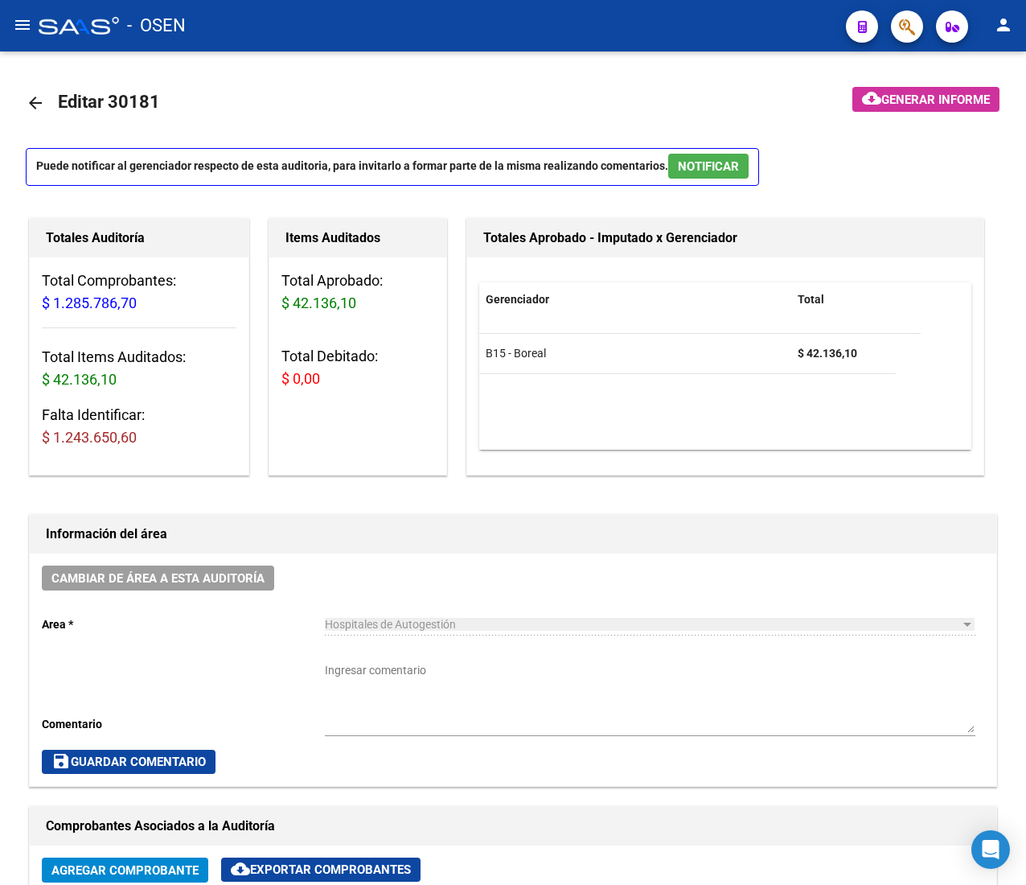
scroll to position [0, 249]
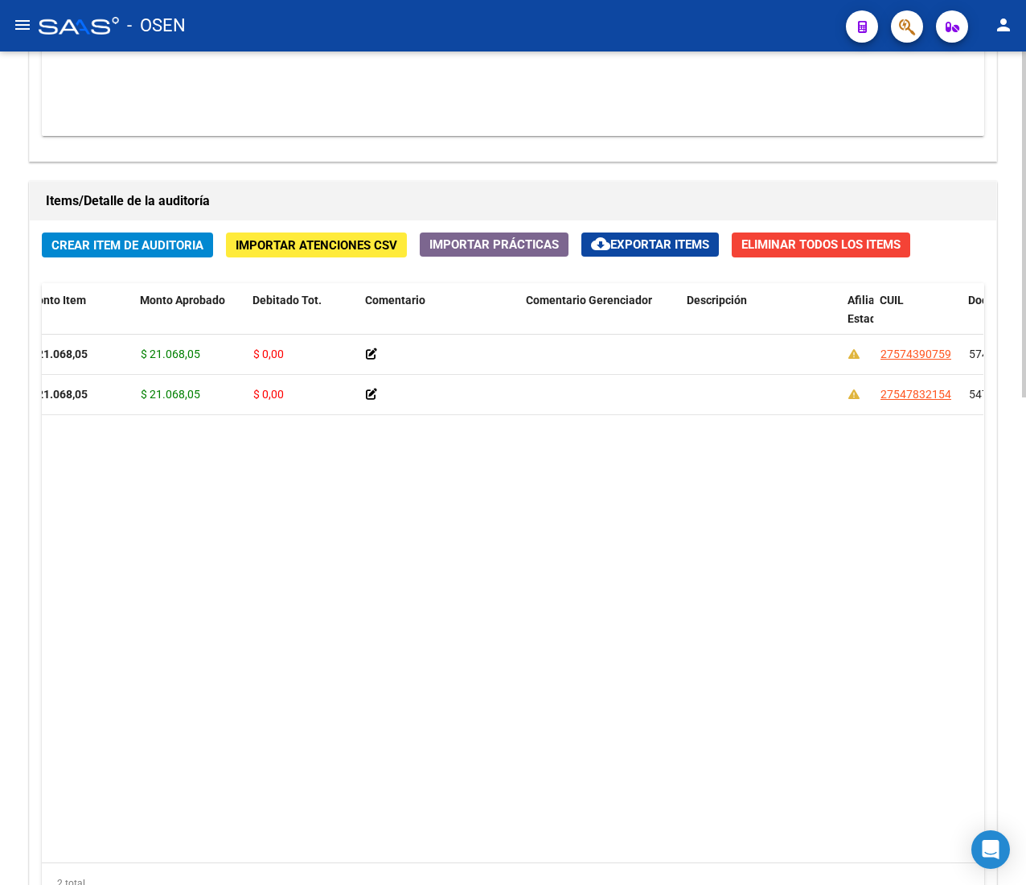
click at [110, 238] on span "Crear Item de Auditoria" at bounding box center [127, 244] width 152 height 14
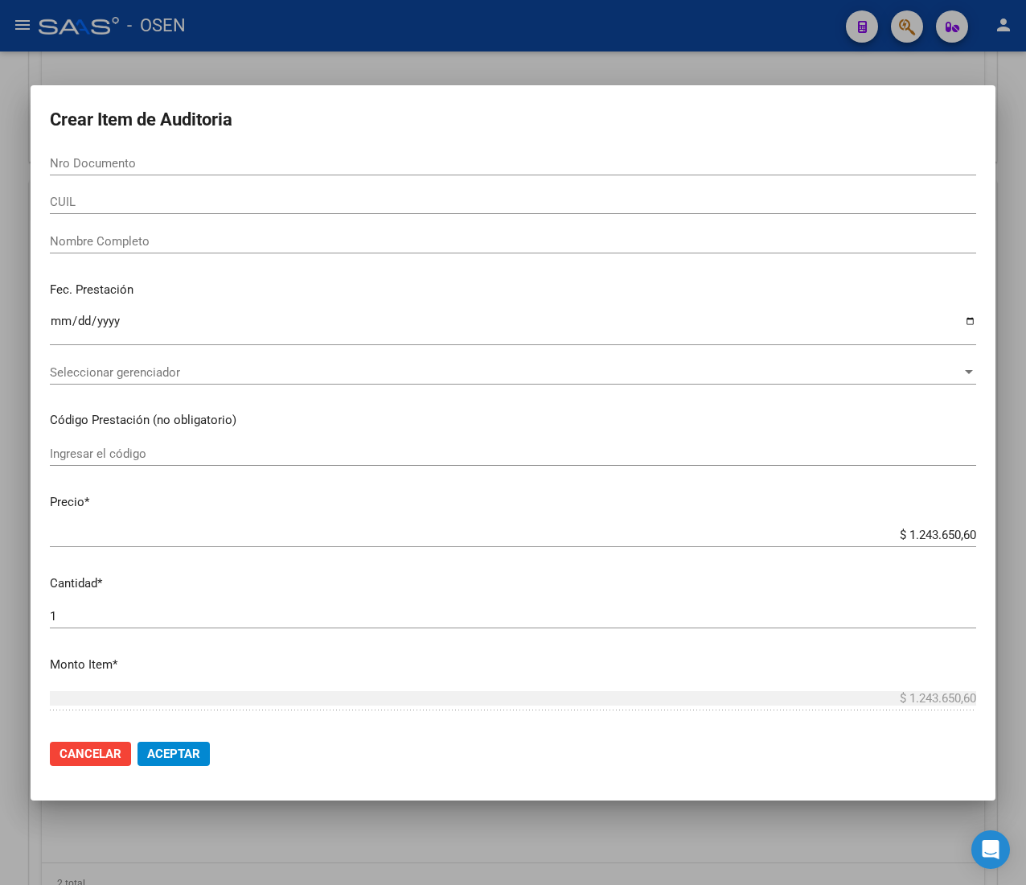
click at [175, 167] on input "Nro Documento" at bounding box center [513, 163] width 927 height 14
paste input "59403828"
type input "59403828"
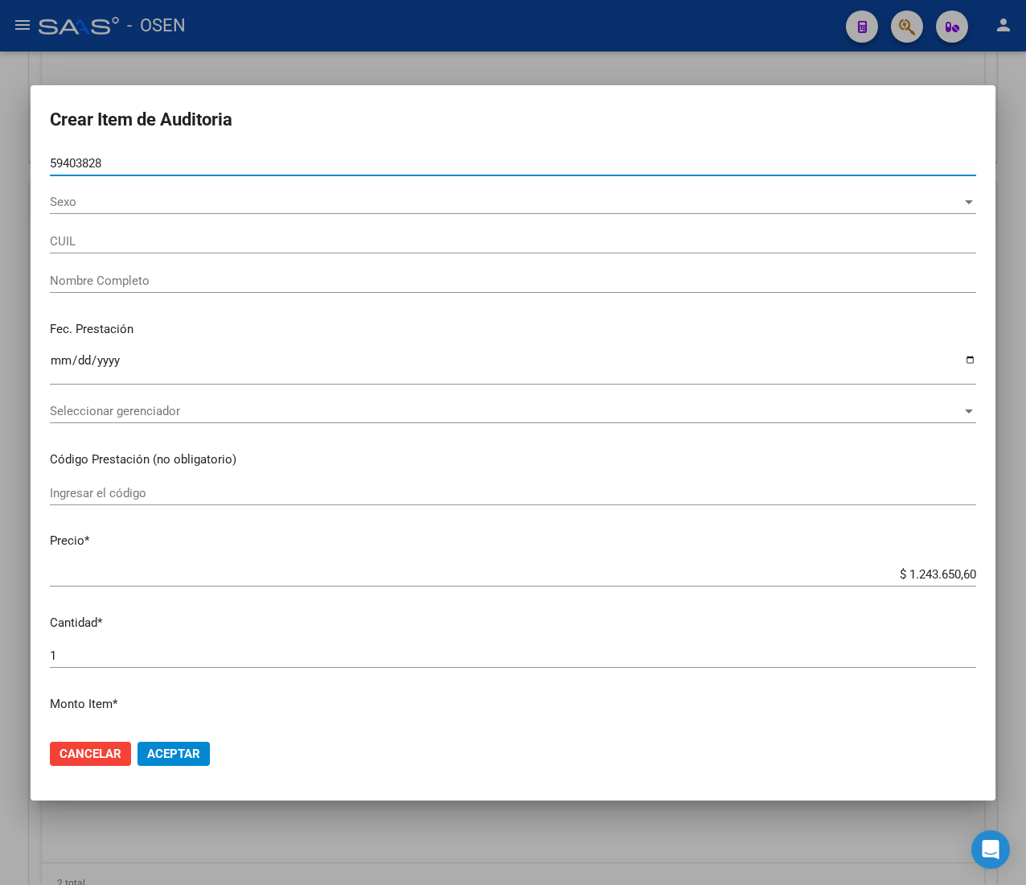
type input "27594038288"
type input "ACU�A [PERSON_NAME]"
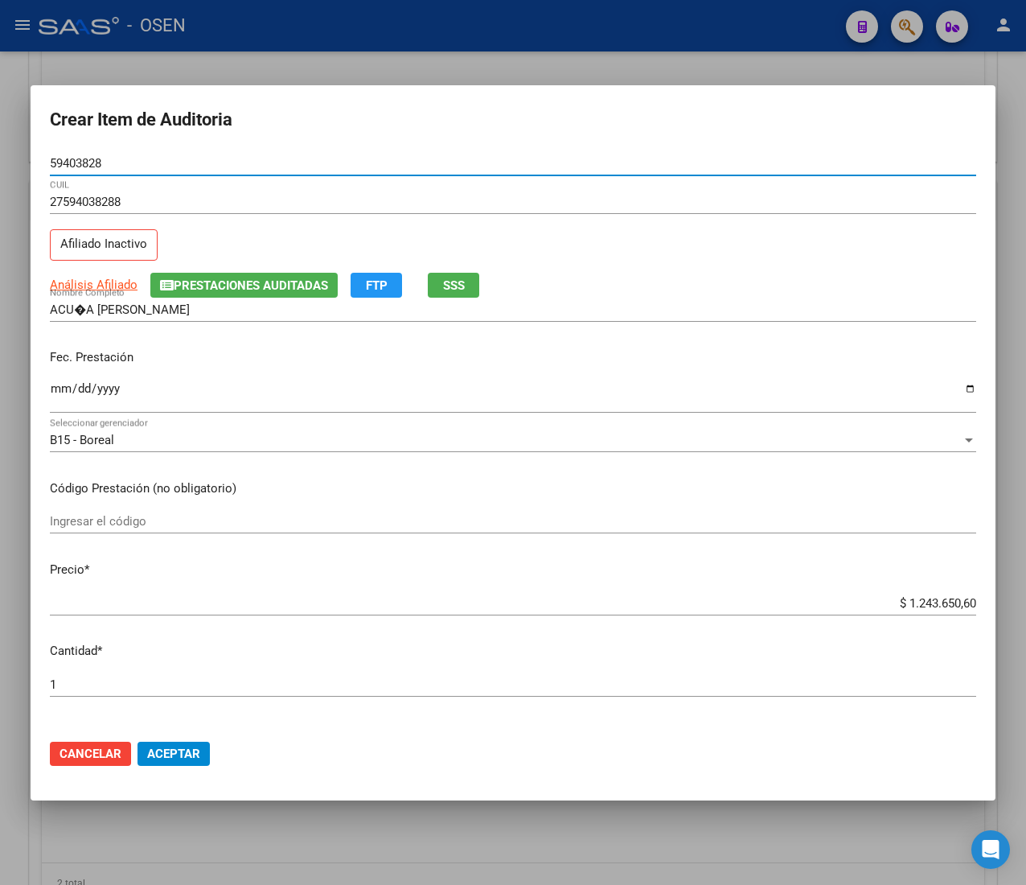
type input "59403828"
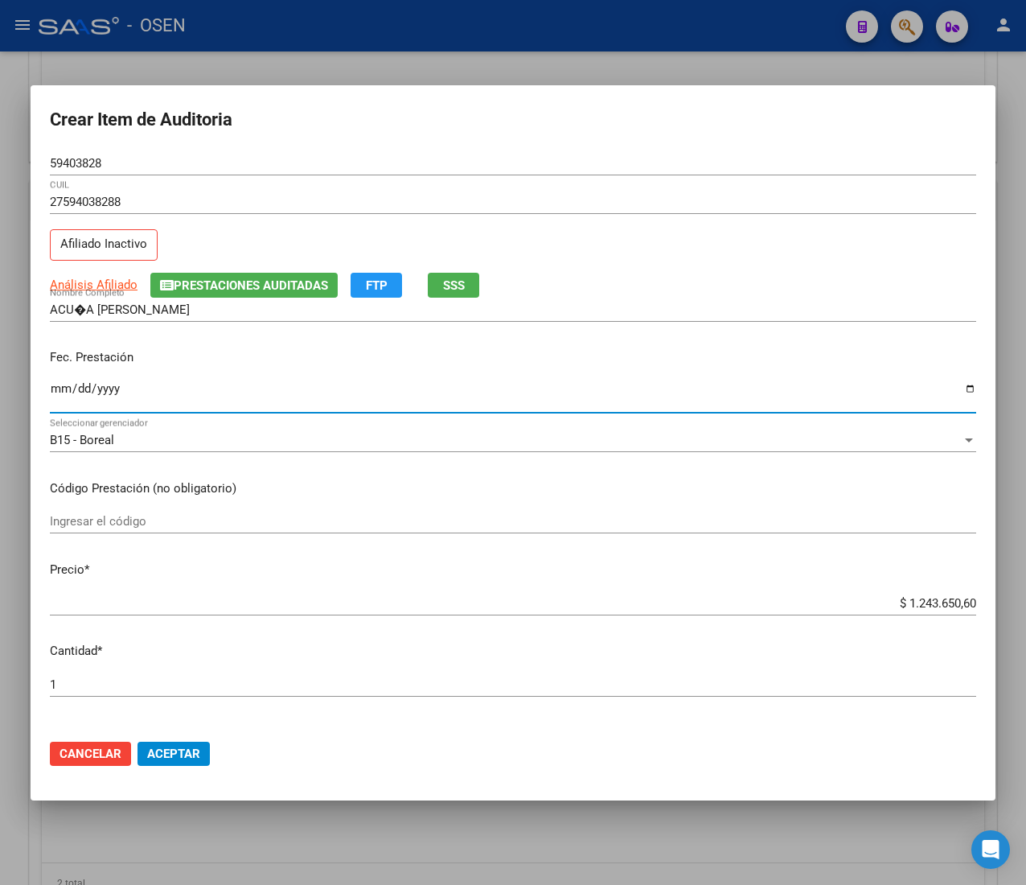
click at [60, 395] on input "Ingresar la fecha" at bounding box center [513, 395] width 927 height 26
type input "[DATE]"
click at [487, 293] on div "Análisis Afiliado Prestaciones Auditadas FTP SSS" at bounding box center [513, 285] width 927 height 25
click at [473, 290] on button "SSS" at bounding box center [453, 285] width 51 height 25
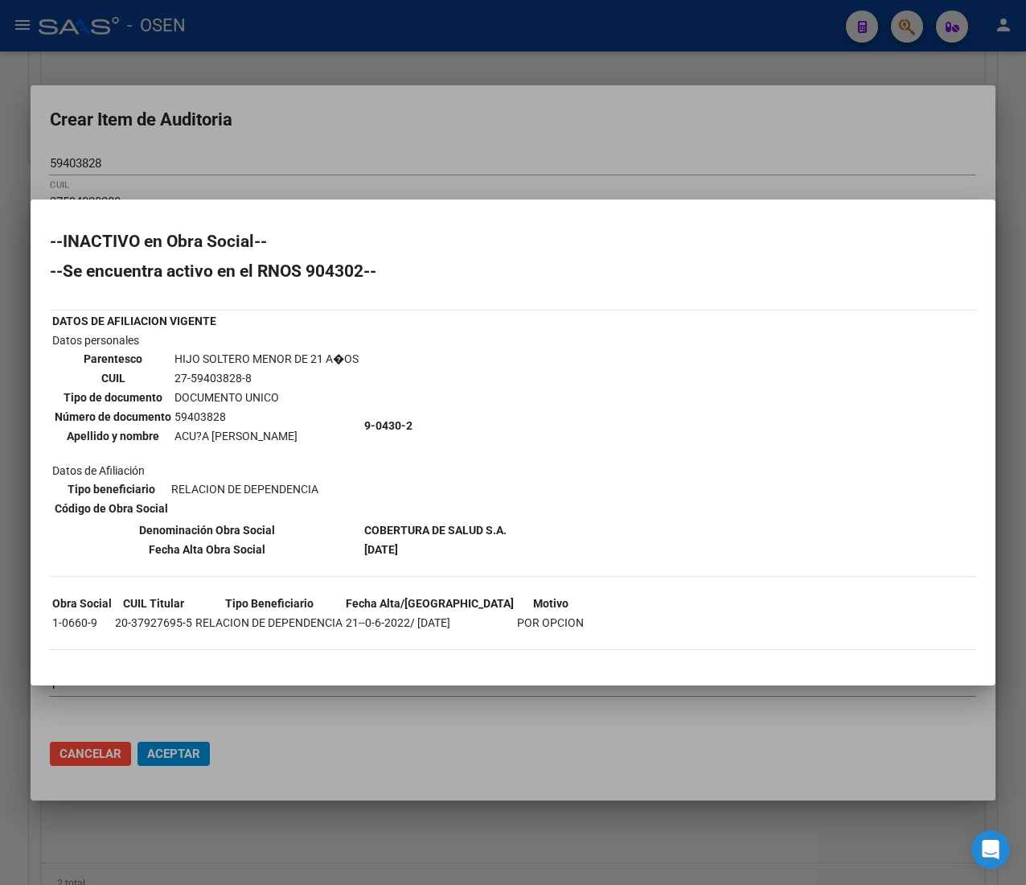
drag, startPoint x: 428, startPoint y: 64, endPoint x: 195, endPoint y: 76, distance: 233.6
click at [422, 64] on div at bounding box center [513, 442] width 1026 height 885
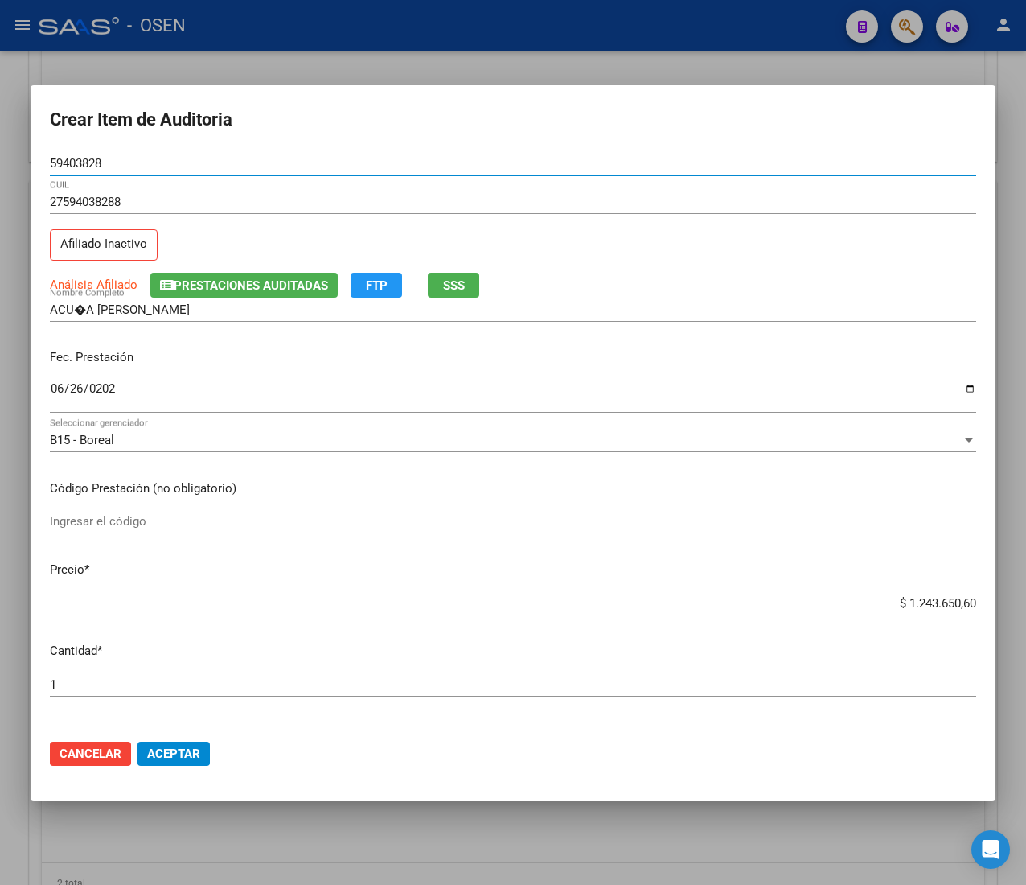
click at [88, 161] on input "59403828" at bounding box center [513, 163] width 927 height 14
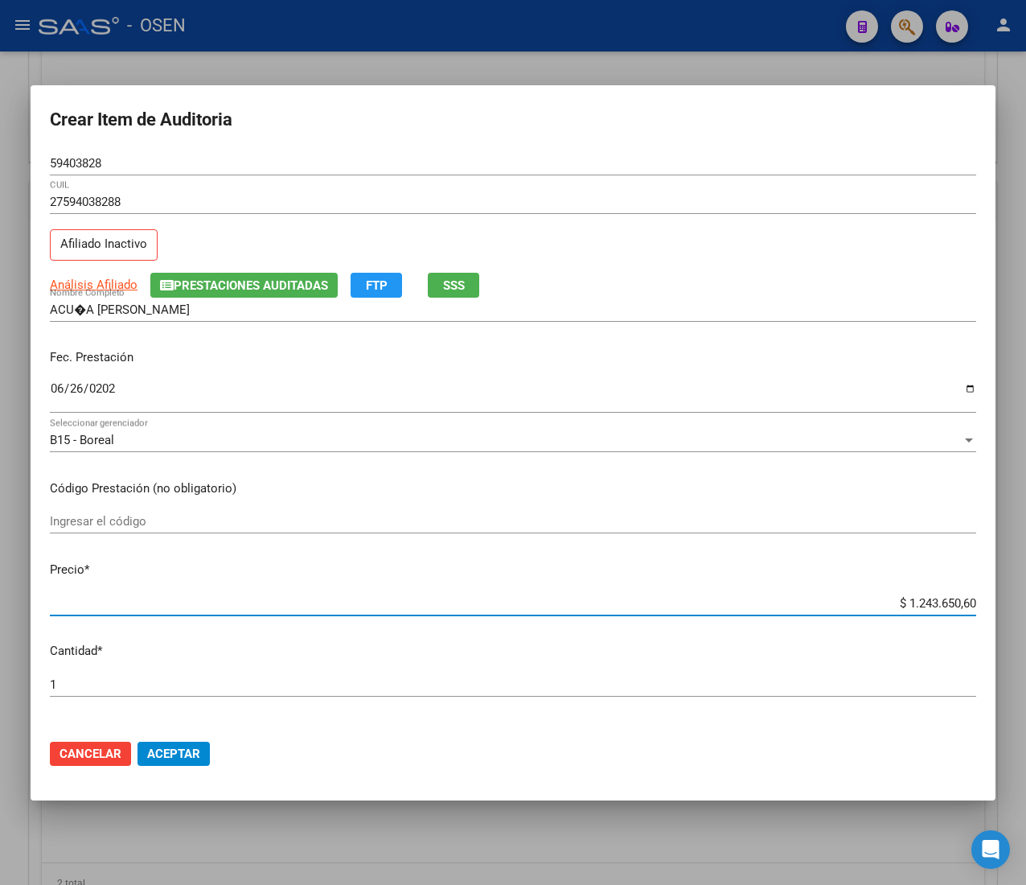
click at [906, 605] on input "$ 1.243.650,60" at bounding box center [513, 603] width 927 height 14
type input "$ 0,02"
type input "$ 0,21"
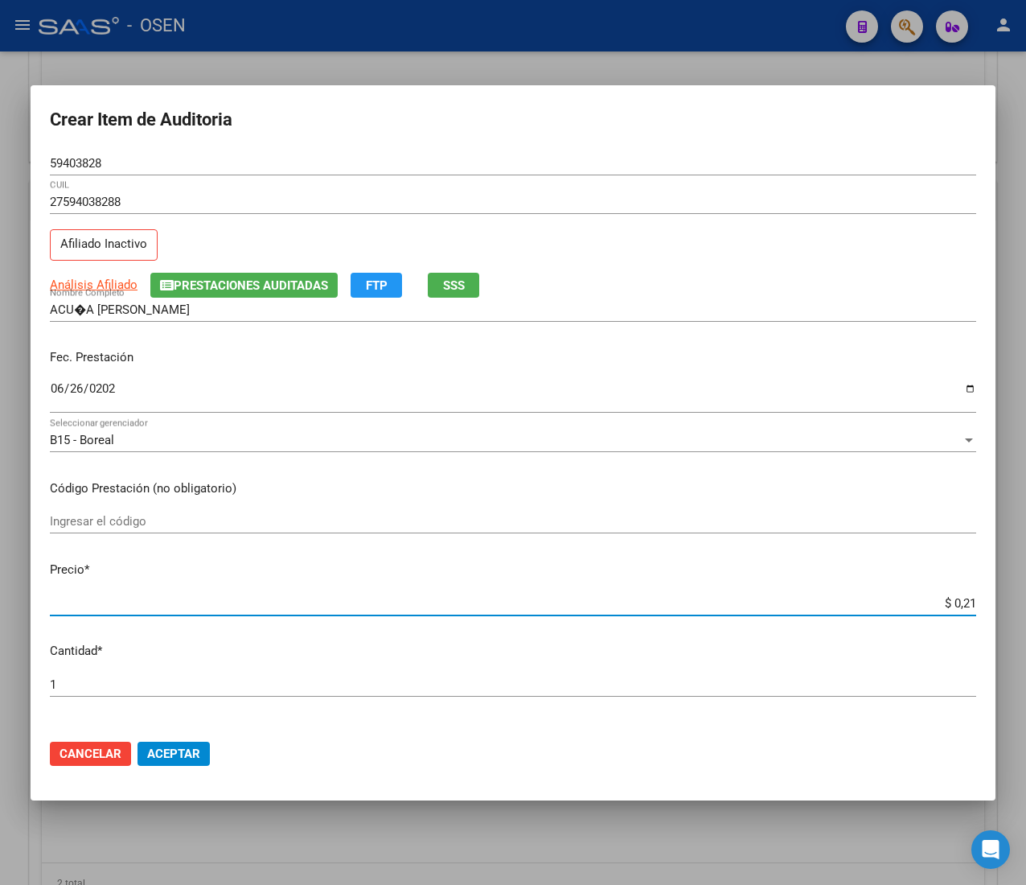
type input "$ 0,21"
type input "$ 2,10"
type input "$ 21,06"
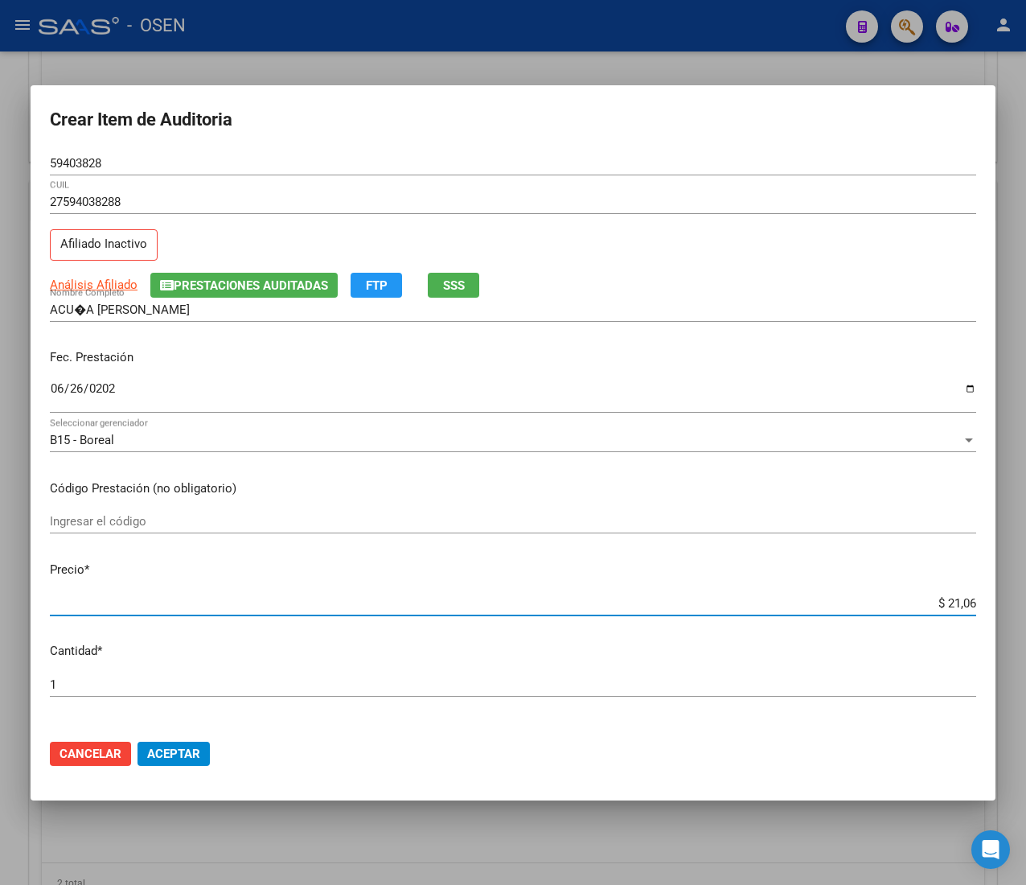
type input "$ 210,68"
type input "$ 2.106,80"
type input "$ 21.068,05"
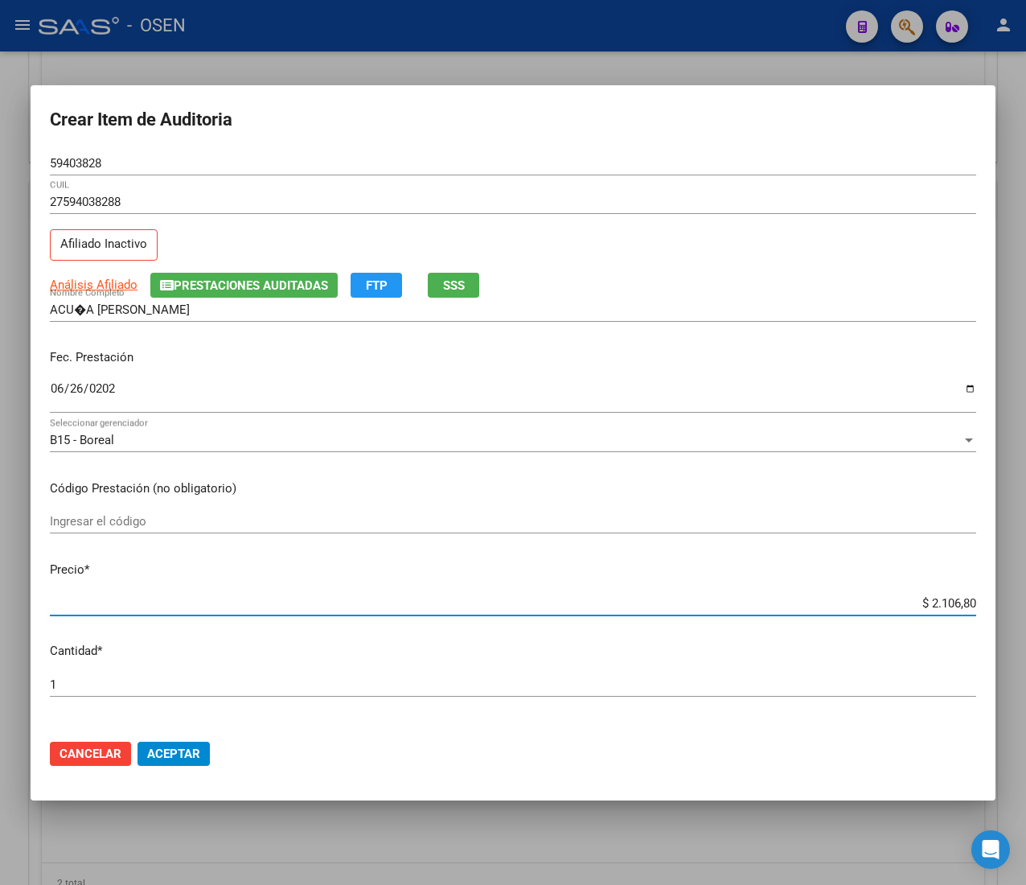
type input "$ 21.068,05"
drag, startPoint x: 151, startPoint y: 747, endPoint x: 132, endPoint y: 652, distance: 96.9
click at [151, 747] on span "Aceptar" at bounding box center [173, 754] width 53 height 14
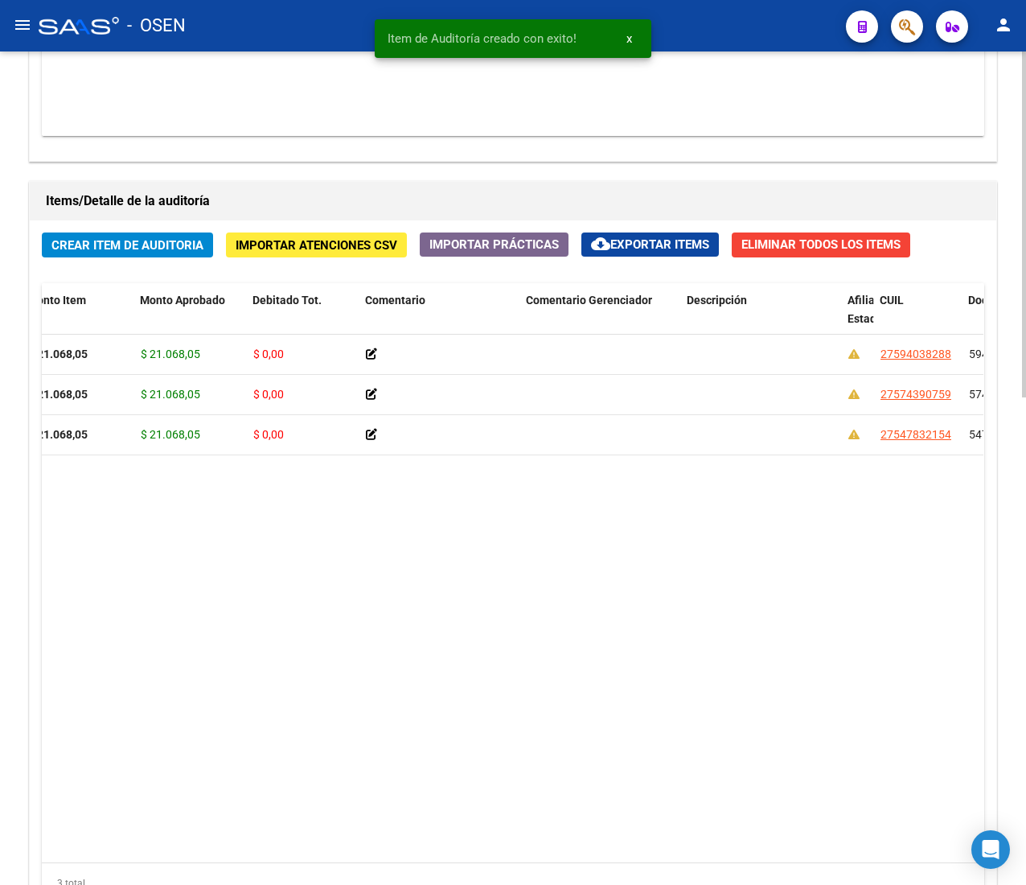
click at [153, 228] on div "Crear Item de Auditoria Importar Atenciones CSV Importar Prácticas cloud_downlo…" at bounding box center [513, 573] width 967 height 707
click at [120, 256] on button "Crear Item de Auditoria" at bounding box center [127, 244] width 171 height 25
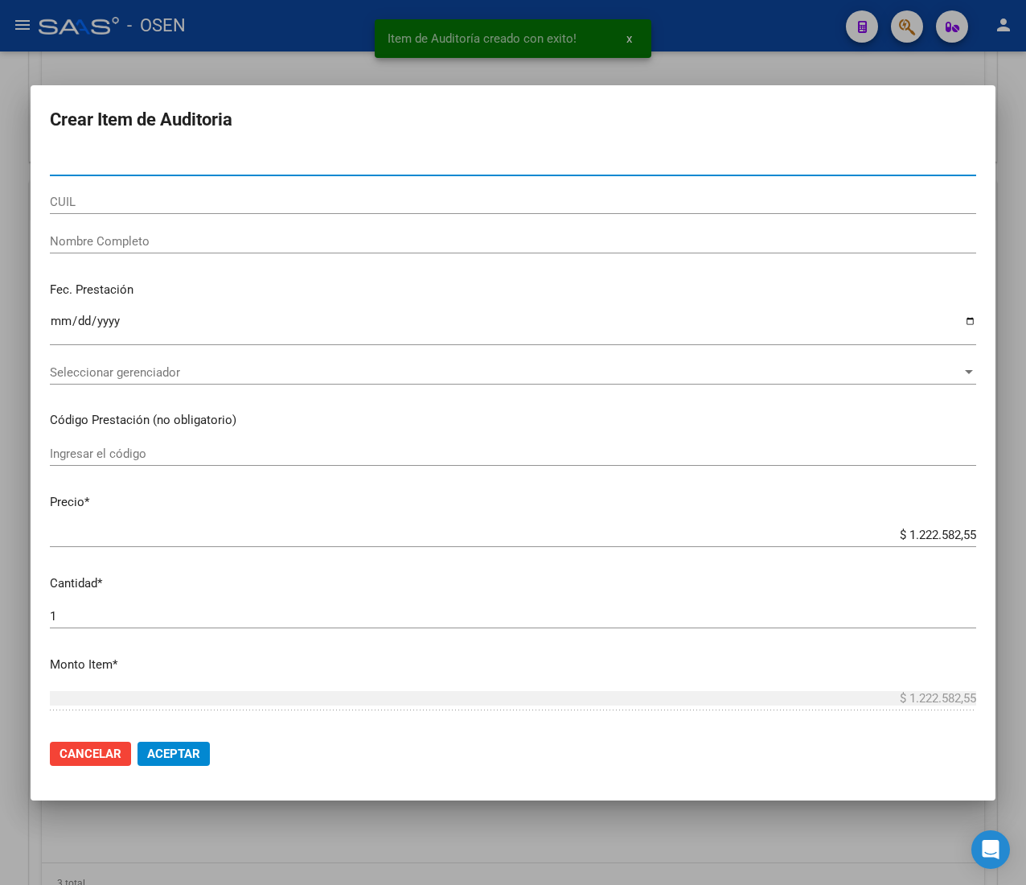
click at [143, 169] on input "Nro Documento" at bounding box center [513, 163] width 927 height 14
paste input "56441419"
type input "56441419"
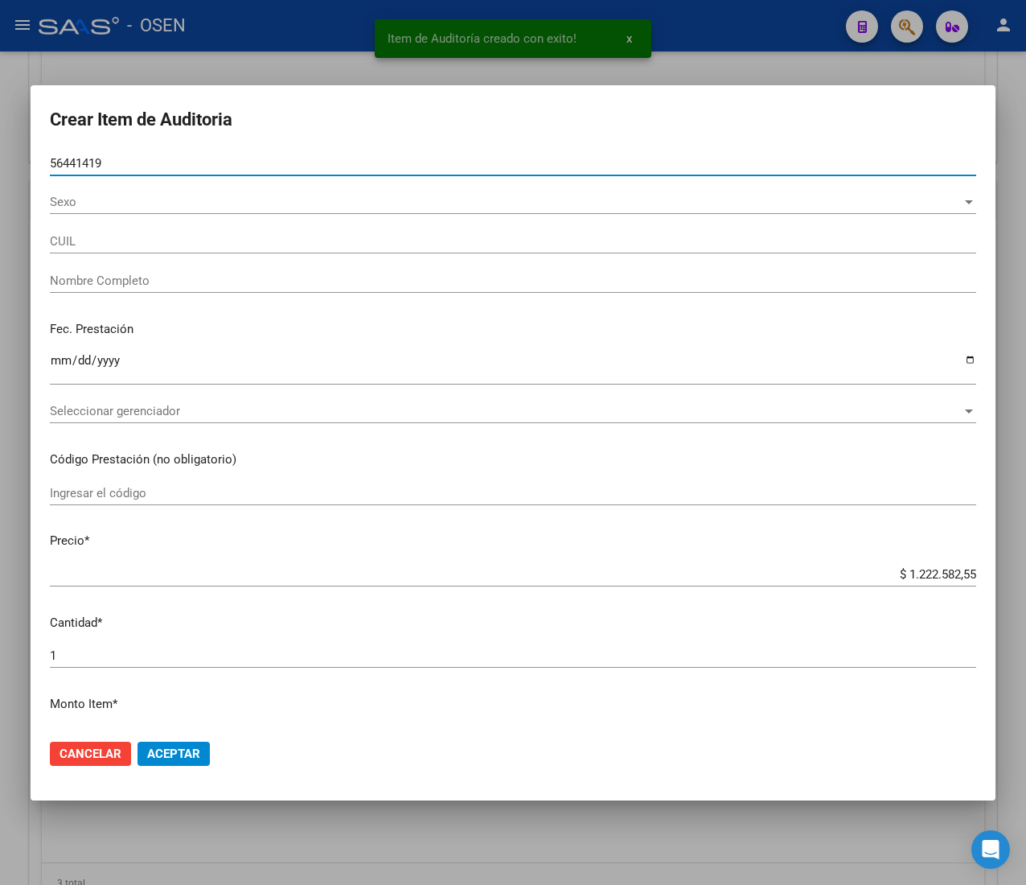
type input "20564414191"
type input "CANSINO [PERSON_NAME]"
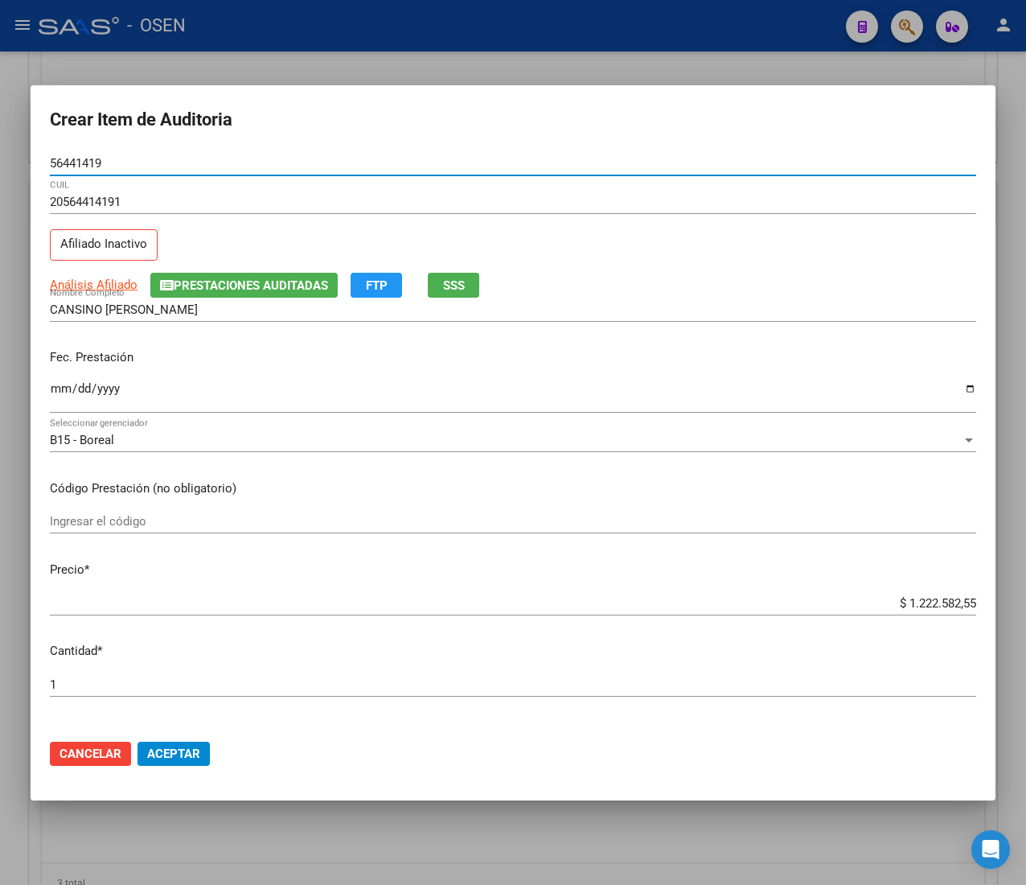
type input "56441419"
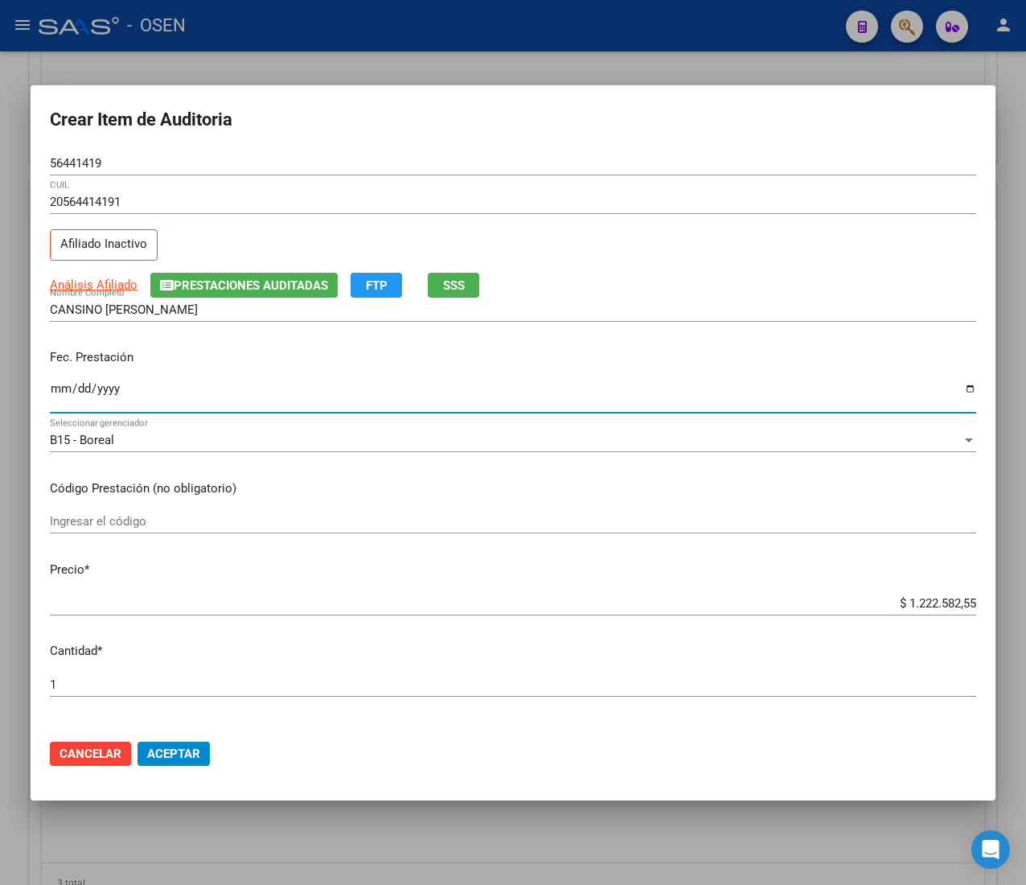
click at [59, 386] on input "Ingresar la fecha" at bounding box center [513, 395] width 927 height 26
type input "[DATE]"
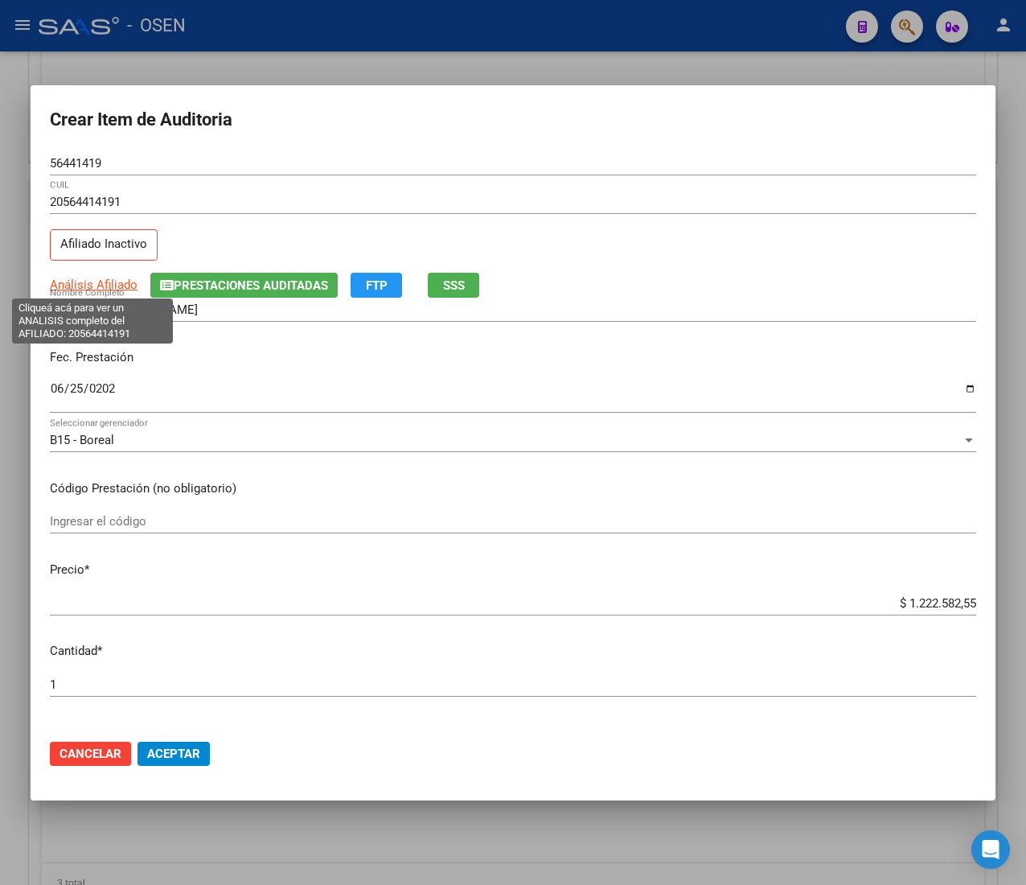
click at [76, 291] on span "Análisis Afiliado" at bounding box center [94, 285] width 88 height 14
type textarea "20564414191"
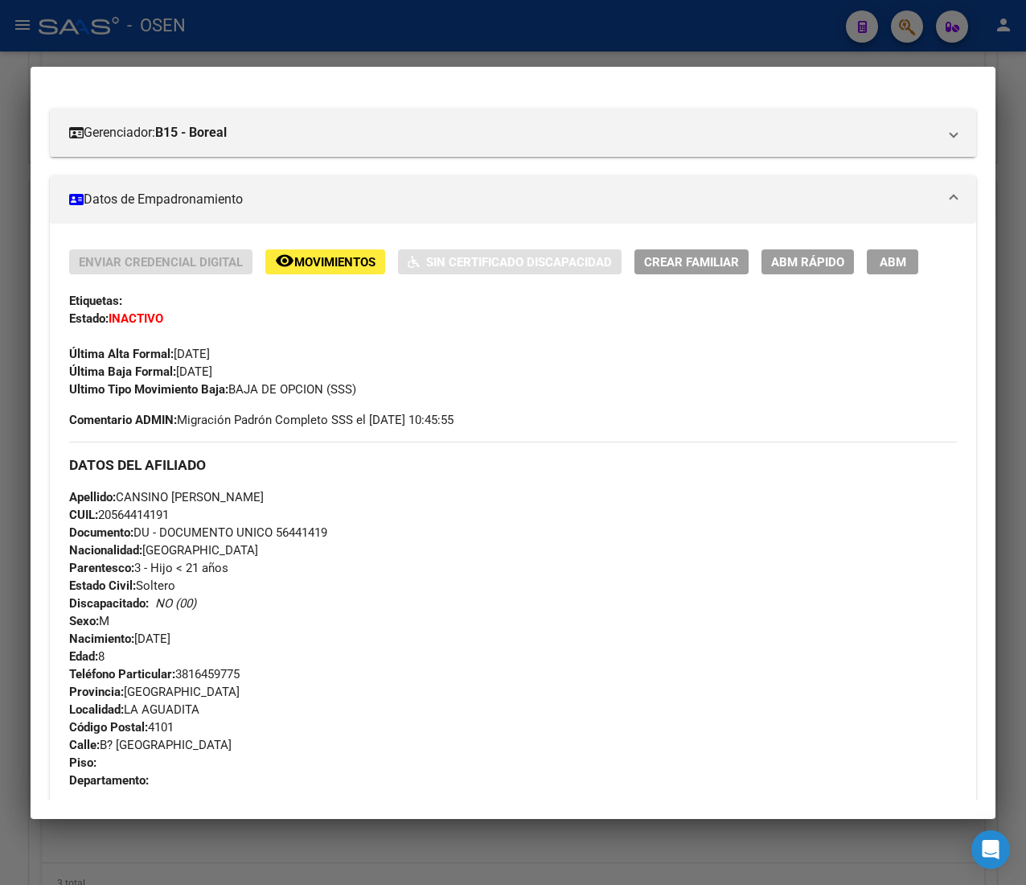
scroll to position [0, 0]
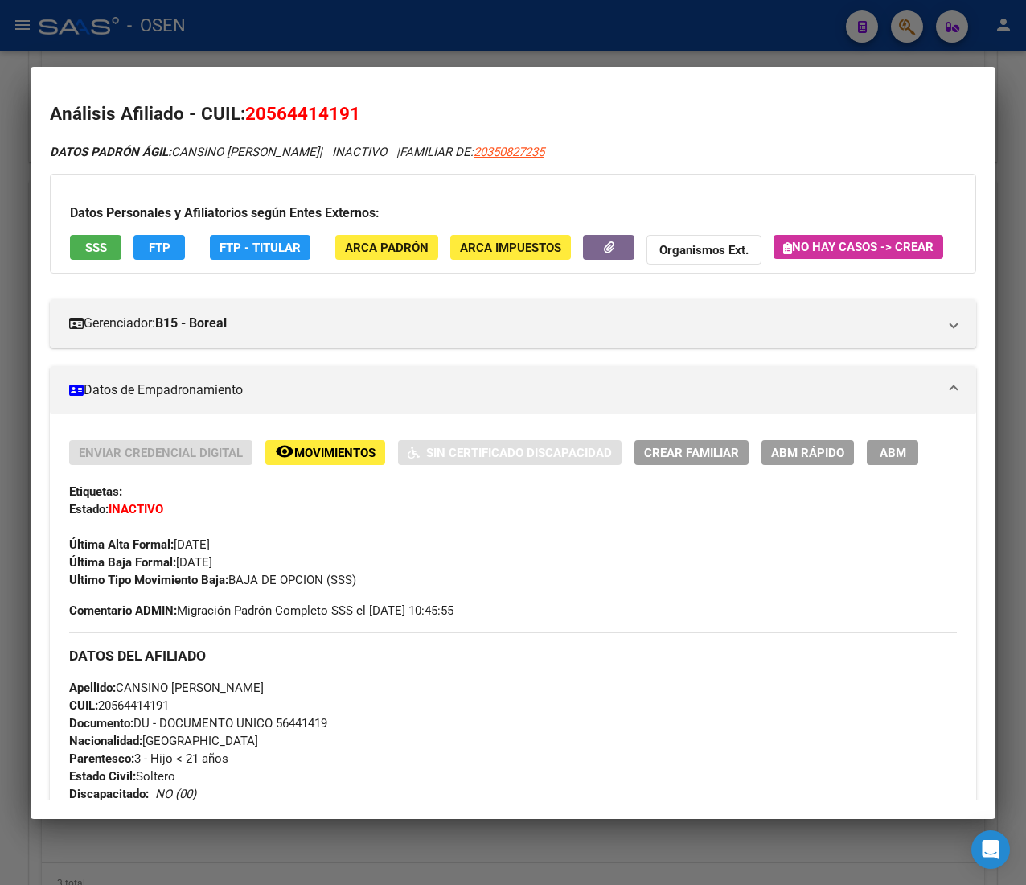
click at [863, 589] on div "Ultimo Tipo Movimiento Baja: BAJA DE OPCION (SSS)" at bounding box center [513, 580] width 888 height 18
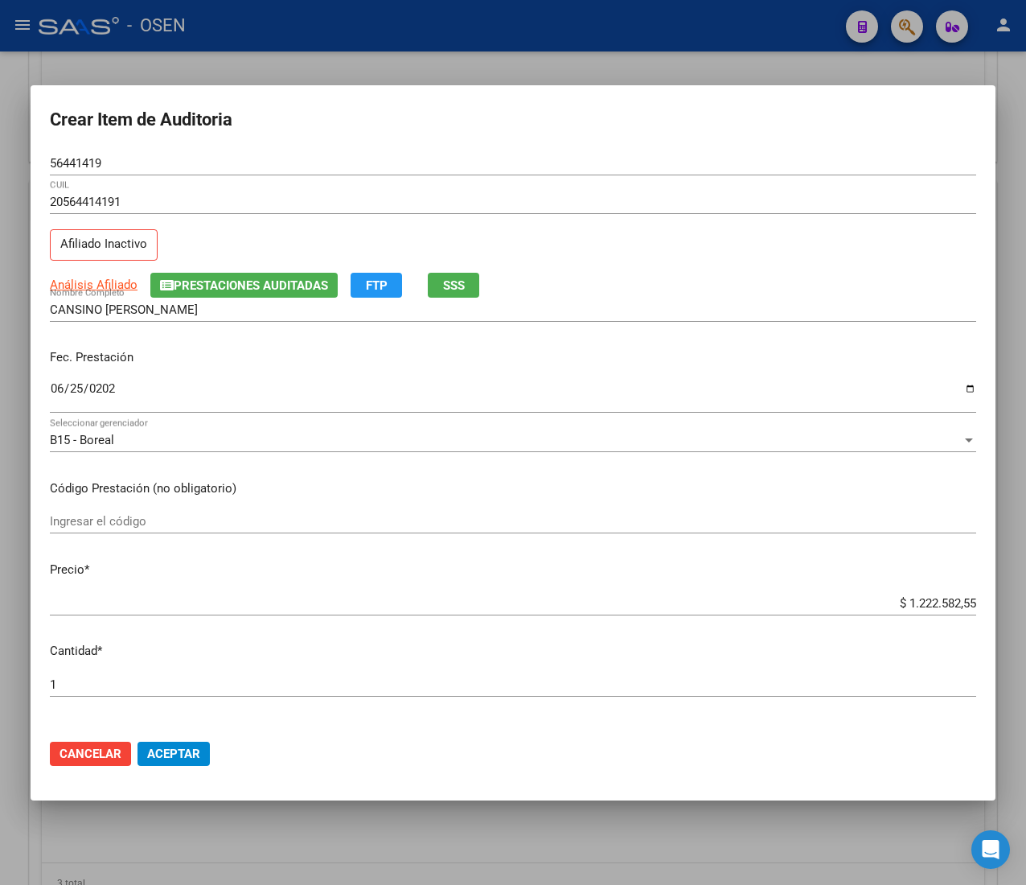
click at [911, 598] on input "$ 1.222.582,55" at bounding box center [513, 603] width 927 height 14
type input "$ 0,02"
type input "$ 0,21"
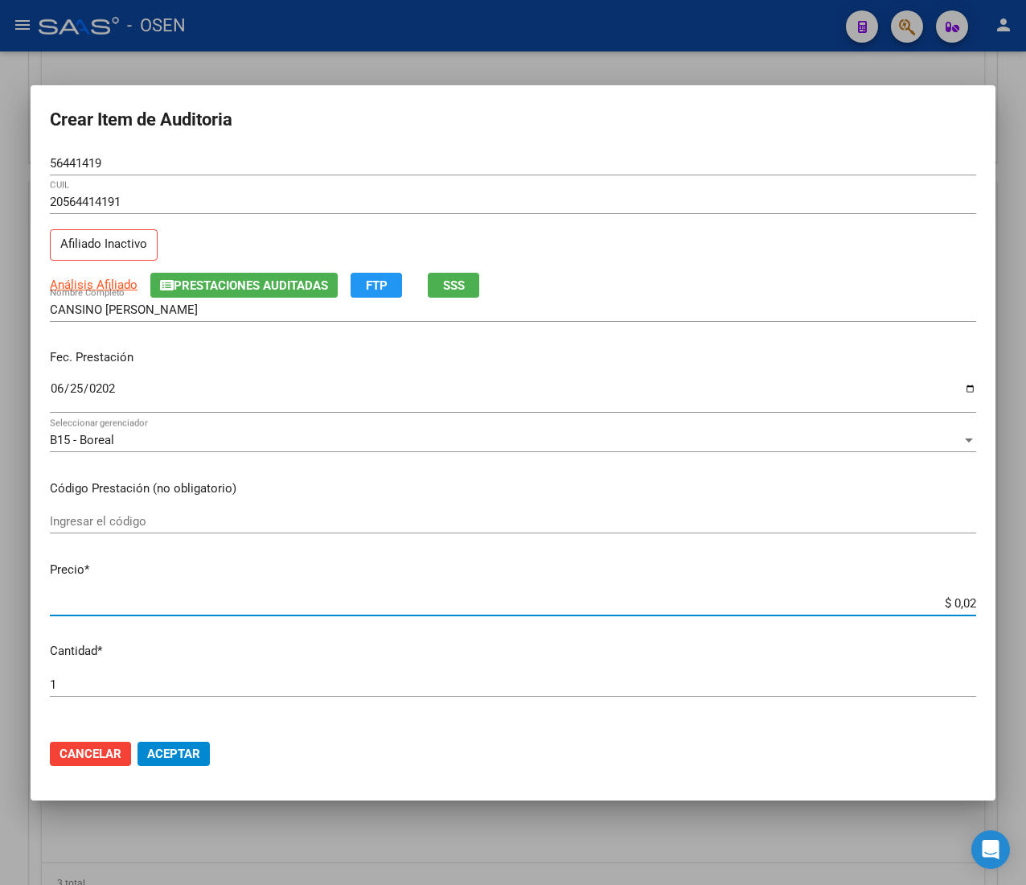
type input "$ 0,21"
type input "$ 2,10"
type input "$ 21,06"
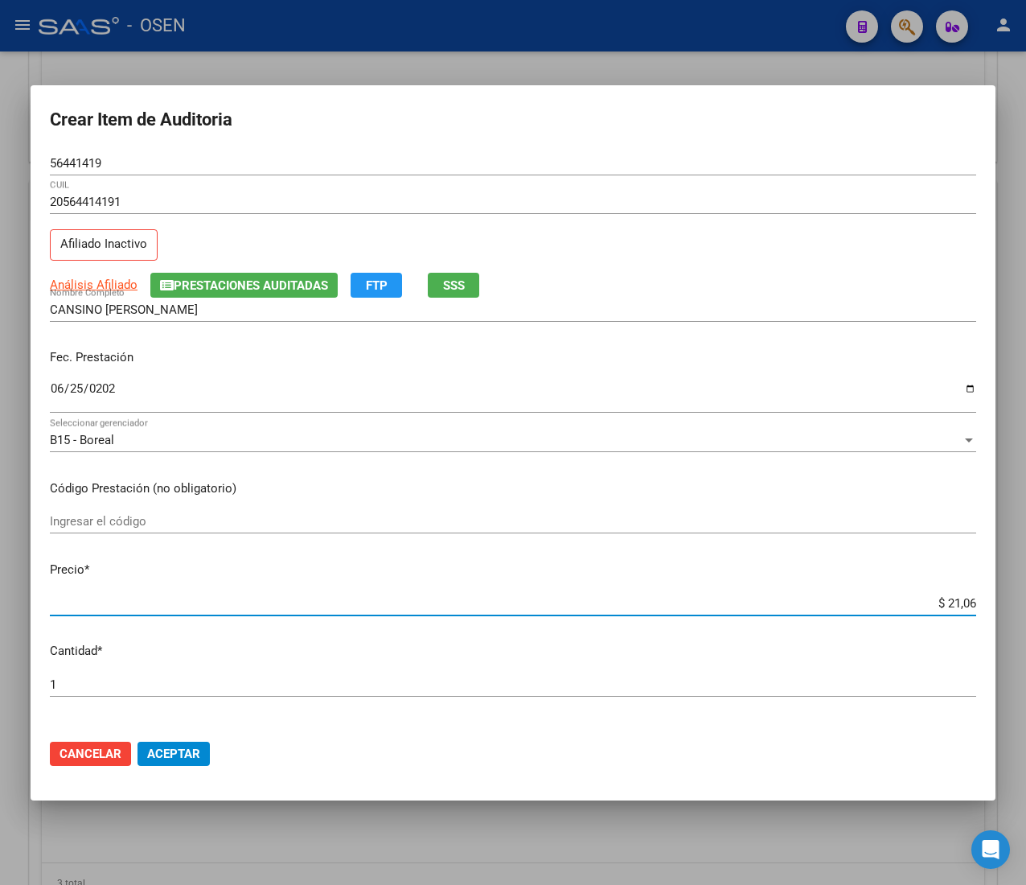
type input "$ 210,68"
type input "$ 2.106,80"
type input "$ 21.068,05"
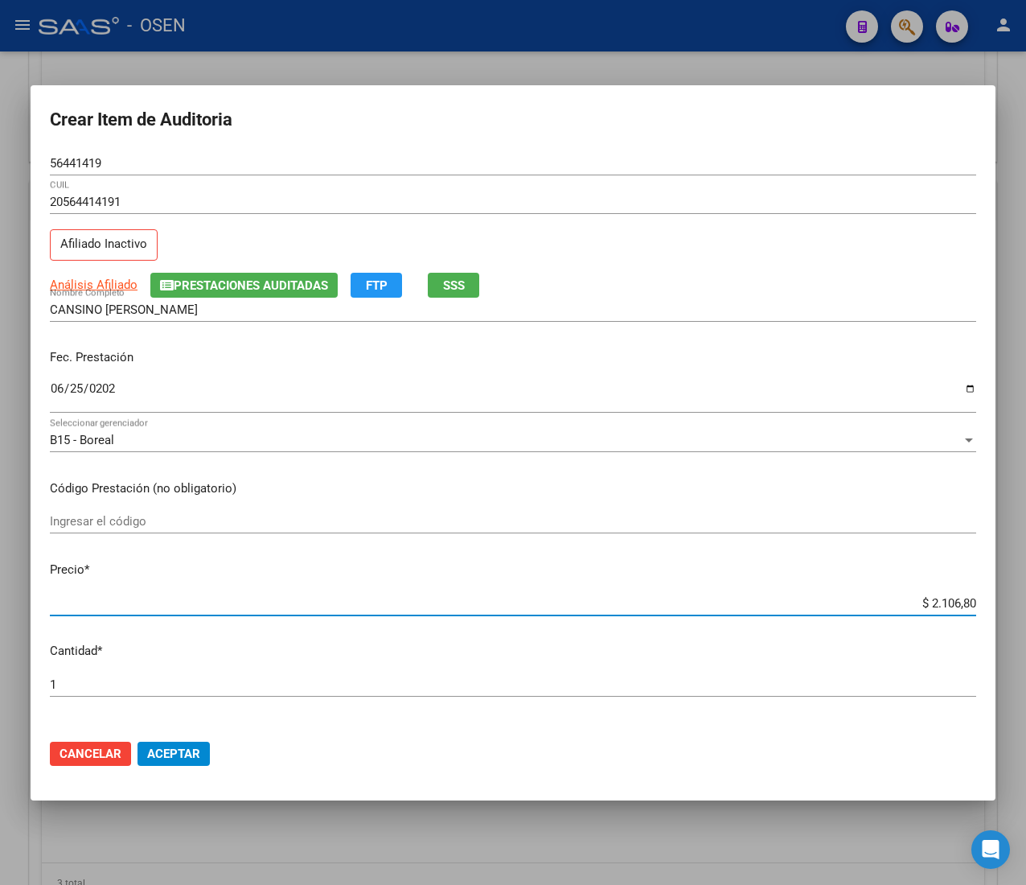
type input "$ 21.068,05"
click at [60, 153] on div "56441419 Nro Documento" at bounding box center [513, 163] width 927 height 24
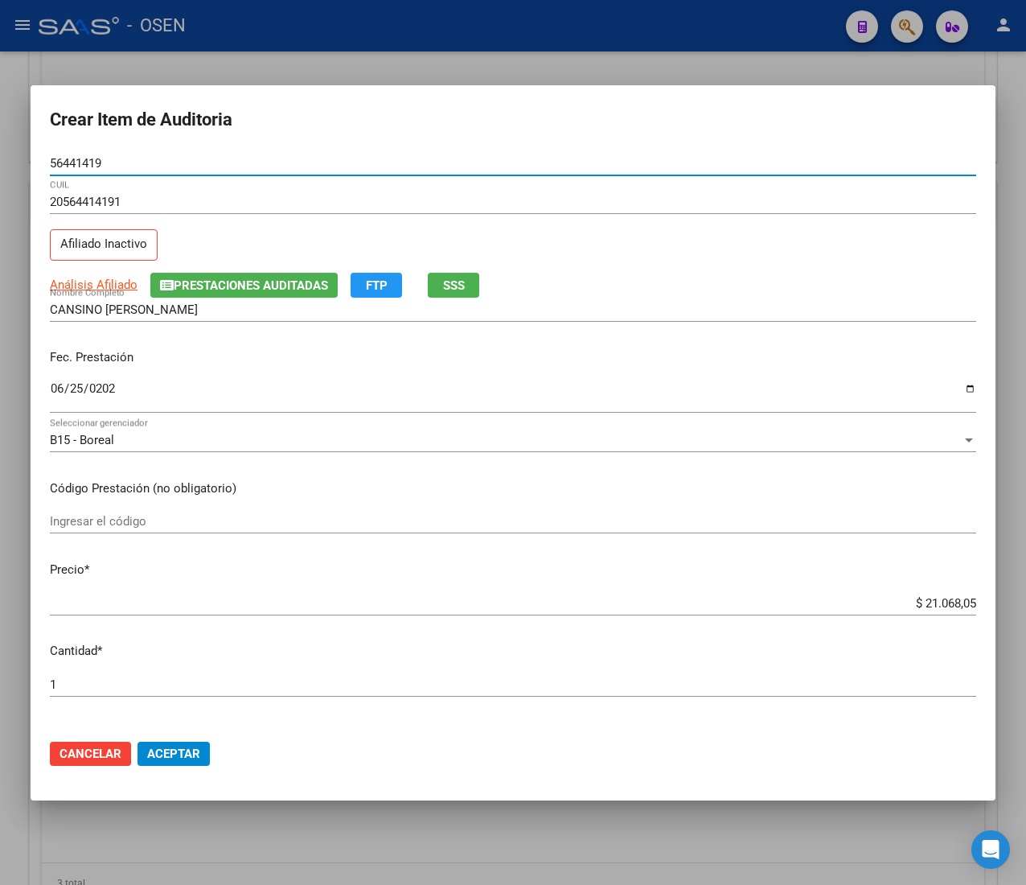
click at [65, 159] on input "56441419" at bounding box center [513, 163] width 927 height 14
drag, startPoint x: 190, startPoint y: 756, endPoint x: 14, endPoint y: 246, distance: 539.6
click at [190, 756] on span "Aceptar" at bounding box center [173, 754] width 53 height 14
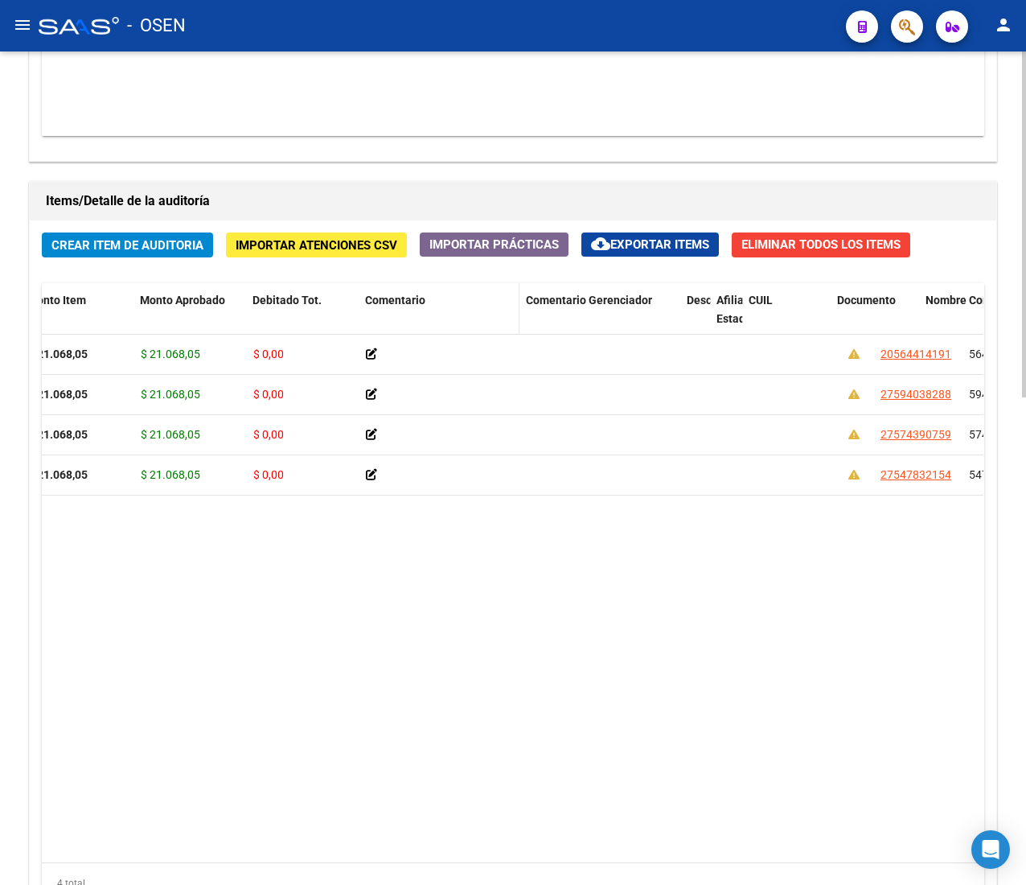
drag, startPoint x: 837, startPoint y: 308, endPoint x: 451, endPoint y: 306, distance: 385.3
click at [455, 304] on div "Id Gerenciador Monto Item Monto Aprobado Debitado Tot. Comentario Comentario Ge…" at bounding box center [904, 318] width 2224 height 71
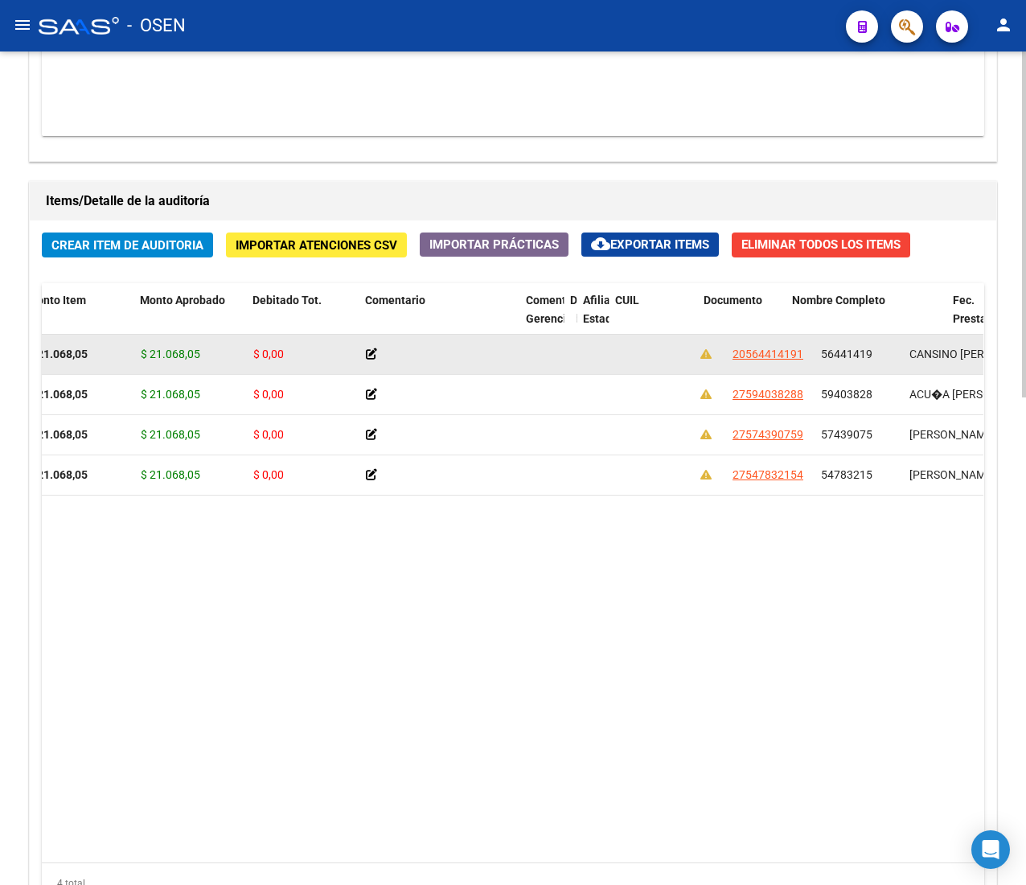
click at [442, 356] on div at bounding box center [440, 354] width 148 height 19
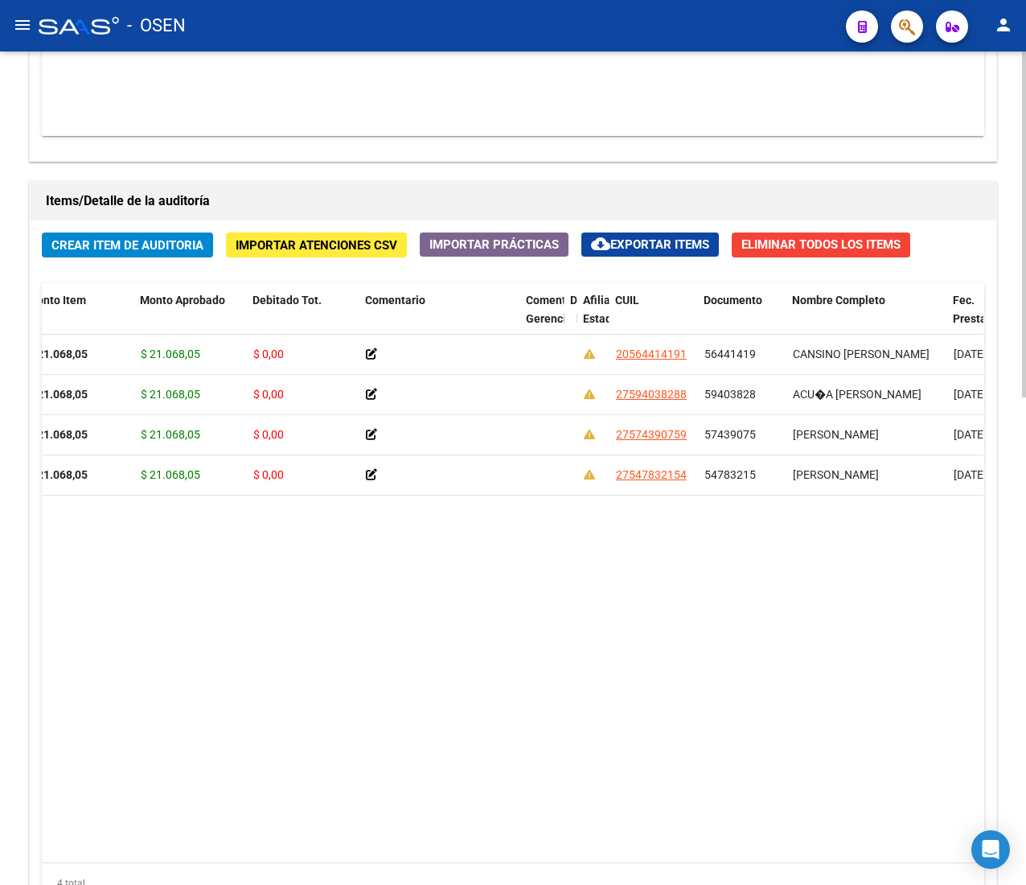
click at [167, 253] on span "Crear Item de Auditoria" at bounding box center [127, 245] width 152 height 14
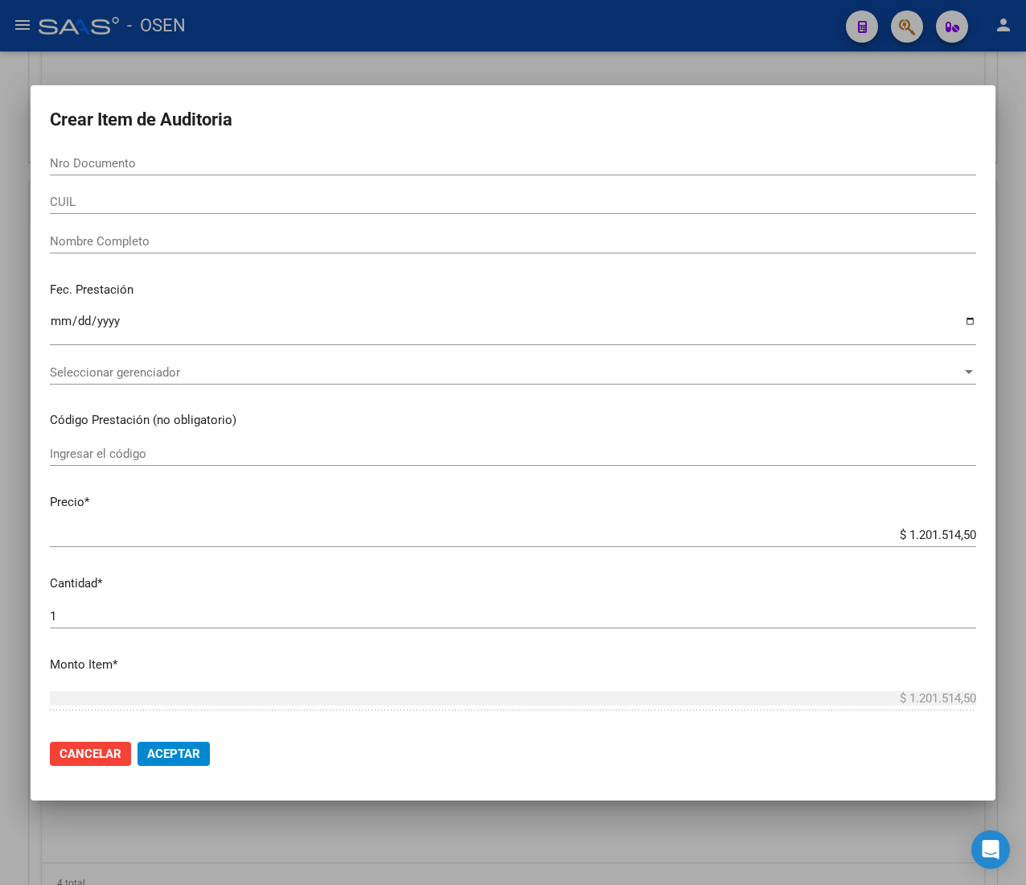
click at [97, 164] on input "Nro Documento" at bounding box center [513, 163] width 927 height 14
paste input "55208784"
type input "55208784"
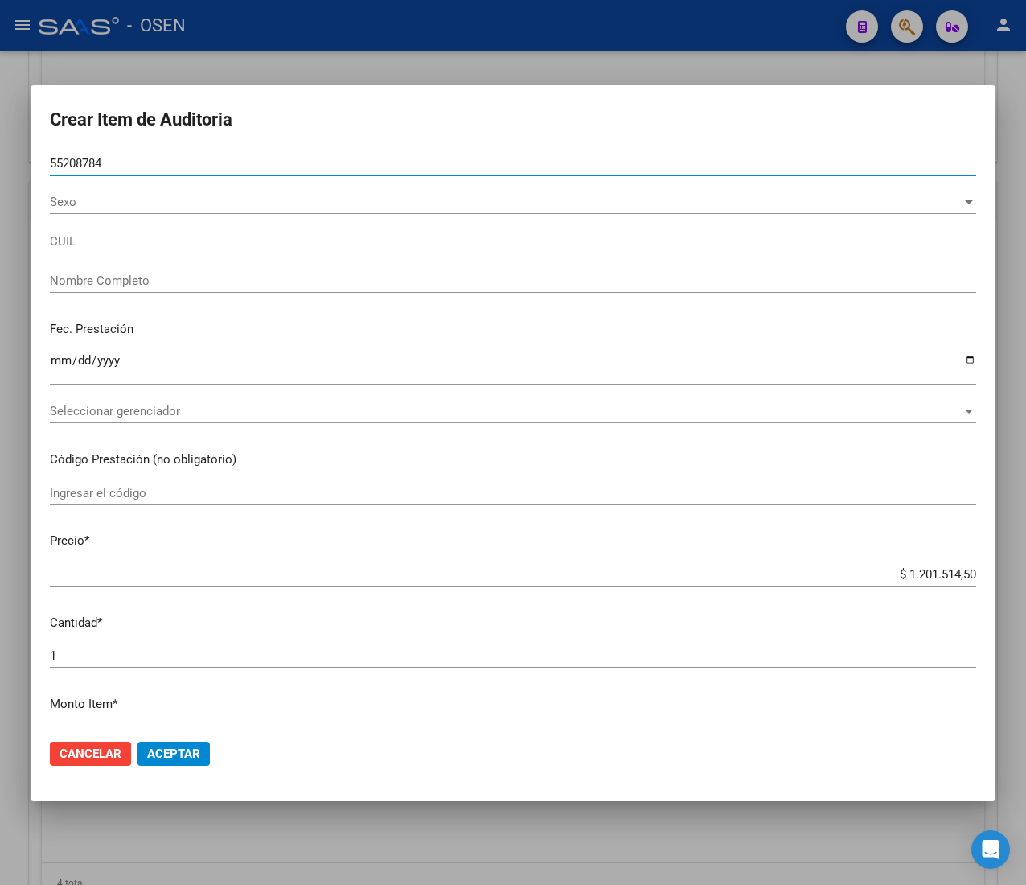
type input "23552087844"
type input "[PERSON_NAME] [PERSON_NAME]"
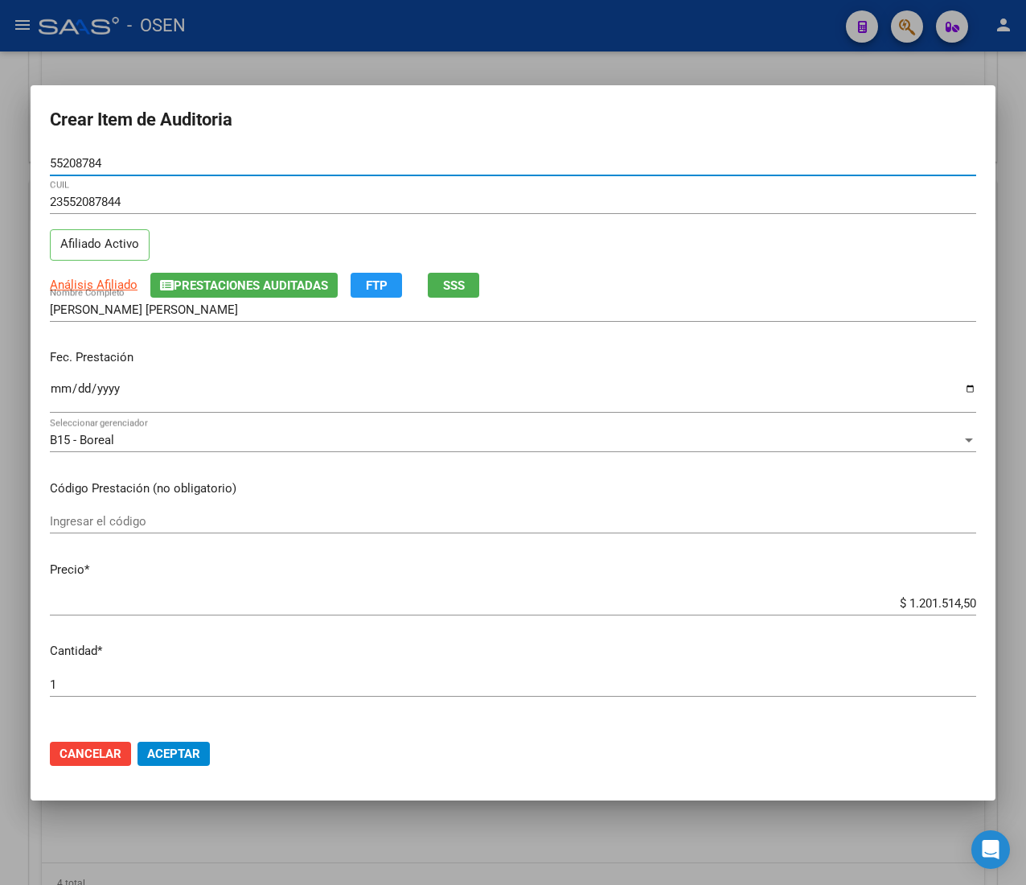
type input "55208784"
click at [59, 397] on input "Ingresar la fecha" at bounding box center [513, 395] width 927 height 26
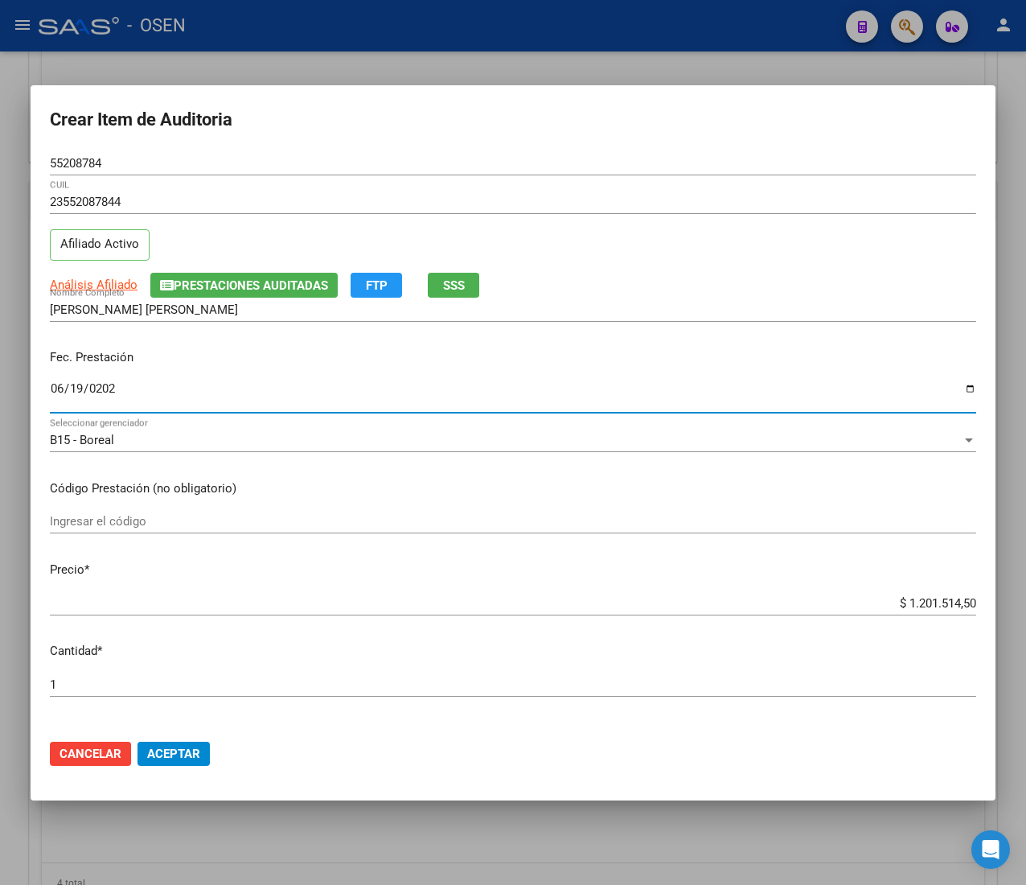
type input "[DATE]"
click at [120, 270] on div "23552087844 CUIL Afiliado Activo" at bounding box center [513, 231] width 927 height 82
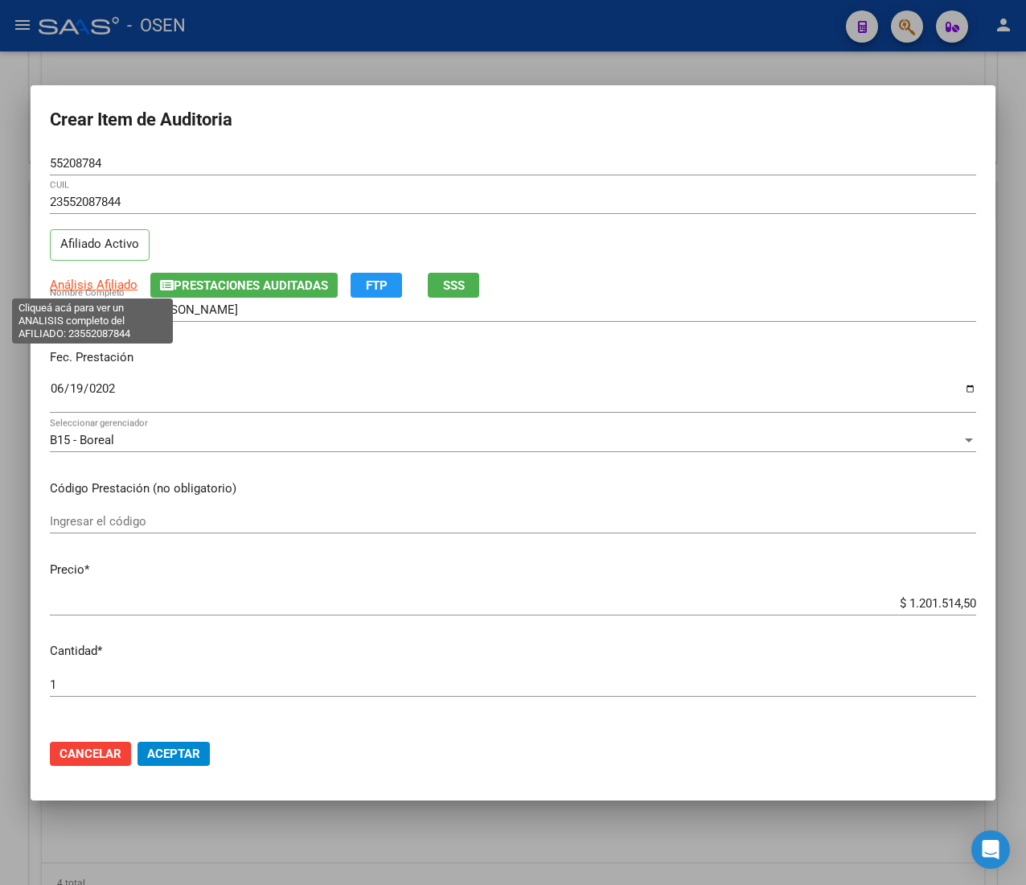
click at [121, 285] on span "Análisis Afiliado" at bounding box center [94, 285] width 88 height 14
type textarea "23552087844"
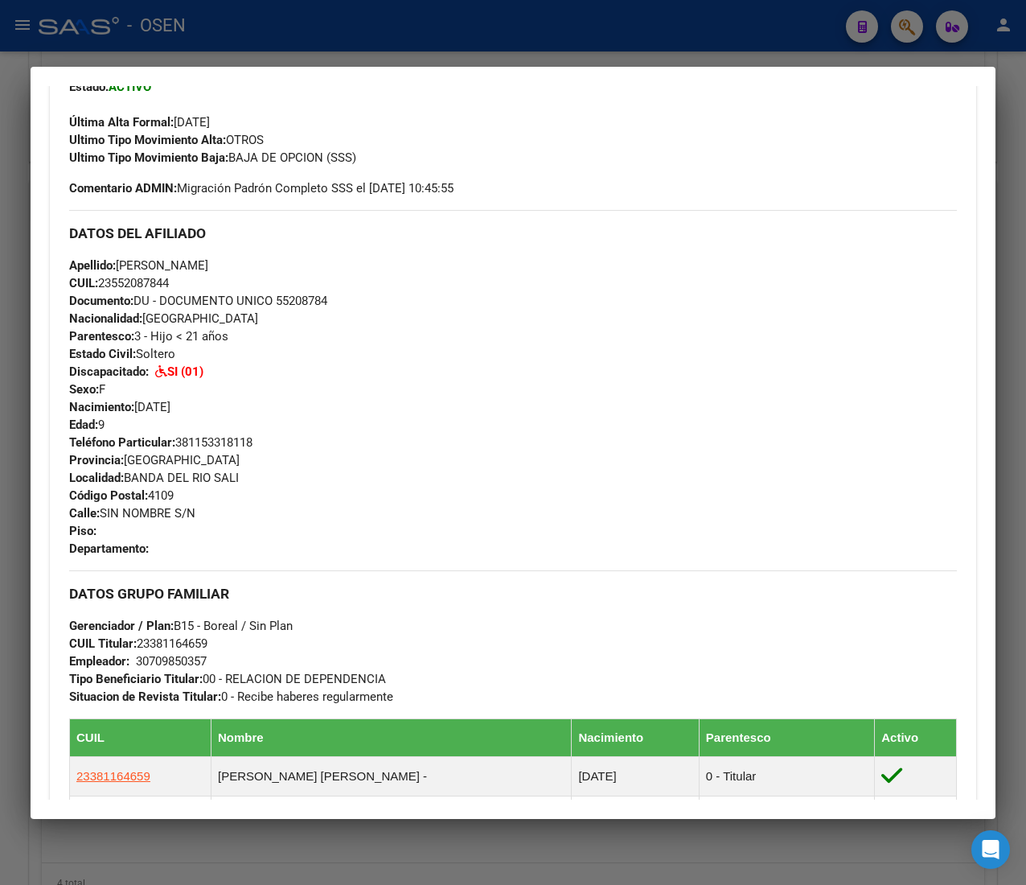
scroll to position [914, 0]
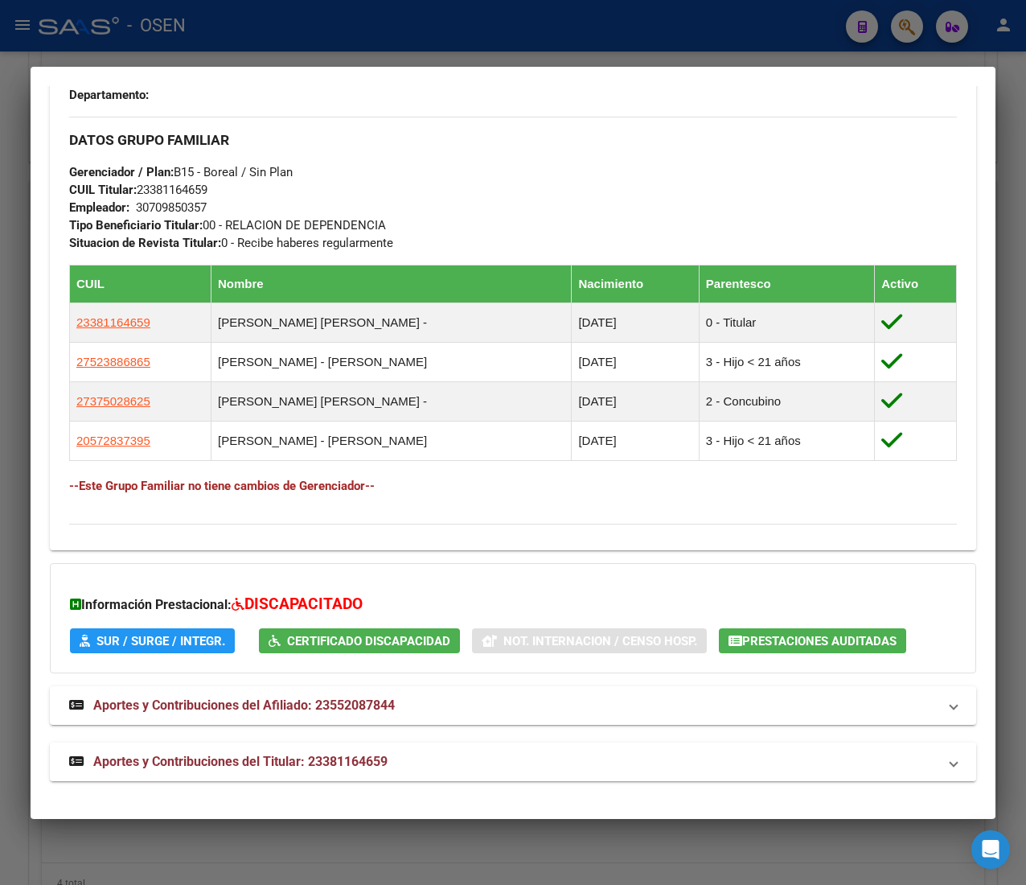
click at [545, 778] on mat-expansion-panel-header "Aportes y Contribuciones del Titular: 23381164659" at bounding box center [513, 762] width 927 height 39
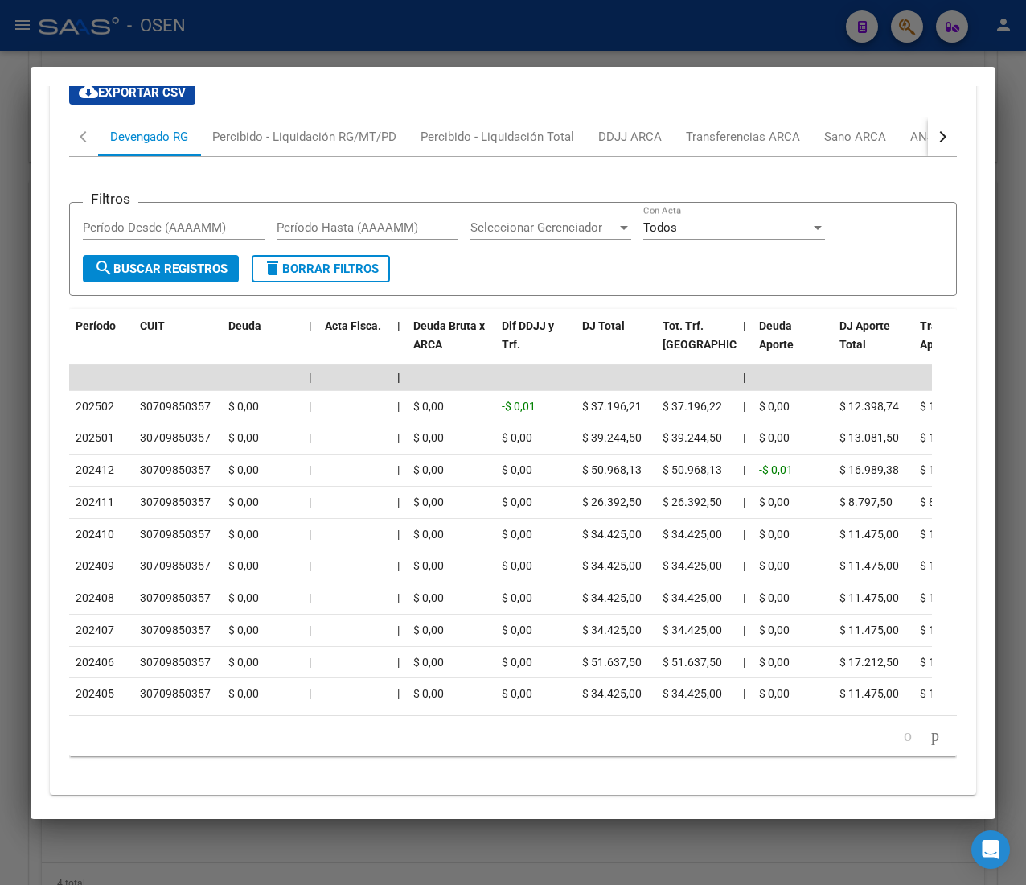
scroll to position [1707, 0]
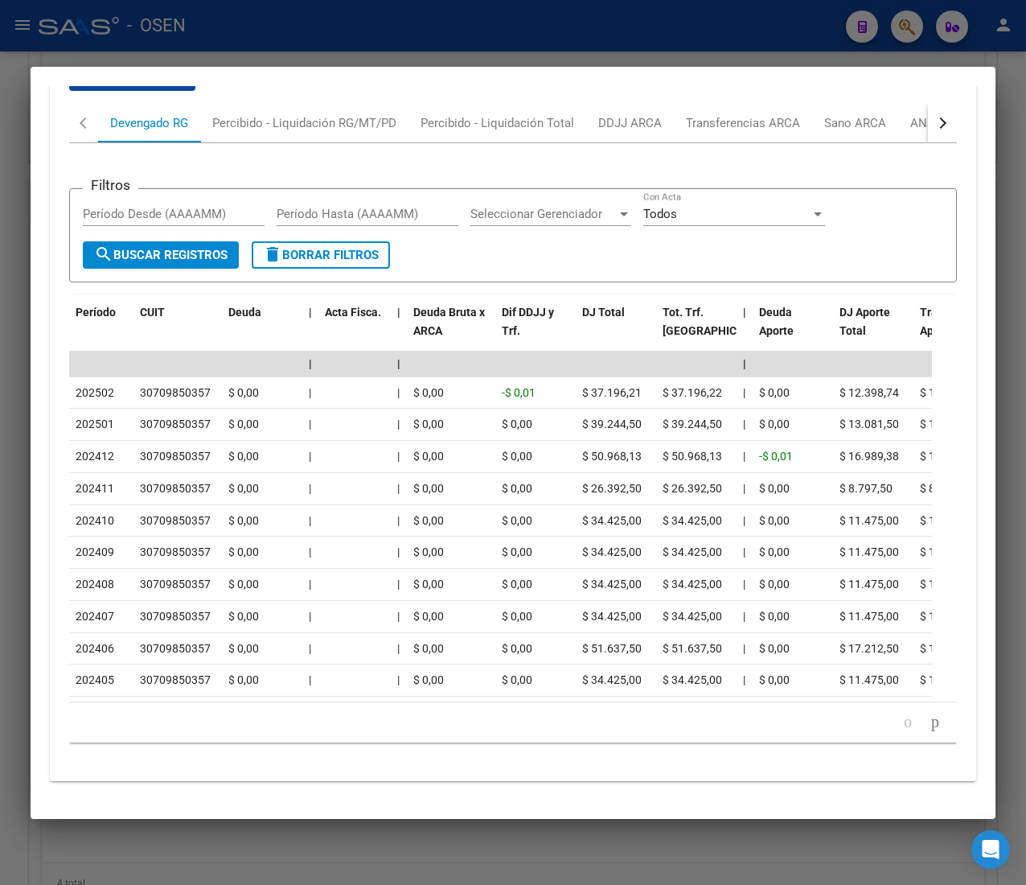
click at [928, 109] on button "button" at bounding box center [942, 123] width 29 height 39
click at [889, 114] on div "ANSES Desempleo" at bounding box center [845, 123] width 103 height 18
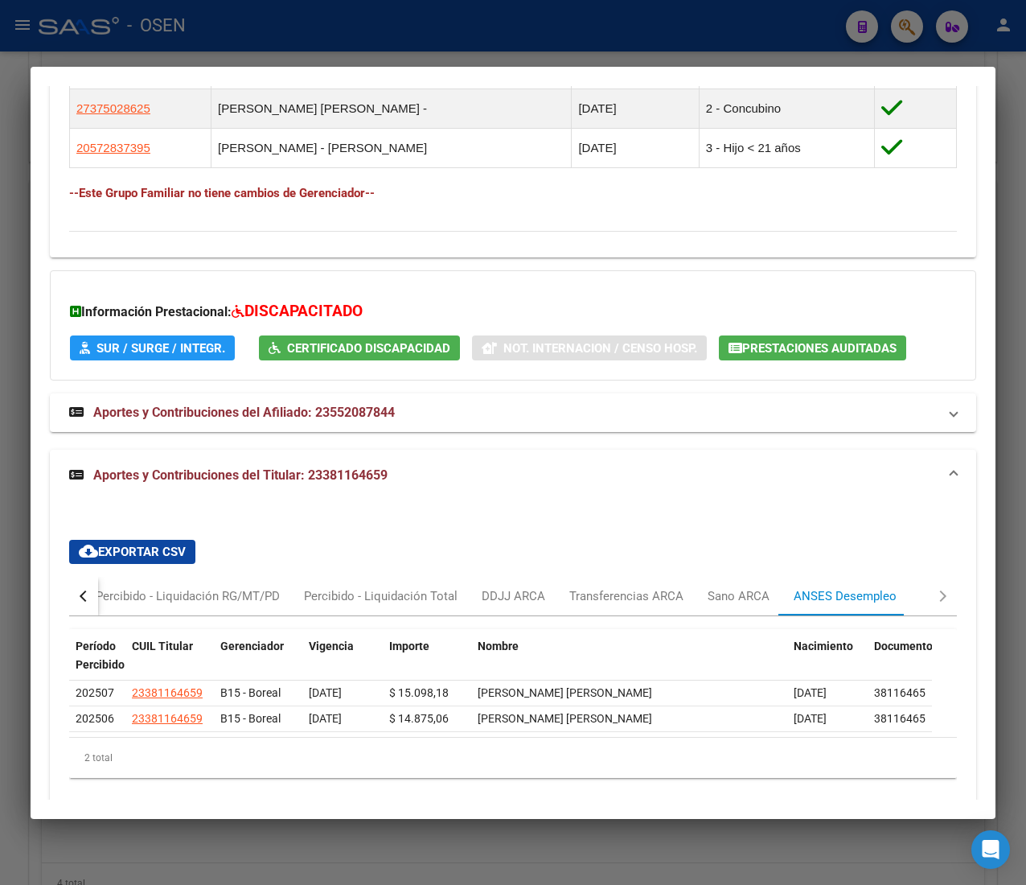
scroll to position [1243, 0]
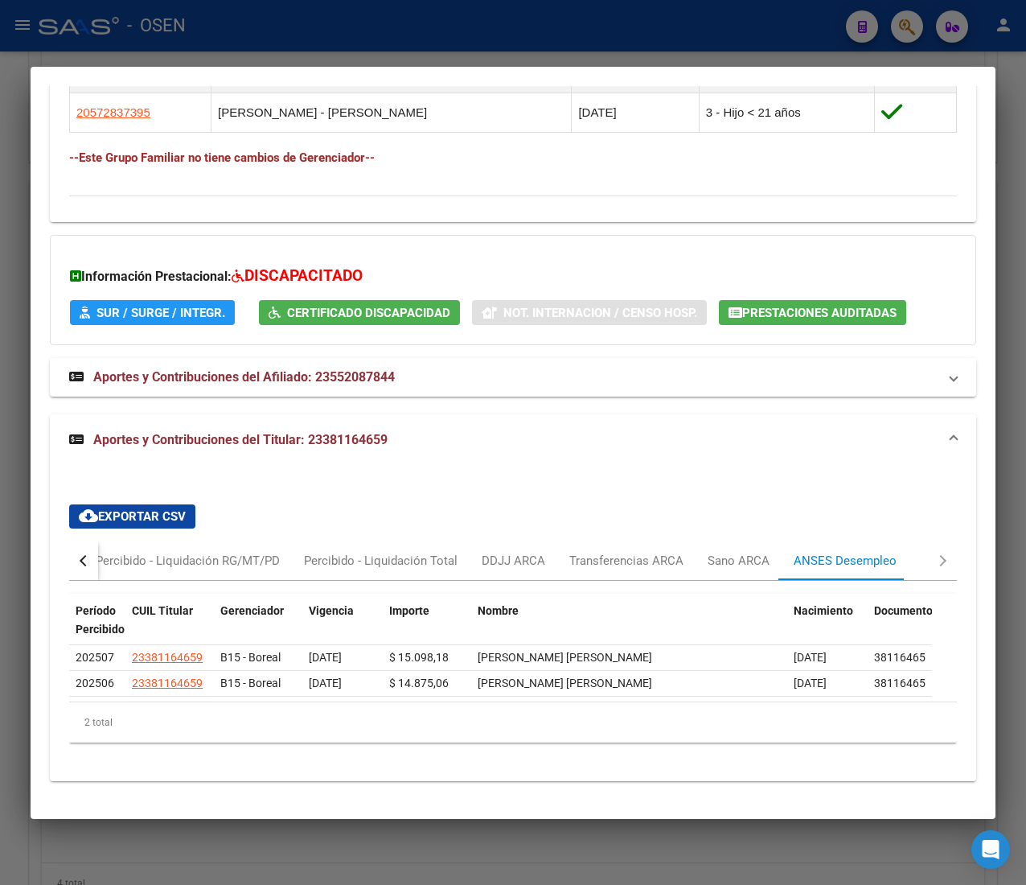
click at [541, 51] on div at bounding box center [513, 442] width 1026 height 885
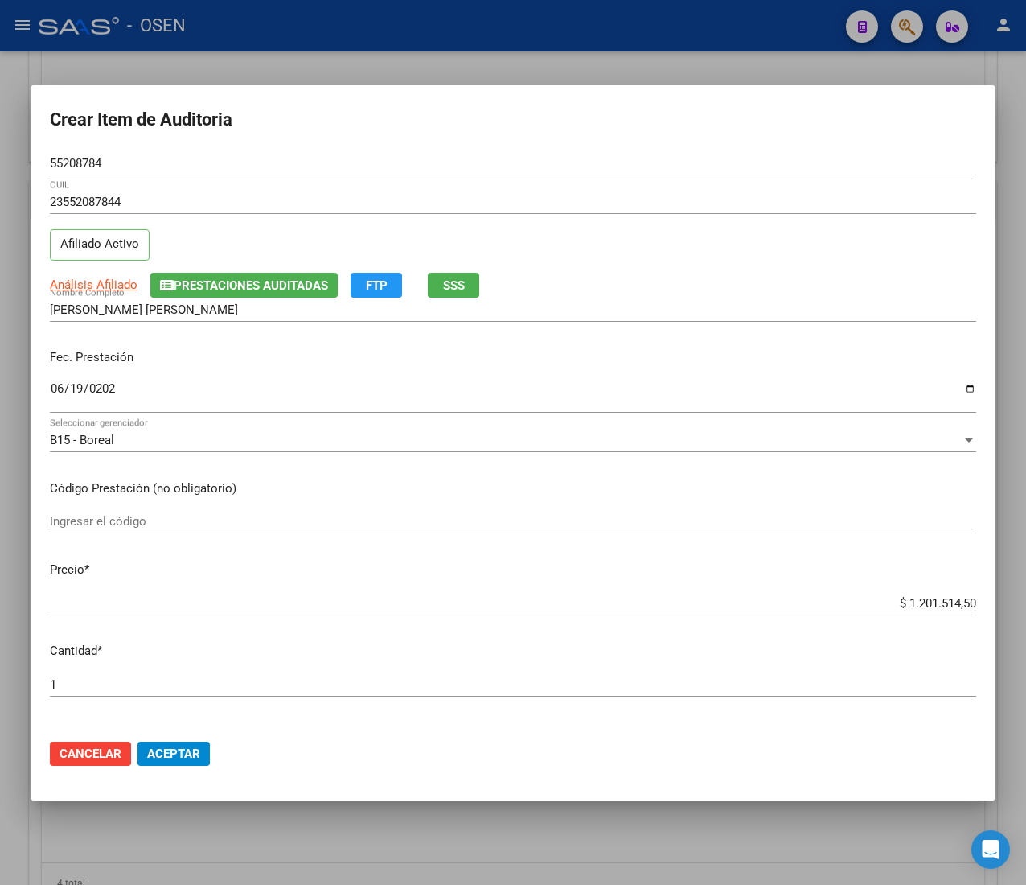
click at [920, 605] on input "$ 1.201.514,50" at bounding box center [513, 603] width 927 height 14
type input "$ 0,02"
type input "$ 0,21"
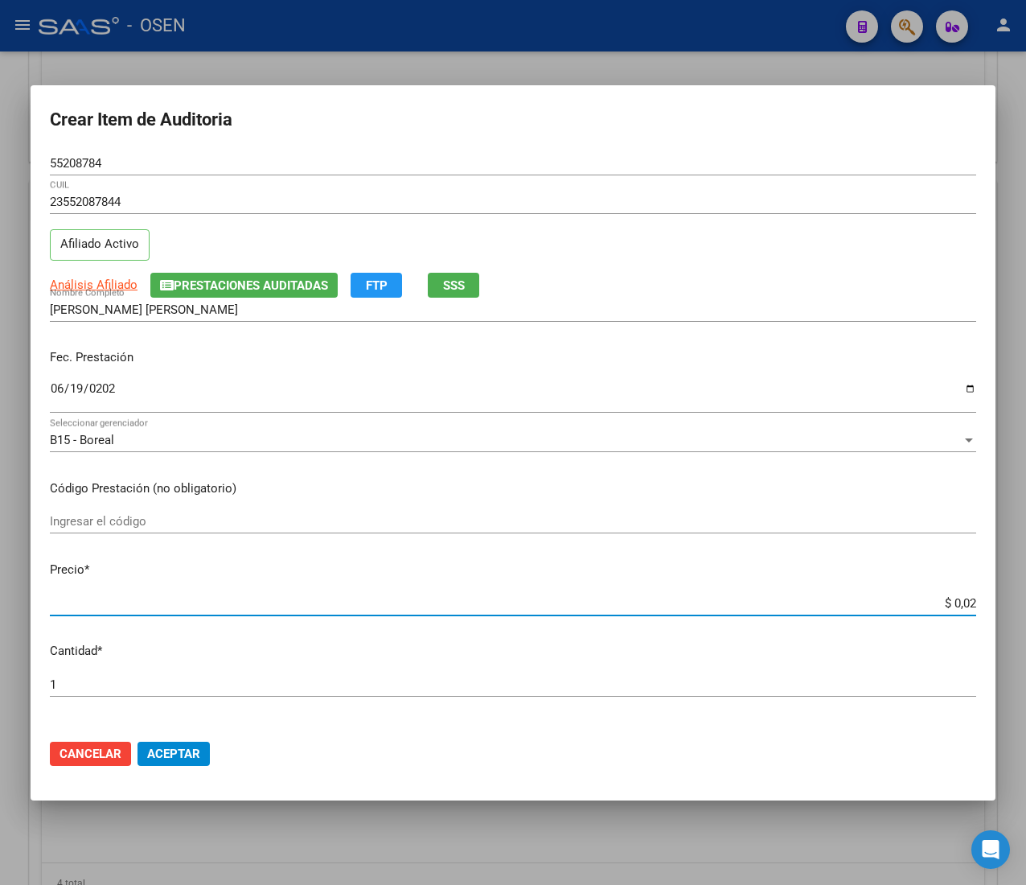
type input "$ 0,21"
type input "$ 2,10"
type input "$ 21,06"
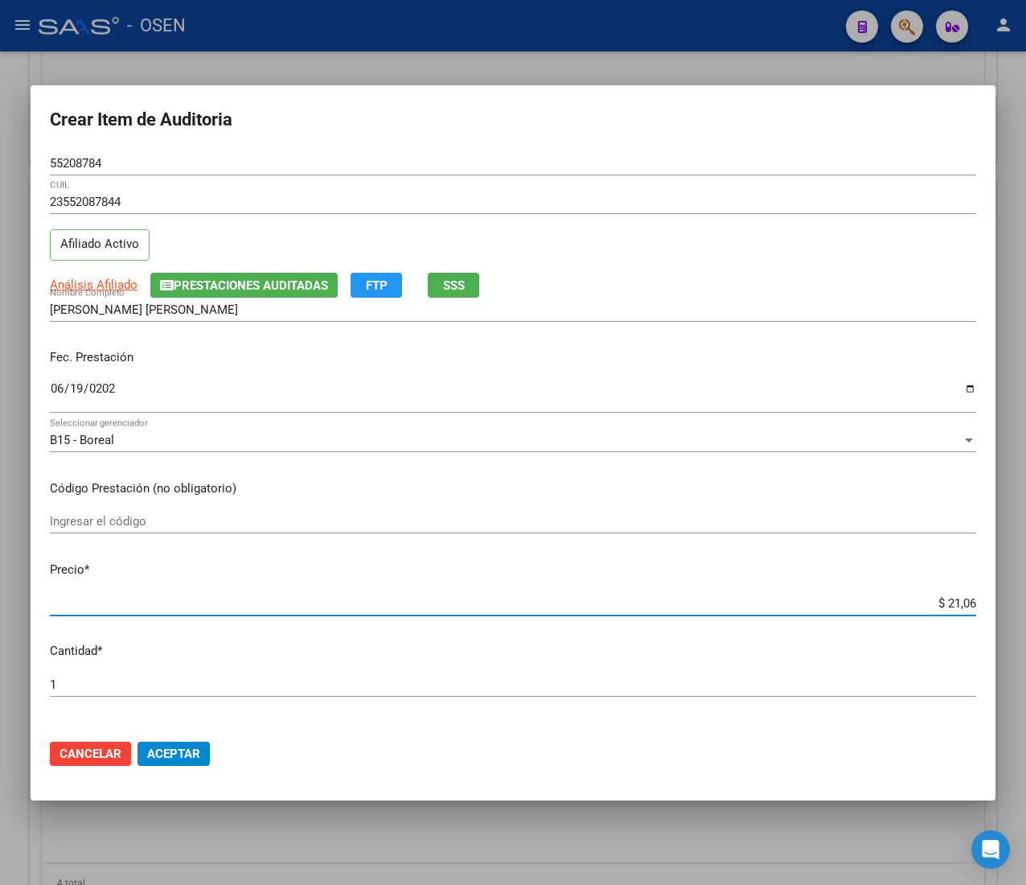
type input "$ 210,68"
type input "$ 2.106,80"
type input "$ 21.068,05"
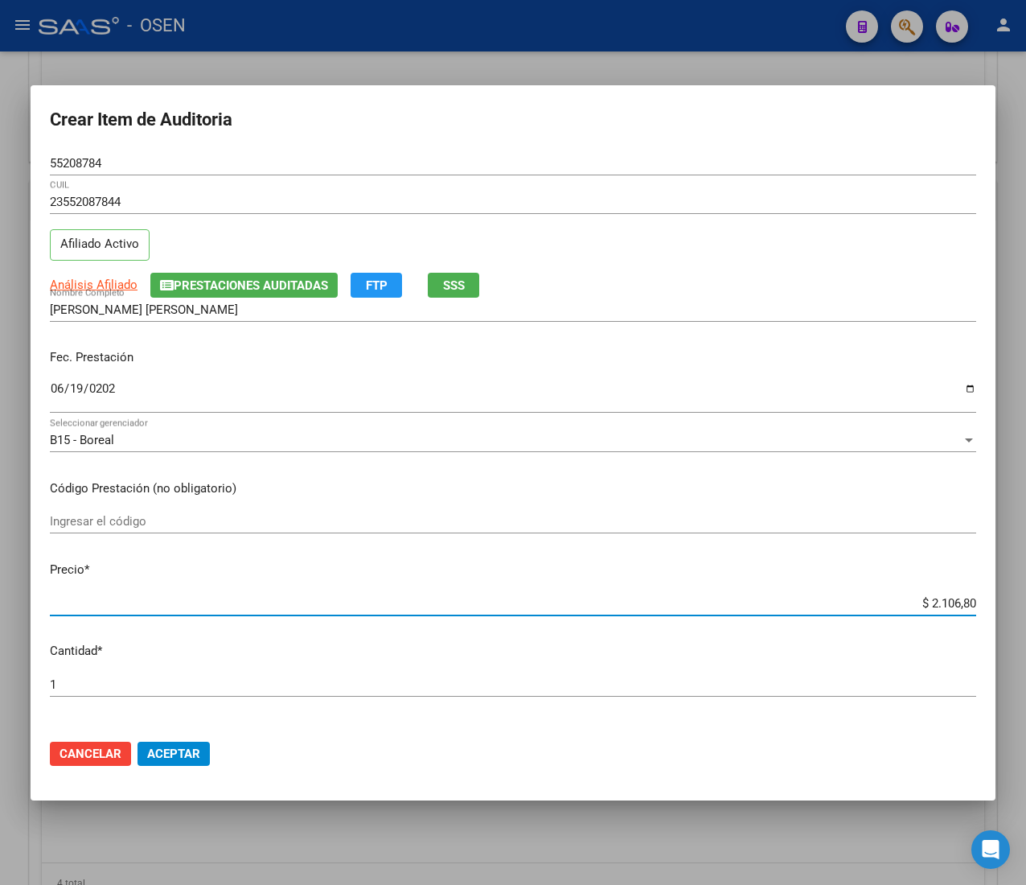
type input "$ 21.068,05"
click at [197, 747] on span "Aceptar" at bounding box center [173, 754] width 53 height 14
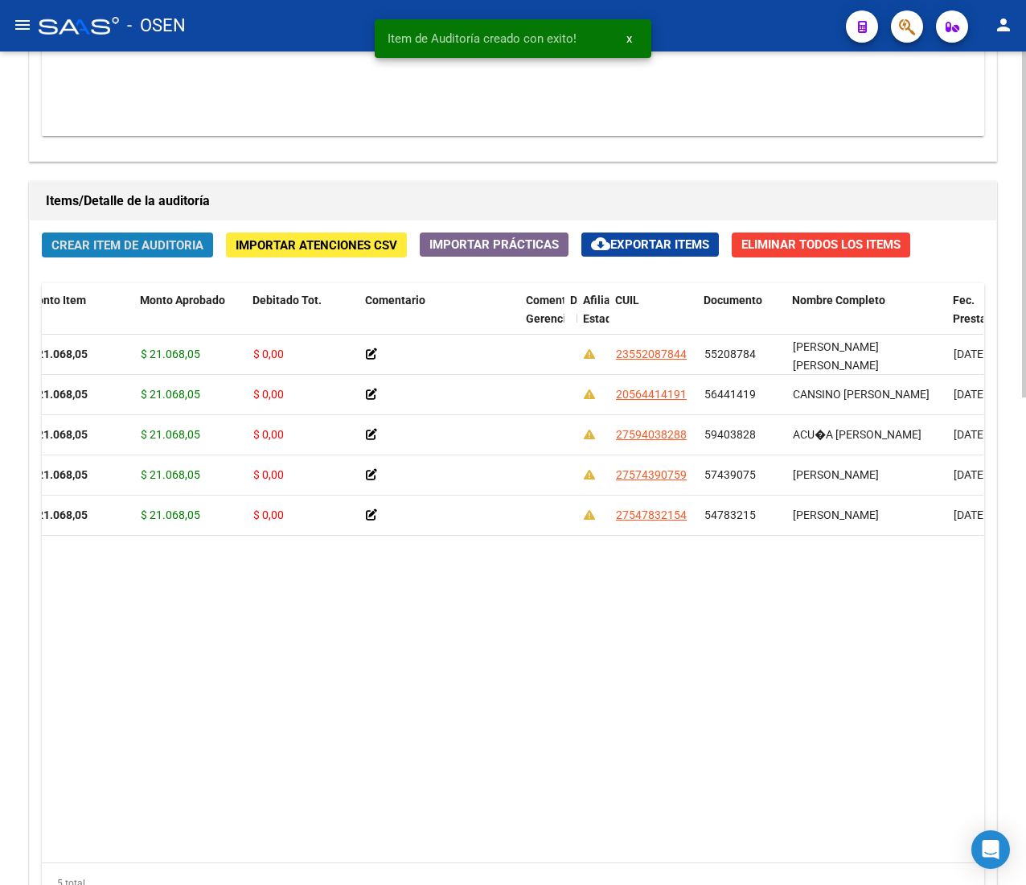
click at [121, 246] on span "Crear Item de Auditoria" at bounding box center [127, 245] width 152 height 14
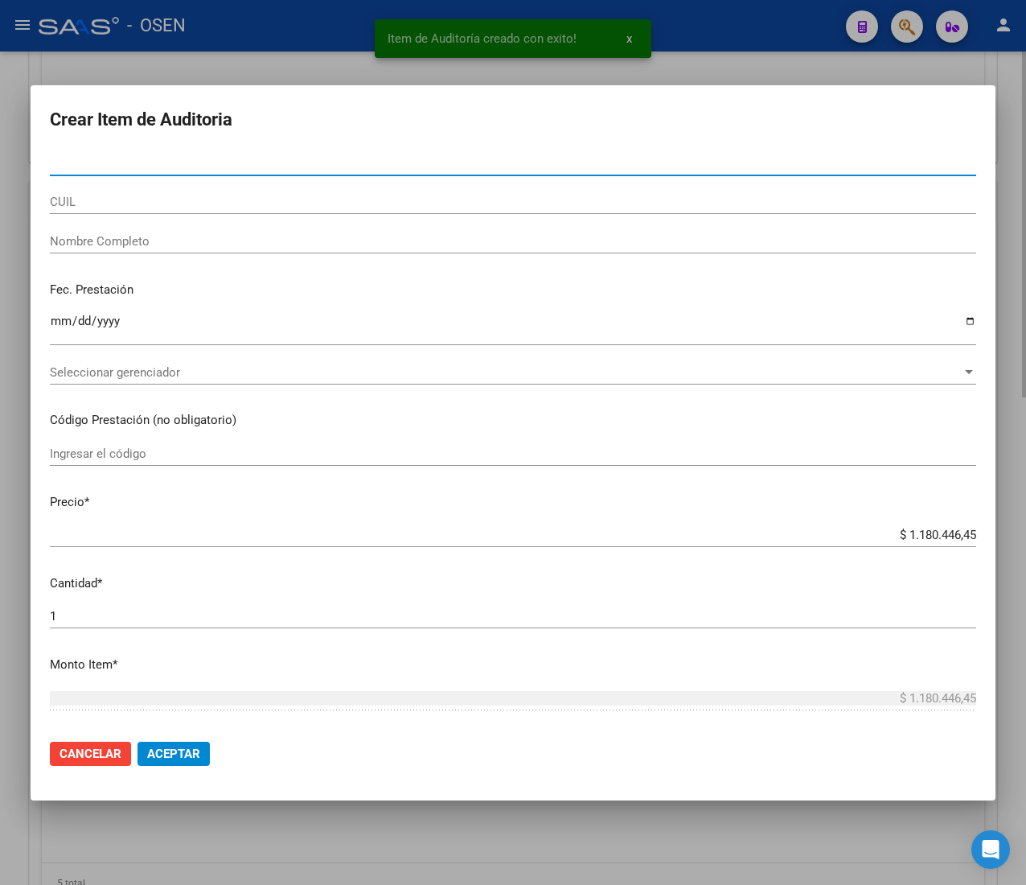
type input "58608851"
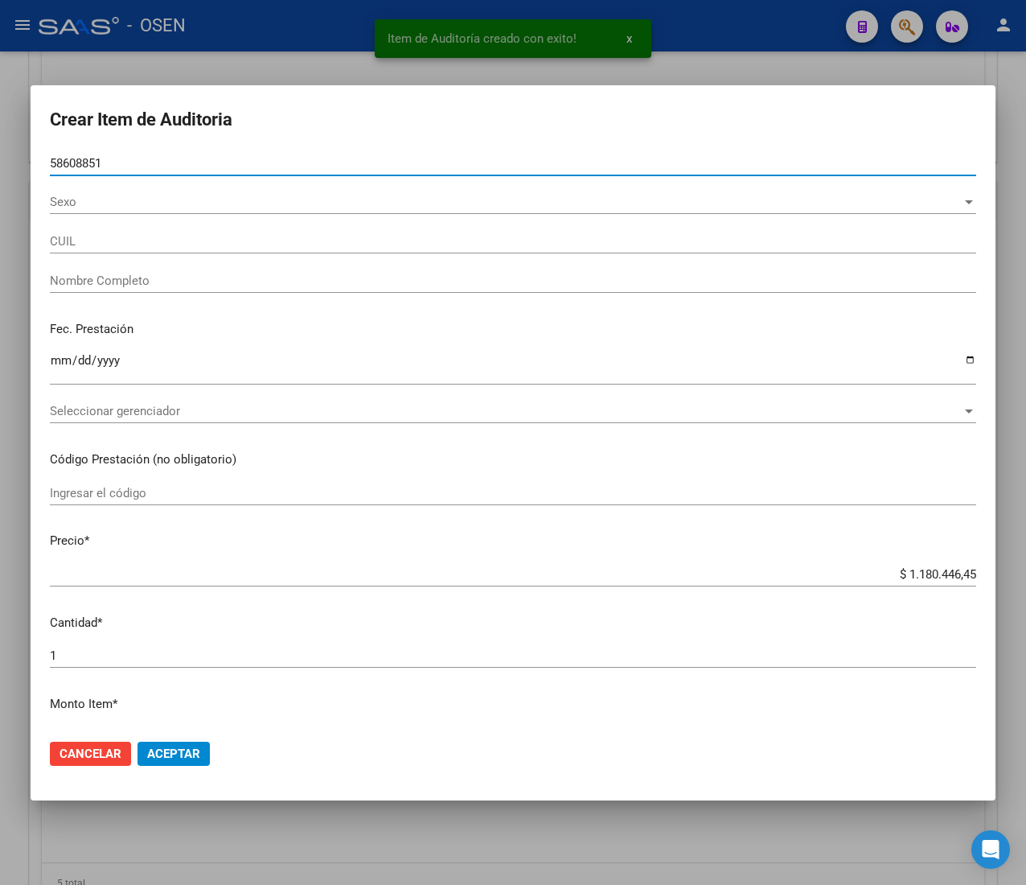
type input "20586088514"
type input "[PERSON_NAME]"
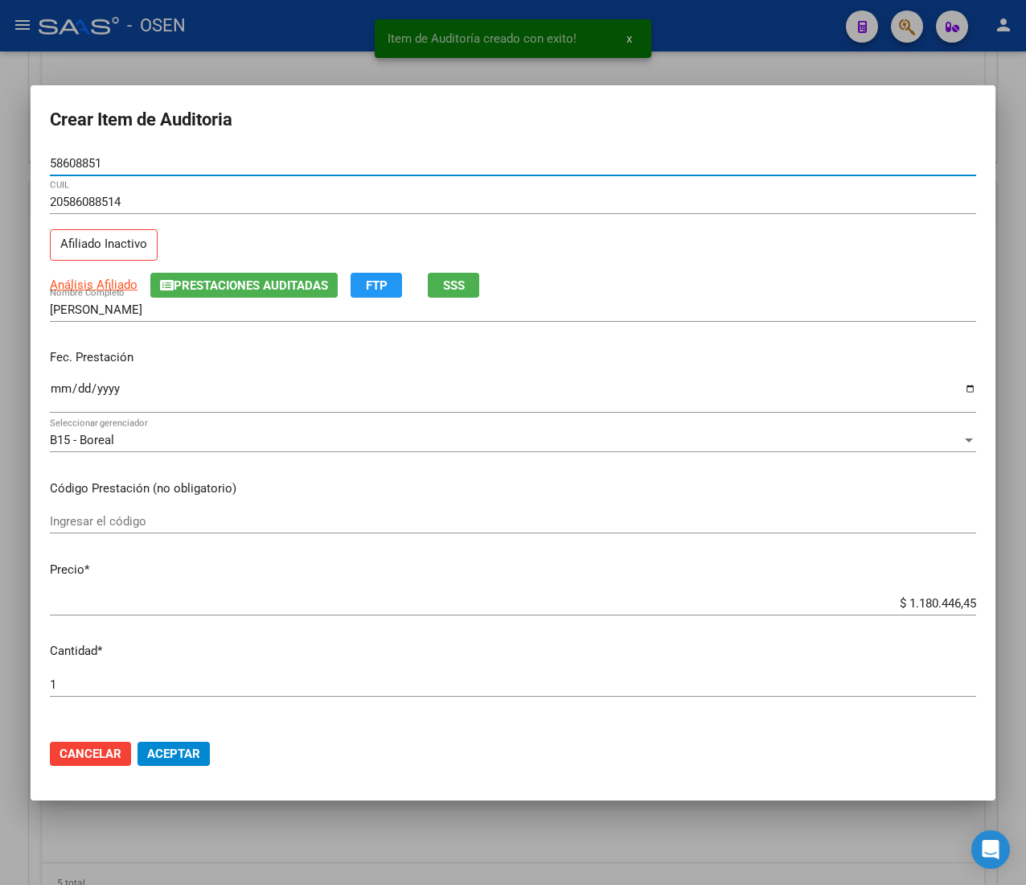
type input "58608851"
click at [51, 389] on input "Ingresar la fecha" at bounding box center [513, 395] width 927 height 26
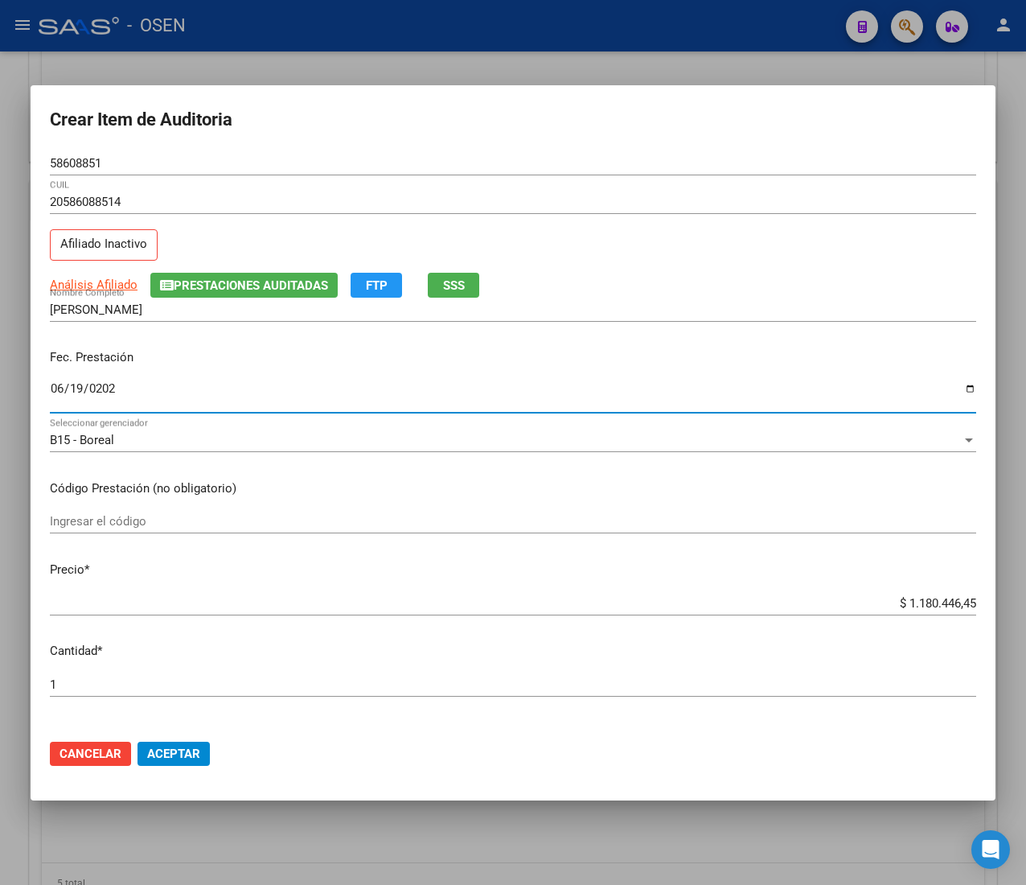
type input "[DATE]"
click at [467, 279] on button "SSS" at bounding box center [453, 285] width 51 height 25
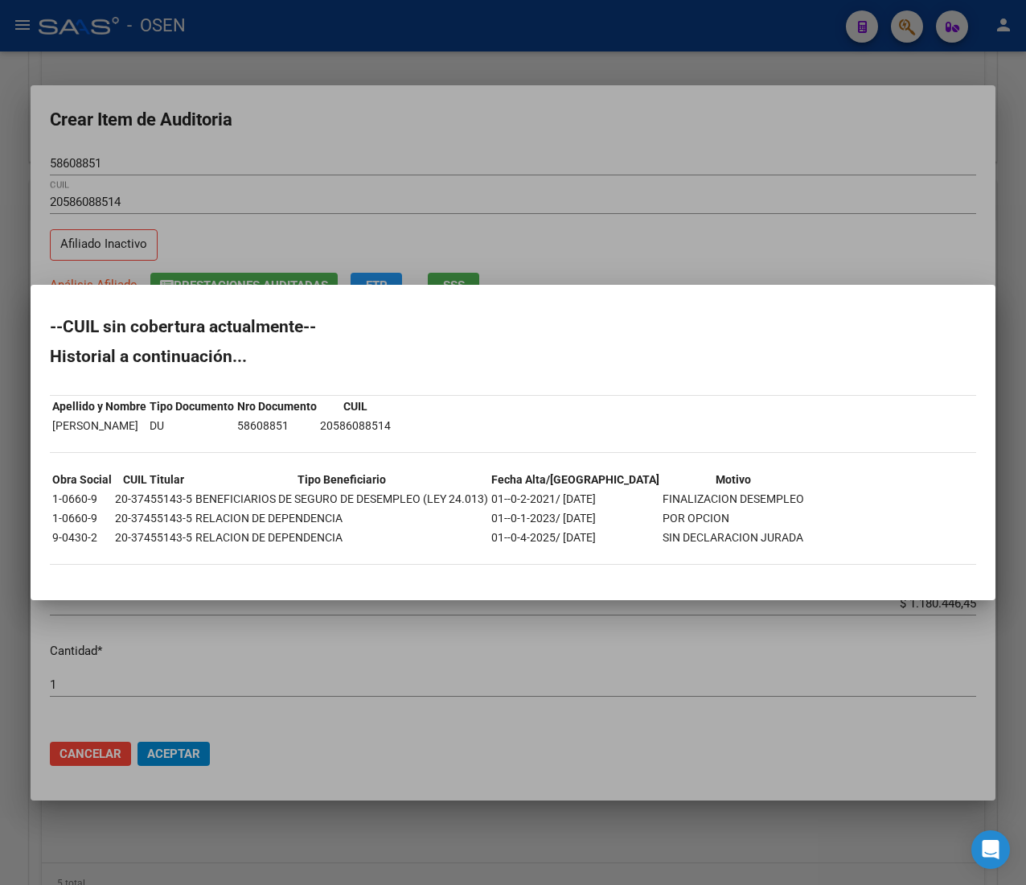
click at [525, 198] on div at bounding box center [513, 442] width 1026 height 885
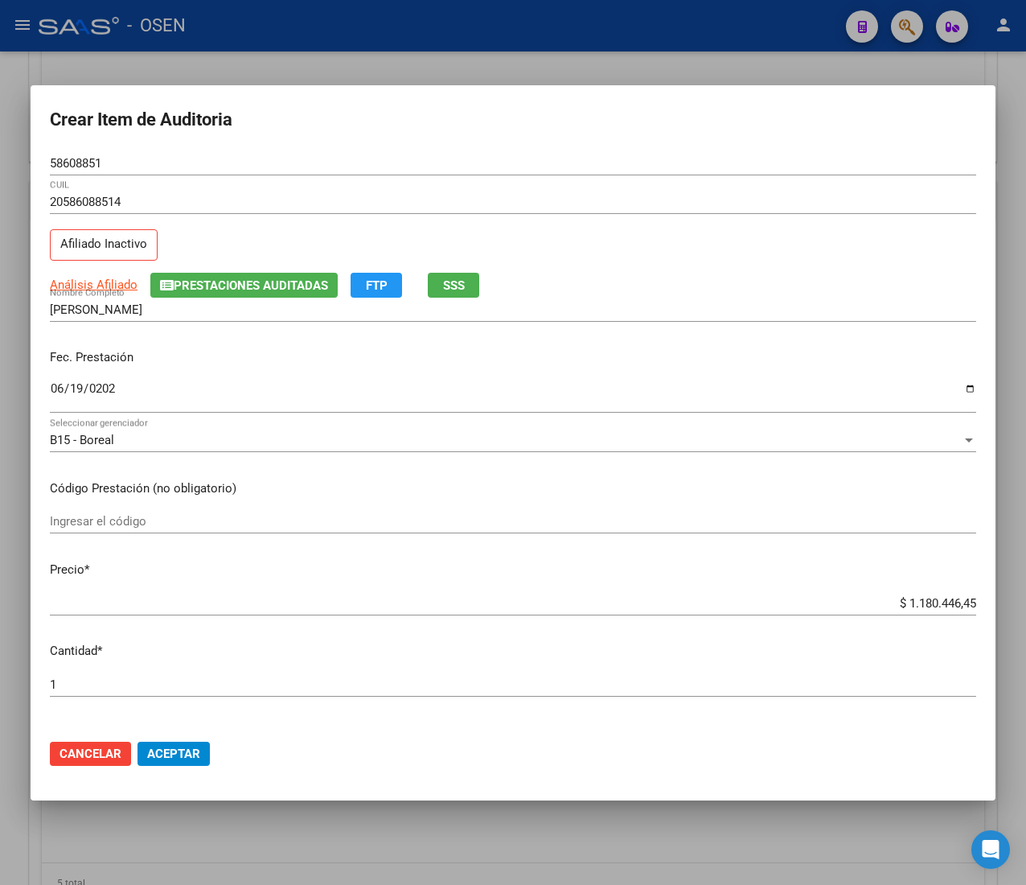
click at [915, 605] on input "$ 1.180.446,45" at bounding box center [513, 603] width 927 height 14
type input "$ 0,02"
type input "$ 0,21"
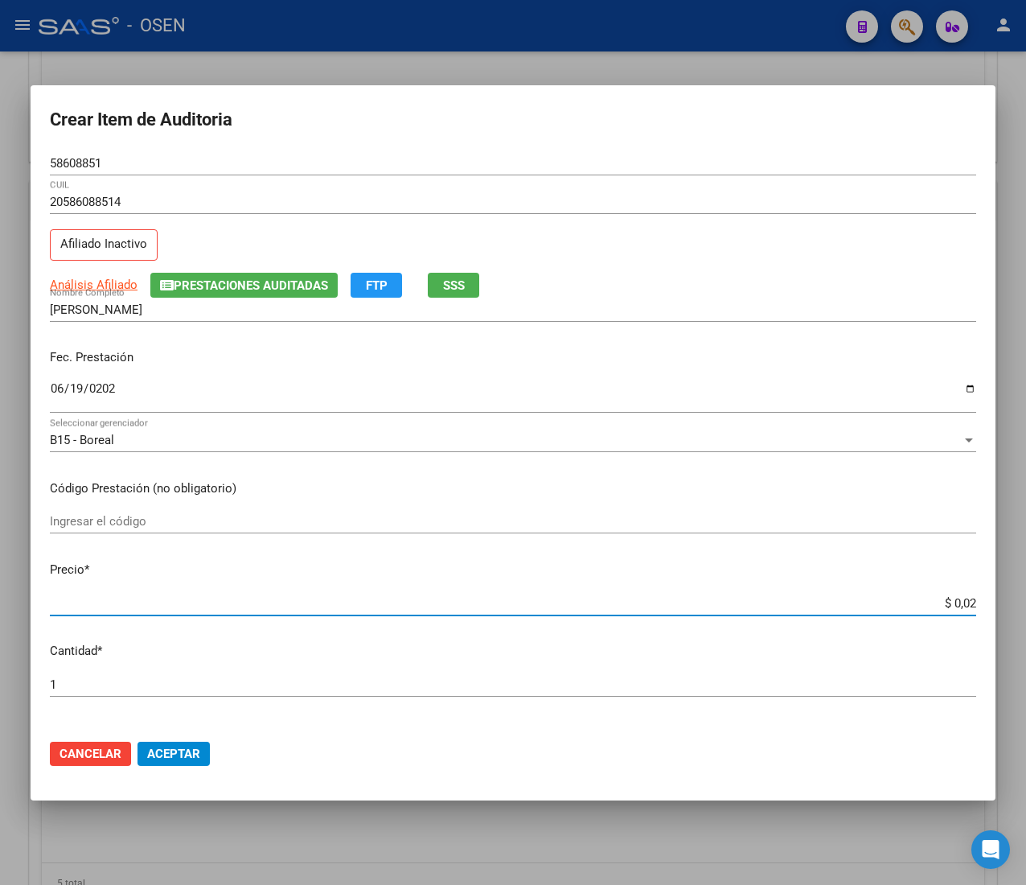
type input "$ 0,21"
type input "$ 2,10"
type input "$ 21,06"
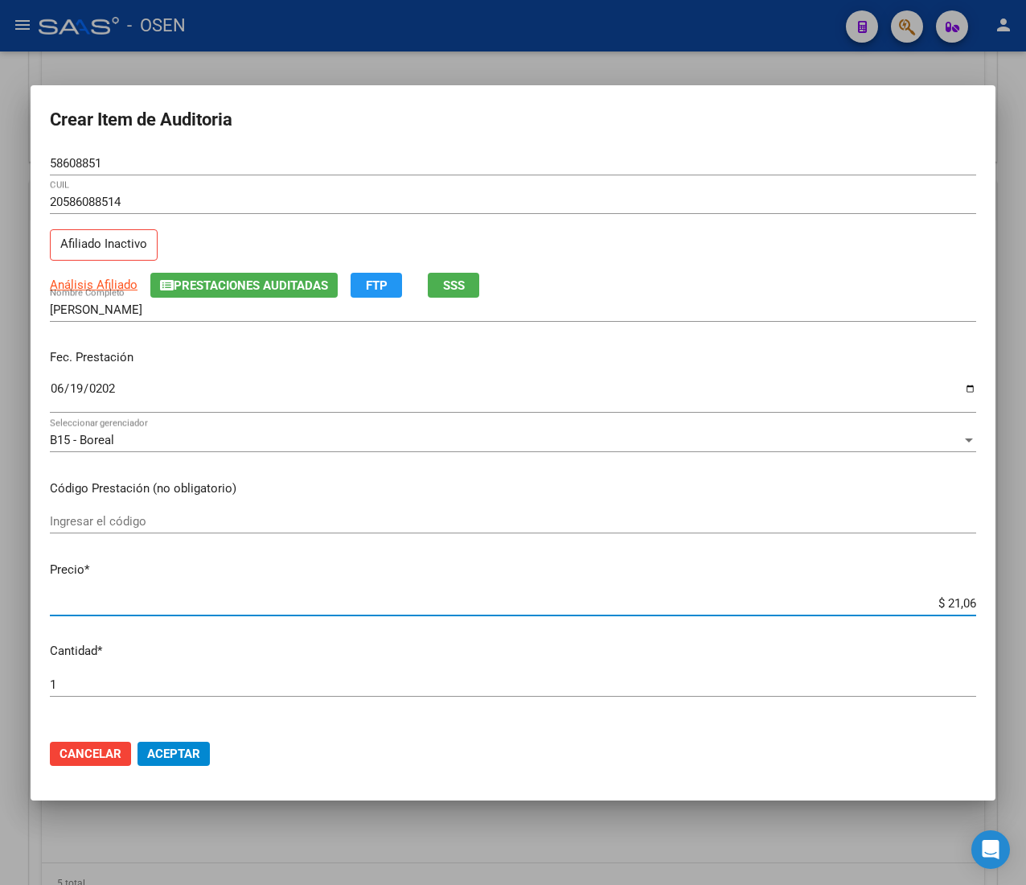
type input "$ 210,68"
type input "$ 2.106,80"
type input "$ 21.068,05"
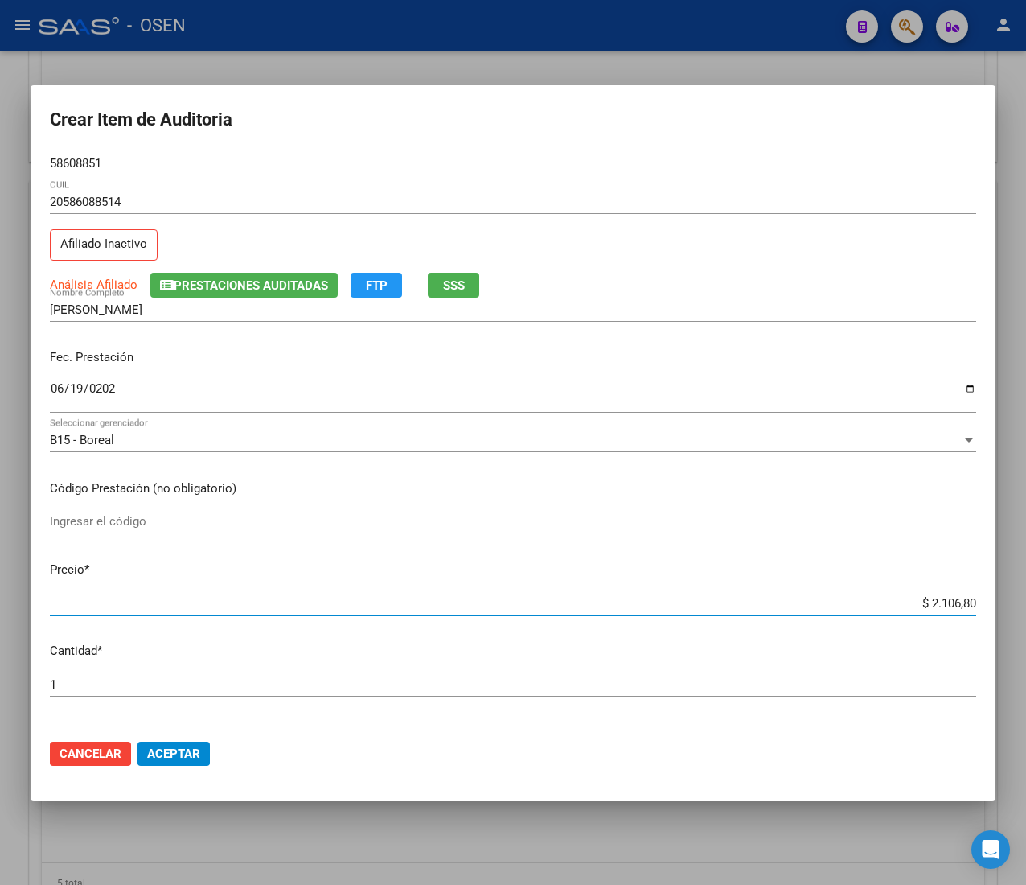
type input "$ 21.068,05"
click at [187, 747] on span "Aceptar" at bounding box center [173, 754] width 53 height 14
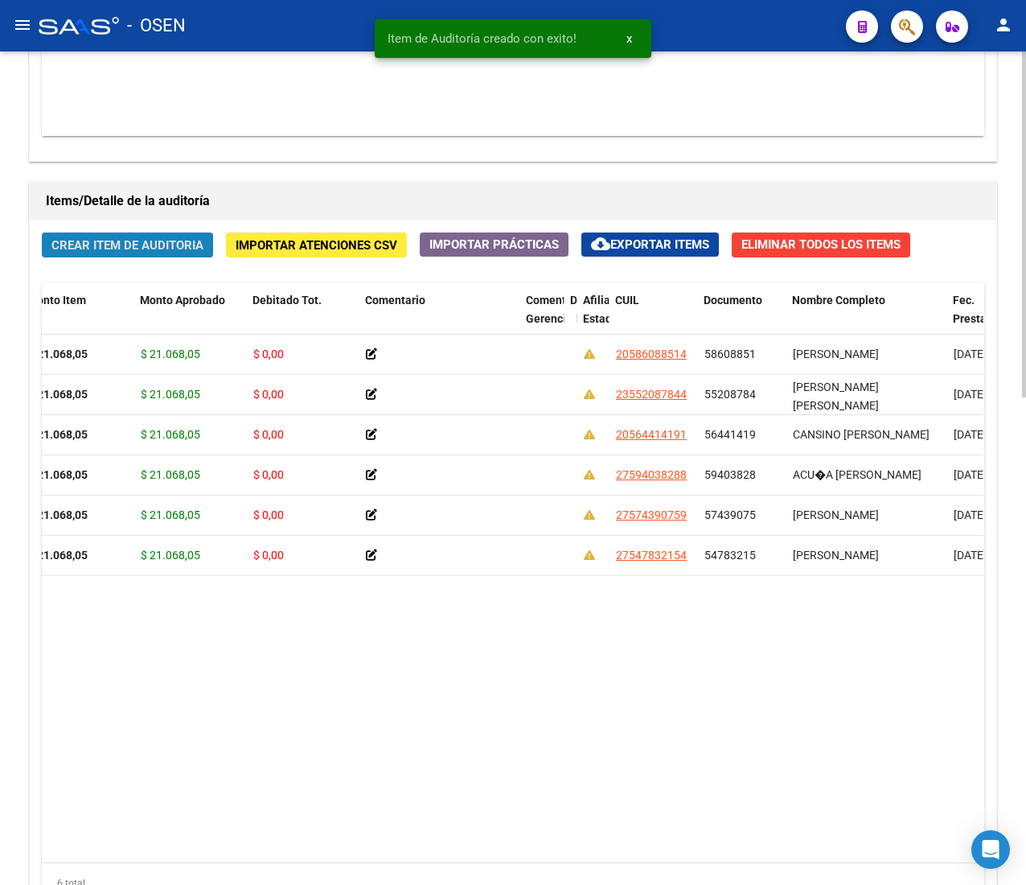
click at [167, 237] on button "Crear Item de Auditoria" at bounding box center [127, 244] width 171 height 25
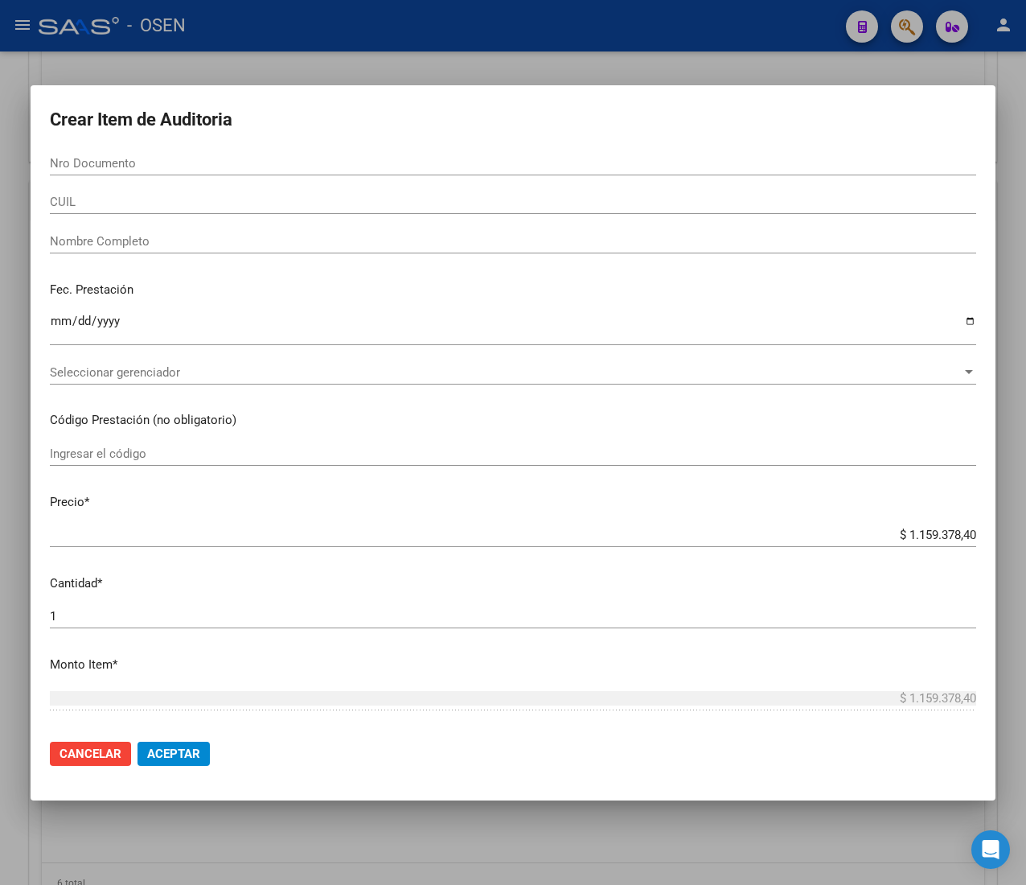
click at [69, 156] on input "Nro Documento" at bounding box center [513, 163] width 927 height 14
paste input "52388686"
type input "52388686"
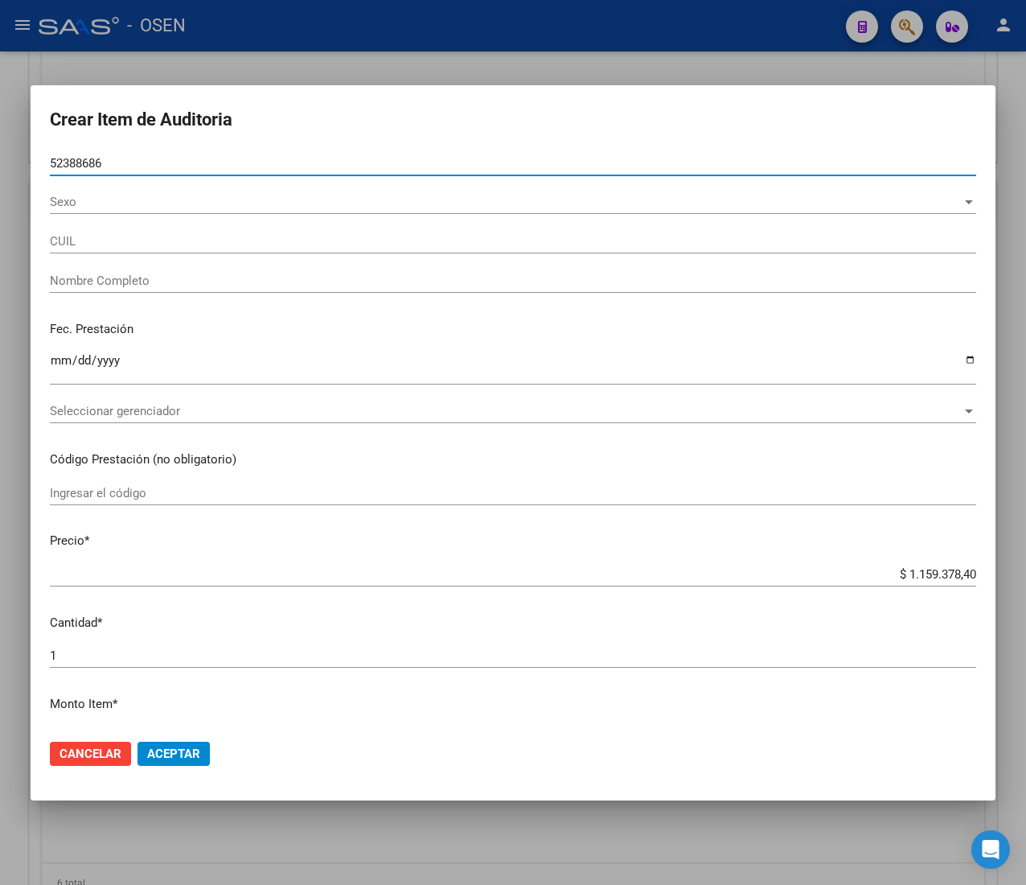
type input "27523886865"
type input "[PERSON_NAME]"
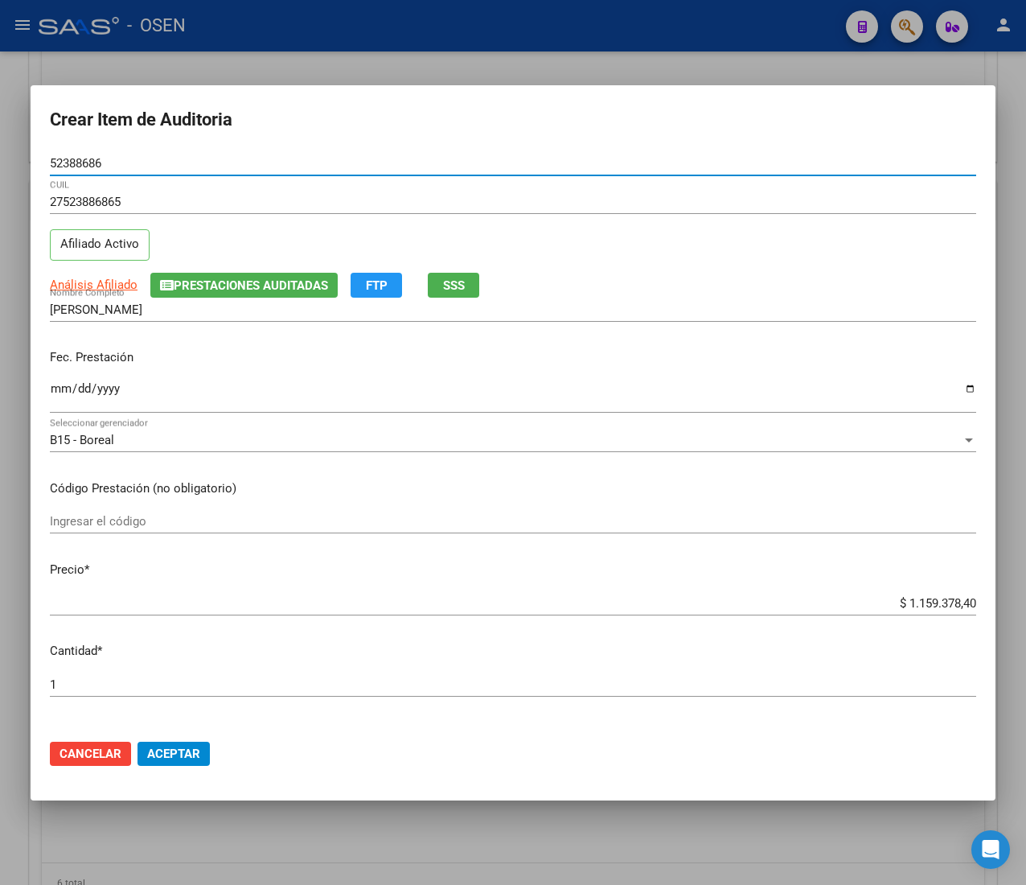
type input "52388686"
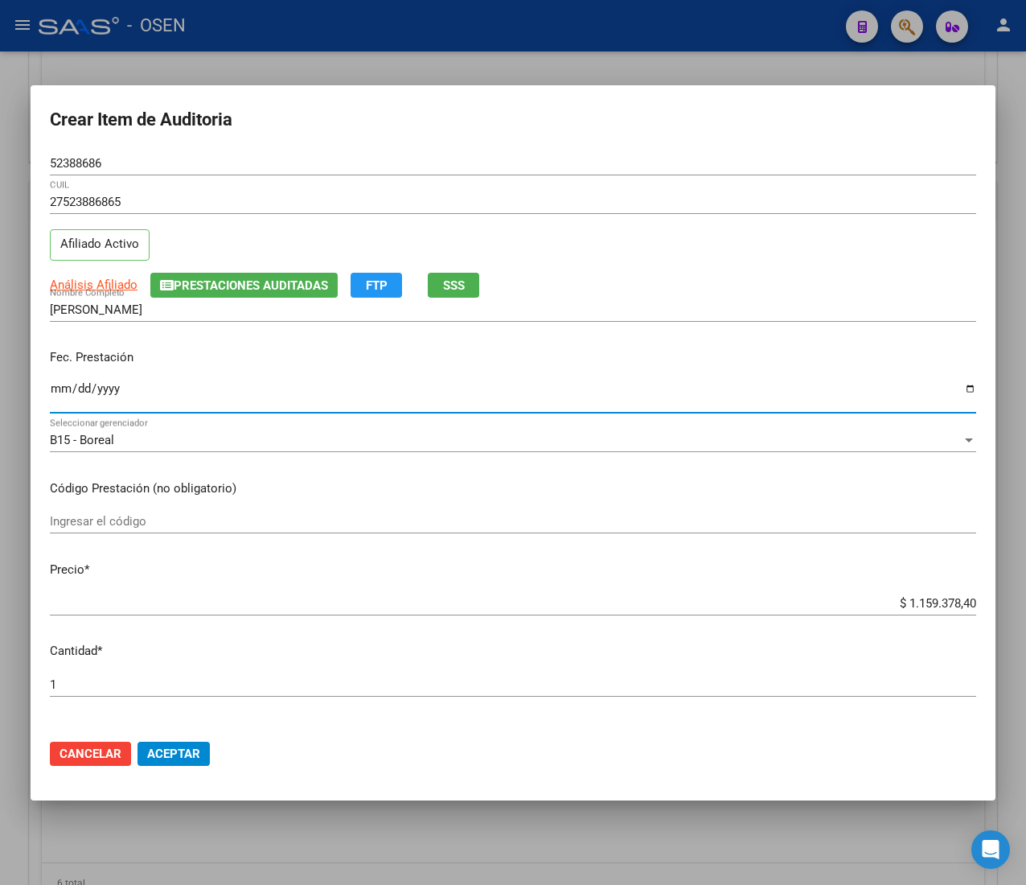
click at [52, 389] on input "Ingresar la fecha" at bounding box center [513, 395] width 927 height 26
type input "[DATE]"
click at [87, 289] on span "Análisis Afiliado" at bounding box center [94, 285] width 88 height 14
type textarea "27523886865"
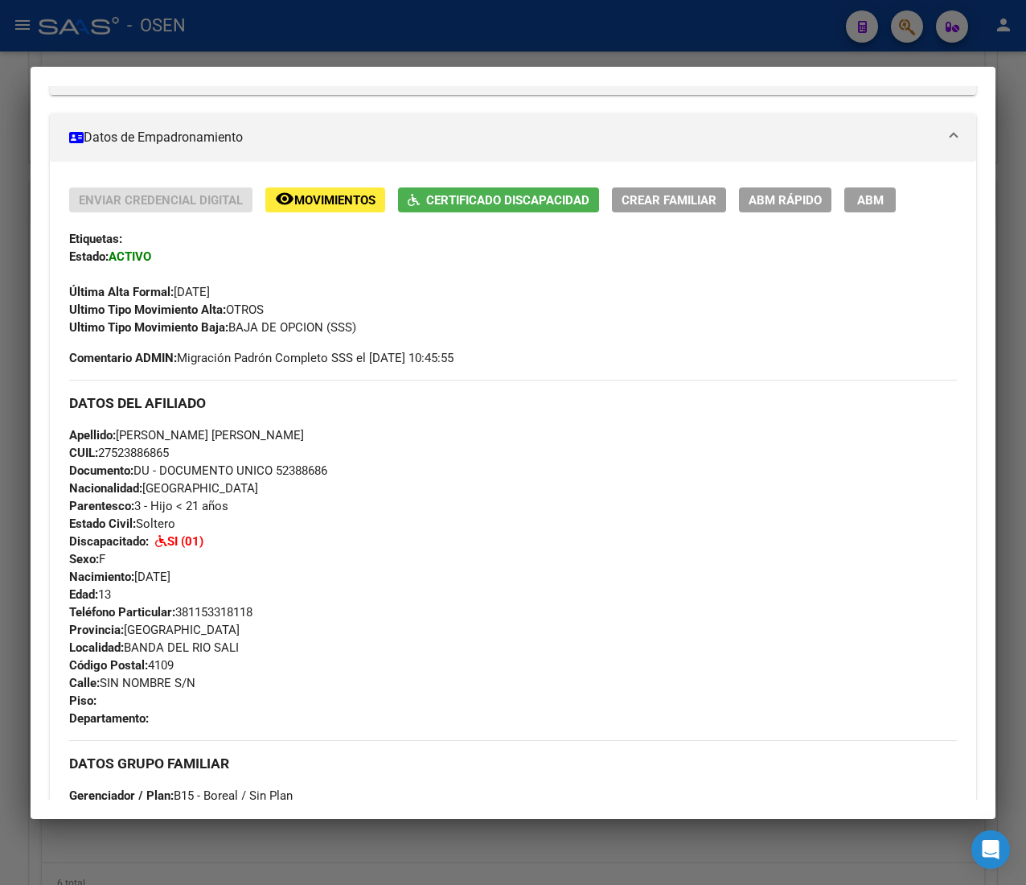
scroll to position [899, 0]
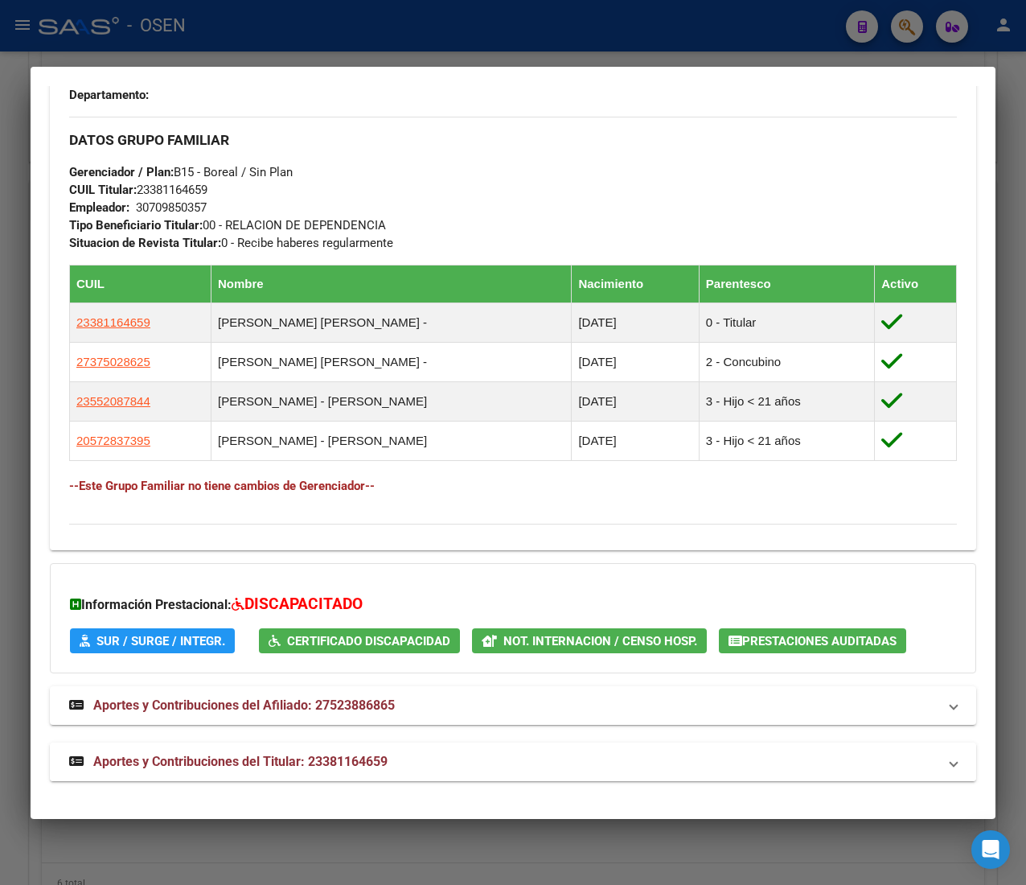
click at [428, 771] on mat-panel-title "Aportes y Contribuciones del Titular: 23381164659" at bounding box center [503, 761] width 869 height 19
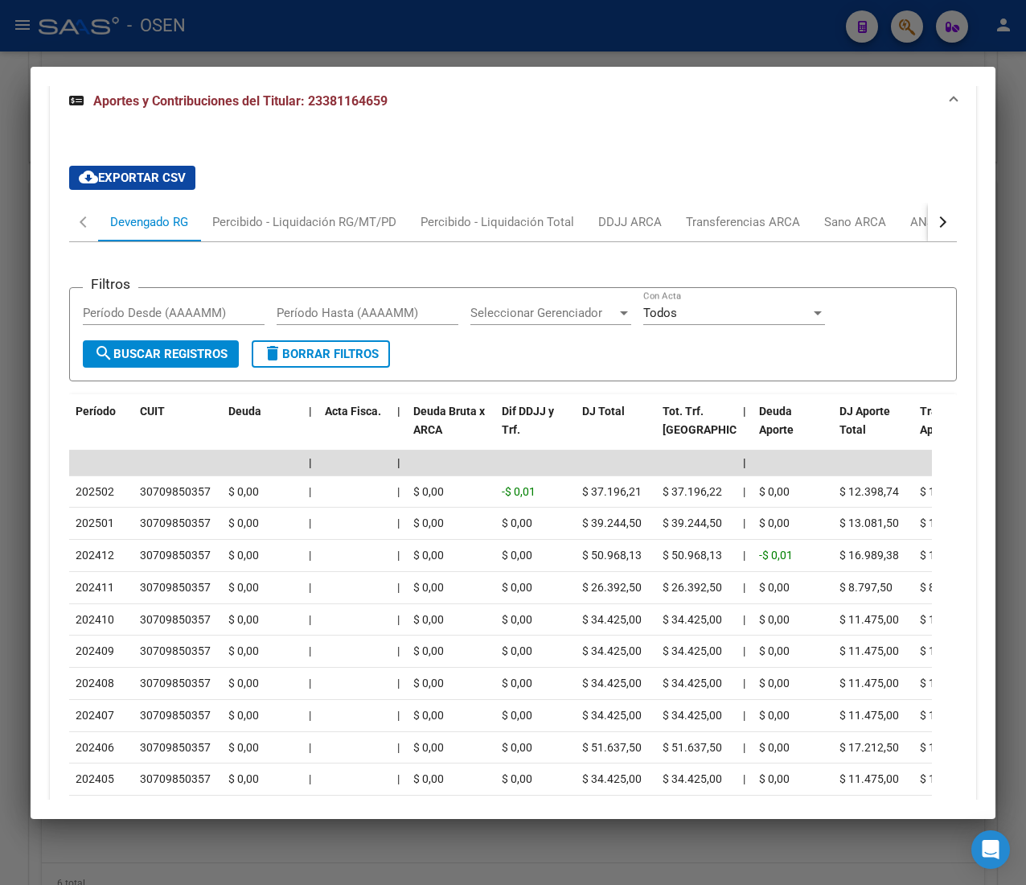
scroll to position [1704, 0]
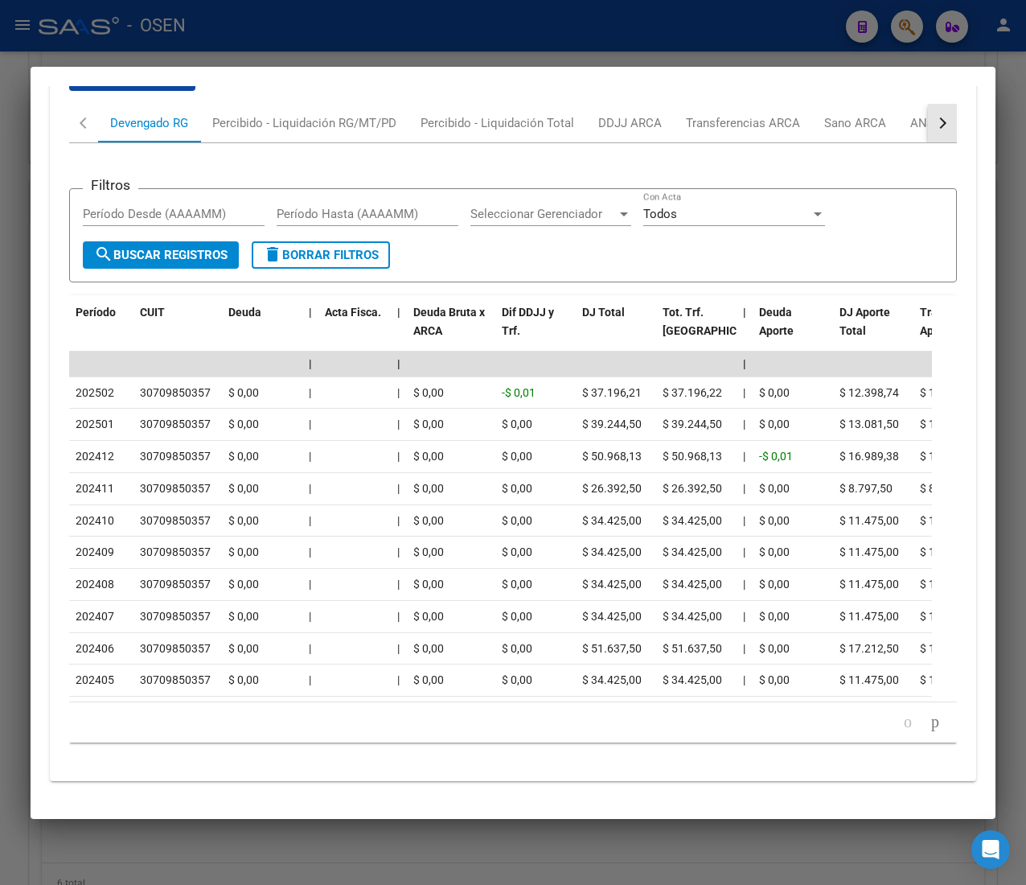
click at [928, 104] on button "button" at bounding box center [942, 123] width 29 height 39
click at [862, 114] on div "ANSES Desempleo" at bounding box center [845, 123] width 103 height 18
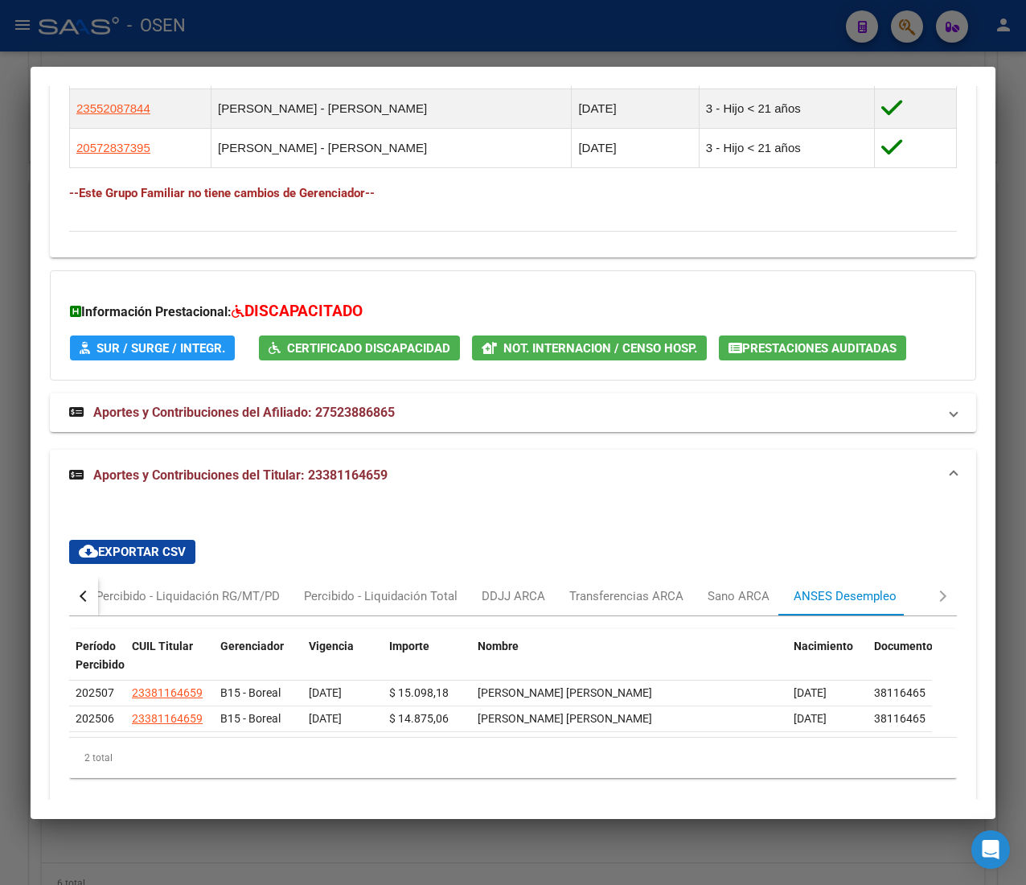
scroll to position [1243, 0]
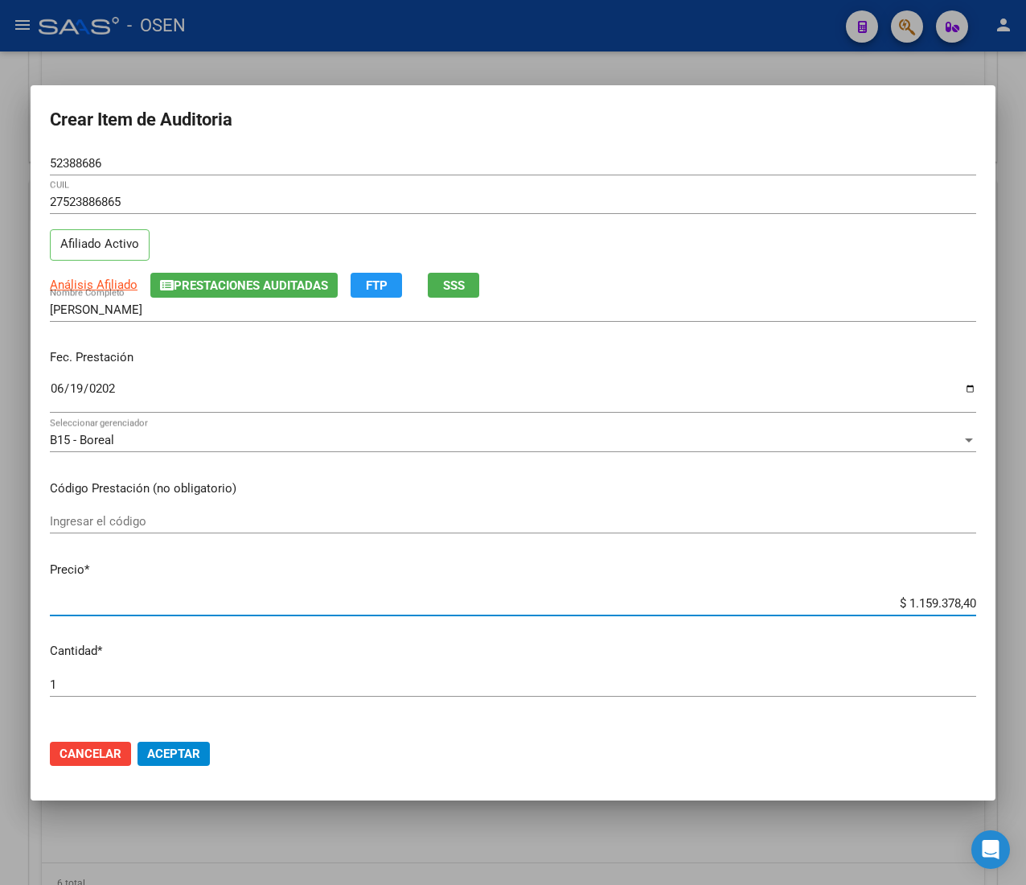
click at [920, 602] on input "$ 1.159.378,40" at bounding box center [513, 603] width 927 height 14
type input "$ 0,02"
type input "$ 0,21"
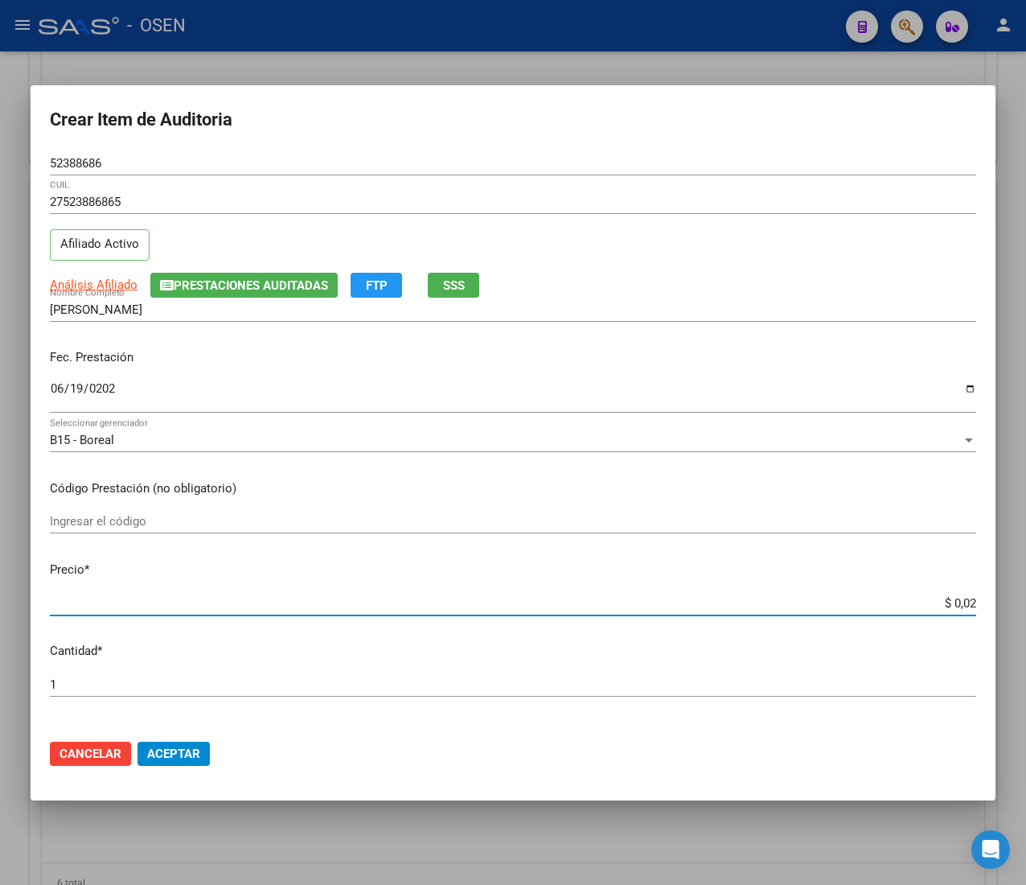
type input "$ 0,21"
type input "$ 2,10"
type input "$ 21,06"
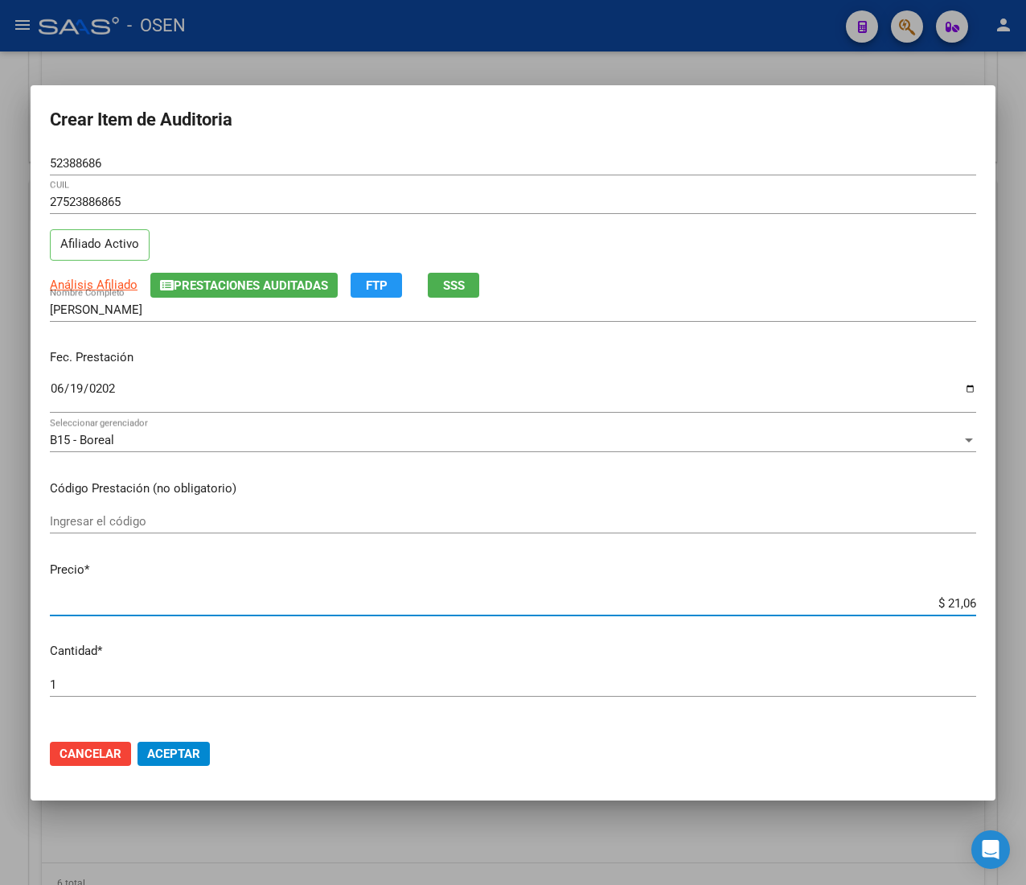
type input "$ 210,68"
type input "$ 2.106,80"
type input "$ 21.068,05"
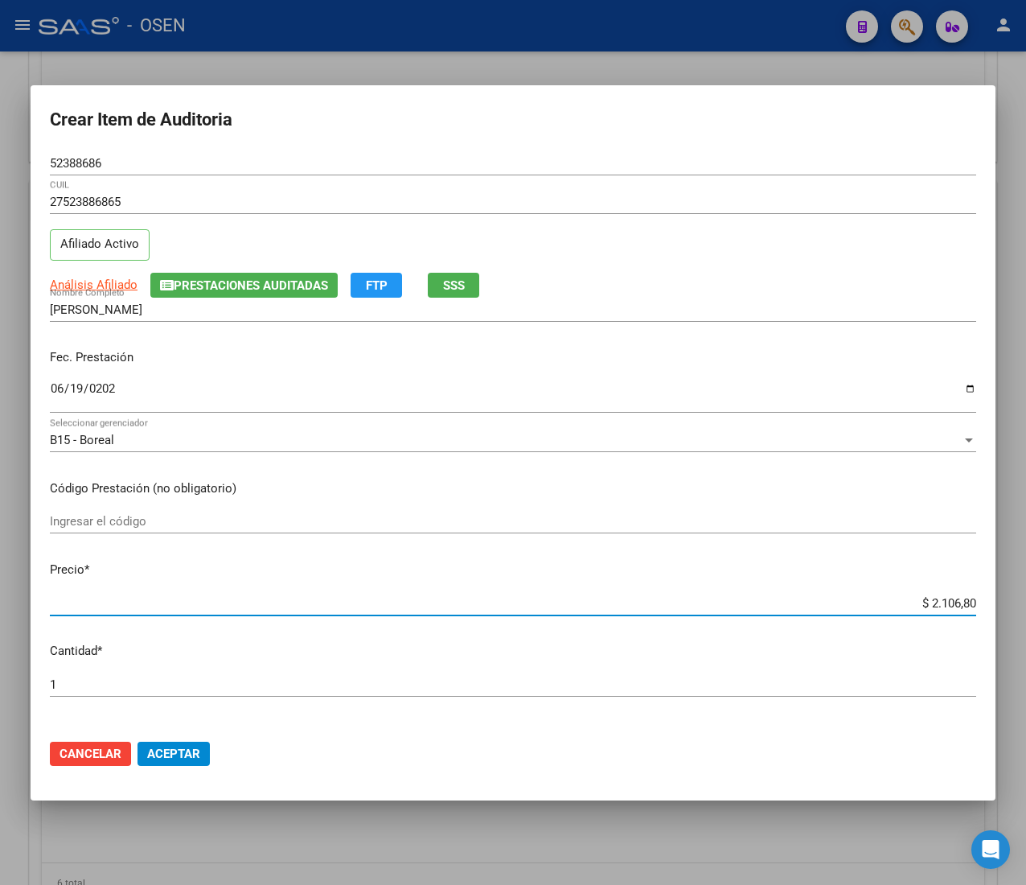
type input "$ 21.068,05"
click at [183, 747] on span "Aceptar" at bounding box center [173, 754] width 53 height 14
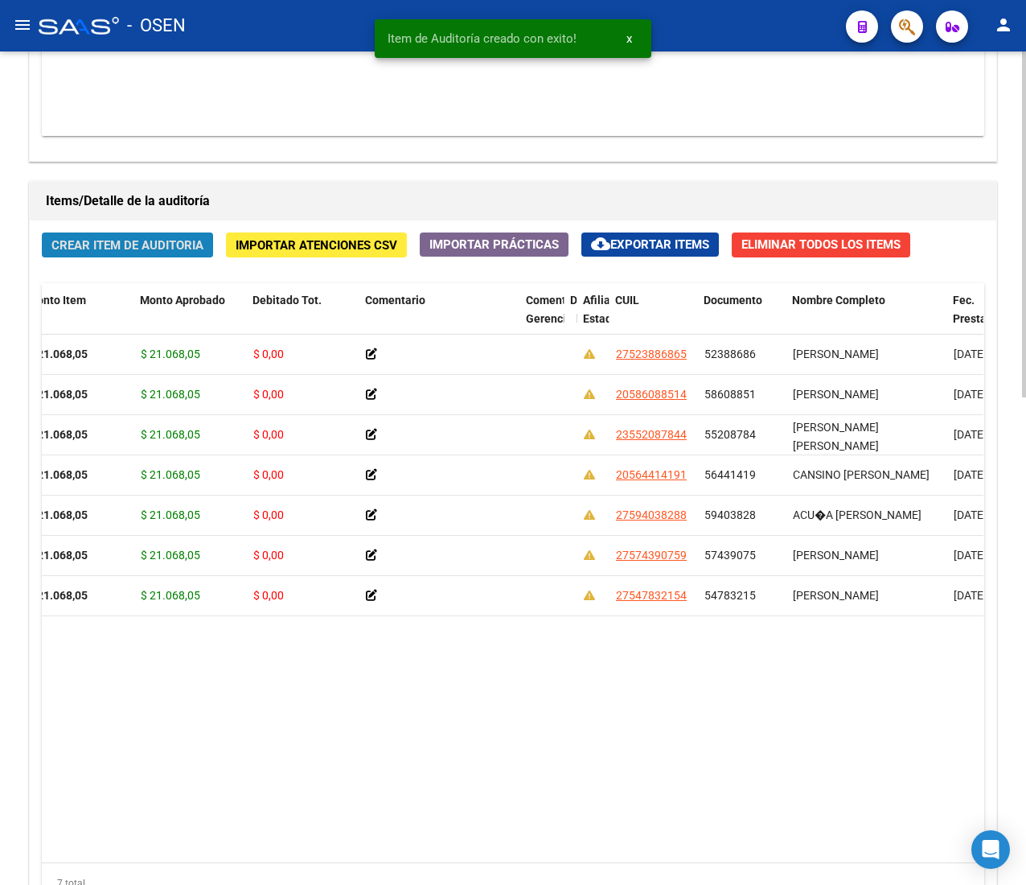
click at [119, 241] on span "Crear Item de Auditoria" at bounding box center [127, 245] width 152 height 14
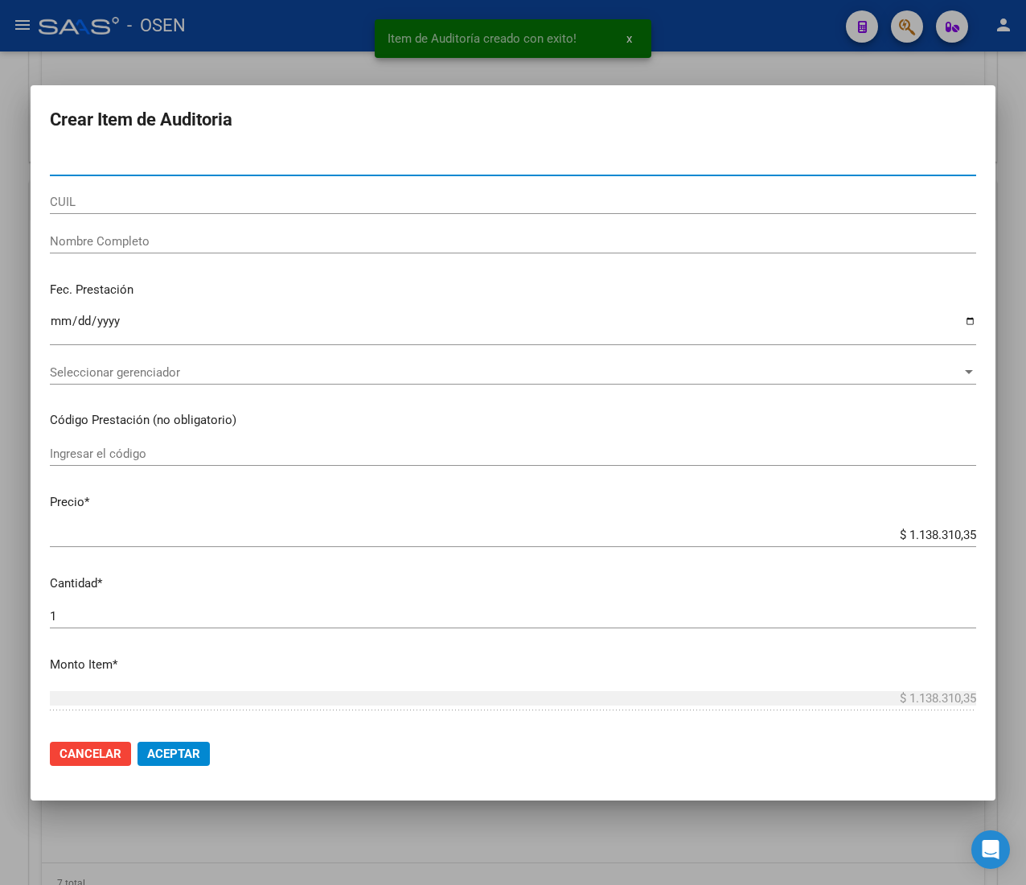
type input "54708831"
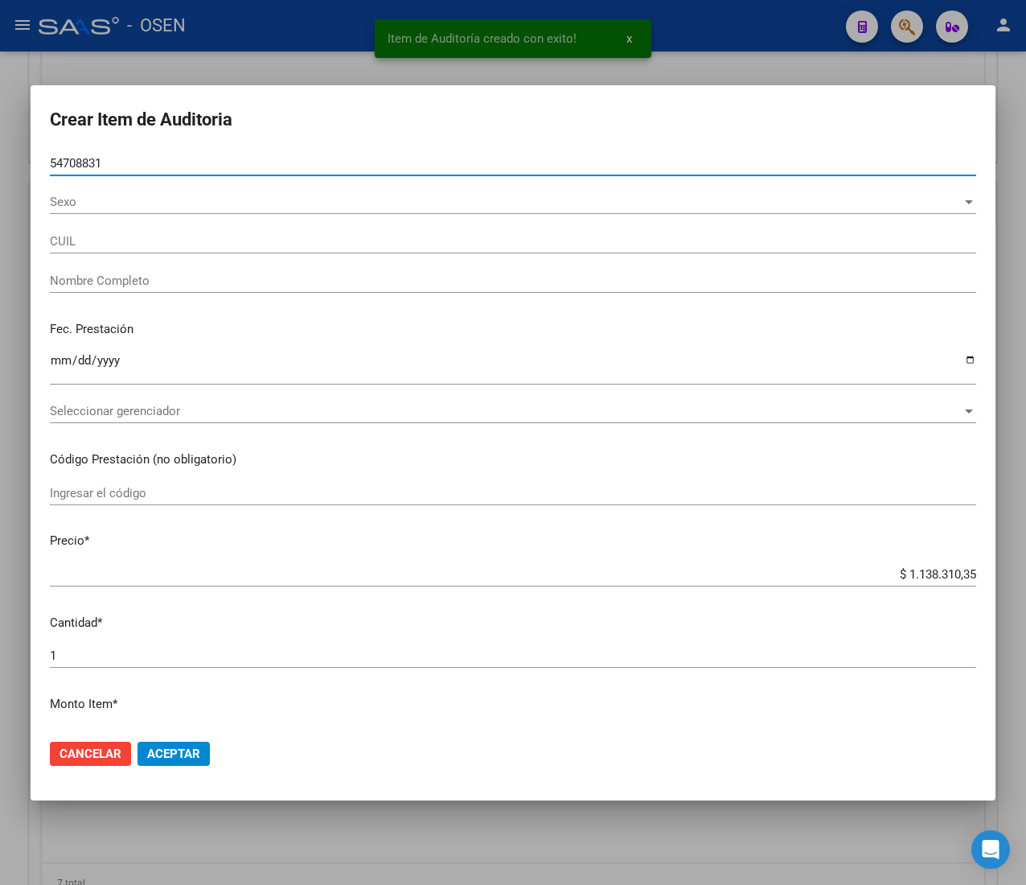
type input "27547088315"
type input "CARO [PERSON_NAME]"
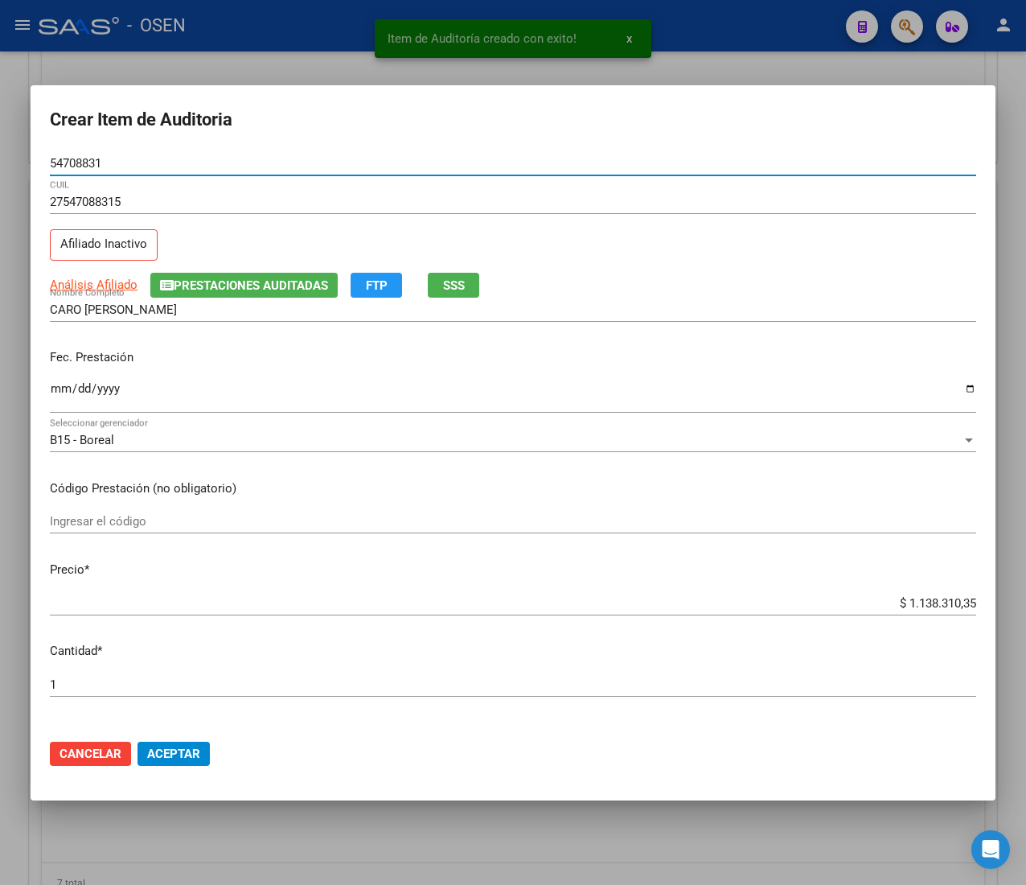
type input "54708831"
click at [58, 386] on input "Ingresar la fecha" at bounding box center [513, 395] width 927 height 26
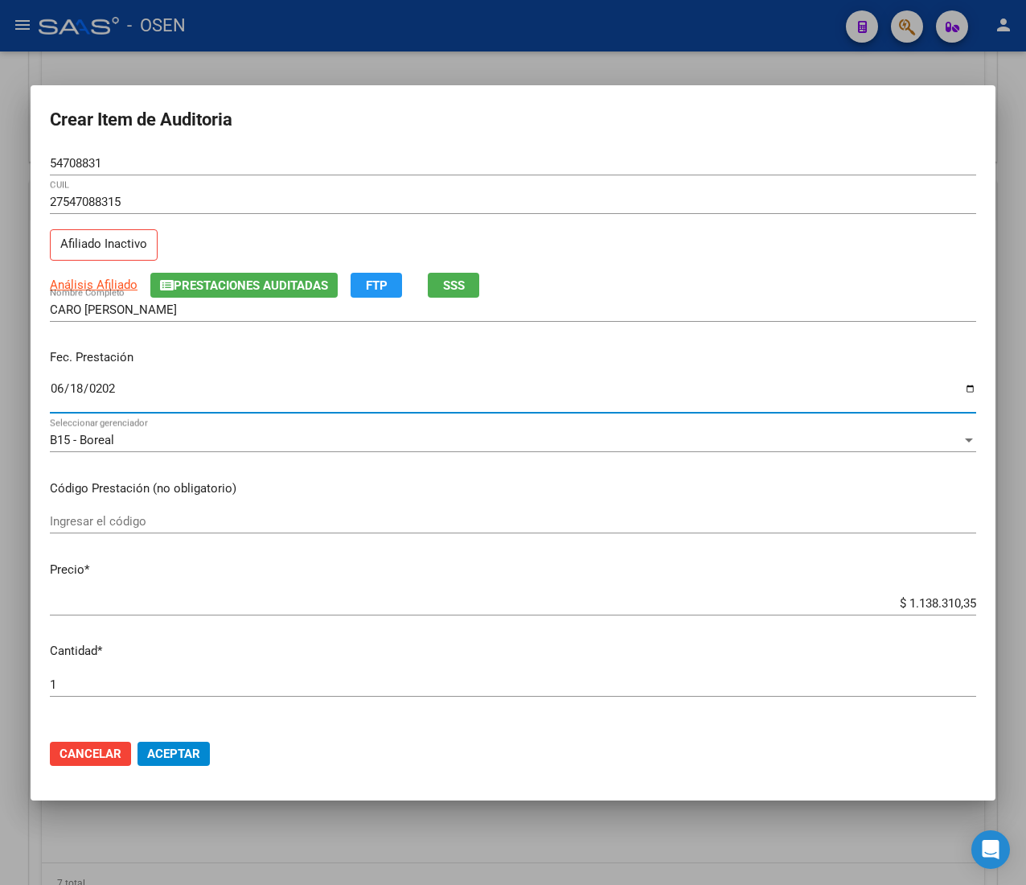
type input "[DATE]"
click at [454, 278] on span "SSS" at bounding box center [454, 285] width 22 height 14
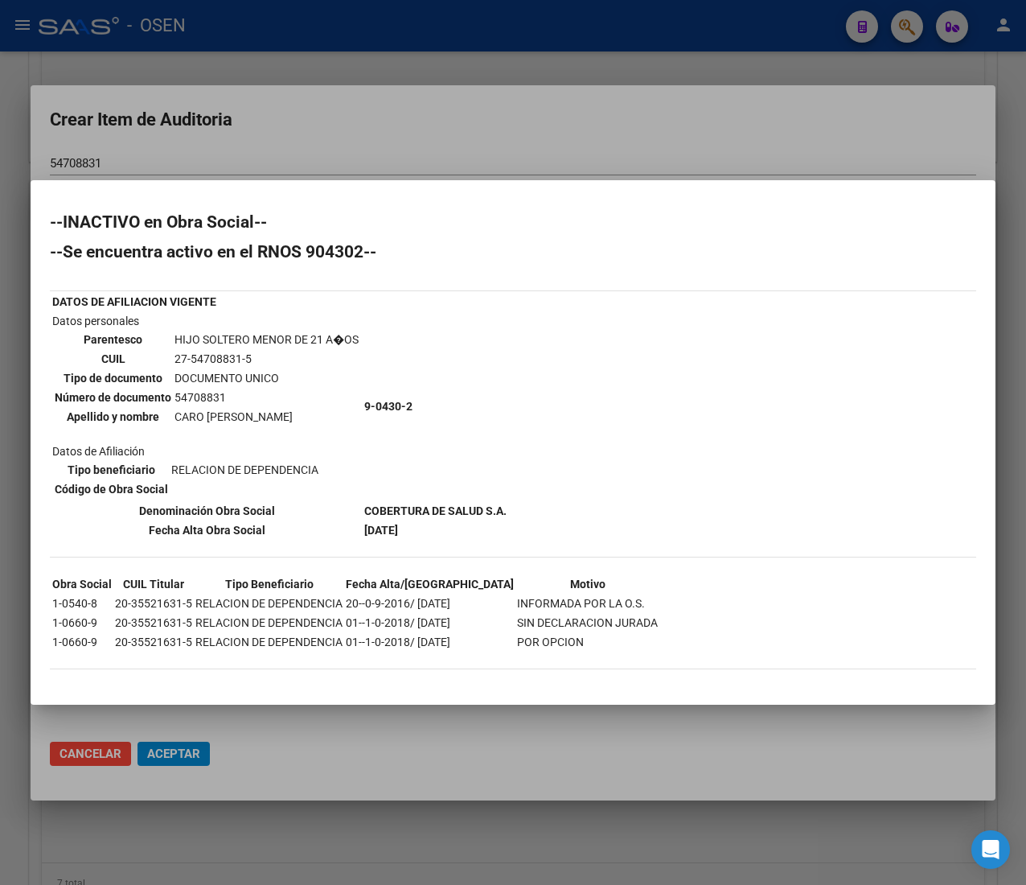
click at [534, 142] on div at bounding box center [513, 442] width 1026 height 885
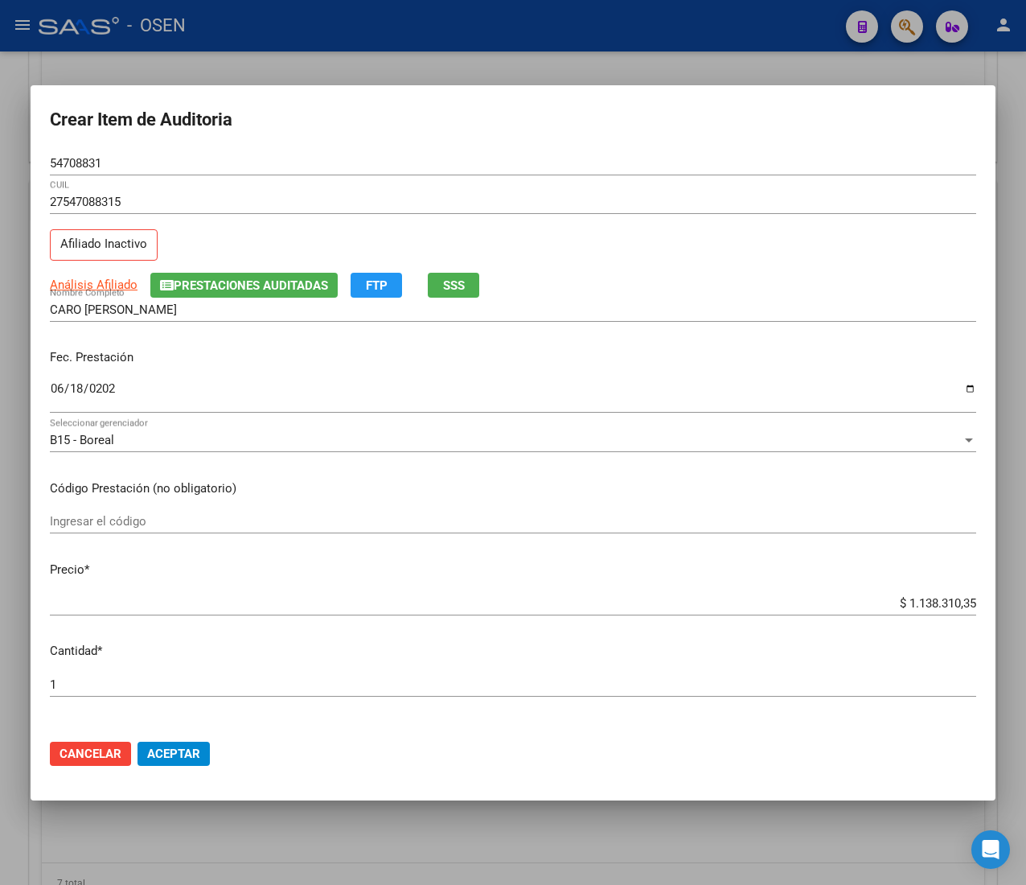
click at [911, 599] on input "$ 1.138.310,35" at bounding box center [513, 603] width 927 height 14
type input "$ 0,02"
type input "$ 0,21"
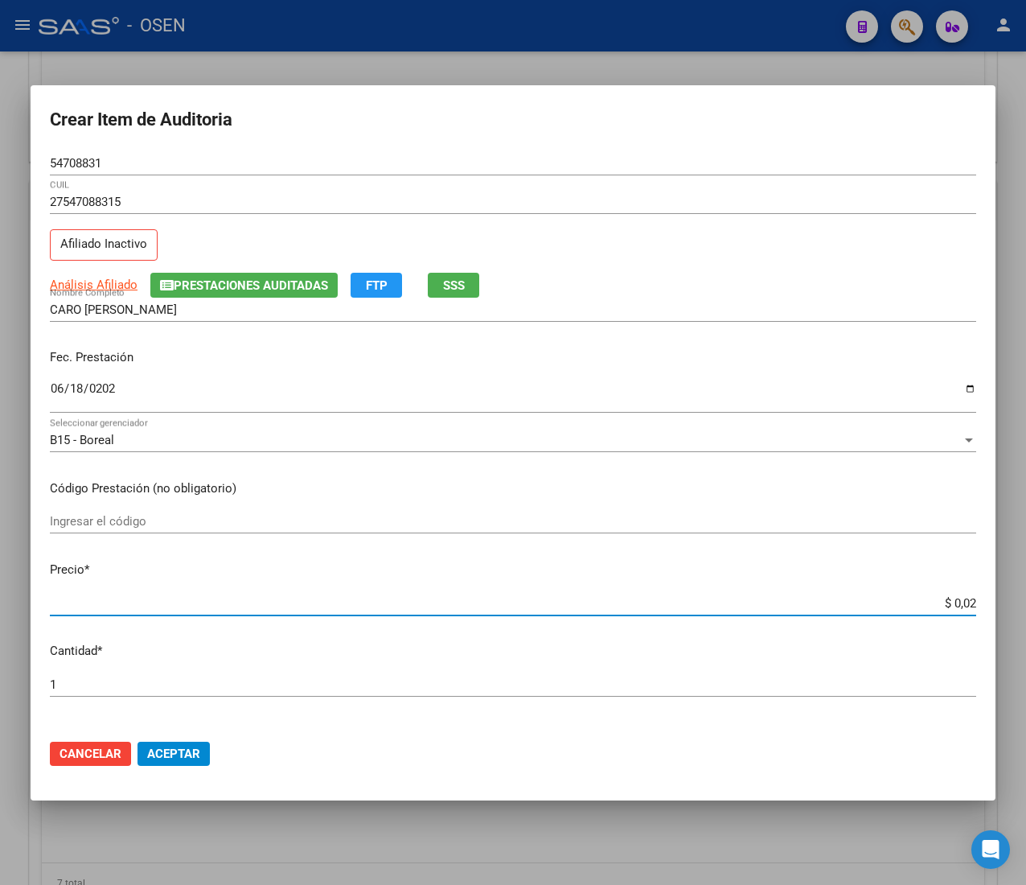
type input "$ 0,21"
type input "$ 2,10"
type input "$ 21,06"
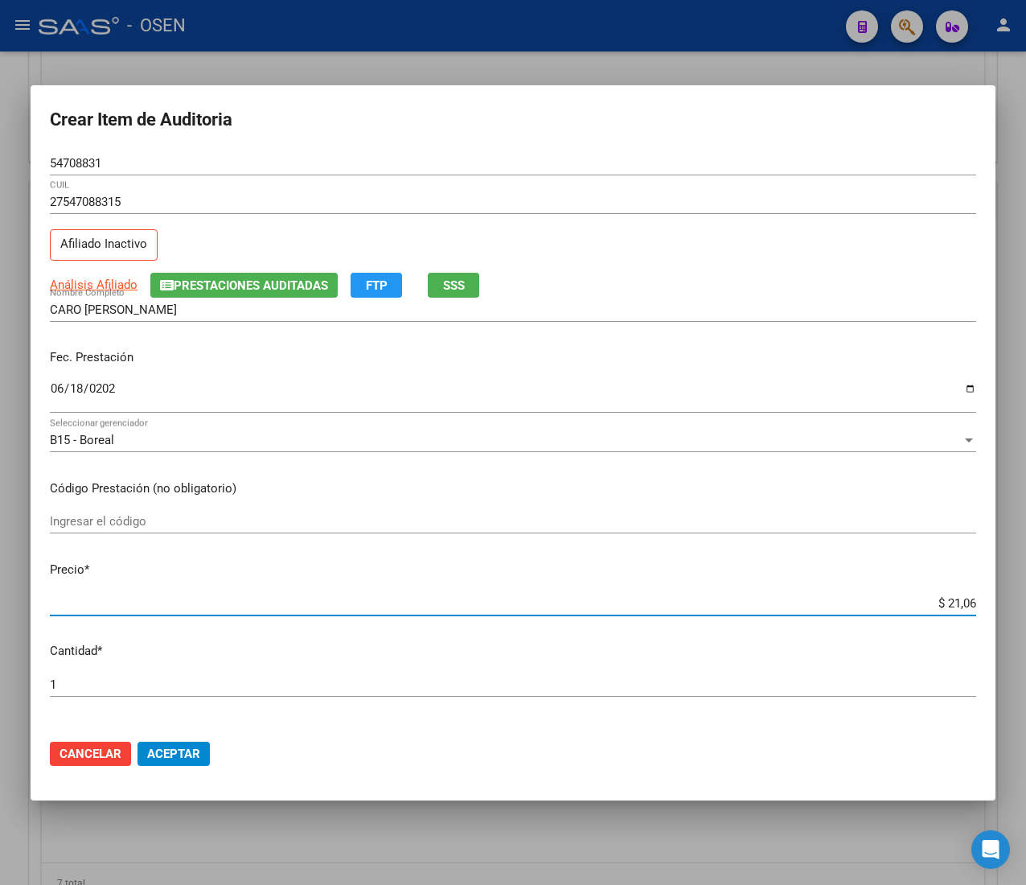
type input "$ 210,68"
type input "$ 2.106,80"
type input "$ 21.068,05"
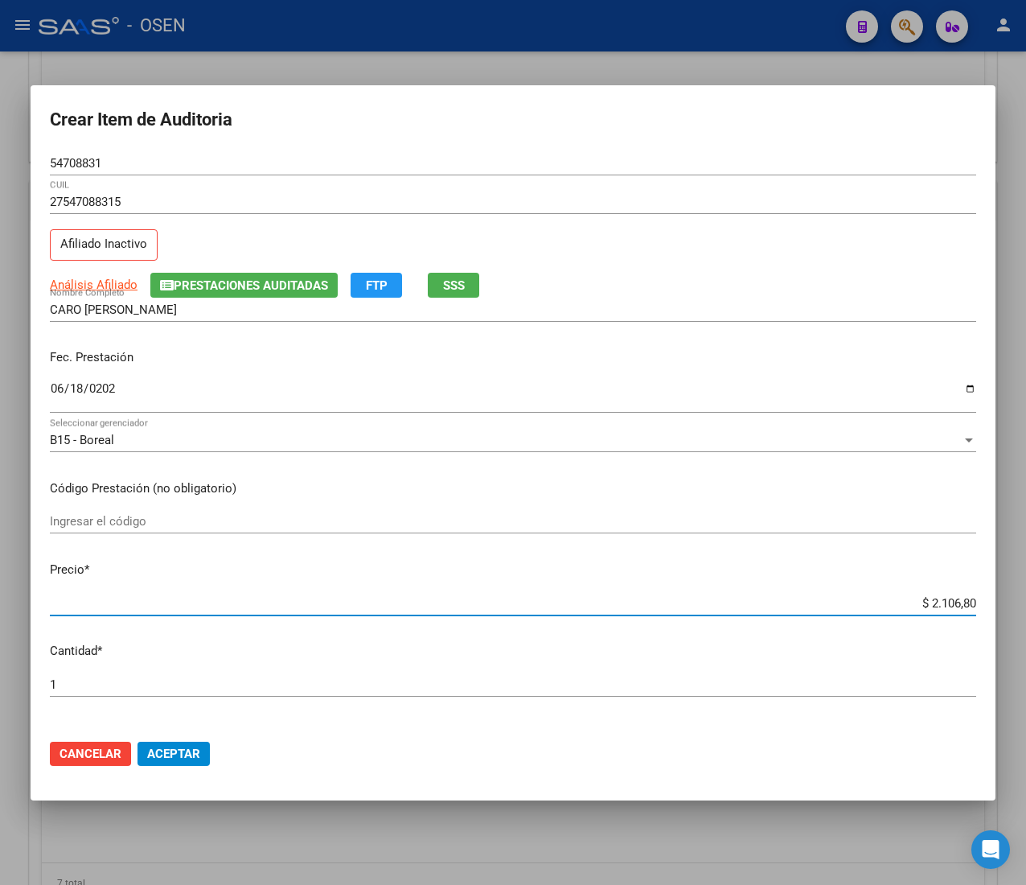
type input "$ 21.068,05"
click at [187, 763] on button "Aceptar" at bounding box center [174, 754] width 72 height 24
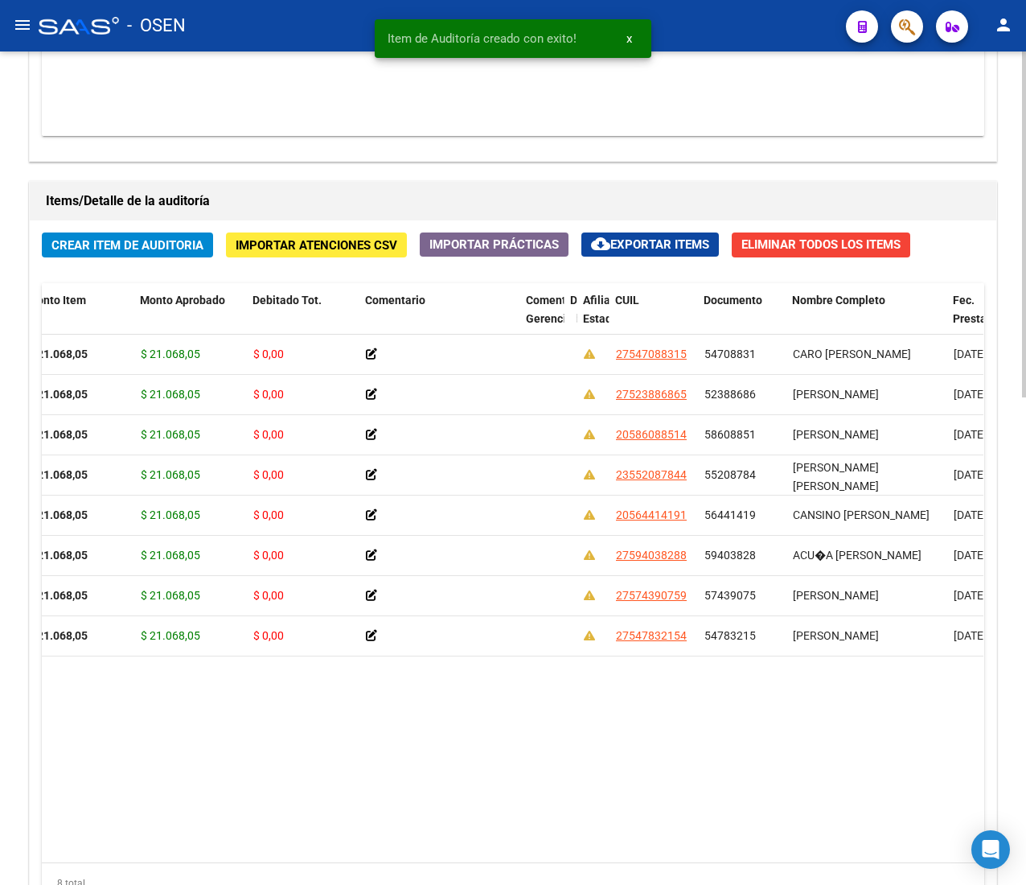
click at [203, 256] on button "Crear Item de Auditoria" at bounding box center [127, 244] width 171 height 25
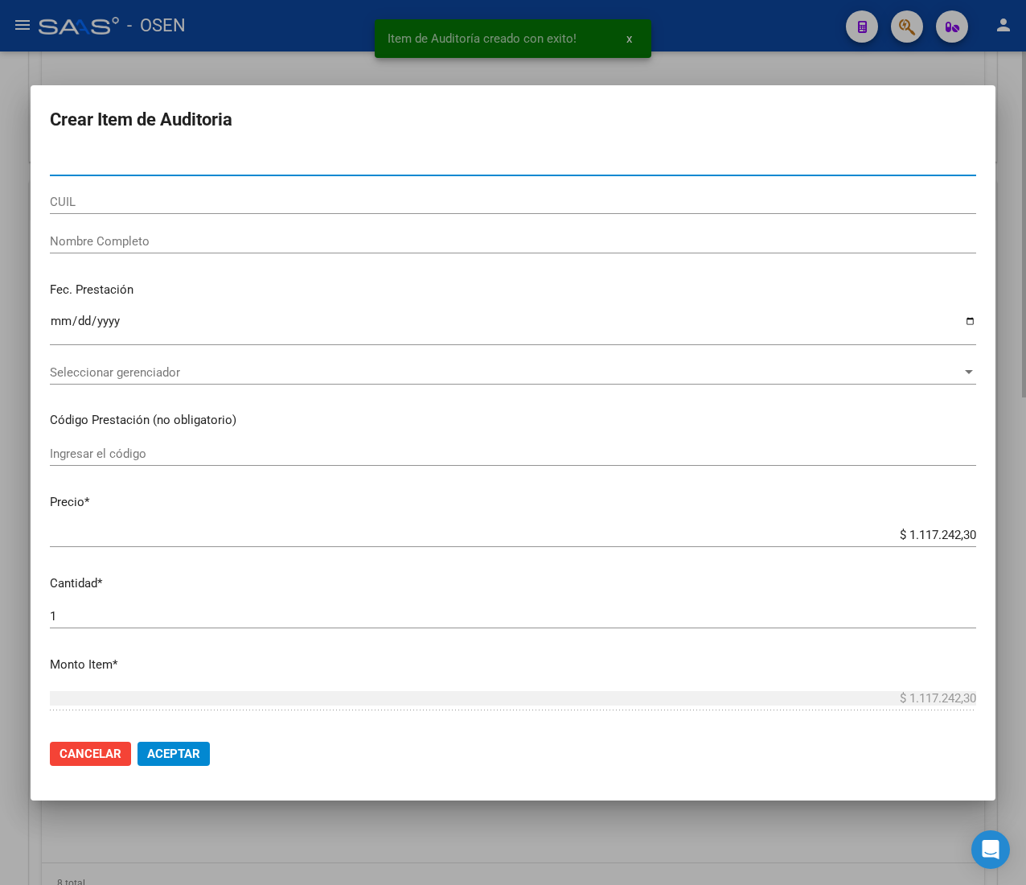
paste input "55315854"
type input "55315854"
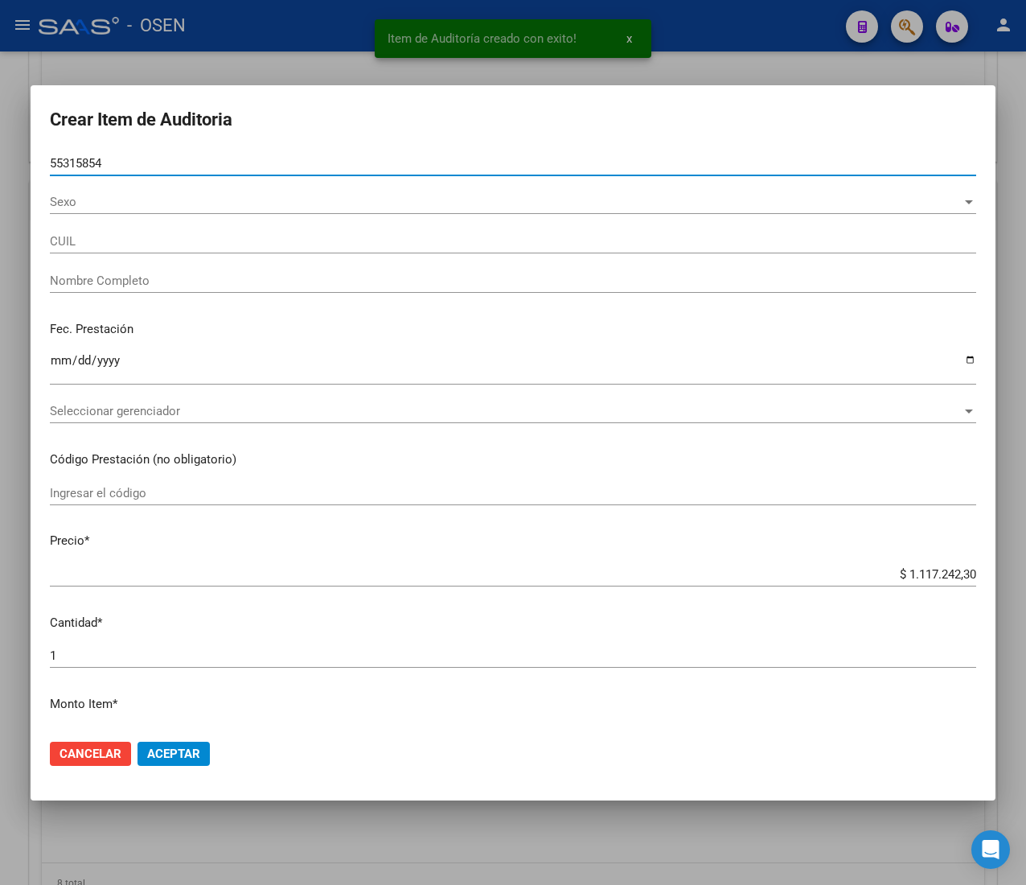
type input "27553158546"
type input "[PERSON_NAME] -"
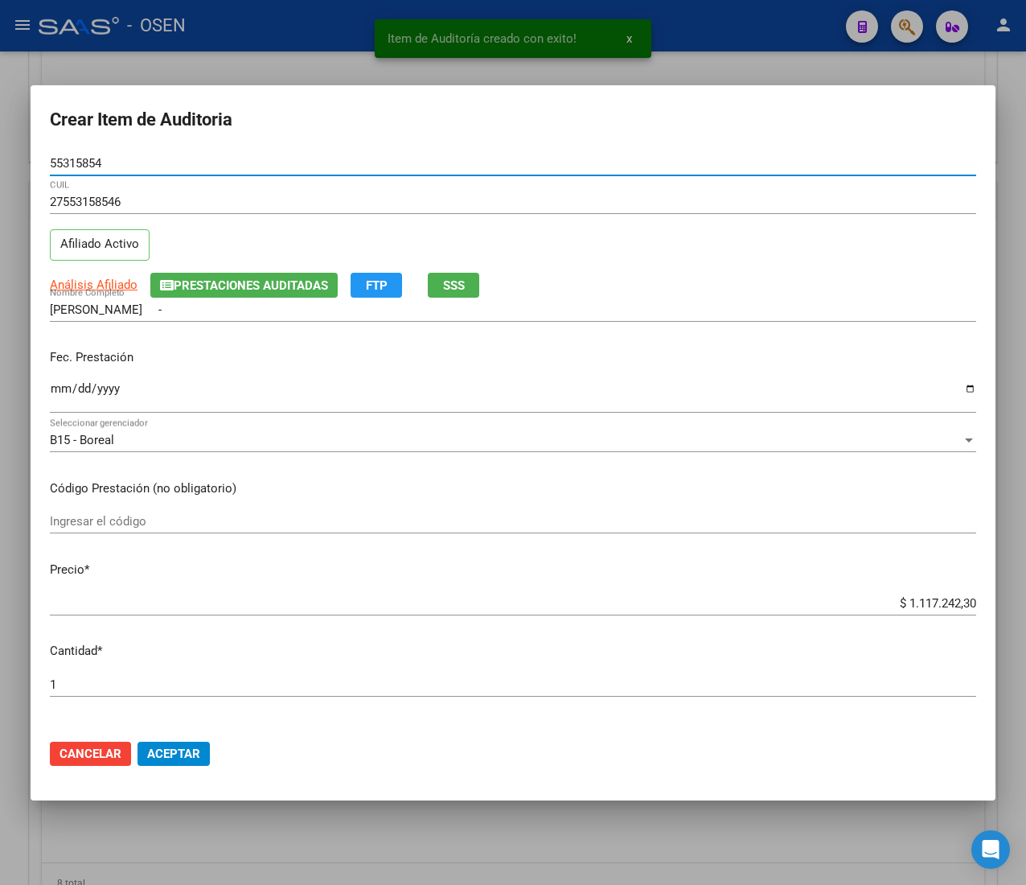
type input "55315854"
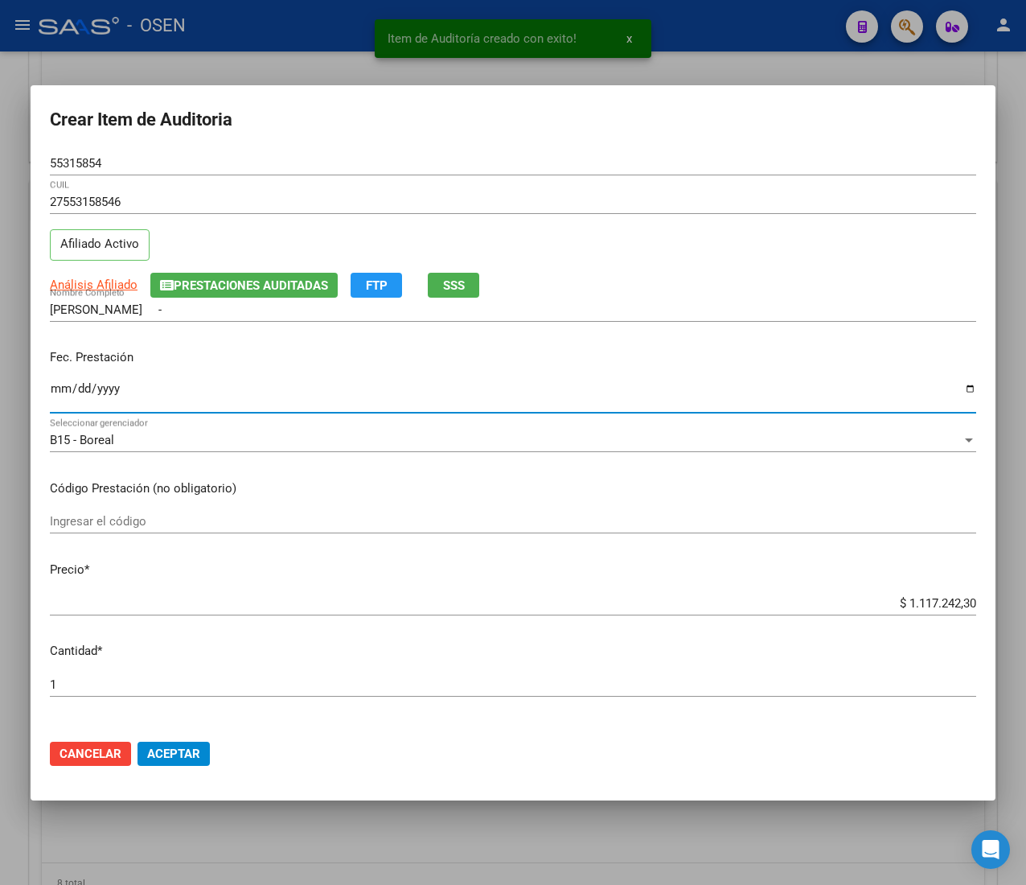
click at [55, 402] on input "Ingresar la fecha" at bounding box center [513, 395] width 927 height 26
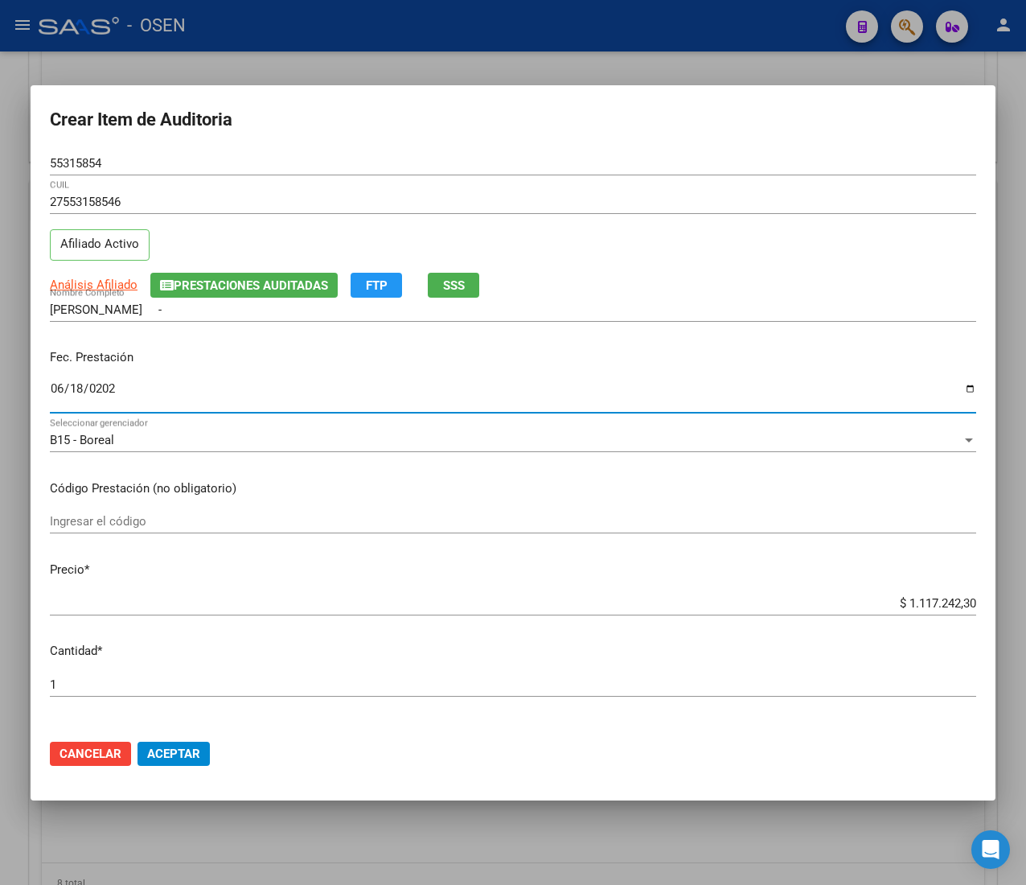
type input "[DATE]"
click at [117, 285] on span "Análisis Afiliado" at bounding box center [94, 285] width 88 height 14
type textarea "27553158546"
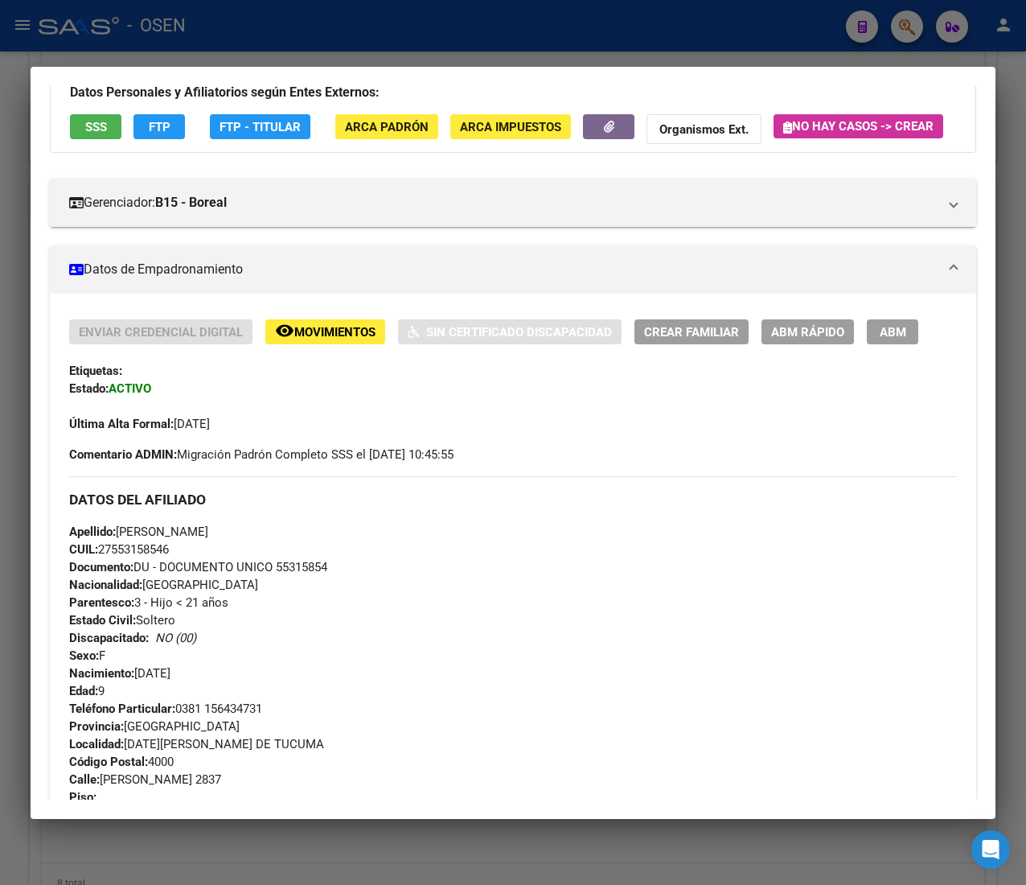
scroll to position [789, 0]
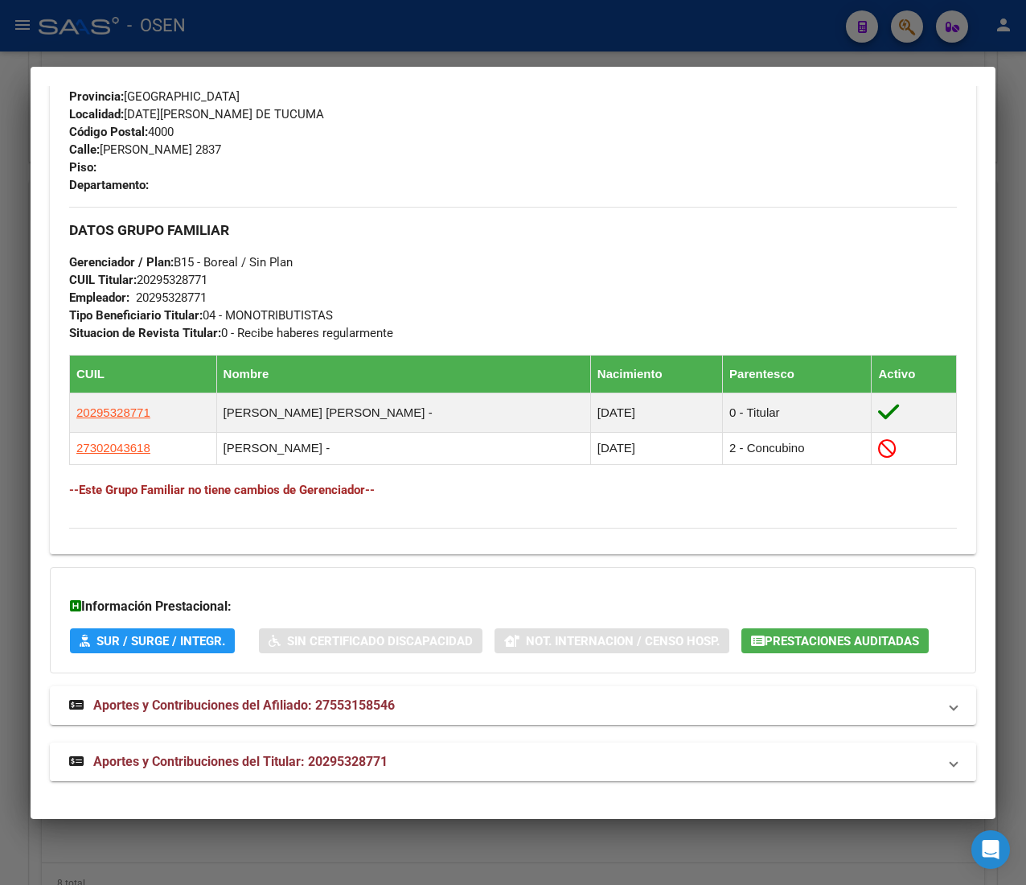
click at [500, 746] on mat-expansion-panel-header "Aportes y Contribuciones del Titular: 20295328771" at bounding box center [513, 762] width 927 height 39
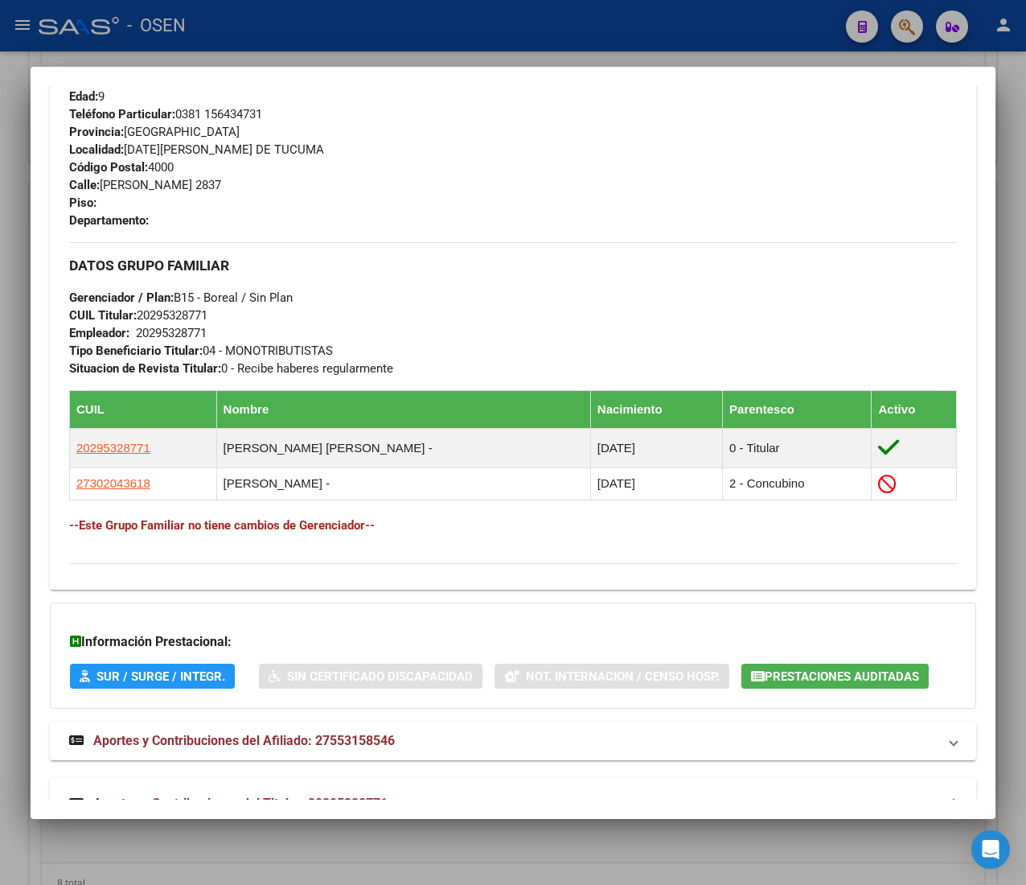
scroll to position [0, 0]
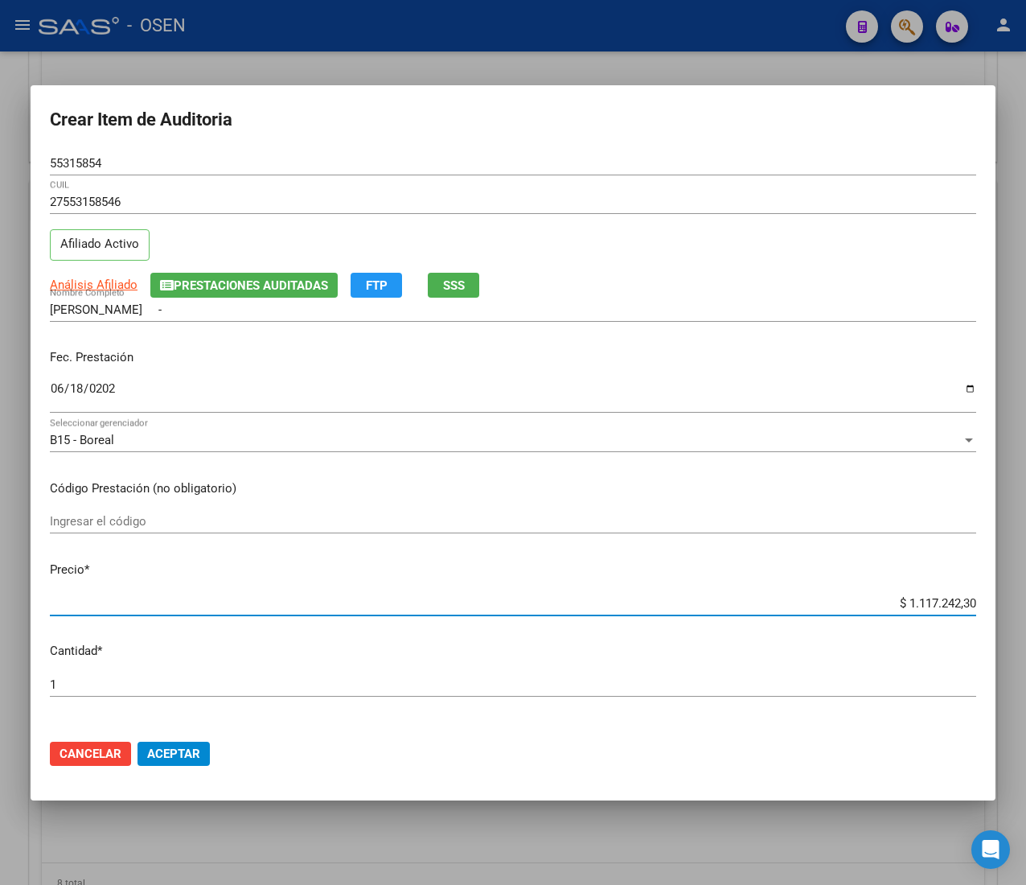
click at [915, 604] on input "$ 1.117.242,30" at bounding box center [513, 603] width 927 height 14
type input "$ 0,07"
type input "$ 0,70"
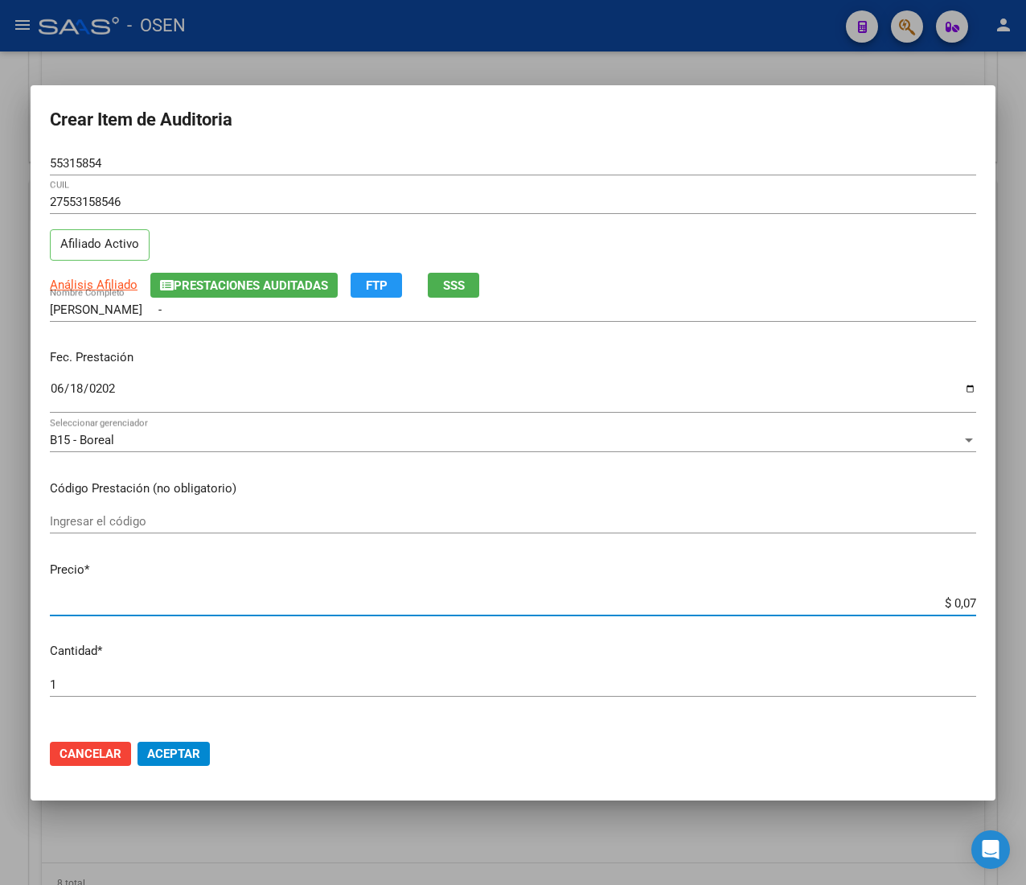
type input "$ 0,70"
type input "$ 7,09"
type input "$ 70,92"
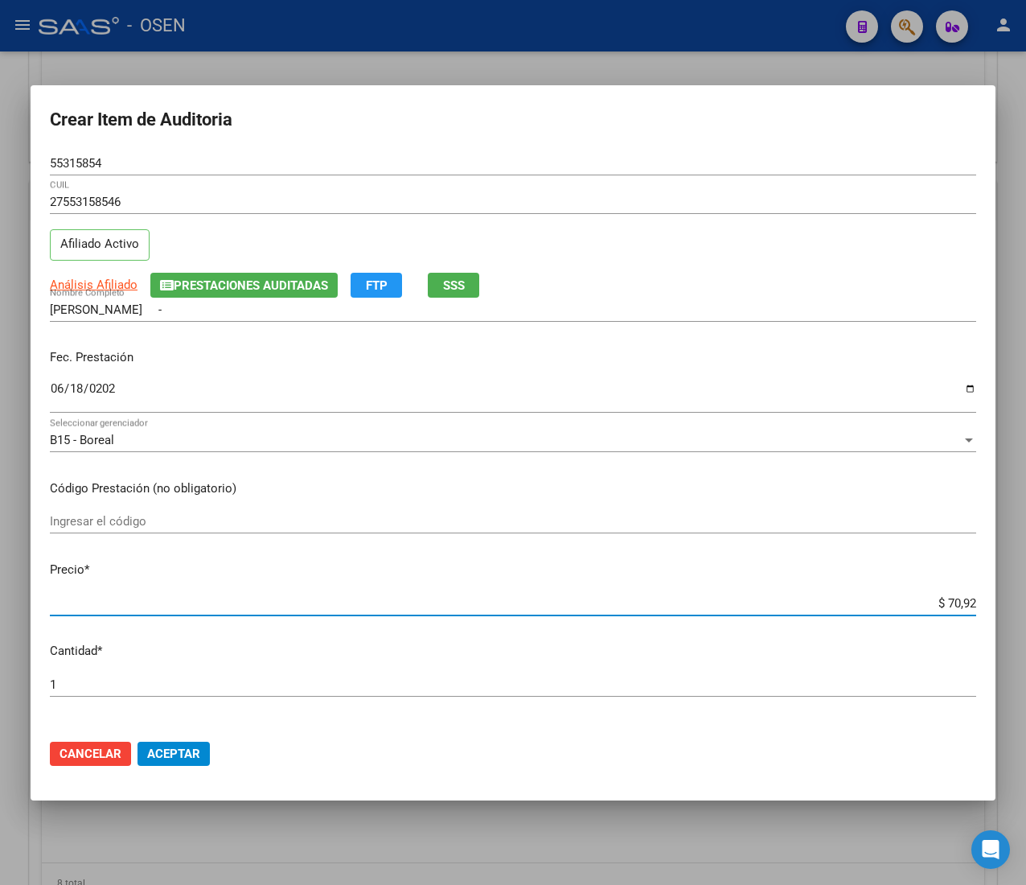
type input "$ 709,21"
type input "$ 7.092,18"
type input "$ 70.921,82"
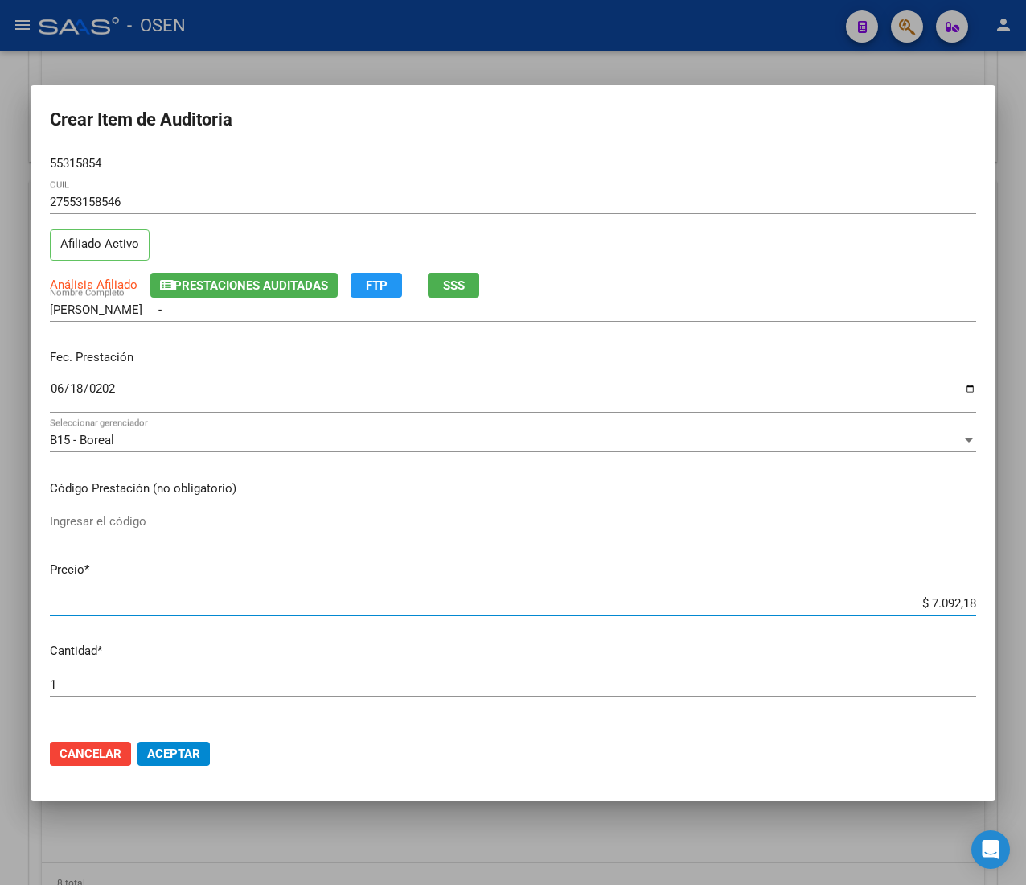
type input "$ 70.921,82"
click at [197, 755] on span "Aceptar" at bounding box center [173, 754] width 53 height 14
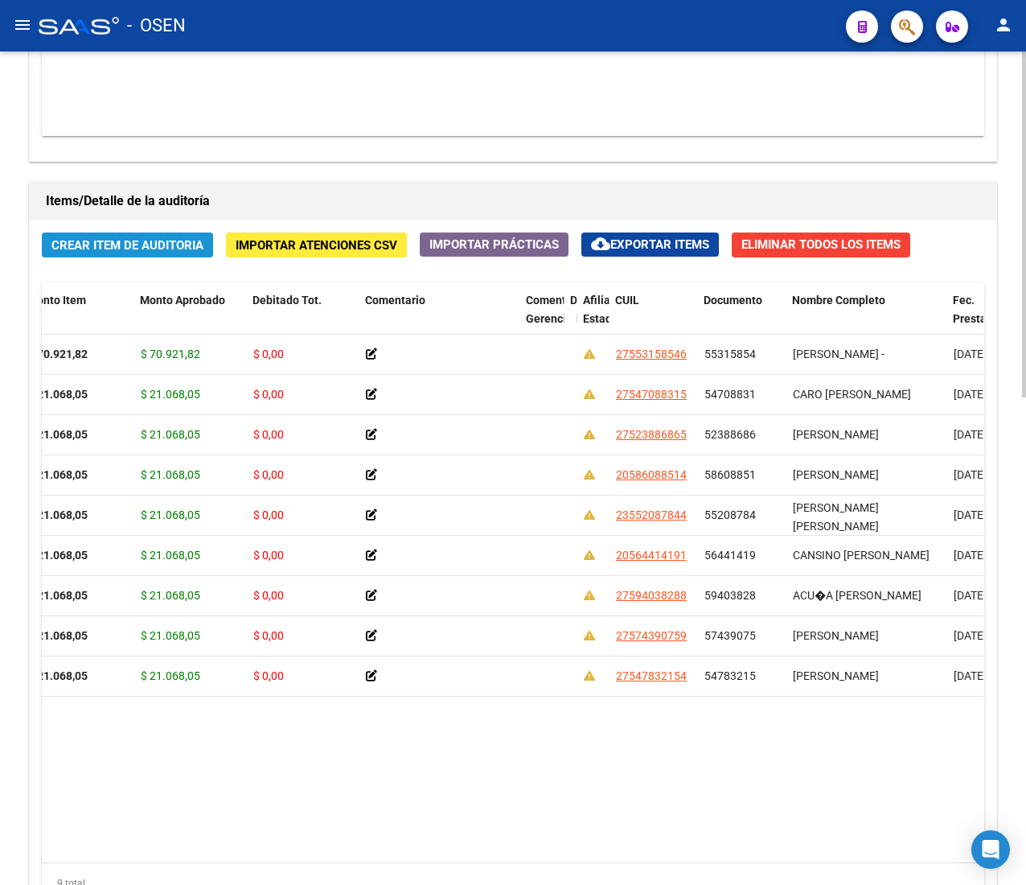
click at [156, 256] on button "Crear Item de Auditoria" at bounding box center [127, 244] width 171 height 25
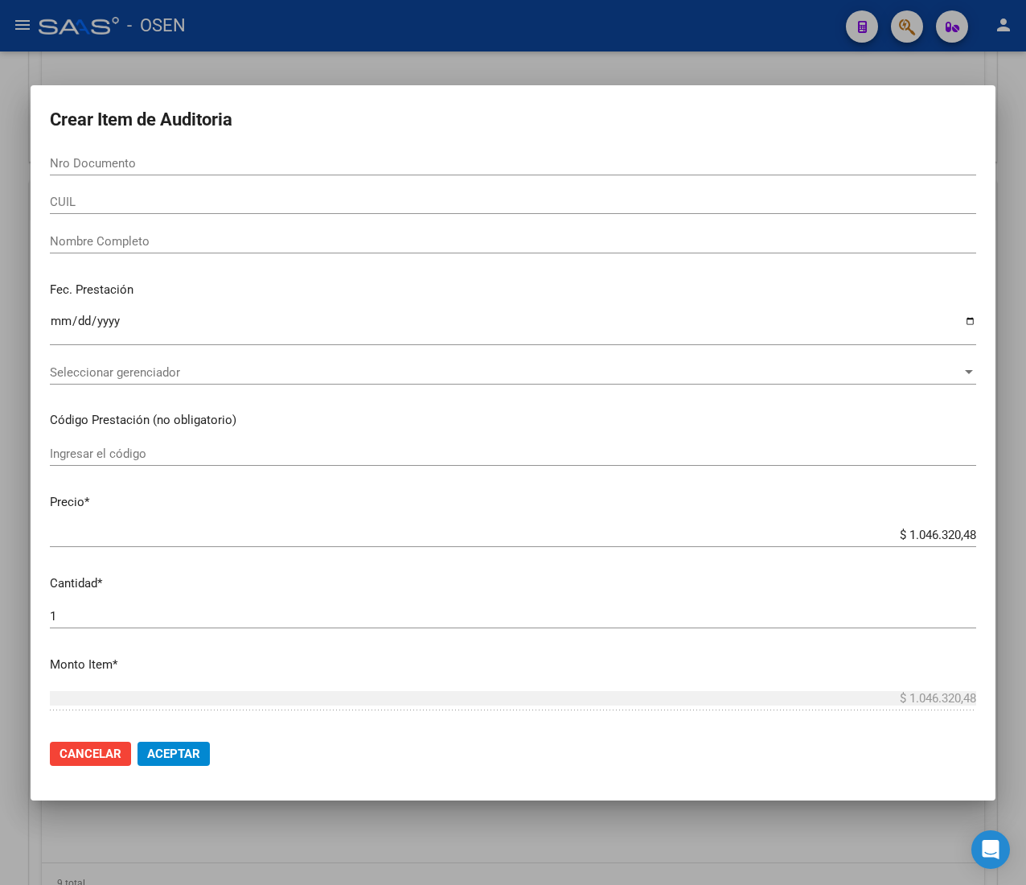
click at [376, 60] on div at bounding box center [513, 442] width 1026 height 885
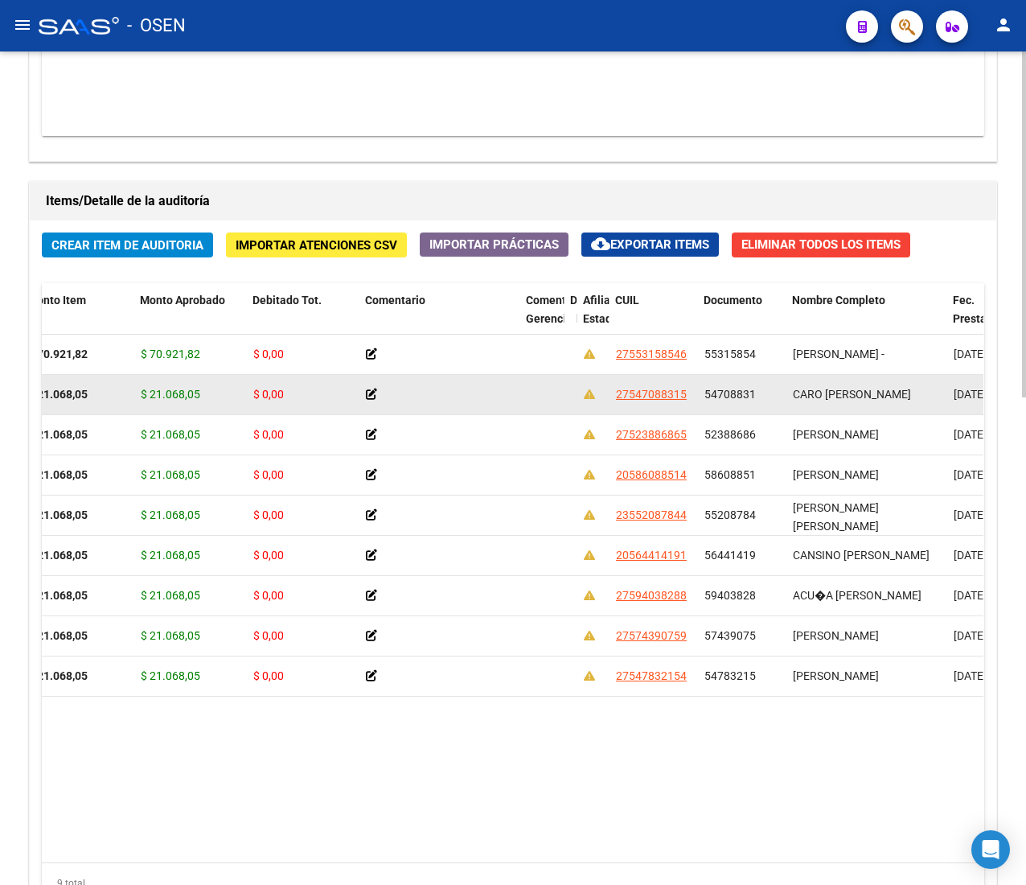
click at [718, 399] on span "54708831" at bounding box center [730, 394] width 51 height 13
copy span "54708831"
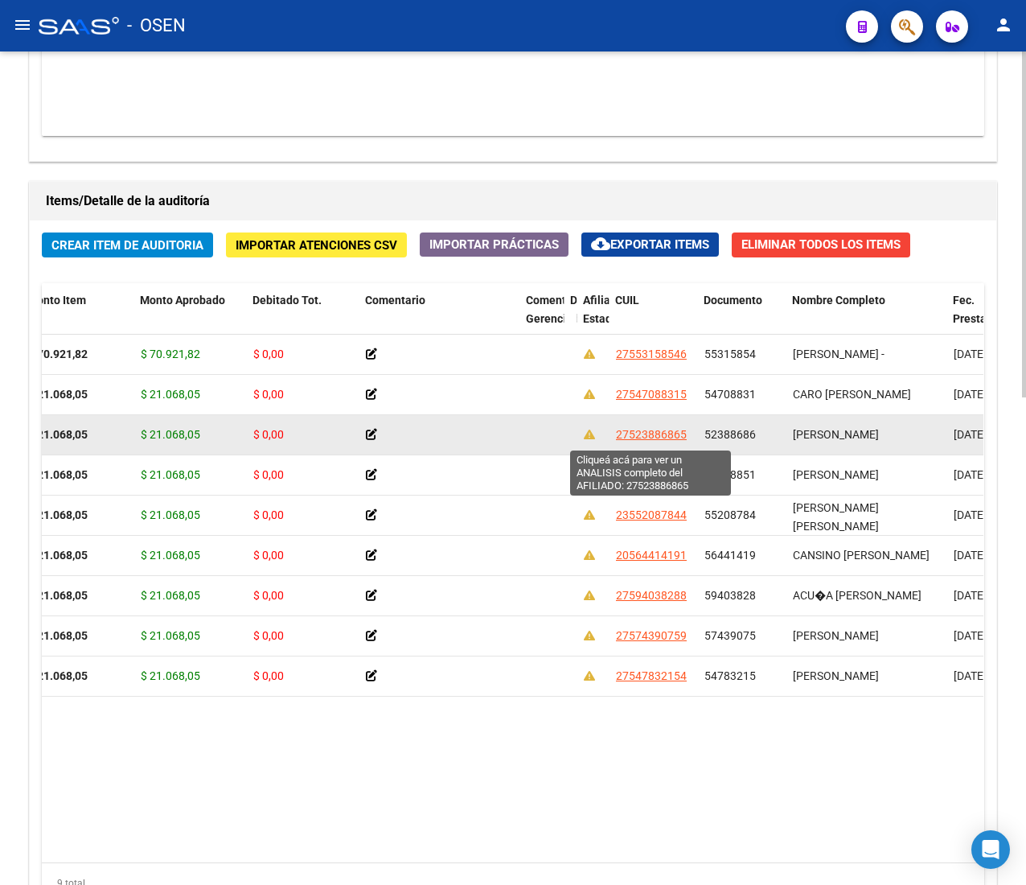
click at [673, 434] on span "27523886865" at bounding box center [651, 434] width 71 height 13
type textarea "27523886865"
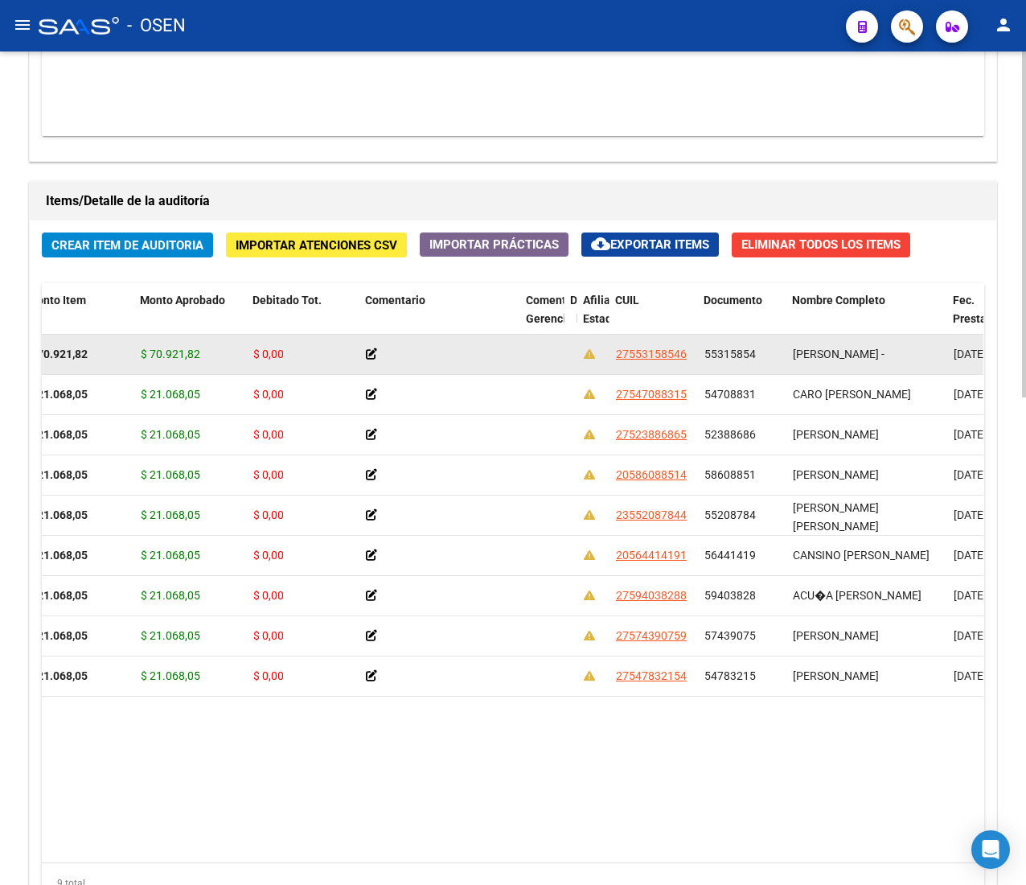
click at [724, 357] on span "55315854" at bounding box center [730, 354] width 51 height 13
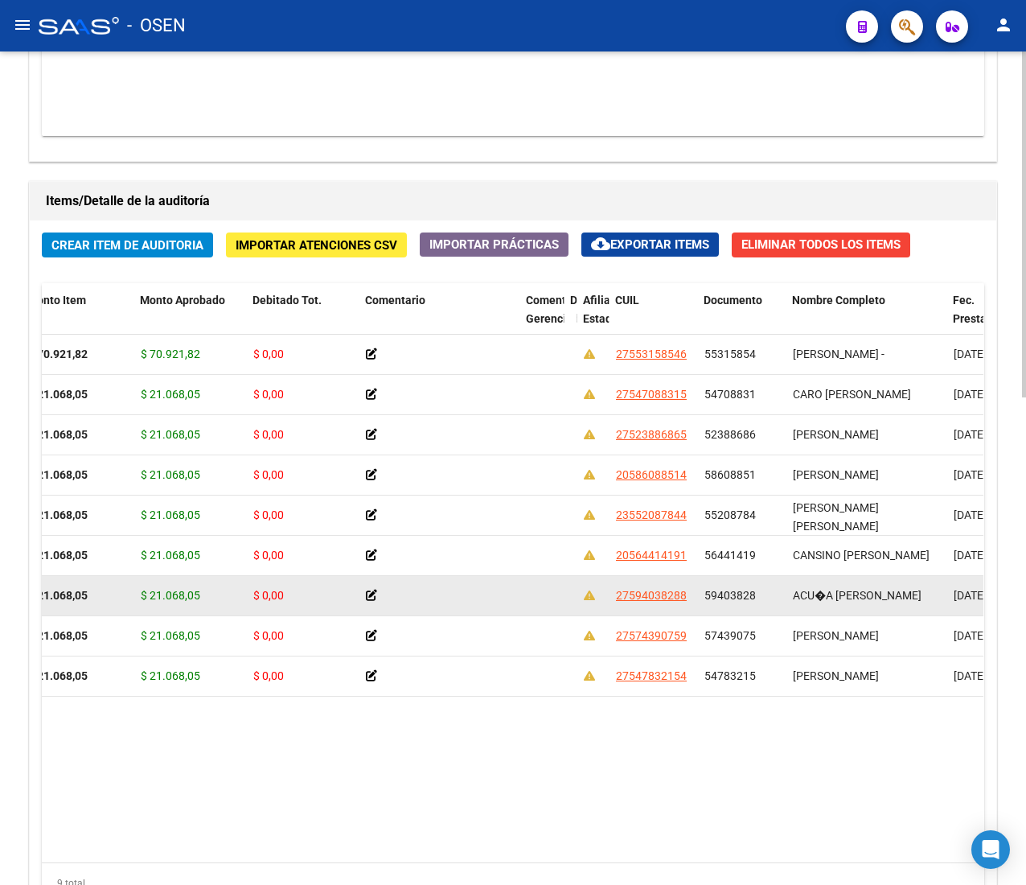
copy span "55315854"
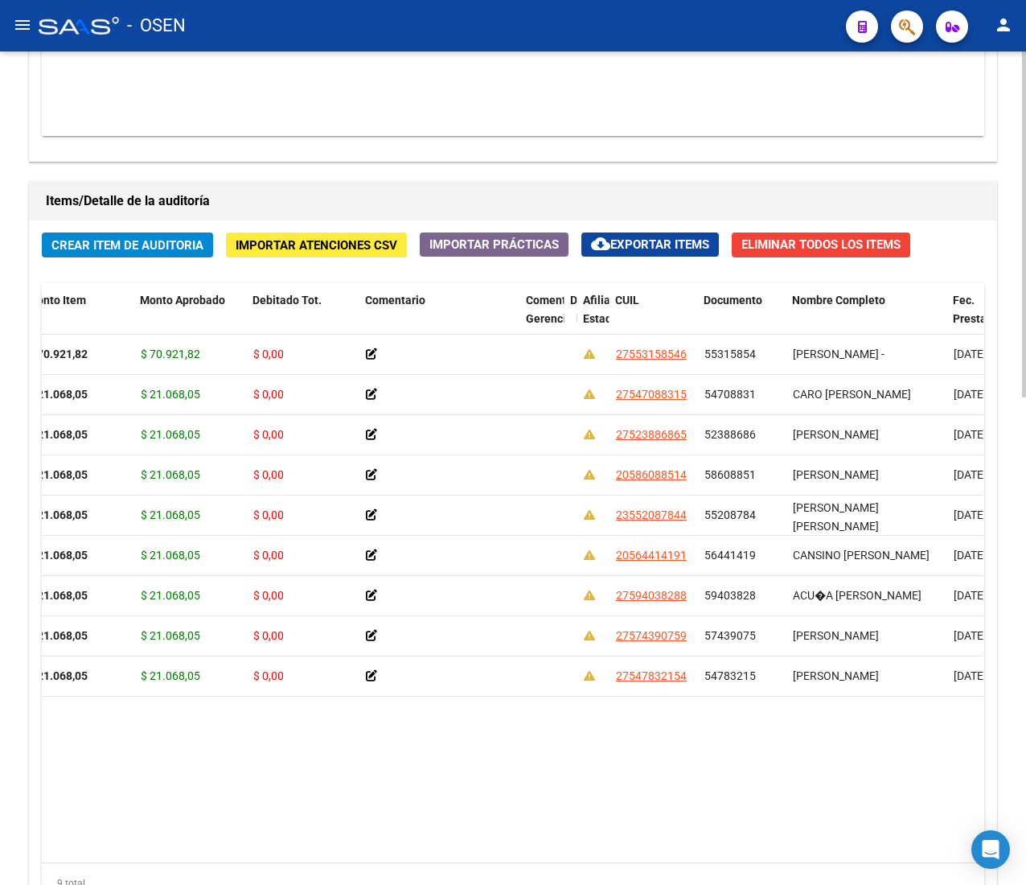
click at [78, 243] on span "Crear Item de Auditoria" at bounding box center [127, 245] width 152 height 14
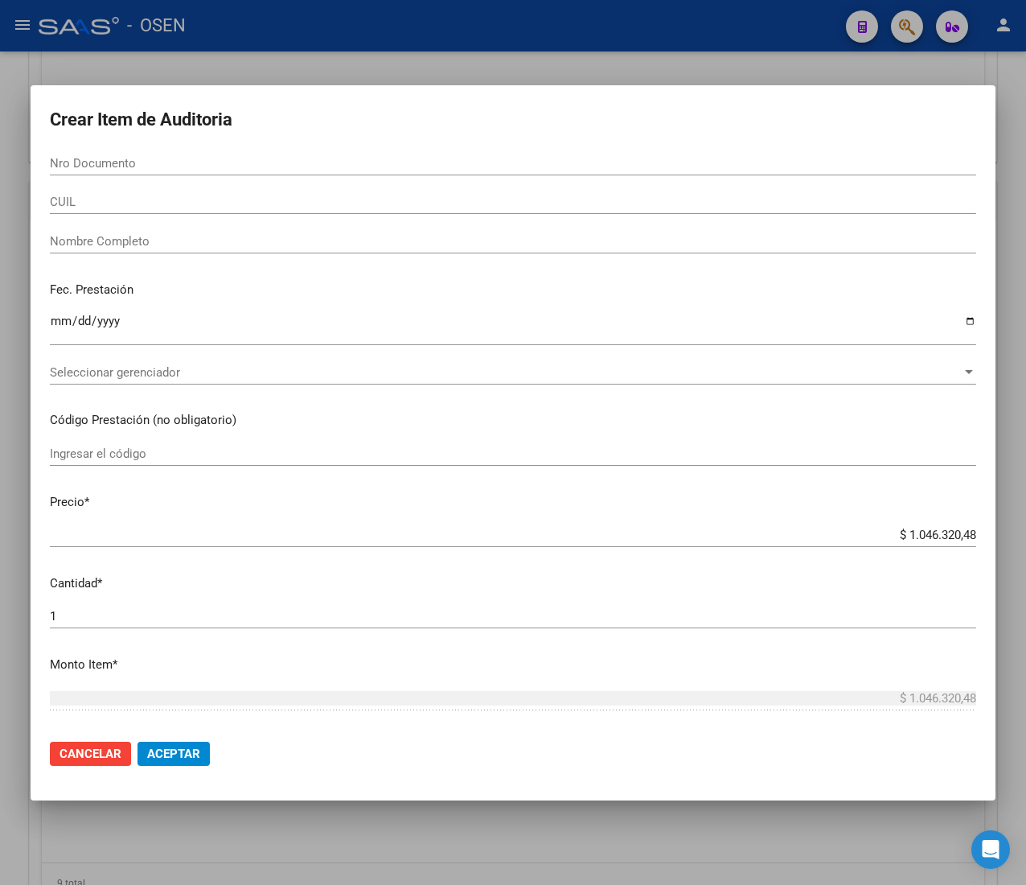
click at [245, 43] on div at bounding box center [513, 442] width 1026 height 885
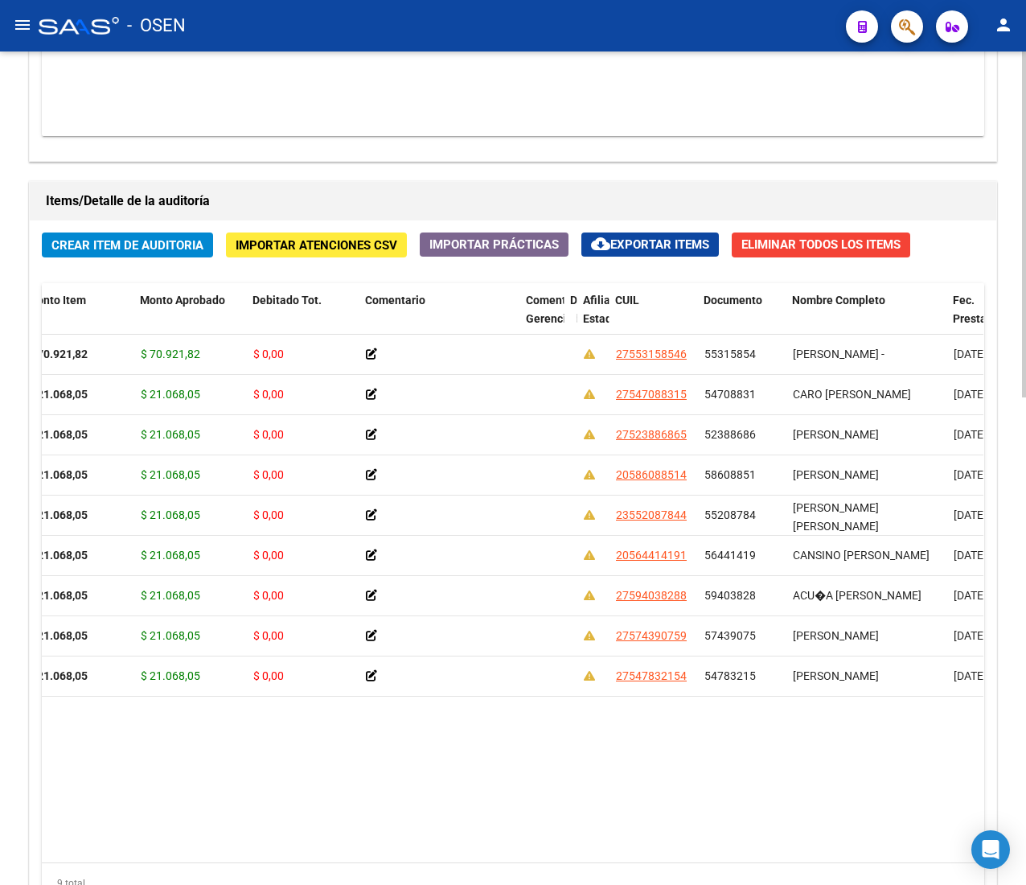
click at [181, 241] on span "Crear Item de Auditoria" at bounding box center [127, 245] width 152 height 14
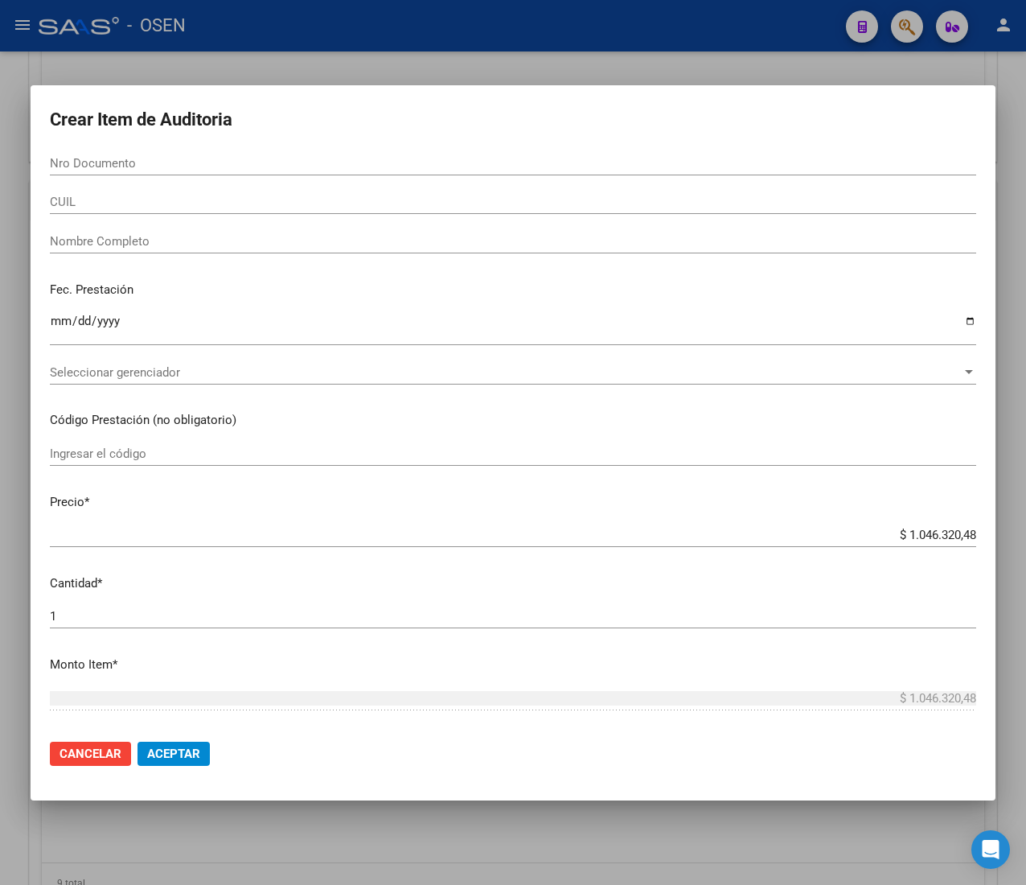
click at [241, 179] on div "Nro Documento" at bounding box center [513, 170] width 927 height 39
click at [239, 160] on input "Nro Documento" at bounding box center [513, 163] width 927 height 14
paste input "53256130"
type input "53256130"
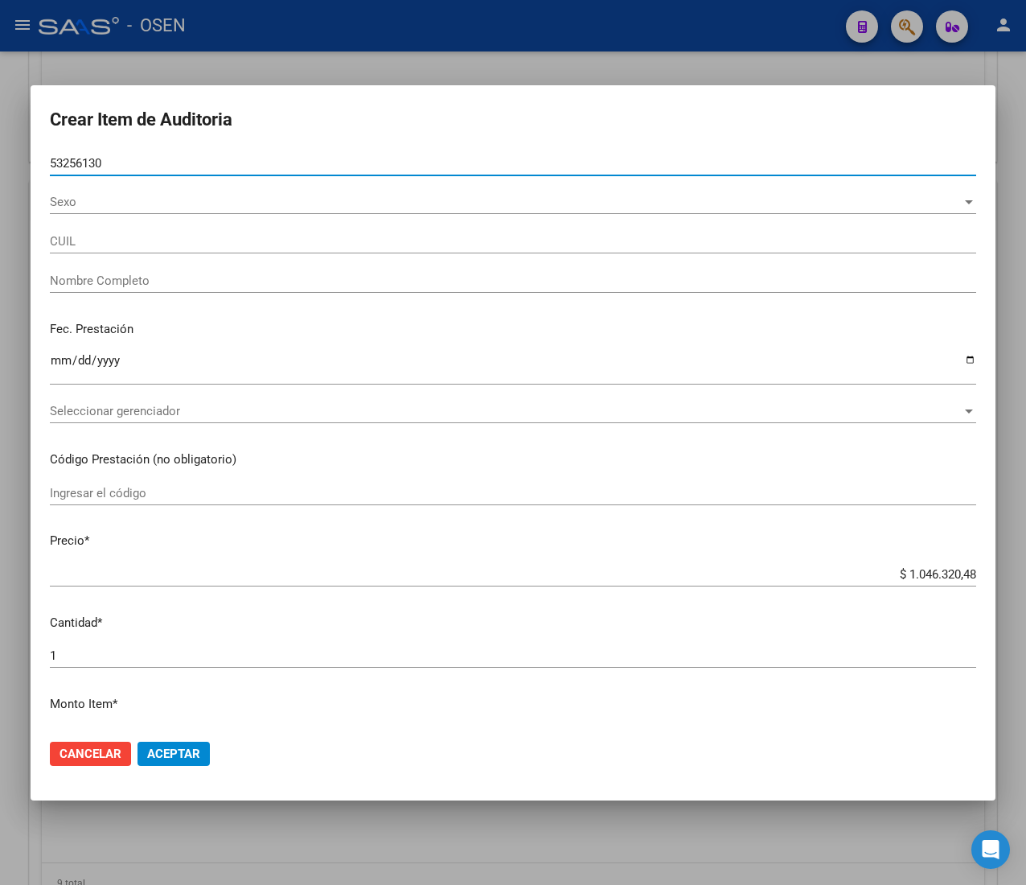
type input "20532561303"
type input "[PERSON_NAME] [PERSON_NAME]"
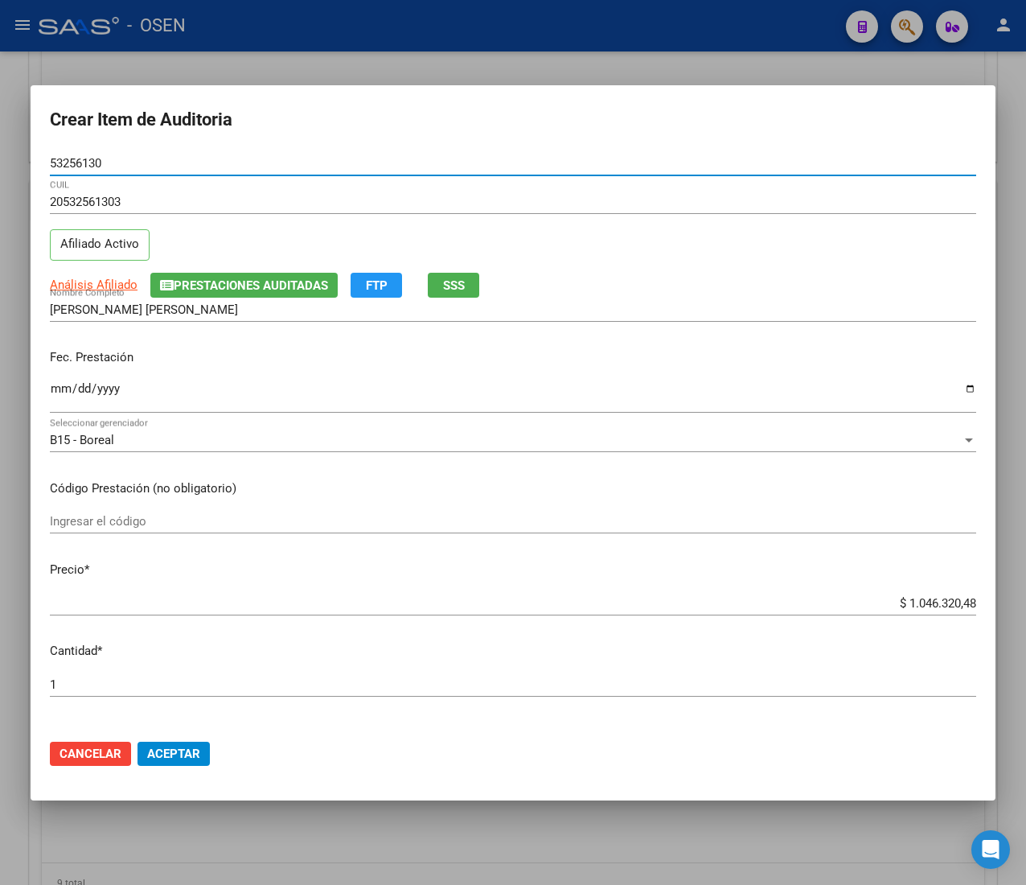
type input "53256130"
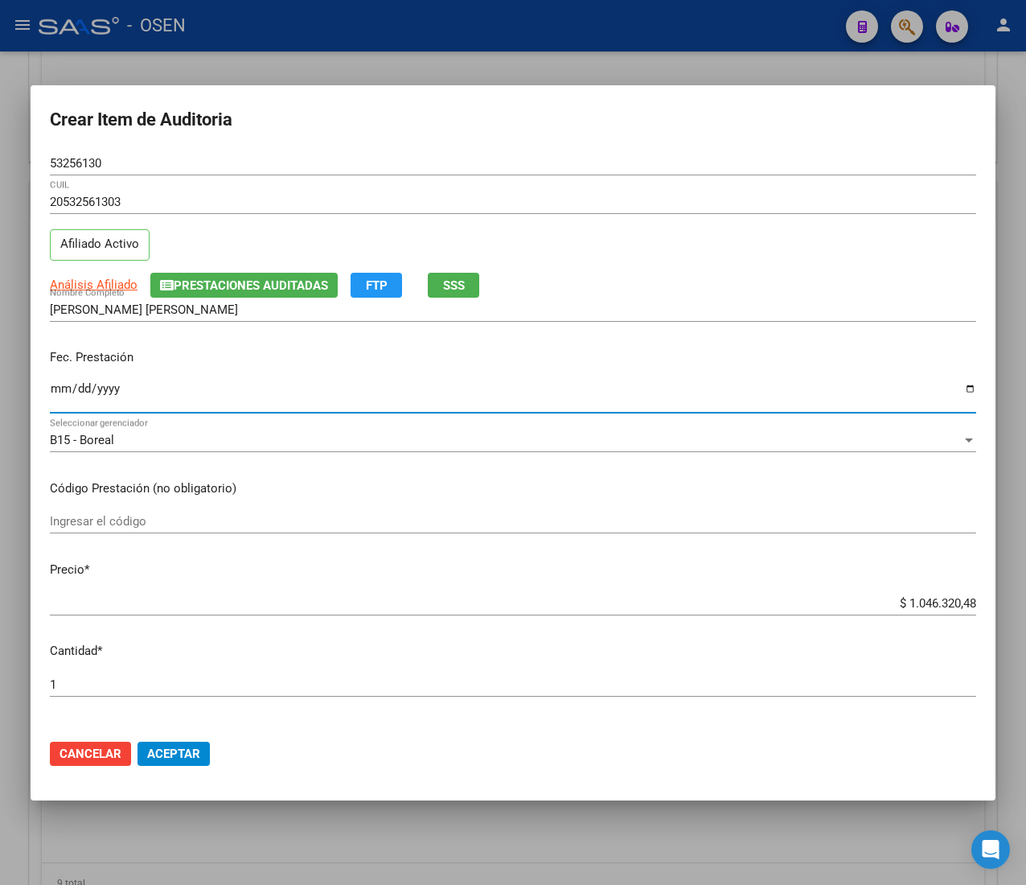
click at [58, 388] on input "Ingresar la fecha" at bounding box center [513, 395] width 927 height 26
type input "[DATE]"
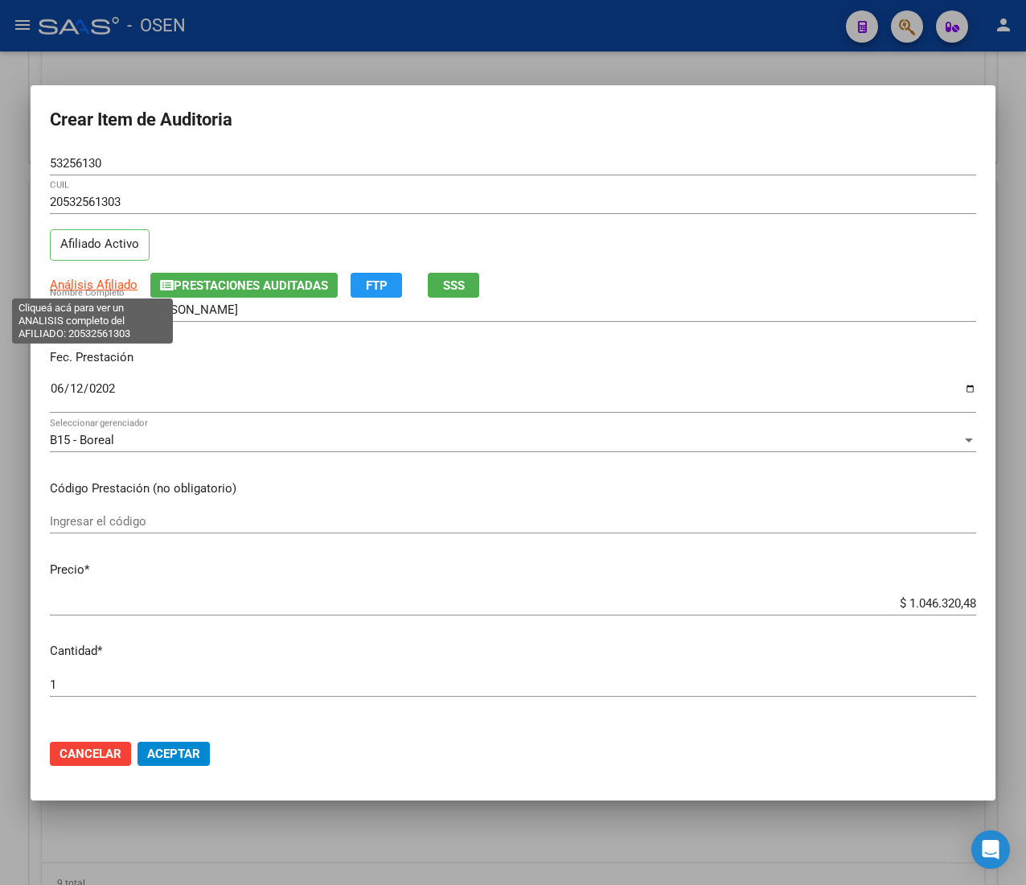
click at [78, 283] on span "Análisis Afiliado" at bounding box center [94, 285] width 88 height 14
type textarea "20532561303"
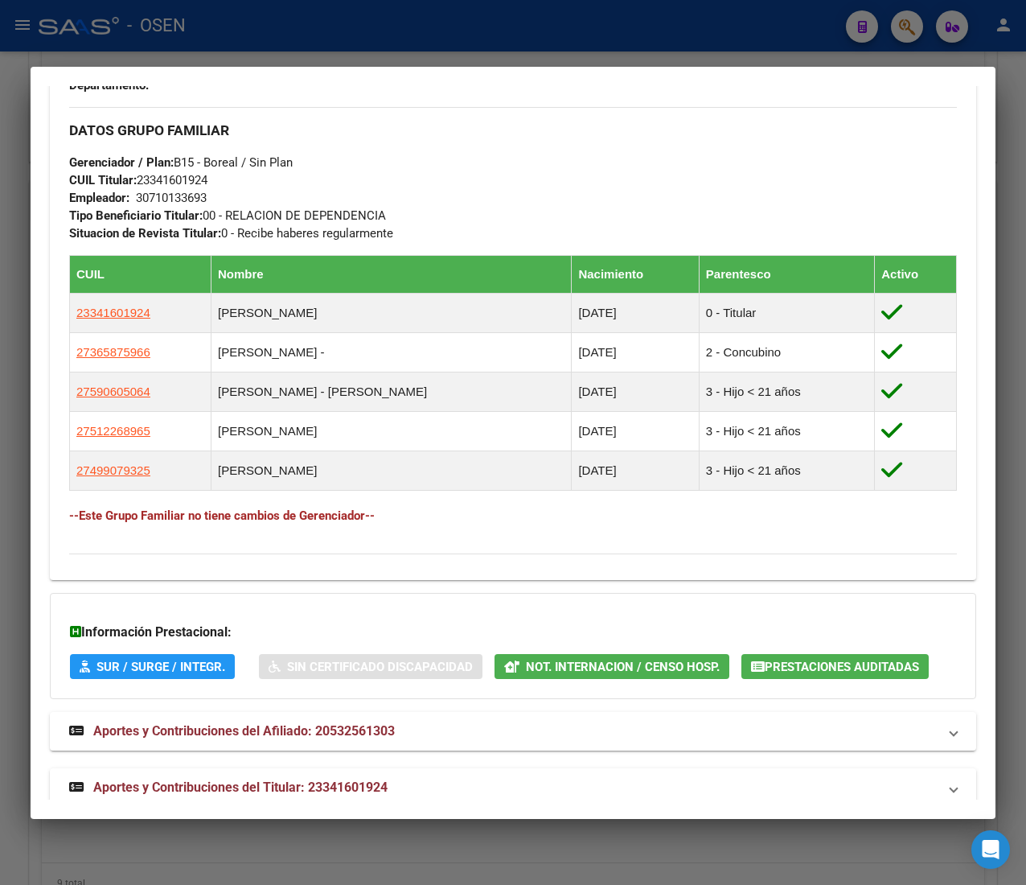
scroll to position [949, 0]
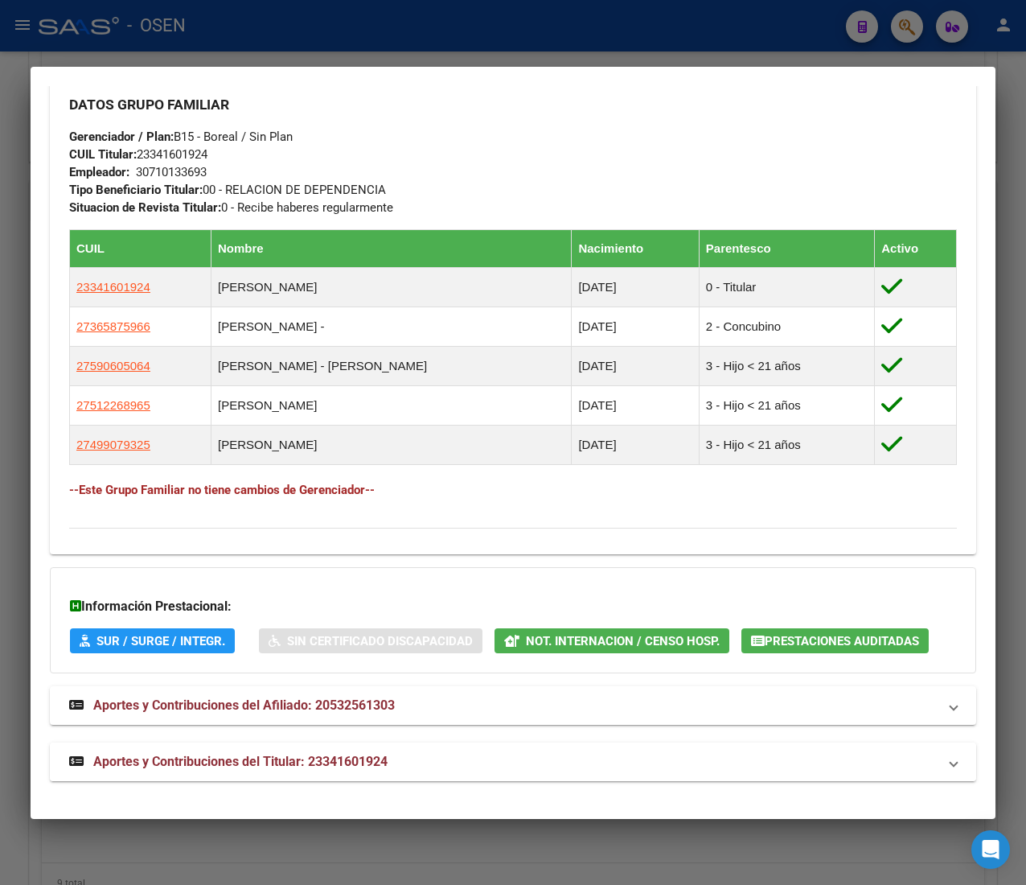
click at [391, 769] on mat-panel-title "Aportes y Contribuciones del Titular: 23341601924" at bounding box center [503, 761] width 869 height 19
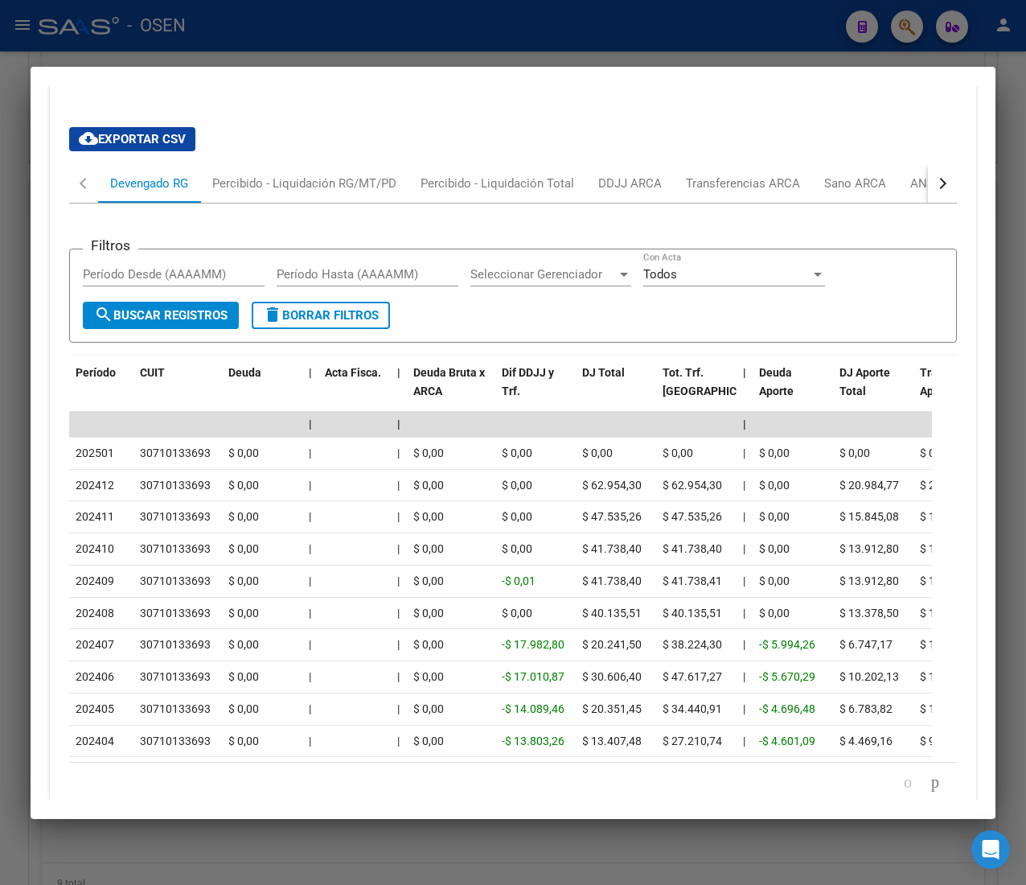
scroll to position [1670, 0]
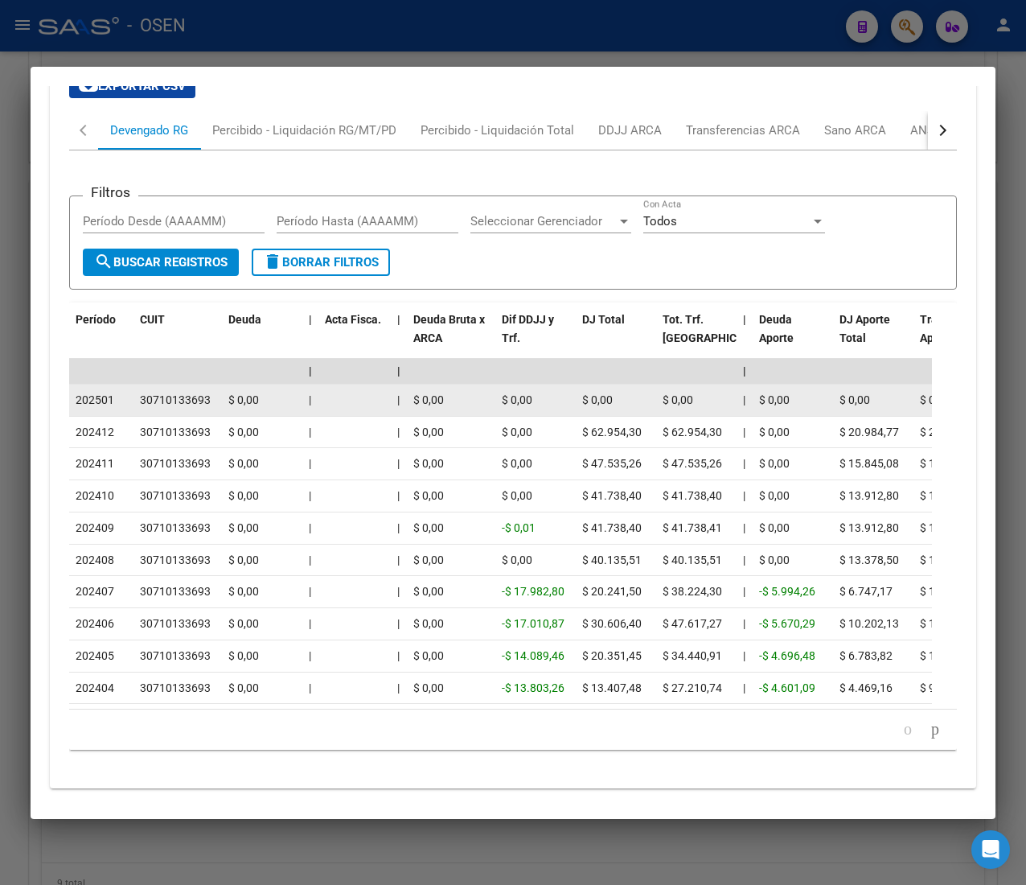
drag, startPoint x: 79, startPoint y: 431, endPoint x: 130, endPoint y: 438, distance: 51.1
click at [130, 416] on datatable-body-cell "202501" at bounding box center [101, 400] width 64 height 31
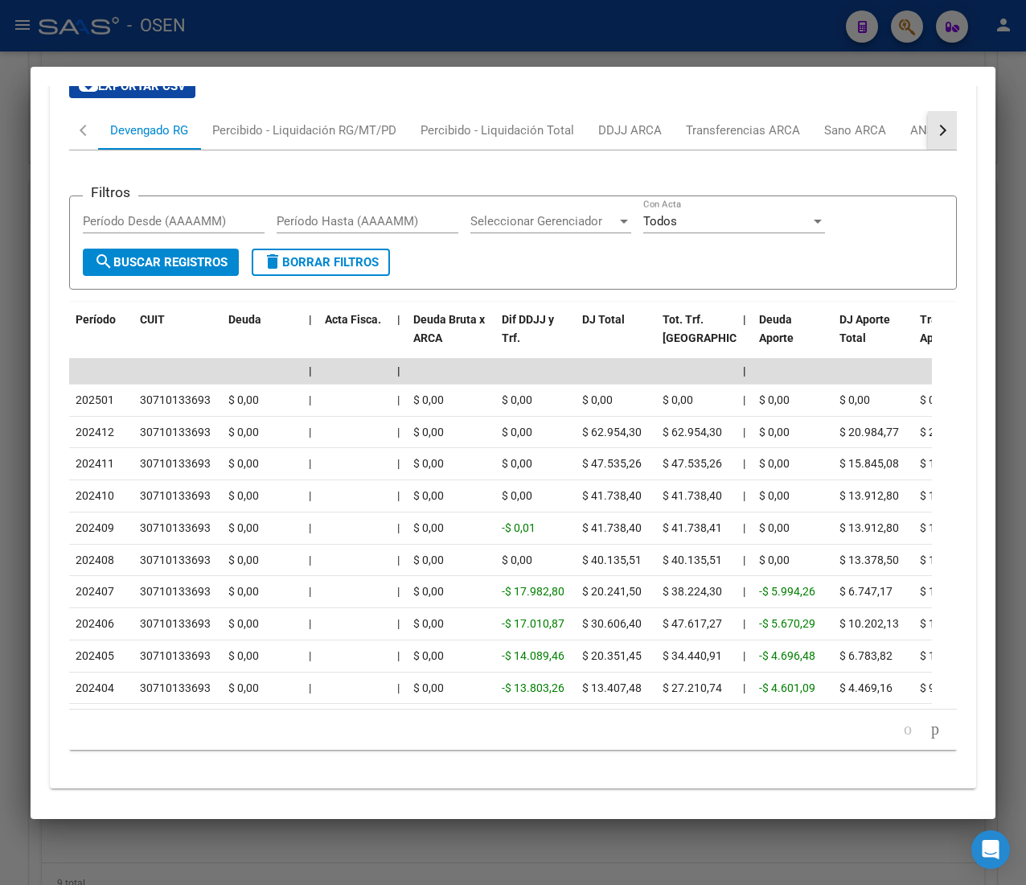
click at [928, 150] on button "button" at bounding box center [942, 130] width 29 height 39
click at [866, 139] on div "ANSES Desempleo" at bounding box center [845, 130] width 103 height 18
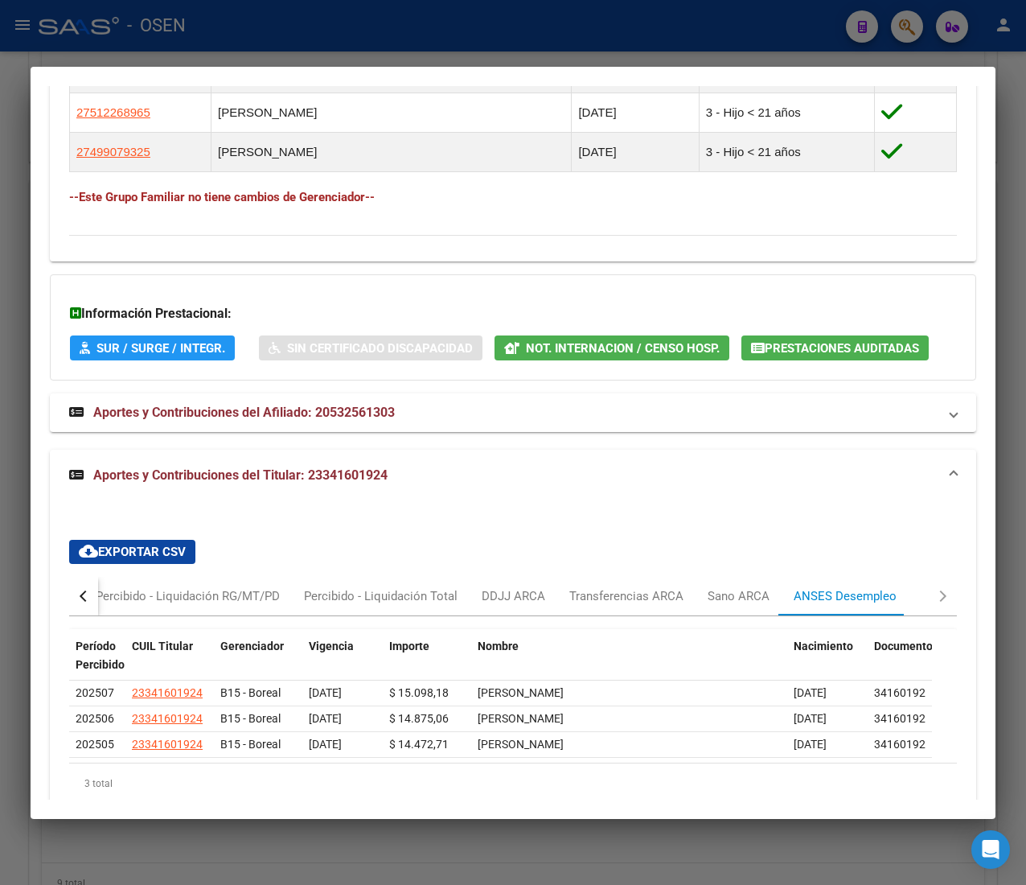
scroll to position [1286, 0]
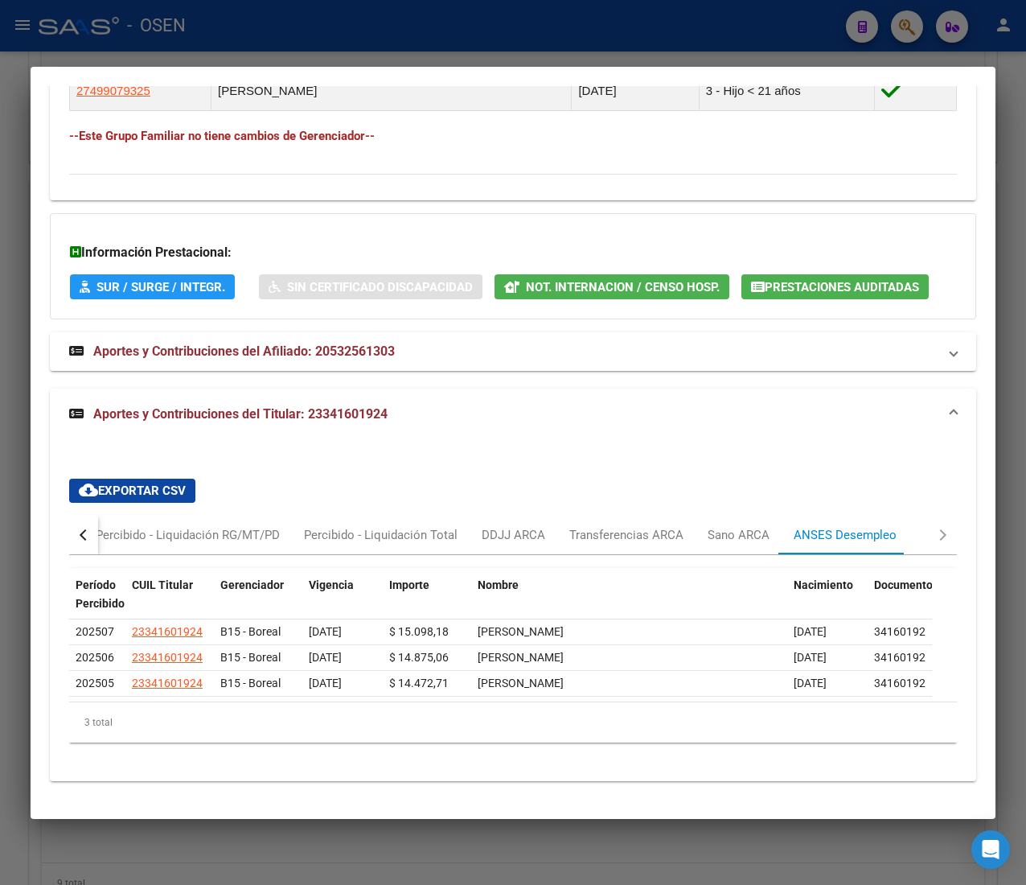
click at [483, 32] on div at bounding box center [513, 442] width 1026 height 885
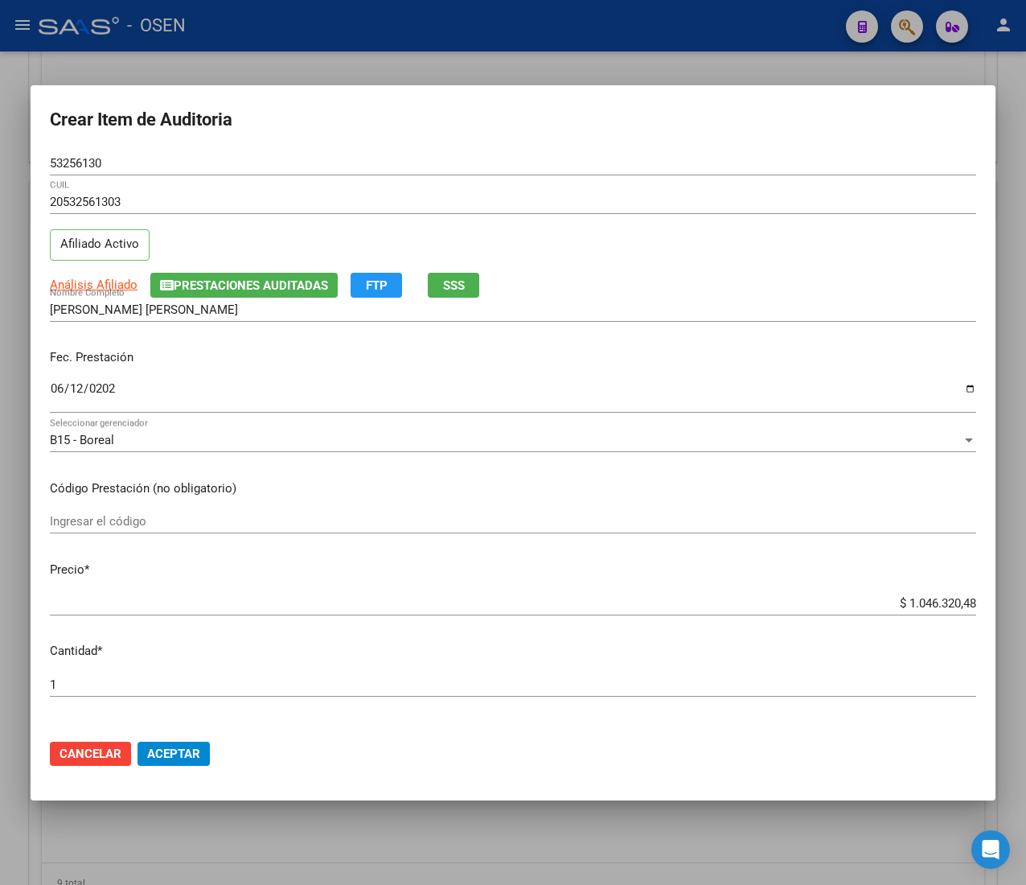
click at [915, 600] on input "$ 1.046.320,48" at bounding box center [513, 603] width 927 height 14
type input "$ 0,02"
type input "$ 0,21"
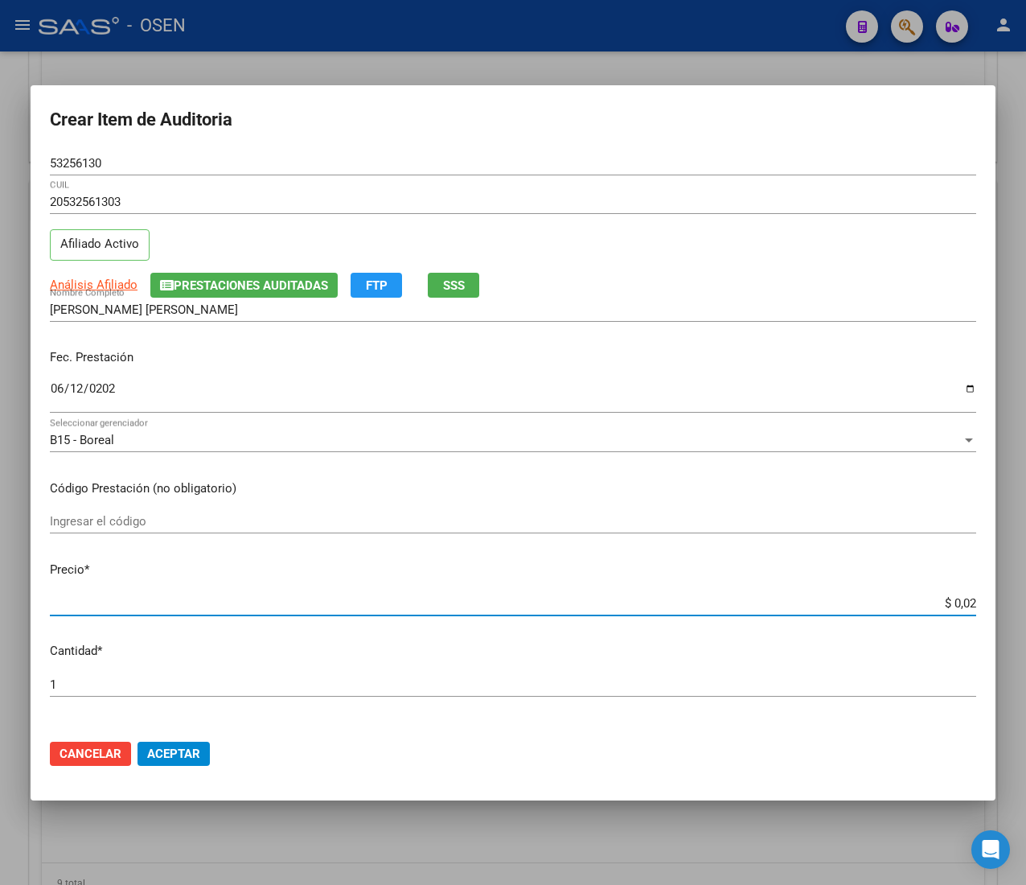
type input "$ 0,21"
type input "$ 2,10"
type input "$ 21,06"
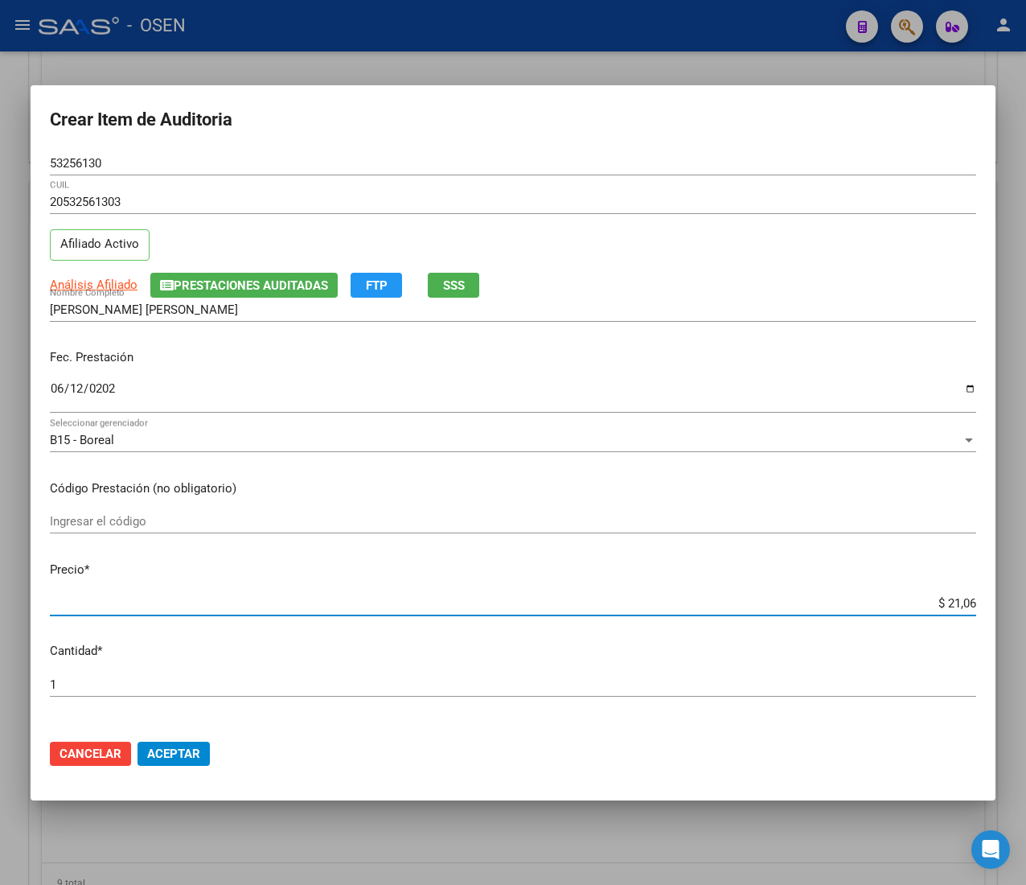
type input "$ 210,68"
type input "$ 2.106,80"
type input "$ 21.068,05"
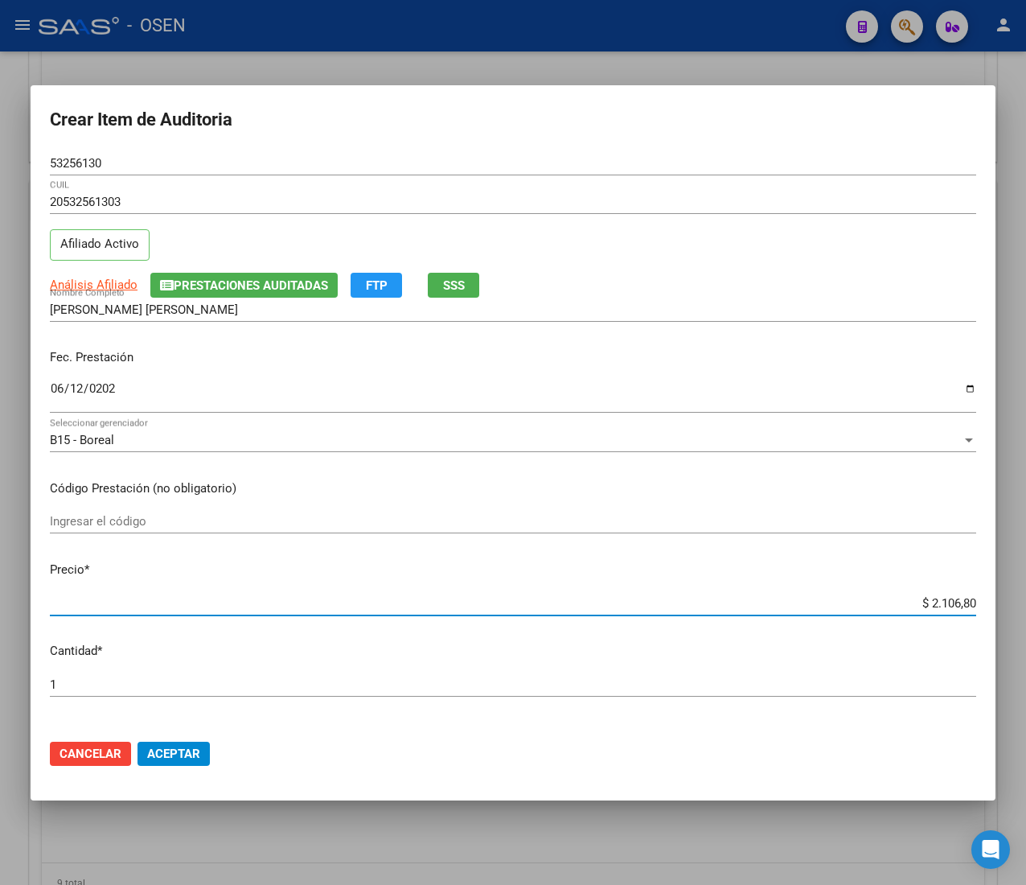
type input "$ 21.068,05"
click at [159, 748] on span "Aceptar" at bounding box center [173, 754] width 53 height 14
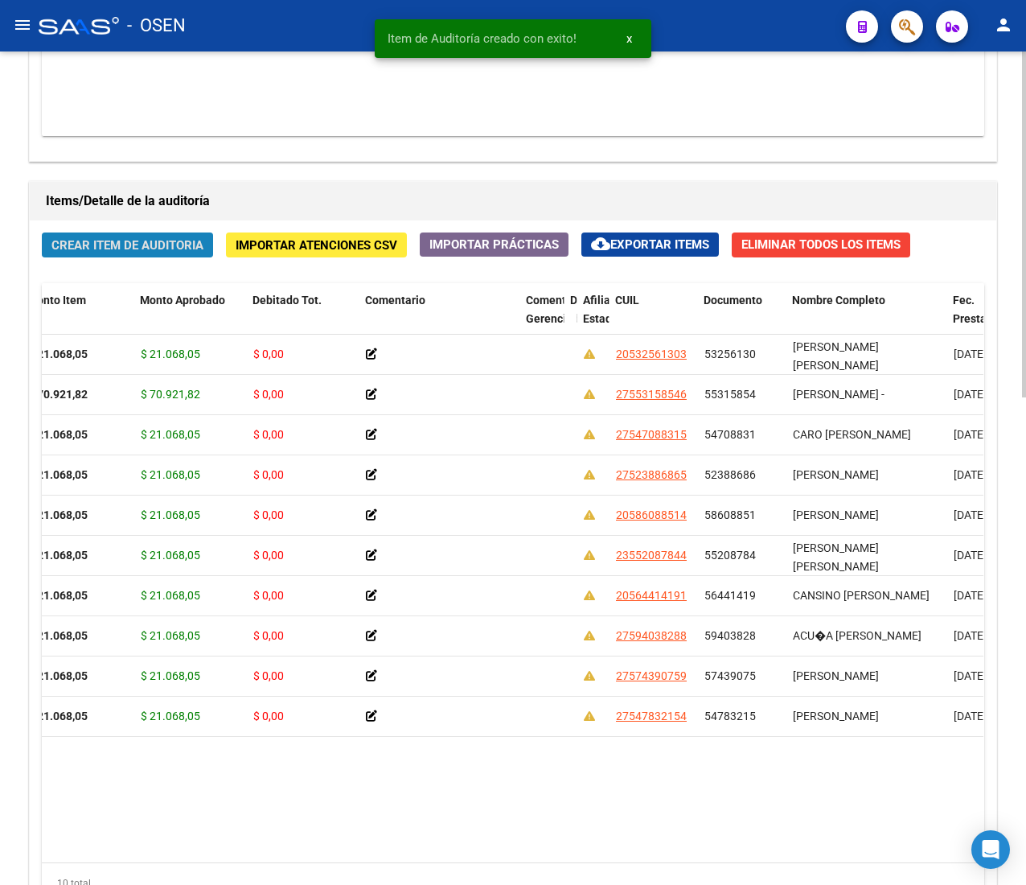
click at [167, 253] on span "Crear Item de Auditoria" at bounding box center [127, 245] width 152 height 14
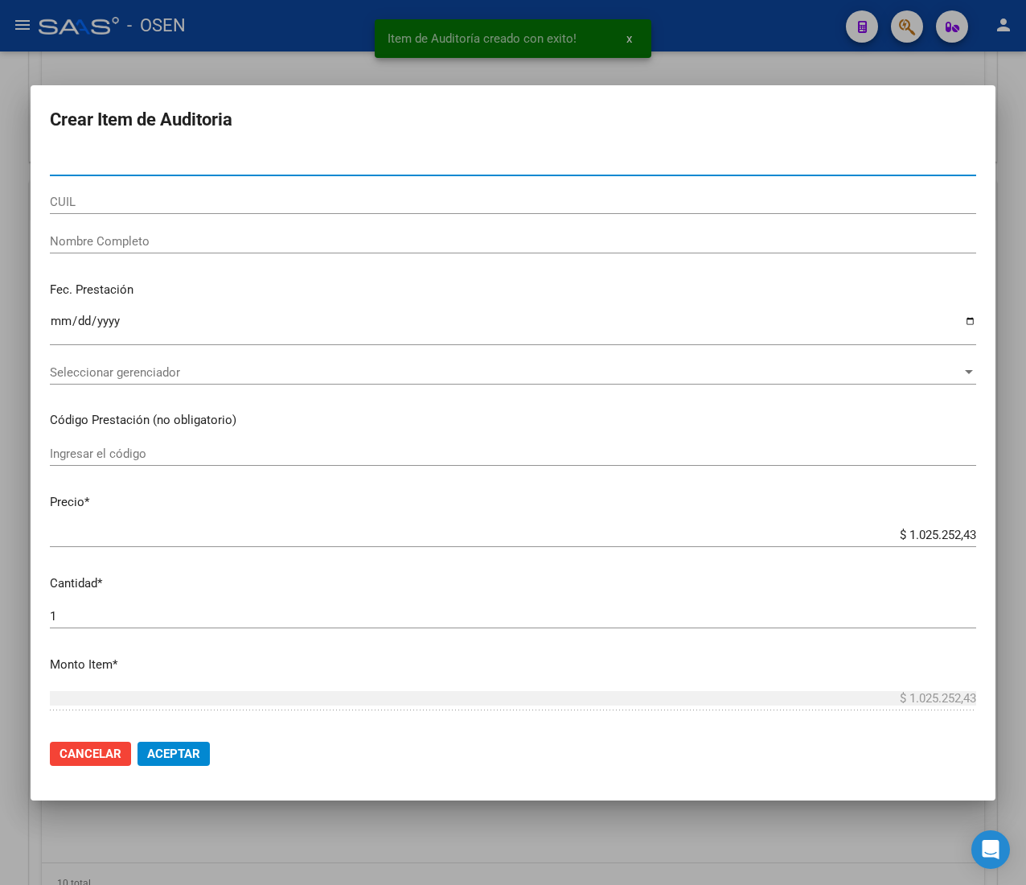
type input "70093192"
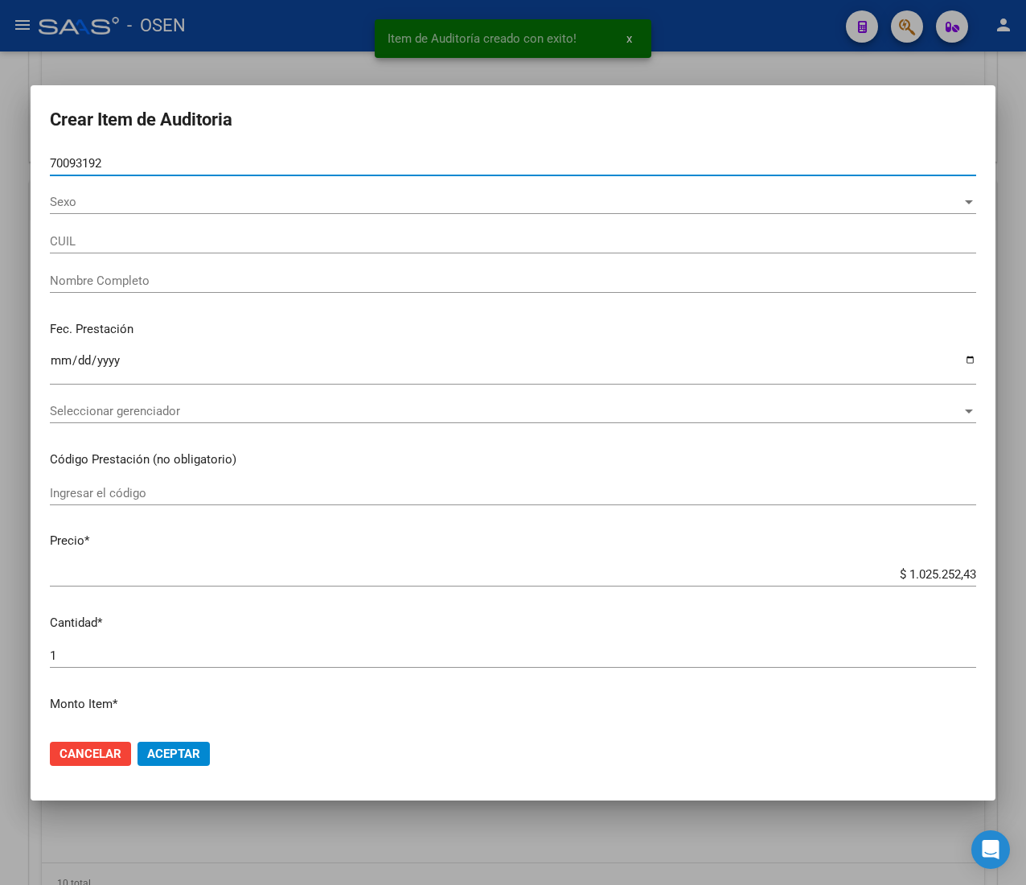
type input "27700931922"
type input "[PERSON_NAME]"
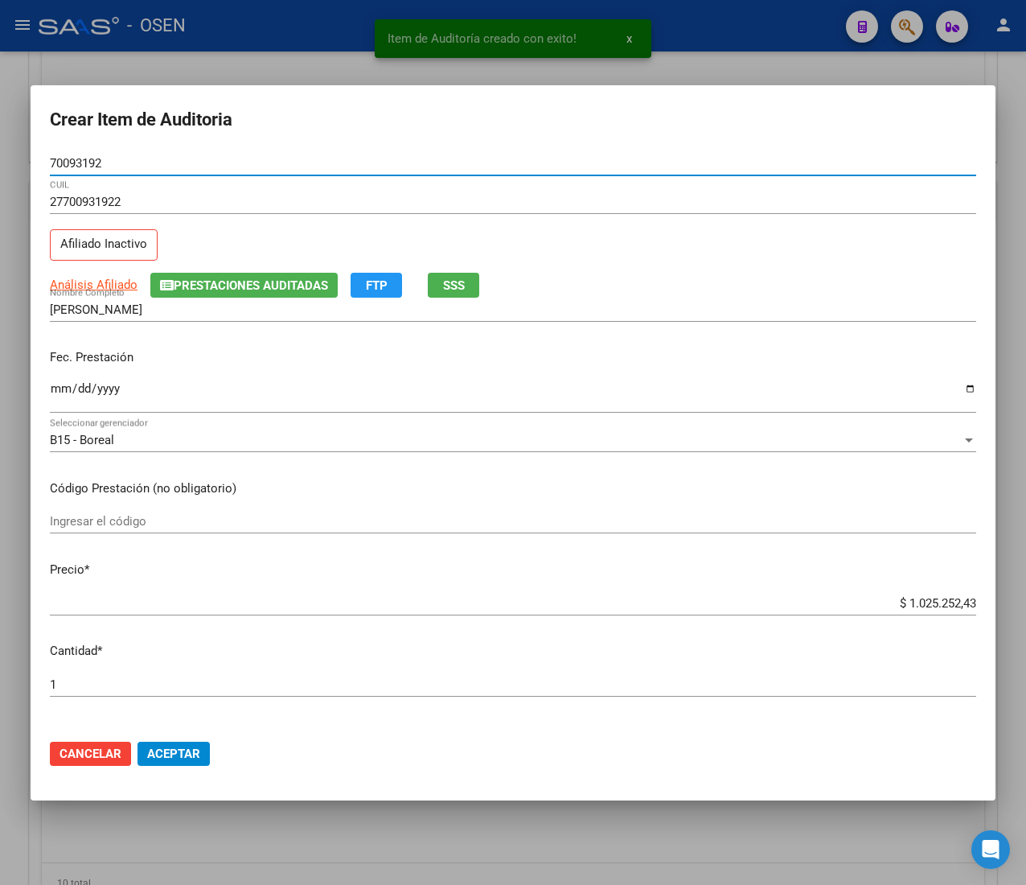
type input "70093192"
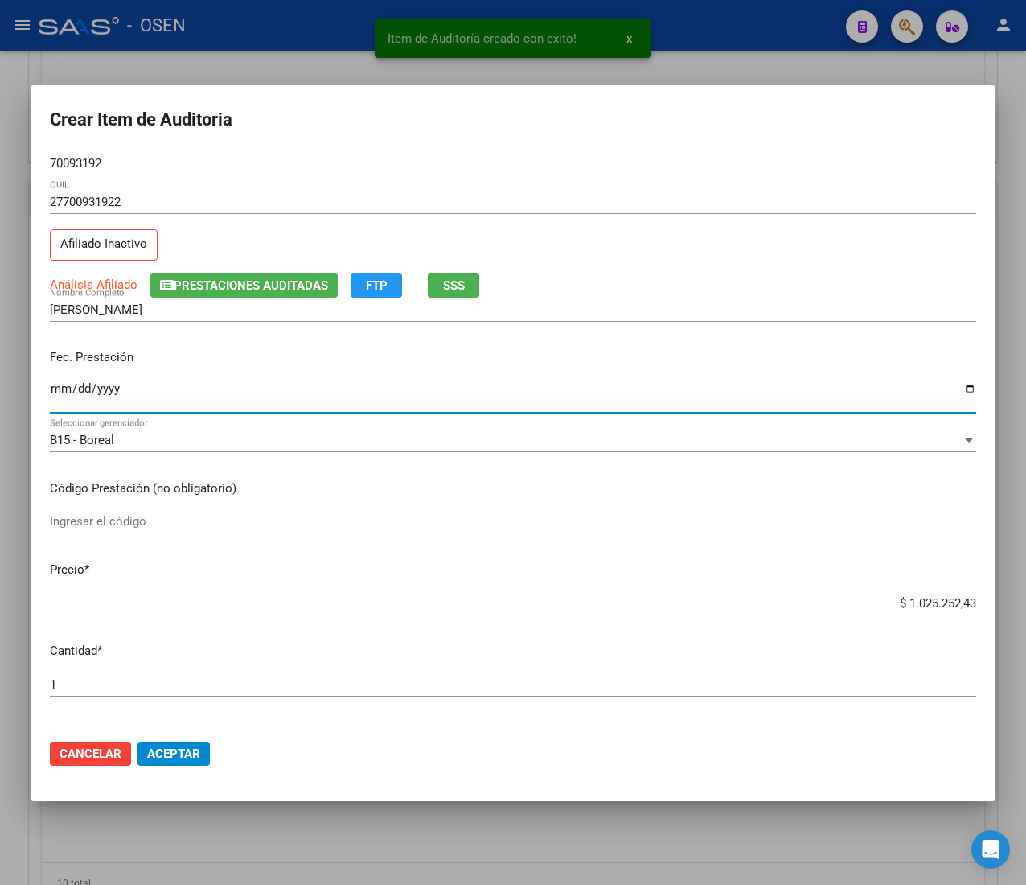
click at [56, 391] on input "Ingresar la fecha" at bounding box center [513, 395] width 927 height 26
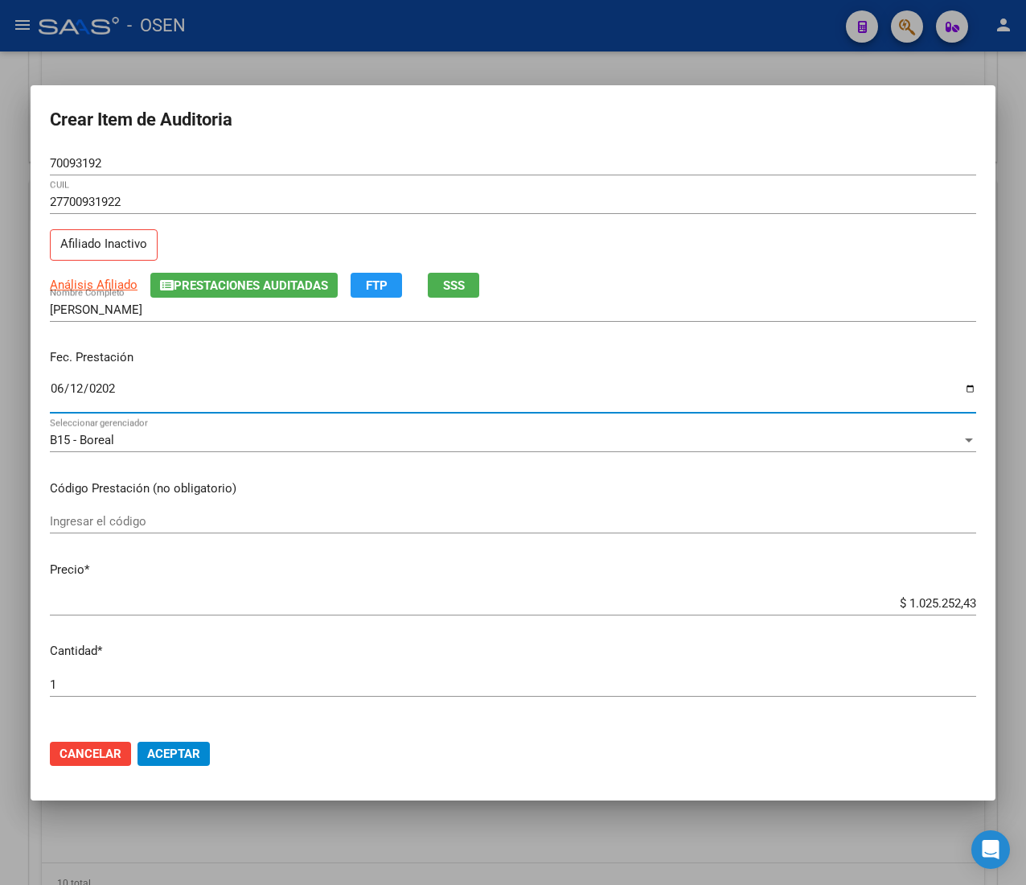
type input "[DATE]"
click at [444, 286] on span "SSS" at bounding box center [454, 285] width 22 height 14
click at [928, 603] on input "$ 1.025.252,43" at bounding box center [513, 603] width 927 height 14
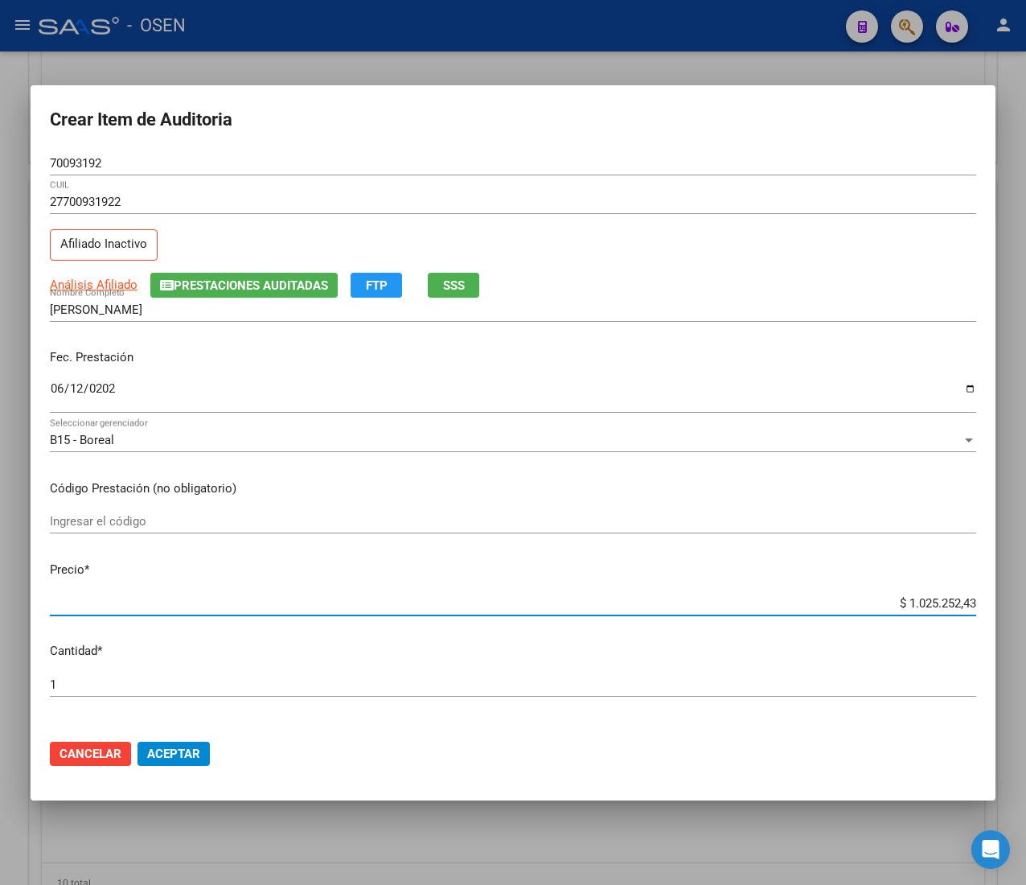
click at [928, 603] on input "$ 1.025.252,43" at bounding box center [513, 603] width 927 height 14
type input "$ 0,02"
type input "$ 0,21"
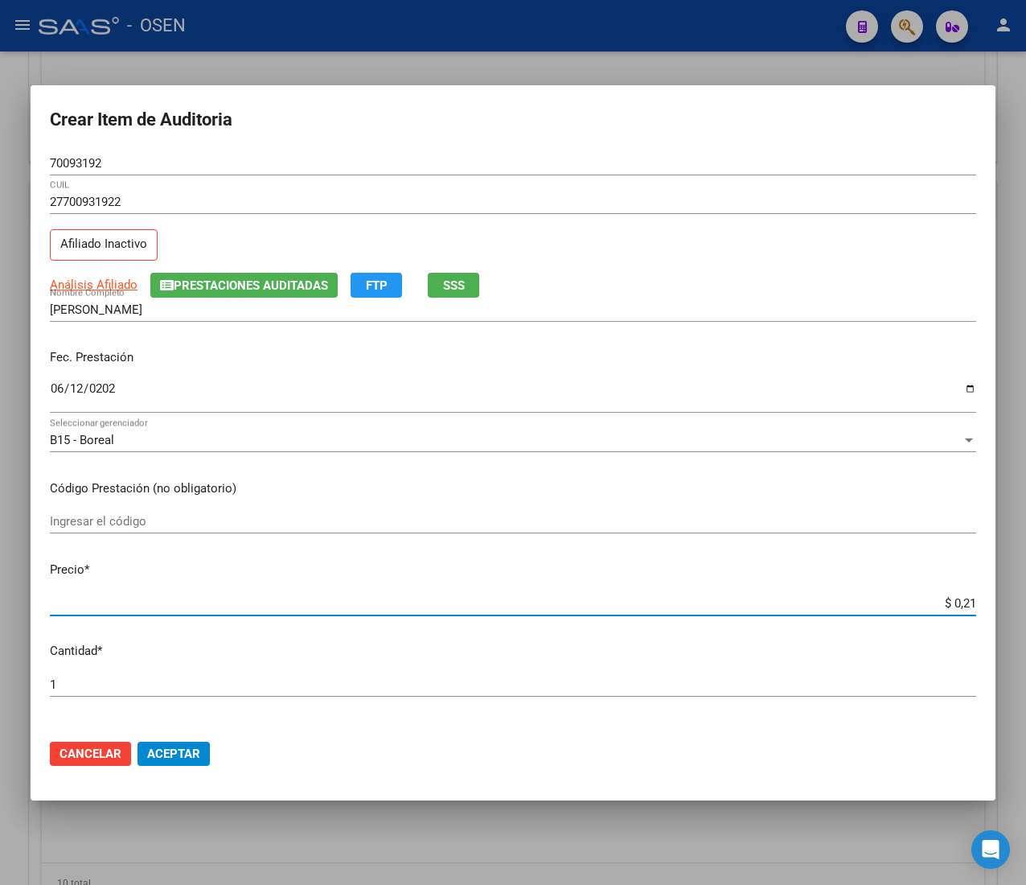
type input "$ 2,10"
type input "$ 21,06"
type input "$ 210,68"
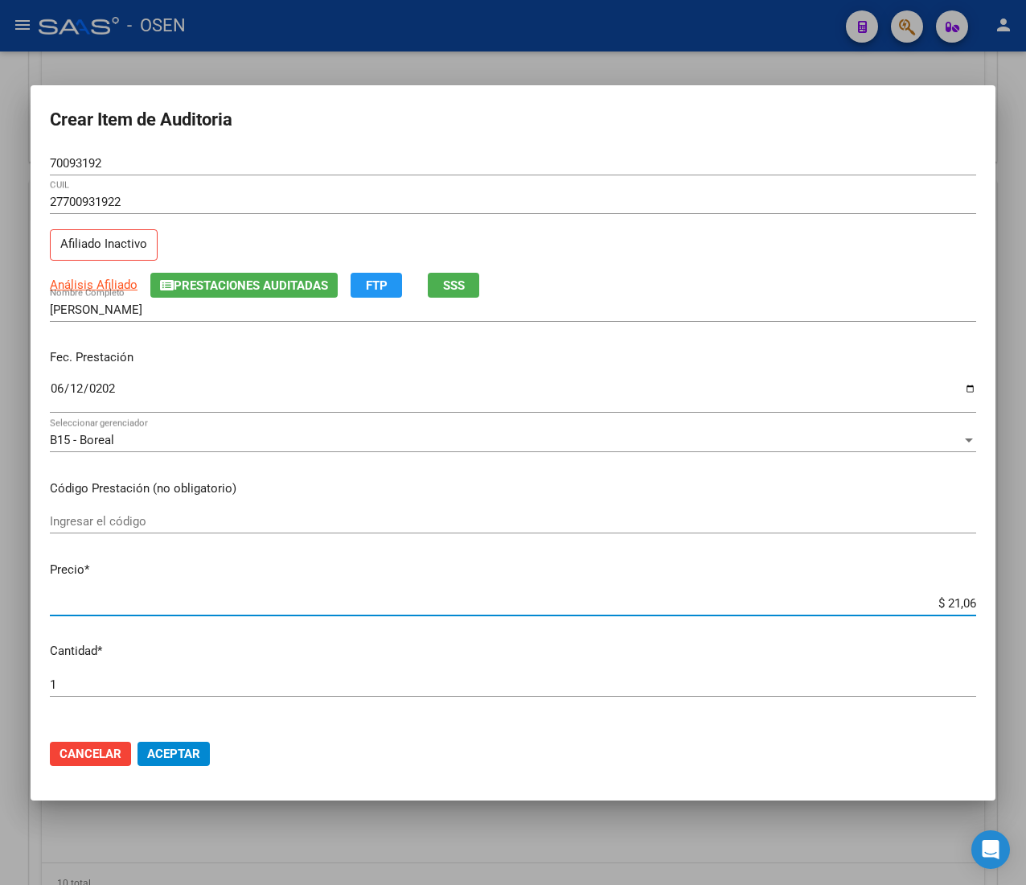
type input "$ 210,68"
type input "$ 2.106,80"
type input "$ 21.068,05"
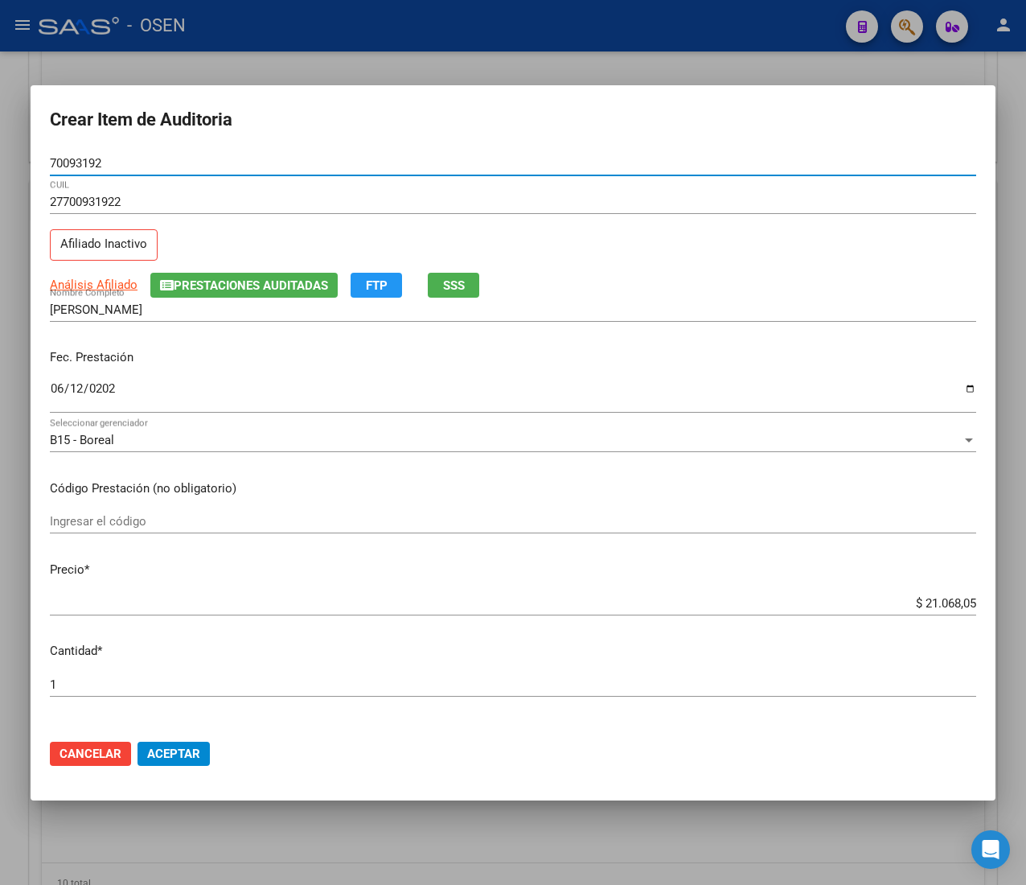
click at [68, 158] on input "70093192" at bounding box center [513, 163] width 927 height 14
drag, startPoint x: 178, startPoint y: 755, endPoint x: 168, endPoint y: 771, distance: 18.1
click at [178, 755] on span "Aceptar" at bounding box center [173, 754] width 53 height 14
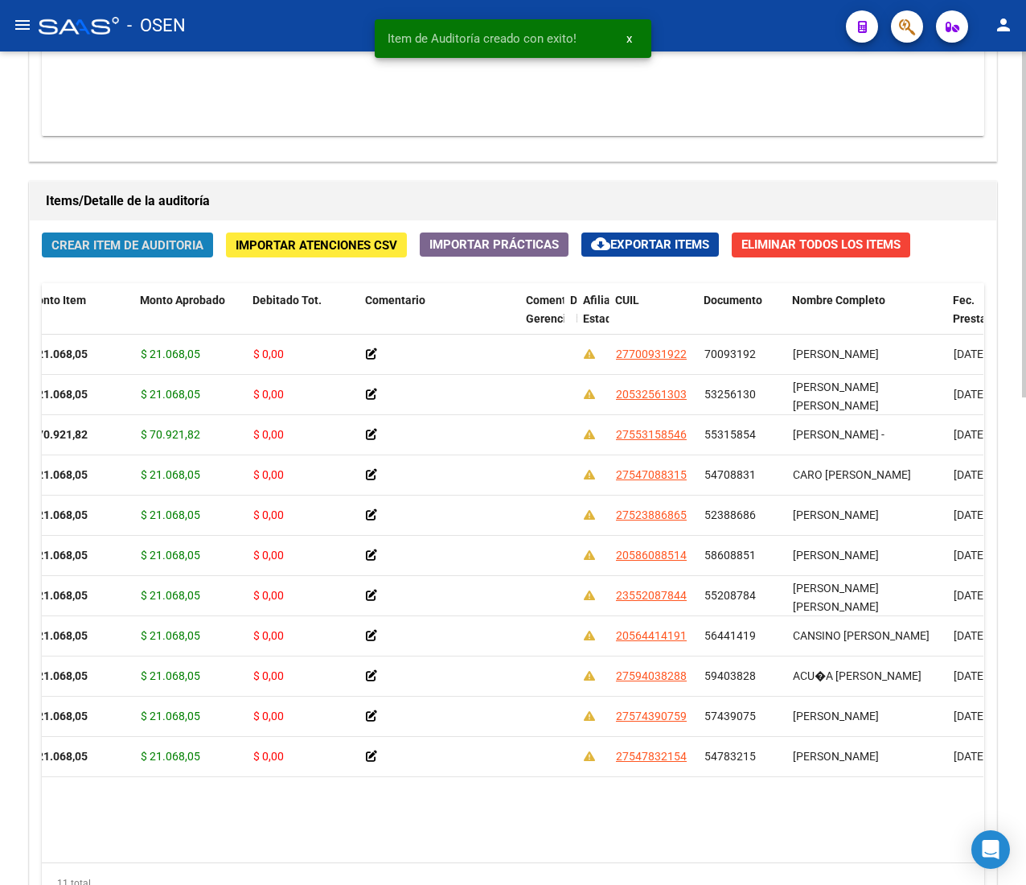
click at [159, 249] on span "Crear Item de Auditoria" at bounding box center [127, 245] width 152 height 14
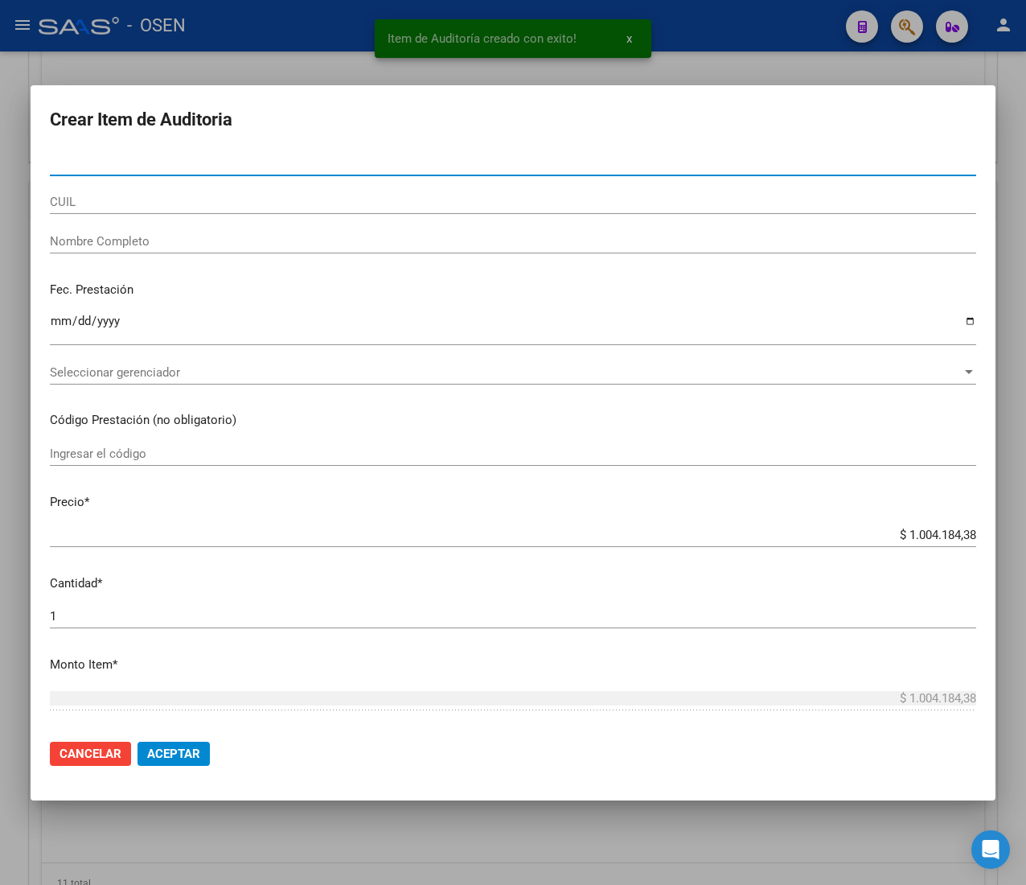
type input "58169252"
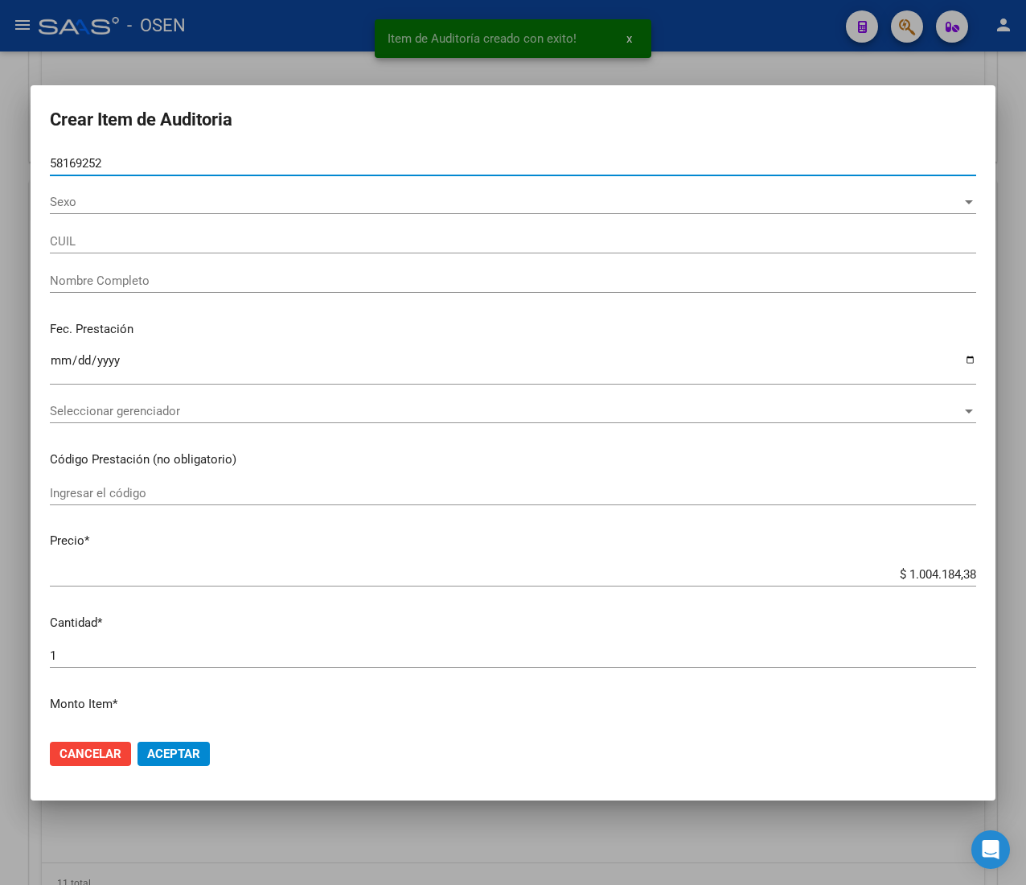
type input "27581692523"
type input "[PERSON_NAME]"
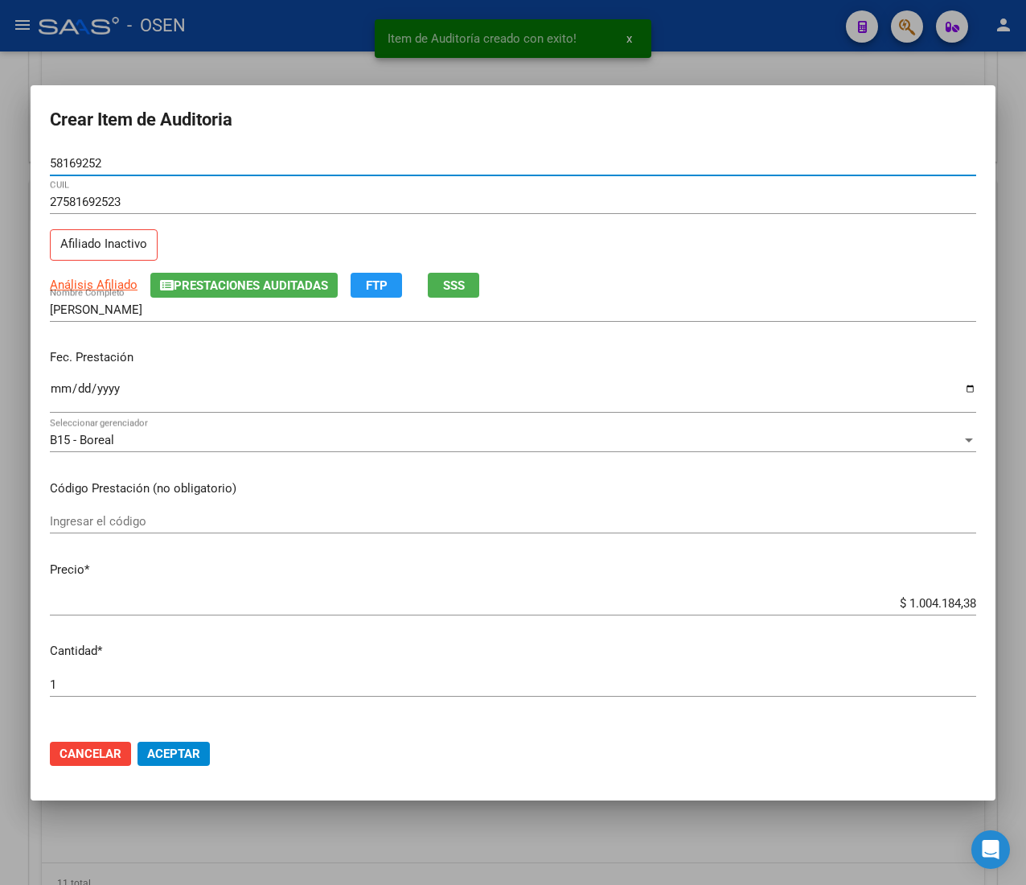
type input "58169252"
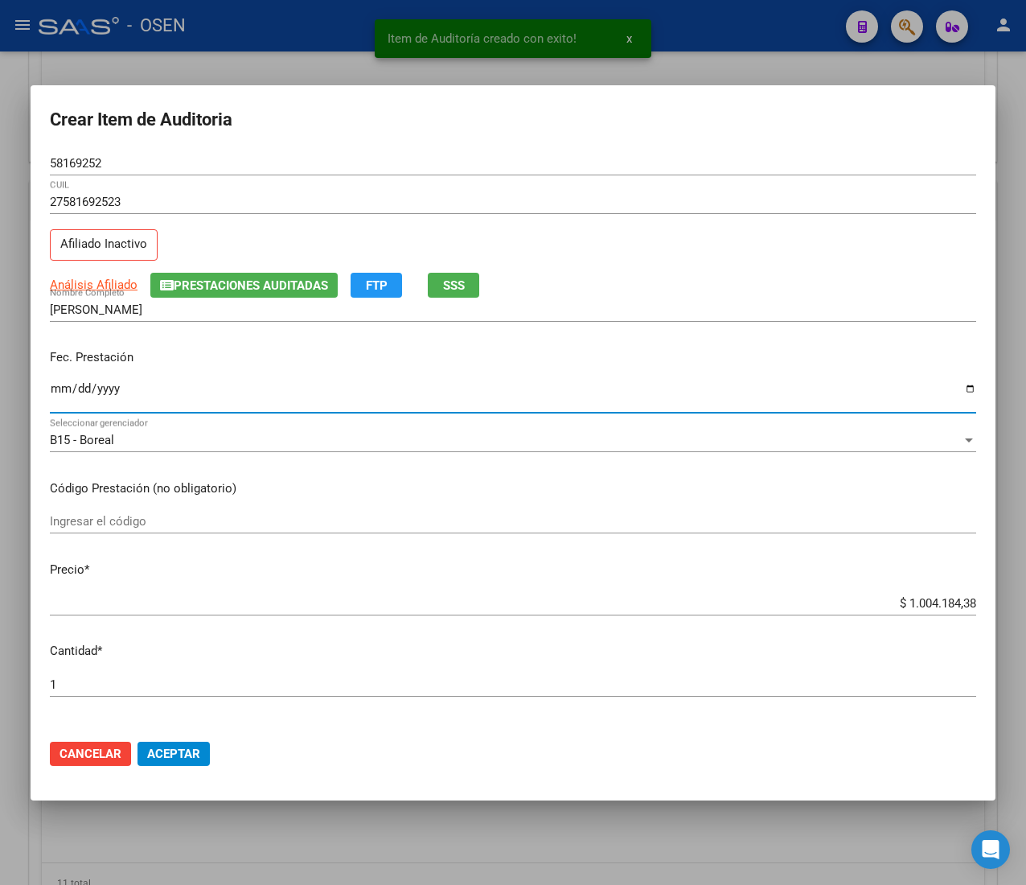
click at [59, 401] on input "Ingresar la fecha" at bounding box center [513, 395] width 927 height 26
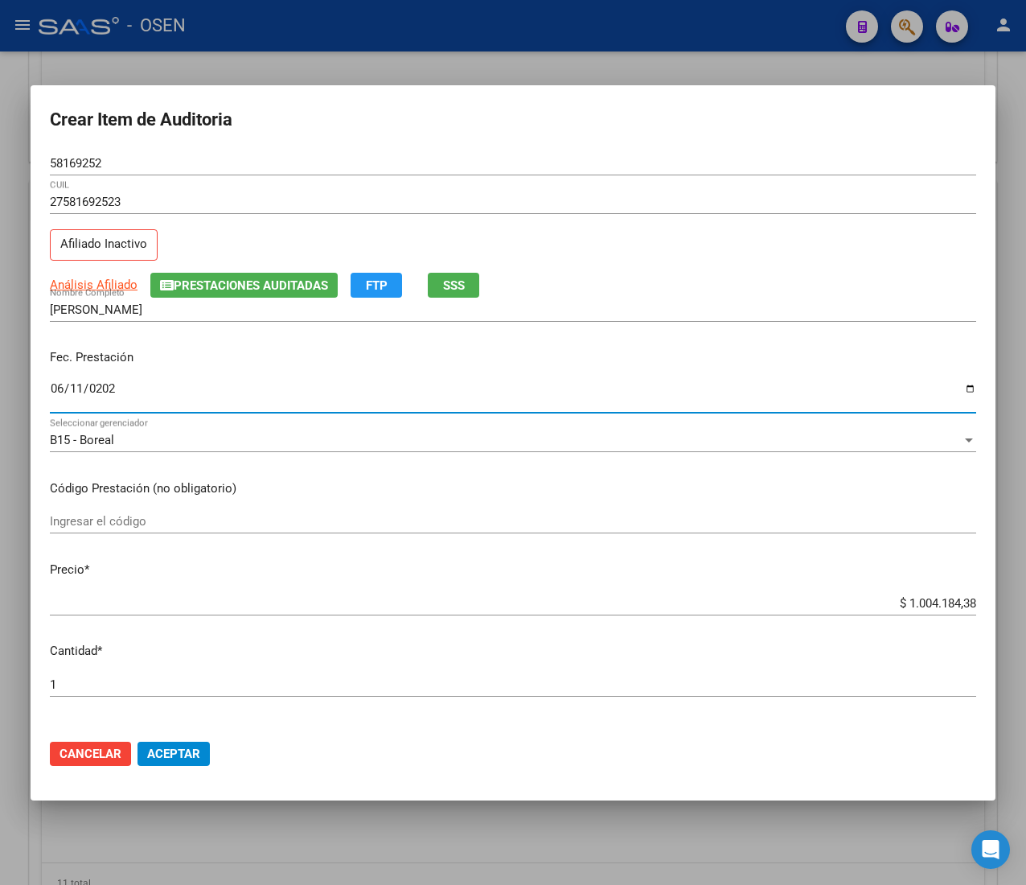
type input "[DATE]"
click at [459, 278] on span "SSS" at bounding box center [454, 285] width 22 height 14
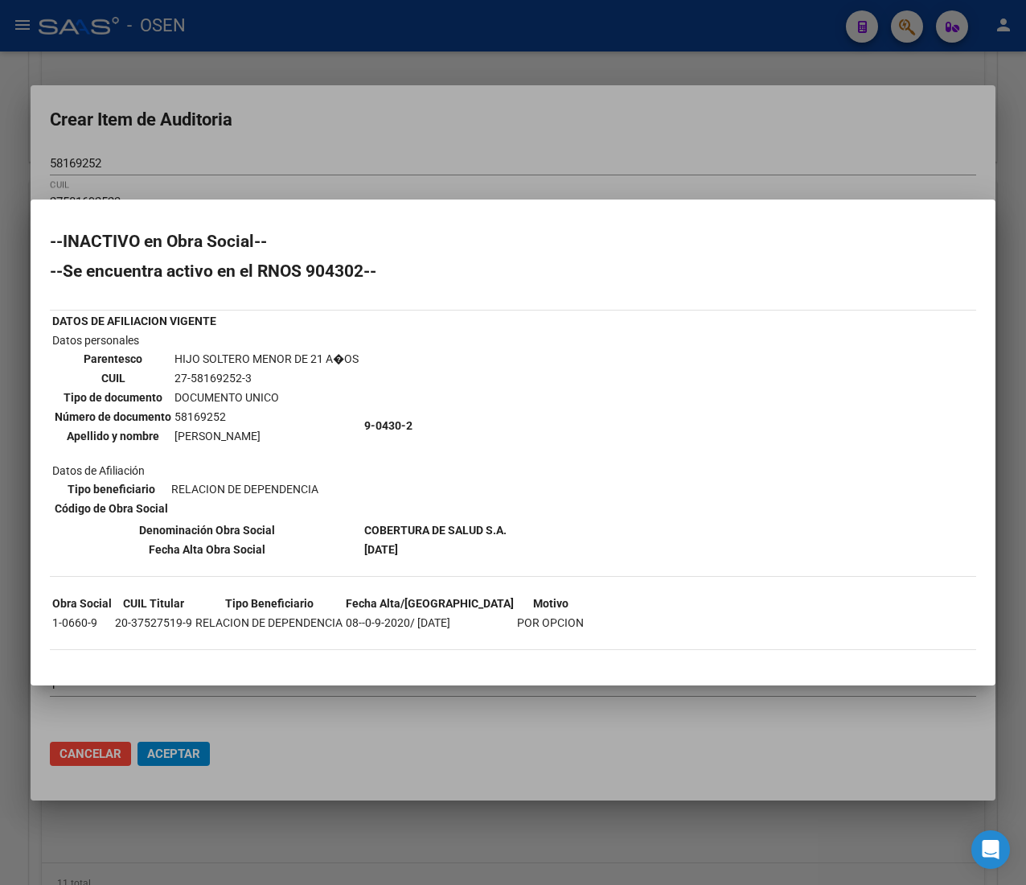
click at [696, 166] on div at bounding box center [513, 442] width 1026 height 885
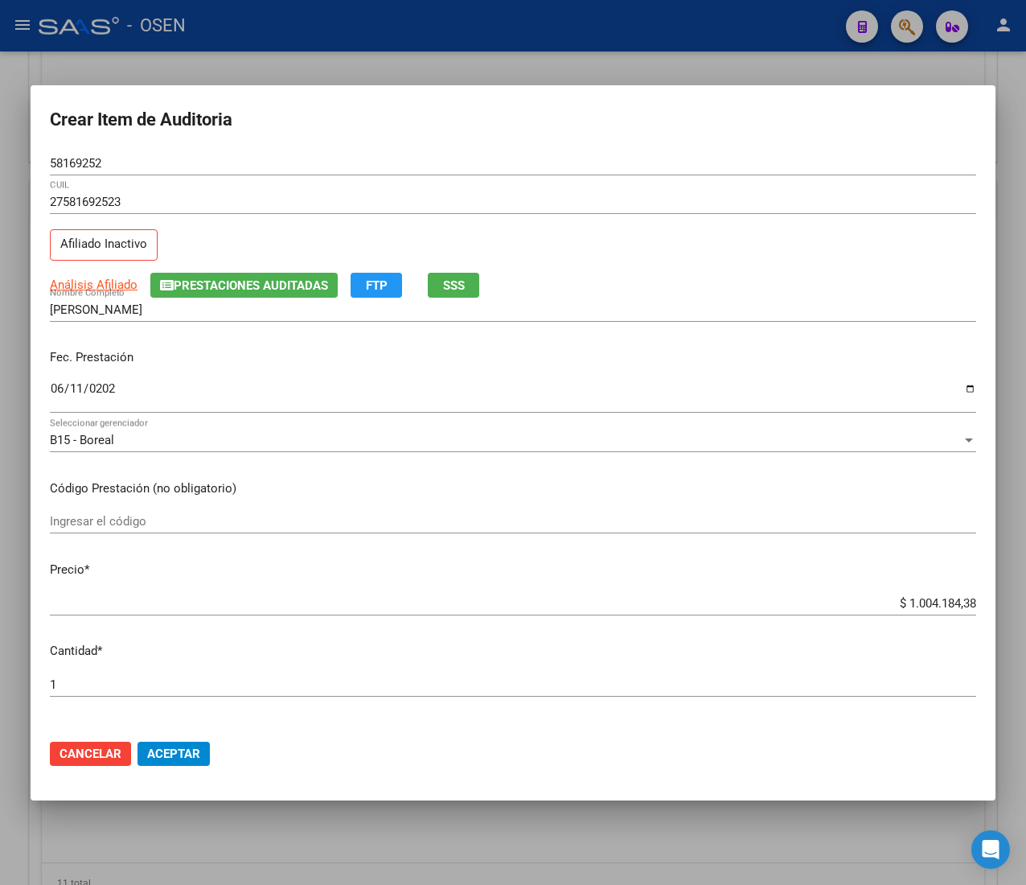
click at [918, 604] on input "$ 1.004.184,38" at bounding box center [513, 603] width 927 height 14
type input "$ 0,02"
type input "$ 0,21"
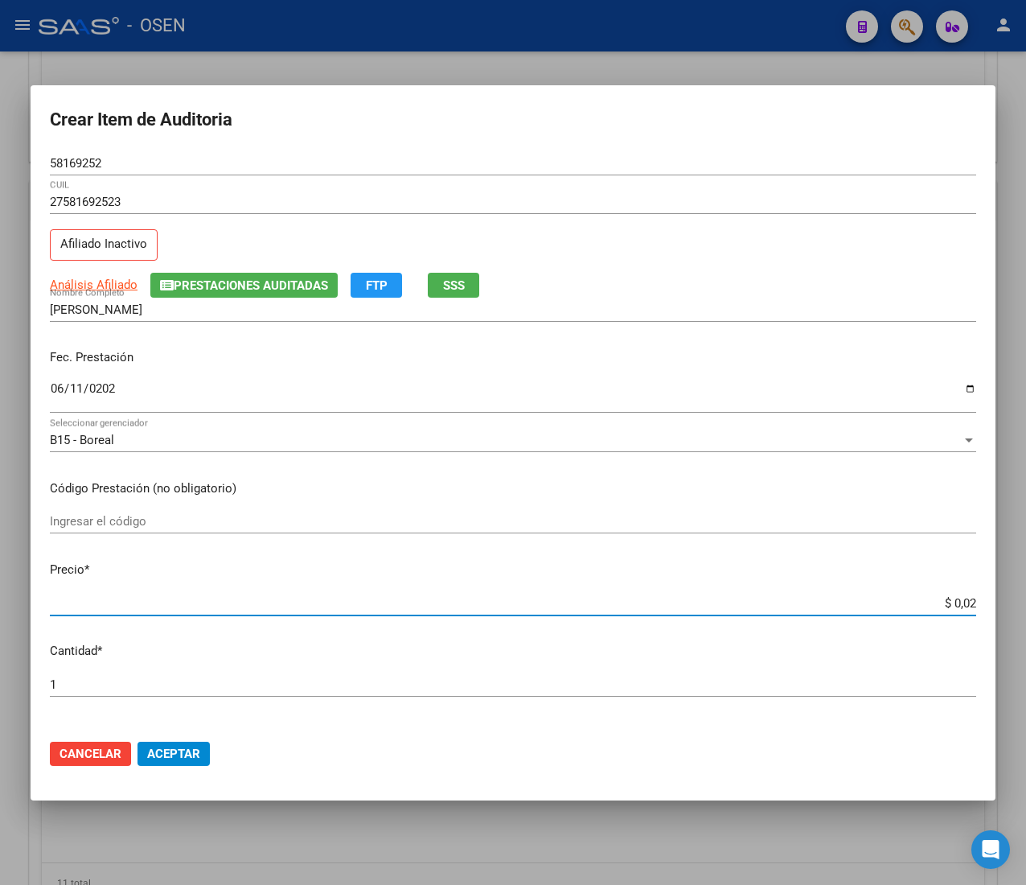
type input "$ 0,21"
type input "$ 2,10"
type input "$ 21,06"
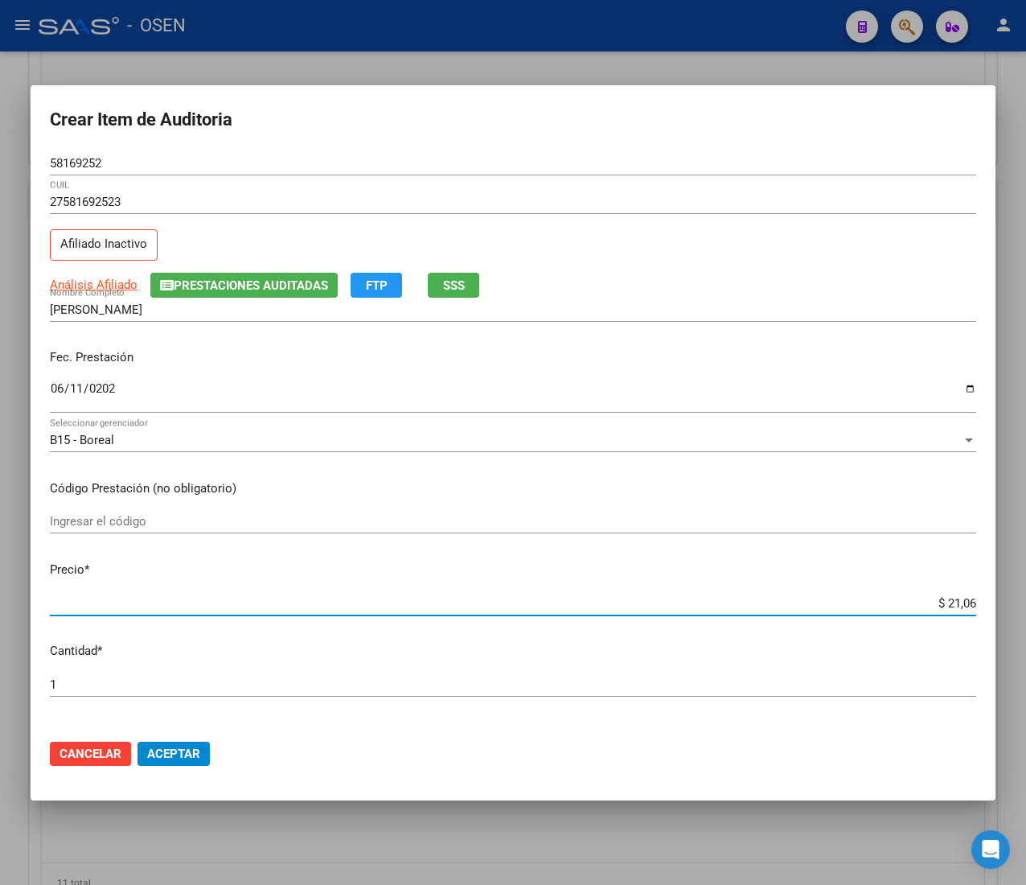
type input "$ 210,68"
type input "$ 2.106,80"
type input "$ 21.068,05"
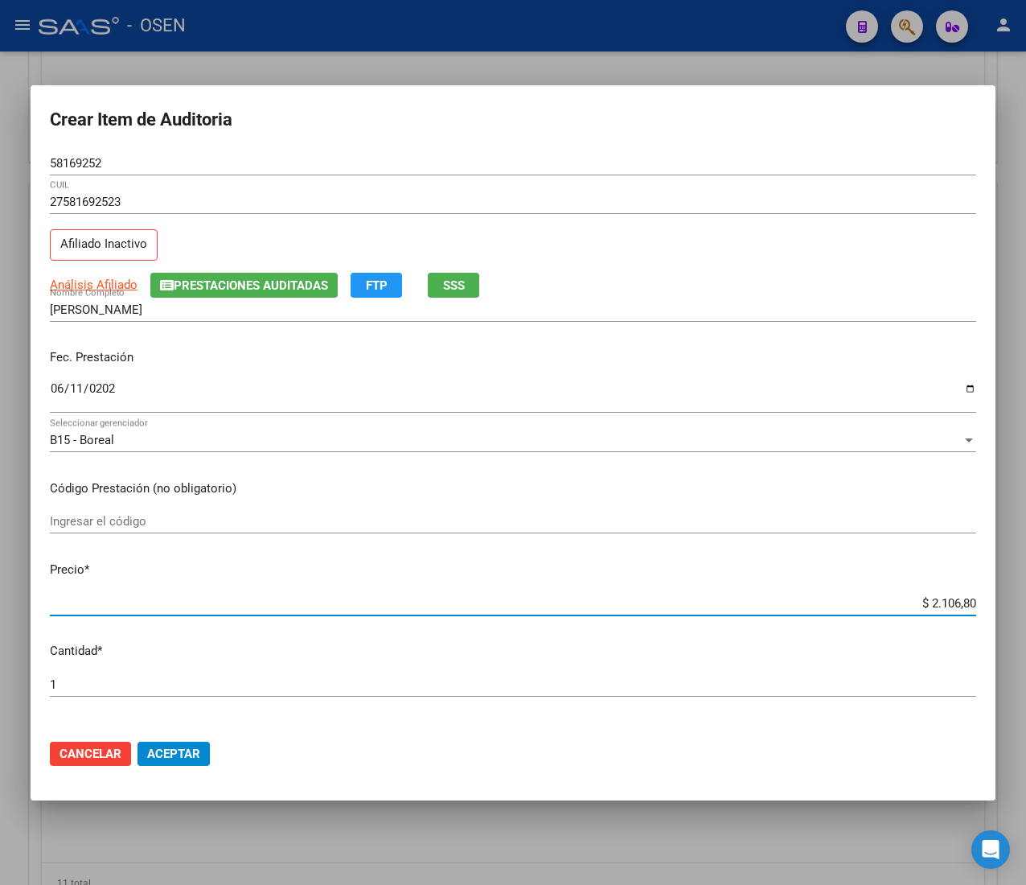
type input "$ 21.068,05"
click at [75, 167] on input "58169252" at bounding box center [513, 163] width 927 height 14
click at [187, 749] on span "Aceptar" at bounding box center [173, 754] width 53 height 14
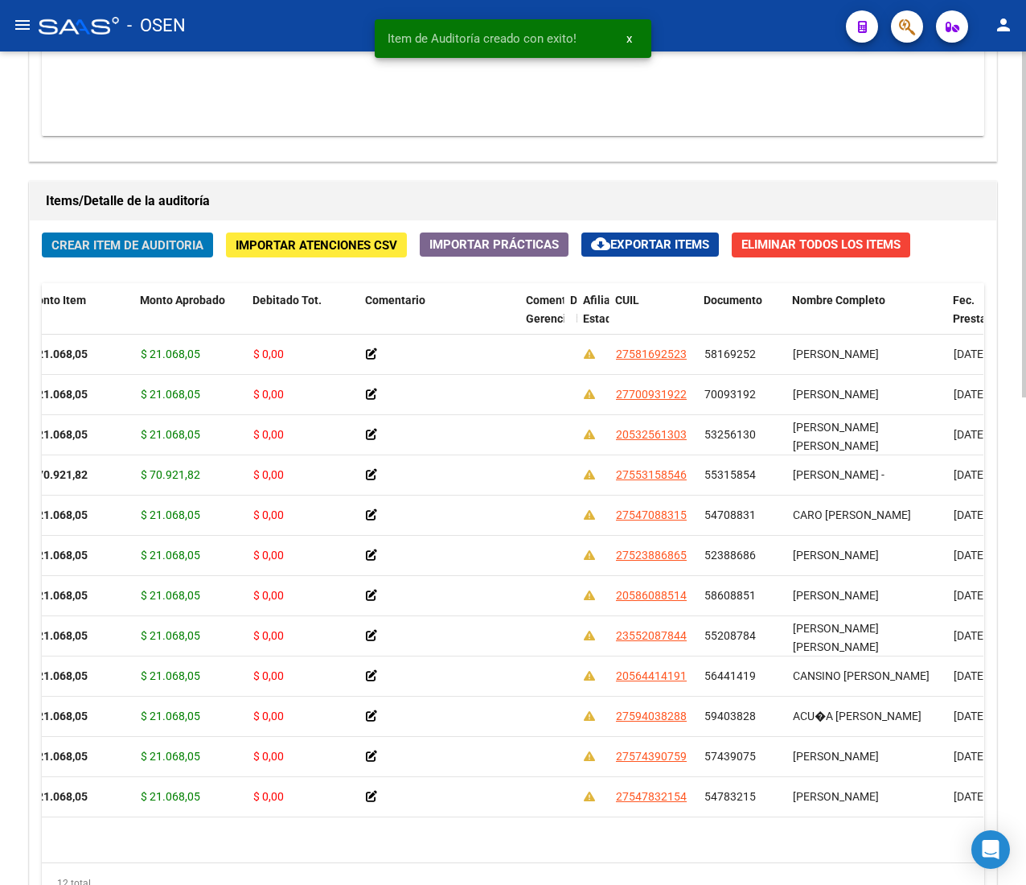
click at [161, 246] on span "Crear Item de Auditoria" at bounding box center [127, 245] width 152 height 14
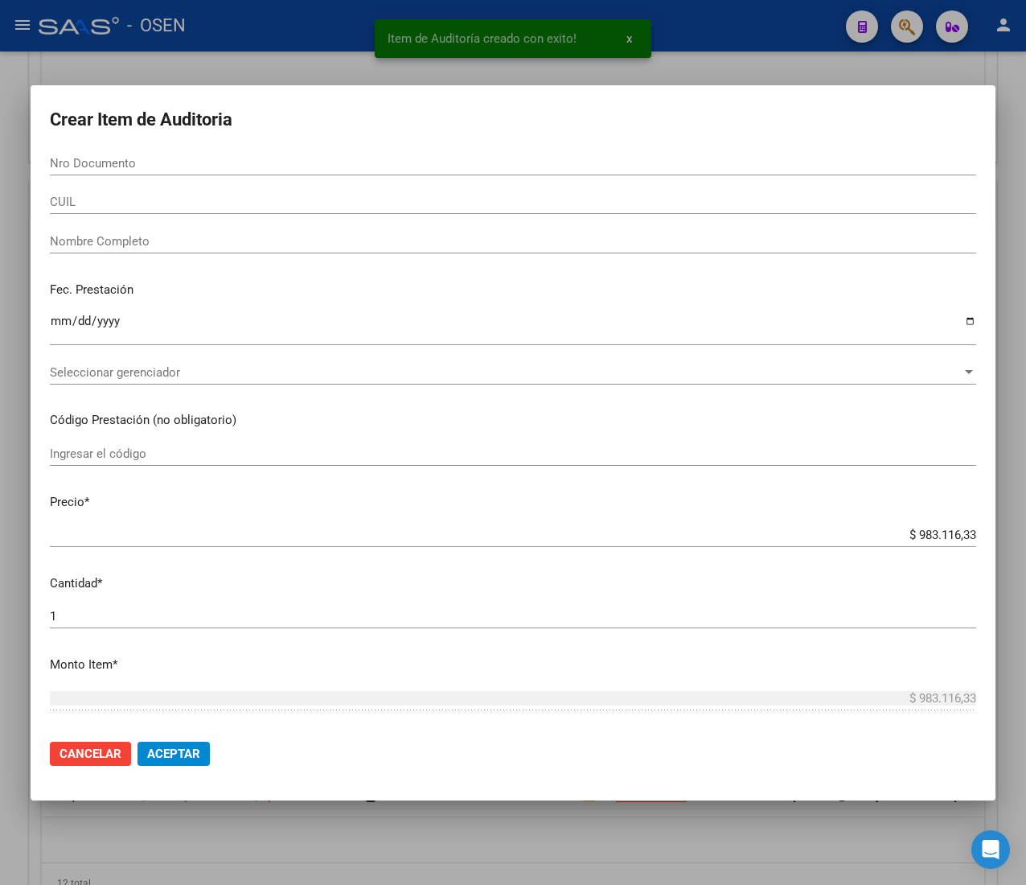
click at [207, 179] on div "Nro Documento" at bounding box center [513, 170] width 927 height 39
click at [213, 158] on input "Nro Documento" at bounding box center [513, 163] width 927 height 14
paste input "57703243"
type input "57703243"
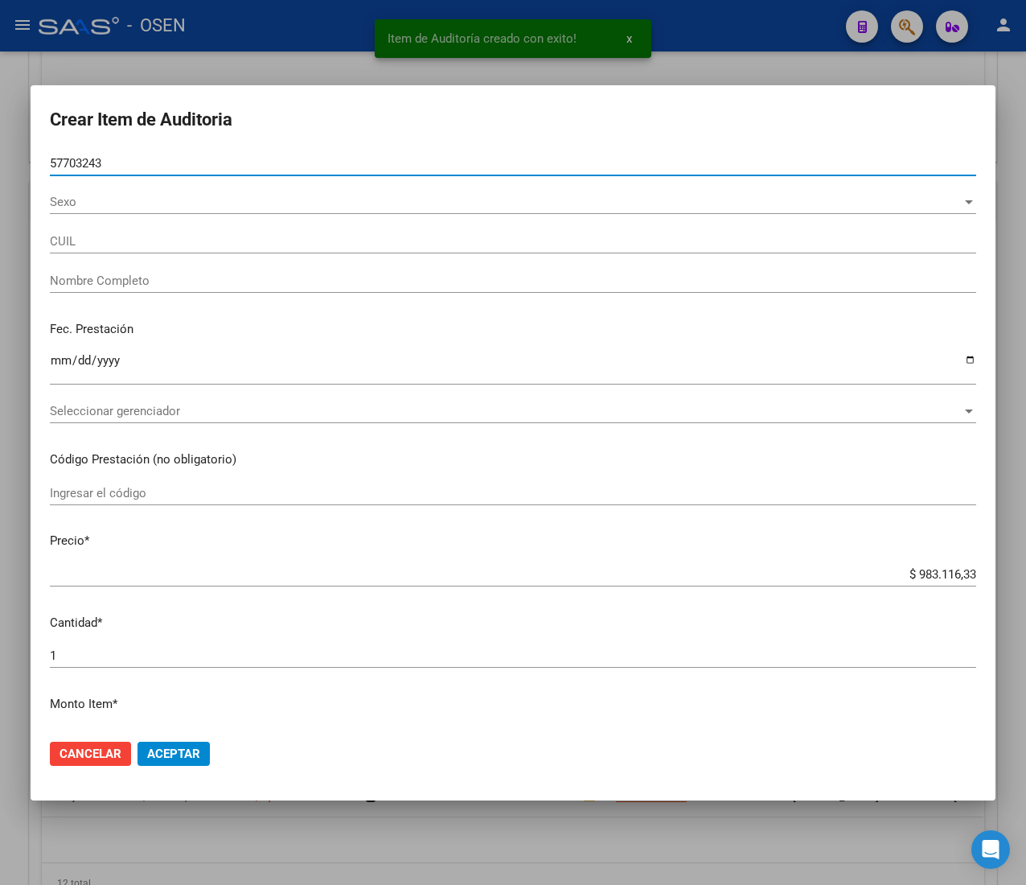
type input "20577032433"
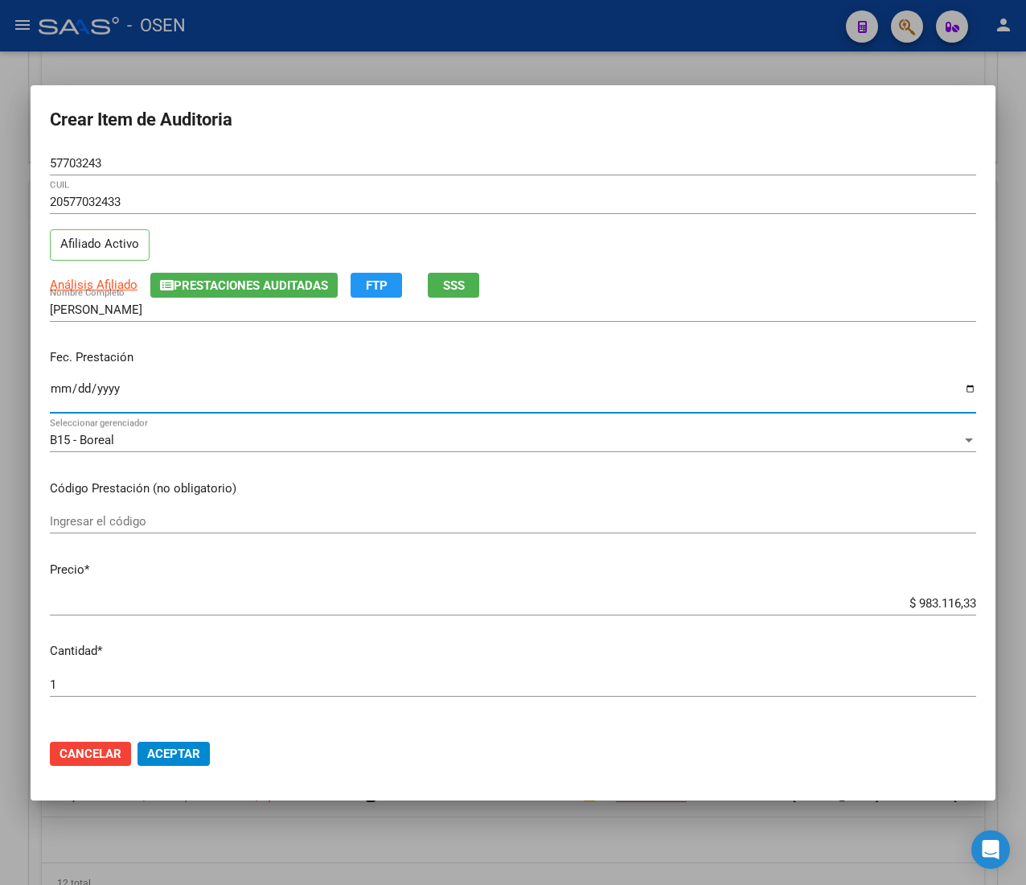
click at [56, 401] on input "Ingresar la fecha" at bounding box center [513, 395] width 927 height 26
click at [106, 289] on span "Análisis Afiliado" at bounding box center [94, 285] width 88 height 14
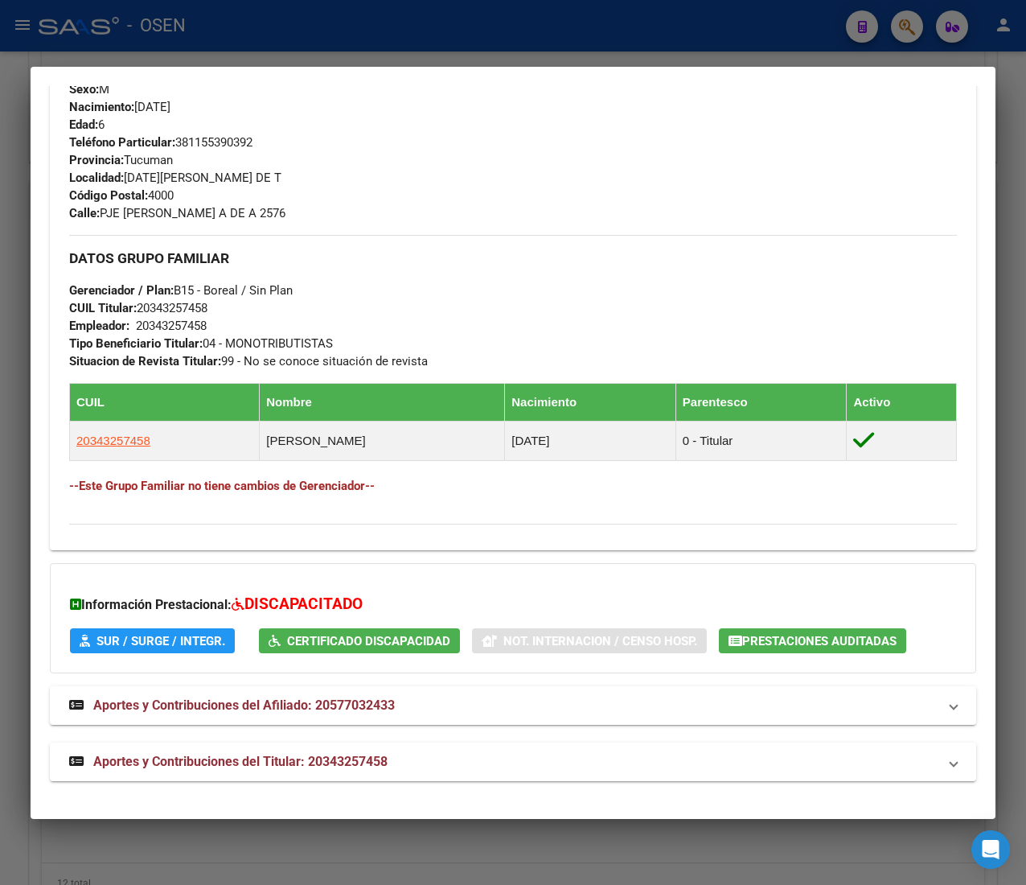
scroll to position [725, 0]
click at [467, 769] on mat-panel-title "Aportes y Contribuciones del Titular: 20343257458" at bounding box center [503, 761] width 869 height 19
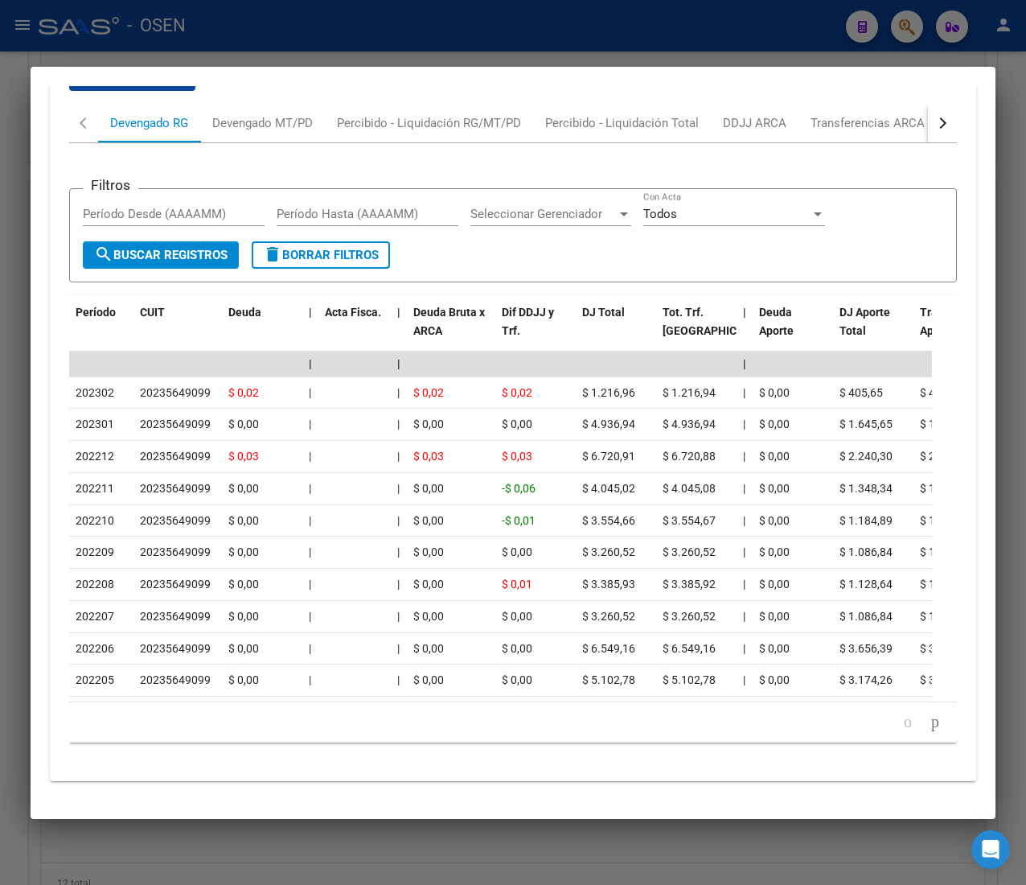
scroll to position [1519, 0]
click at [928, 105] on button "button" at bounding box center [942, 123] width 29 height 39
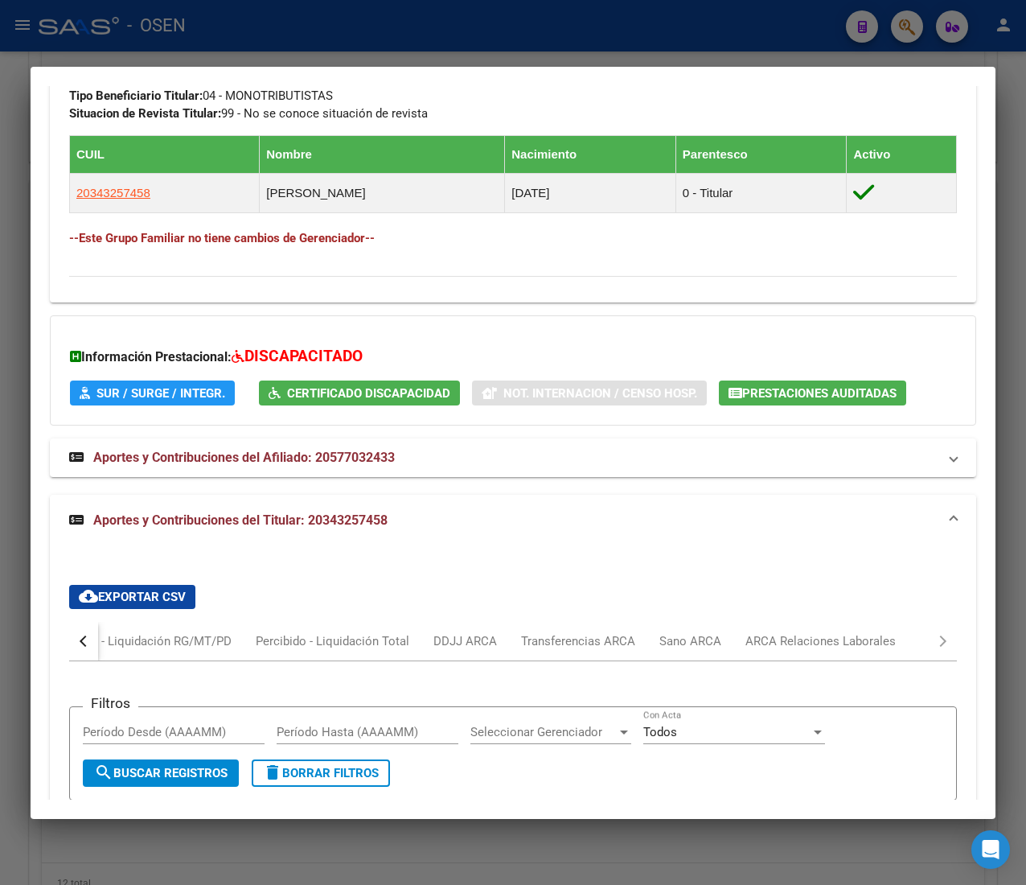
scroll to position [1287, 0]
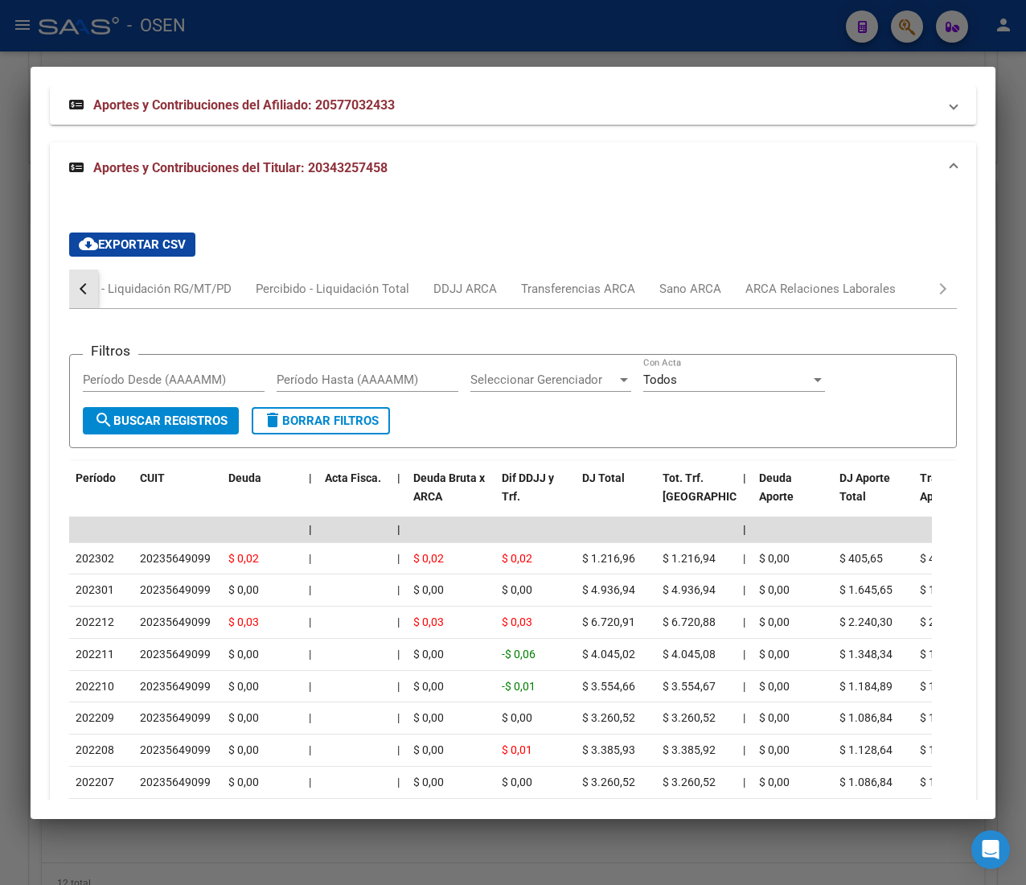
click at [92, 308] on button "button" at bounding box center [83, 288] width 29 height 39
click at [93, 308] on button "button" at bounding box center [83, 288] width 29 height 39
click at [277, 298] on div "Devengado MT/PD" at bounding box center [262, 289] width 101 height 18
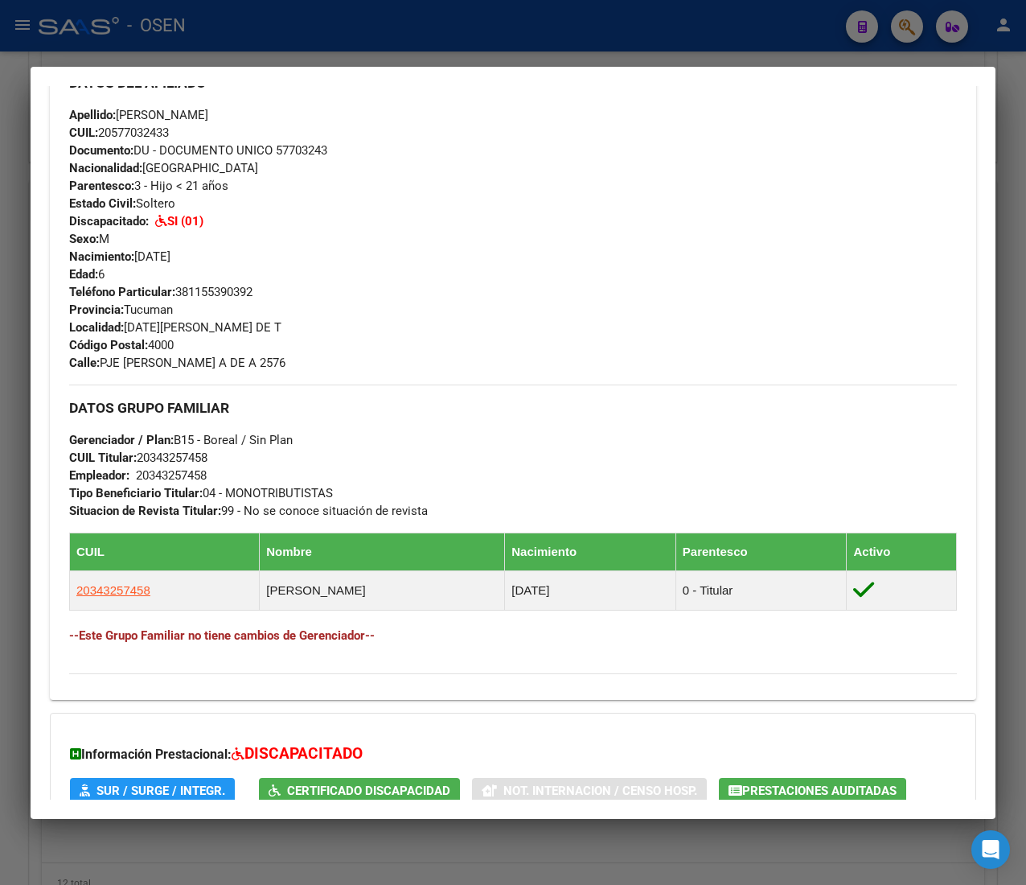
scroll to position [161, 0]
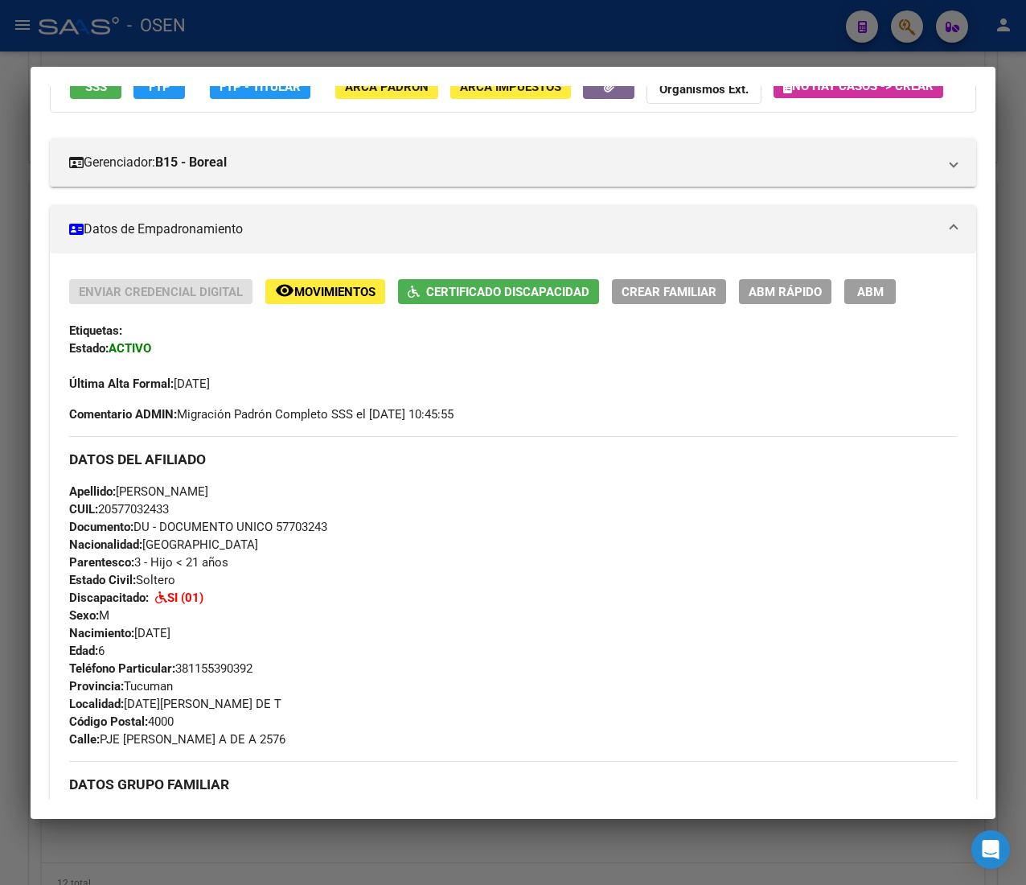
drag, startPoint x: 586, startPoint y: 40, endPoint x: 615, endPoint y: 51, distance: 31.8
click at [586, 40] on div at bounding box center [513, 442] width 1026 height 885
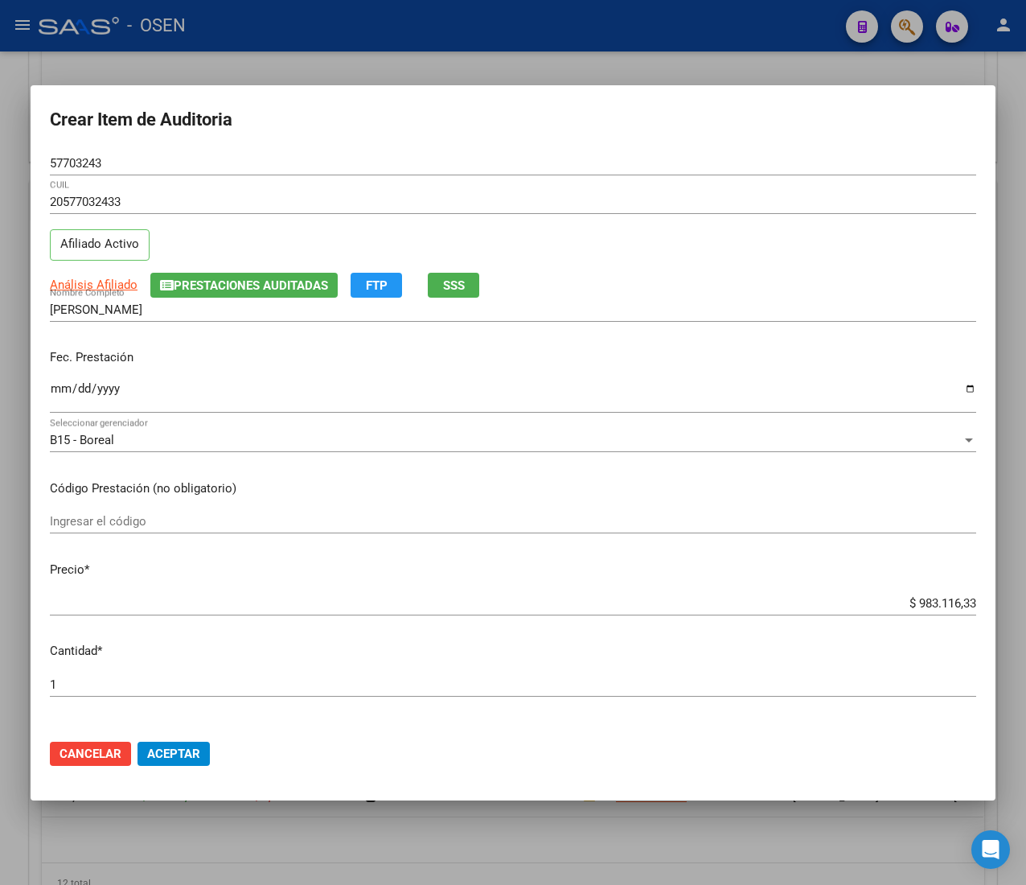
click at [918, 603] on input "$ 983.116,33" at bounding box center [513, 603] width 927 height 14
click at [174, 743] on button "Aceptar" at bounding box center [174, 754] width 72 height 24
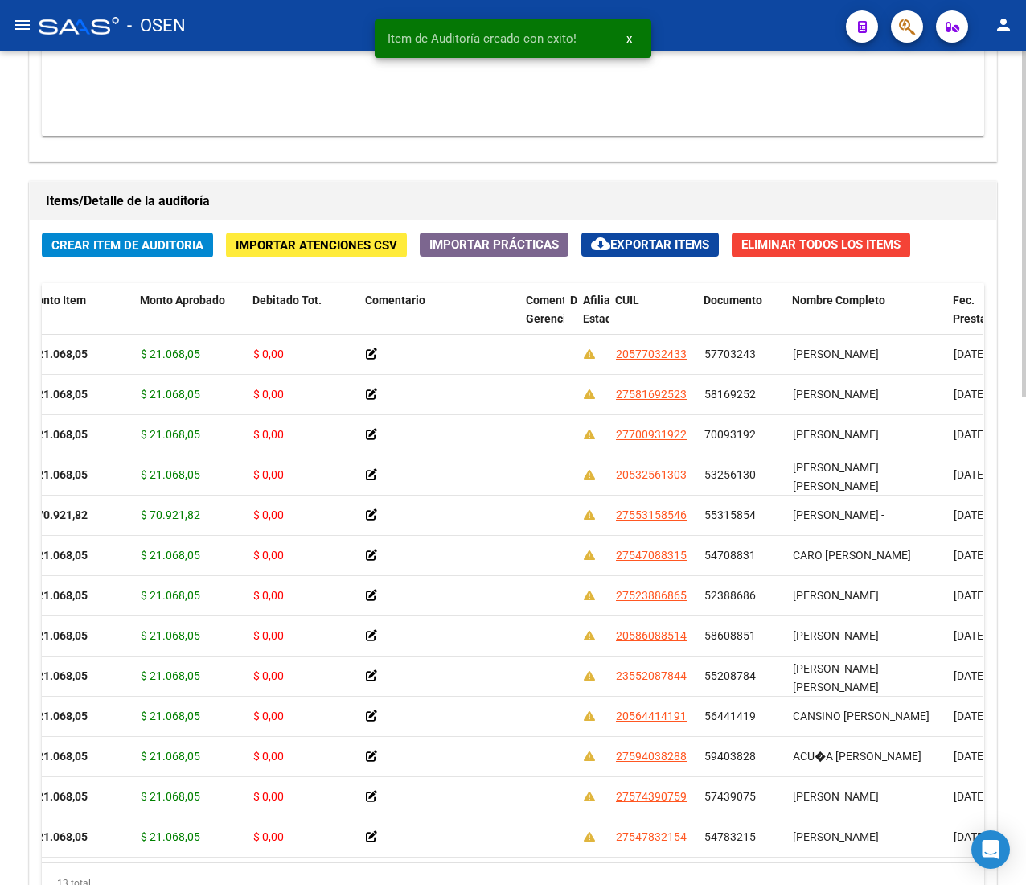
click at [124, 248] on span "Crear Item de Auditoria" at bounding box center [127, 245] width 152 height 14
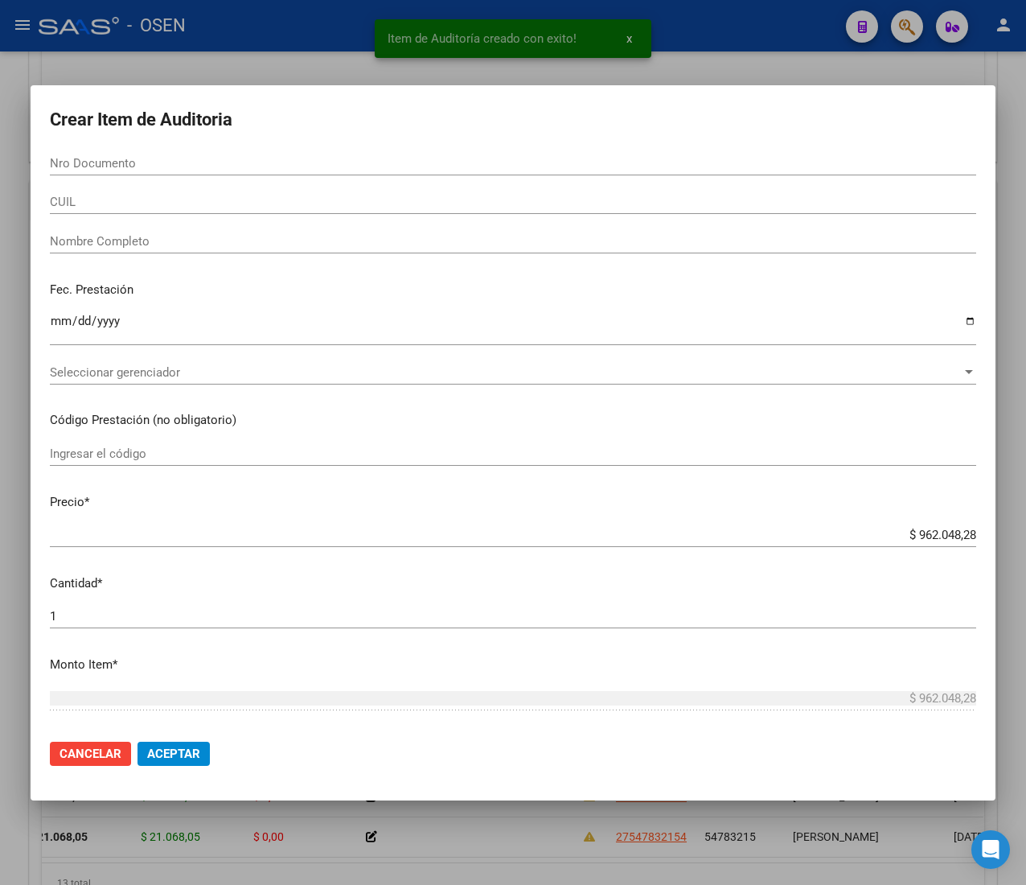
paste input "70093192"
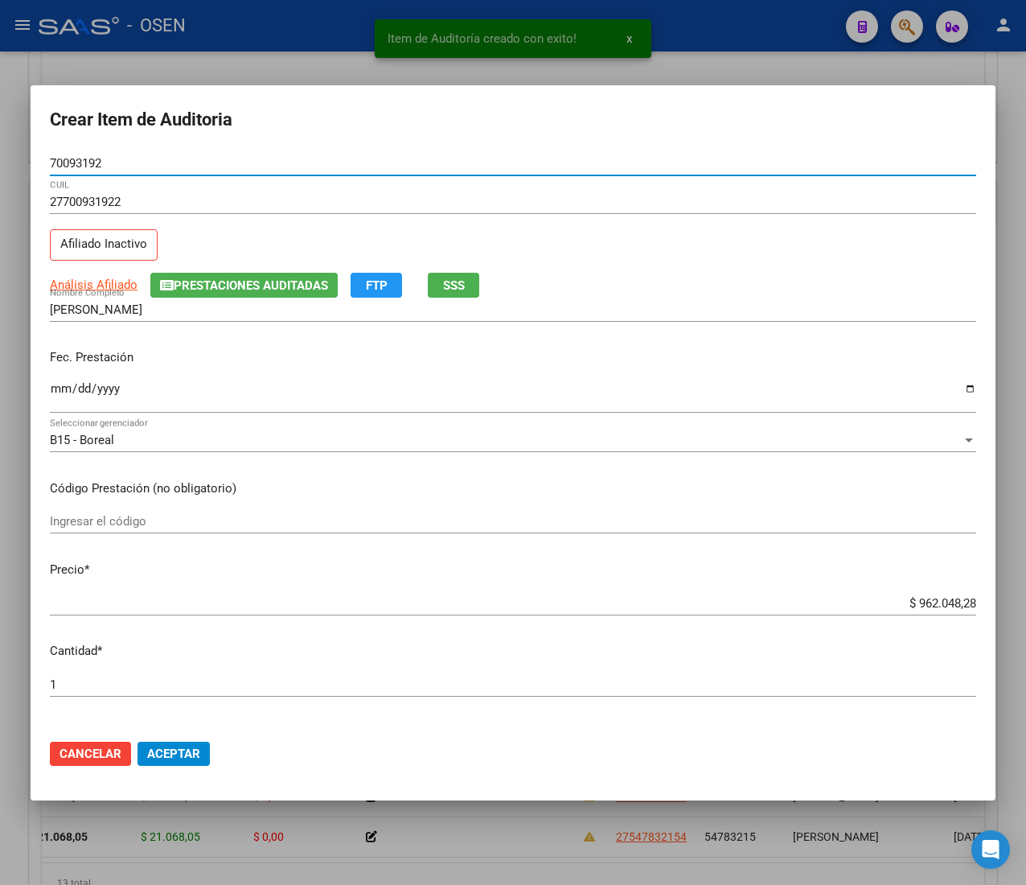
click at [50, 389] on input "Ingresar la fecha" at bounding box center [513, 395] width 927 height 26
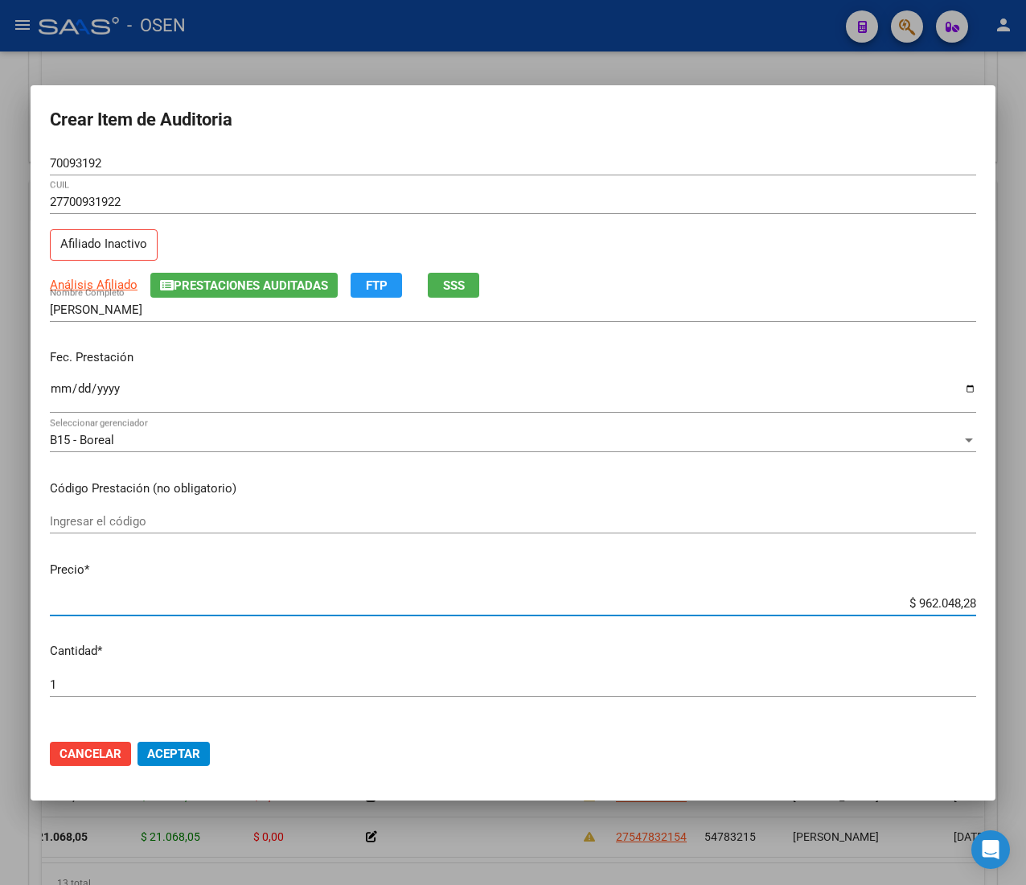
click at [903, 599] on input "$ 962.048,28" at bounding box center [513, 603] width 927 height 14
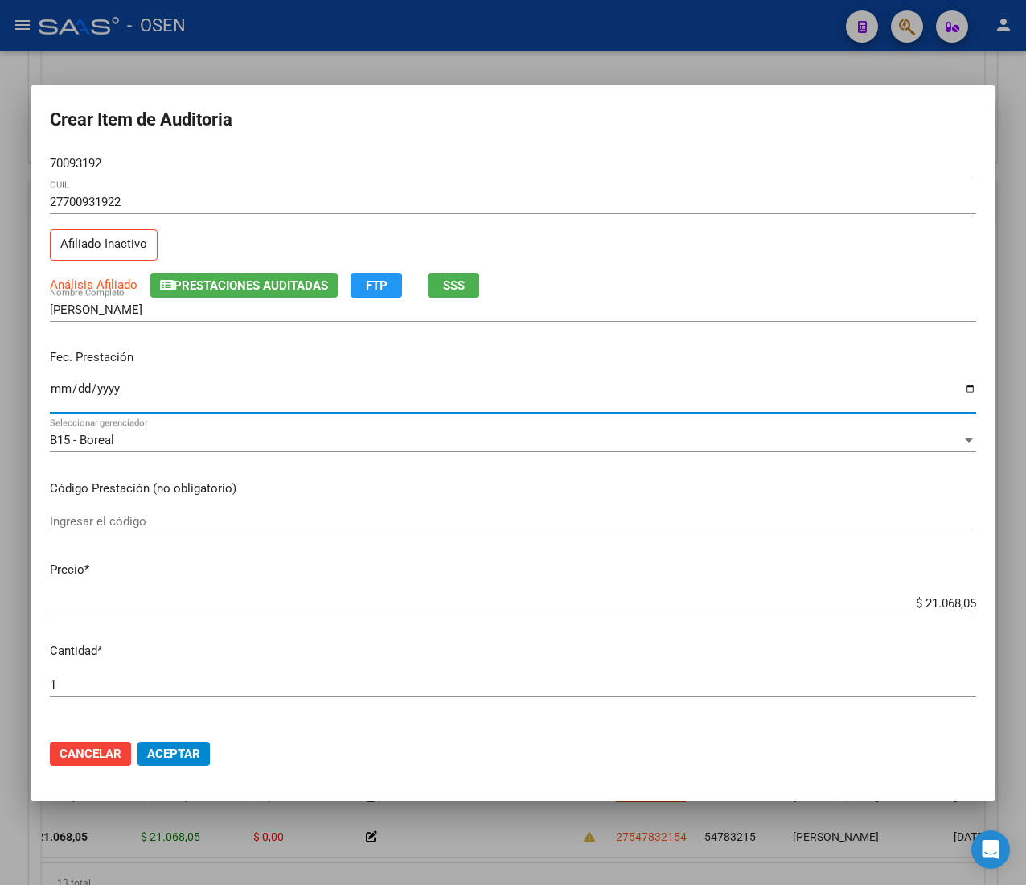
click at [62, 388] on input "Ingresar la fecha" at bounding box center [513, 395] width 927 height 26
click at [177, 752] on span "Aceptar" at bounding box center [173, 754] width 53 height 14
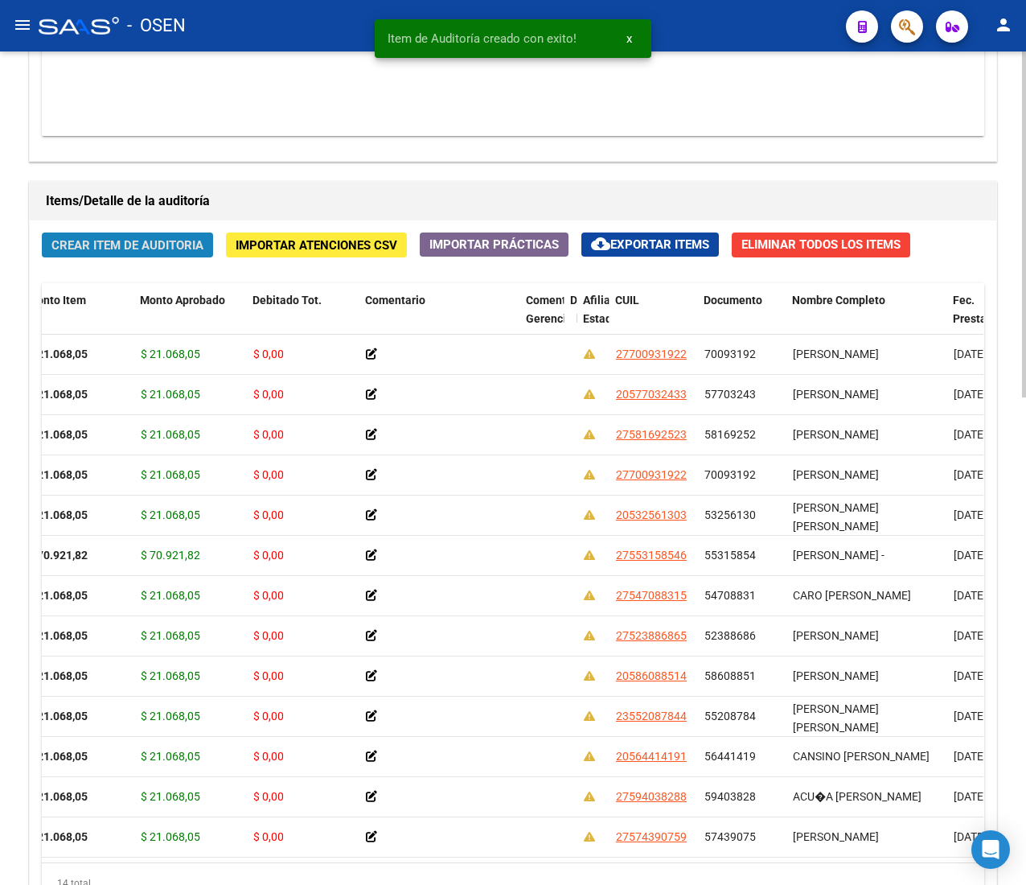
click at [161, 244] on span "Crear Item de Auditoria" at bounding box center [127, 245] width 152 height 14
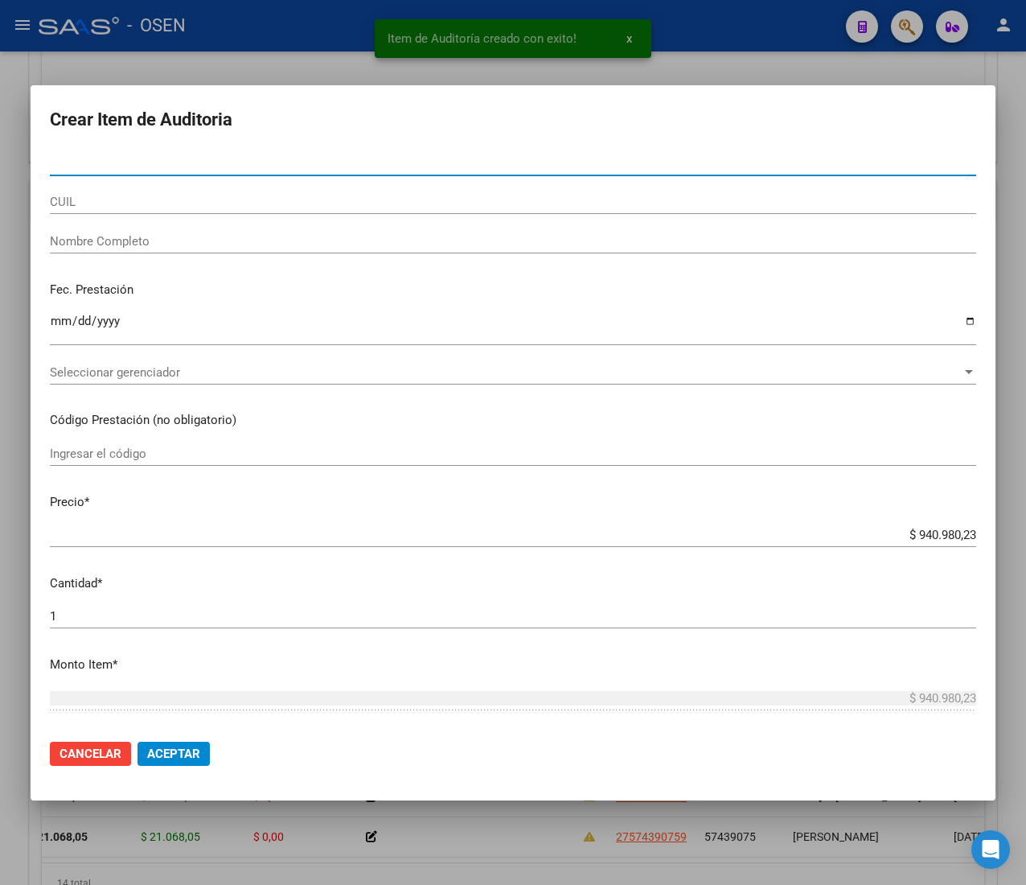
paste input "55315854"
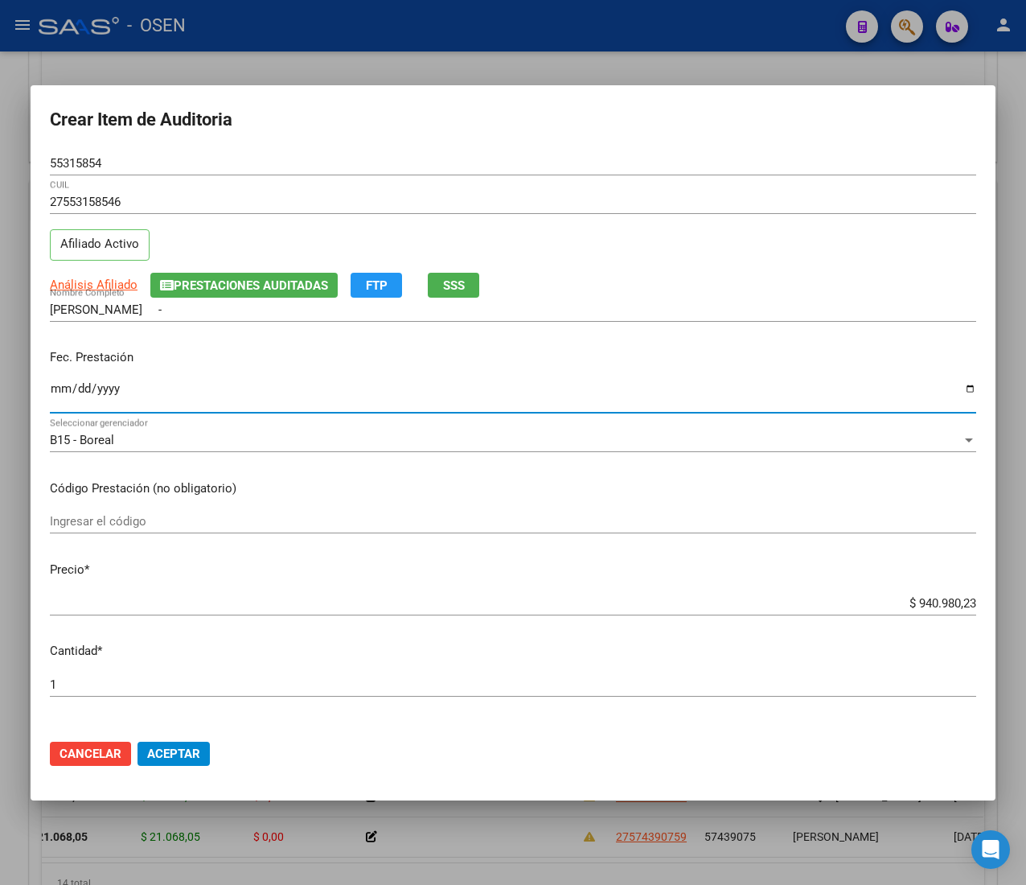
click at [56, 392] on input "Ingresar la fecha" at bounding box center [513, 395] width 927 height 26
click at [109, 282] on span "Análisis Afiliado" at bounding box center [94, 285] width 88 height 14
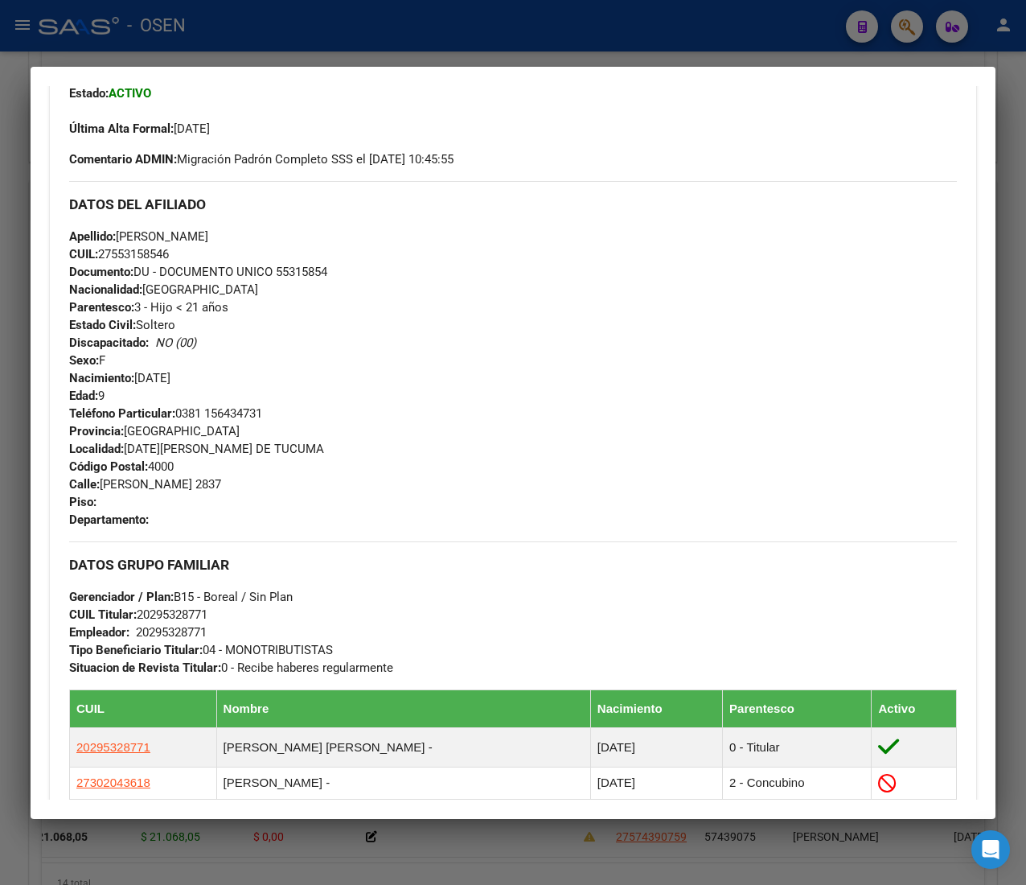
scroll to position [776, 0]
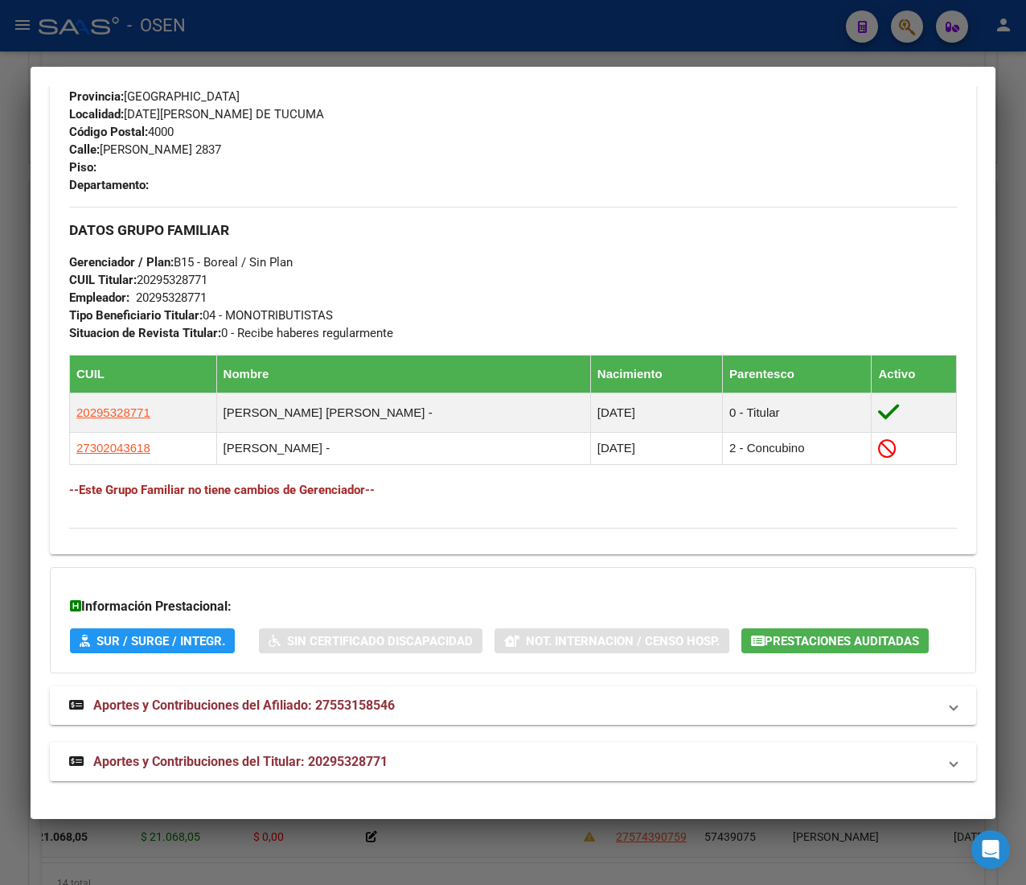
click at [425, 796] on div "Análisis Afiliado - CUIL: 27553158546 DATOS PADRÓN ÁGIL: [PERSON_NAME] - | ACTI…" at bounding box center [513, 75] width 927 height 1450
click at [426, 771] on mat-panel-title "Aportes y Contribuciones del Titular: 20295328771" at bounding box center [503, 761] width 869 height 19
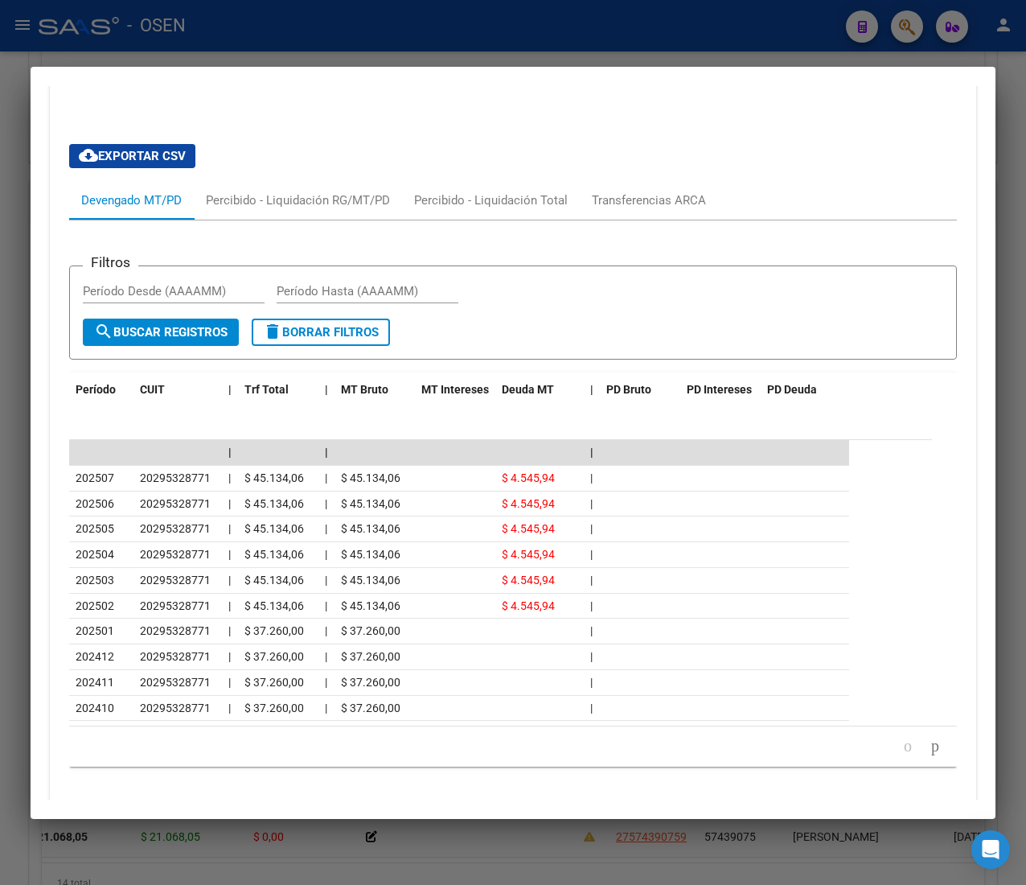
scroll to position [1504, 0]
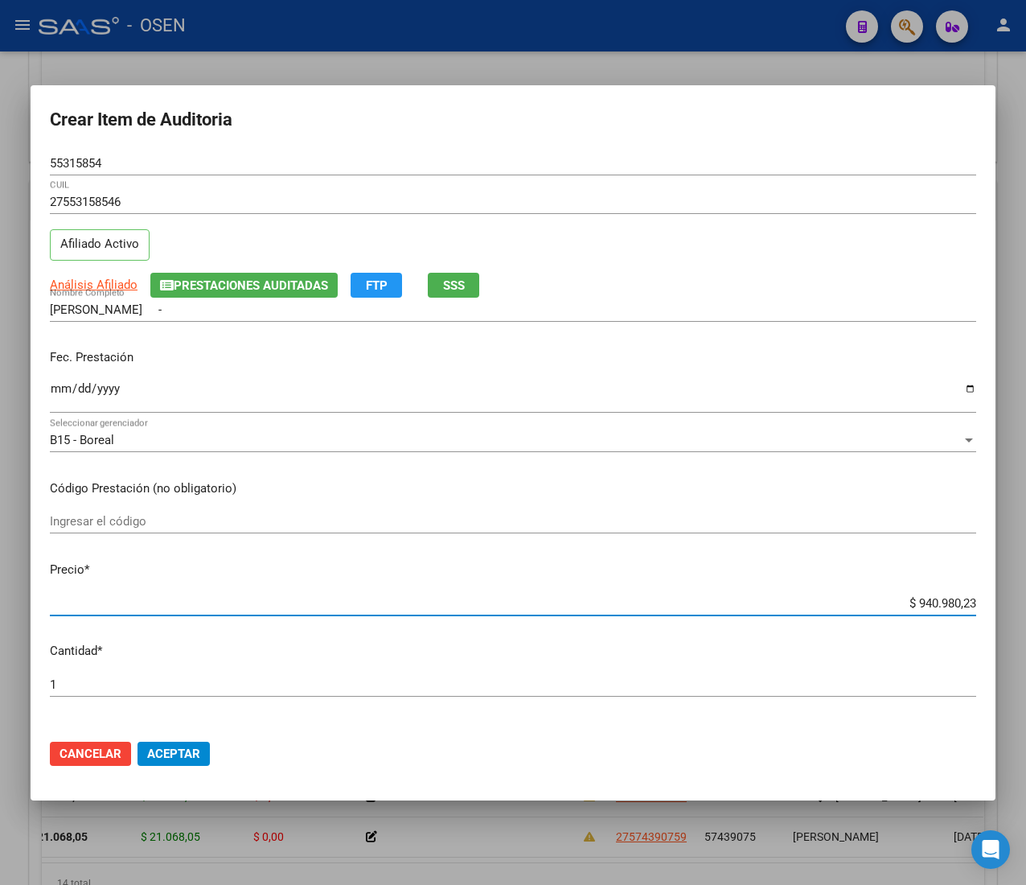
click at [908, 603] on input "$ 940.980,23" at bounding box center [513, 603] width 927 height 14
click at [113, 282] on span "Análisis Afiliado" at bounding box center [94, 285] width 88 height 14
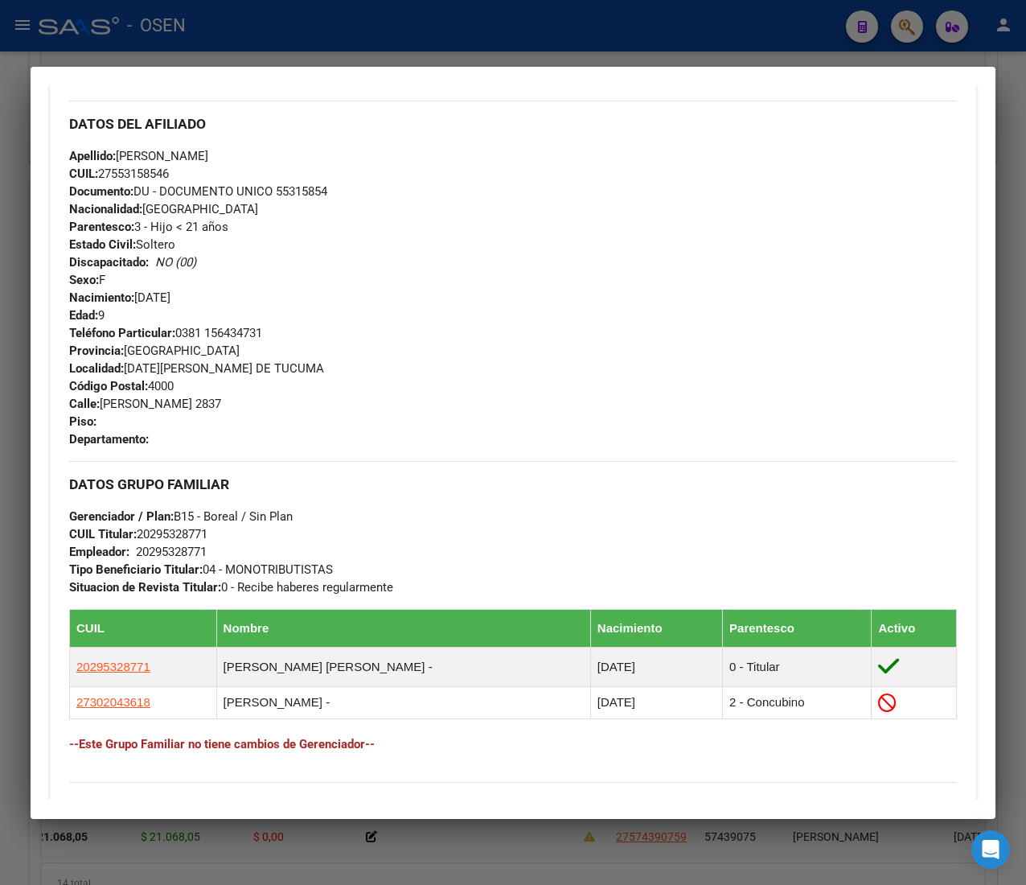
scroll to position [789, 0]
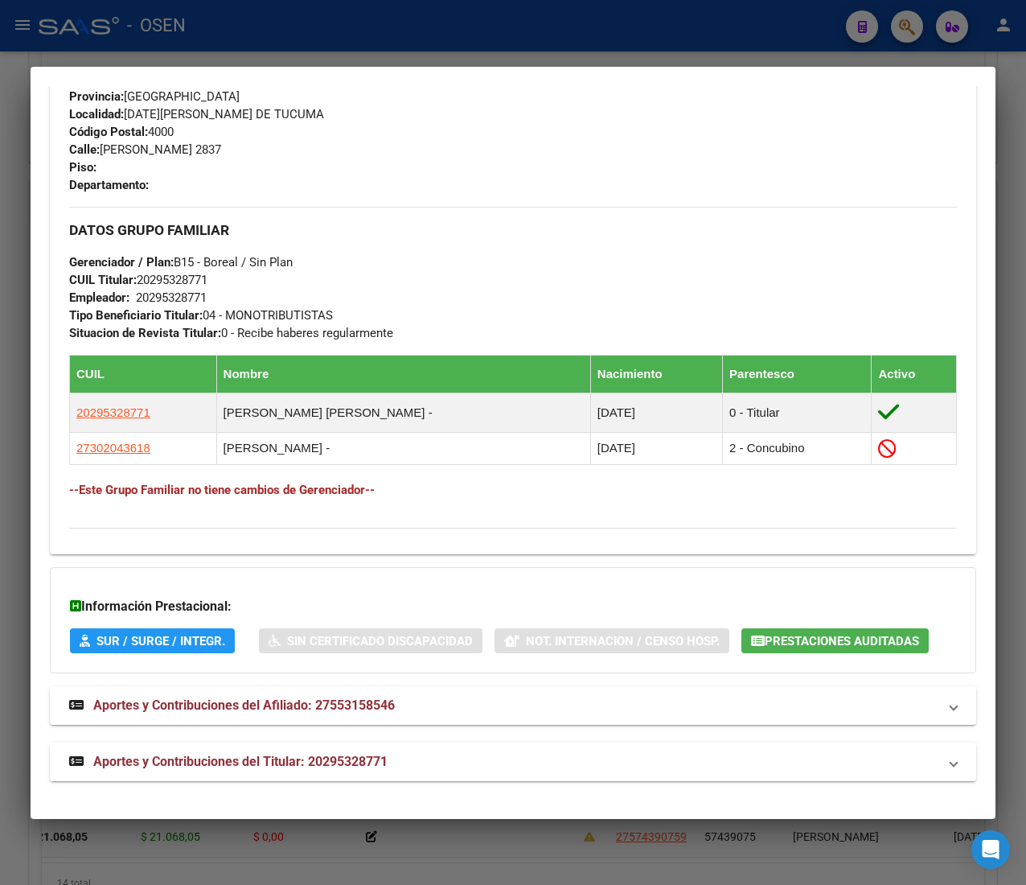
click at [462, 759] on mat-panel-title "Aportes y Contribuciones del Titular: 20295328771" at bounding box center [503, 761] width 869 height 19
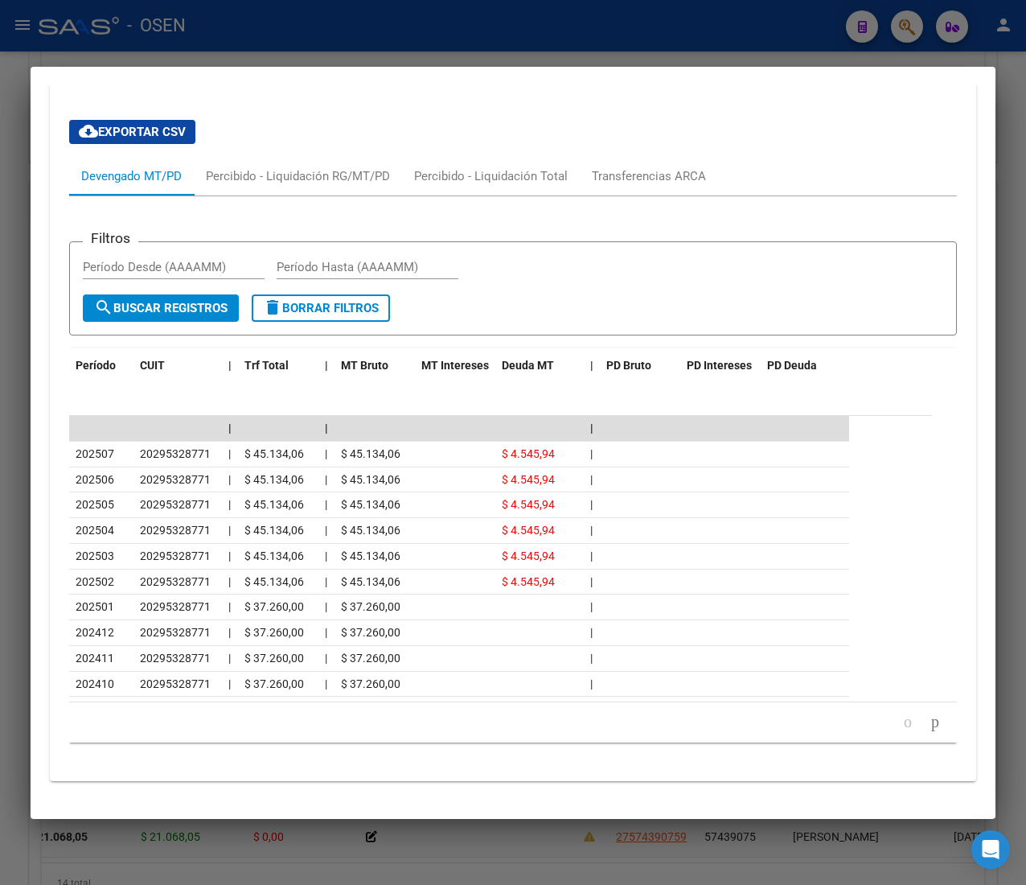
scroll to position [1504, 0]
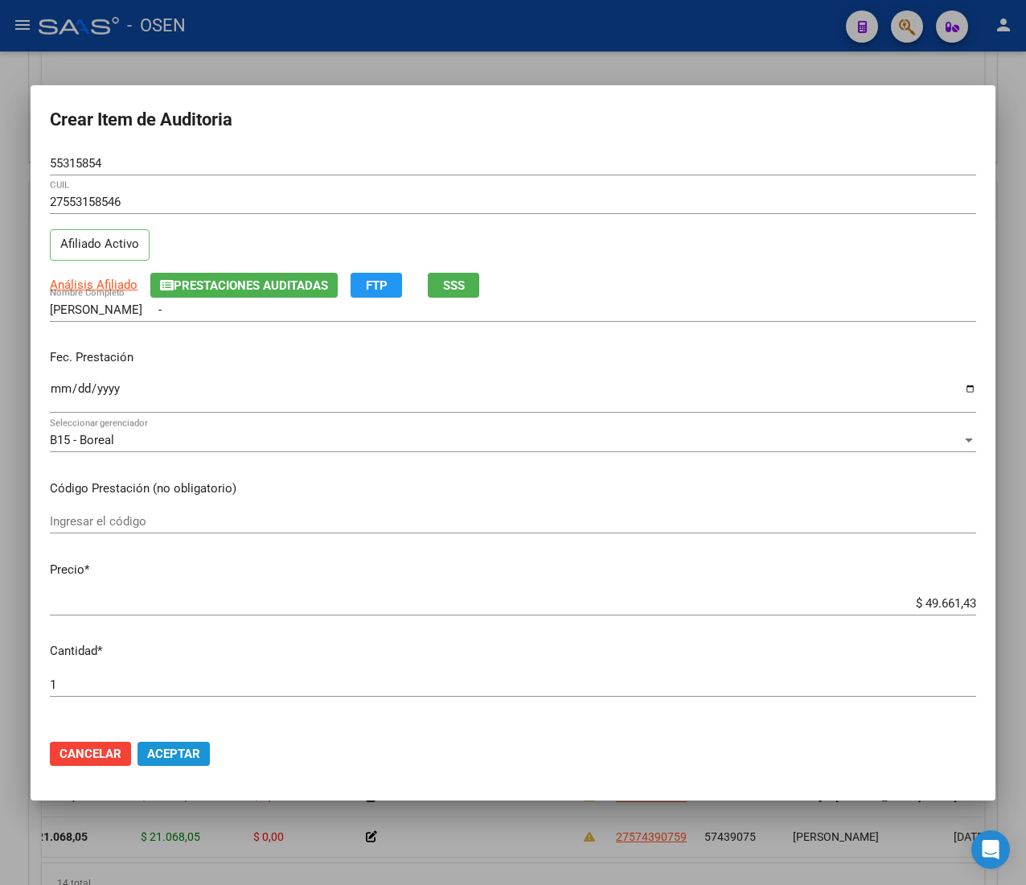
click at [177, 756] on span "Aceptar" at bounding box center [173, 754] width 53 height 14
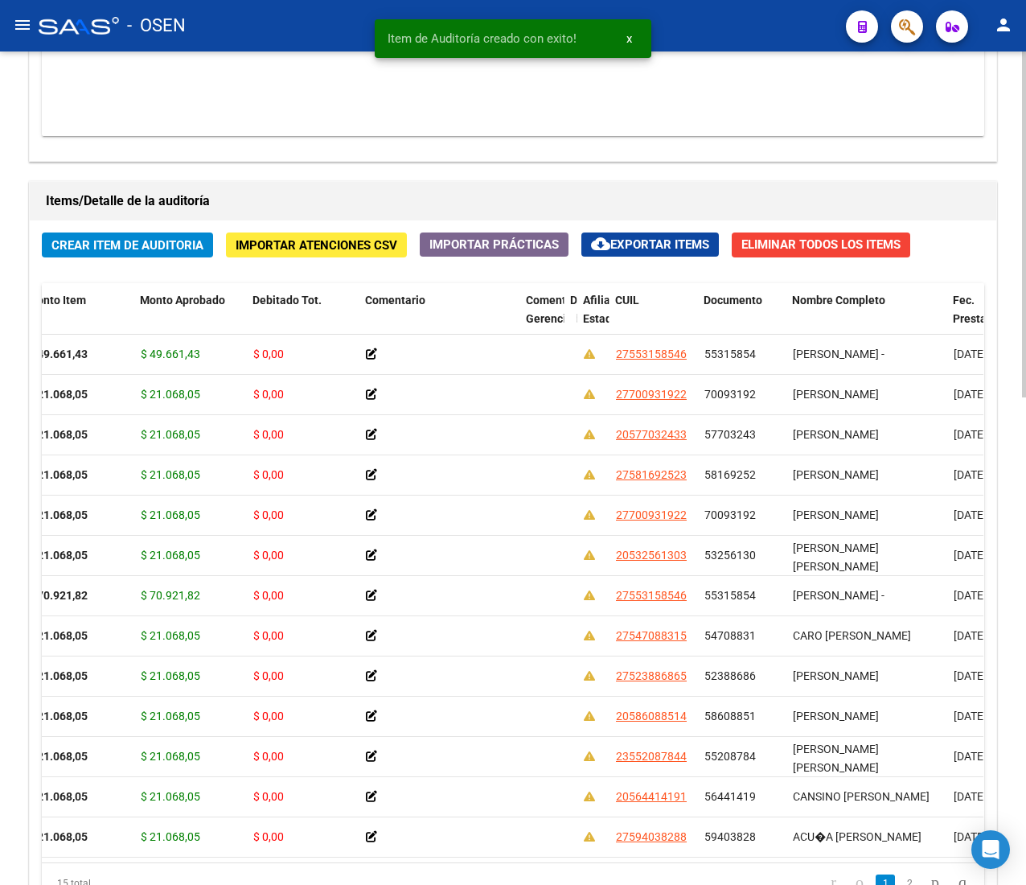
click at [90, 241] on span "Crear Item de Auditoria" at bounding box center [127, 245] width 152 height 14
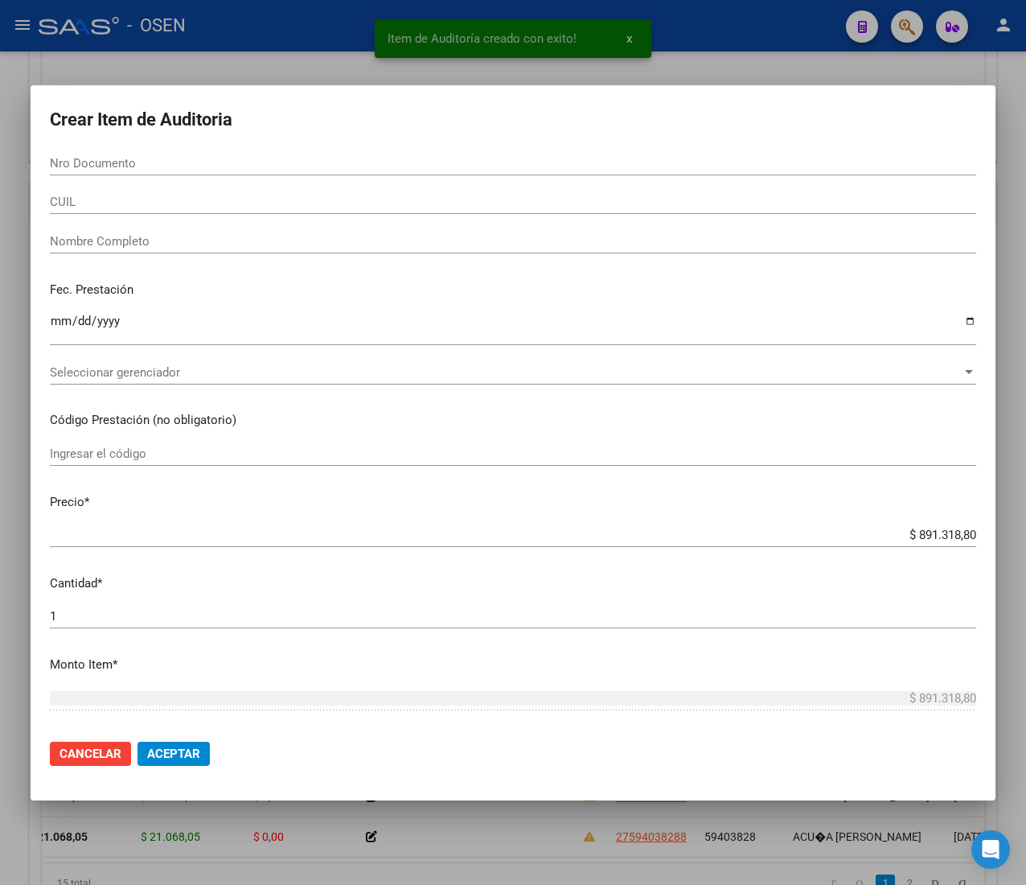
paste input "54984033"
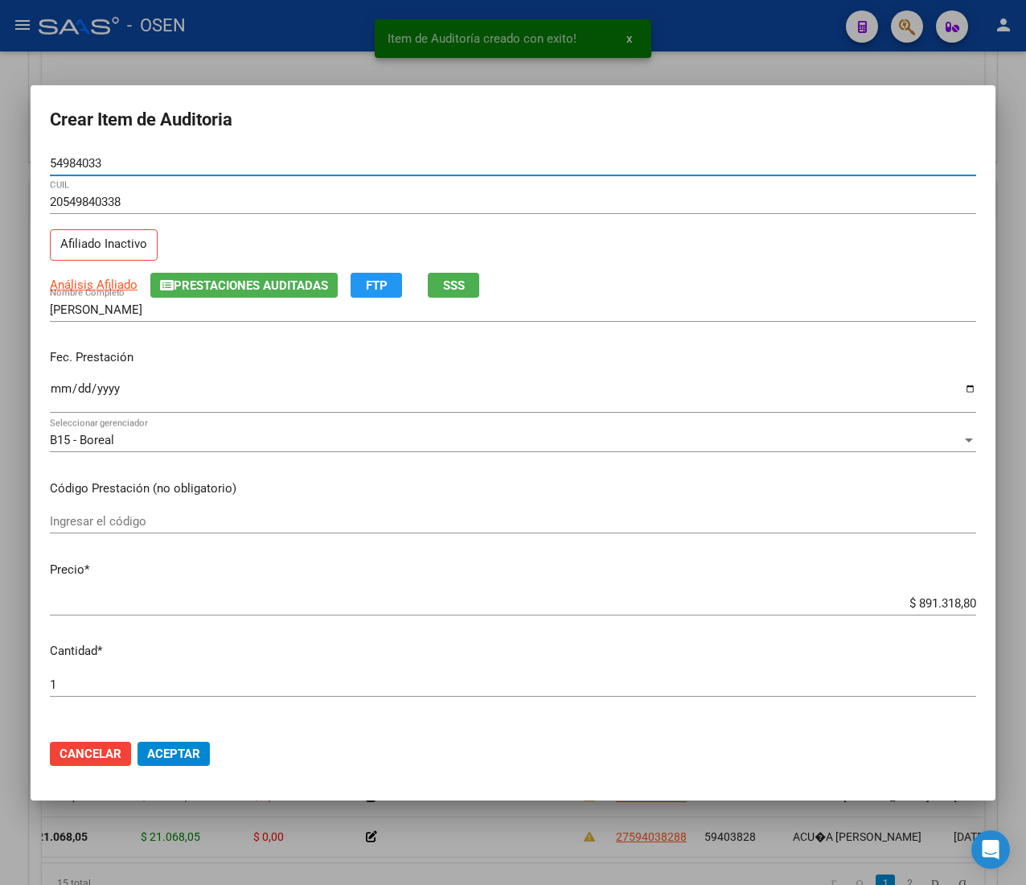
click at [59, 389] on input "Ingresar la fecha" at bounding box center [513, 395] width 927 height 26
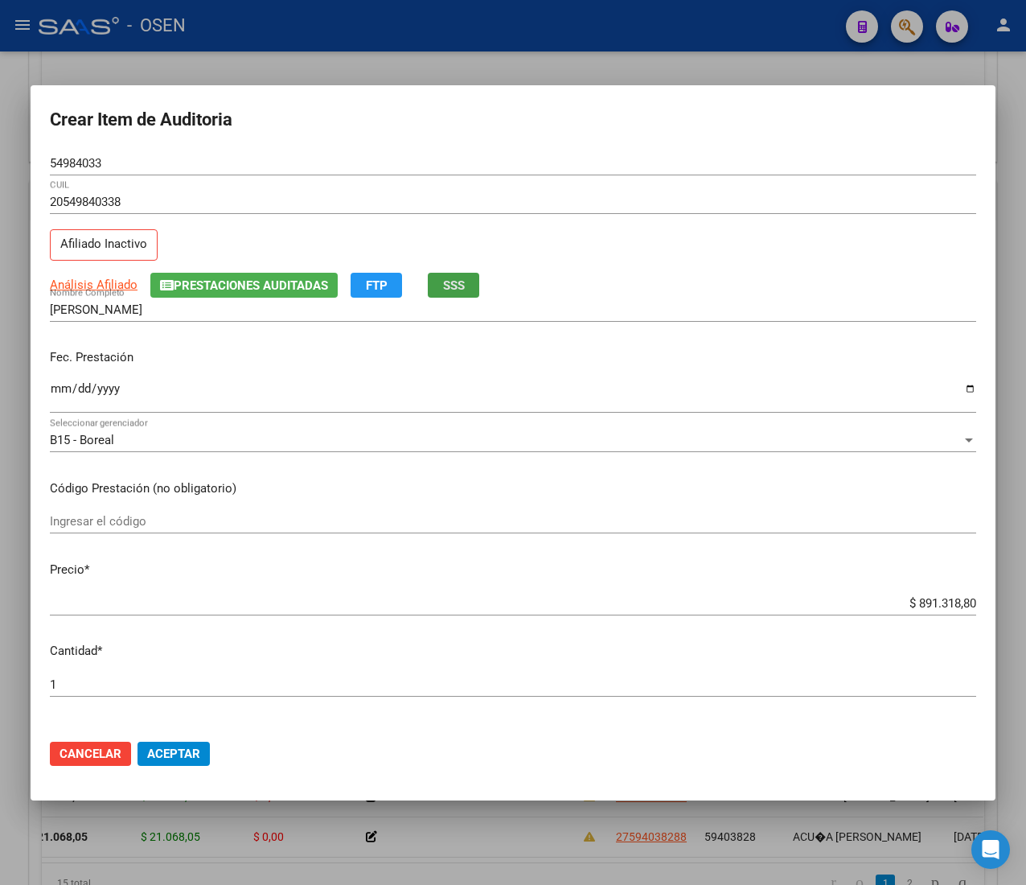
click at [465, 278] on span "SSS" at bounding box center [454, 285] width 22 height 14
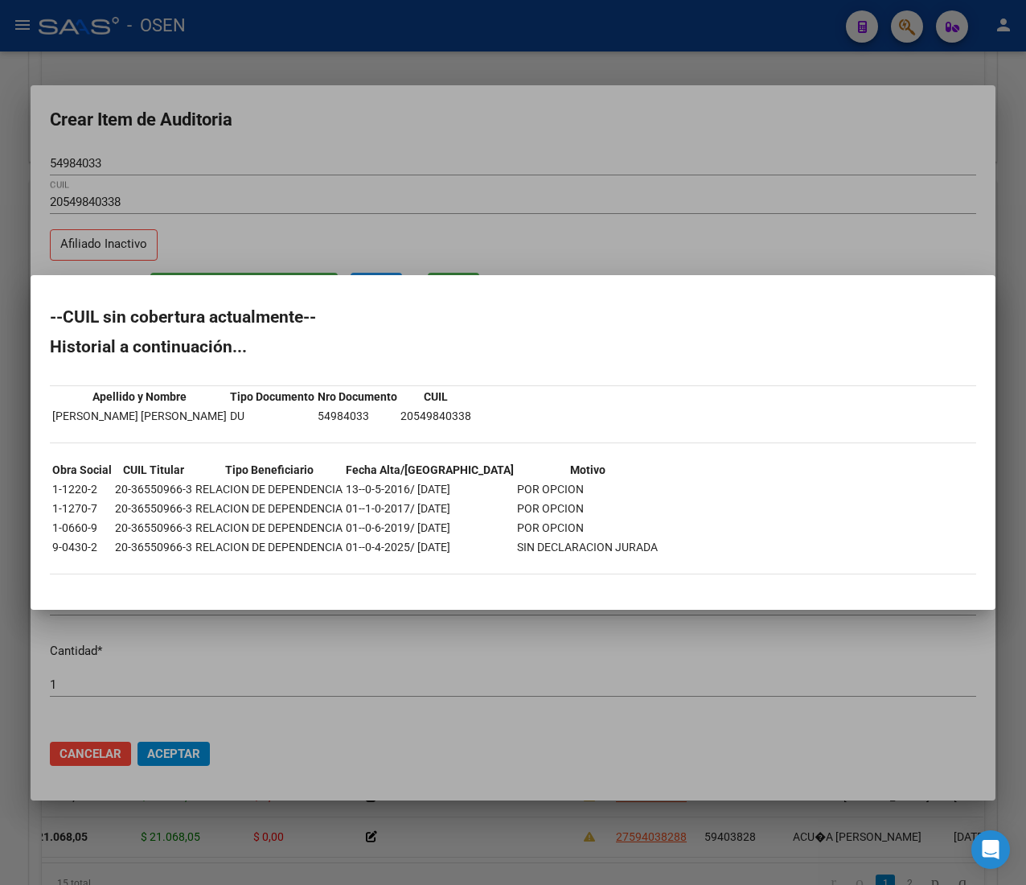
click at [629, 116] on div at bounding box center [513, 442] width 1026 height 885
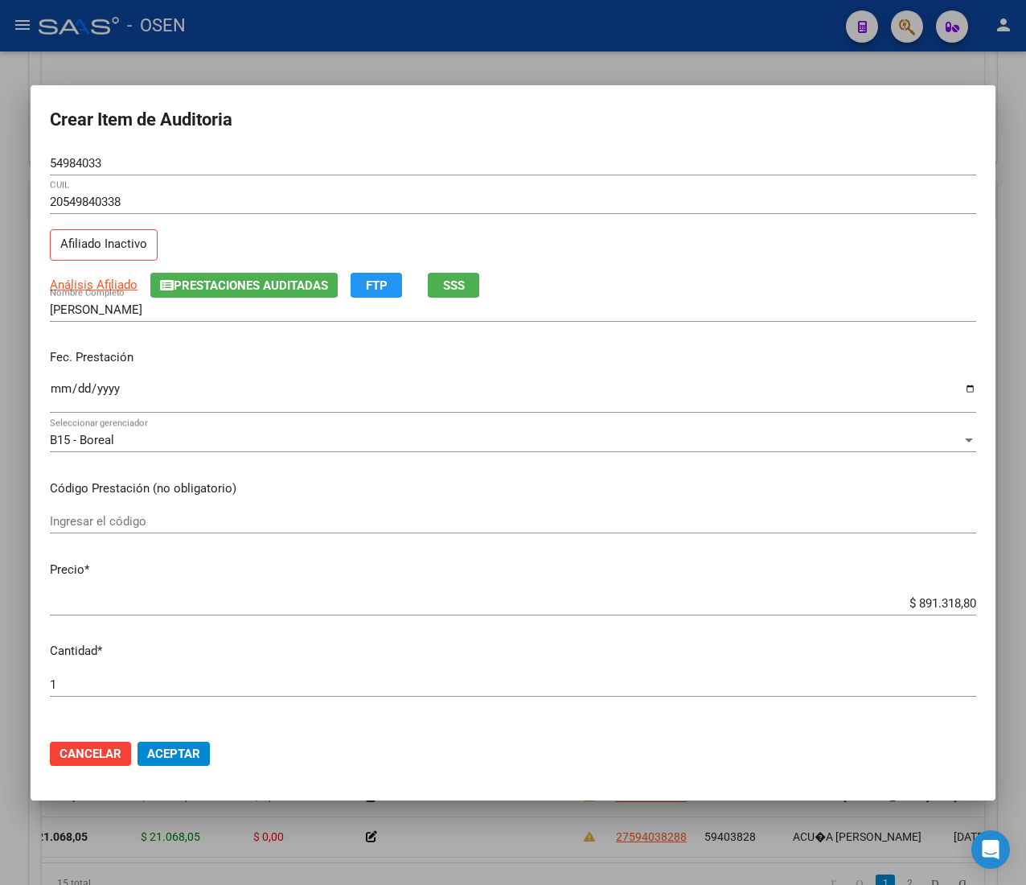
click at [930, 600] on input "$ 891.318,80" at bounding box center [513, 603] width 927 height 14
click at [64, 156] on input "54984033" at bounding box center [513, 163] width 927 height 14
click at [162, 751] on span "Aceptar" at bounding box center [173, 754] width 53 height 14
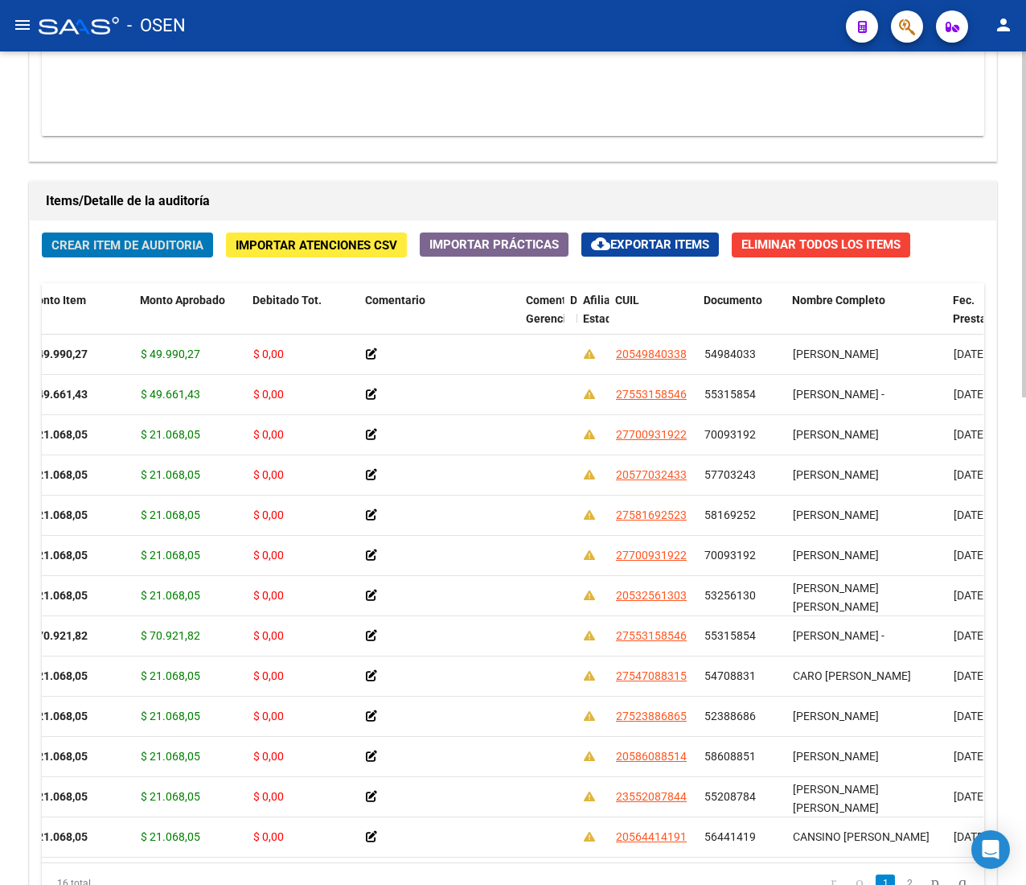
click at [169, 240] on span "Crear Item de Auditoria" at bounding box center [127, 245] width 152 height 14
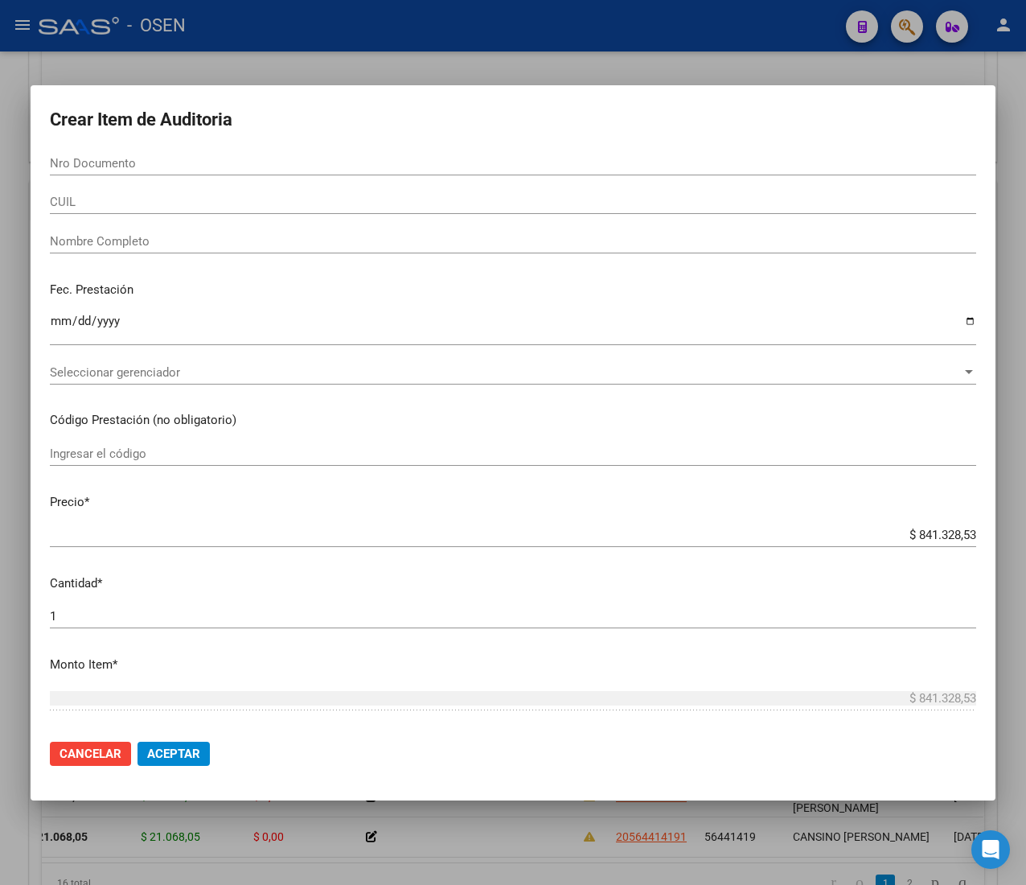
click at [204, 157] on input "Nro Documento" at bounding box center [513, 163] width 927 height 14
paste input "57345383"
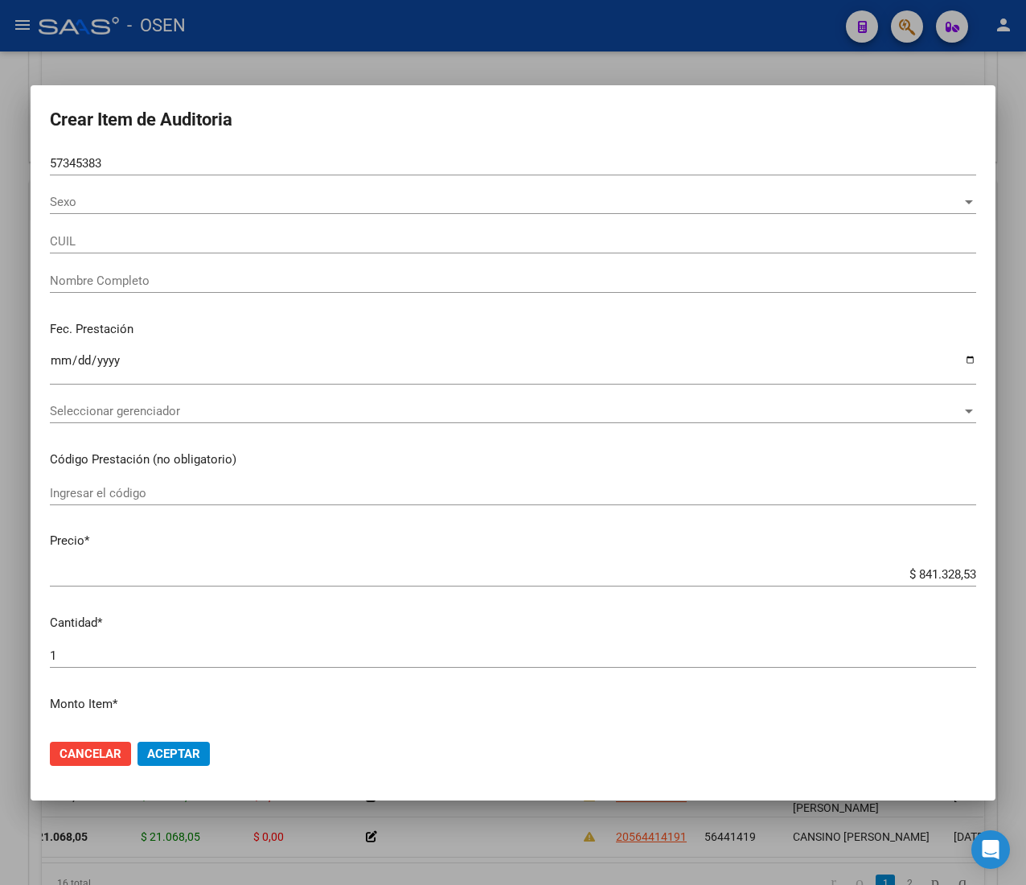
click at [236, 183] on div "57345383 Nro Documento" at bounding box center [513, 170] width 927 height 39
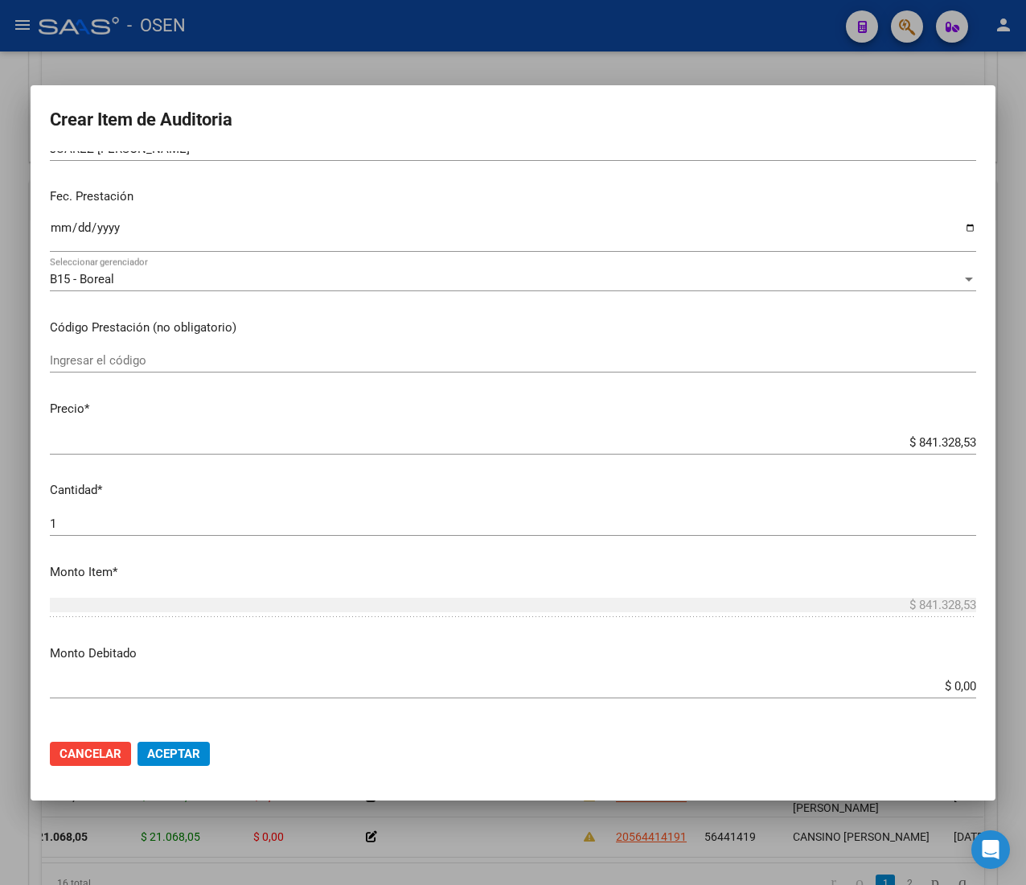
scroll to position [0, 0]
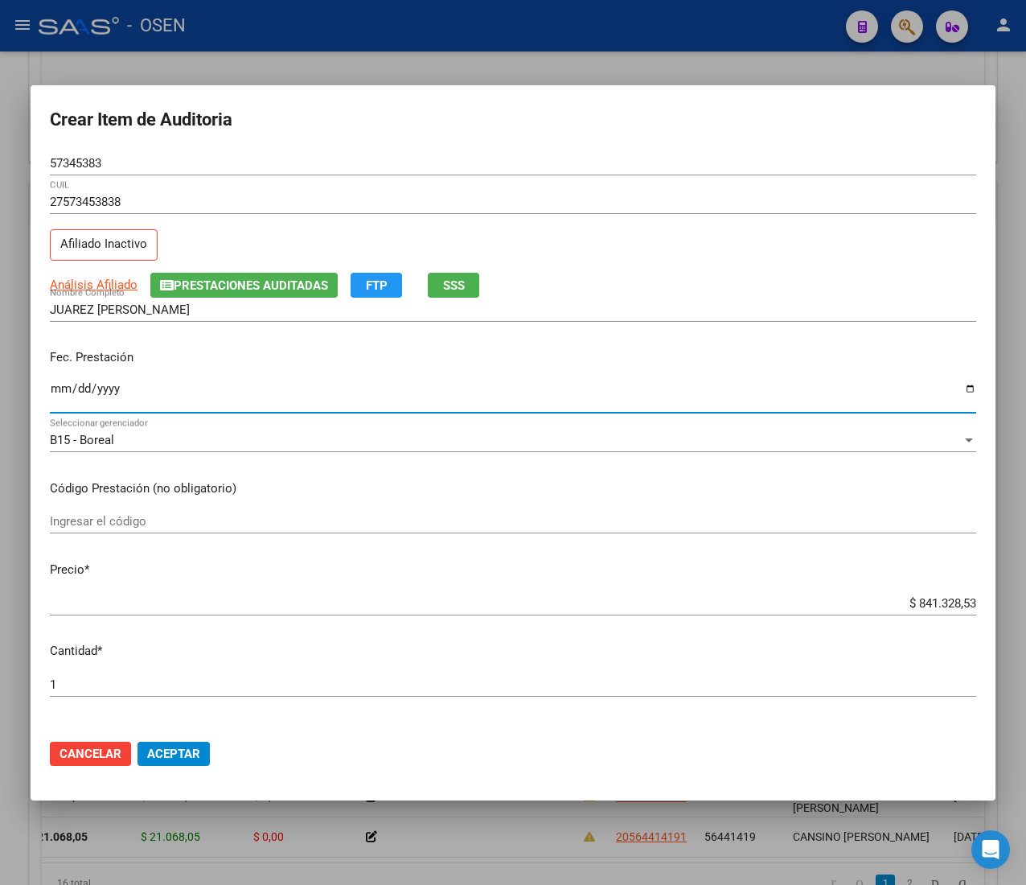
click at [52, 393] on input "Ingresar la fecha" at bounding box center [513, 395] width 927 height 26
click at [464, 285] on span "SSS" at bounding box center [454, 285] width 22 height 14
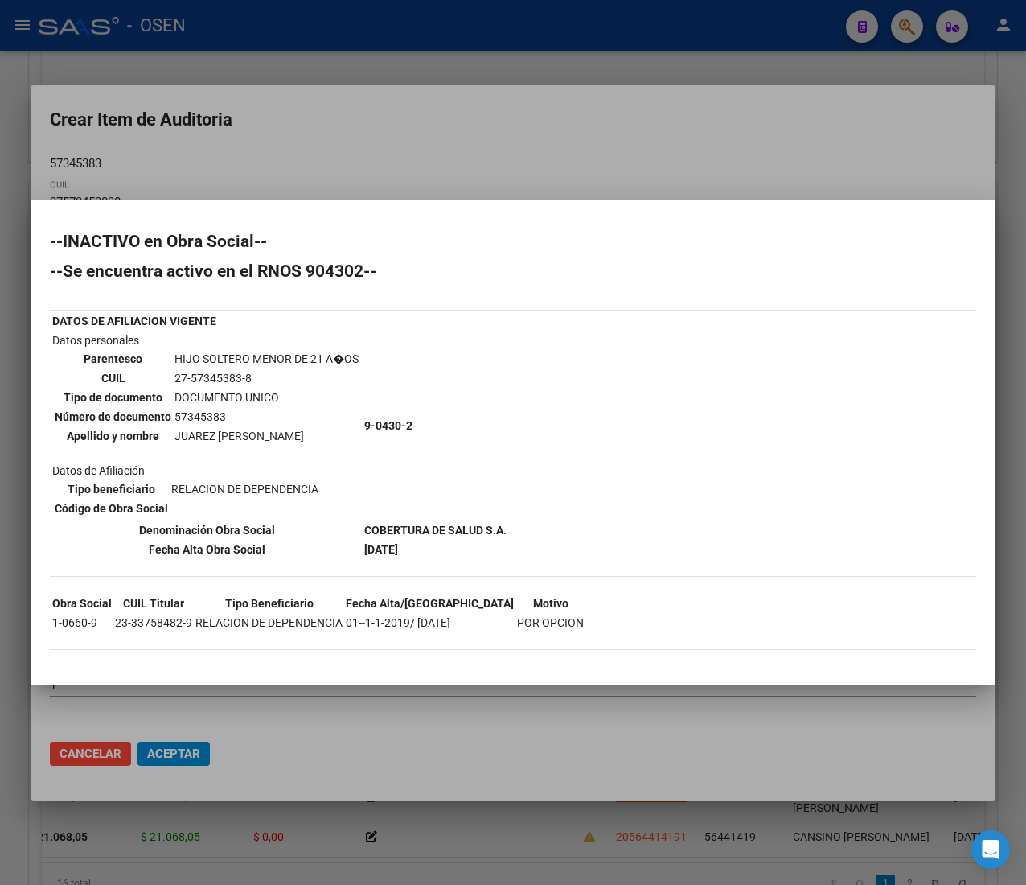
drag, startPoint x: 296, startPoint y: 171, endPoint x: 120, endPoint y: 179, distance: 176.4
click at [297, 171] on div at bounding box center [513, 442] width 1026 height 885
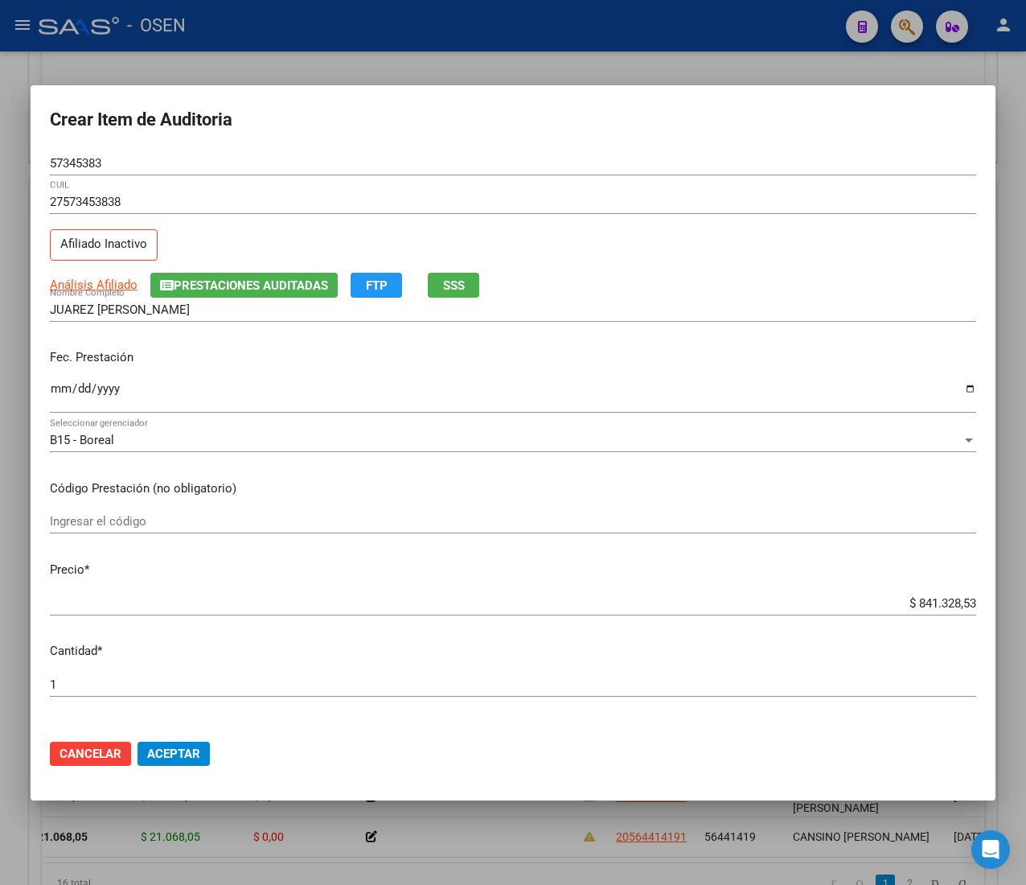
click at [55, 156] on input "57345383" at bounding box center [513, 163] width 927 height 14
click at [944, 602] on input "$ 841.328,53" at bounding box center [513, 603] width 927 height 14
click at [182, 748] on span "Aceptar" at bounding box center [173, 754] width 53 height 14
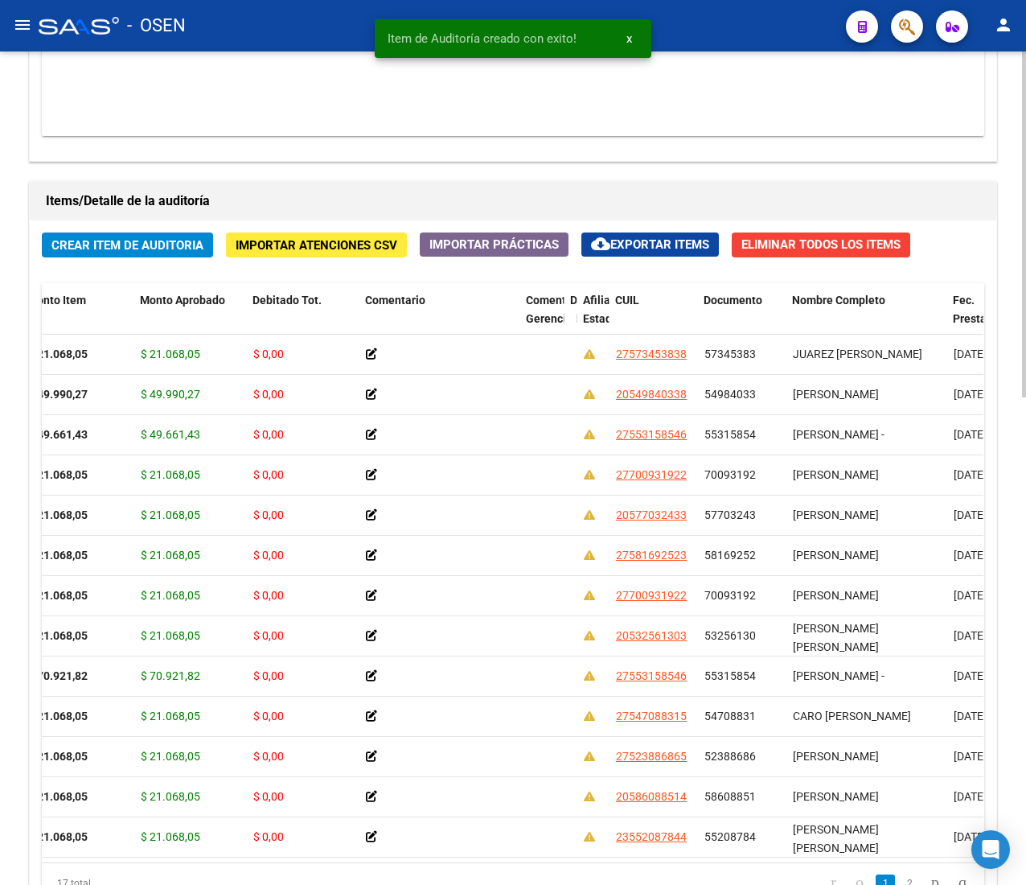
click at [177, 232] on div "Crear Item de Auditoria Importar Atenciones CSV Importar Prácticas cloud_downlo…" at bounding box center [513, 573] width 967 height 707
click at [179, 243] on span "Crear Item de Auditoria" at bounding box center [127, 245] width 152 height 14
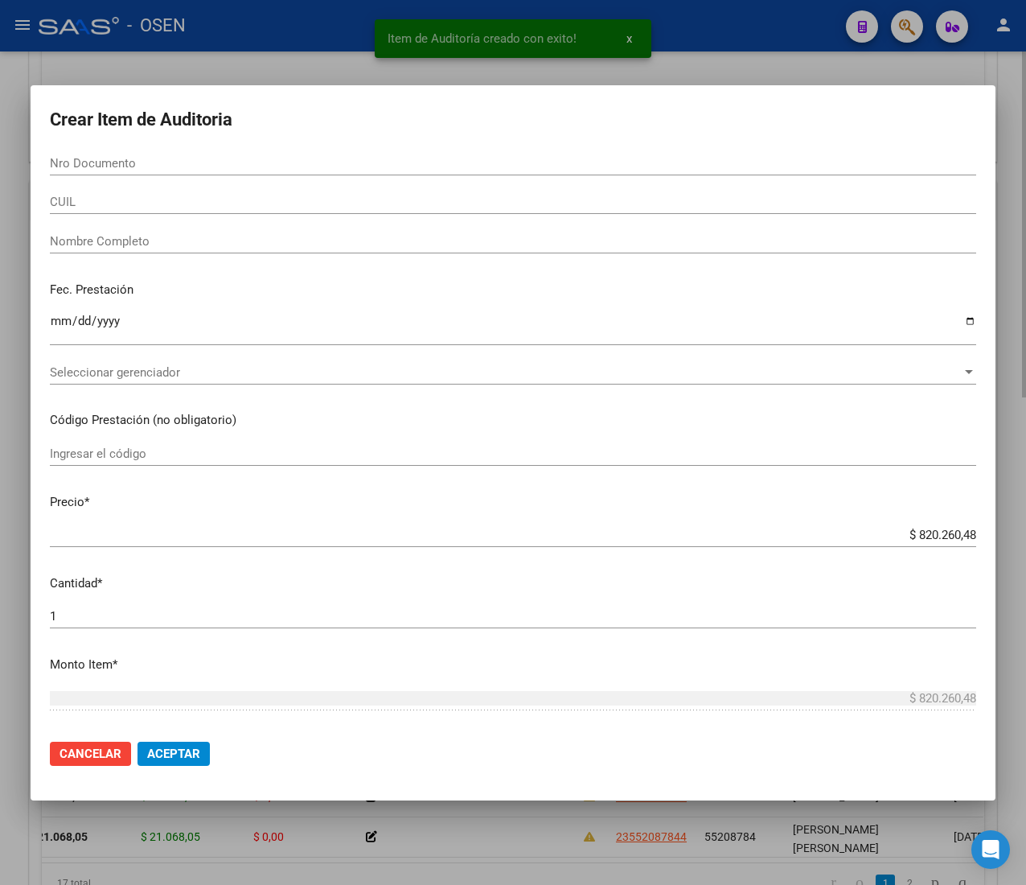
paste input "53427608"
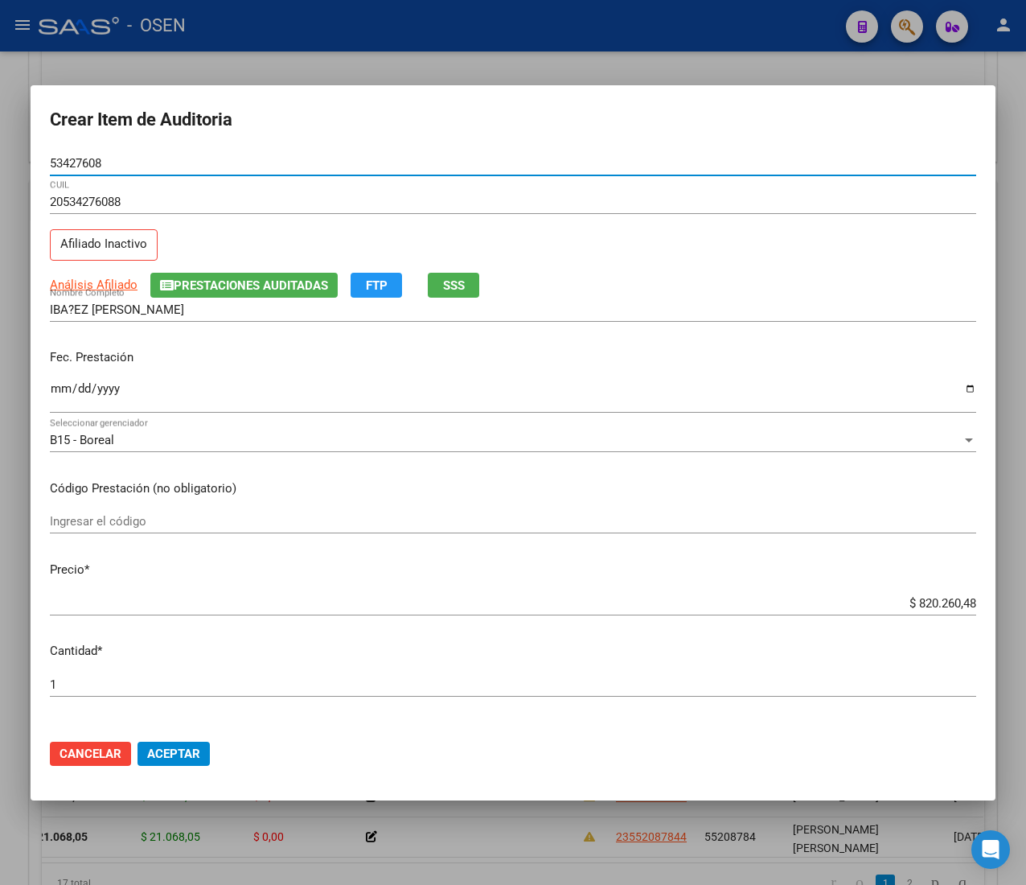
click at [64, 393] on input "Ingresar la fecha" at bounding box center [513, 395] width 927 height 26
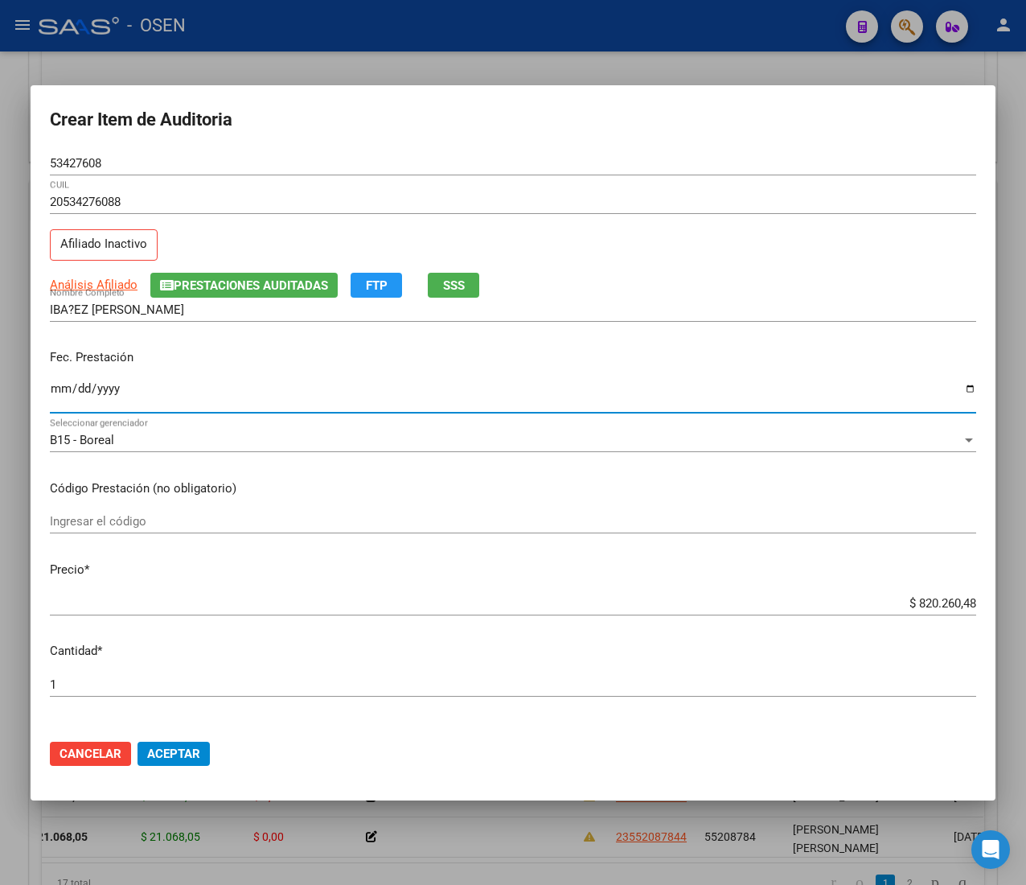
click at [944, 592] on div "$ 820.260,48 Ingresar el precio" at bounding box center [513, 603] width 927 height 24
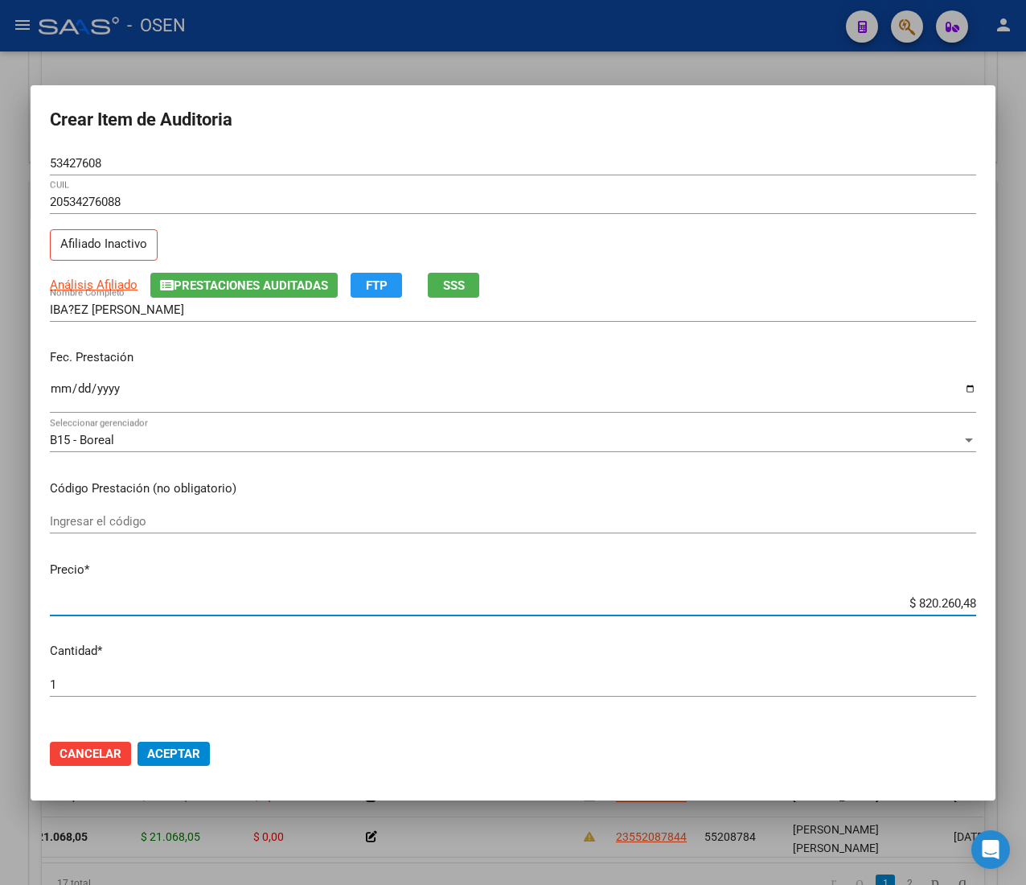
click at [937, 611] on div "$ 820.260,48 Ingresar el precio" at bounding box center [513, 603] width 927 height 24
click at [931, 598] on input "$ 820.260,48" at bounding box center [513, 603] width 927 height 14
click at [81, 160] on input "53427608" at bounding box center [513, 163] width 927 height 14
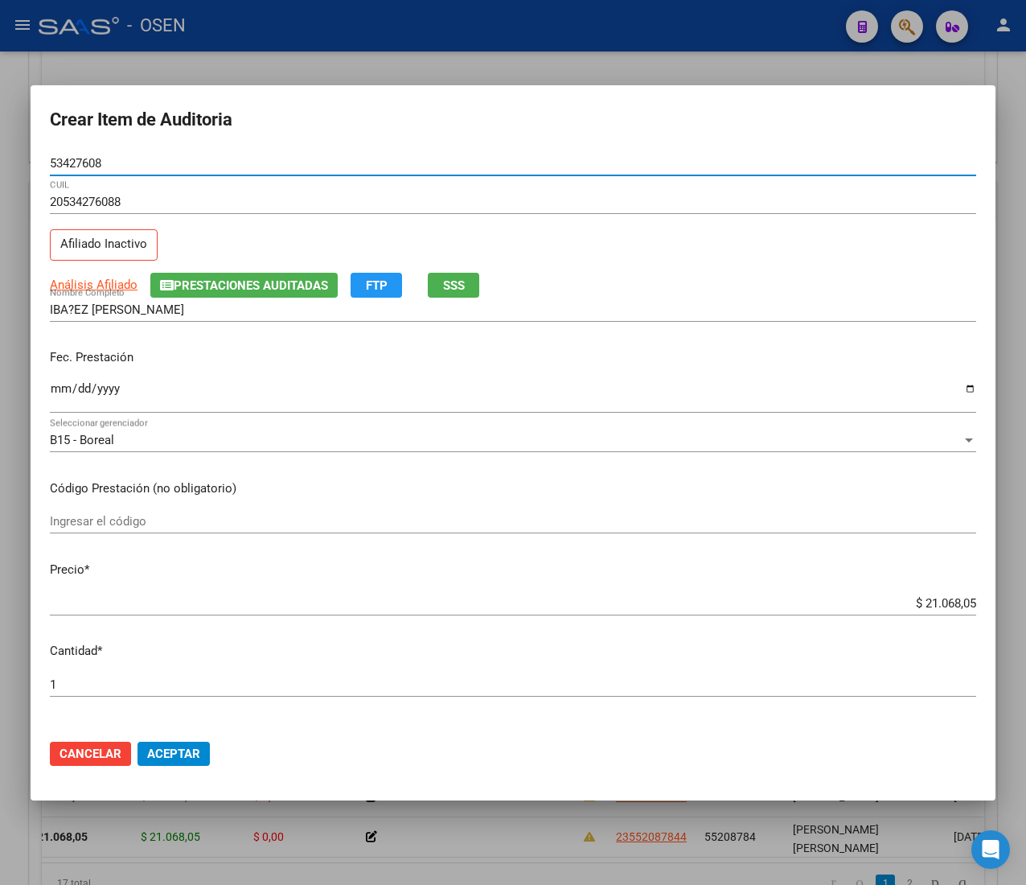
click at [81, 160] on input "53427608" at bounding box center [513, 163] width 927 height 14
drag, startPoint x: 168, startPoint y: 756, endPoint x: 158, endPoint y: 758, distance: 10.6
click at [168, 756] on span "Aceptar" at bounding box center [173, 754] width 53 height 14
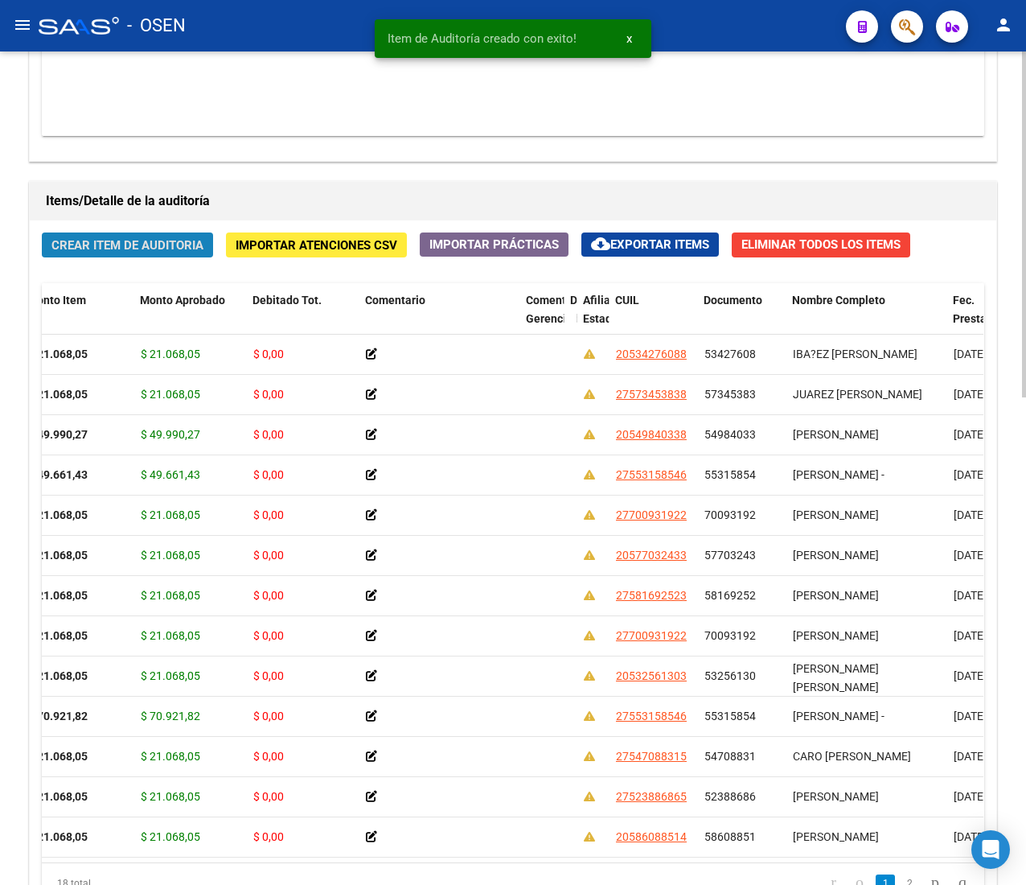
click at [125, 243] on span "Crear Item de Auditoria" at bounding box center [127, 245] width 152 height 14
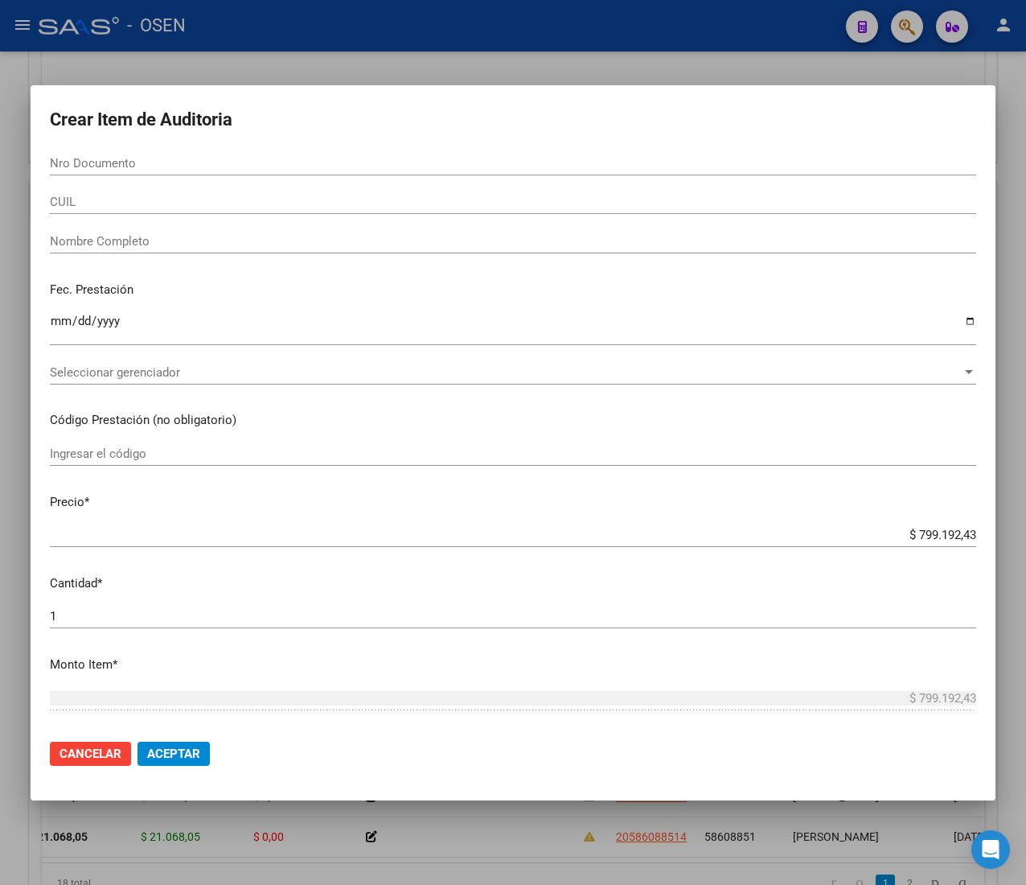
click at [92, 148] on form "Crear Item de Auditoria Nro Documento CUIL Nombre Completo Fec. Prestación Ingr…" at bounding box center [513, 443] width 927 height 677
click at [93, 153] on div "Nro Documento" at bounding box center [513, 163] width 927 height 24
click at [90, 160] on input "Nro Documento" at bounding box center [513, 163] width 927 height 14
paste input "55352870"
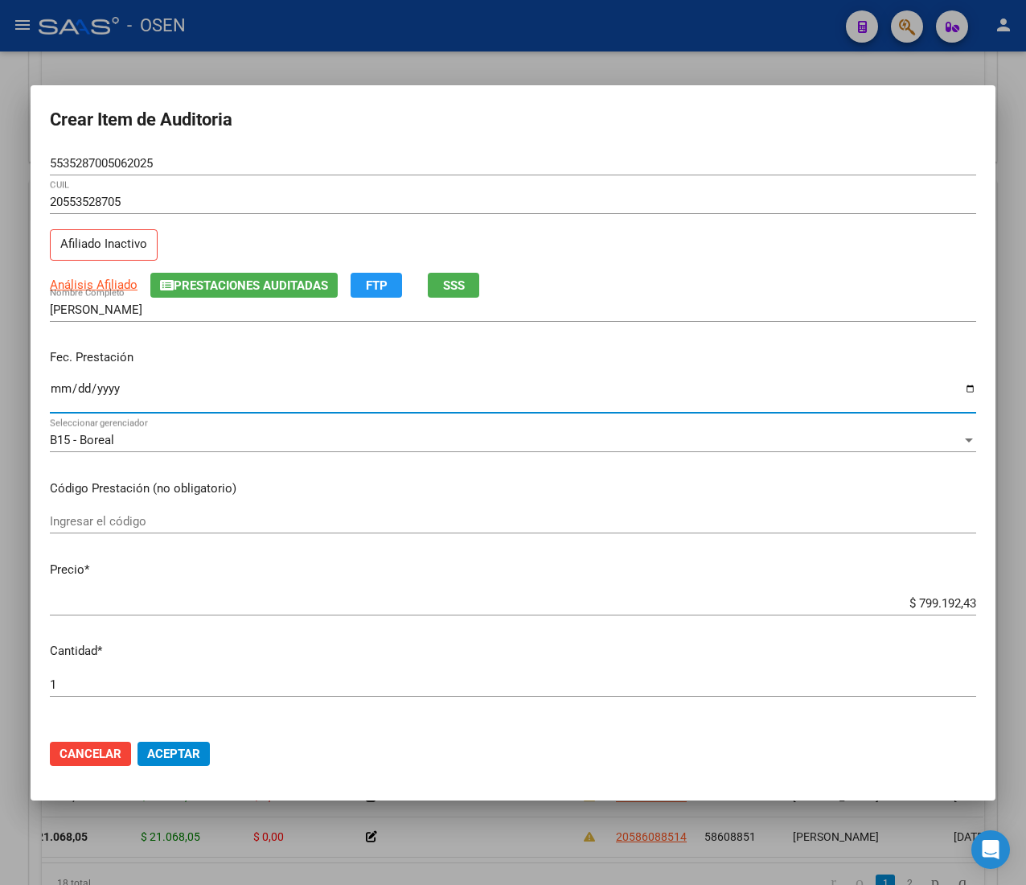
click at [63, 393] on input "Ingresar la fecha" at bounding box center [513, 395] width 927 height 26
click at [68, 376] on div "Fec. Prestación Ingresar la fecha" at bounding box center [513, 382] width 927 height 92
click at [51, 388] on input "Ingresar la fecha" at bounding box center [513, 395] width 927 height 26
click at [438, 282] on button "SSS" at bounding box center [453, 285] width 51 height 25
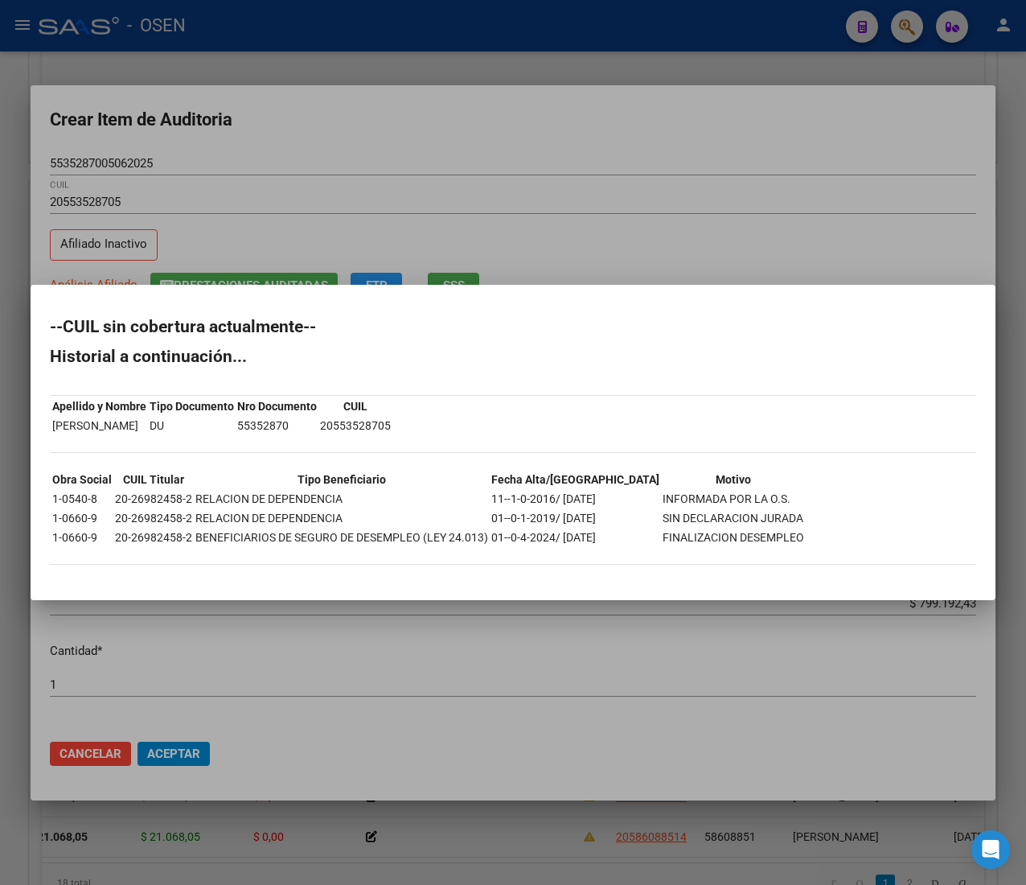
drag, startPoint x: 140, startPoint y: 508, endPoint x: 267, endPoint y: 527, distance: 128.6
click at [267, 528] on tbody "Obra Social CUIL Titular Tipo Beneficiario Fecha Alta/Baja Motivo 1-0540-8 20-2…" at bounding box center [428, 509] width 754 height 76
click at [267, 530] on td "BENEFICIARIOS DE SEGURO DE DESEMPLEO (LEY 24.013)" at bounding box center [342, 538] width 294 height 18
click at [420, 549] on div "--CUIL sin cobertura actualmente-- Historial a continuación... Apellido y Nombr…" at bounding box center [513, 450] width 927 height 262
drag, startPoint x: 539, startPoint y: 539, endPoint x: 658, endPoint y: 525, distance: 119.9
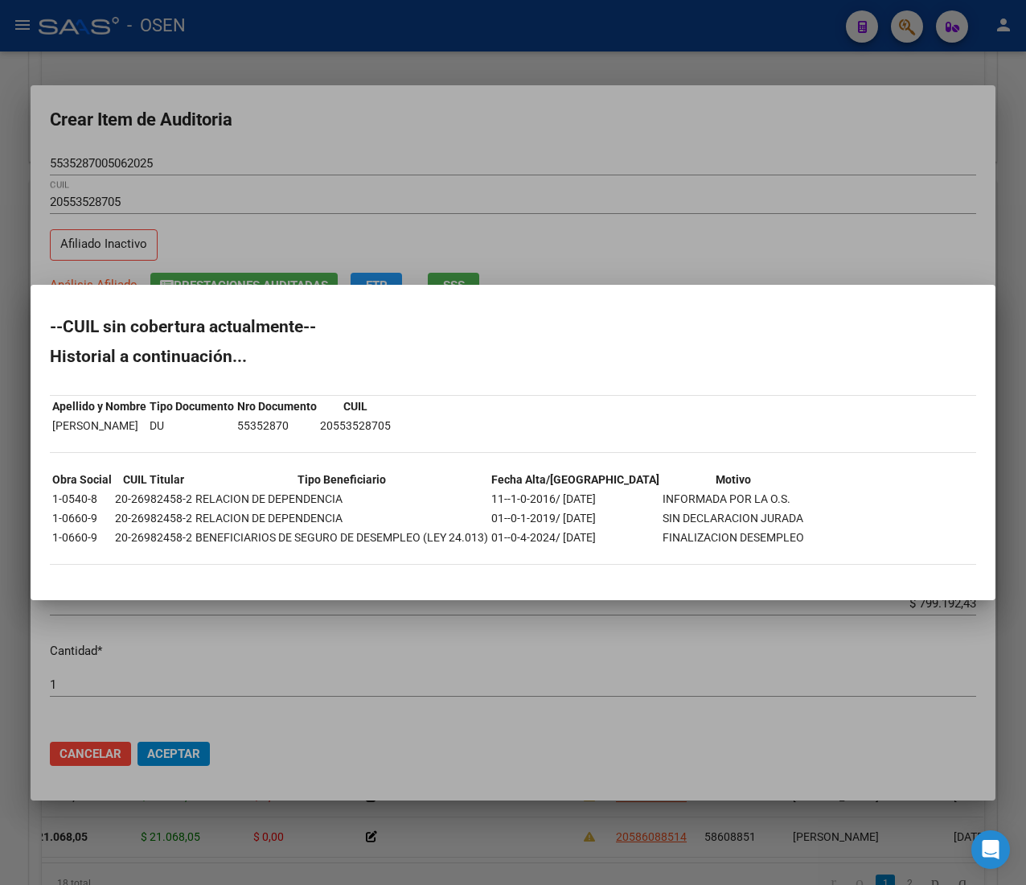
click at [654, 529] on tr "1-0660-9 20-26982458-2 BENEFICIARIOS DE SEGURO DE DESEMPLEO (LEY 24.013) 01--0-…" at bounding box center [428, 538] width 754 height 18
click at [662, 525] on td "SIN DECLARACION JURADA" at bounding box center [733, 518] width 143 height 18
drag, startPoint x: 62, startPoint y: 533, endPoint x: 635, endPoint y: 549, distance: 573.0
click at [635, 549] on div "--CUIL sin cobertura actualmente-- Historial a continuación... Apellido y Nombr…" at bounding box center [513, 450] width 927 height 262
click at [592, 115] on div at bounding box center [513, 442] width 1026 height 885
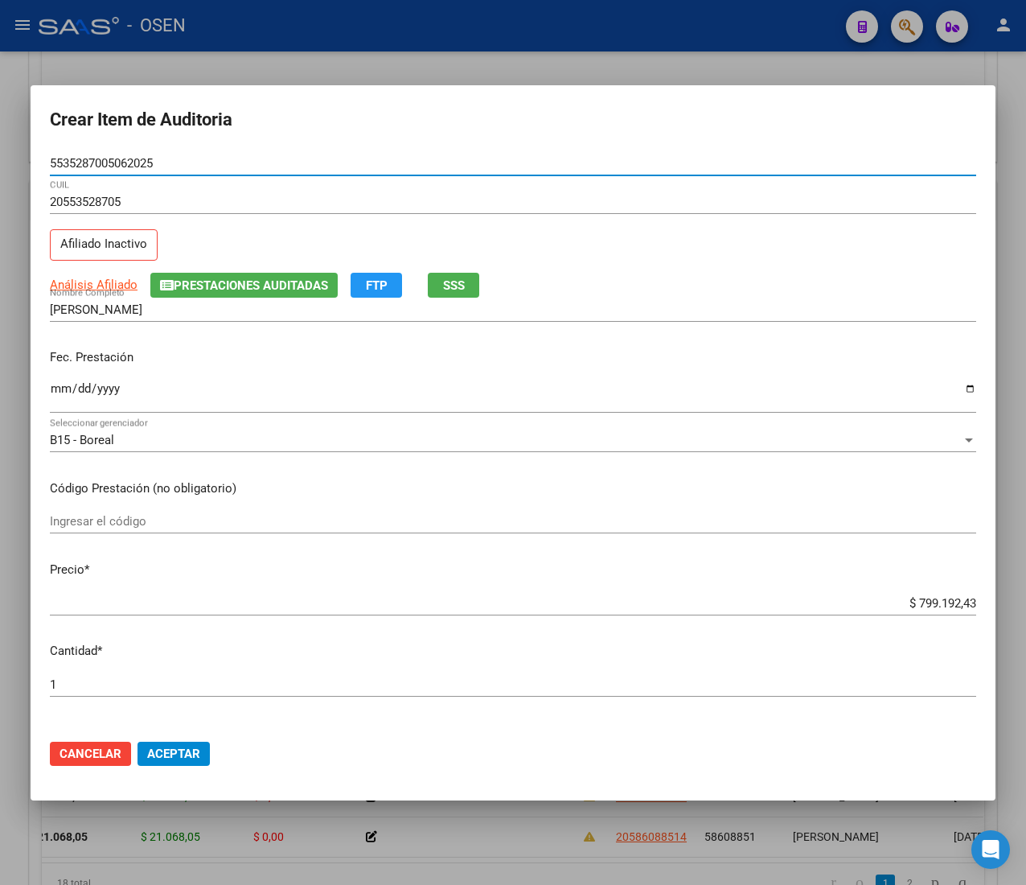
drag, startPoint x: 166, startPoint y: 156, endPoint x: -79, endPoint y: 138, distance: 245.2
click at [0, 138] on html "menu - OSEN person Firma Express Liquidación de Convenios ARCA - Aportes RG / M…" at bounding box center [513, 442] width 1026 height 885
paste input "number"
click at [237, 359] on p "Fec. Prestación" at bounding box center [513, 357] width 927 height 19
click at [479, 288] on button "SSS" at bounding box center [453, 285] width 51 height 25
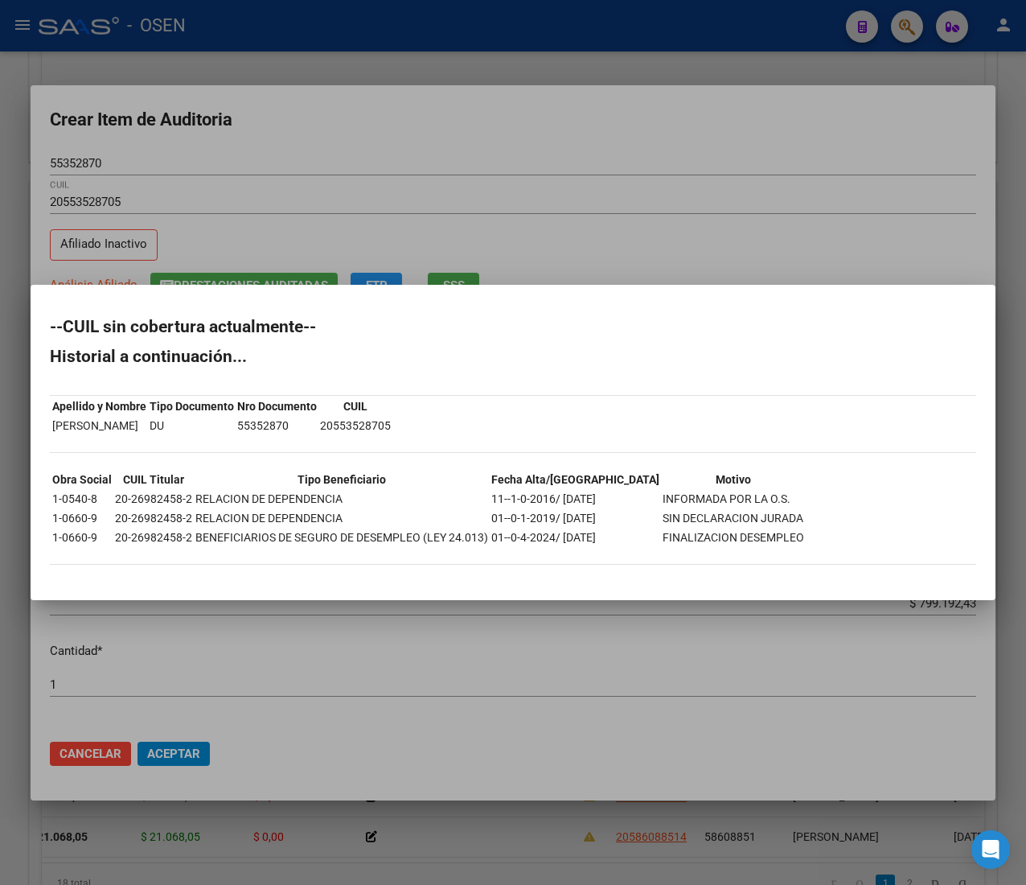
click at [216, 447] on div "--CUIL sin cobertura actualmente-- Historial a continuación... Apellido y Nombr…" at bounding box center [513, 450] width 927 height 262
click at [405, 440] on div "--CUIL sin cobertura actualmente-- Historial a continuación... Apellido y Nombr…" at bounding box center [513, 450] width 927 height 262
click at [154, 441] on div "--CUIL sin cobertura actualmente-- Historial a continuación... Apellido y Nombr…" at bounding box center [513, 450] width 927 height 262
click at [817, 240] on div at bounding box center [513, 442] width 1026 height 885
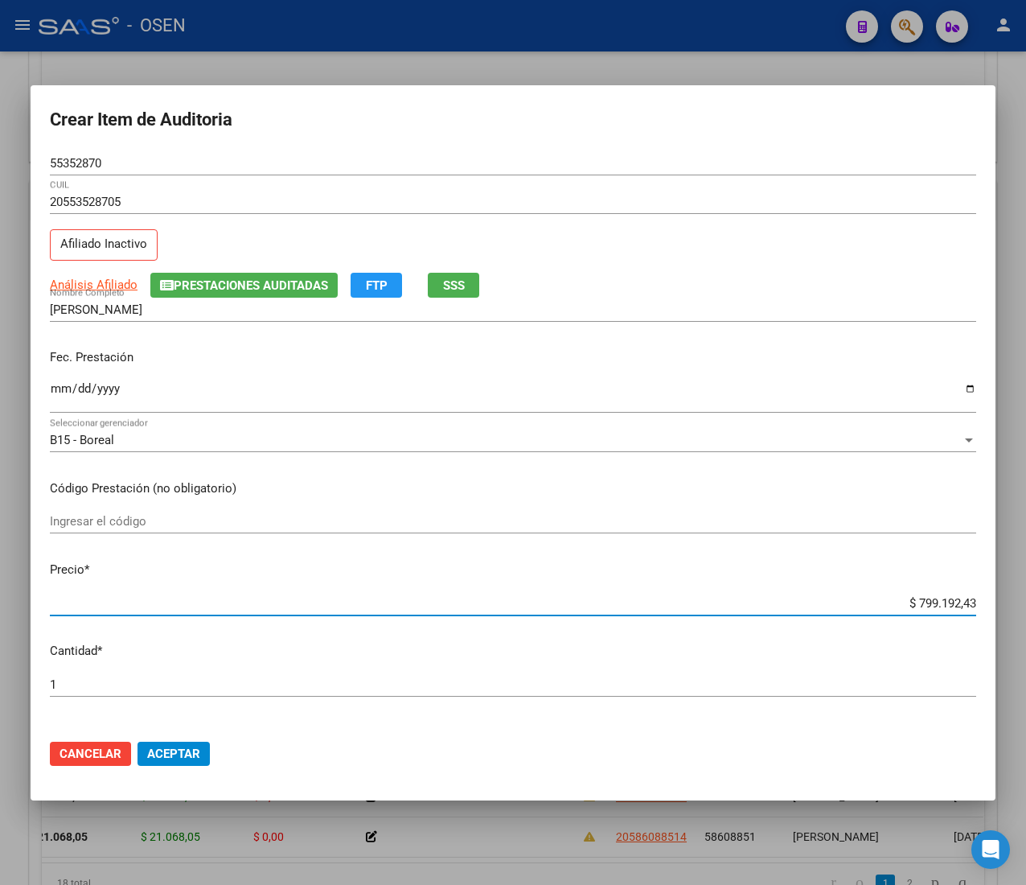
click at [924, 598] on input "$ 799.192,43" at bounding box center [513, 603] width 927 height 14
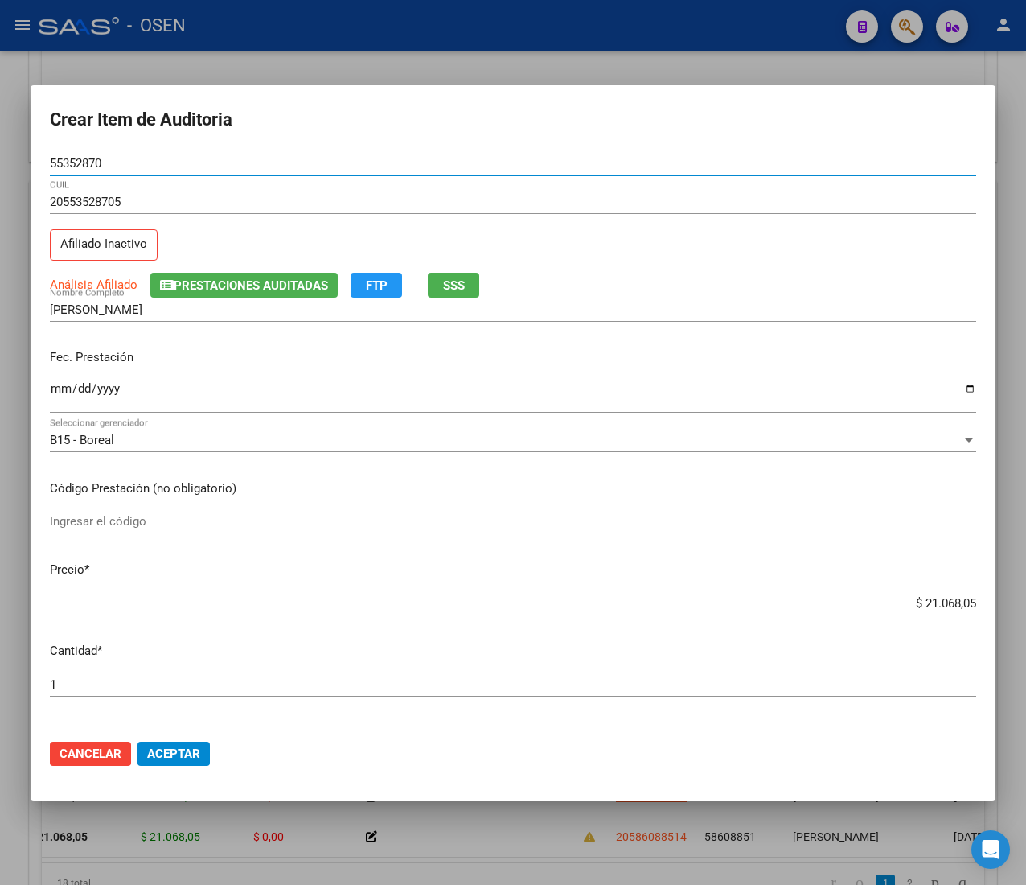
click at [74, 167] on input "55352870" at bounding box center [513, 163] width 927 height 14
click at [195, 747] on span "Aceptar" at bounding box center [173, 754] width 53 height 14
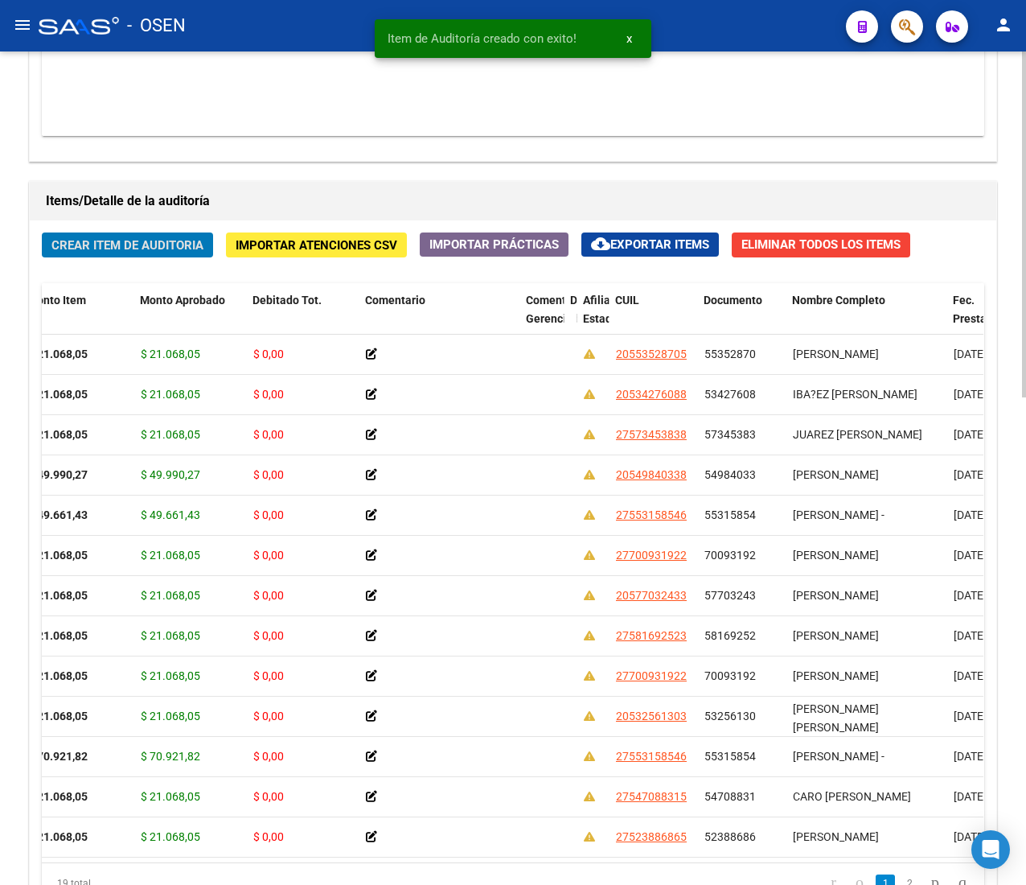
scroll to position [1175, 0]
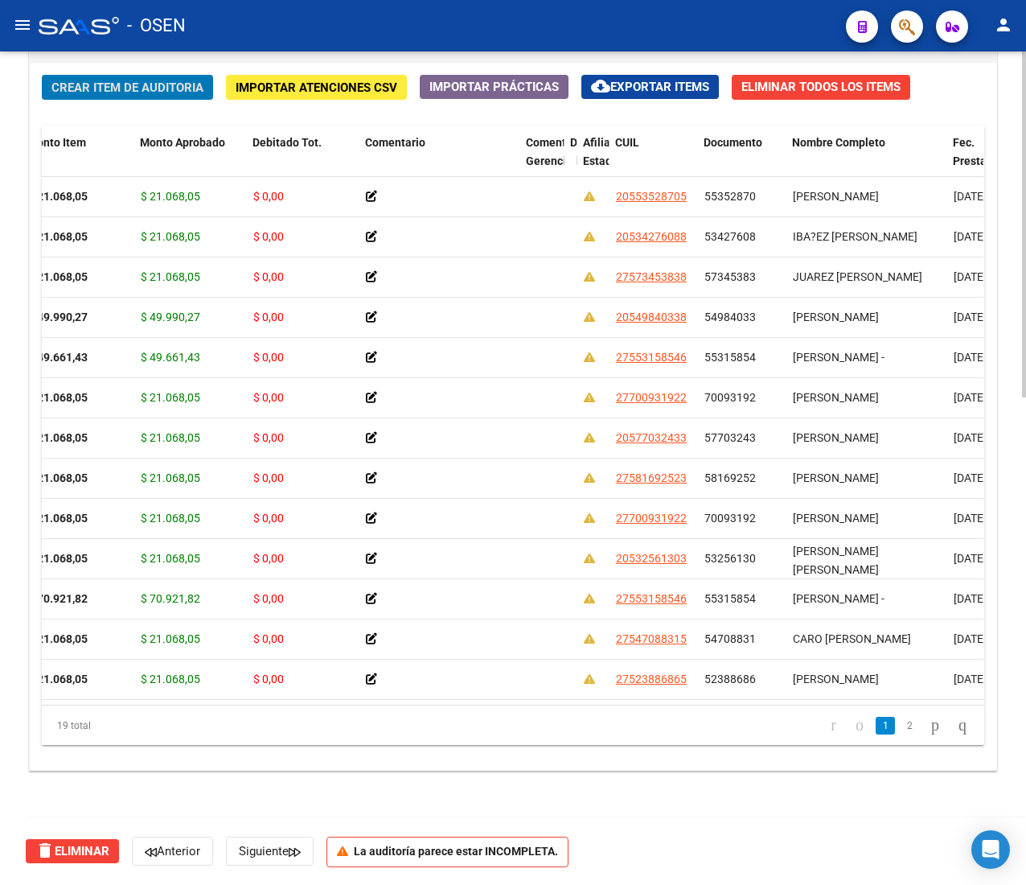
click at [142, 87] on span "Crear Item de Auditoria" at bounding box center [127, 87] width 152 height 14
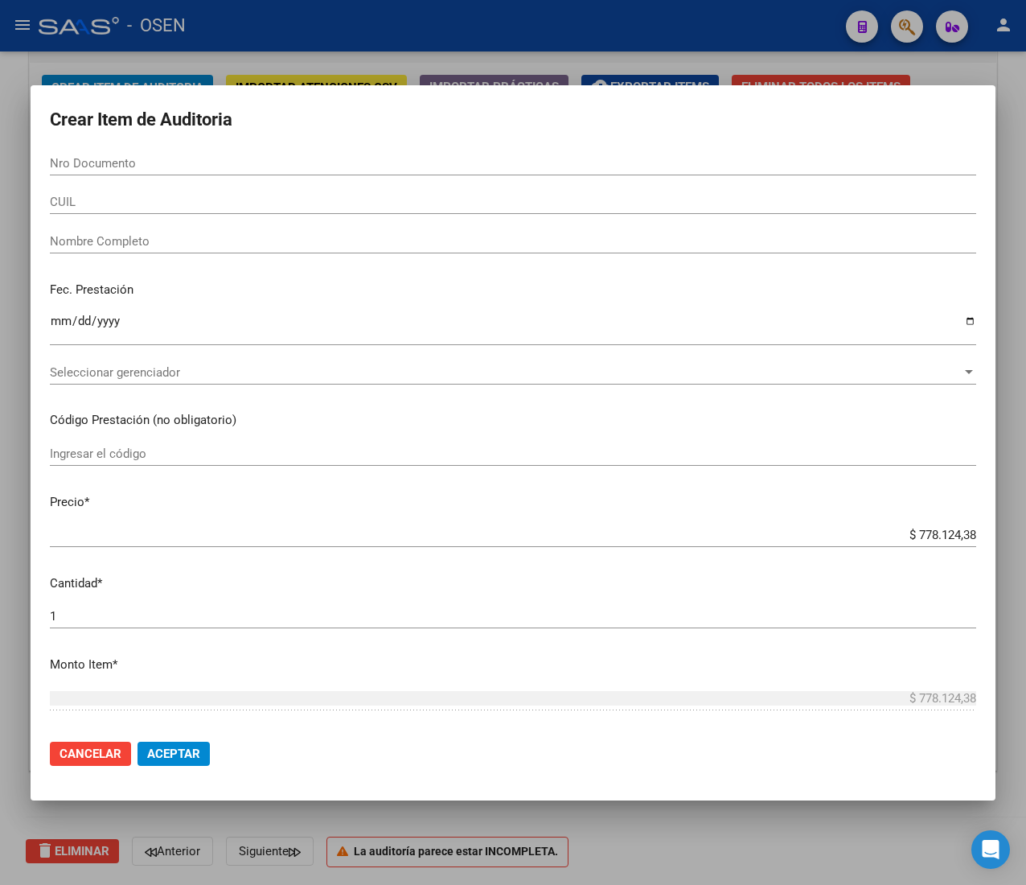
click at [188, 157] on input "Nro Documento" at bounding box center [513, 163] width 927 height 14
paste input "58431177"
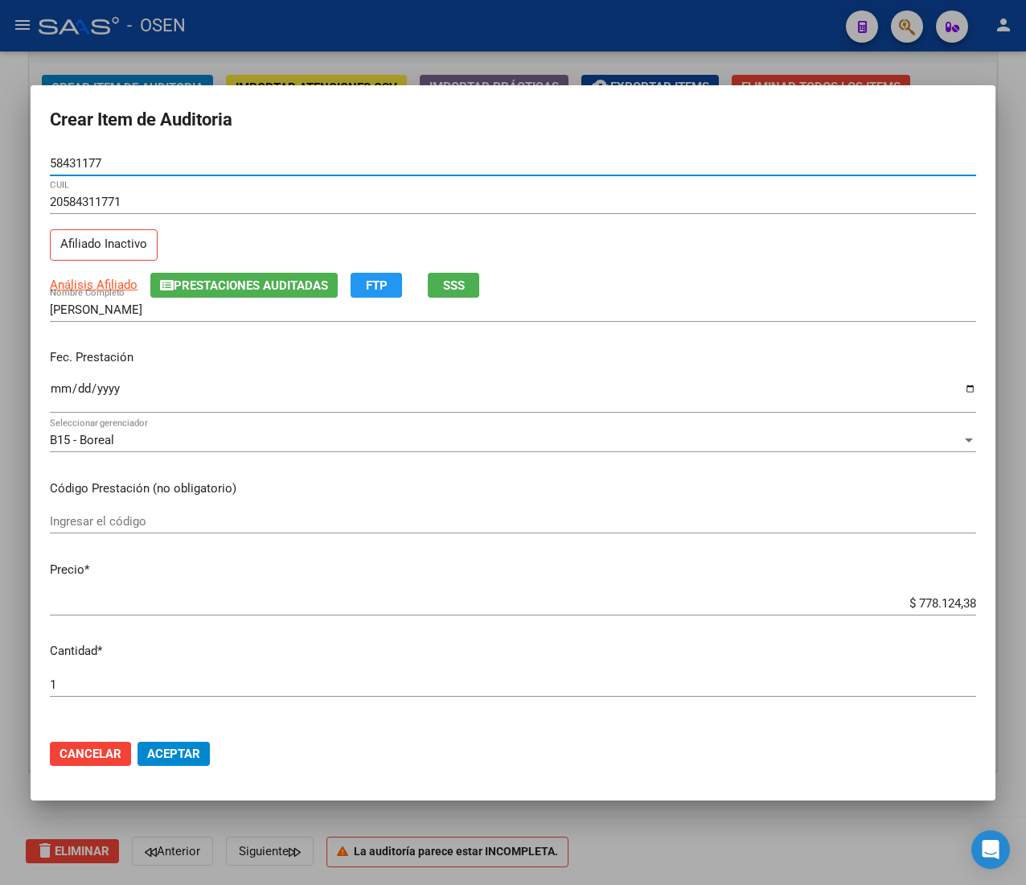
click at [52, 386] on input "Ingresar la fecha" at bounding box center [513, 395] width 927 height 26
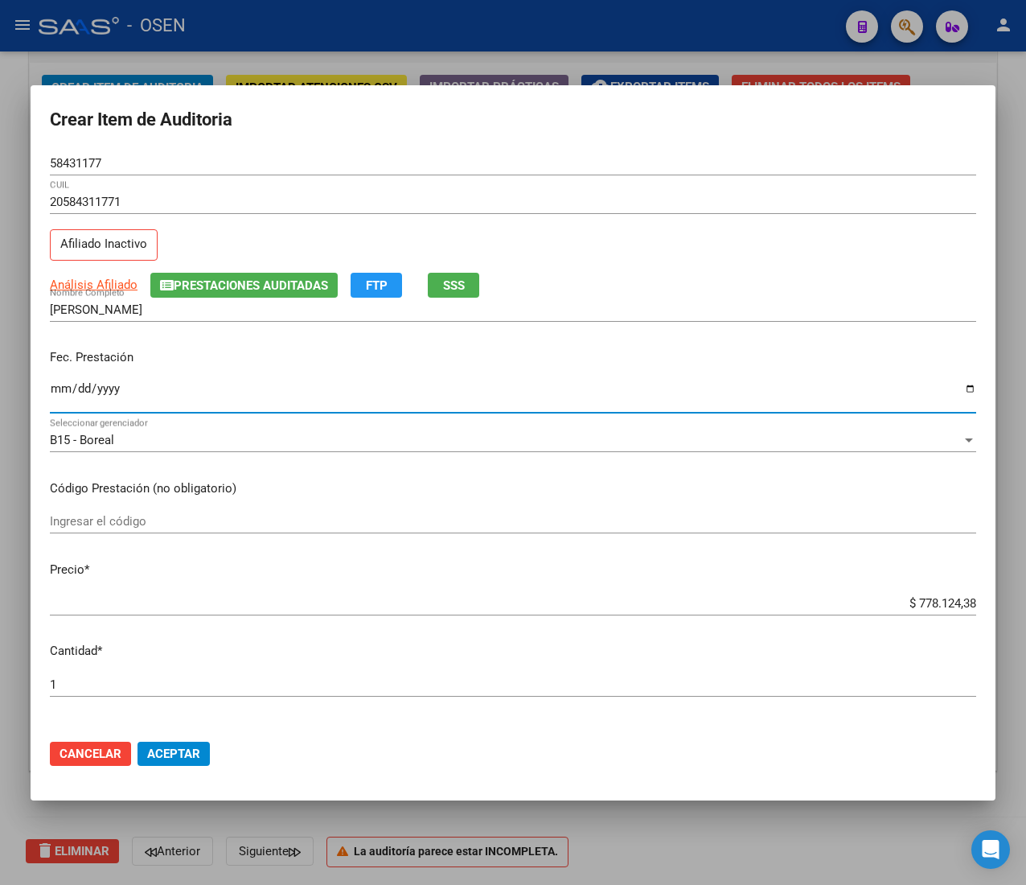
click at [470, 285] on button "SSS" at bounding box center [453, 285] width 51 height 25
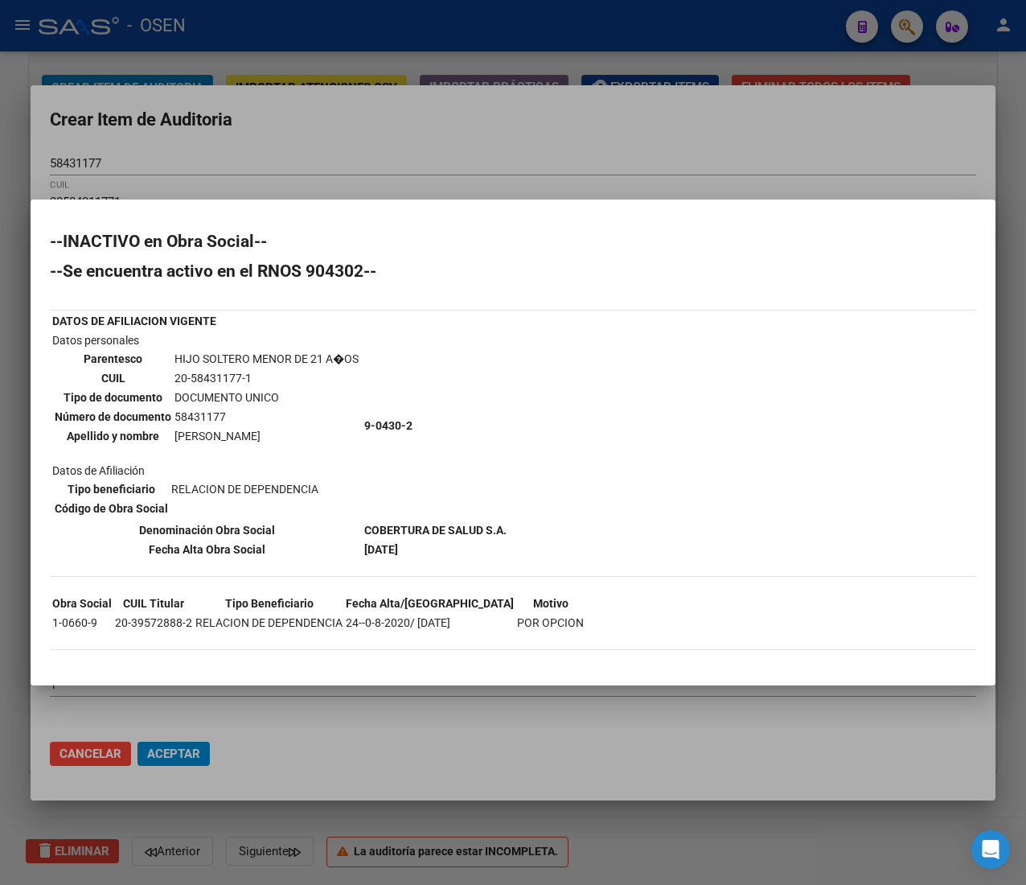
click at [648, 164] on div at bounding box center [513, 442] width 1026 height 885
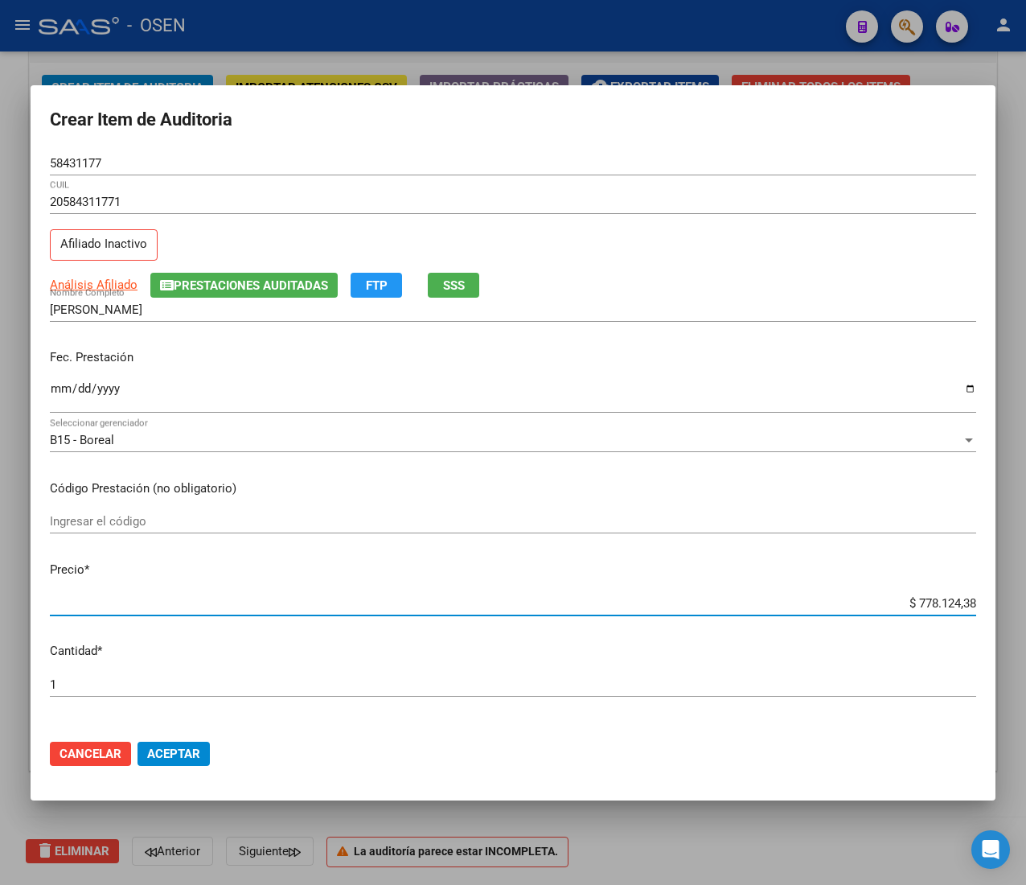
click at [928, 596] on input "$ 778.124,38" at bounding box center [513, 603] width 927 height 14
click at [84, 163] on input "58431177" at bounding box center [513, 163] width 927 height 14
click at [158, 759] on span "Aceptar" at bounding box center [173, 754] width 53 height 14
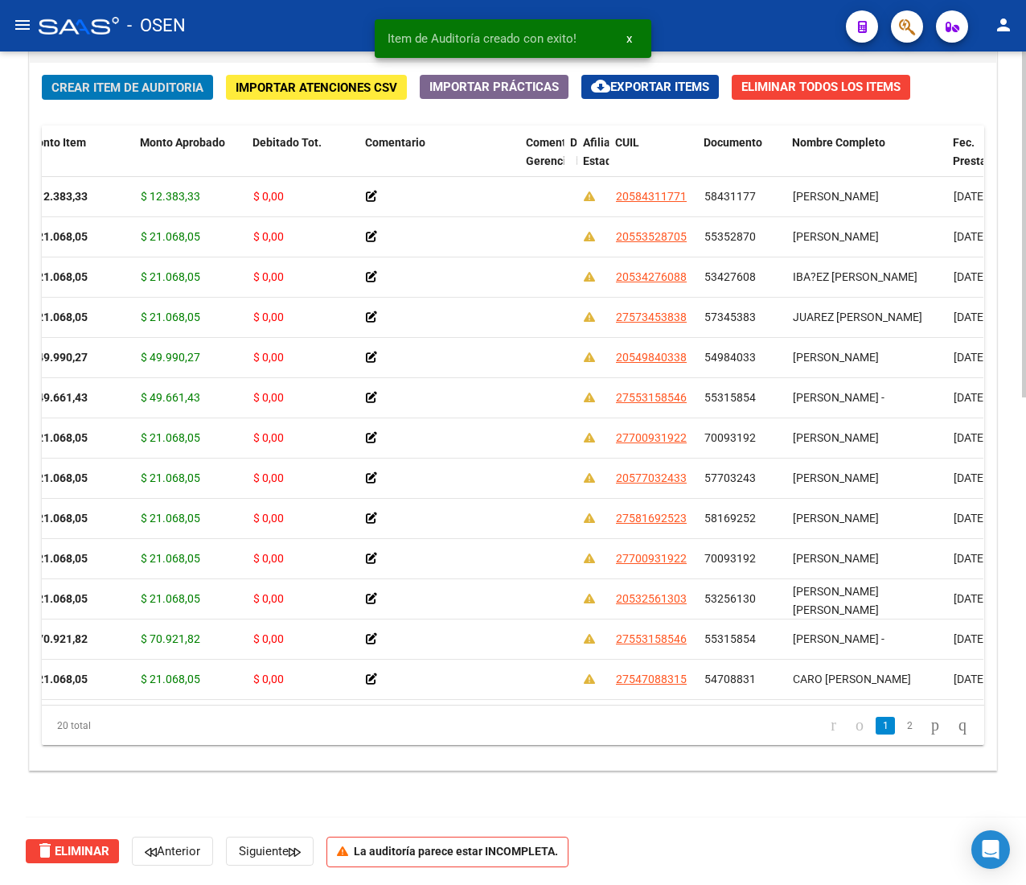
click at [154, 83] on span "Crear Item de Auditoria" at bounding box center [127, 87] width 152 height 14
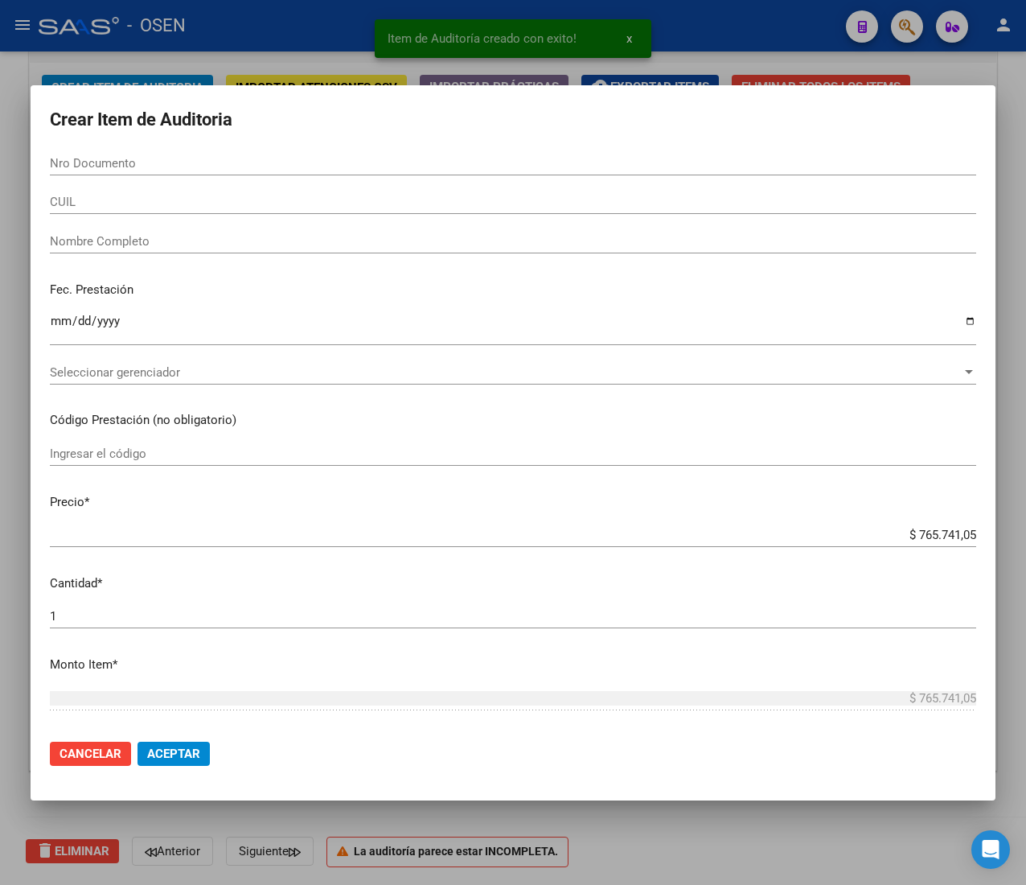
click at [154, 167] on input "Nro Documento" at bounding box center [513, 163] width 927 height 14
paste input "53123129"
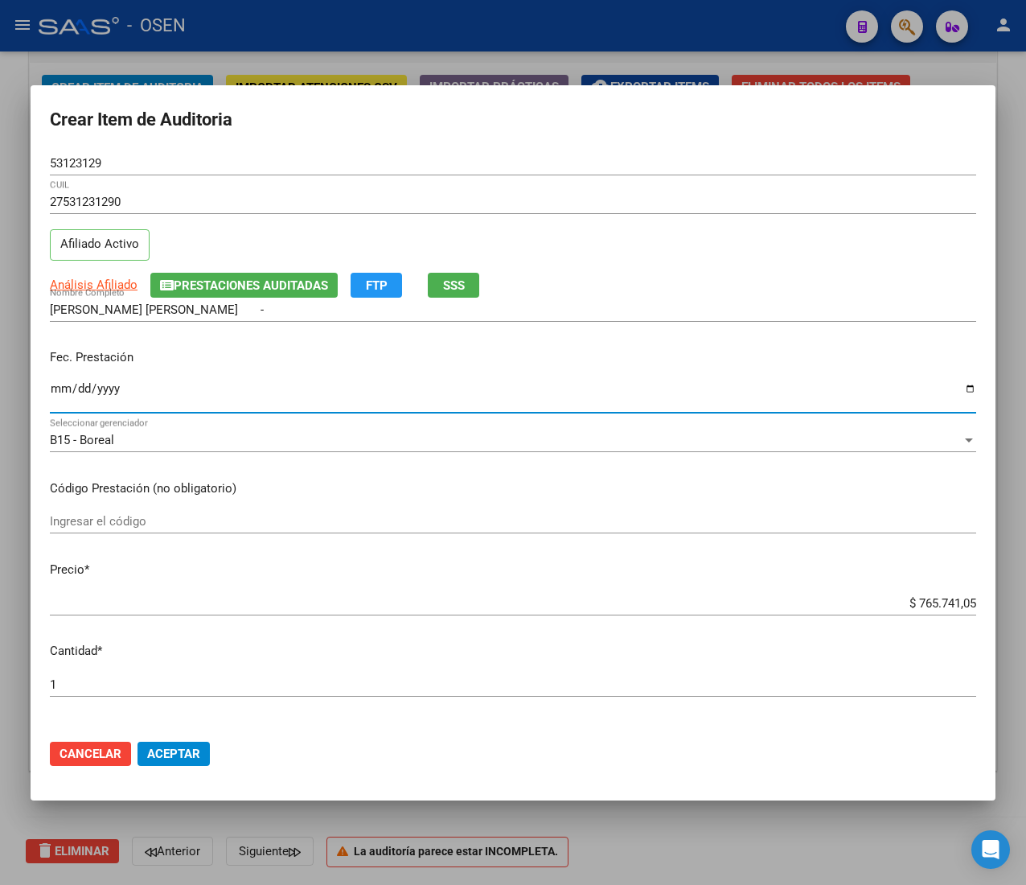
click at [59, 402] on input "Ingresar la fecha" at bounding box center [513, 395] width 927 height 26
click at [444, 294] on button "SSS" at bounding box center [453, 285] width 51 height 25
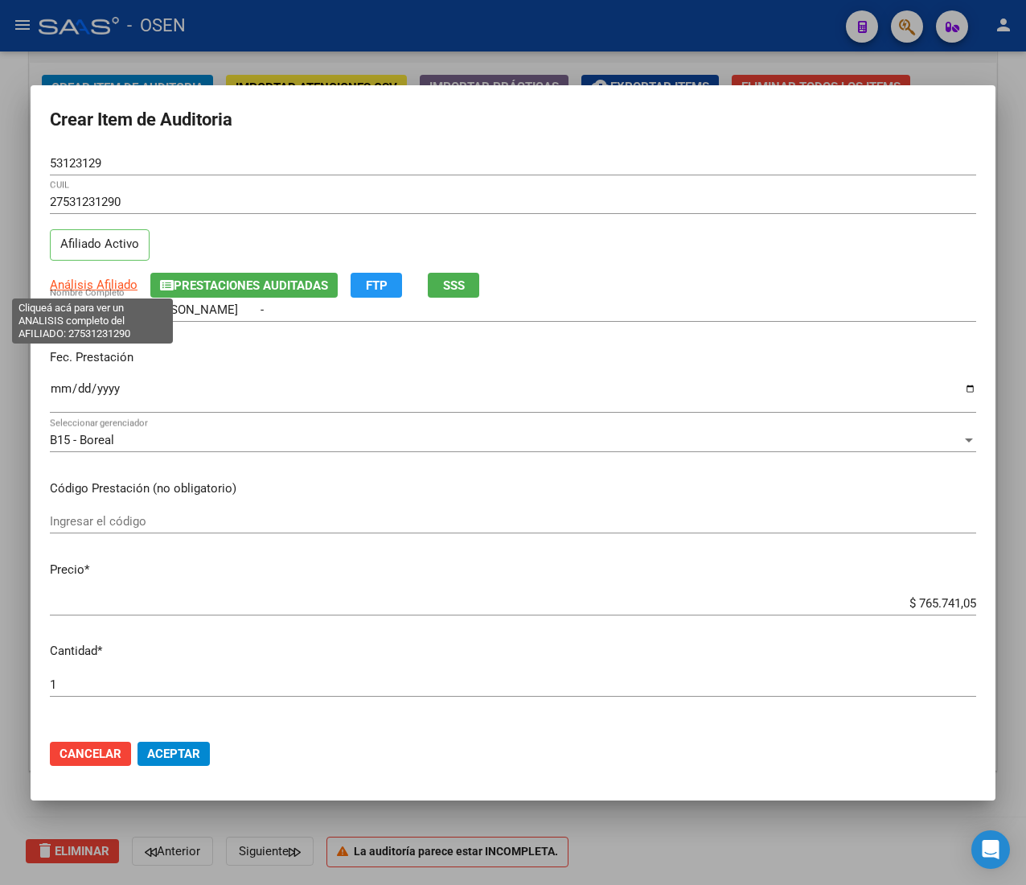
click at [107, 283] on span "Análisis Afiliado" at bounding box center [94, 285] width 88 height 14
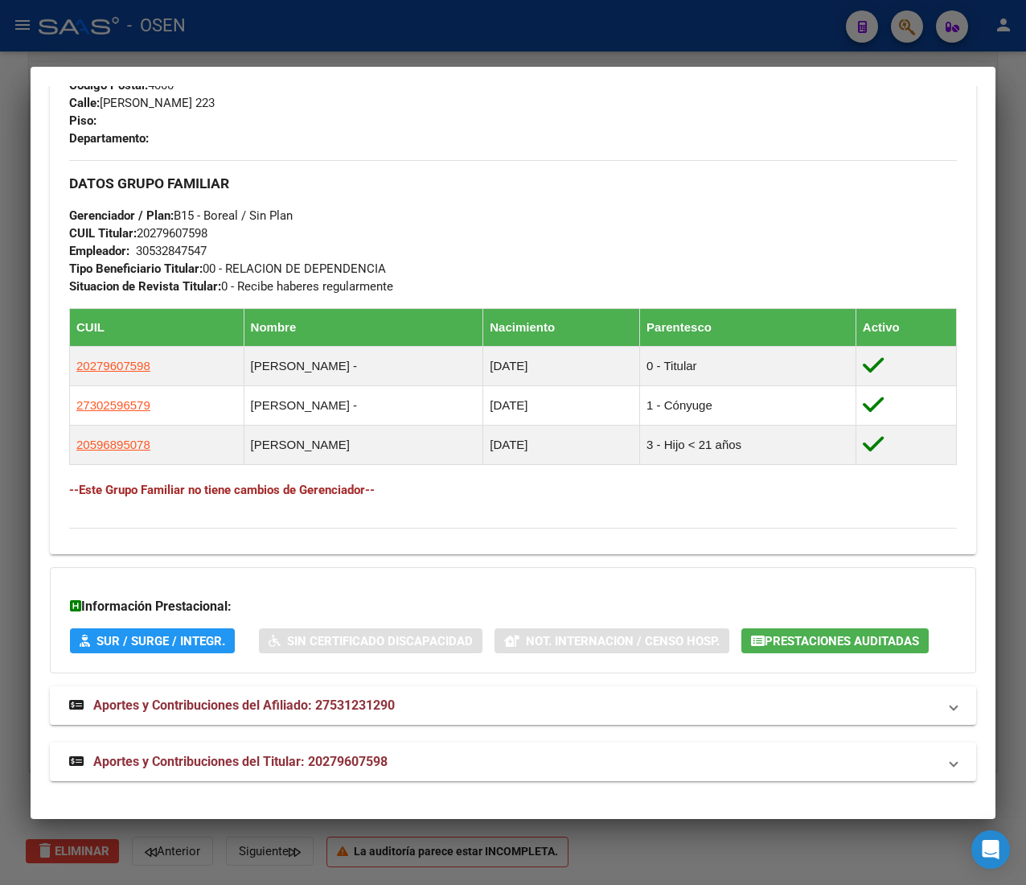
scroll to position [835, 0]
click at [442, 759] on mat-panel-title "Aportes y Contribuciones del Titular: 20279607598" at bounding box center [503, 761] width 869 height 19
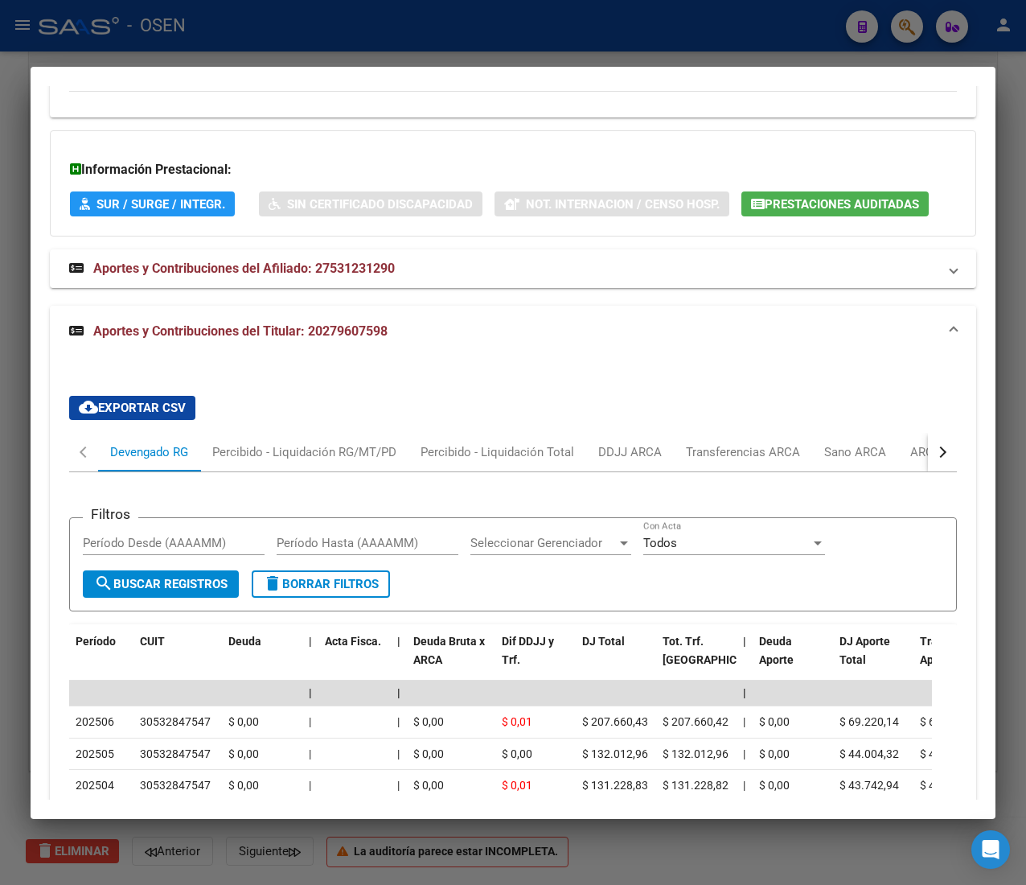
scroll to position [1556, 0]
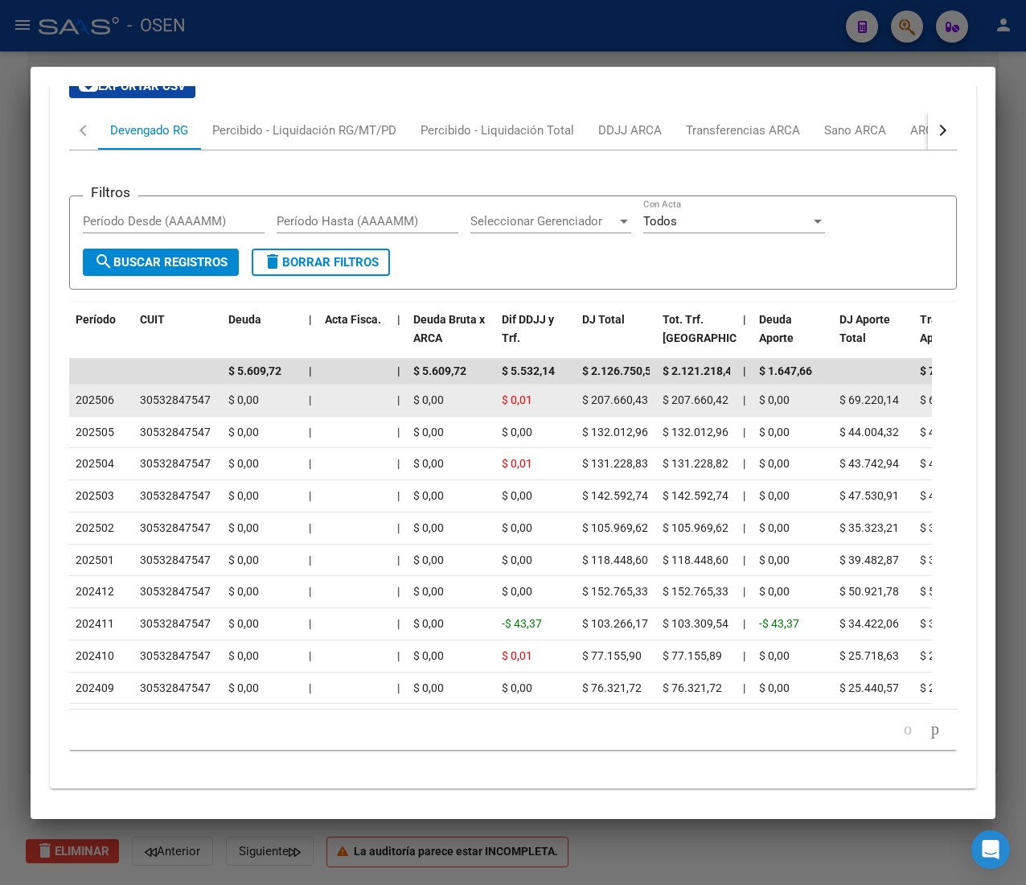
drag, startPoint x: 101, startPoint y: 438, endPoint x: 111, endPoint y: 436, distance: 9.8
click at [106, 406] on span "202506" at bounding box center [95, 399] width 39 height 13
click at [111, 406] on span "202506" at bounding box center [95, 399] width 39 height 13
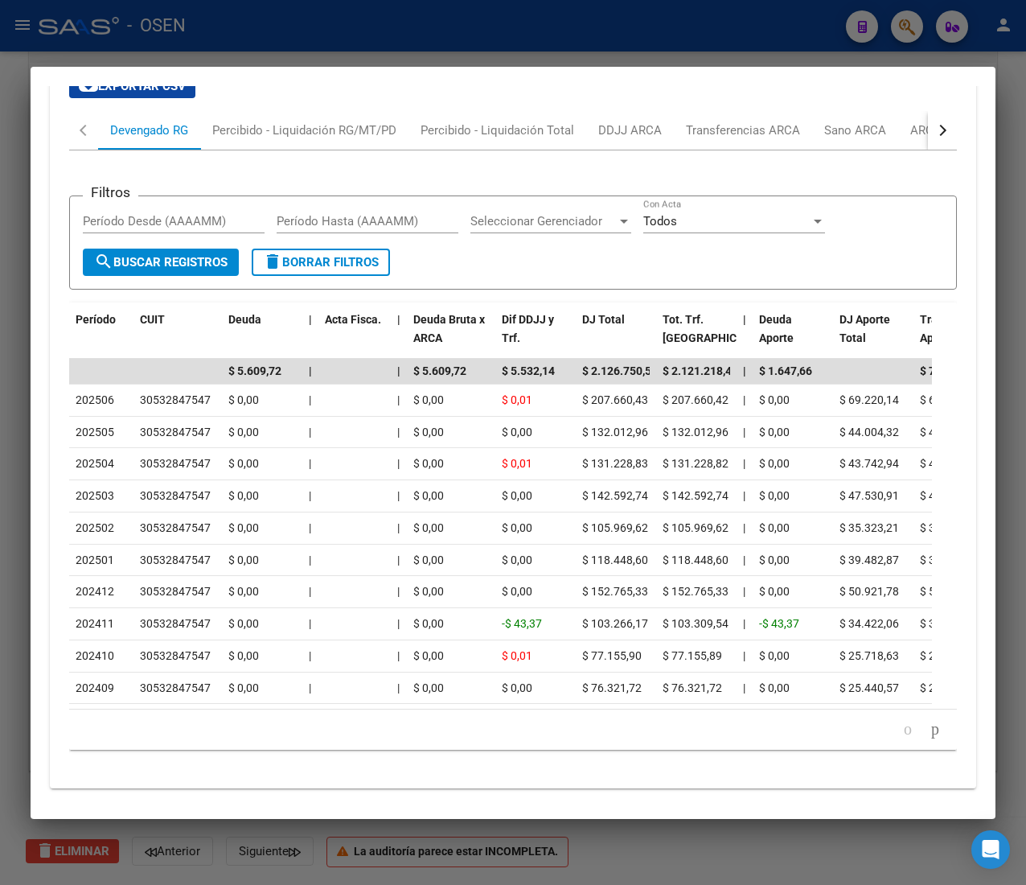
drag, startPoint x: 113, startPoint y: 436, endPoint x: 62, endPoint y: 431, distance: 50.9
click at [62, 431] on div "cloud_download Exportar CSV Devengado RG Percibido - Liquidación RG/MT/PD Perci…" at bounding box center [513, 418] width 927 height 714
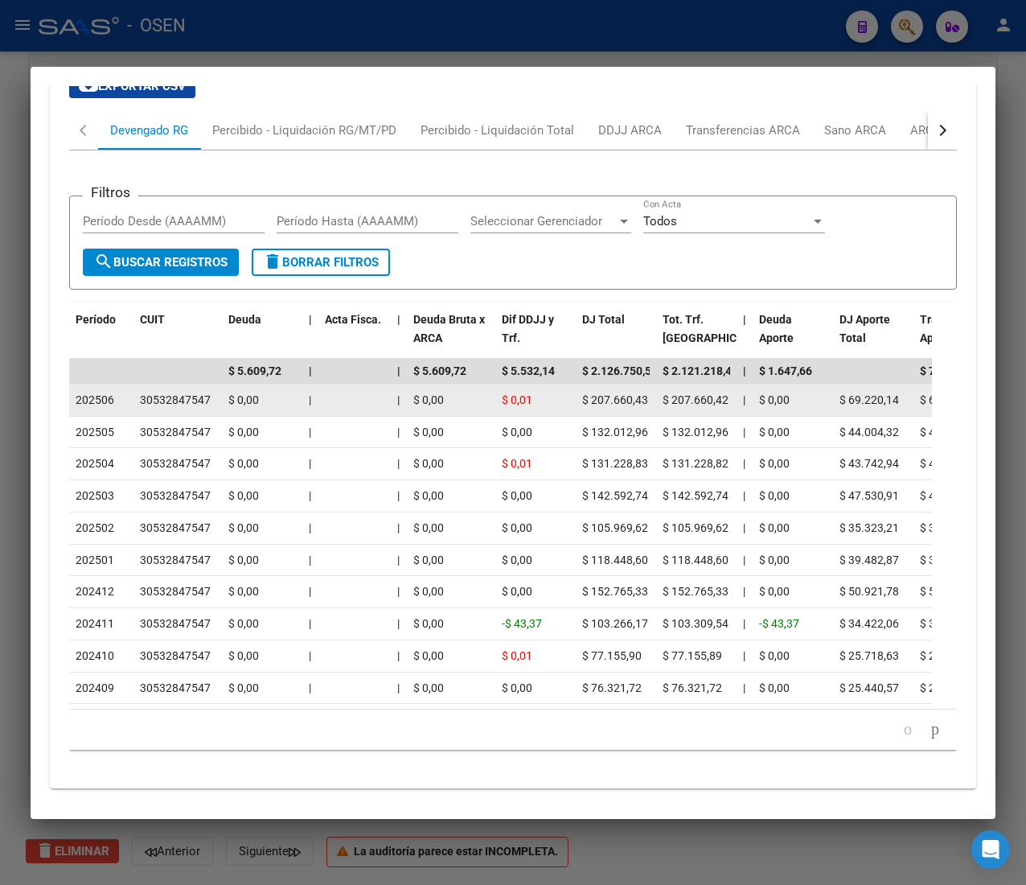
click at [84, 406] on span "202506" at bounding box center [95, 399] width 39 height 13
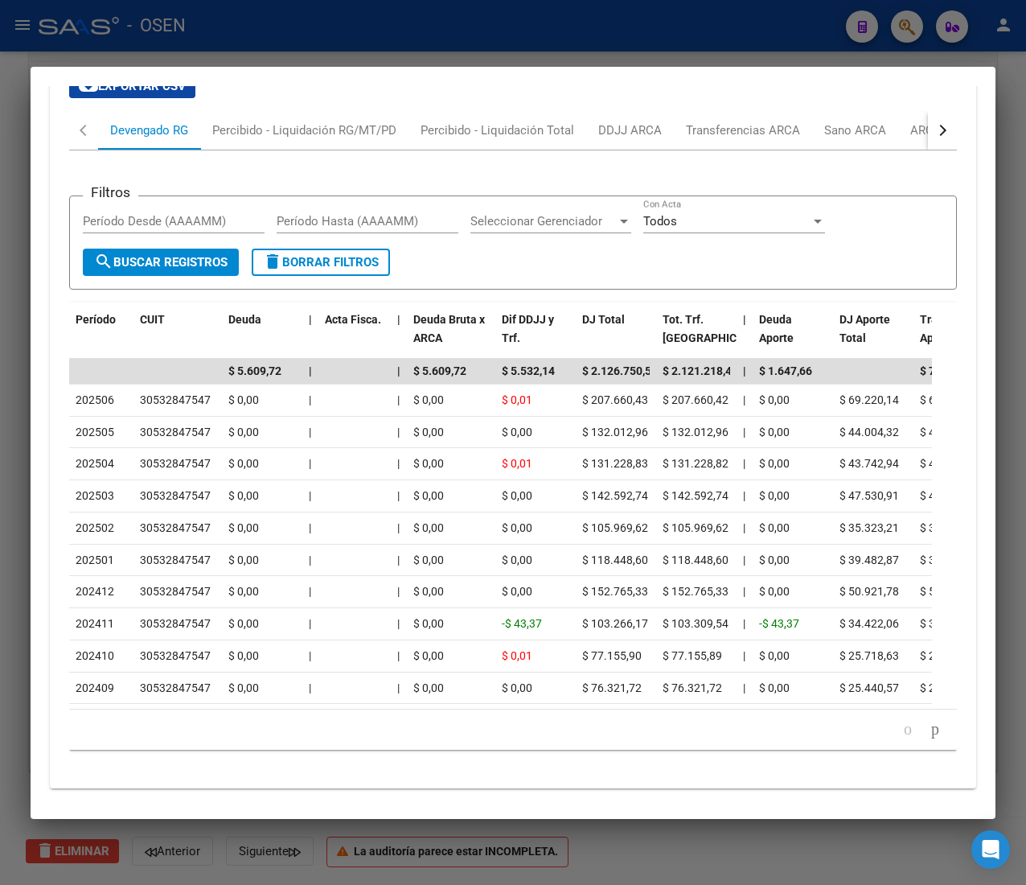
drag, startPoint x: 103, startPoint y: 436, endPoint x: 68, endPoint y: 434, distance: 35.4
click at [68, 434] on div "cloud_download Exportar CSV Devengado RG Percibido - Liquidación RG/MT/PD Perci…" at bounding box center [513, 418] width 927 height 714
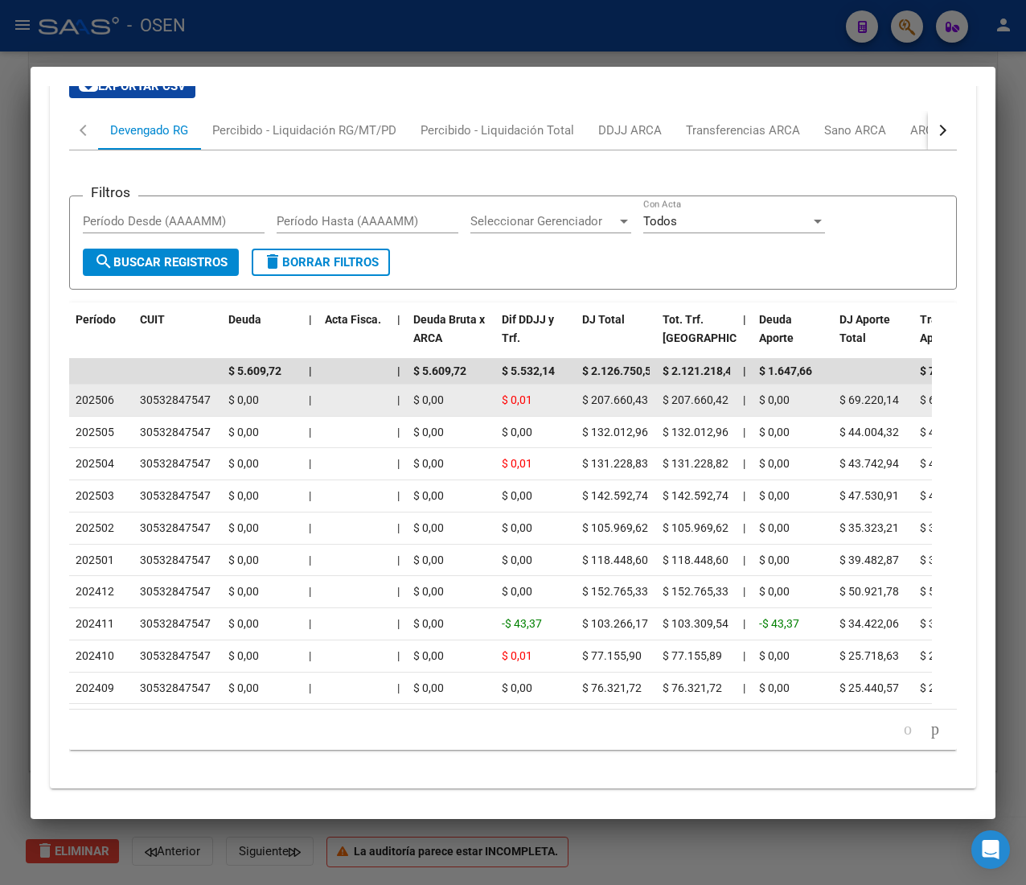
click at [72, 416] on datatable-body-cell "202506" at bounding box center [101, 400] width 64 height 31
drag, startPoint x: 154, startPoint y: 430, endPoint x: 210, endPoint y: 428, distance: 55.6
click at [210, 409] on div "30532847547" at bounding box center [178, 400] width 76 height 19
click at [195, 409] on div "30532847547" at bounding box center [175, 400] width 71 height 19
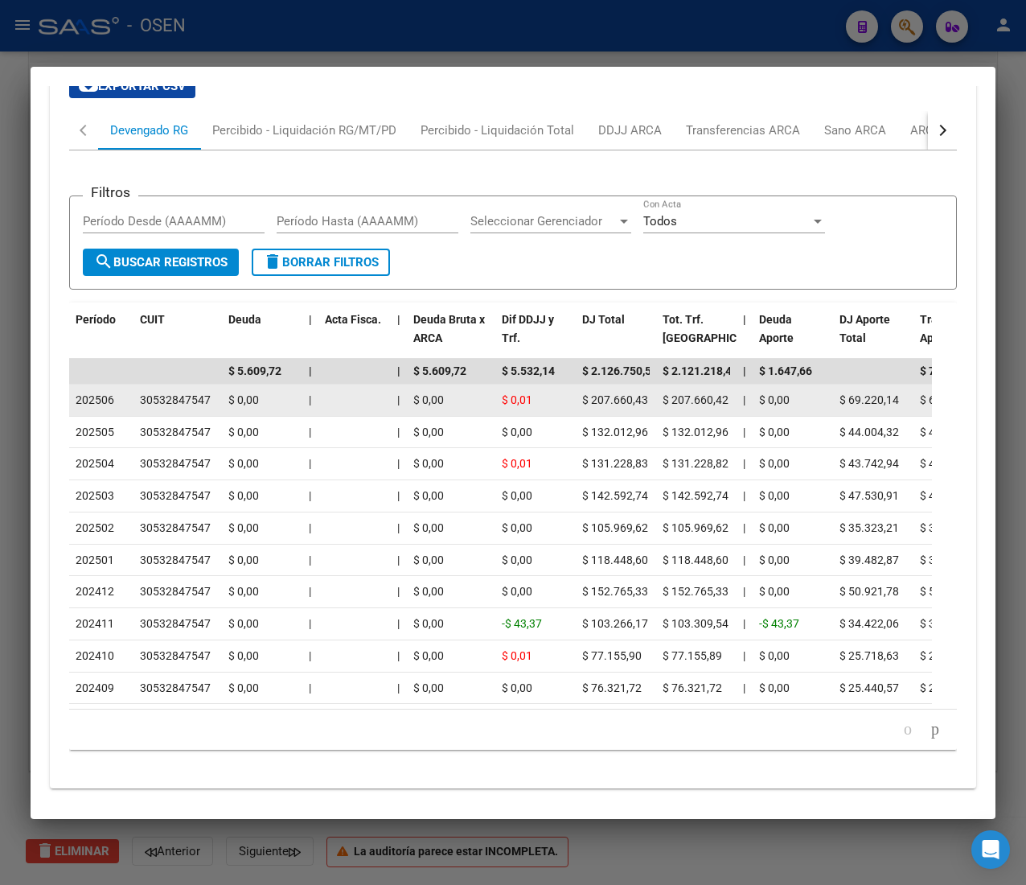
click at [204, 409] on div "30532847547" at bounding box center [175, 400] width 71 height 19
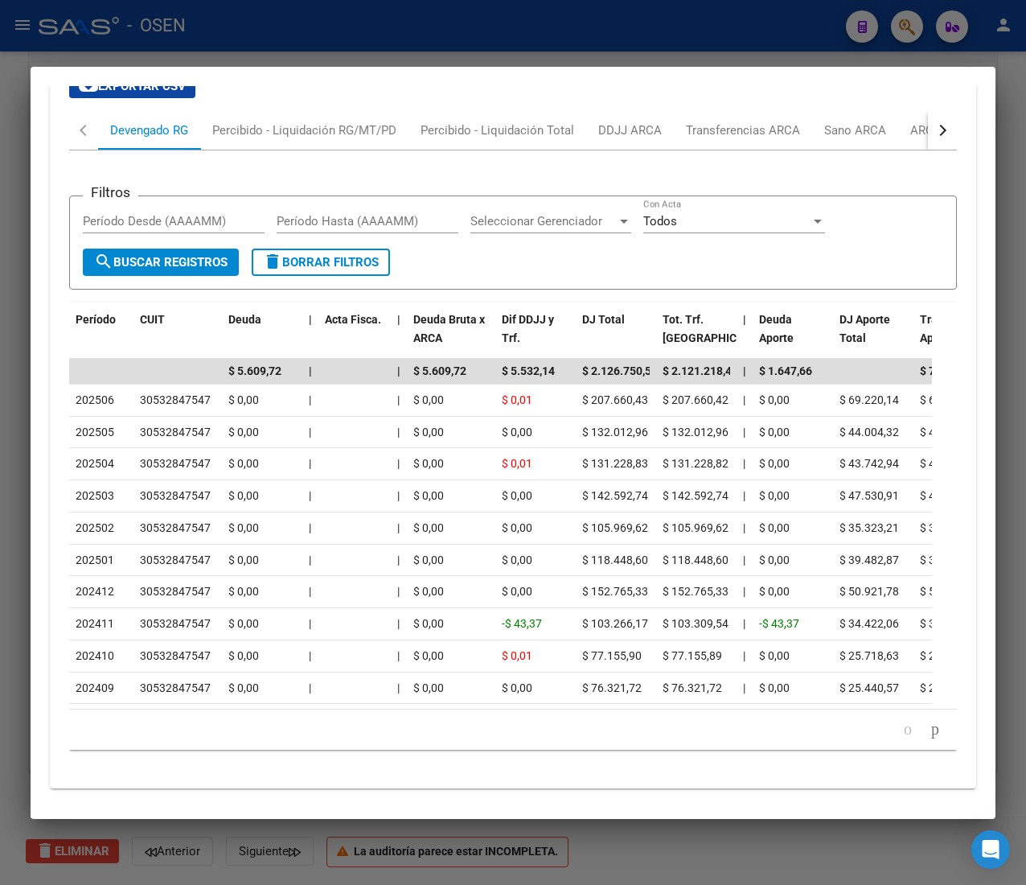
click at [391, 44] on div at bounding box center [513, 442] width 1026 height 885
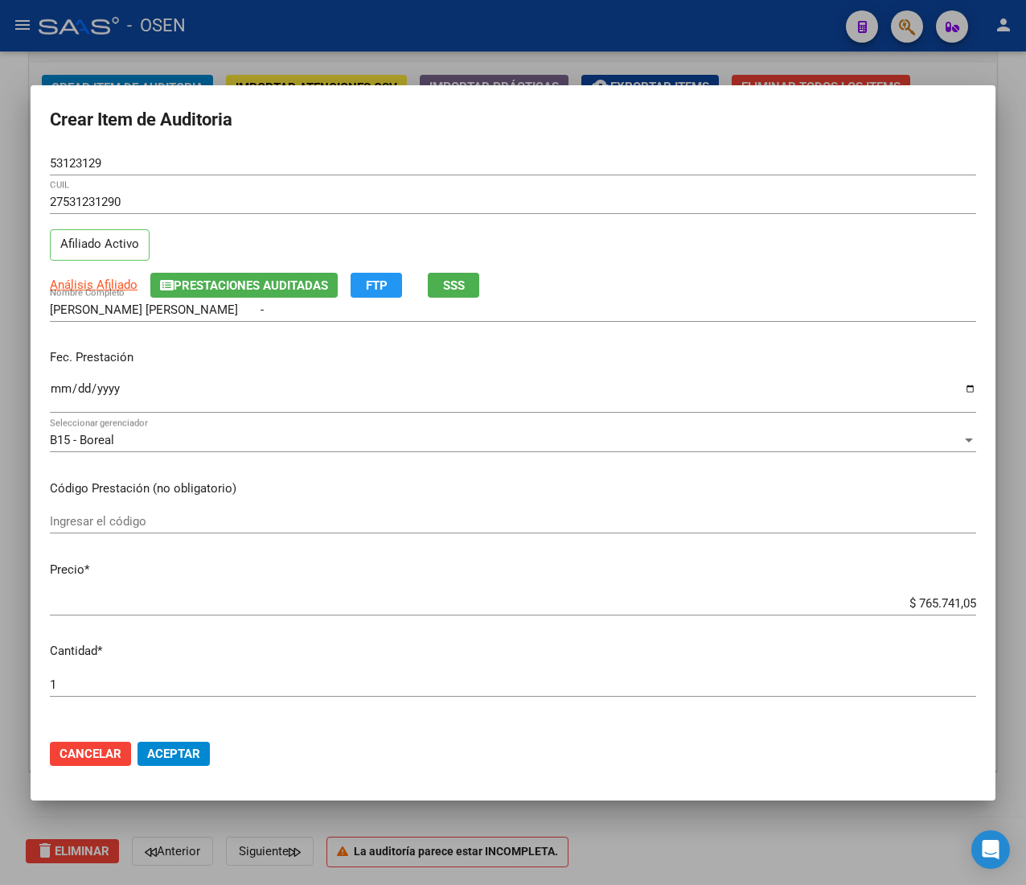
click at [912, 598] on input "$ 765.741,05" at bounding box center [513, 603] width 927 height 14
click at [191, 751] on span "Aceptar" at bounding box center [173, 754] width 53 height 14
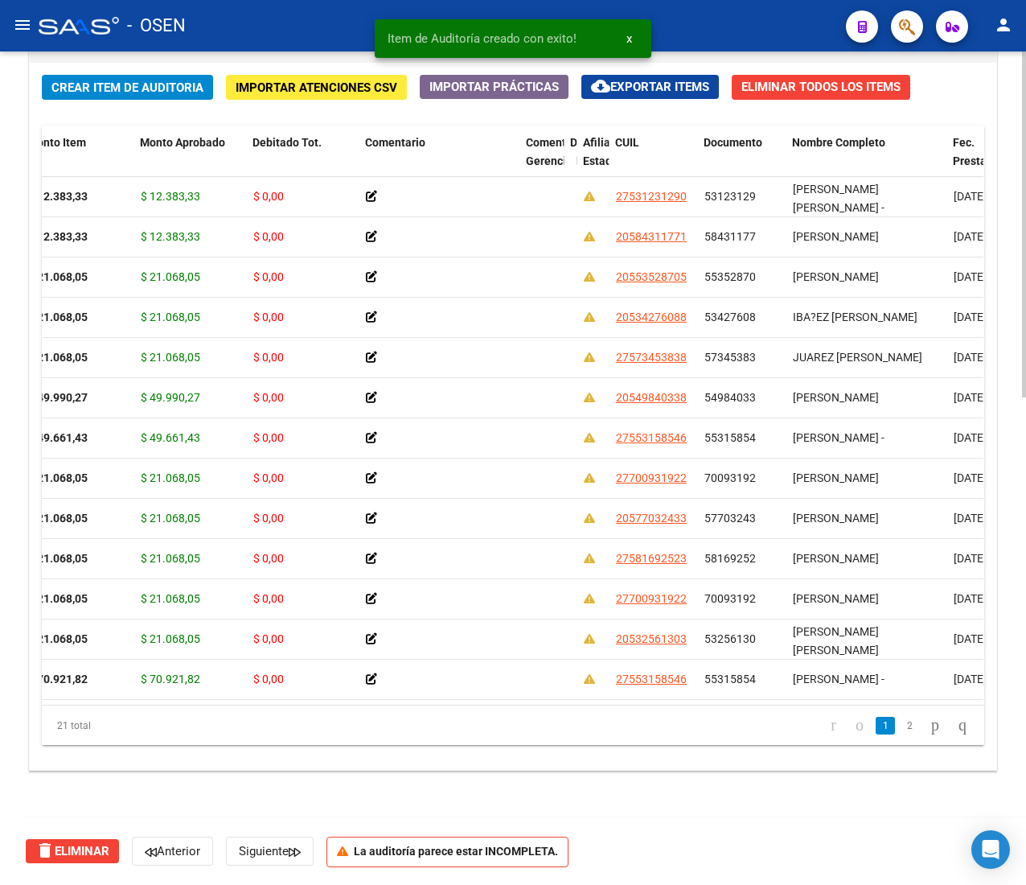
click at [107, 75] on button "Crear Item de Auditoria" at bounding box center [127, 87] width 171 height 25
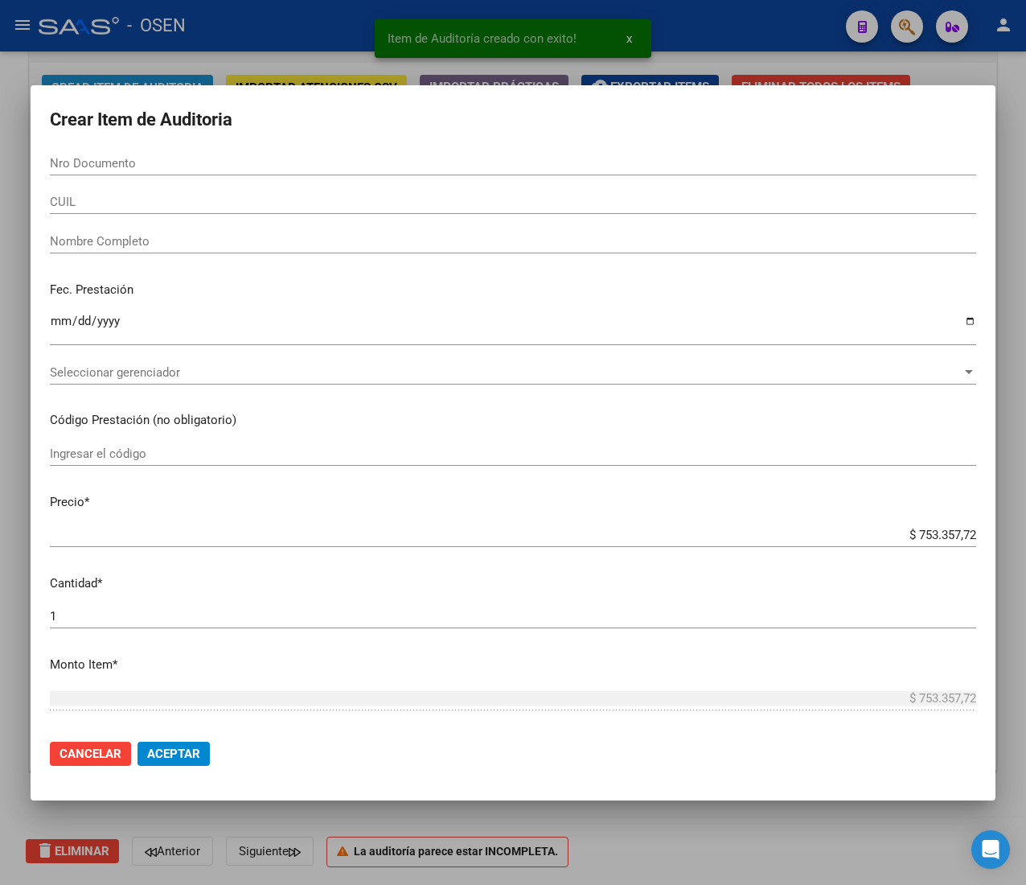
paste input "52388686"
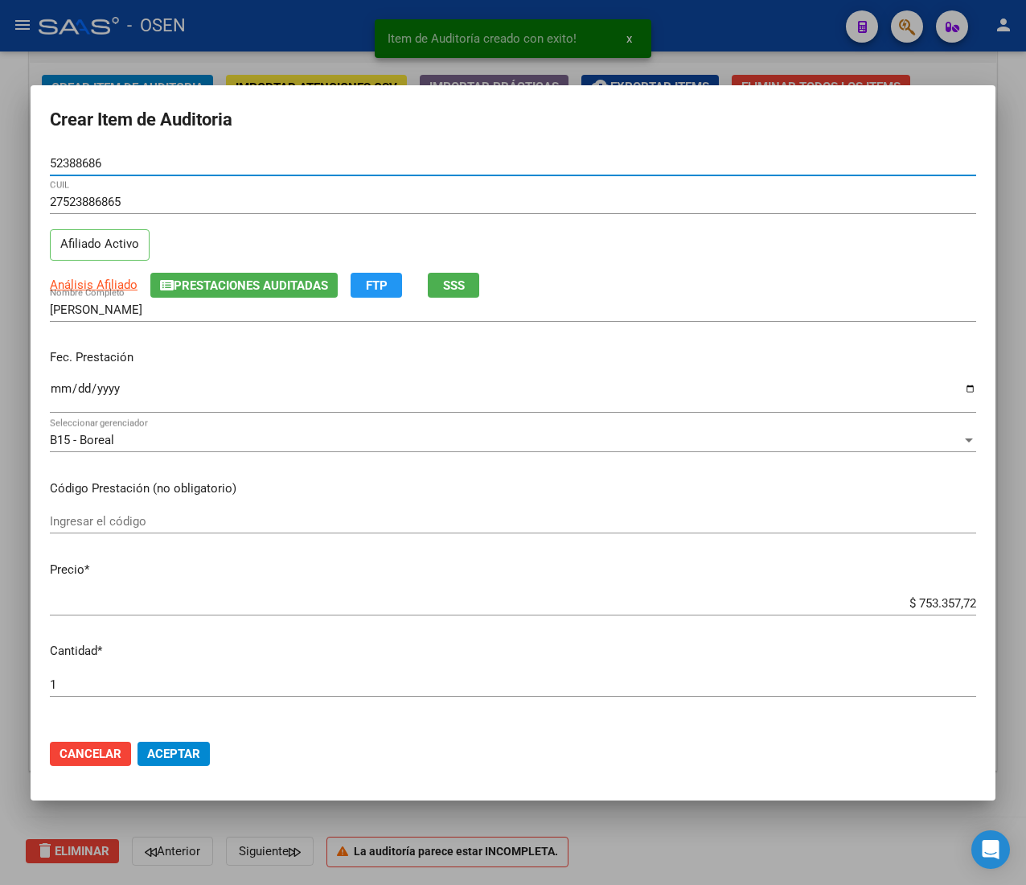
click at [63, 389] on input "Ingresar la fecha" at bounding box center [513, 395] width 927 height 26
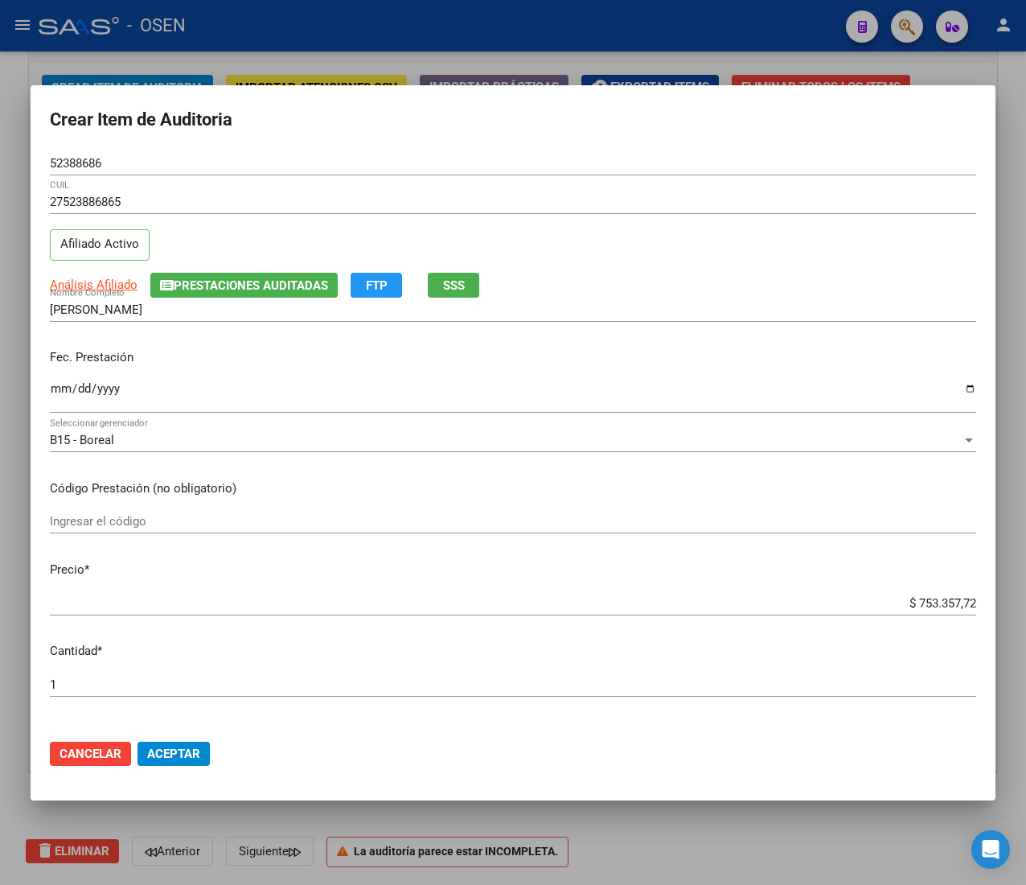
click at [84, 276] on app-link-go-to "Análisis Afiliado" at bounding box center [94, 285] width 88 height 19
click at [124, 291] on span "Análisis Afiliado" at bounding box center [94, 285] width 88 height 14
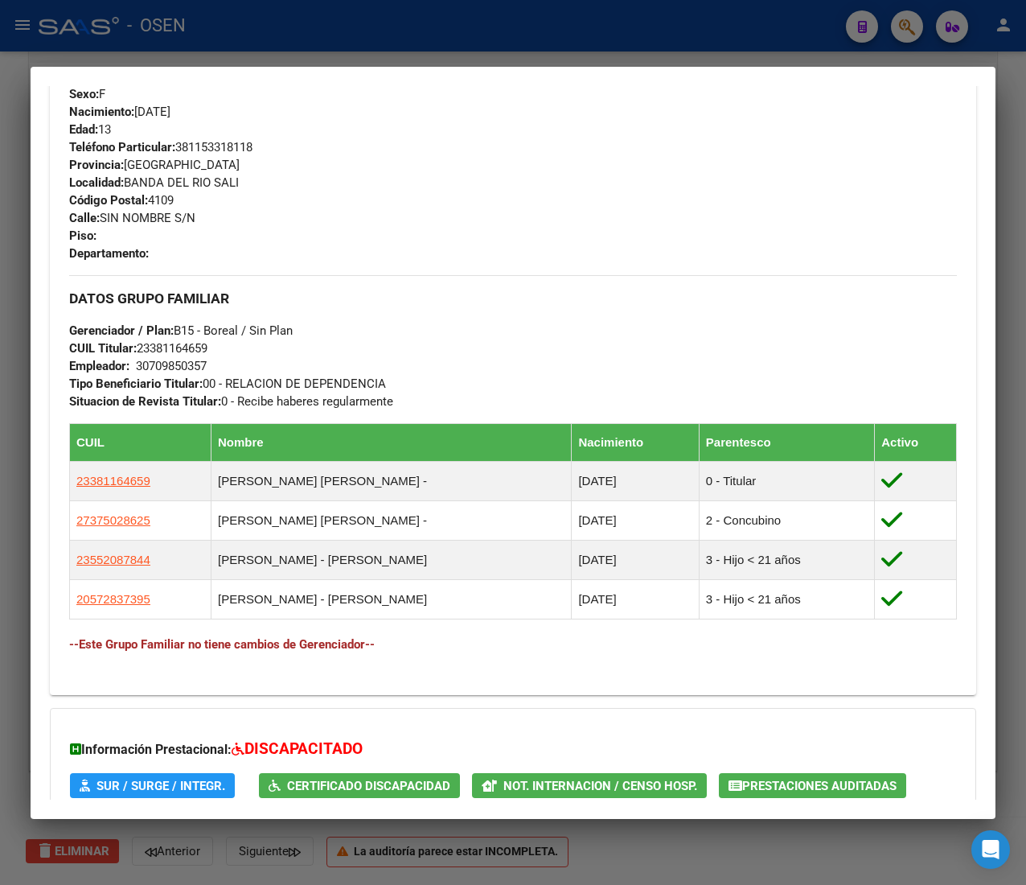
scroll to position [899, 0]
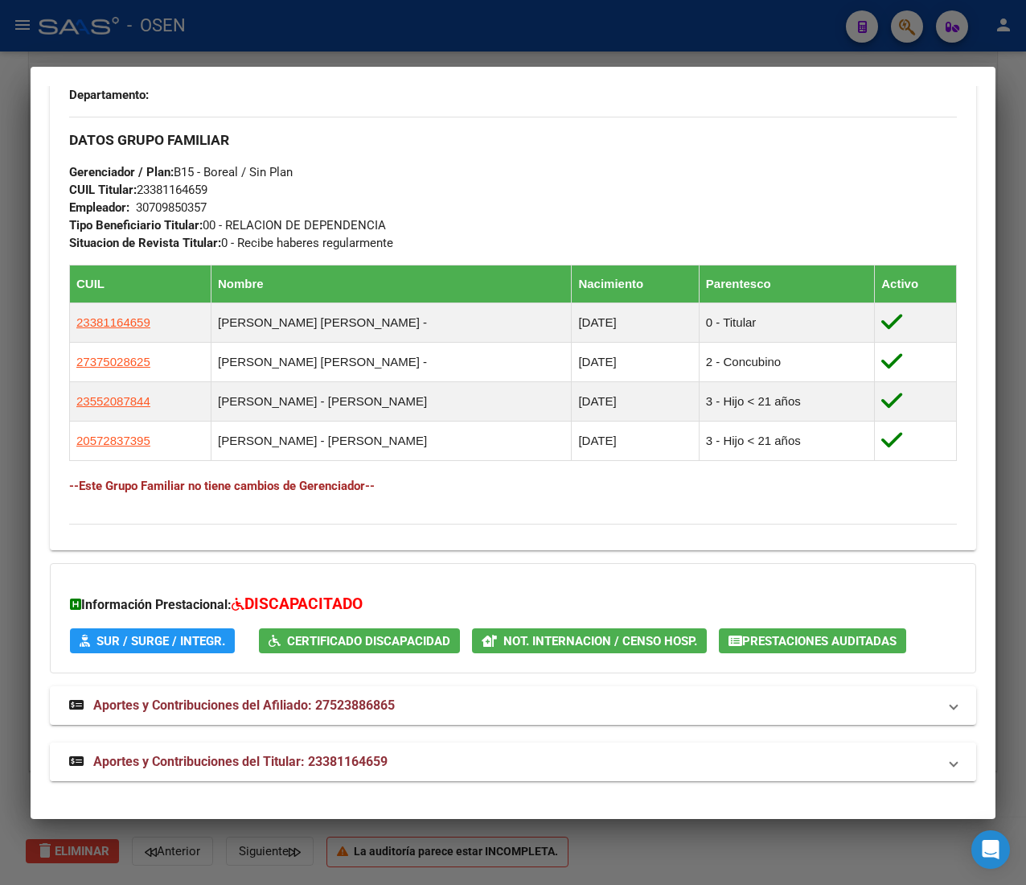
click at [365, 769] on span "Aportes y Contribuciones del Titular: 23381164659" at bounding box center [240, 761] width 294 height 15
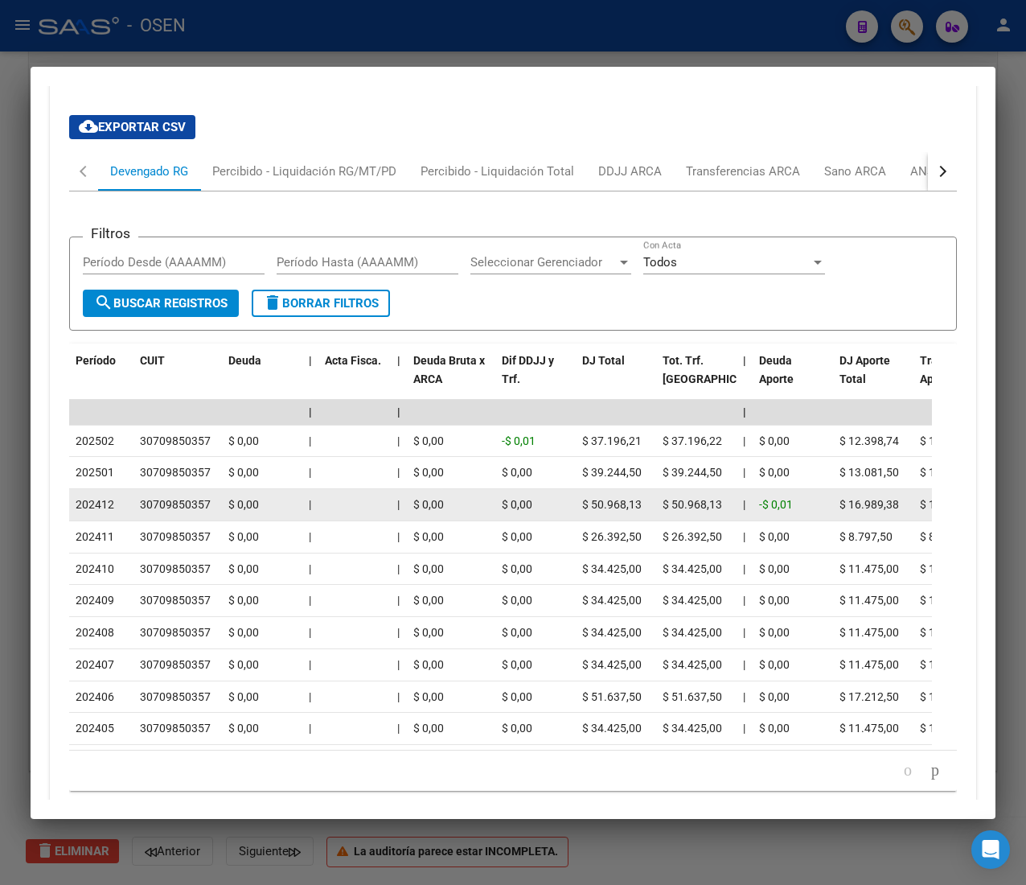
scroll to position [1707, 0]
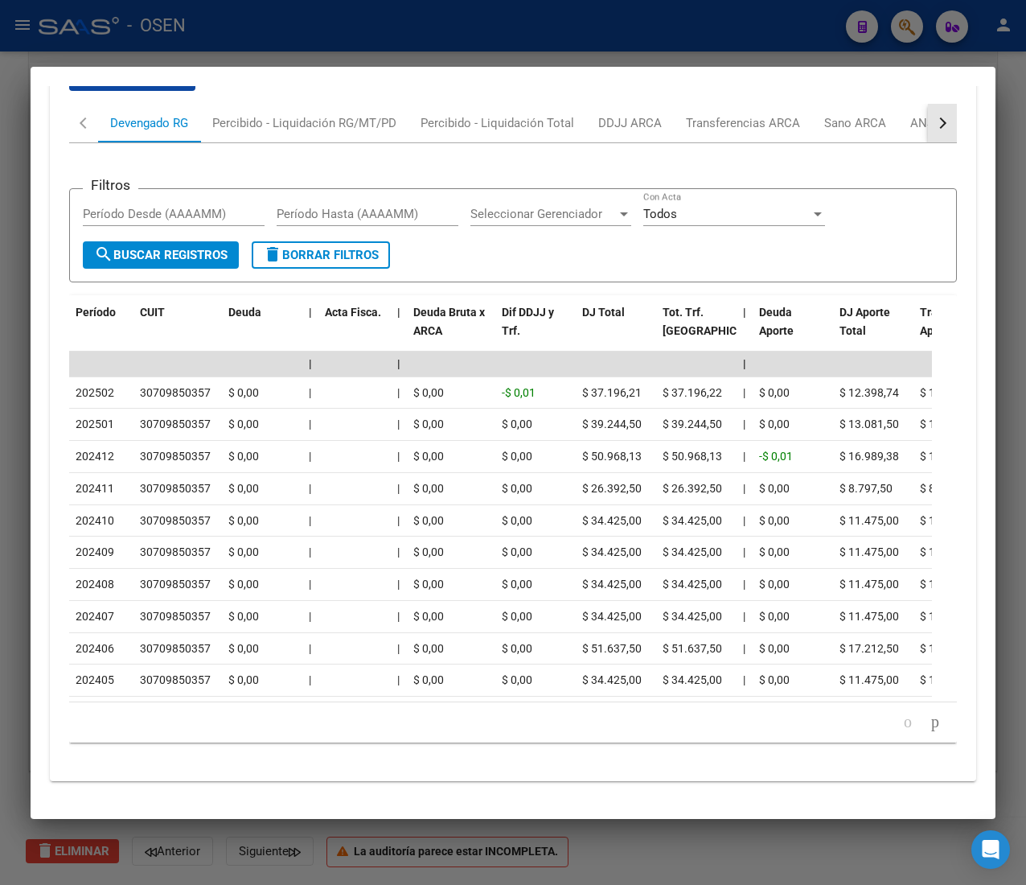
click at [936, 117] on div "button" at bounding box center [941, 122] width 11 height 11
click at [867, 114] on div "ANSES Desempleo" at bounding box center [845, 123] width 103 height 18
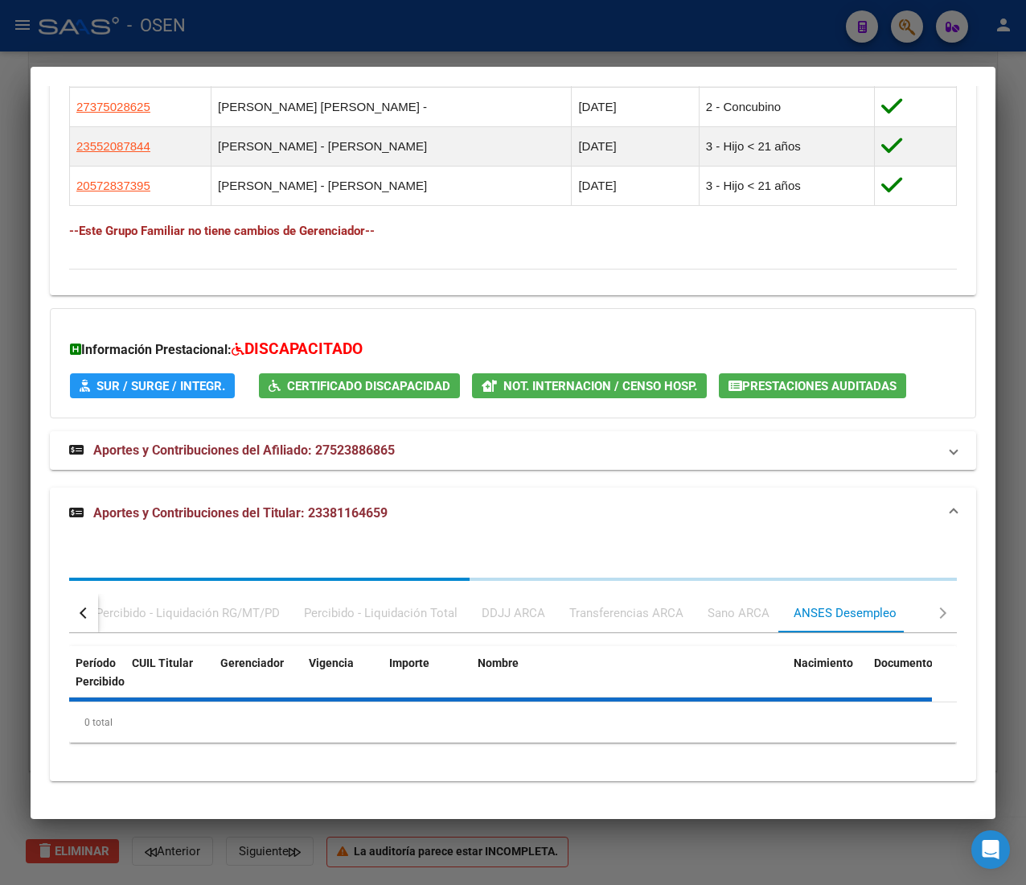
scroll to position [1243, 0]
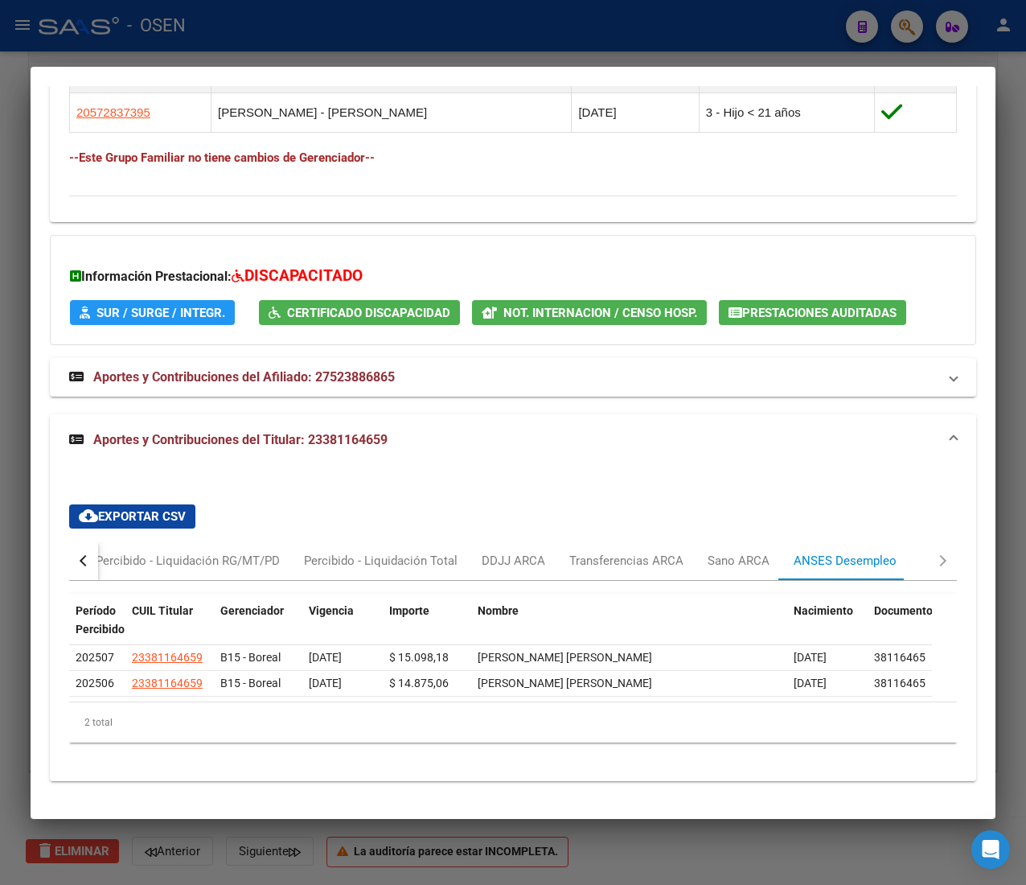
click at [525, 32] on div at bounding box center [513, 442] width 1026 height 885
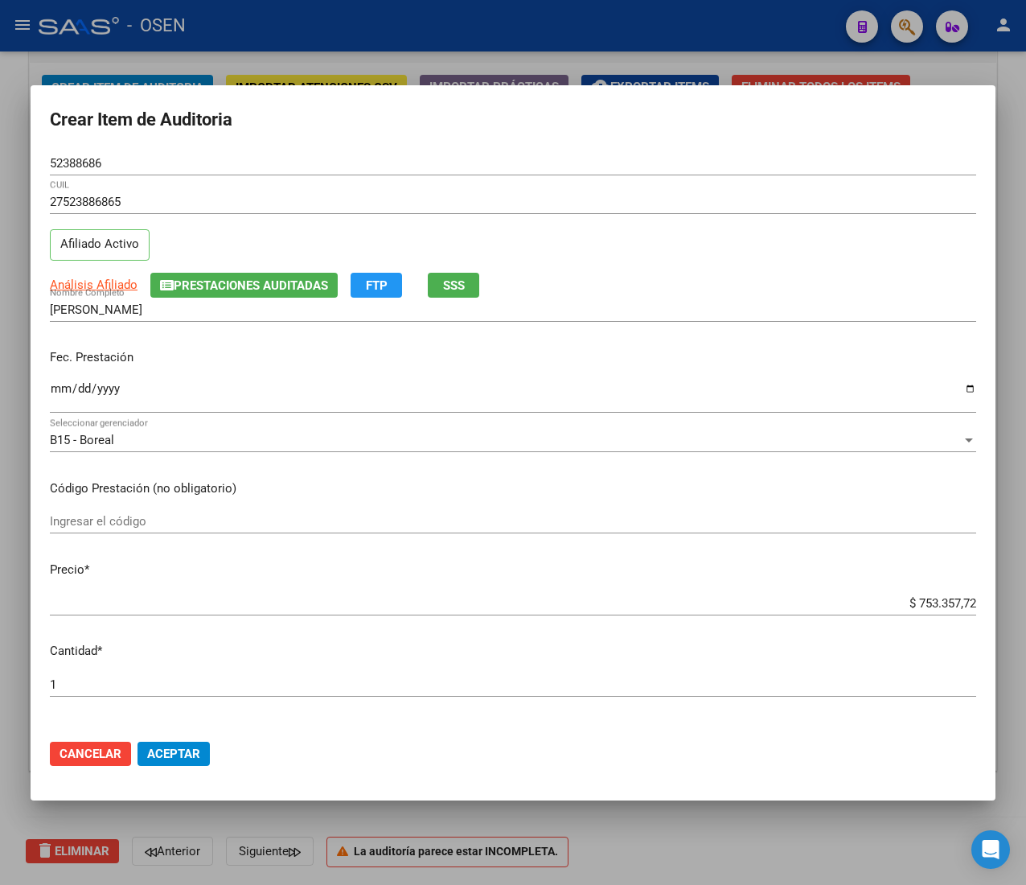
click at [905, 604] on input "$ 753.357,72" at bounding box center [513, 603] width 927 height 14
click at [197, 742] on button "Aceptar" at bounding box center [174, 754] width 72 height 24
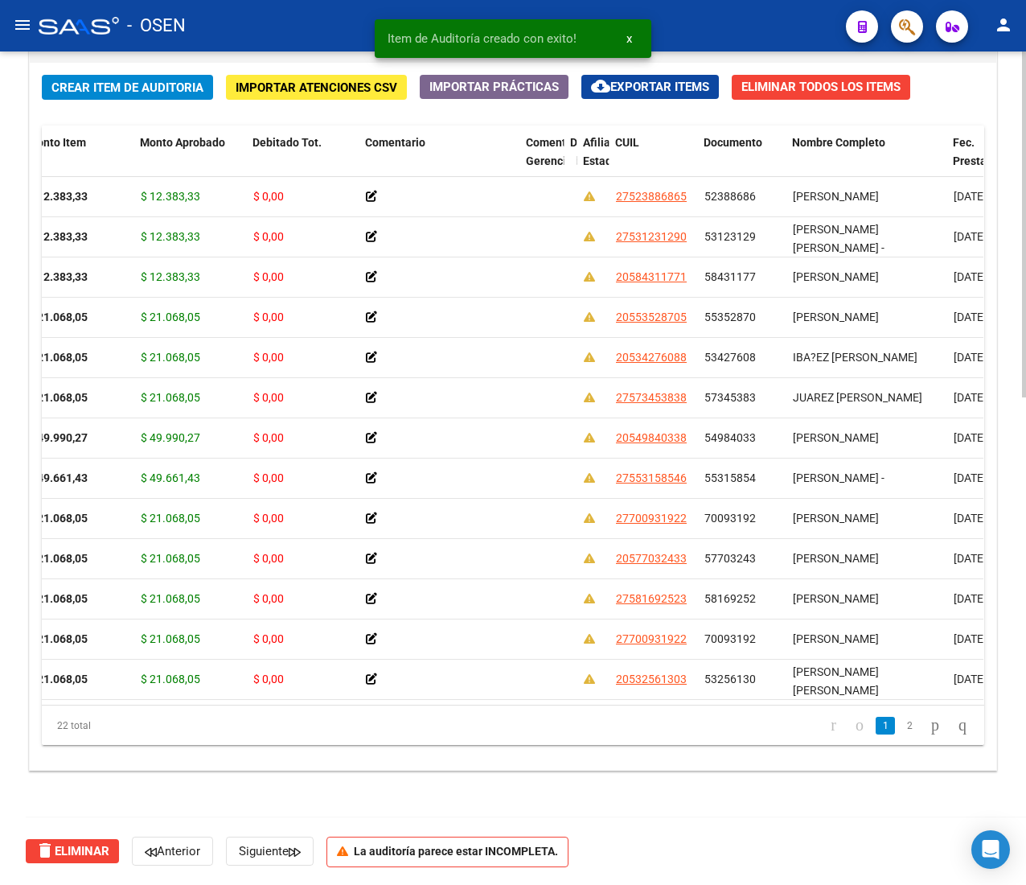
click at [92, 83] on span "Crear Item de Auditoria" at bounding box center [127, 87] width 152 height 14
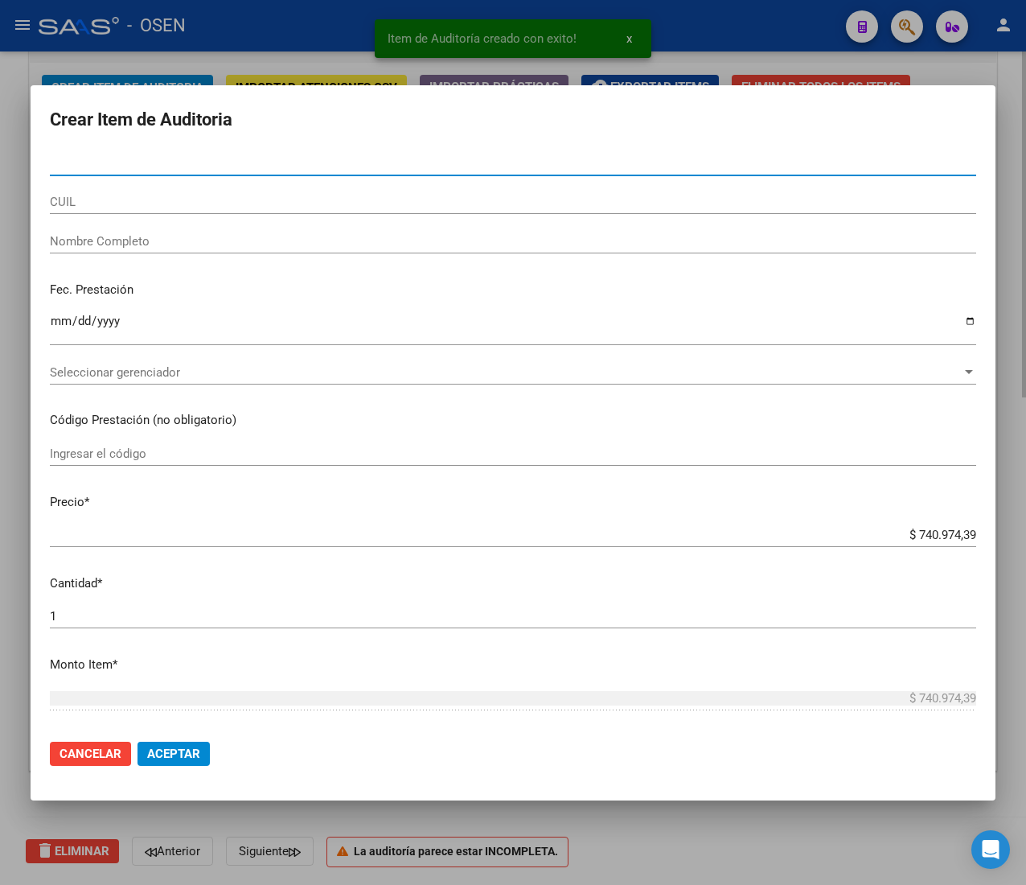
paste input "47355688"
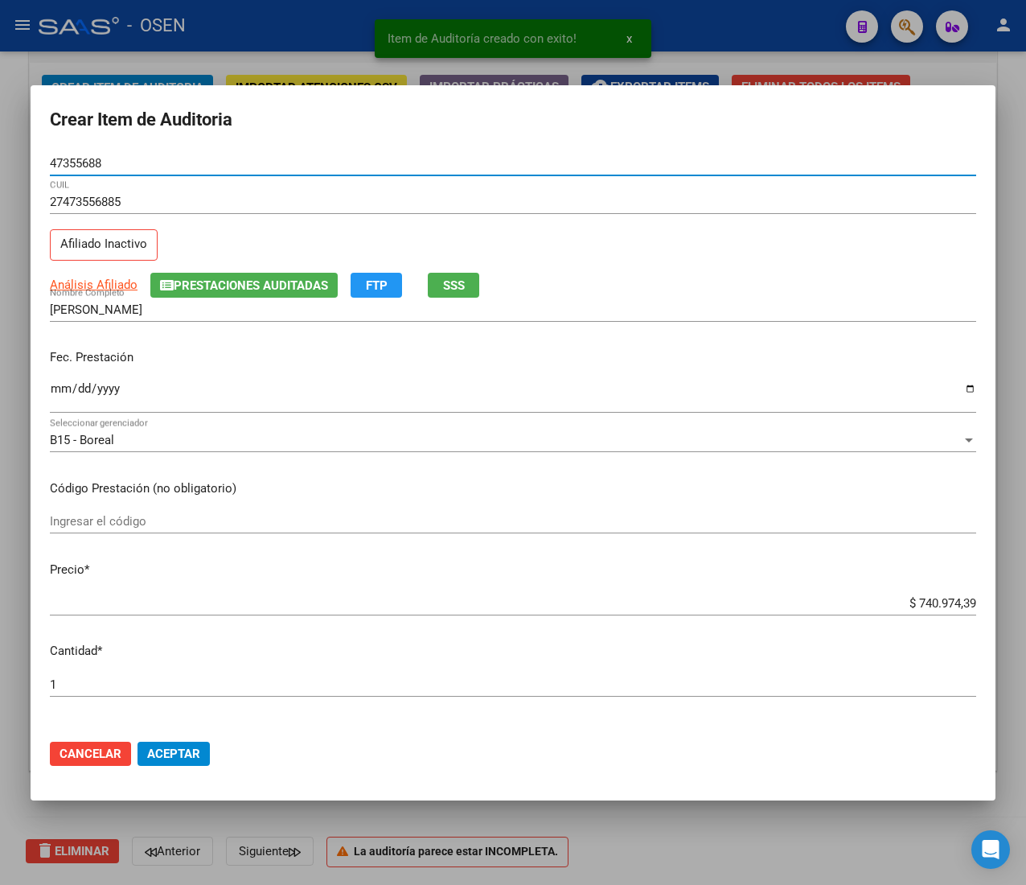
click at [59, 392] on input "Ingresar la fecha" at bounding box center [513, 395] width 927 height 26
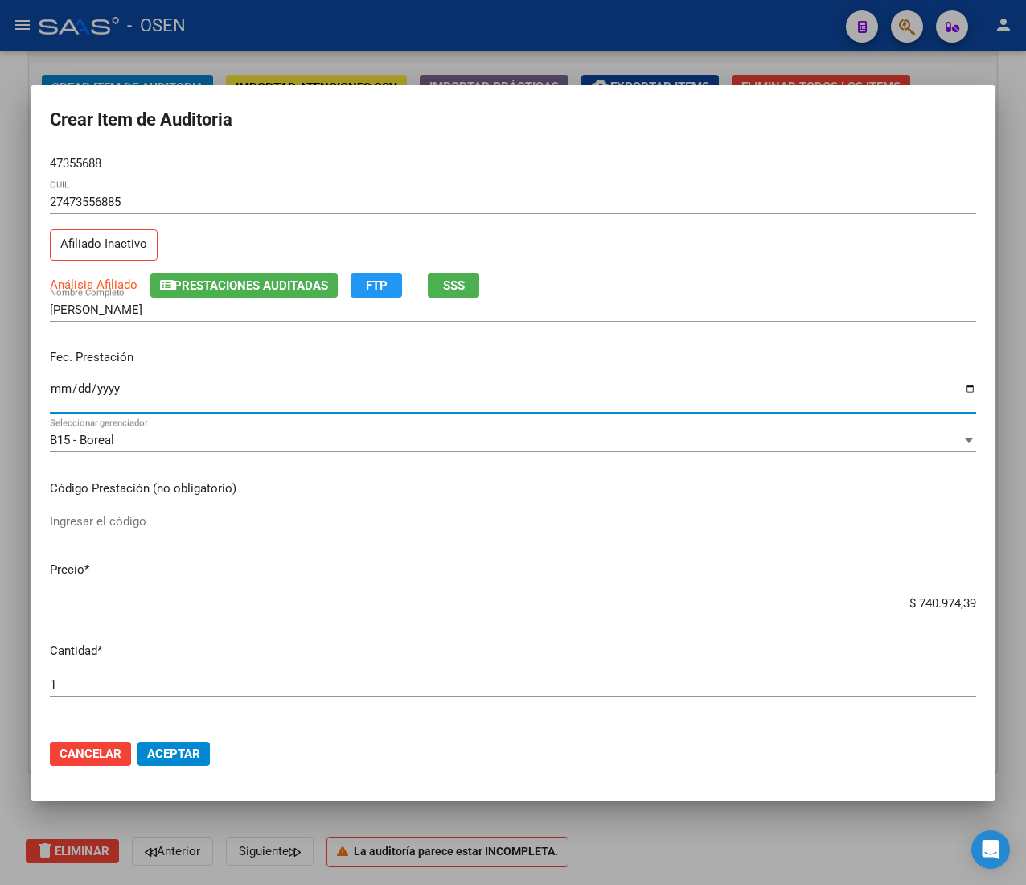
click at [108, 288] on span "Análisis Afiliado" at bounding box center [94, 285] width 88 height 14
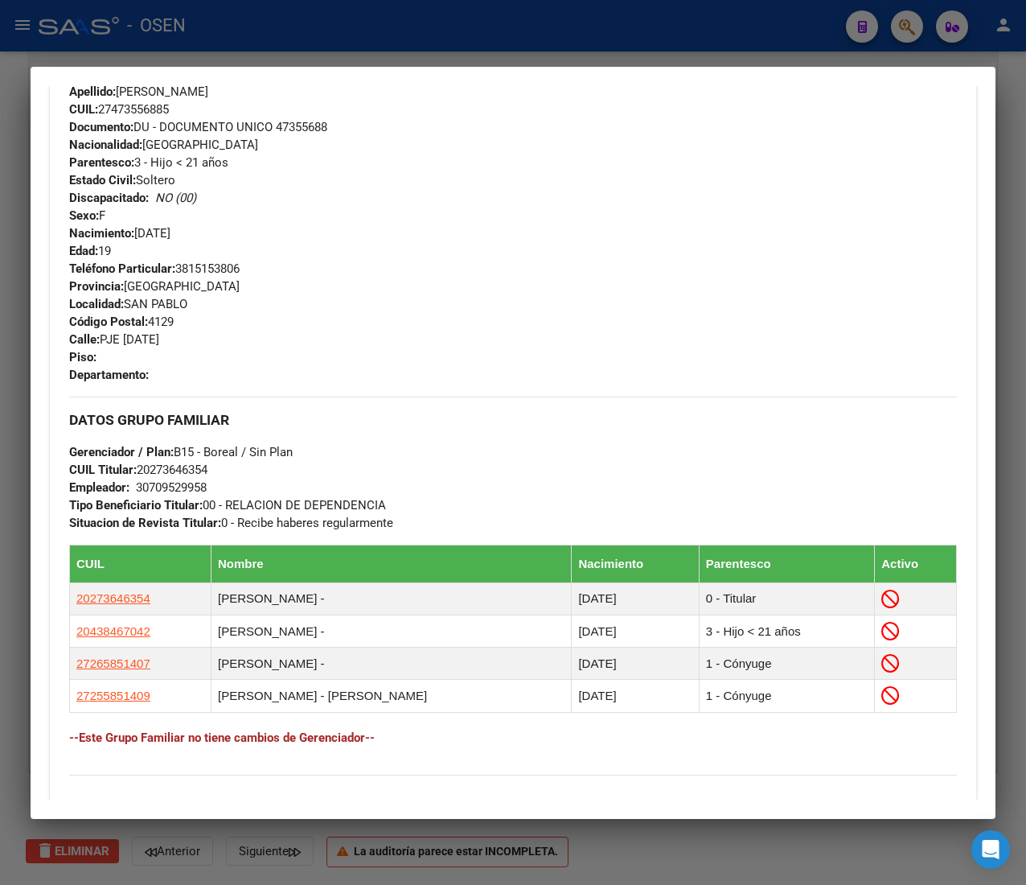
scroll to position [0, 0]
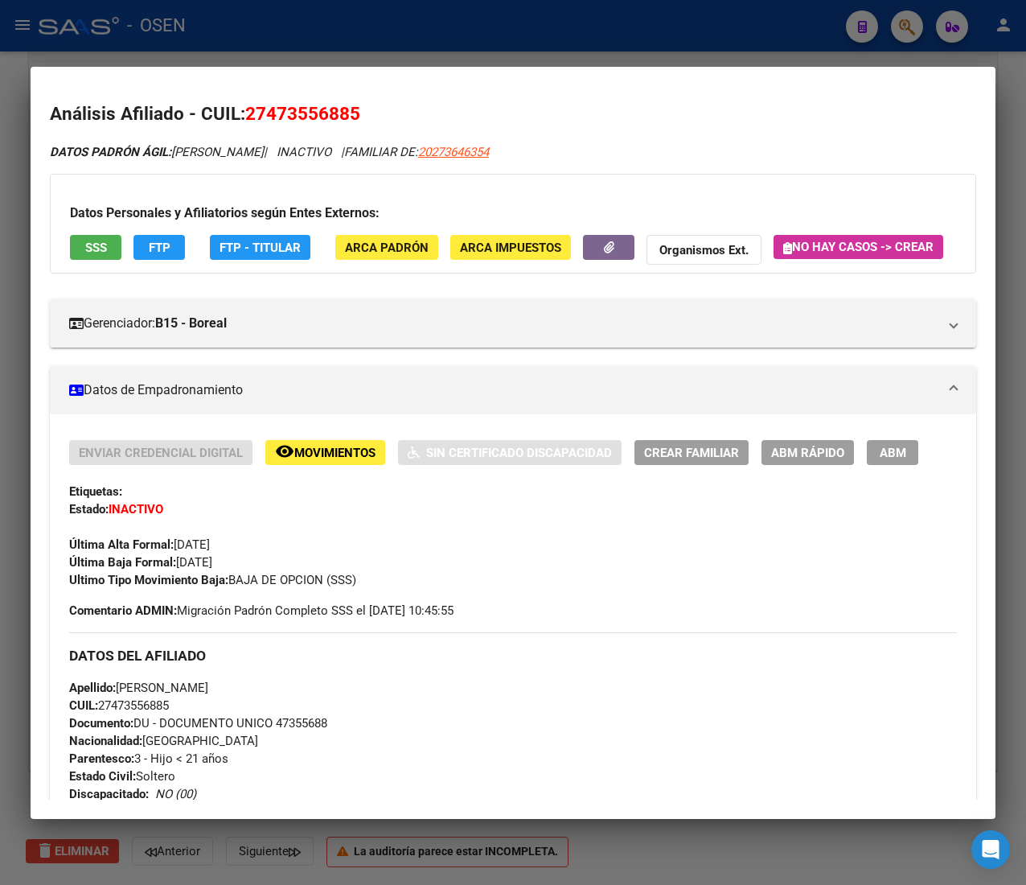
click at [800, 179] on div "Datos Personales y Afiliatorios según Entes Externos: SSS FTP FTP - Titular ARC…" at bounding box center [513, 224] width 927 height 100
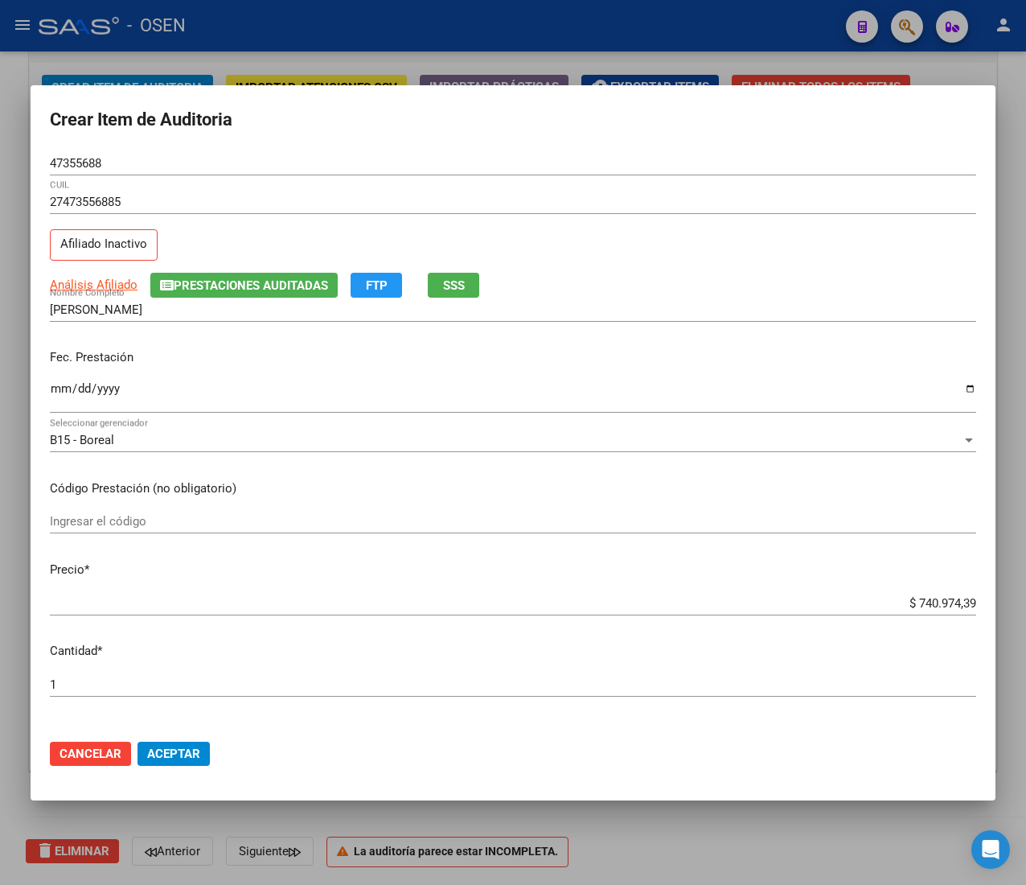
click at [920, 602] on input "$ 740.974,39" at bounding box center [513, 603] width 927 height 14
click at [84, 151] on div "47355688 Nro Documento" at bounding box center [513, 163] width 927 height 24
click at [81, 163] on input "47355688" at bounding box center [513, 163] width 927 height 14
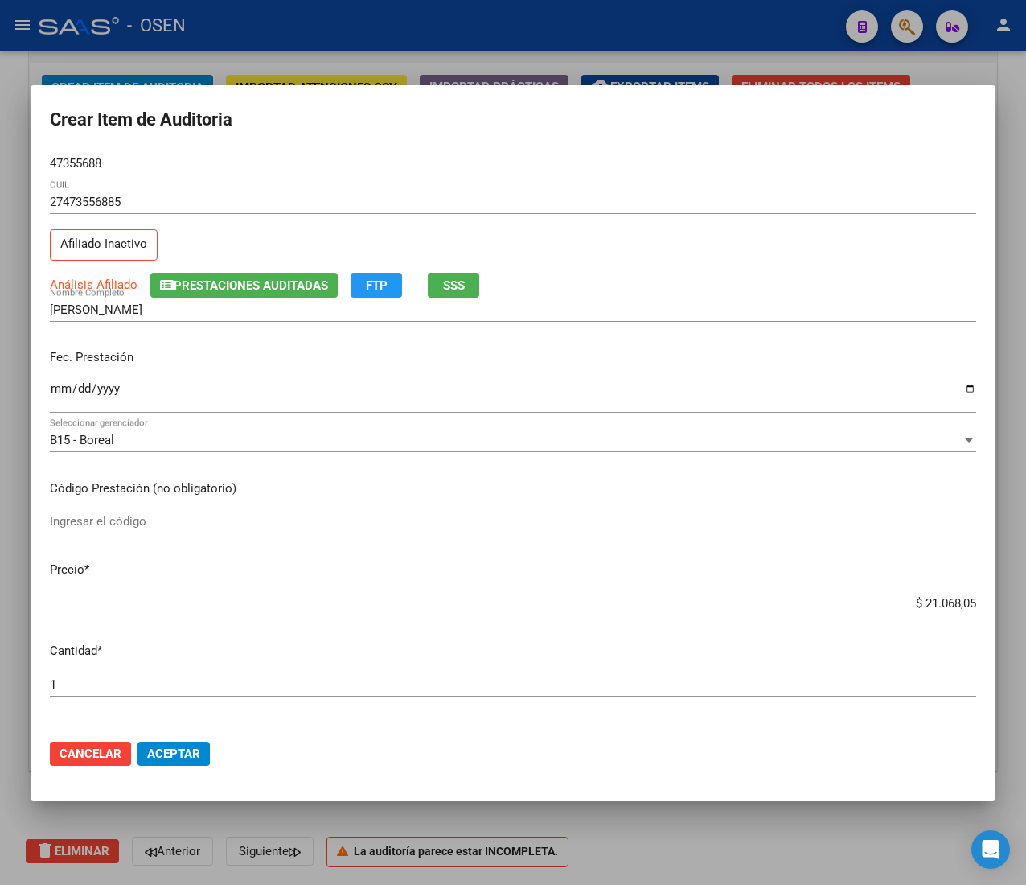
drag, startPoint x: 172, startPoint y: 748, endPoint x: 136, endPoint y: 782, distance: 49.5
click at [172, 748] on span "Aceptar" at bounding box center [173, 754] width 53 height 14
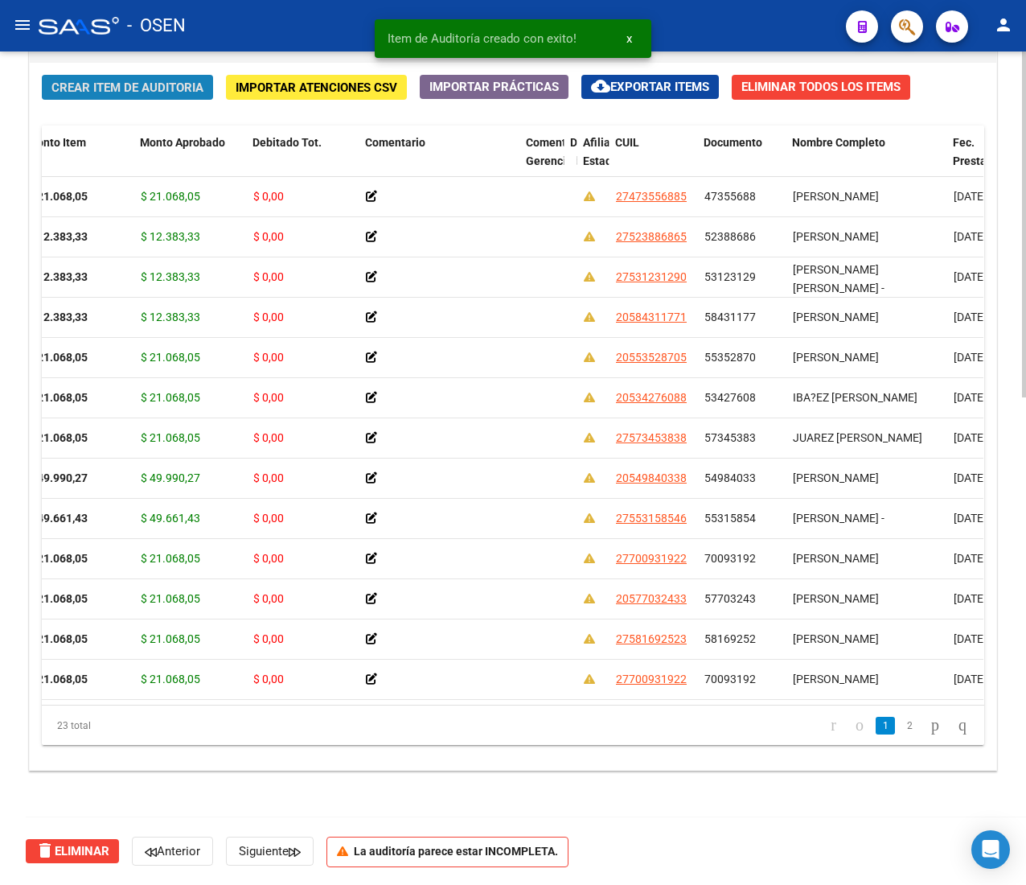
click at [150, 87] on span "Crear Item de Auditoria" at bounding box center [127, 87] width 152 height 14
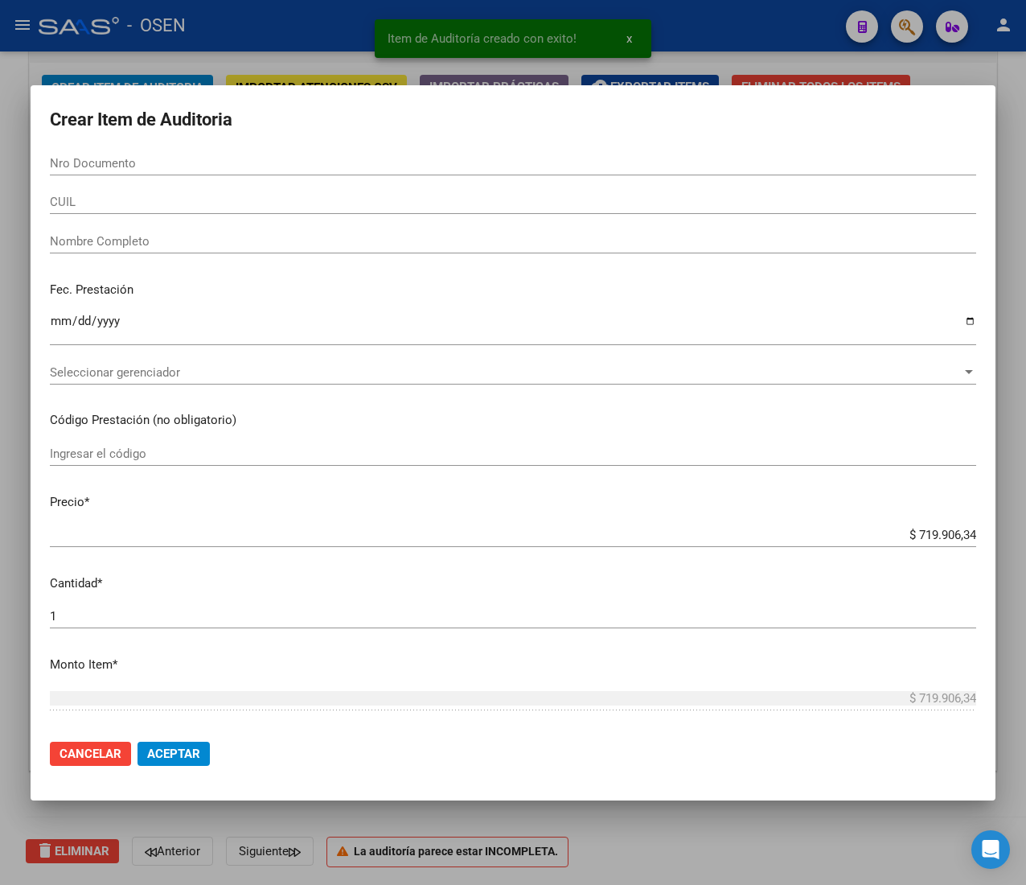
click at [97, 154] on div "Nro Documento" at bounding box center [513, 163] width 927 height 24
paste input "52388686"
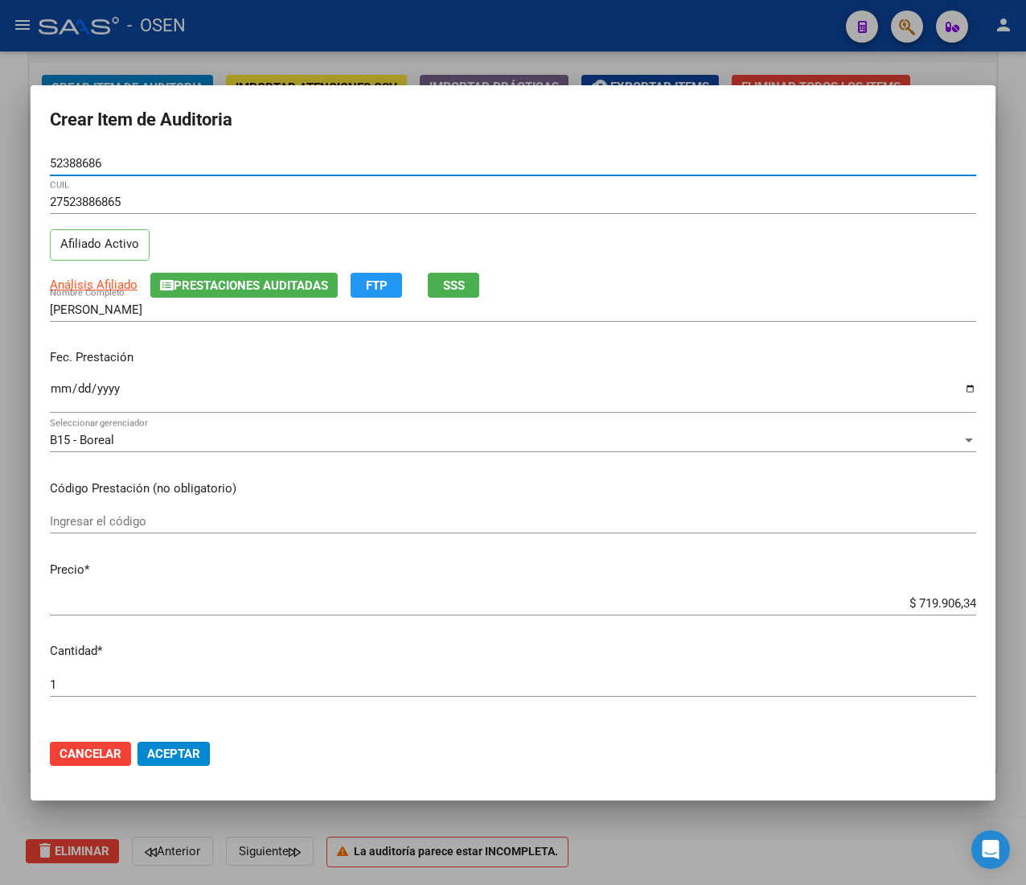
click at [58, 385] on input "Ingresar la fecha" at bounding box center [513, 395] width 927 height 26
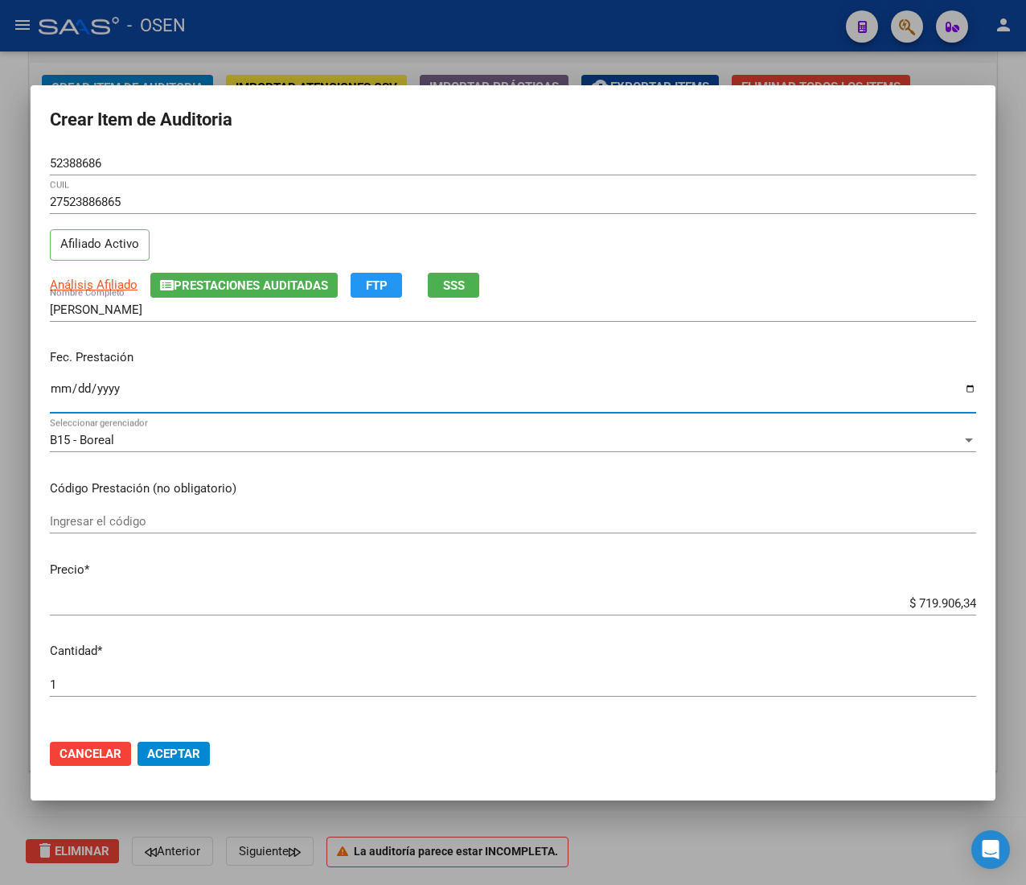
click at [124, 294] on div "Análisis Afiliado Prestaciones Auditadas FTP SSS" at bounding box center [513, 285] width 927 height 25
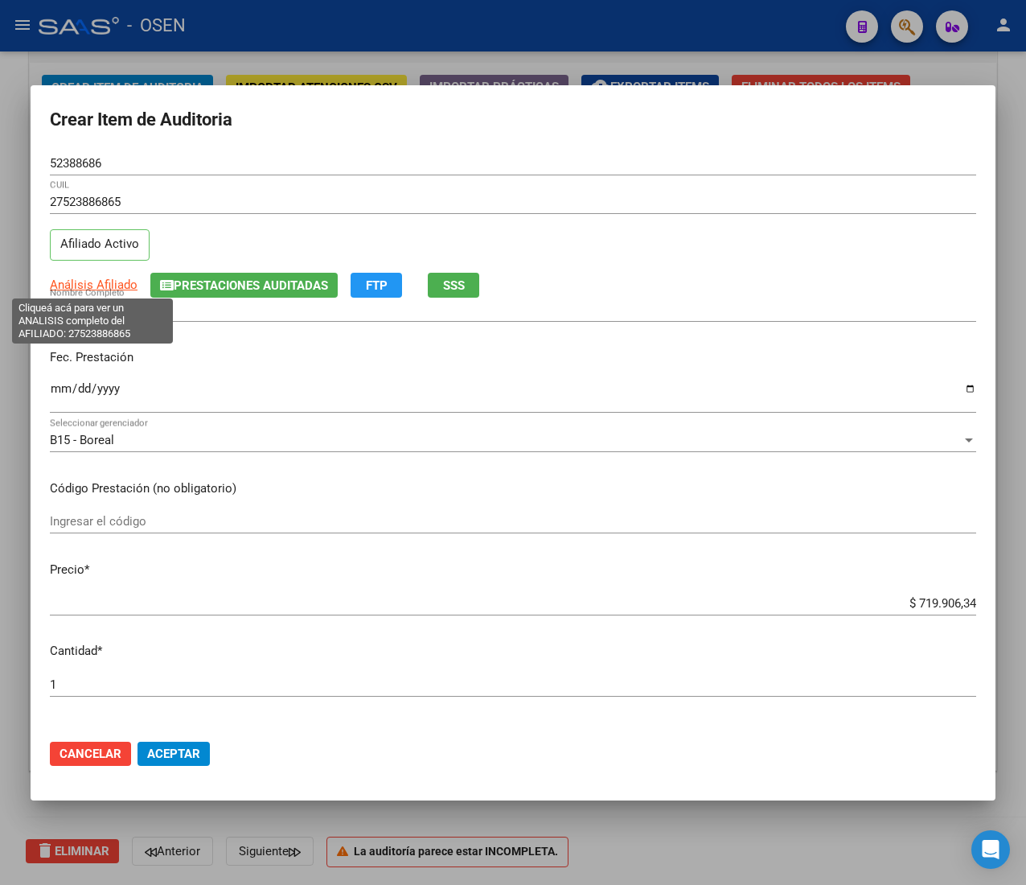
click at [124, 283] on span "Análisis Afiliado" at bounding box center [94, 285] width 88 height 14
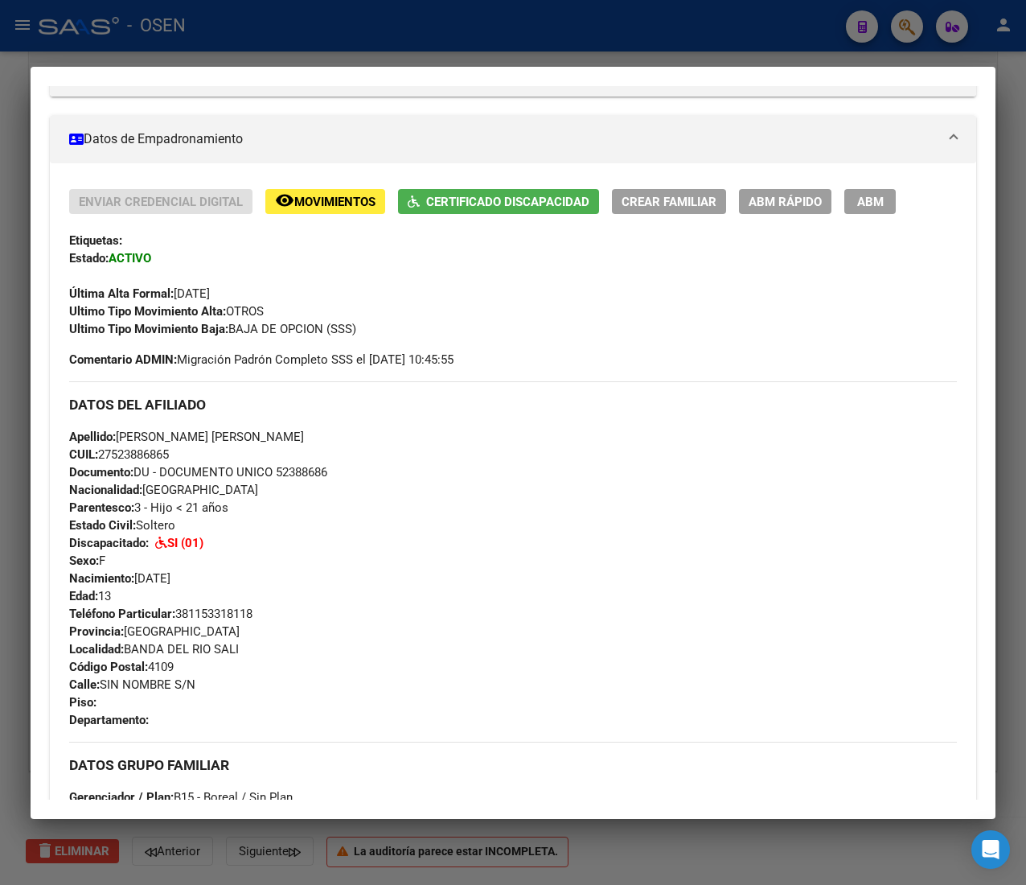
scroll to position [914, 0]
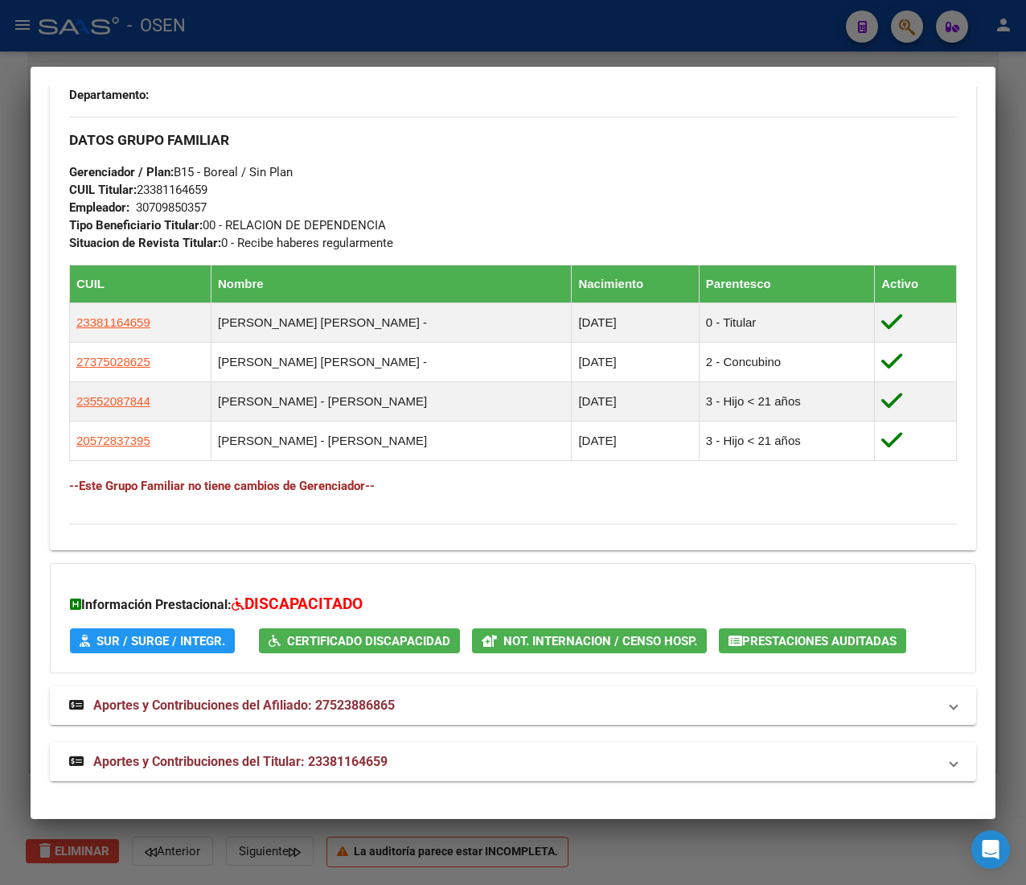
click at [509, 759] on mat-panel-title "Aportes y Contribuciones del Titular: 23381164659" at bounding box center [503, 761] width 869 height 19
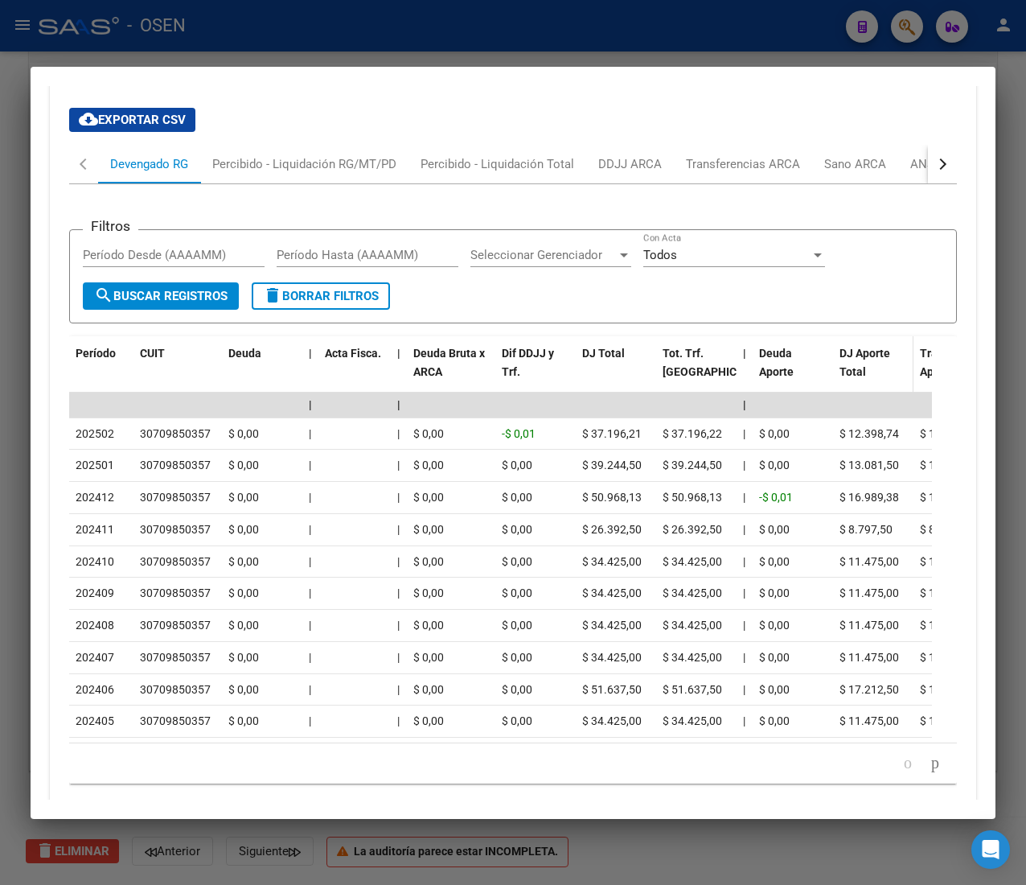
scroll to position [1707, 0]
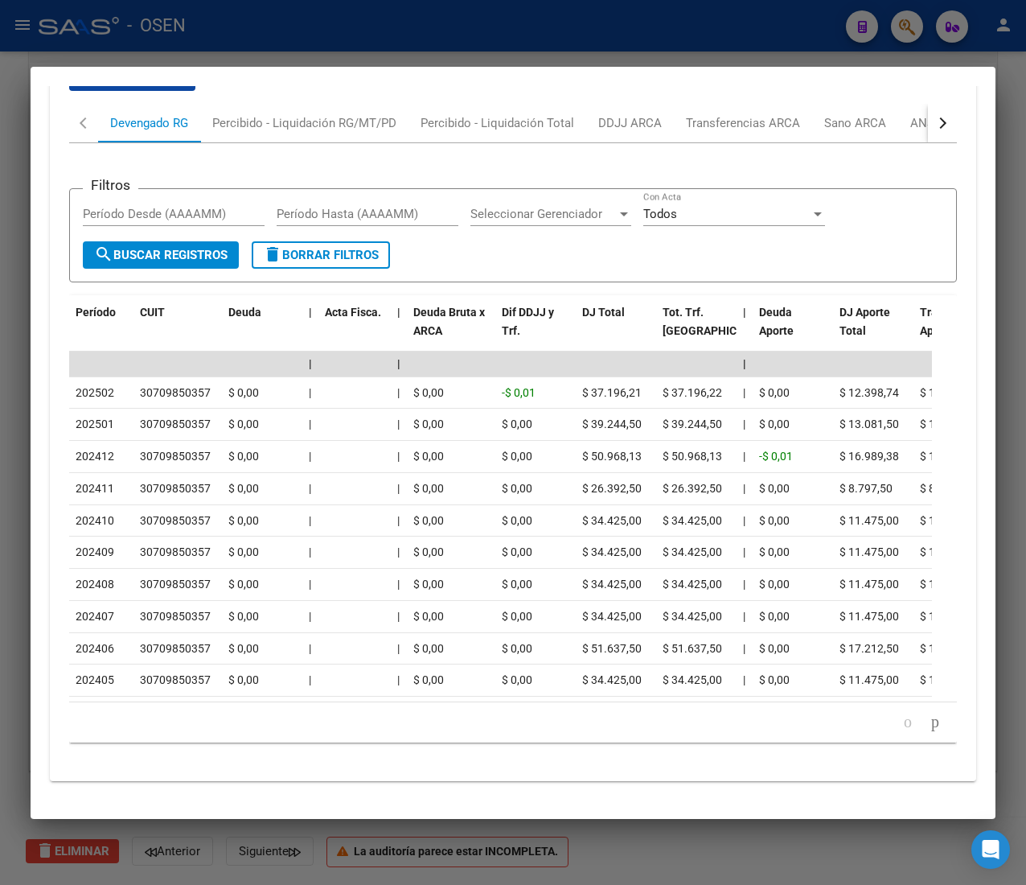
click at [928, 104] on button "button" at bounding box center [942, 123] width 29 height 39
click at [860, 143] on div "Filtros Período Desde (AAAAMM) Período Hasta (AAAAMM) Seleccionar Gerenciador S…" at bounding box center [513, 449] width 888 height 612
click at [860, 111] on div "ANSES Desempleo" at bounding box center [845, 123] width 127 height 39
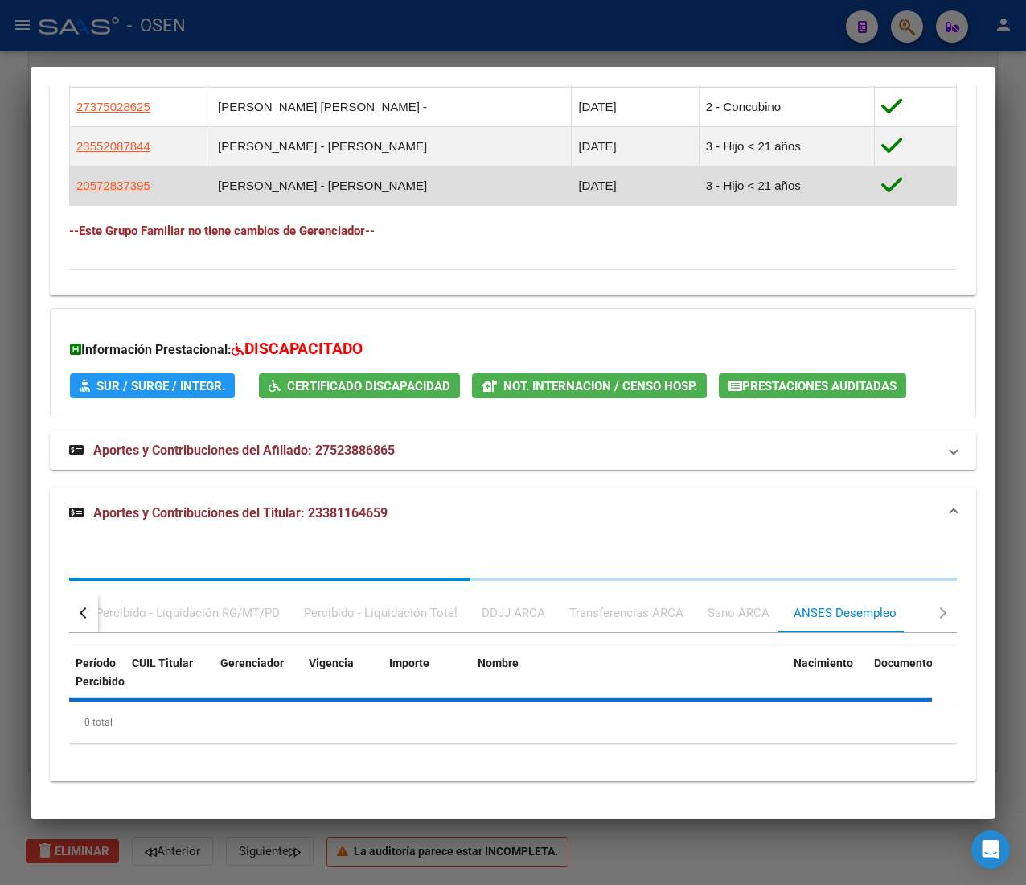
scroll to position [1243, 0]
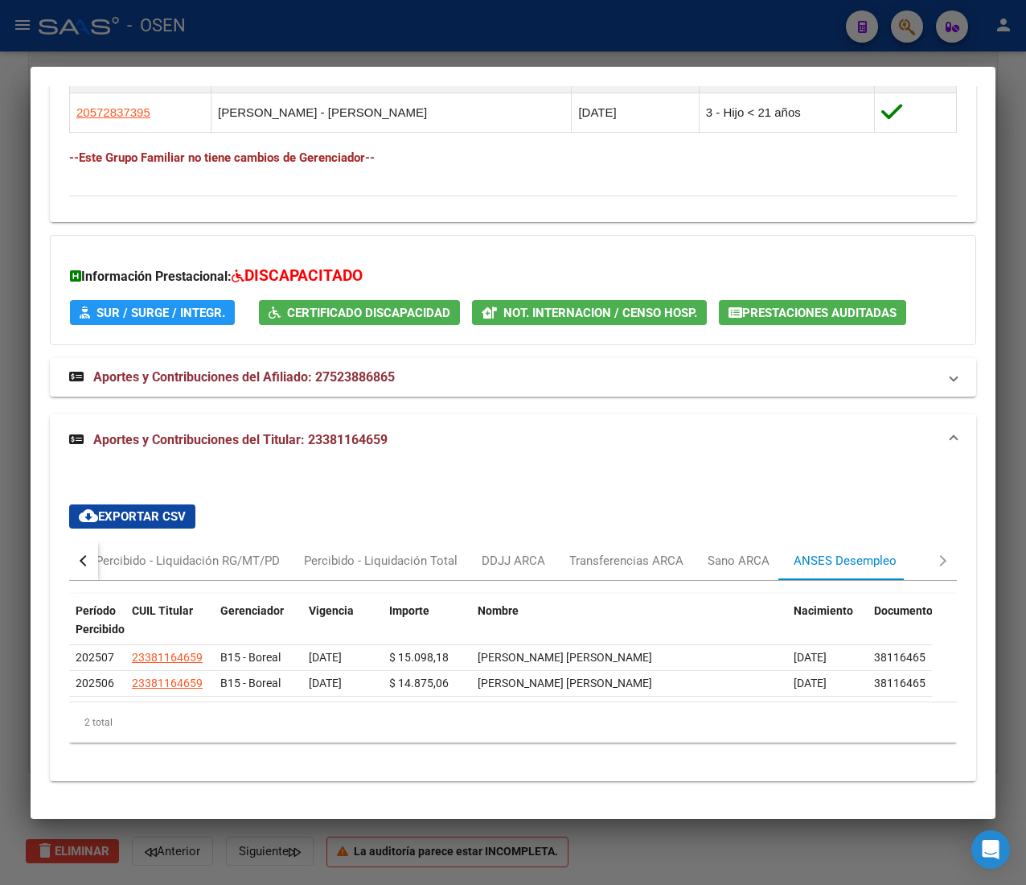
click at [428, 9] on div at bounding box center [513, 442] width 1026 height 885
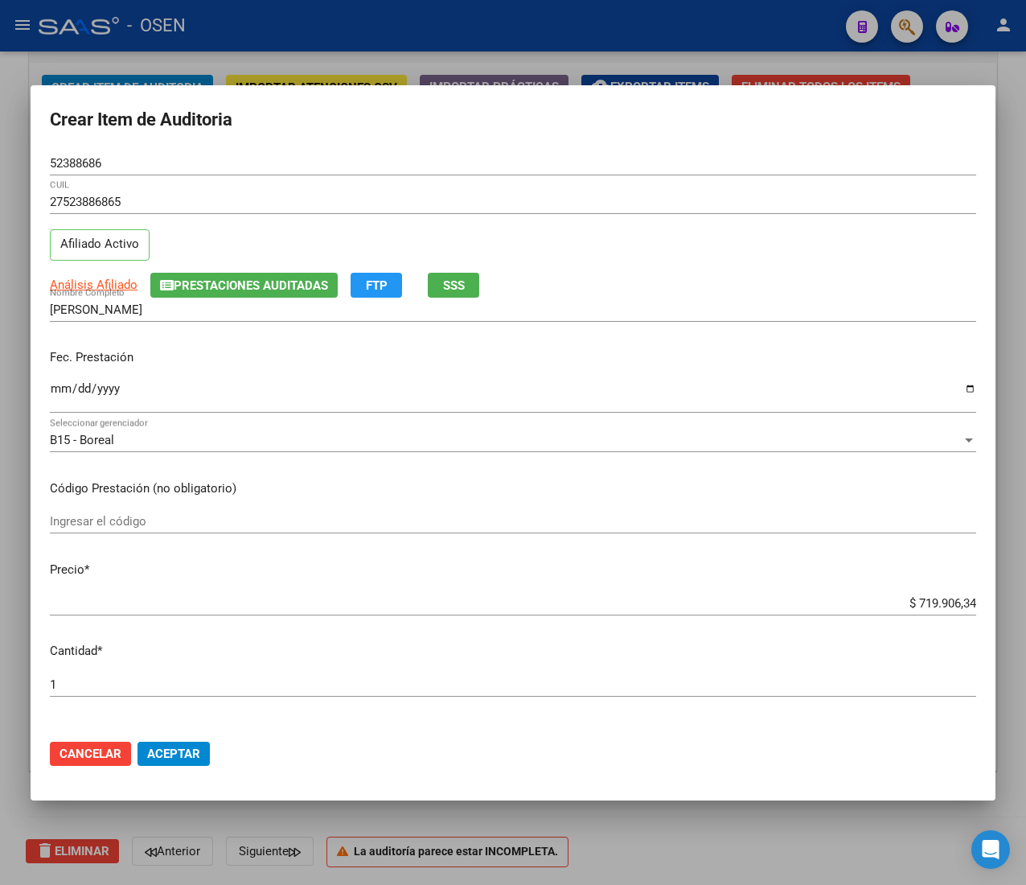
click at [915, 604] on input "$ 719.906,34" at bounding box center [513, 603] width 927 height 14
click at [183, 747] on span "Aceptar" at bounding box center [173, 754] width 53 height 14
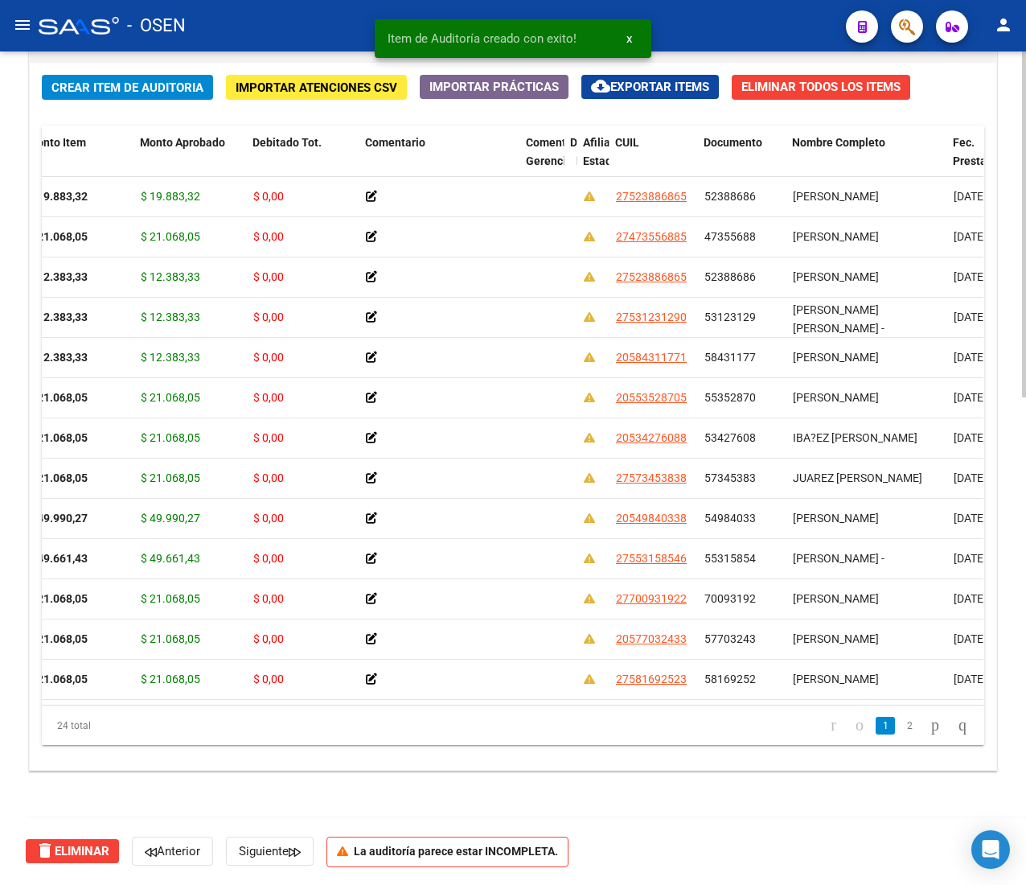
click at [76, 85] on span "Crear Item de Auditoria" at bounding box center [127, 87] width 152 height 14
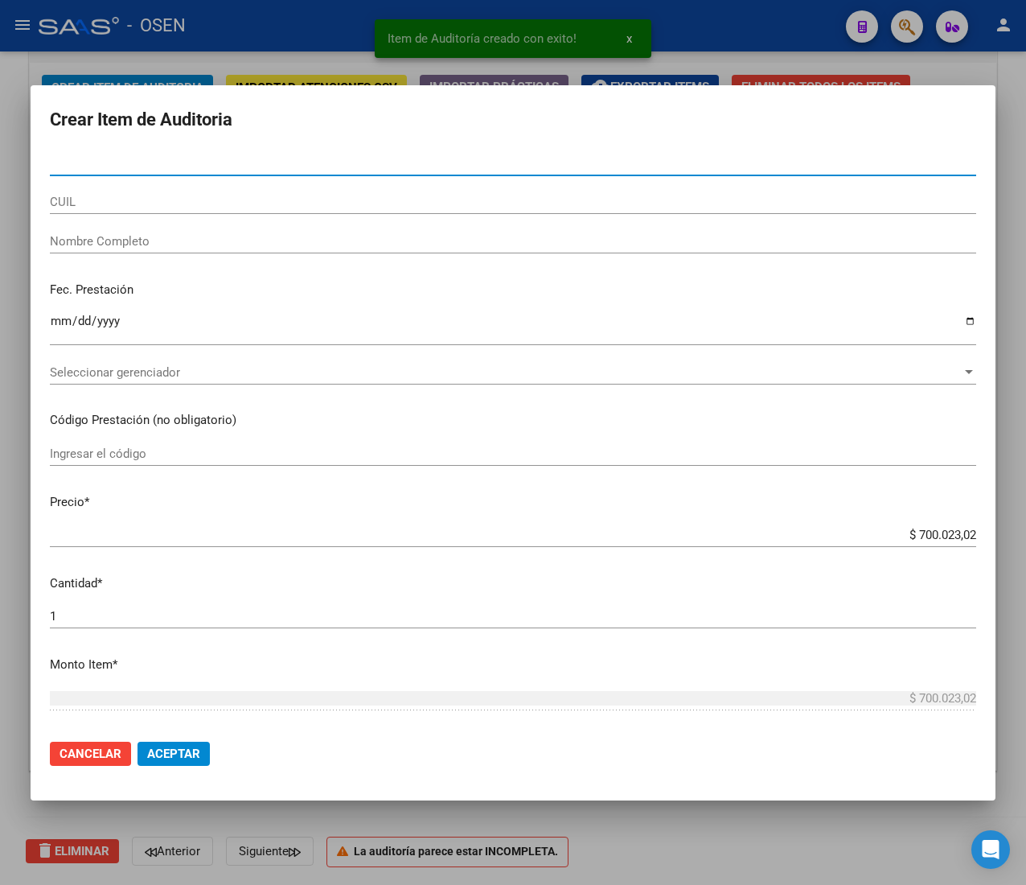
paste input "56102519"
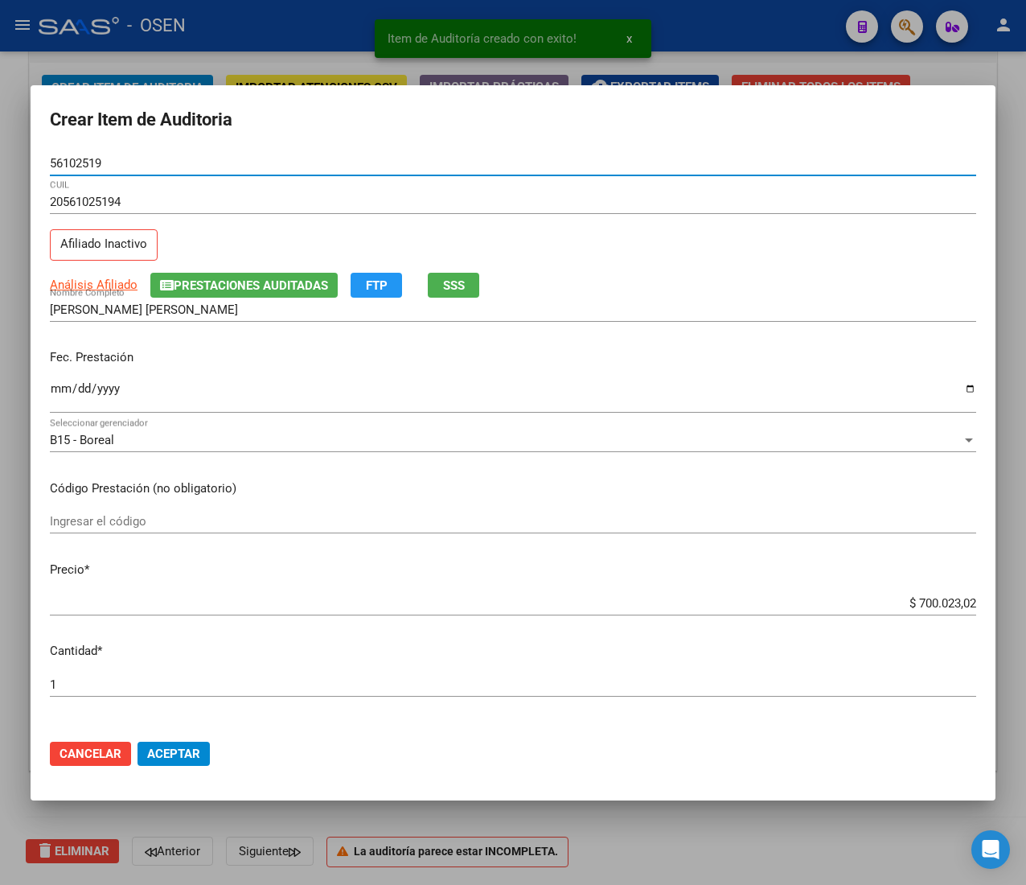
click at [52, 381] on div "Ingresar la fecha" at bounding box center [513, 396] width 927 height 35
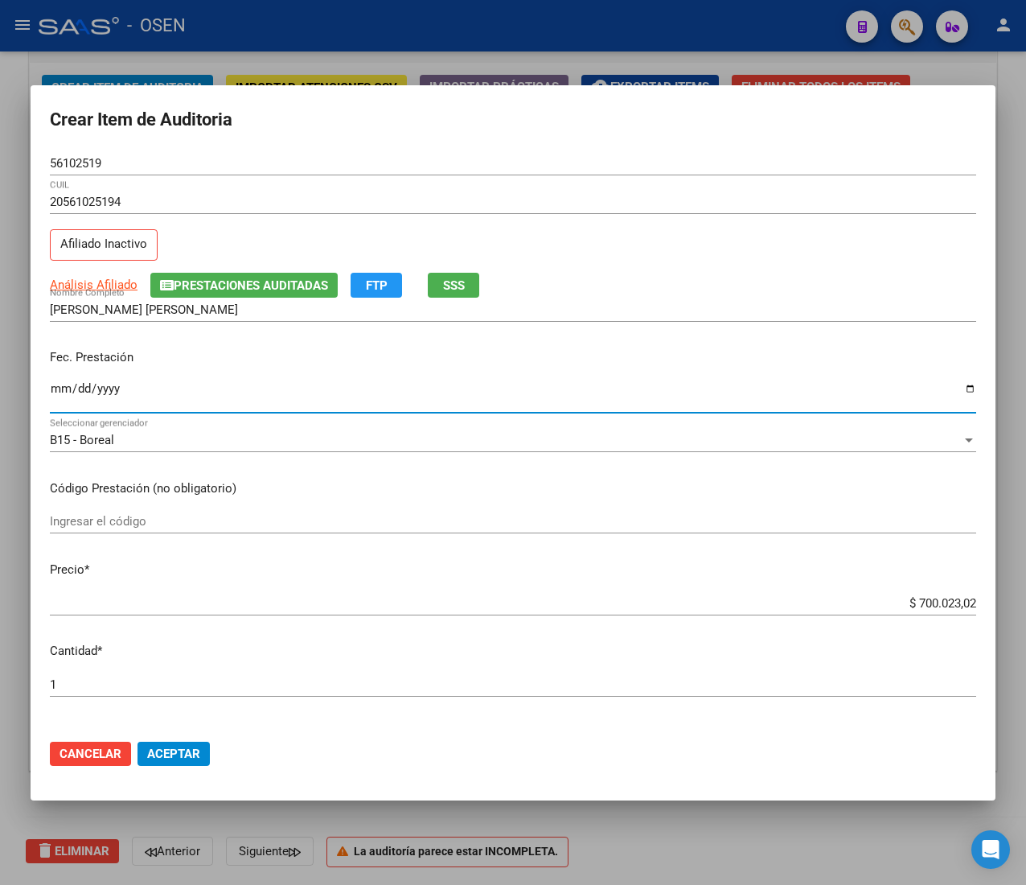
click at [436, 277] on button "SSS" at bounding box center [453, 285] width 51 height 25
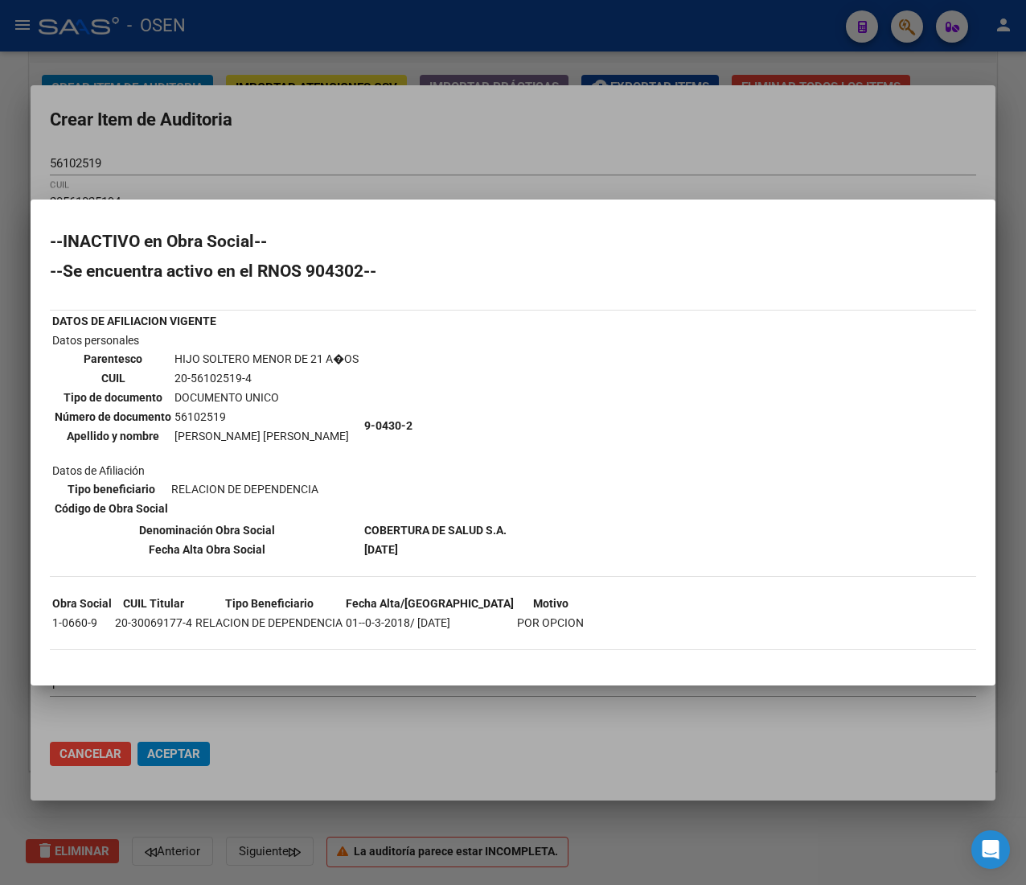
click at [627, 156] on div at bounding box center [513, 442] width 1026 height 885
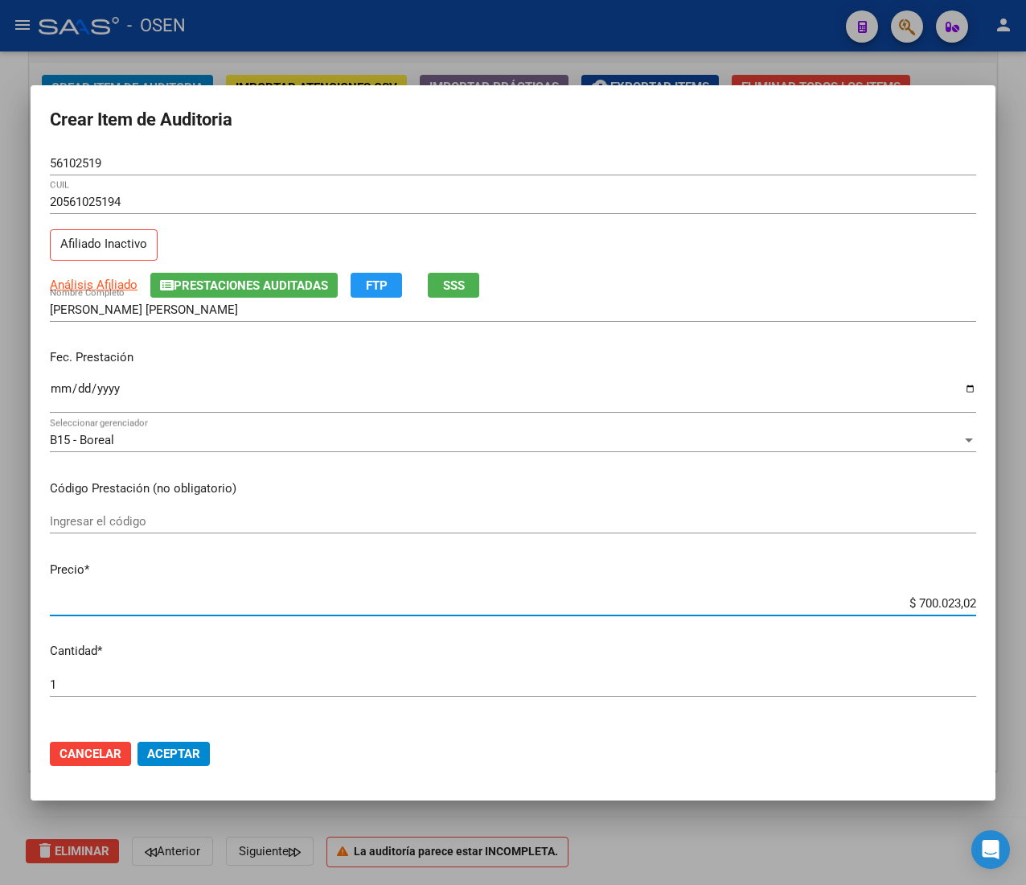
click at [919, 608] on input "$ 700.023,02" at bounding box center [513, 603] width 927 height 14
click at [84, 160] on input "56102519" at bounding box center [513, 163] width 927 height 14
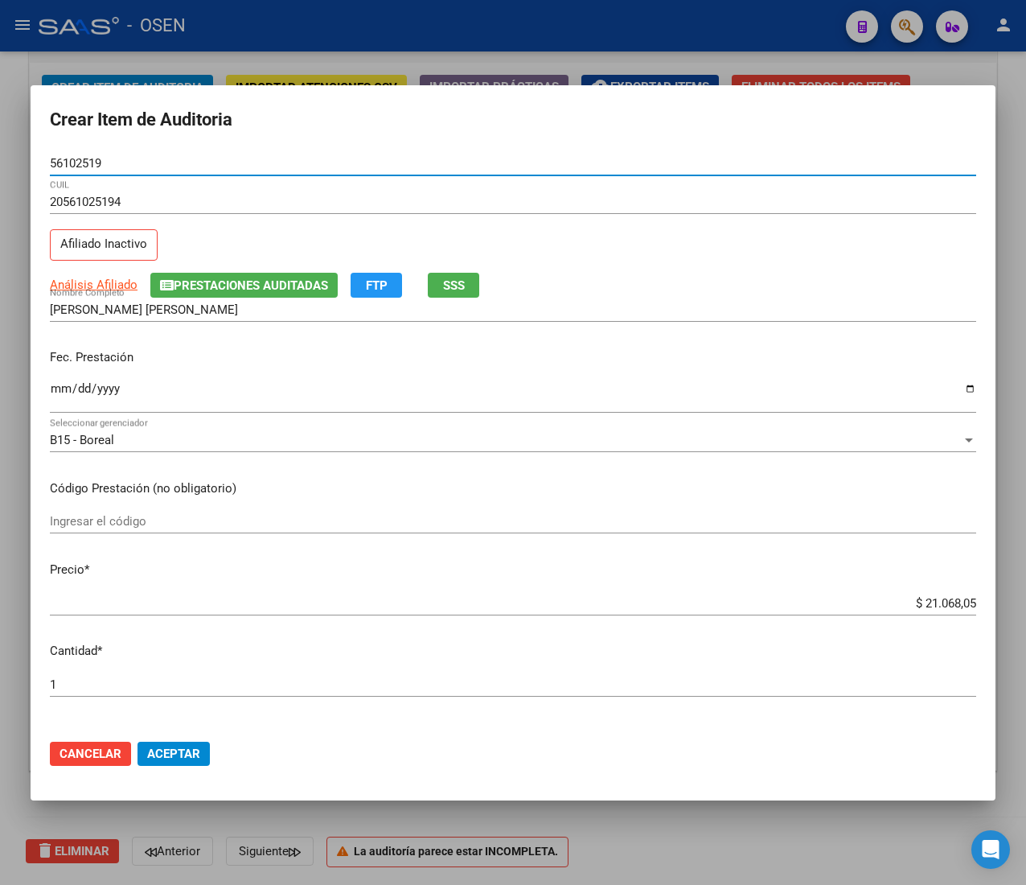
click at [84, 160] on input "56102519" at bounding box center [513, 163] width 927 height 14
click at [204, 746] on button "Aceptar" at bounding box center [174, 754] width 72 height 24
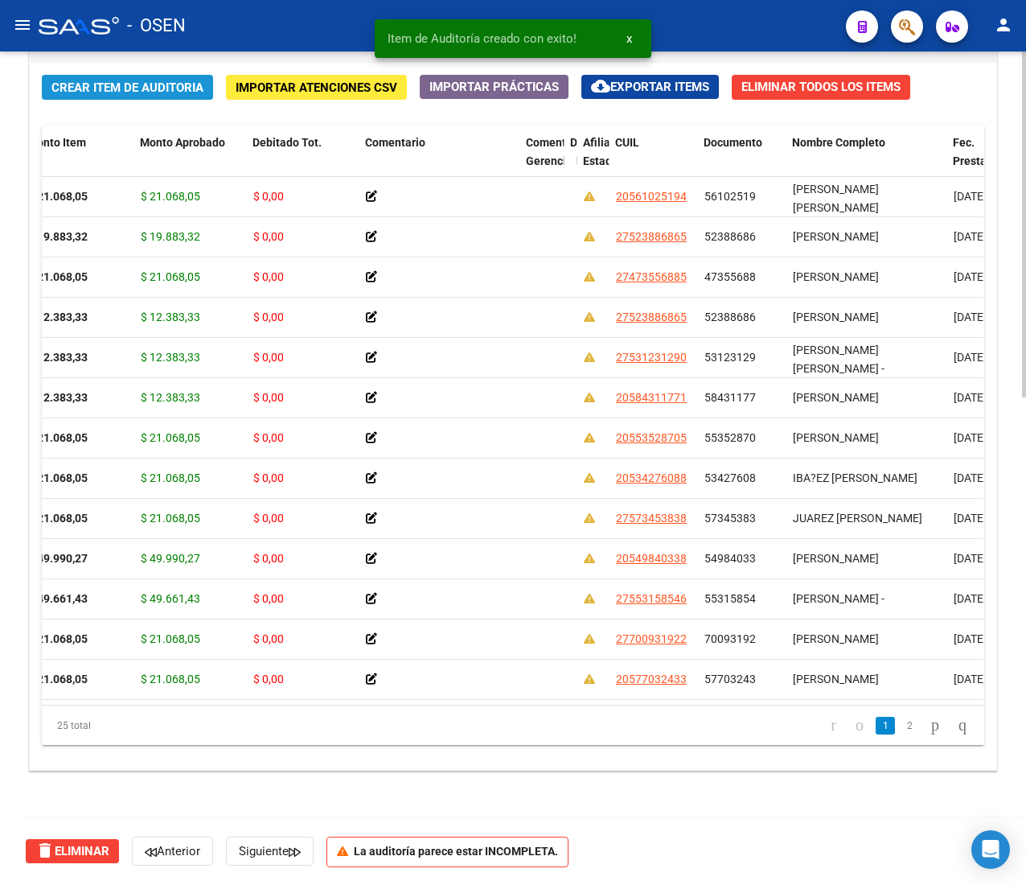
click at [110, 87] on span "Crear Item de Auditoria" at bounding box center [127, 87] width 152 height 14
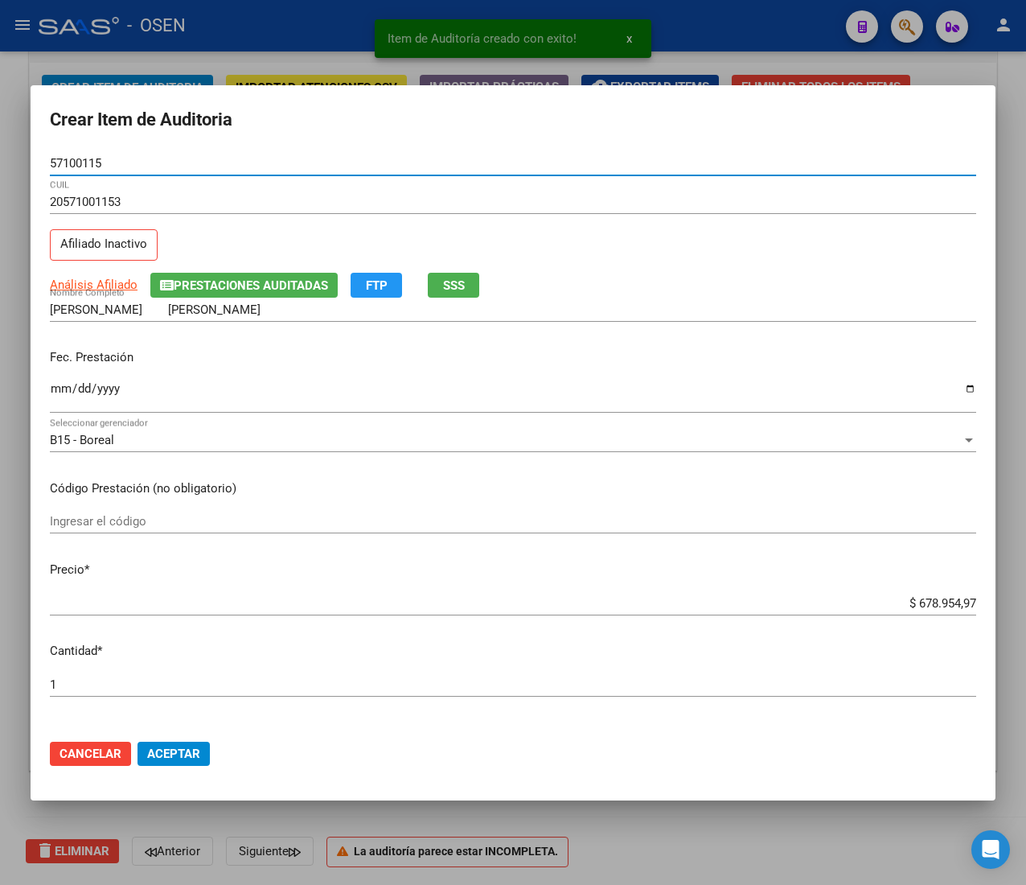
click at [65, 385] on input "Ingresar la fecha" at bounding box center [513, 395] width 927 height 26
click at [902, 594] on div "$ 678.954,97 Ingresar el precio" at bounding box center [513, 603] width 927 height 24
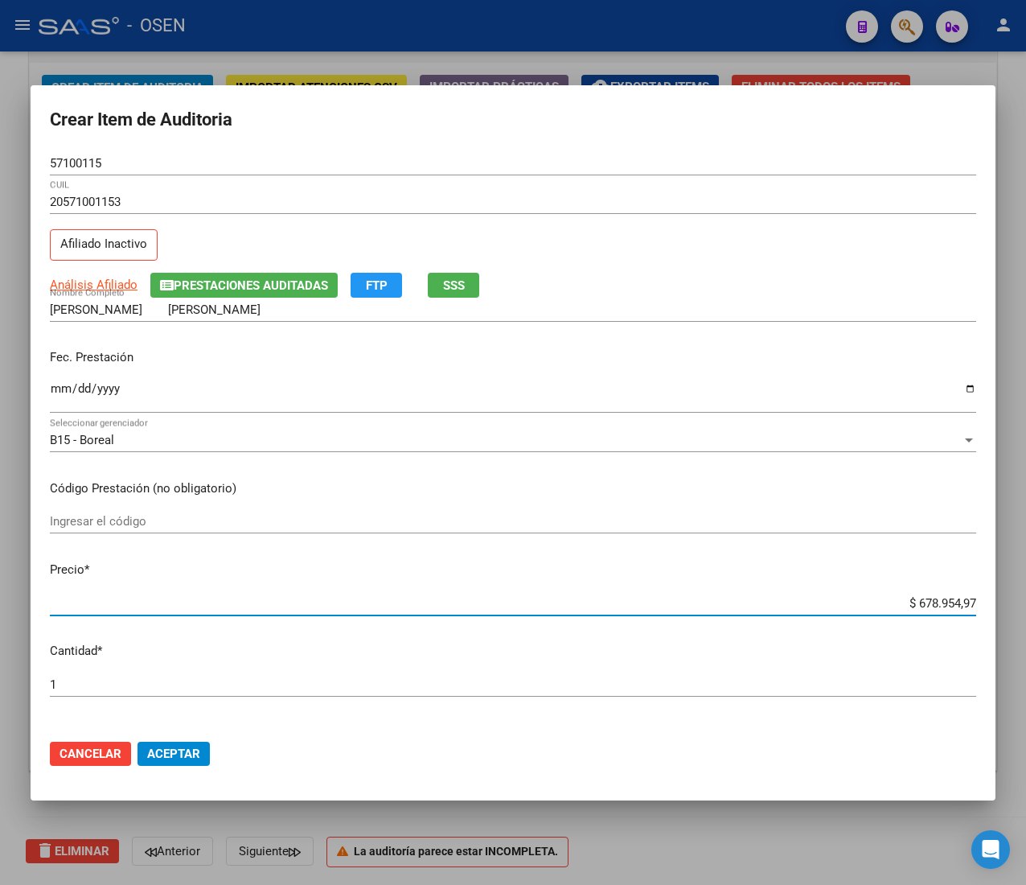
click at [907, 601] on input "$ 678.954,97" at bounding box center [513, 603] width 927 height 14
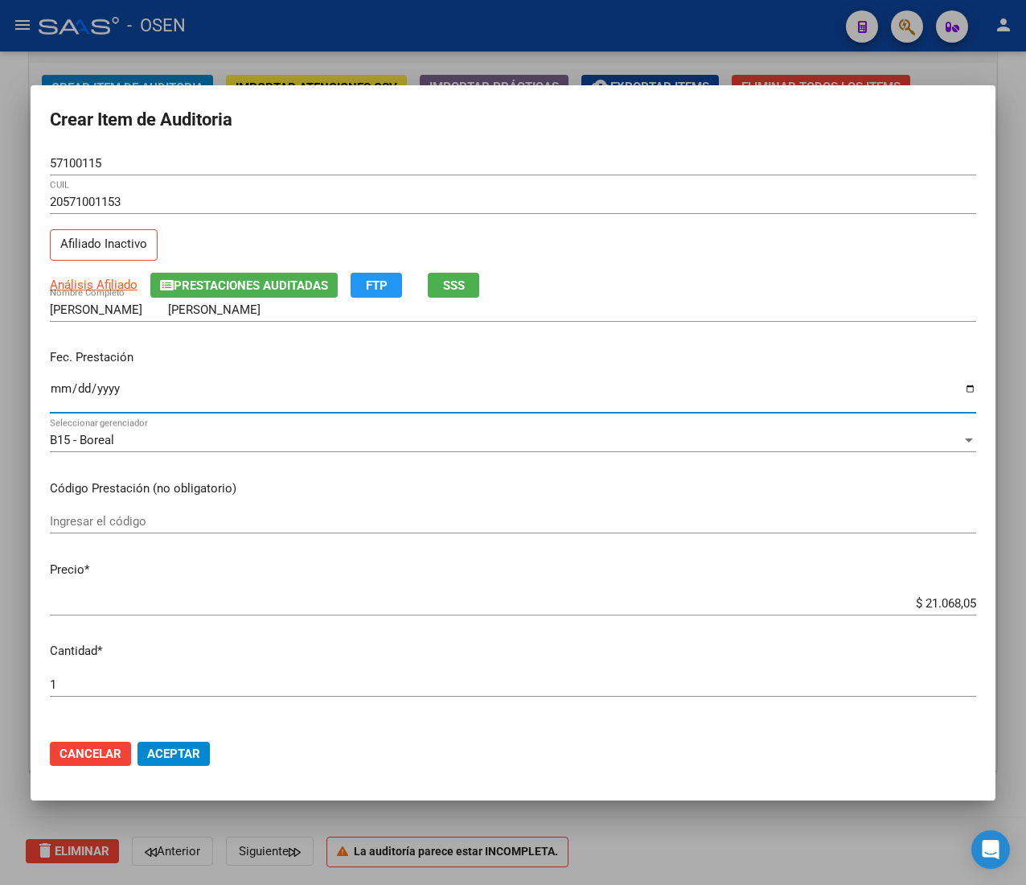
click at [64, 382] on input "Ingresar la fecha" at bounding box center [513, 395] width 927 height 26
click at [206, 753] on button "Aceptar" at bounding box center [174, 754] width 72 height 24
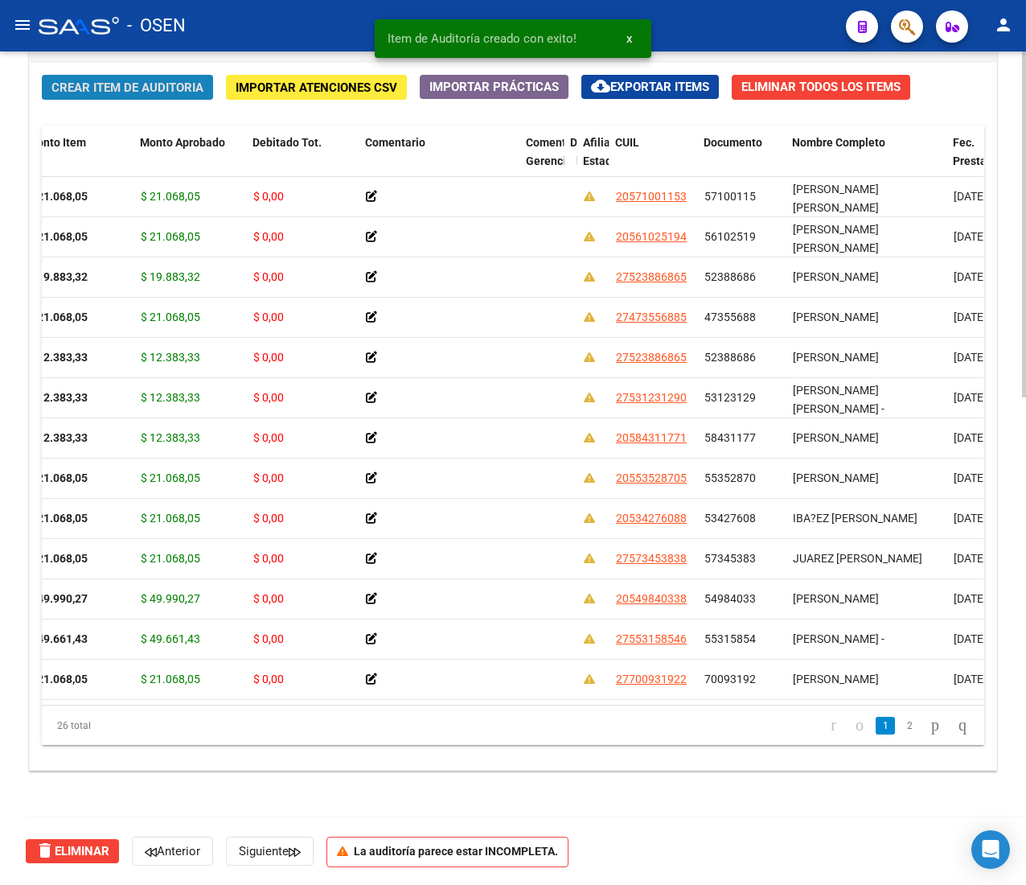
click at [146, 89] on span "Crear Item de Auditoria" at bounding box center [127, 87] width 152 height 14
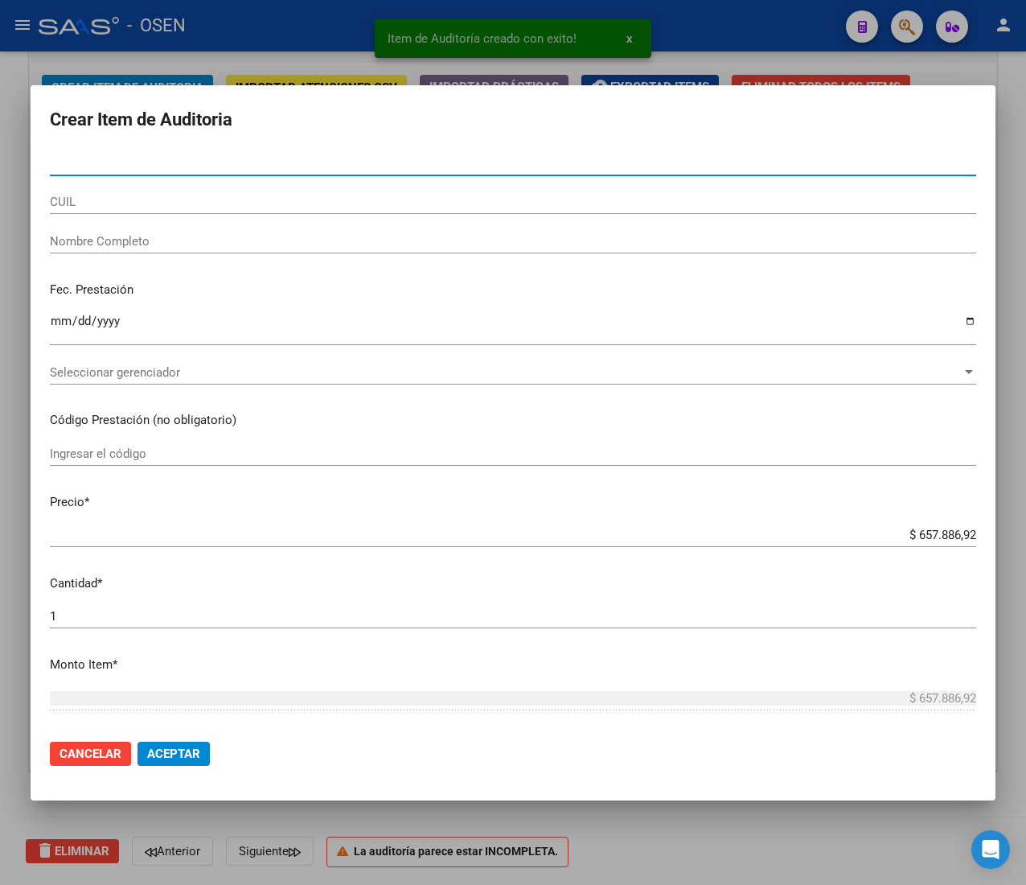
click at [106, 161] on input "Nro Documento" at bounding box center [513, 163] width 927 height 14
paste input "54461758"
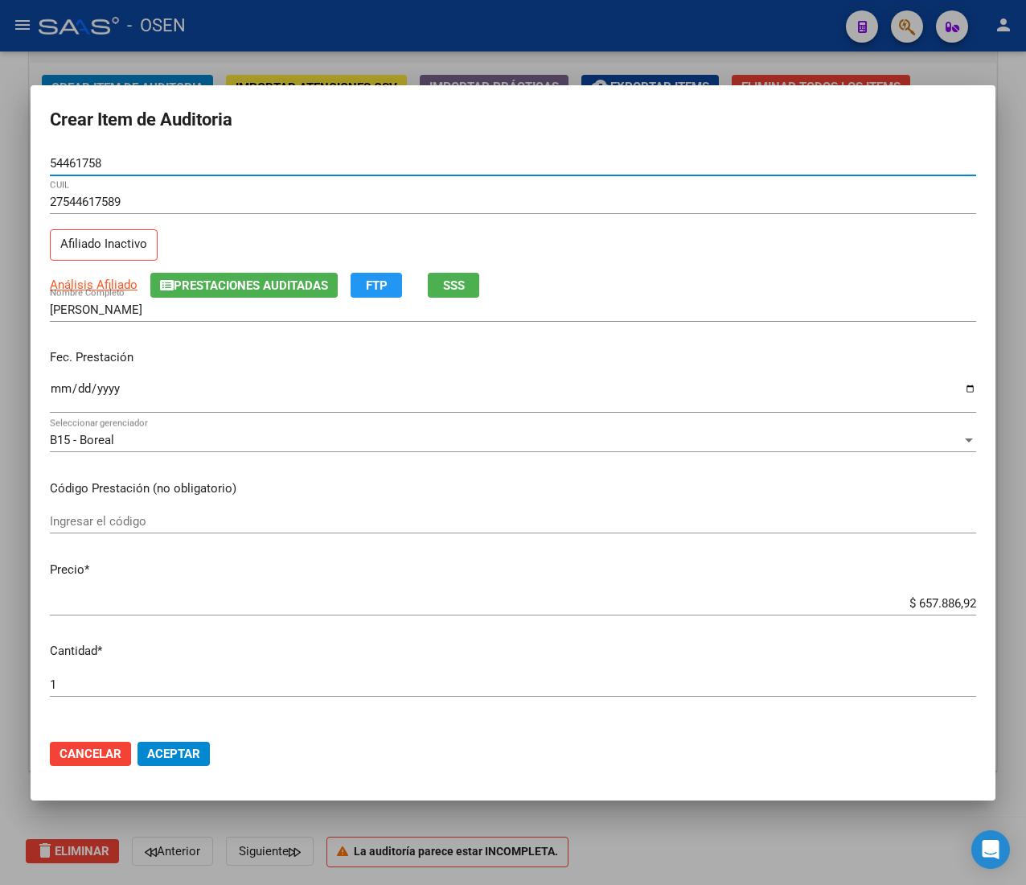
click at [59, 392] on input "Ingresar la fecha" at bounding box center [513, 395] width 927 height 26
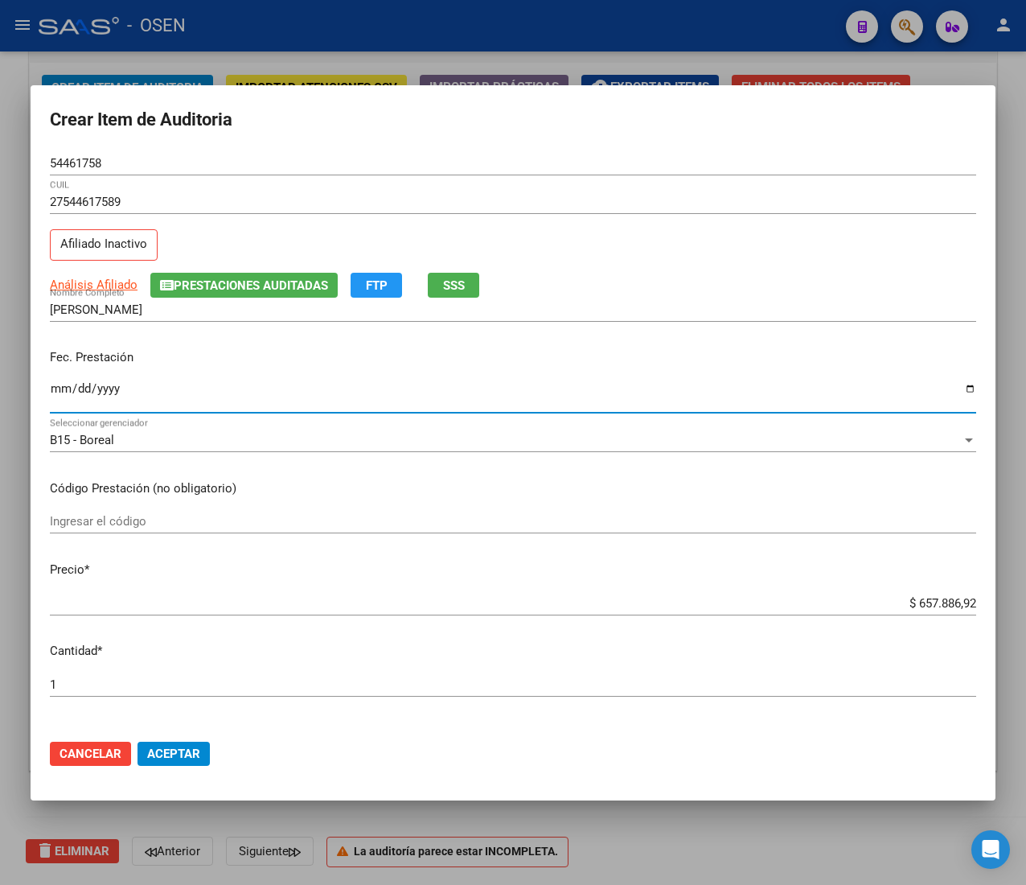
click at [445, 286] on span "SSS" at bounding box center [454, 285] width 22 height 14
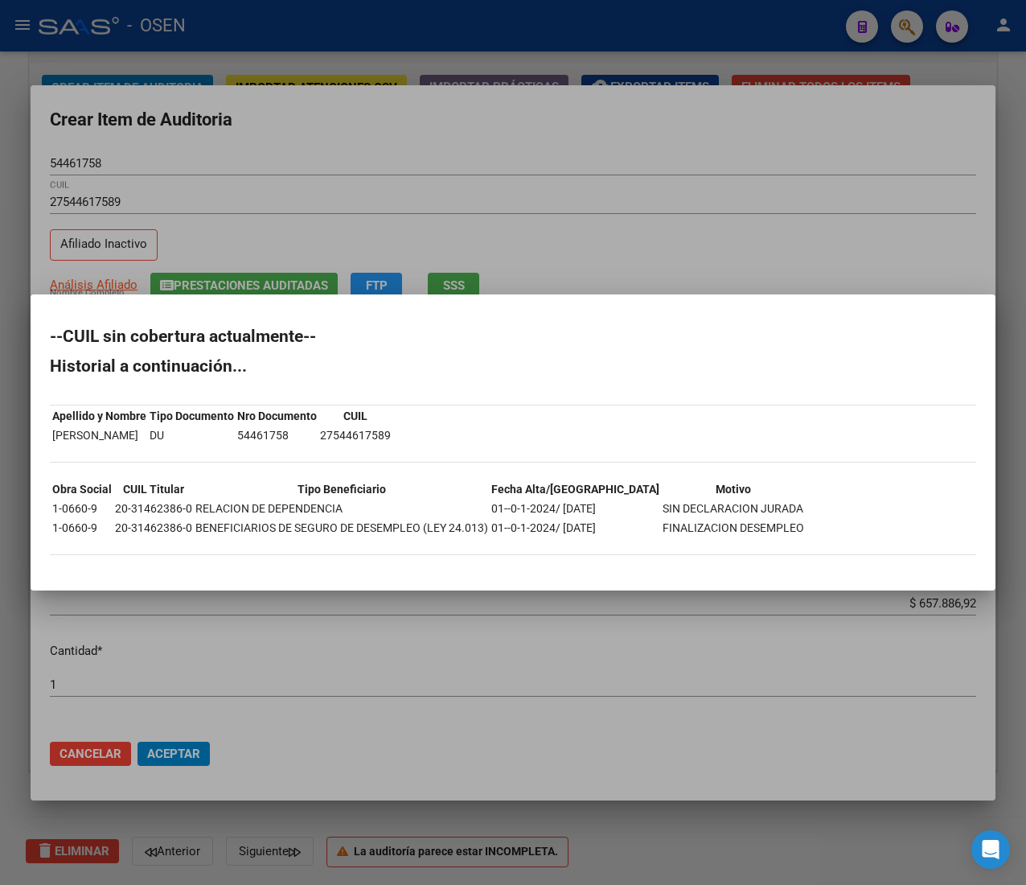
drag, startPoint x: 426, startPoint y: 131, endPoint x: 404, endPoint y: 137, distance: 23.2
click at [423, 134] on div at bounding box center [513, 442] width 1026 height 885
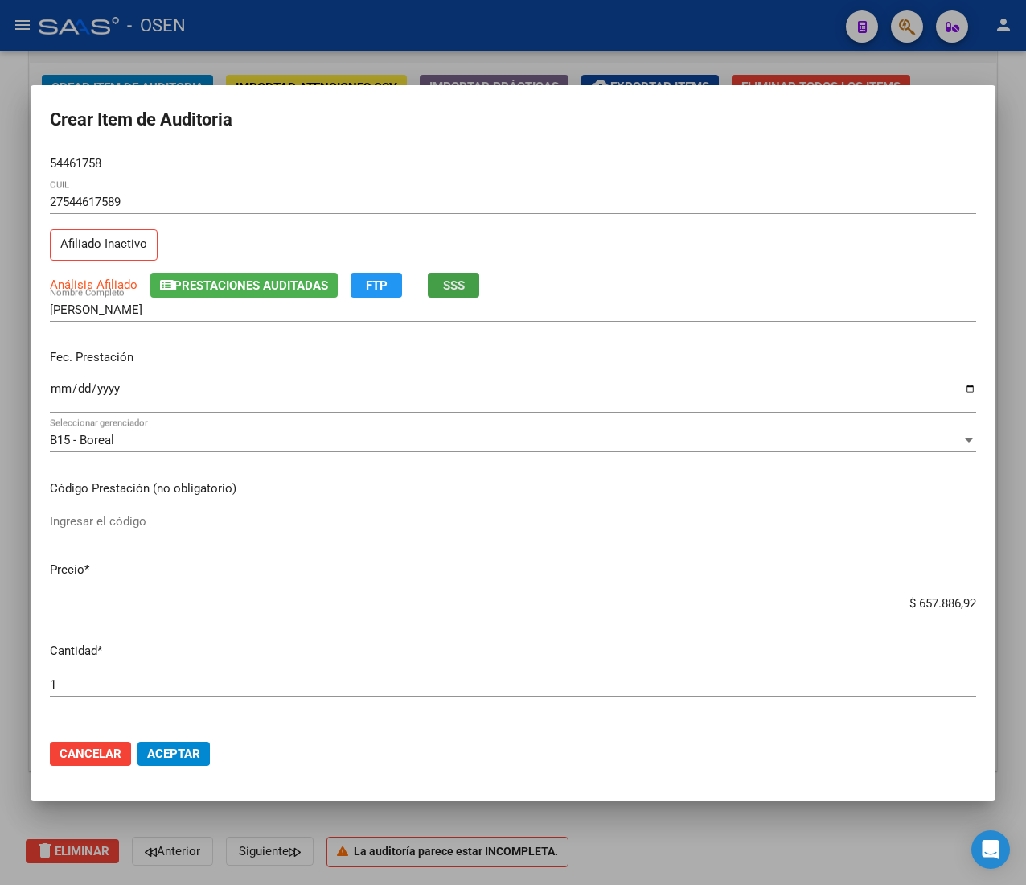
click at [463, 282] on span "SSS" at bounding box center [454, 285] width 22 height 14
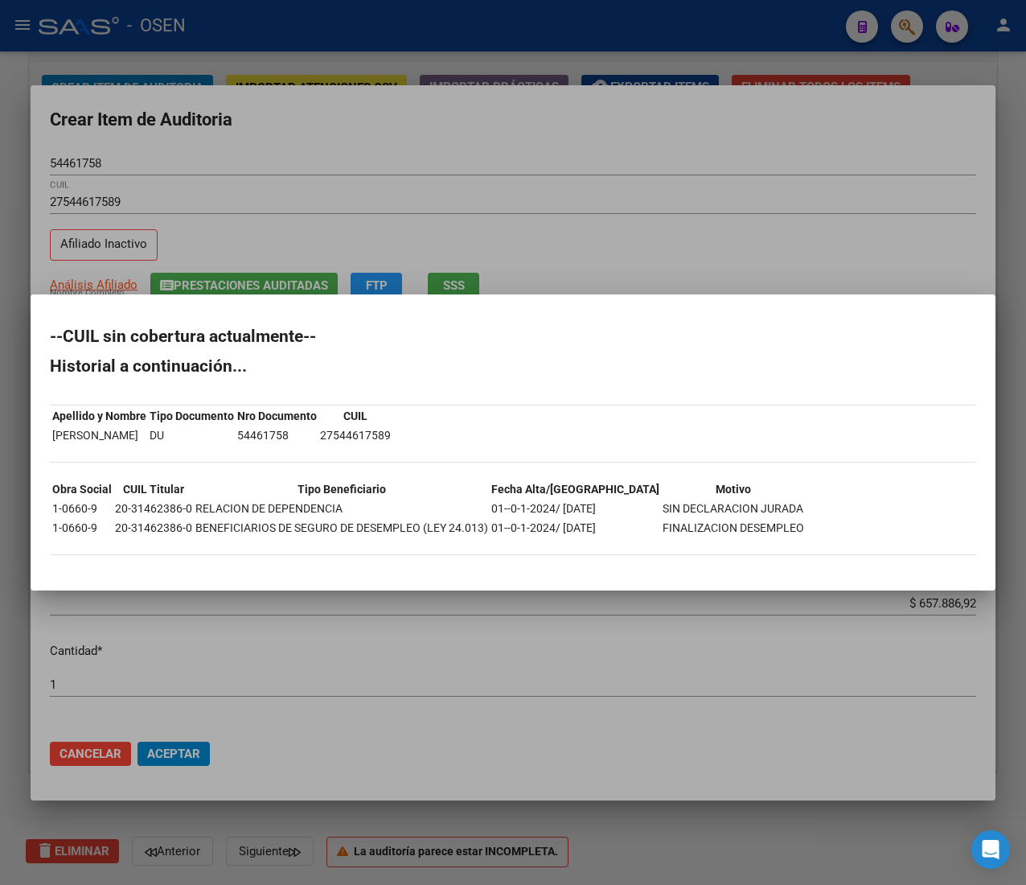
click at [513, 150] on div at bounding box center [513, 442] width 1026 height 885
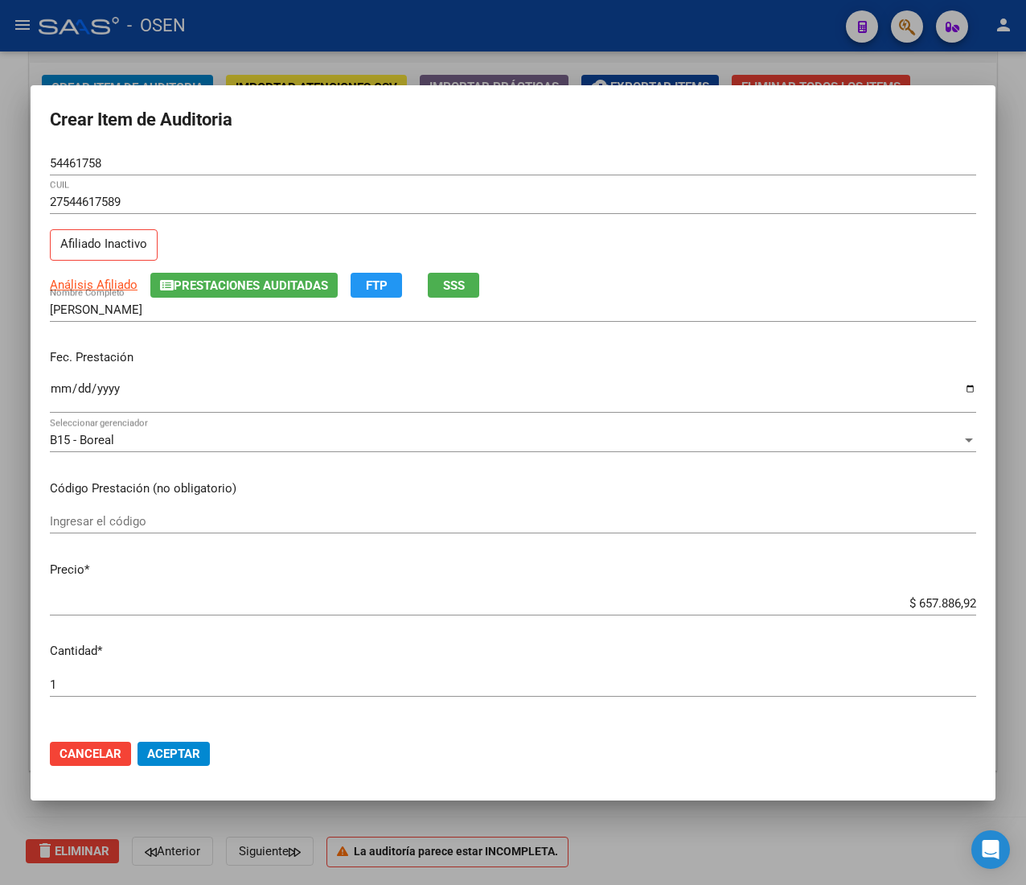
click at [924, 598] on input "$ 657.886,92" at bounding box center [513, 603] width 927 height 14
click at [75, 164] on input "54461758" at bounding box center [513, 163] width 927 height 14
drag, startPoint x: 203, startPoint y: 745, endPoint x: 175, endPoint y: 719, distance: 37.6
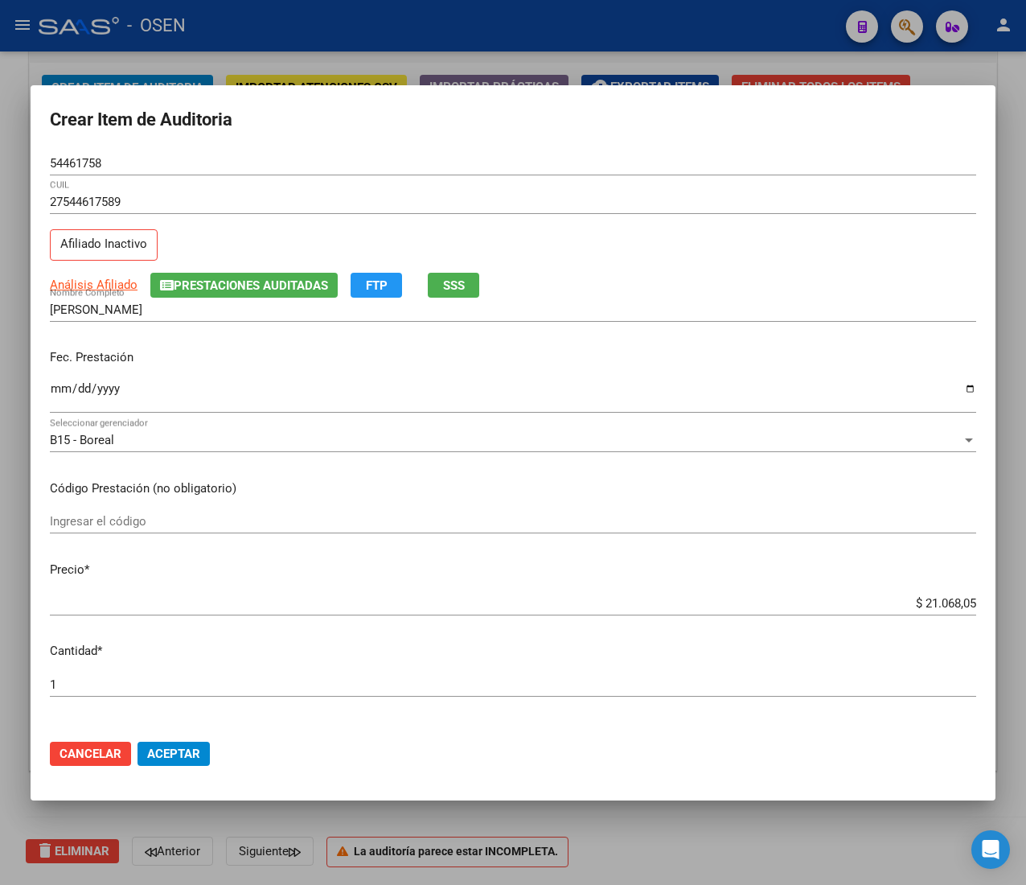
click at [203, 745] on button "Aceptar" at bounding box center [174, 754] width 72 height 24
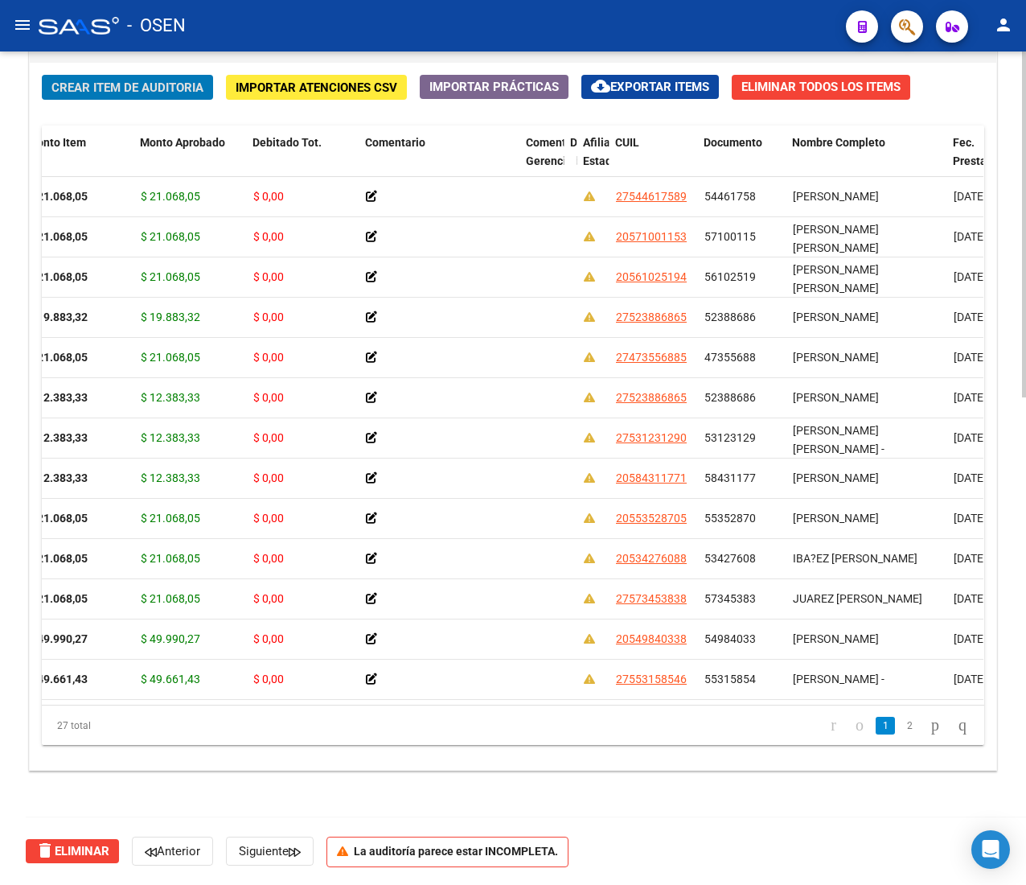
drag, startPoint x: 168, startPoint y: 98, endPoint x: 6, endPoint y: 131, distance: 165.0
click at [166, 99] on div "Crear Item de Auditoria Importar Atenciones CSV Importar Prácticas cloud_downlo…" at bounding box center [513, 416] width 967 height 707
click at [139, 83] on span "Crear Item de Auditoria" at bounding box center [127, 87] width 152 height 14
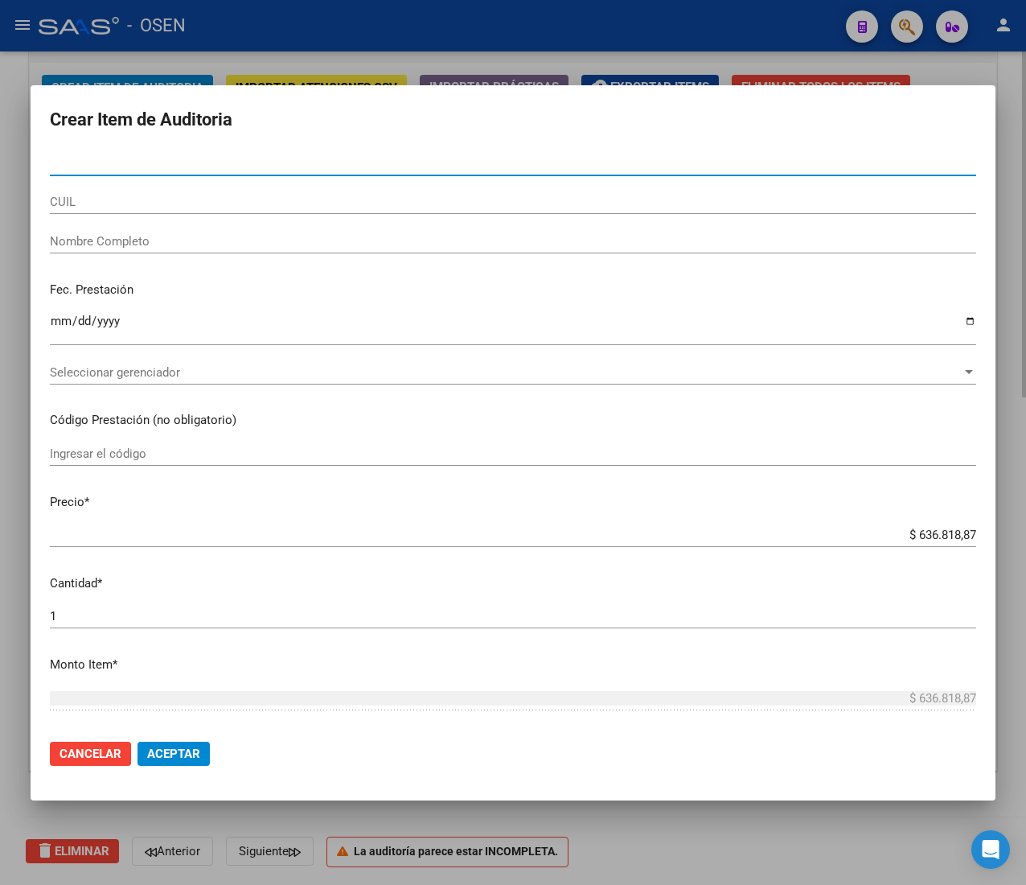
paste input "57100115"
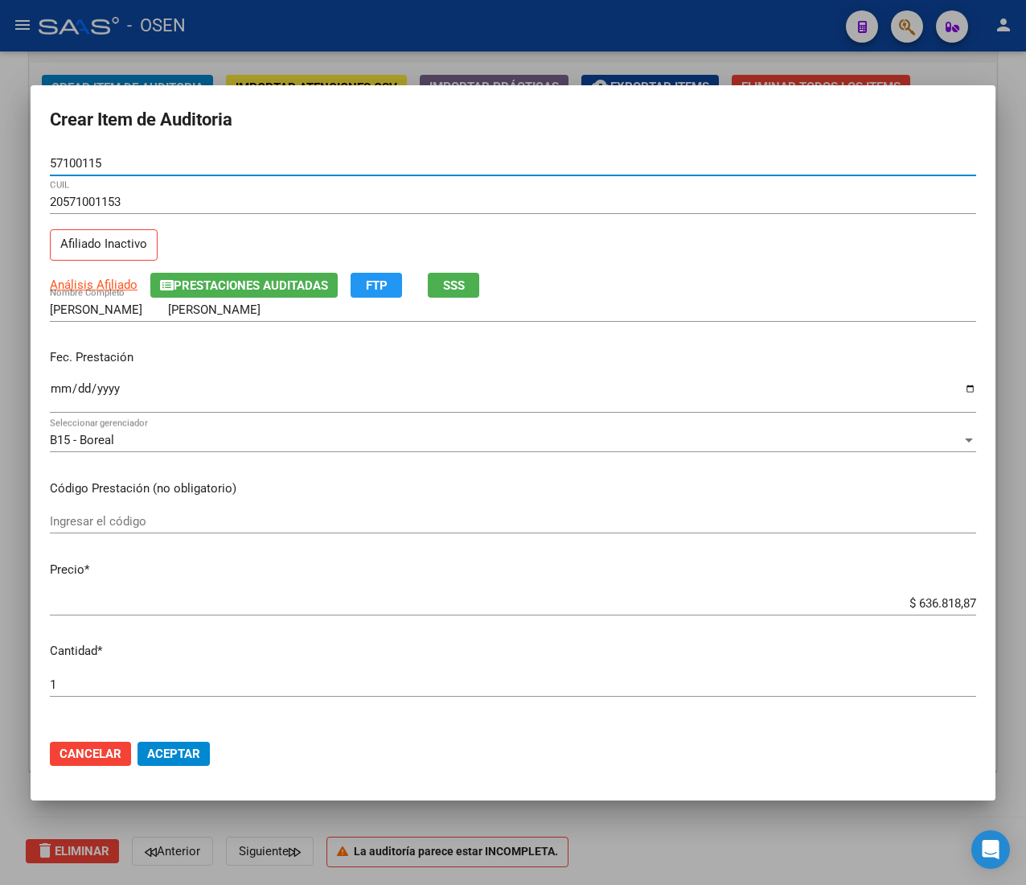
click at [62, 399] on input "Ingresar la fecha" at bounding box center [513, 395] width 927 height 26
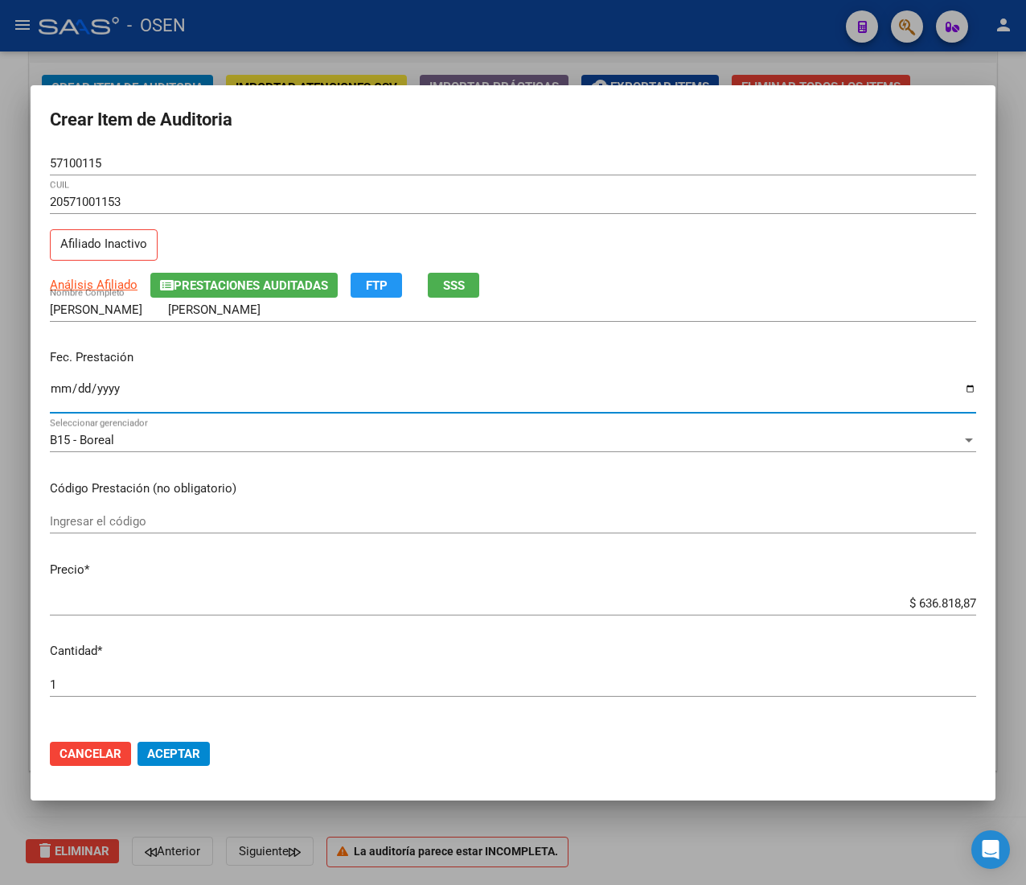
click at [941, 604] on input "$ 636.818,87" at bounding box center [513, 603] width 927 height 14
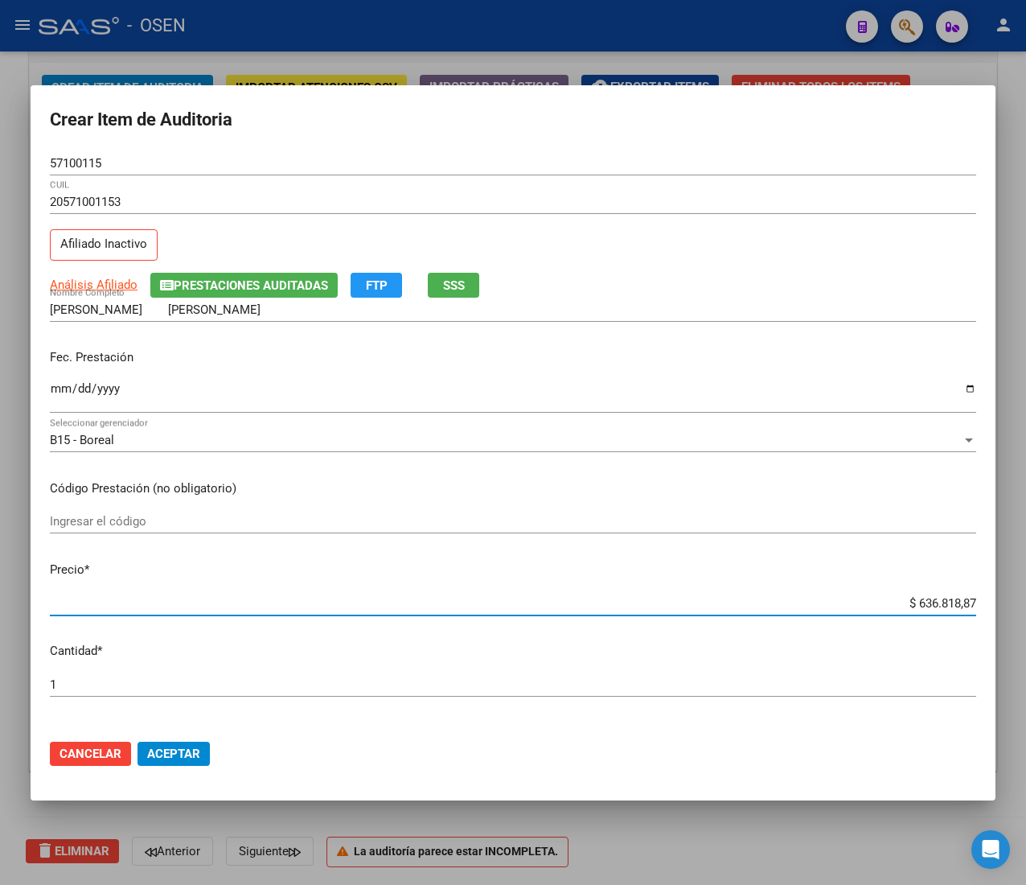
click at [941, 604] on input "$ 636.818,87" at bounding box center [513, 603] width 927 height 14
click at [81, 170] on input "57100115" at bounding box center [513, 163] width 927 height 14
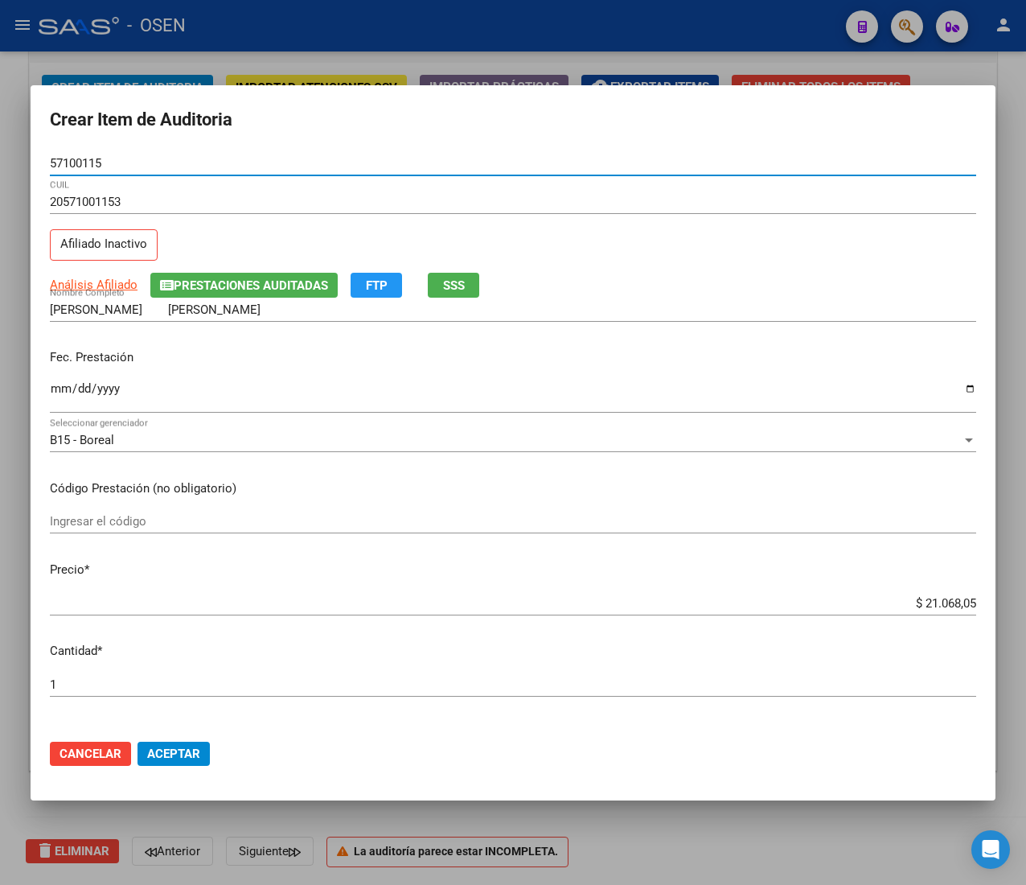
click at [81, 170] on input "57100115" at bounding box center [513, 163] width 927 height 14
click at [180, 752] on span "Aceptar" at bounding box center [173, 754] width 53 height 14
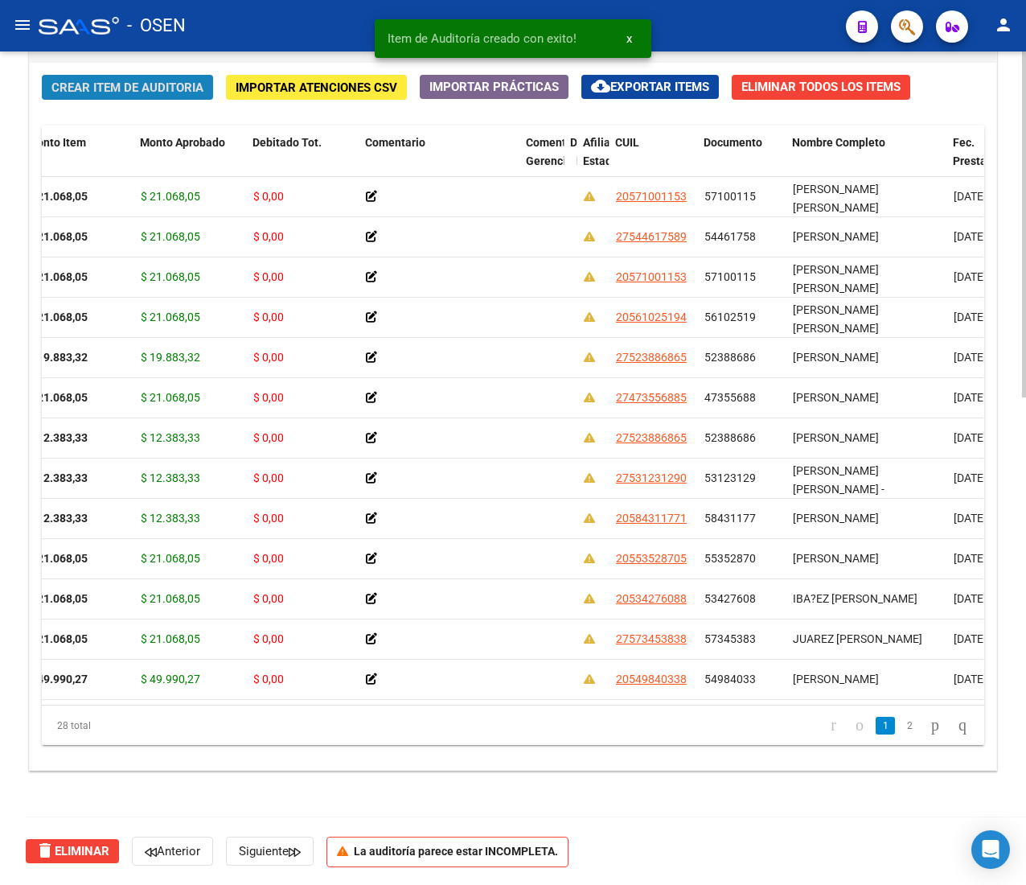
click at [122, 83] on span "Crear Item de Auditoria" at bounding box center [127, 87] width 152 height 14
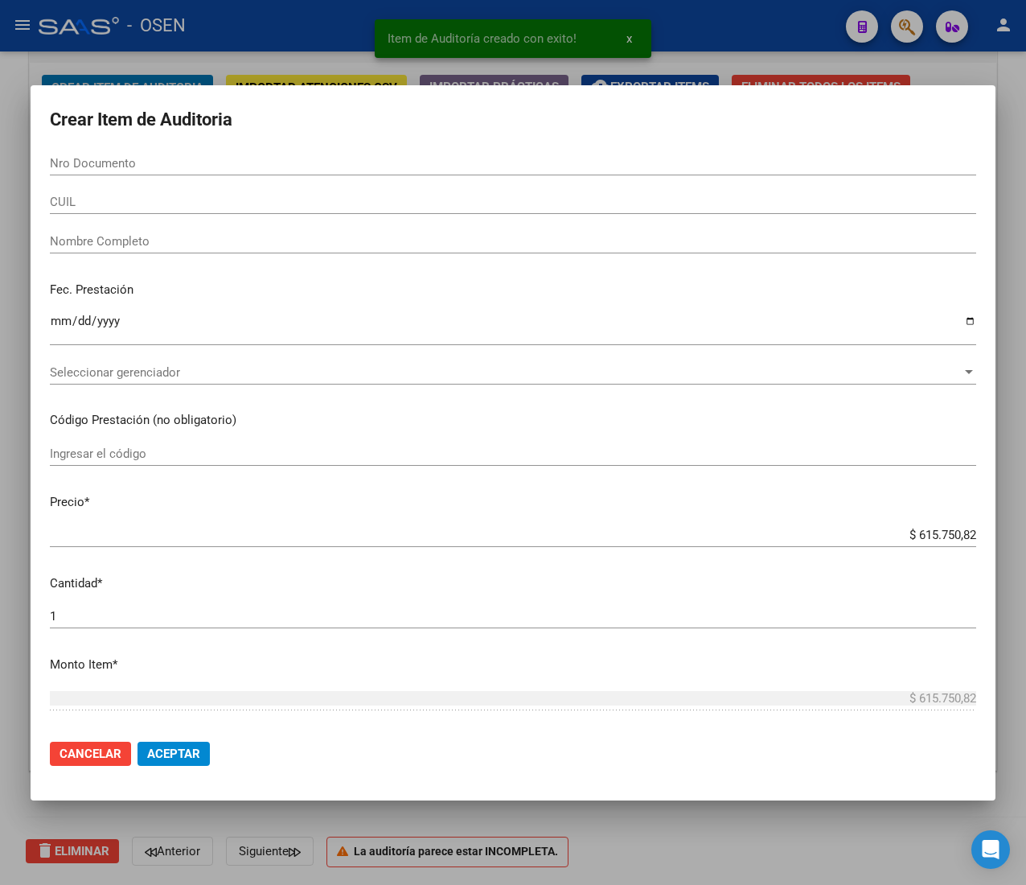
paste input "54461758"
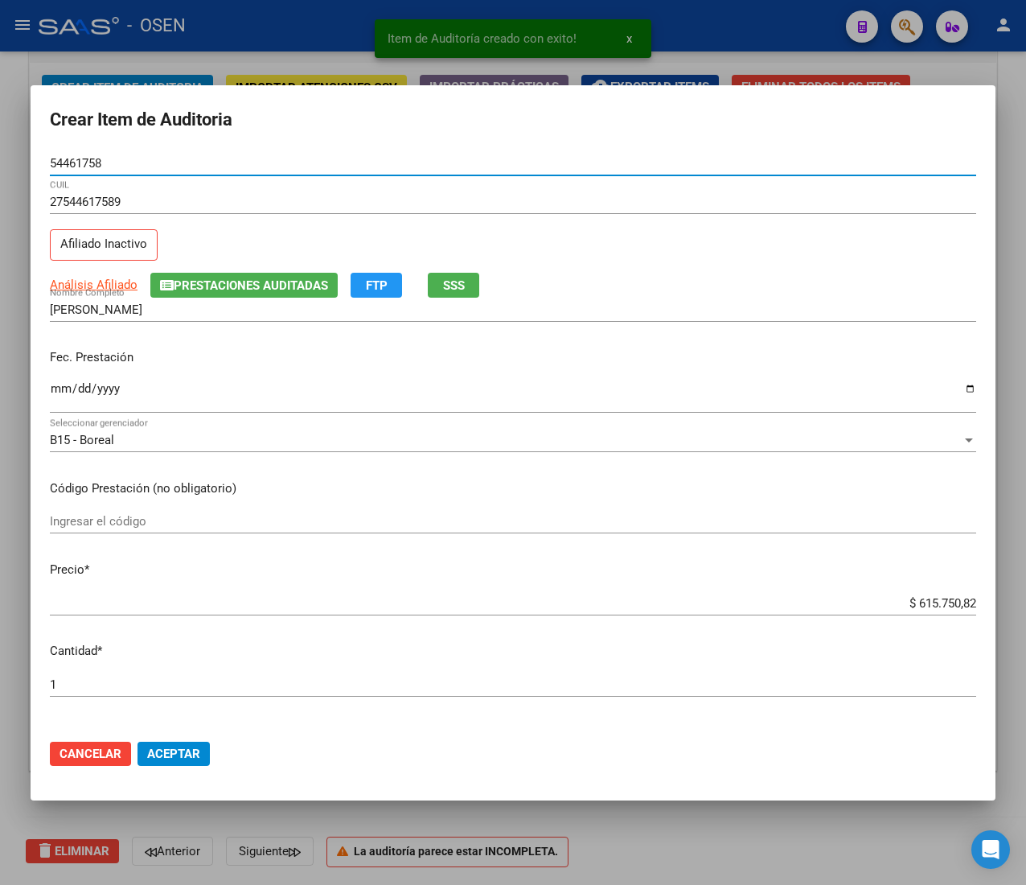
click at [60, 394] on input "Ingresar la fecha" at bounding box center [513, 395] width 927 height 26
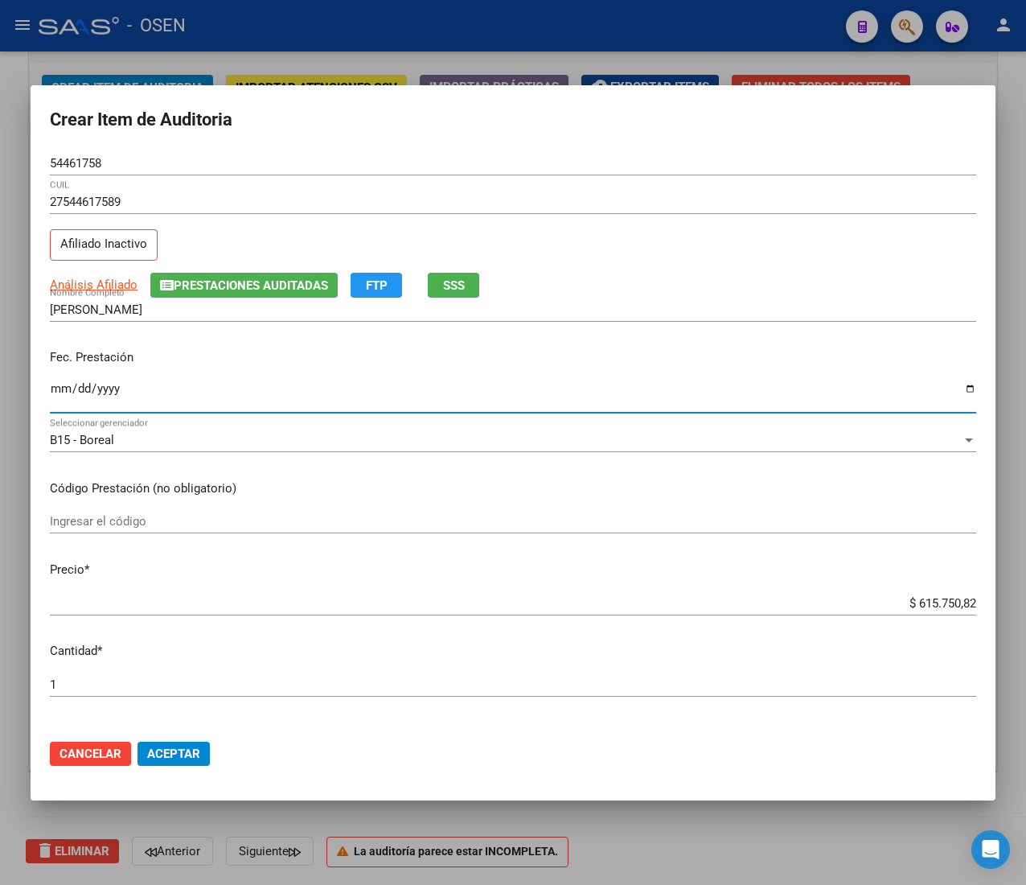
click at [930, 599] on input "$ 615.750,82" at bounding box center [513, 603] width 927 height 14
click at [191, 759] on span "Aceptar" at bounding box center [173, 754] width 53 height 14
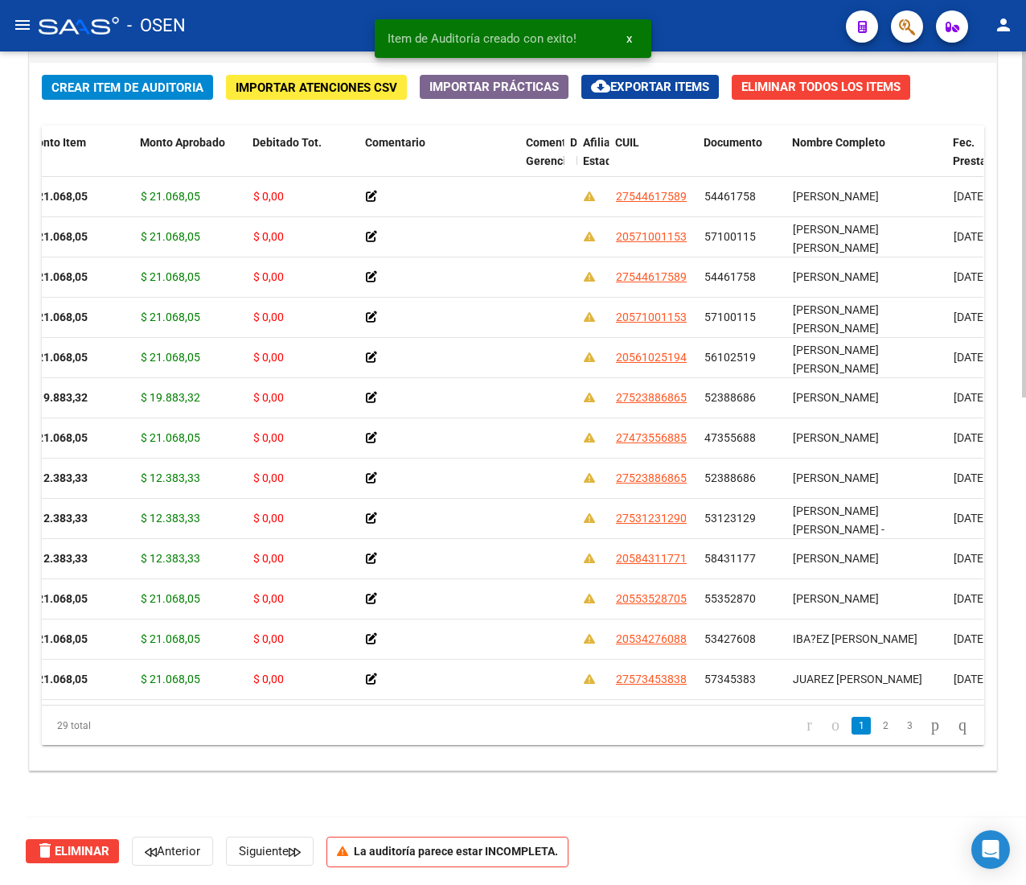
click at [130, 82] on span "Crear Item de Auditoria" at bounding box center [127, 87] width 152 height 14
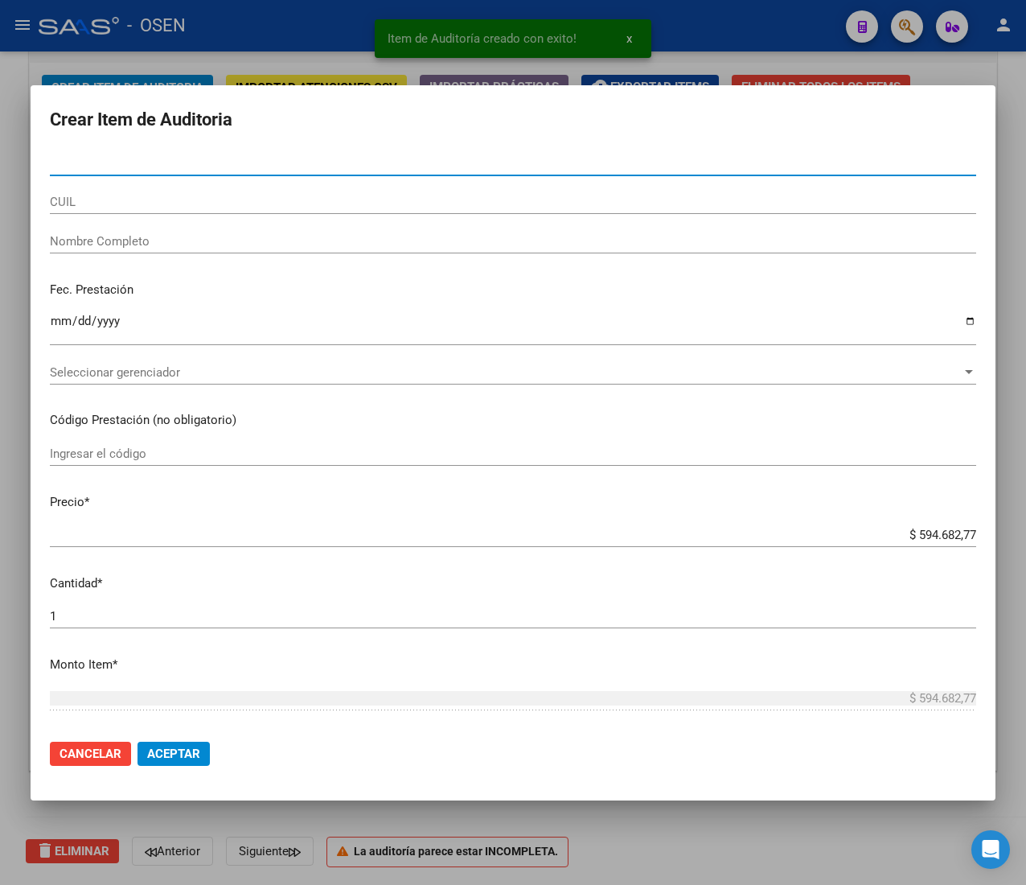
paste input "50831830"
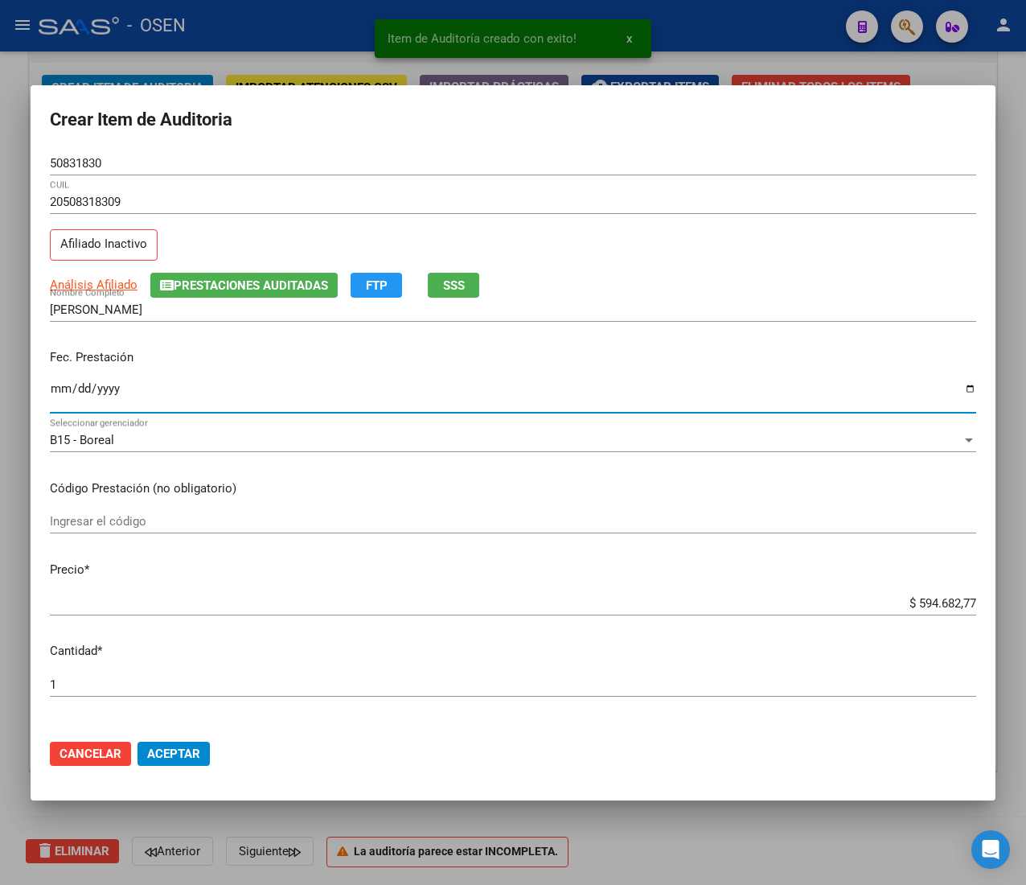
click at [59, 392] on input "Ingresar la fecha" at bounding box center [513, 395] width 927 height 26
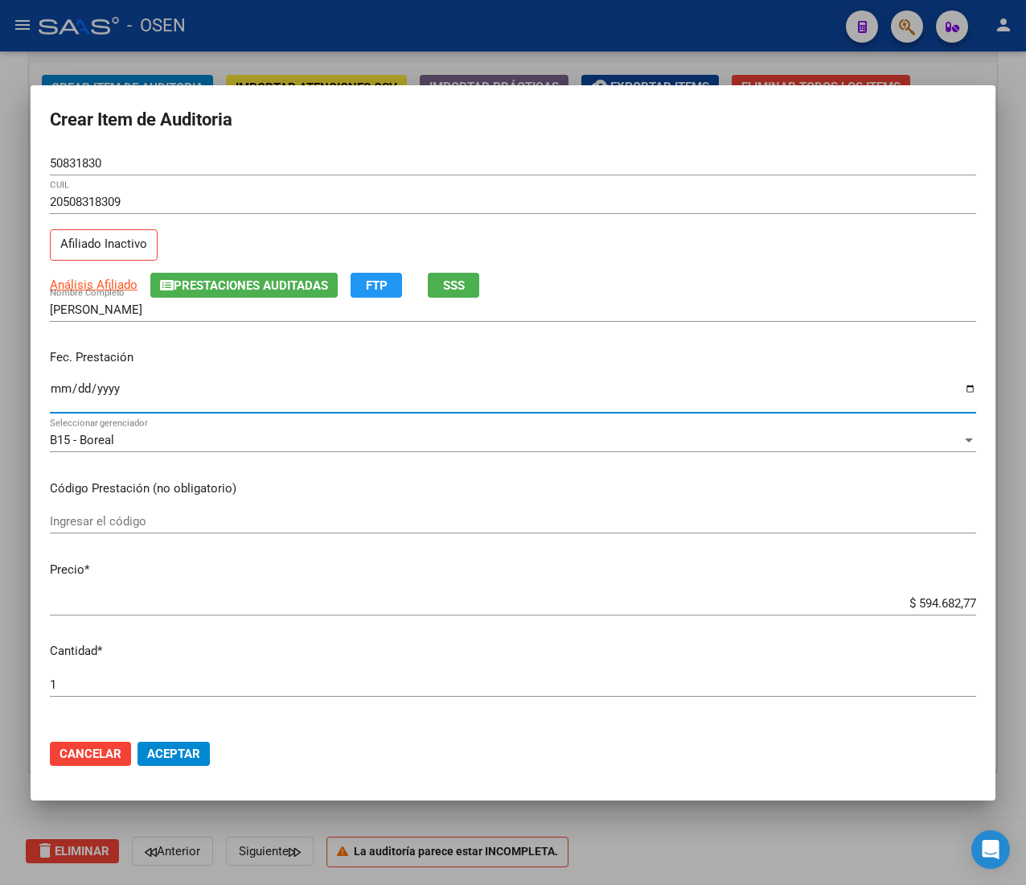
click at [455, 280] on span "SSS" at bounding box center [454, 285] width 22 height 14
click at [920, 602] on input "$ 594.682,77" at bounding box center [513, 603] width 927 height 14
click at [75, 174] on div "50831830 Nro Documento" at bounding box center [513, 163] width 927 height 24
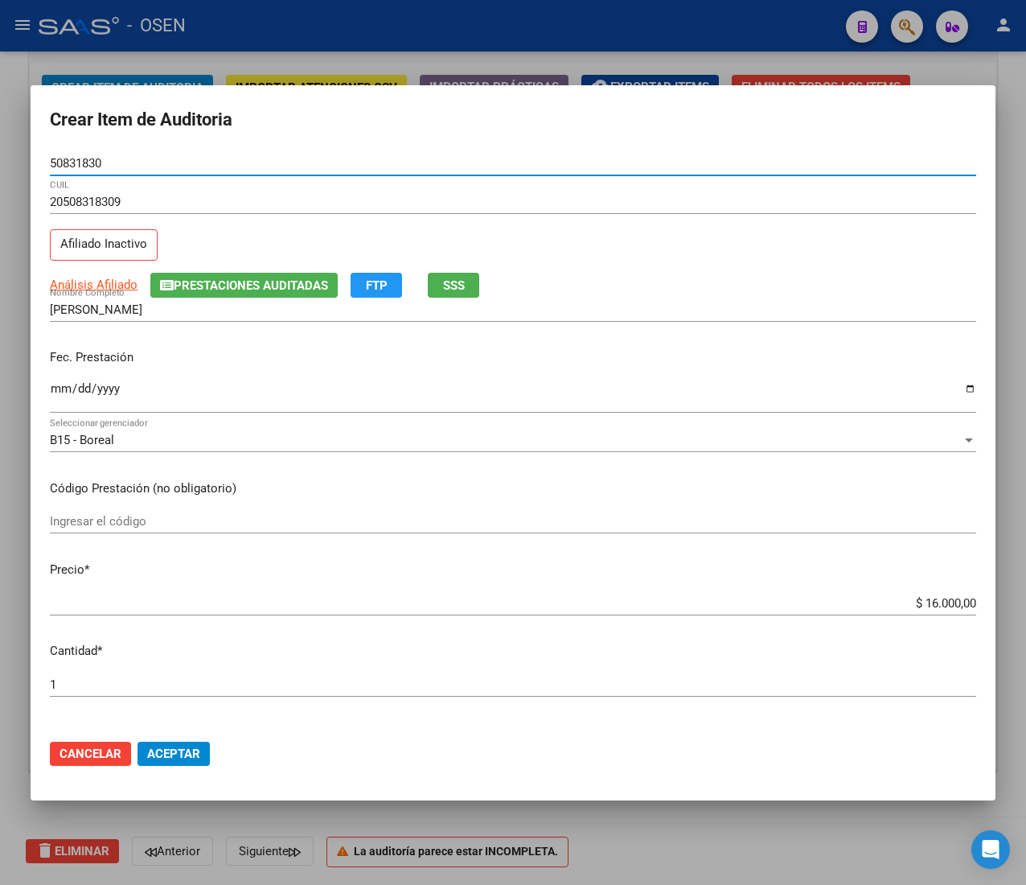
click at [76, 160] on input "50831830" at bounding box center [513, 163] width 927 height 14
click at [201, 759] on button "Aceptar" at bounding box center [174, 754] width 72 height 24
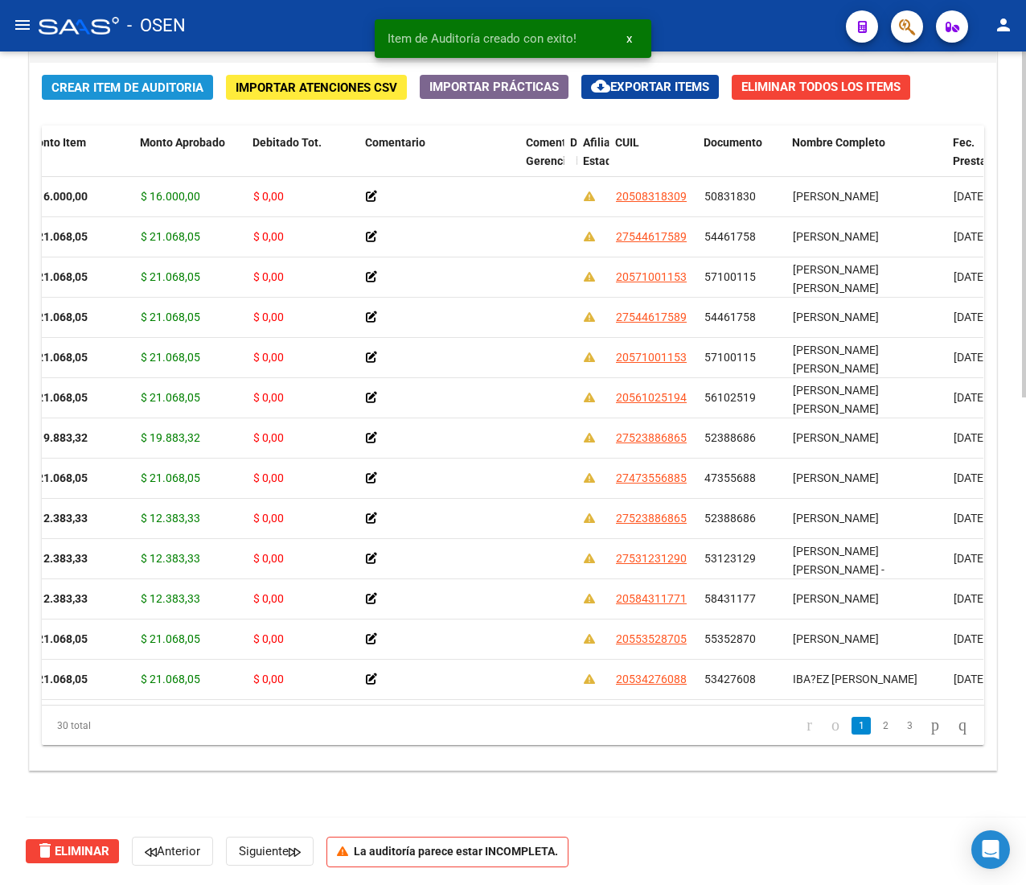
click at [92, 90] on span "Crear Item de Auditoria" at bounding box center [127, 87] width 152 height 14
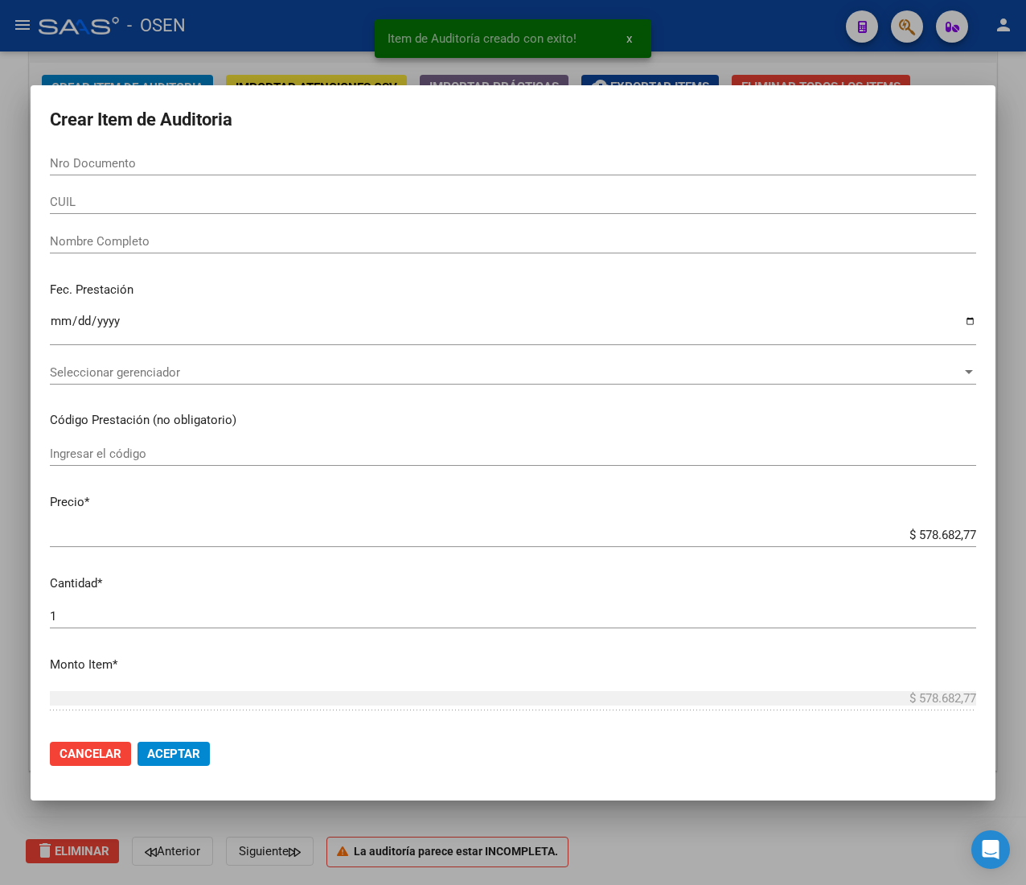
click at [113, 167] on input "Nro Documento" at bounding box center [513, 163] width 927 height 14
paste input "59762638"
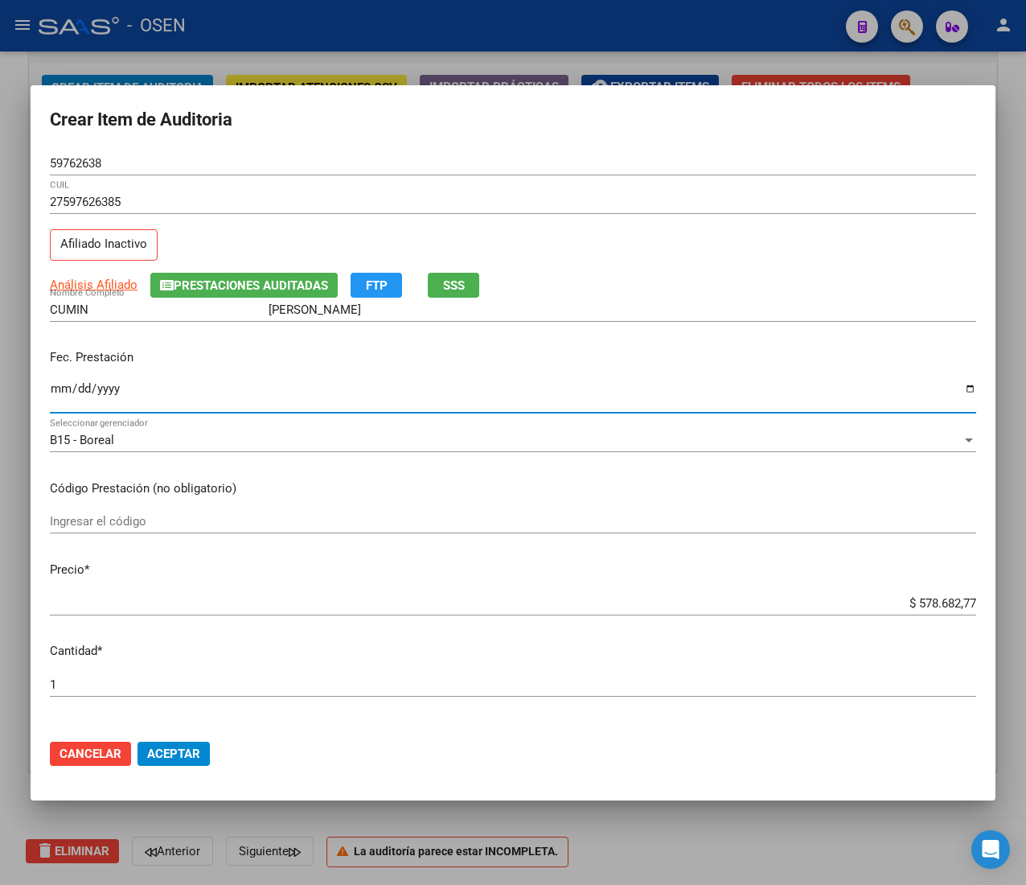
click at [58, 396] on input "Ingresar la fecha" at bounding box center [513, 395] width 927 height 26
click at [464, 265] on div "27597626385 CUIL Afiliado Inactivo" at bounding box center [513, 231] width 927 height 82
click at [455, 283] on span "SSS" at bounding box center [454, 285] width 22 height 14
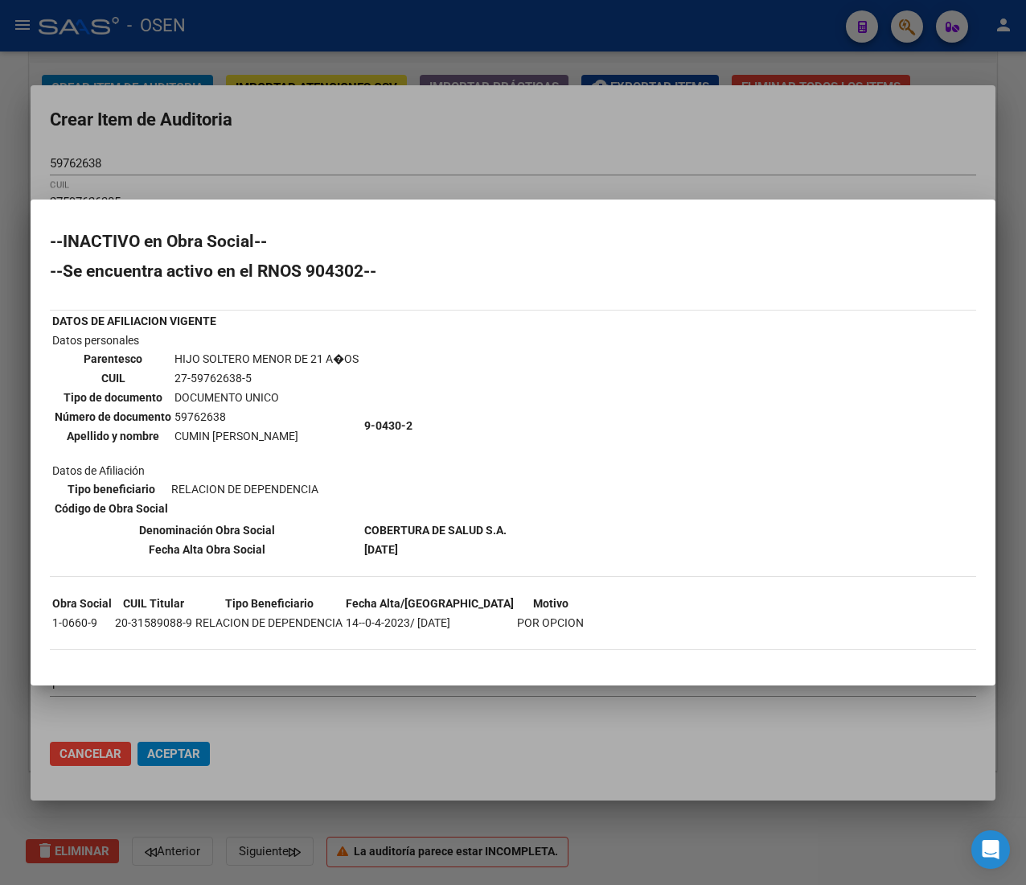
click at [445, 153] on div at bounding box center [513, 442] width 1026 height 885
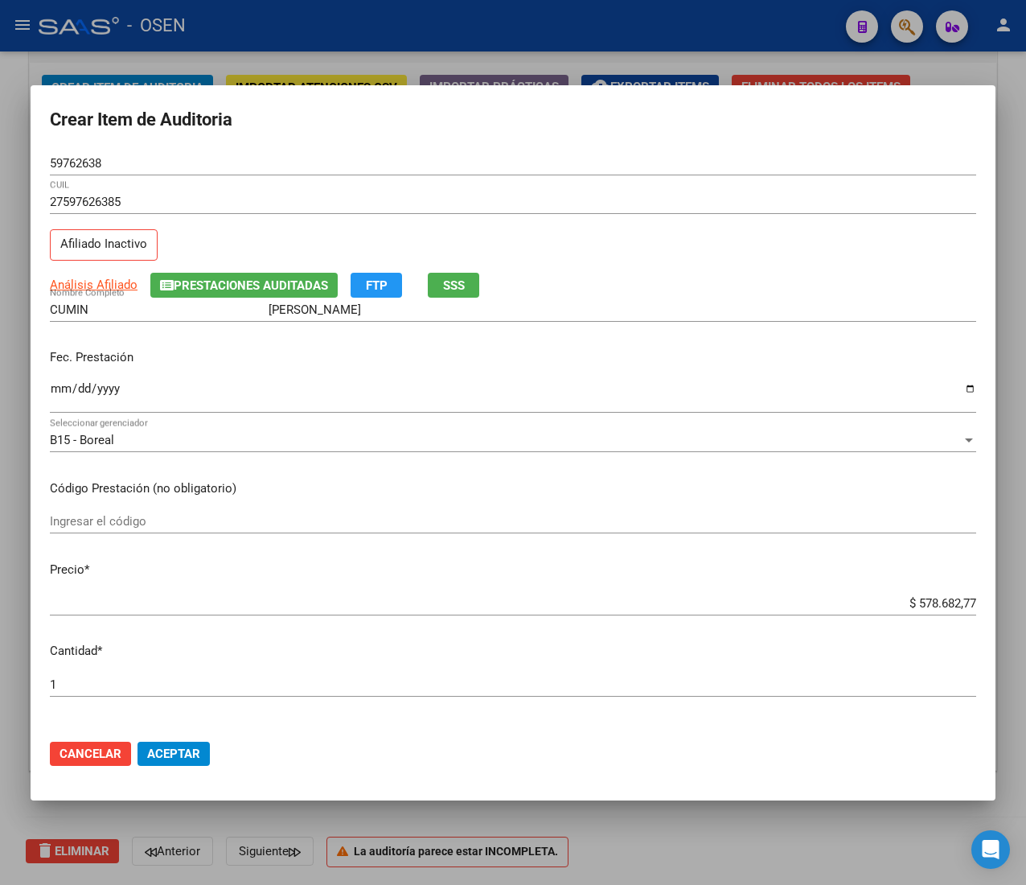
click at [912, 603] on input "$ 578.682,77" at bounding box center [513, 603] width 927 height 14
click at [92, 166] on input "59762638" at bounding box center [513, 163] width 927 height 14
click at [92, 164] on input "59762638" at bounding box center [513, 163] width 927 height 14
click at [147, 750] on span "Aceptar" at bounding box center [173, 754] width 53 height 14
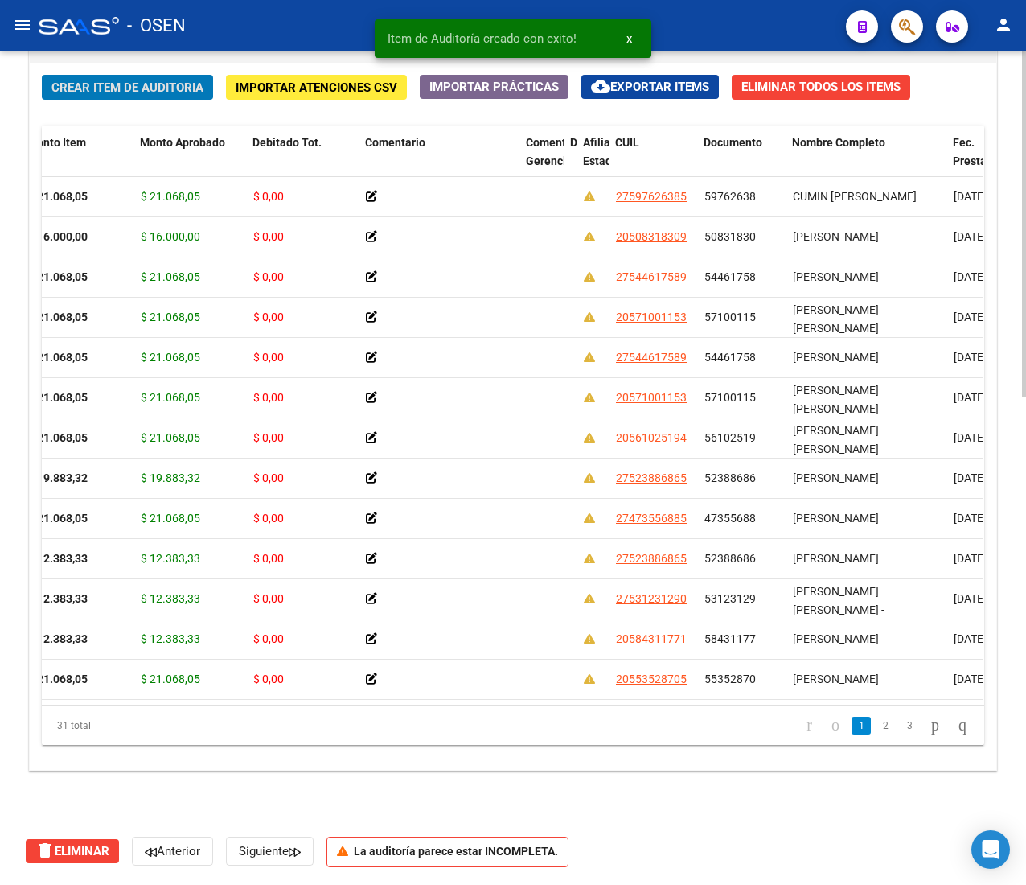
click at [92, 90] on span "Crear Item de Auditoria" at bounding box center [127, 87] width 152 height 14
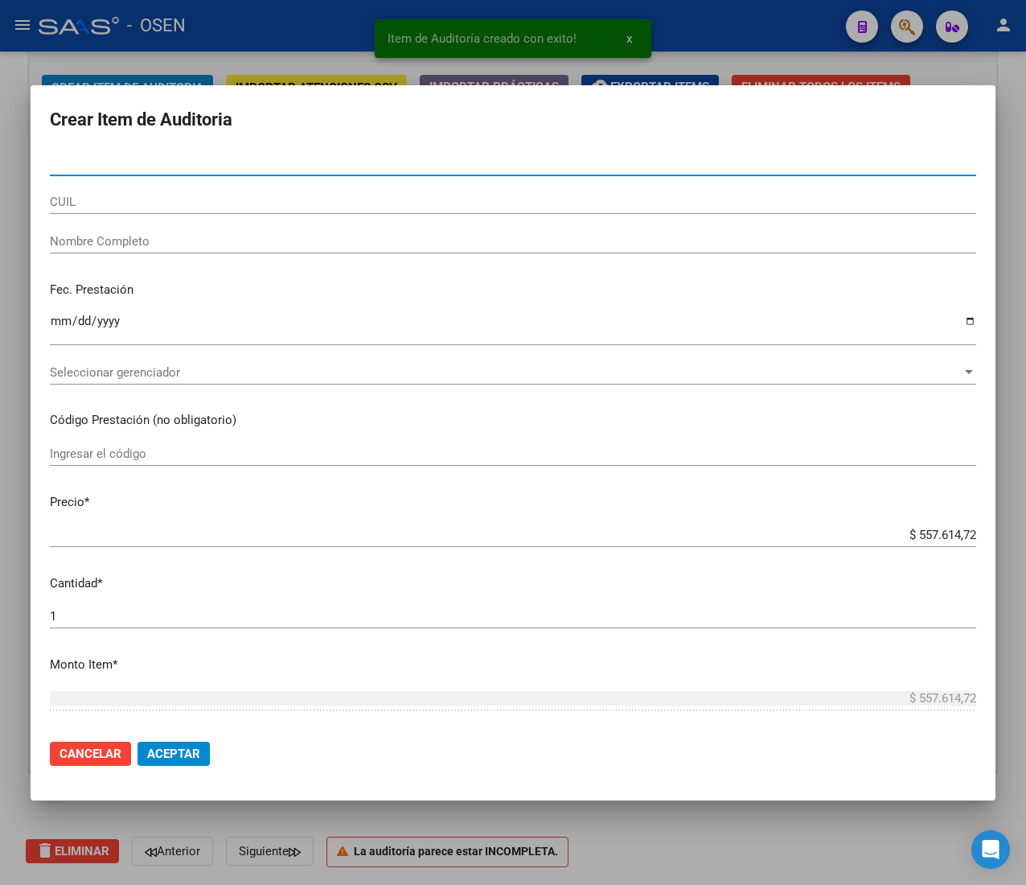
click at [168, 170] on input "Nro Documento" at bounding box center [513, 163] width 927 height 14
paste input "52382333"
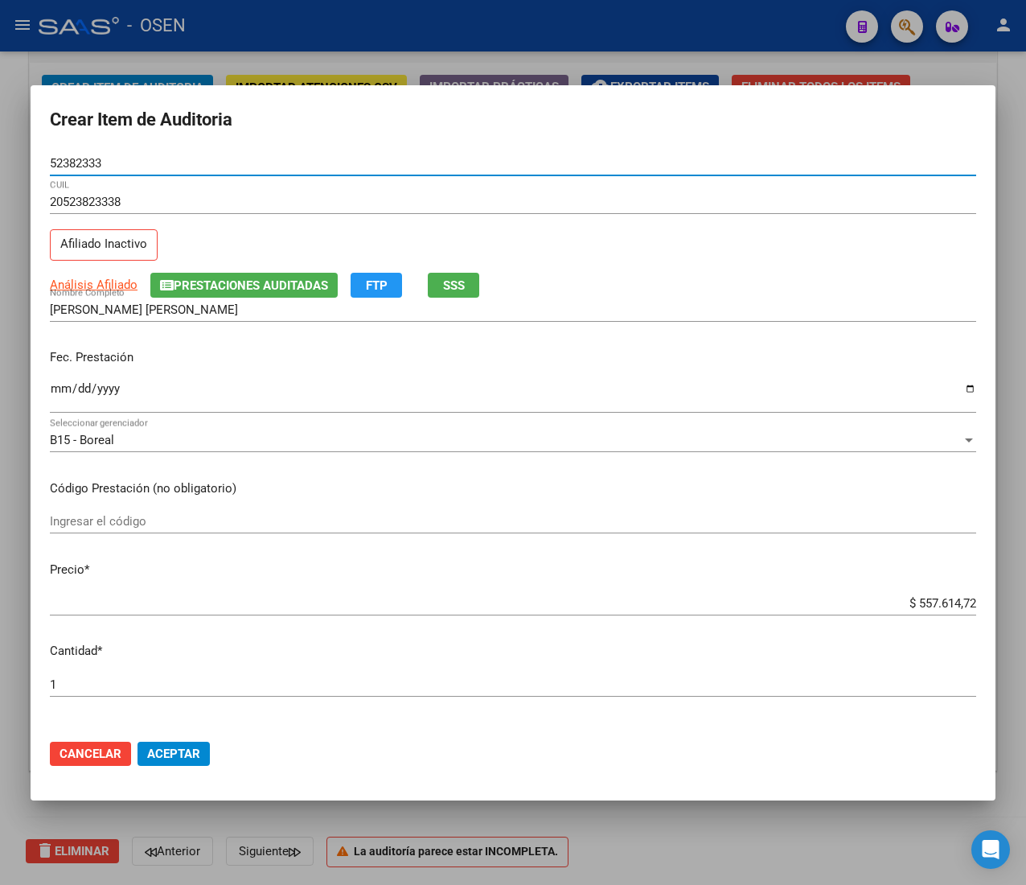
click at [62, 404] on input "Ingresar la fecha" at bounding box center [513, 395] width 927 height 26
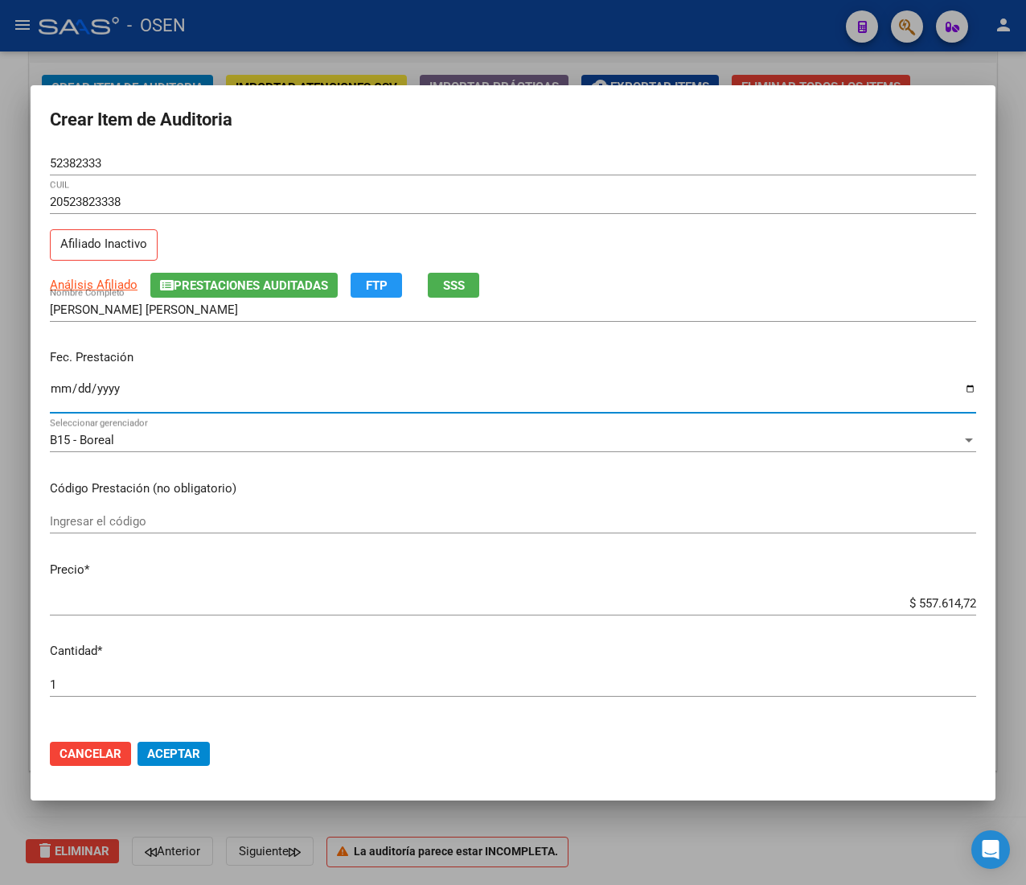
click at [82, 157] on input "52382333" at bounding box center [513, 163] width 927 height 14
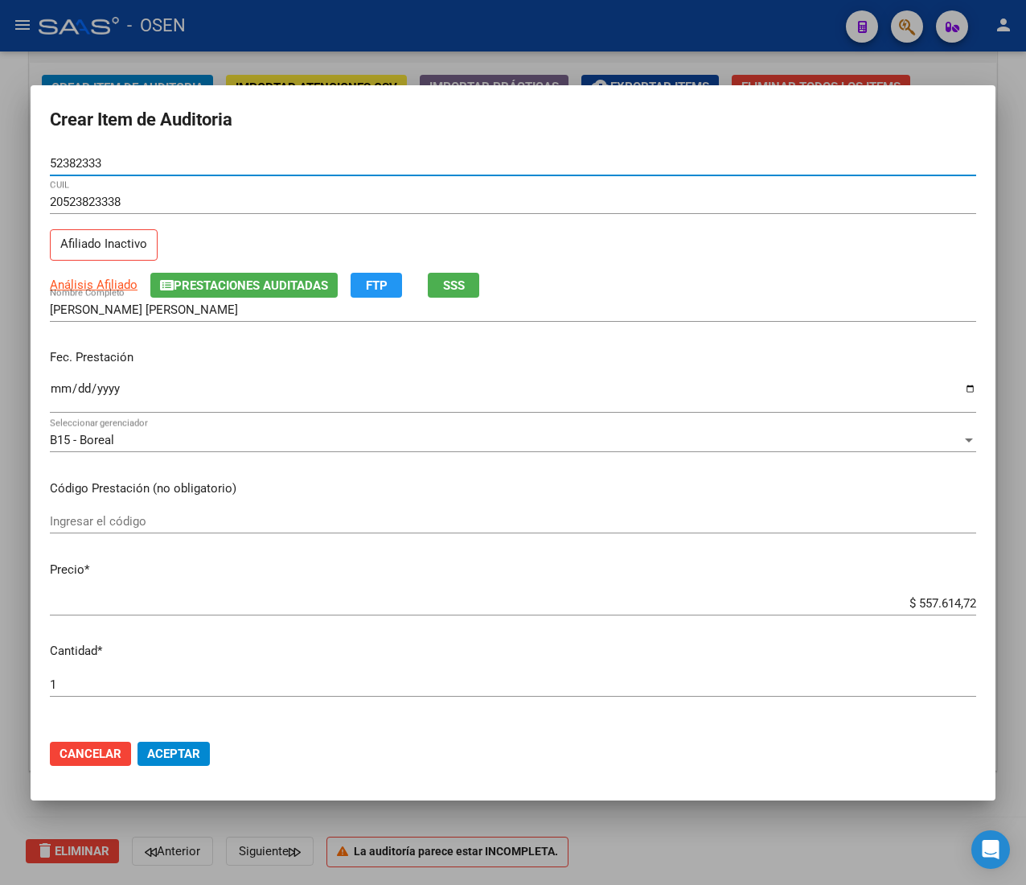
click at [82, 157] on input "52382333" at bounding box center [513, 163] width 927 height 14
click at [906, 597] on input "$ 557.614,72" at bounding box center [513, 603] width 927 height 14
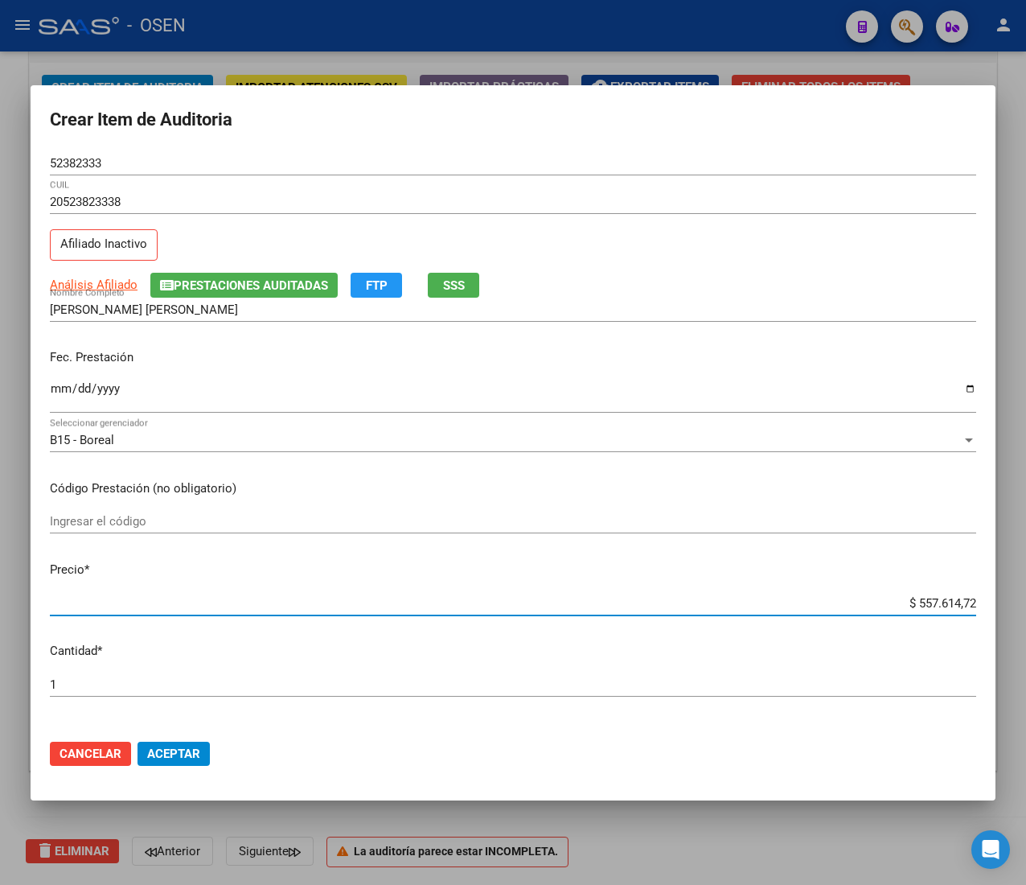
click at [906, 597] on input "$ 557.614,72" at bounding box center [513, 603] width 927 height 14
click at [194, 747] on span "Aceptar" at bounding box center [173, 754] width 53 height 14
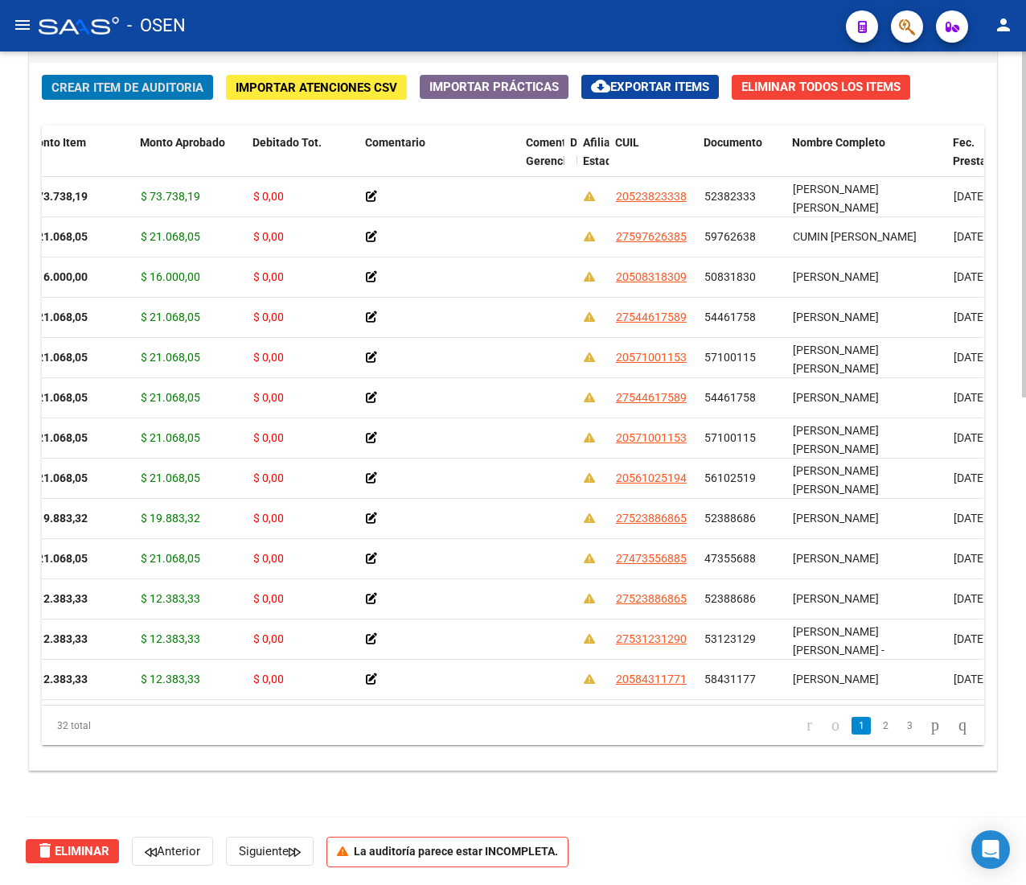
click at [93, 93] on span "Crear Item de Auditoria" at bounding box center [127, 87] width 152 height 14
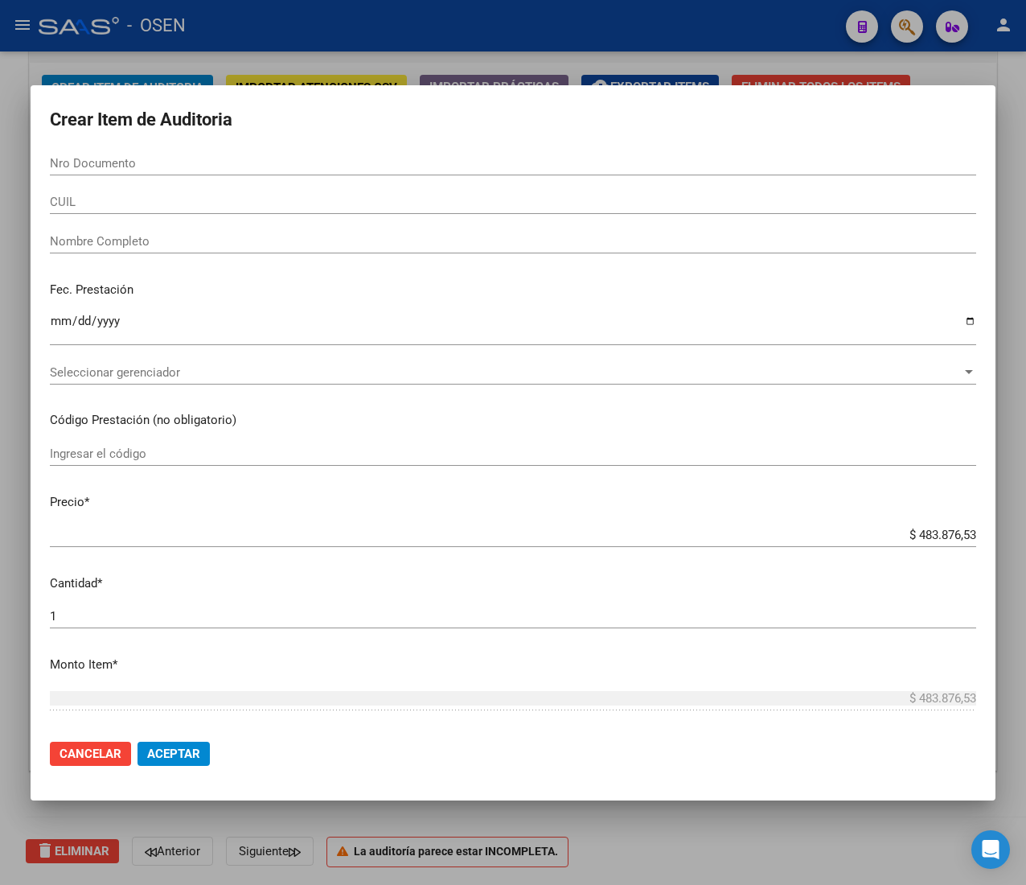
click at [291, 158] on input "Nro Documento" at bounding box center [513, 163] width 927 height 14
paste input "58332931"
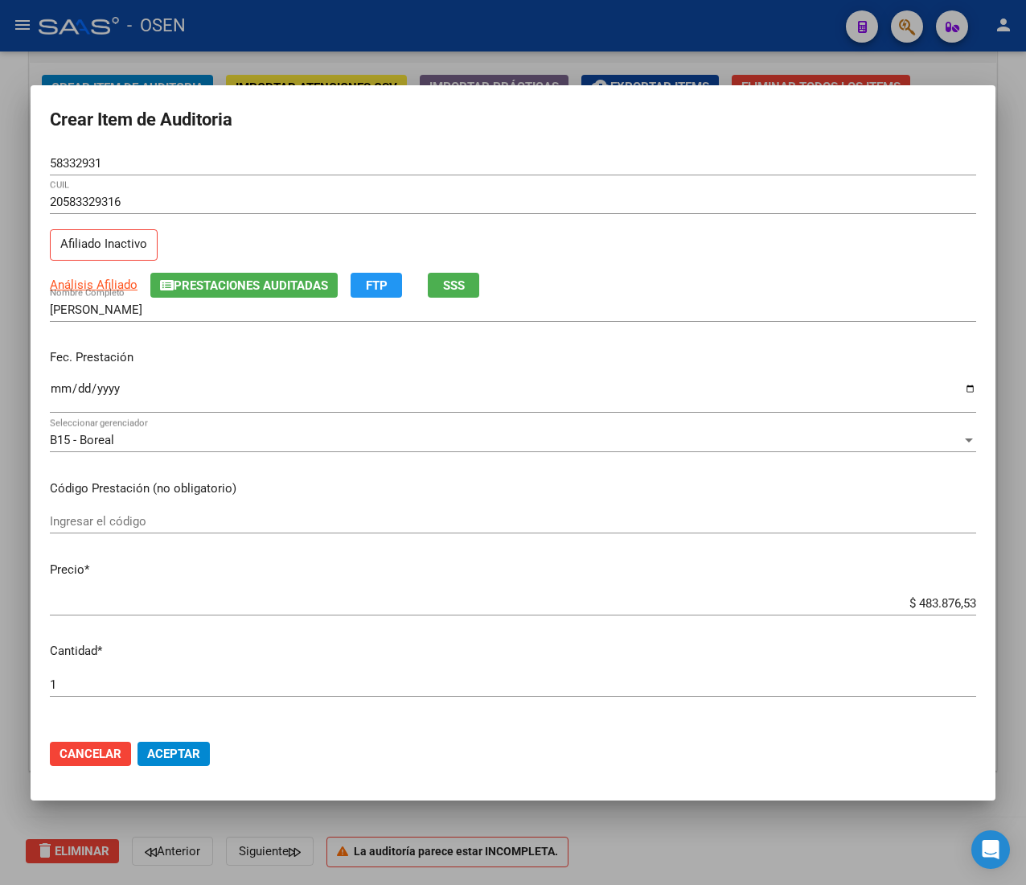
click at [62, 389] on input "Ingresar la fecha" at bounding box center [513, 395] width 927 height 26
click at [452, 289] on span "SSS" at bounding box center [454, 285] width 22 height 14
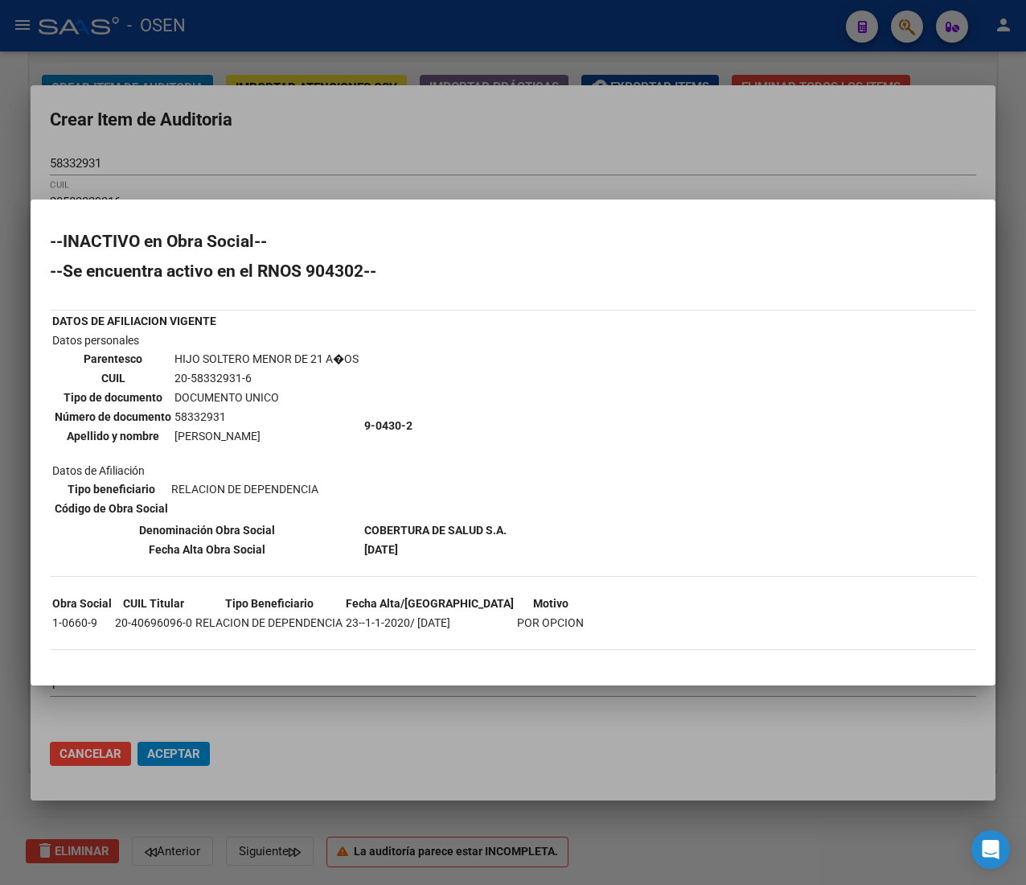
click at [553, 141] on div at bounding box center [513, 442] width 1026 height 885
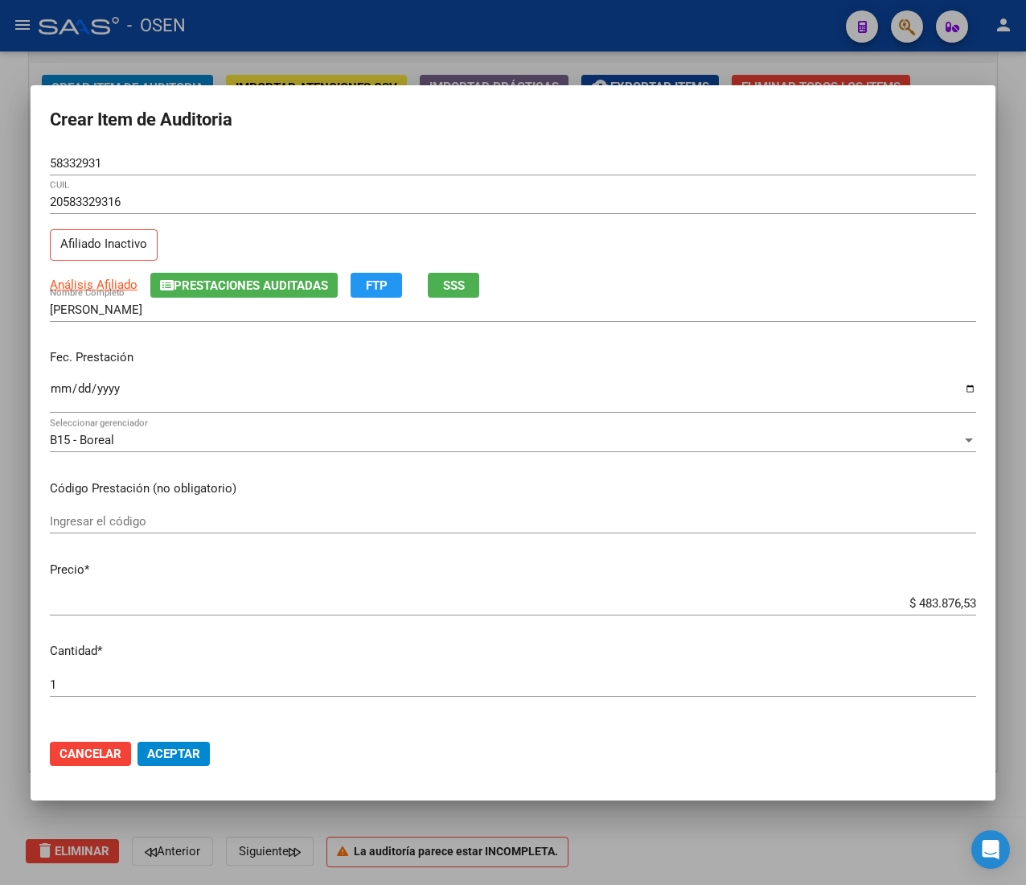
click at [919, 599] on input "$ 483.876,53" at bounding box center [513, 603] width 927 height 14
click at [84, 163] on input "58332931" at bounding box center [513, 163] width 927 height 14
click at [167, 752] on span "Aceptar" at bounding box center [173, 754] width 53 height 14
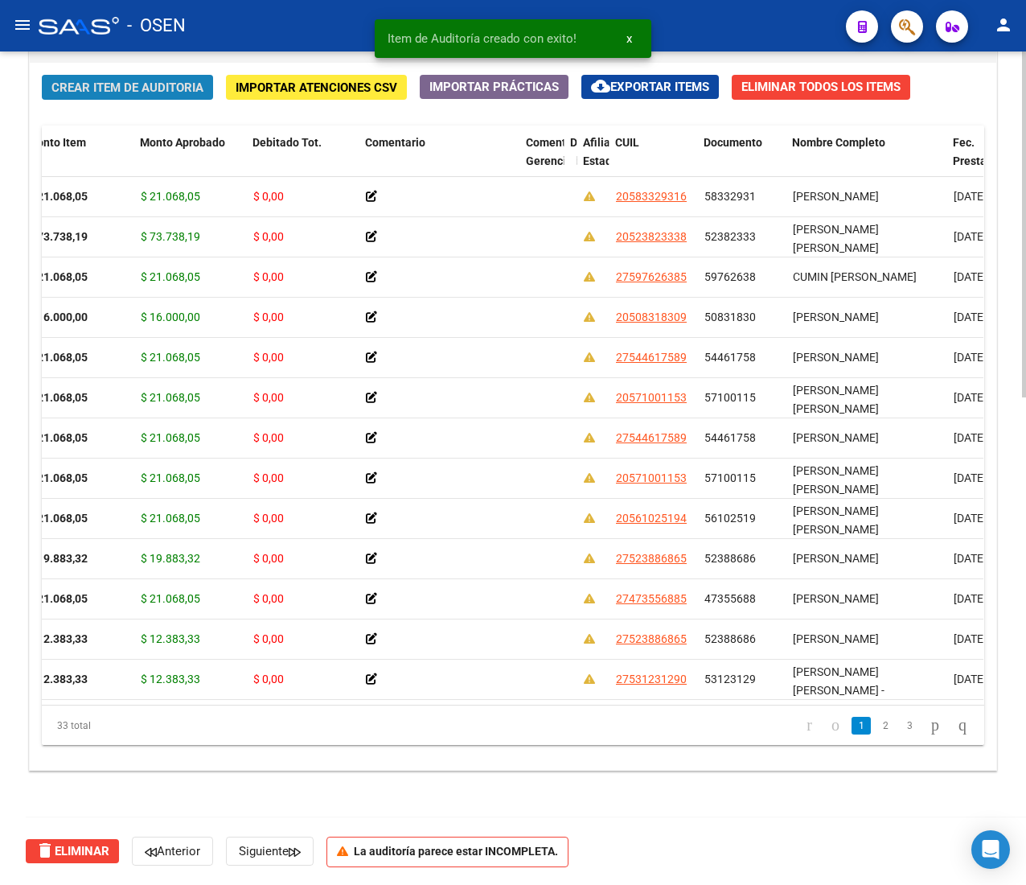
click at [167, 87] on span "Crear Item de Auditoria" at bounding box center [127, 87] width 152 height 14
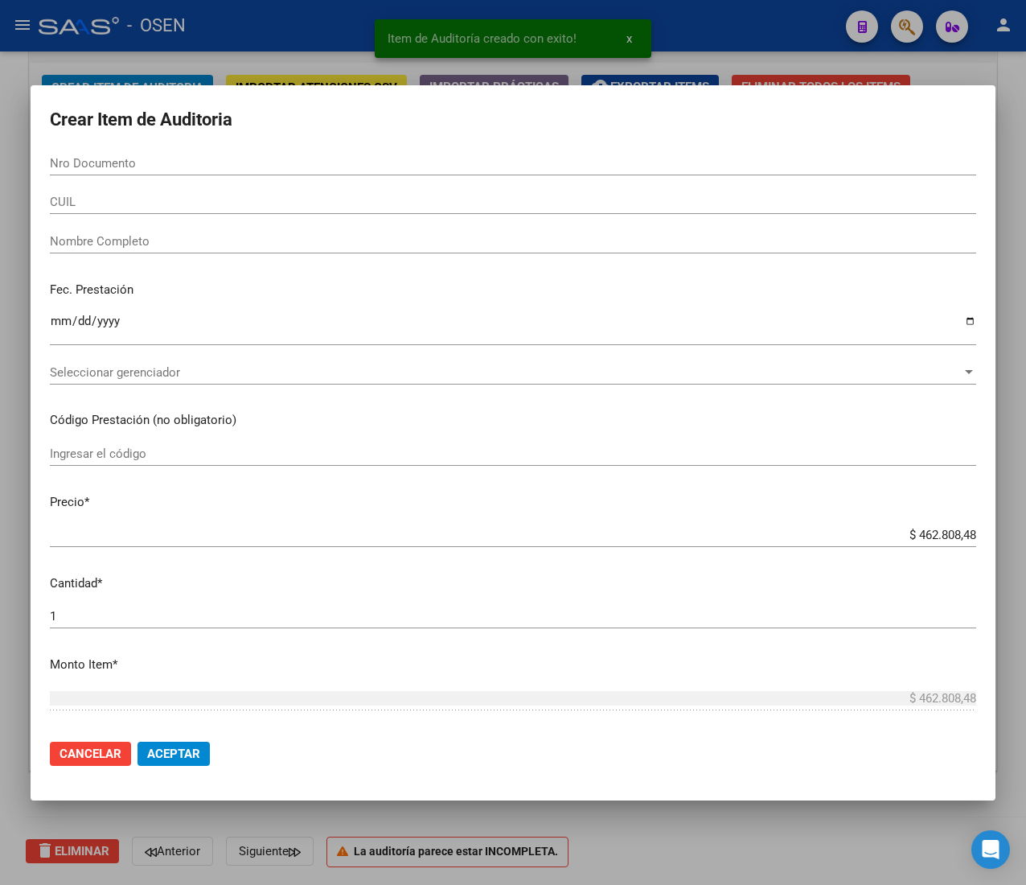
click at [246, 173] on div "Nro Documento" at bounding box center [513, 163] width 927 height 24
paste input "55085518"
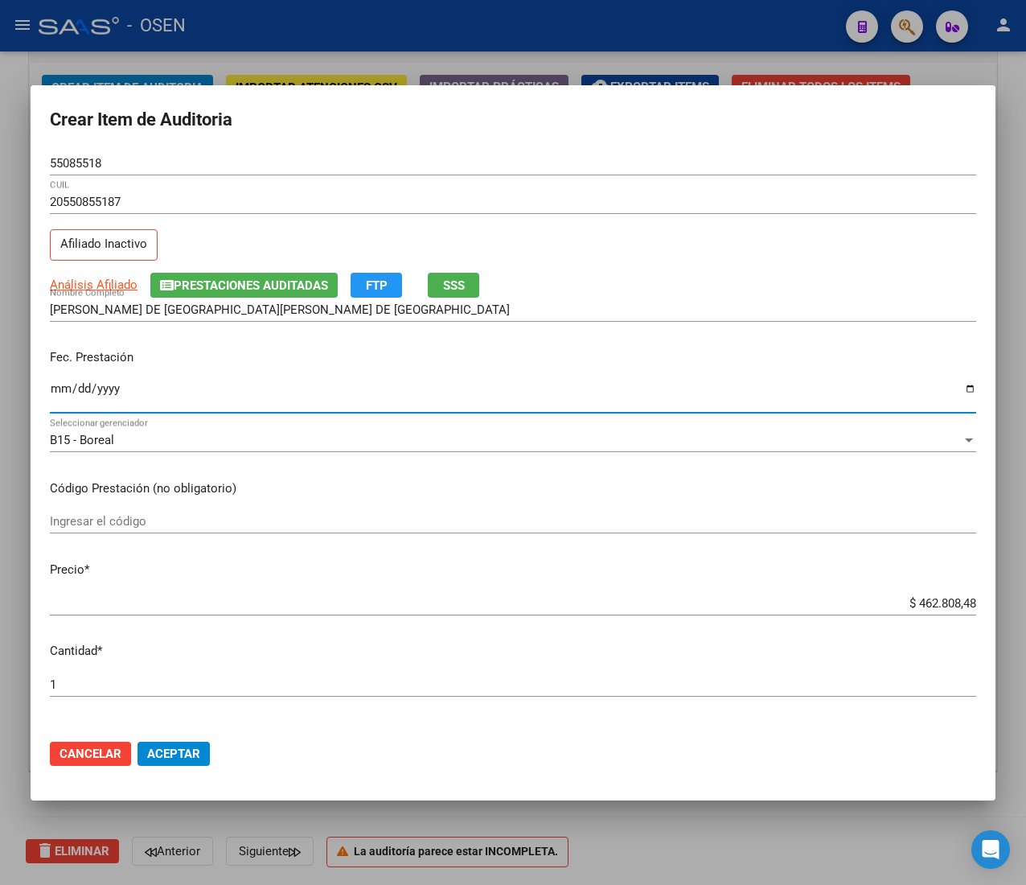
click at [52, 388] on input "Ingresar la fecha" at bounding box center [513, 395] width 927 height 26
click at [426, 290] on div "Análisis Afiliado Prestaciones Auditadas FTP SSS" at bounding box center [513, 285] width 927 height 25
click at [444, 290] on button "SSS" at bounding box center [453, 285] width 51 height 25
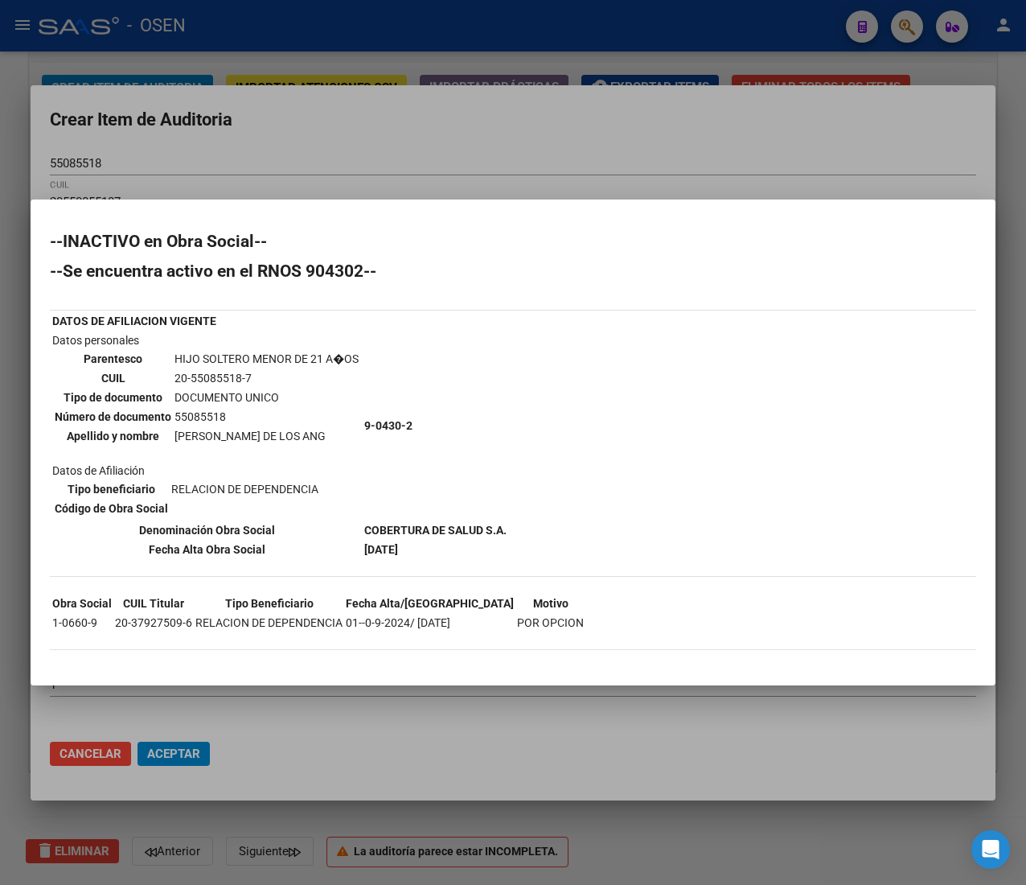
click at [488, 163] on div at bounding box center [513, 442] width 1026 height 885
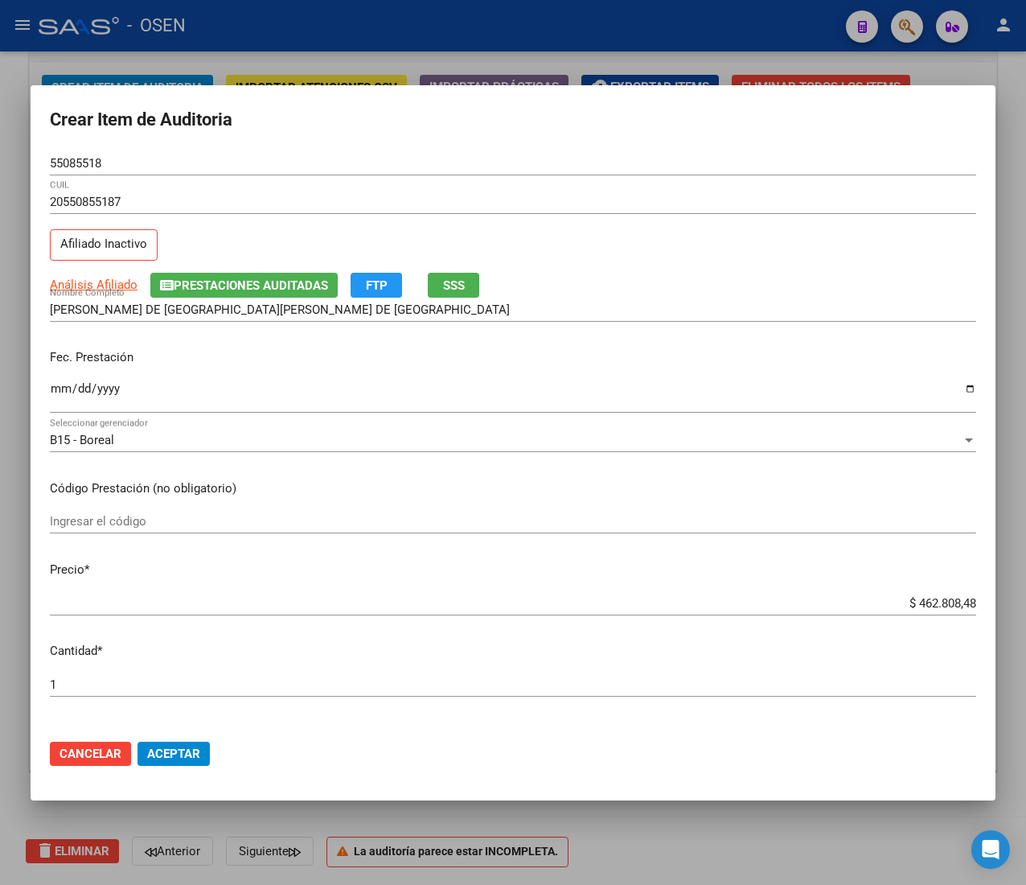
click at [936, 605] on input "$ 462.808,48" at bounding box center [513, 603] width 927 height 14
click at [77, 158] on input "55085518" at bounding box center [513, 163] width 927 height 14
click at [76, 158] on input "55085518" at bounding box center [513, 163] width 927 height 14
click at [61, 167] on input "55085518" at bounding box center [513, 163] width 927 height 14
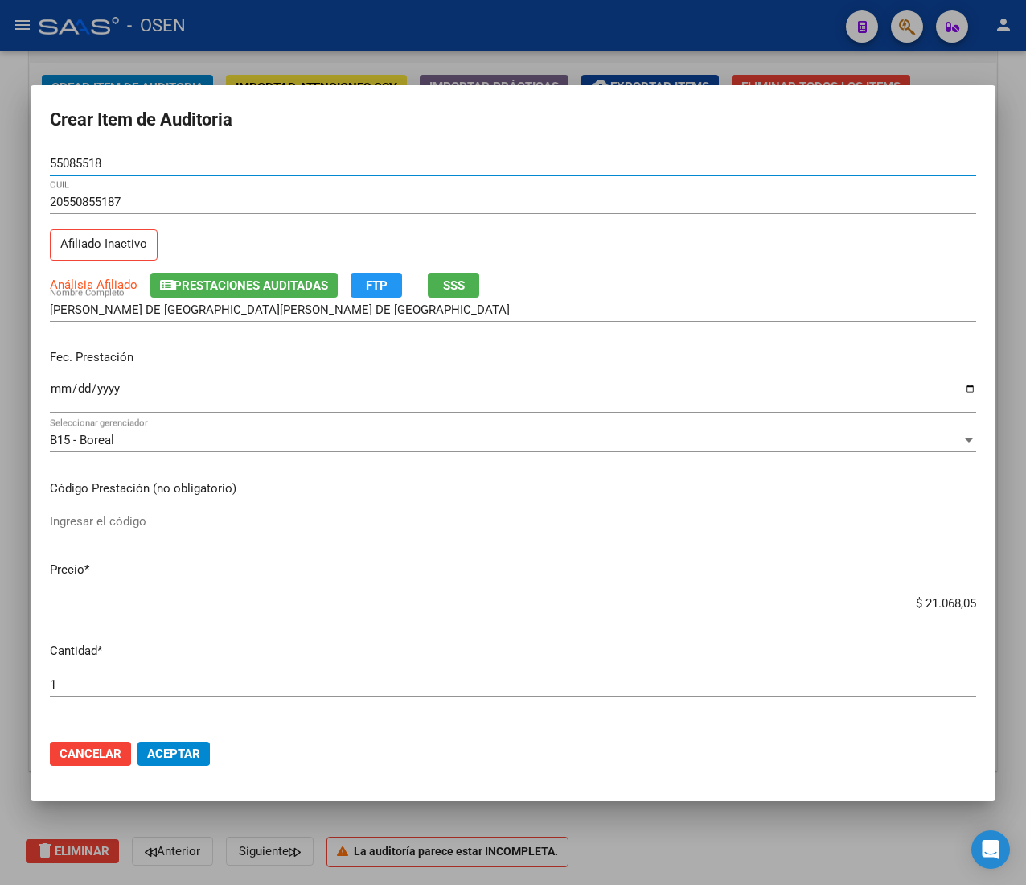
click at [61, 167] on input "55085518" at bounding box center [513, 163] width 927 height 14
click at [200, 768] on mat-dialog-actions "Cancelar Aceptar" at bounding box center [513, 753] width 927 height 55
click at [196, 752] on span "Aceptar" at bounding box center [173, 754] width 53 height 14
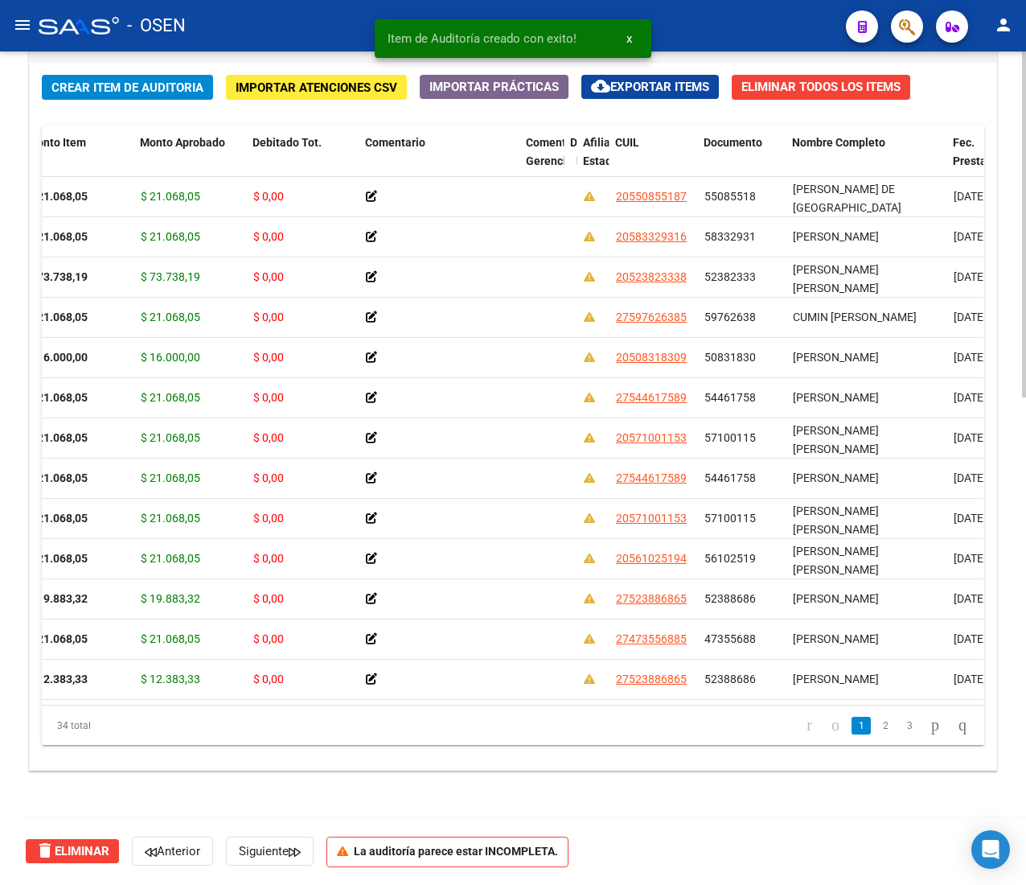
click at [91, 88] on span "Crear Item de Auditoria" at bounding box center [127, 87] width 152 height 14
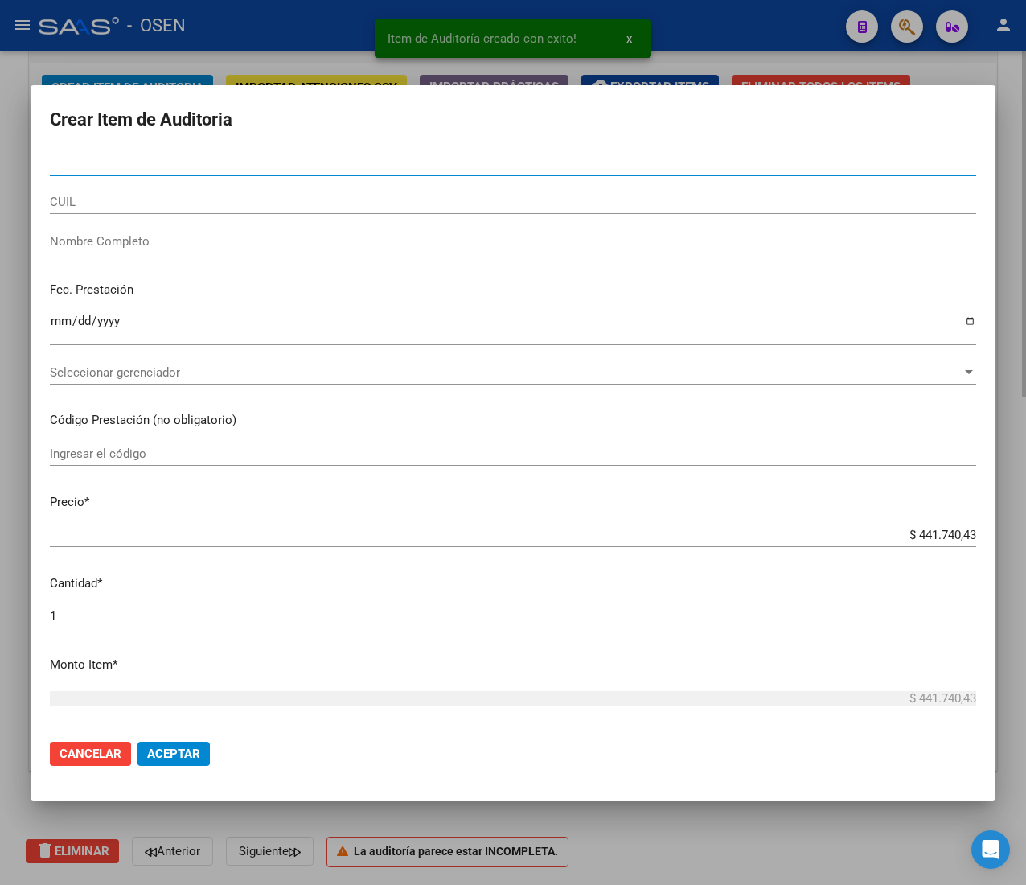
paste input "70093192"
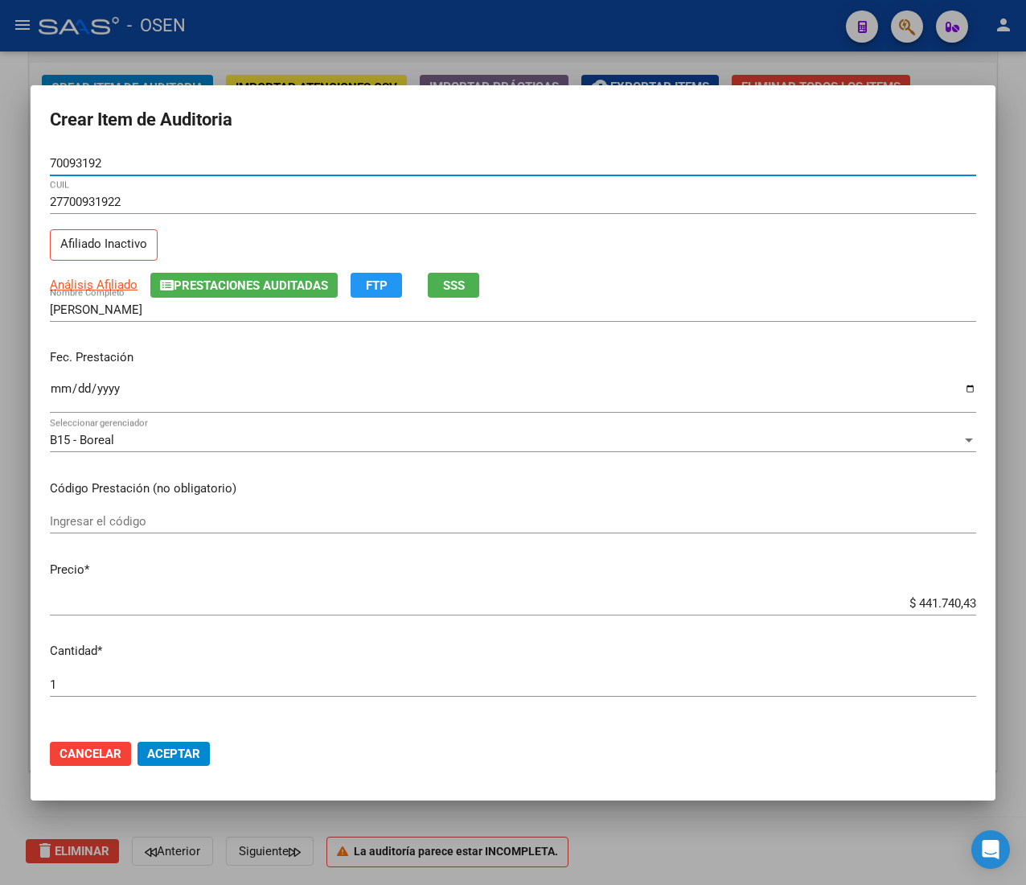
click at [55, 396] on input "Ingresar la fecha" at bounding box center [513, 395] width 927 height 26
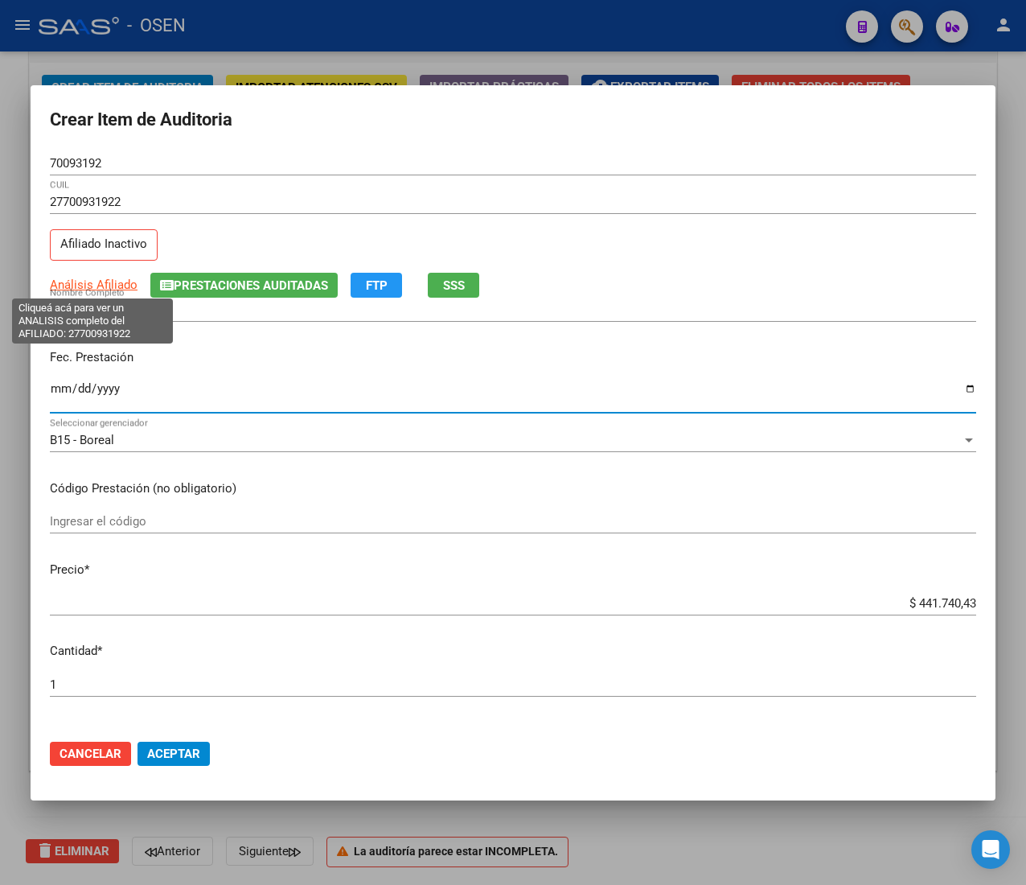
click at [81, 292] on app-link-go-to "Análisis Afiliado" at bounding box center [94, 285] width 88 height 19
click at [94, 286] on span "Análisis Afiliado" at bounding box center [94, 285] width 88 height 14
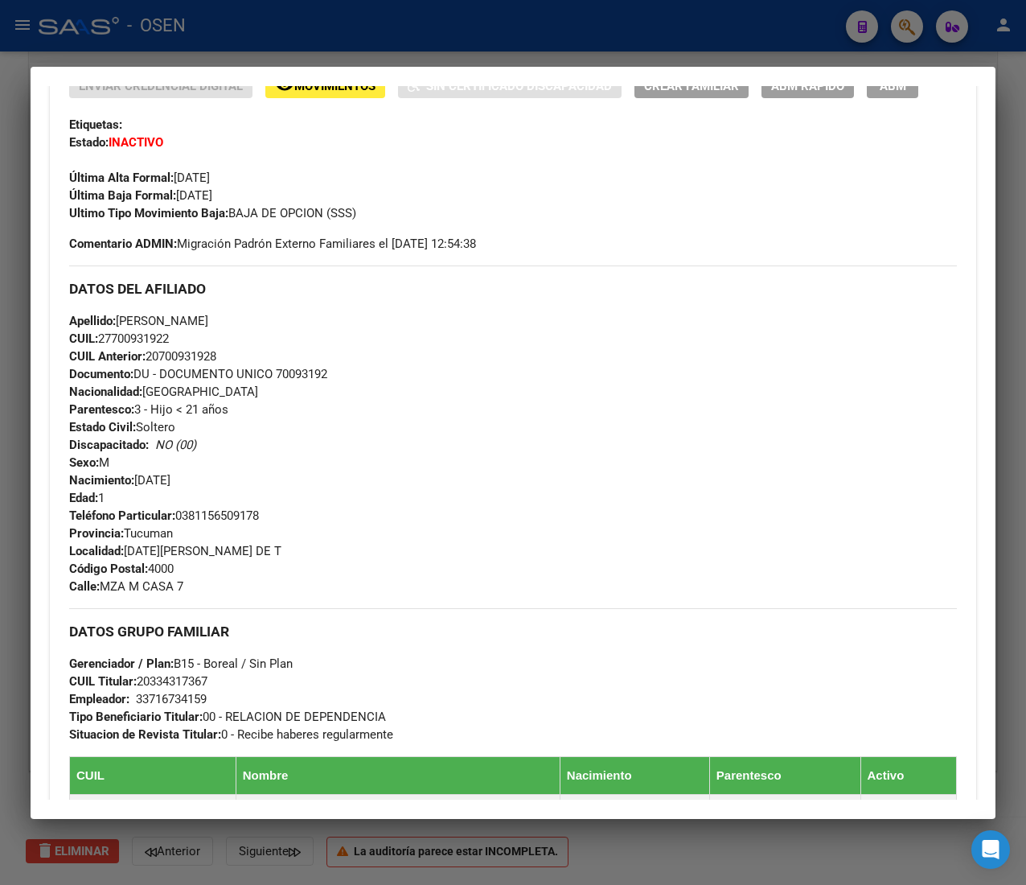
scroll to position [0, 0]
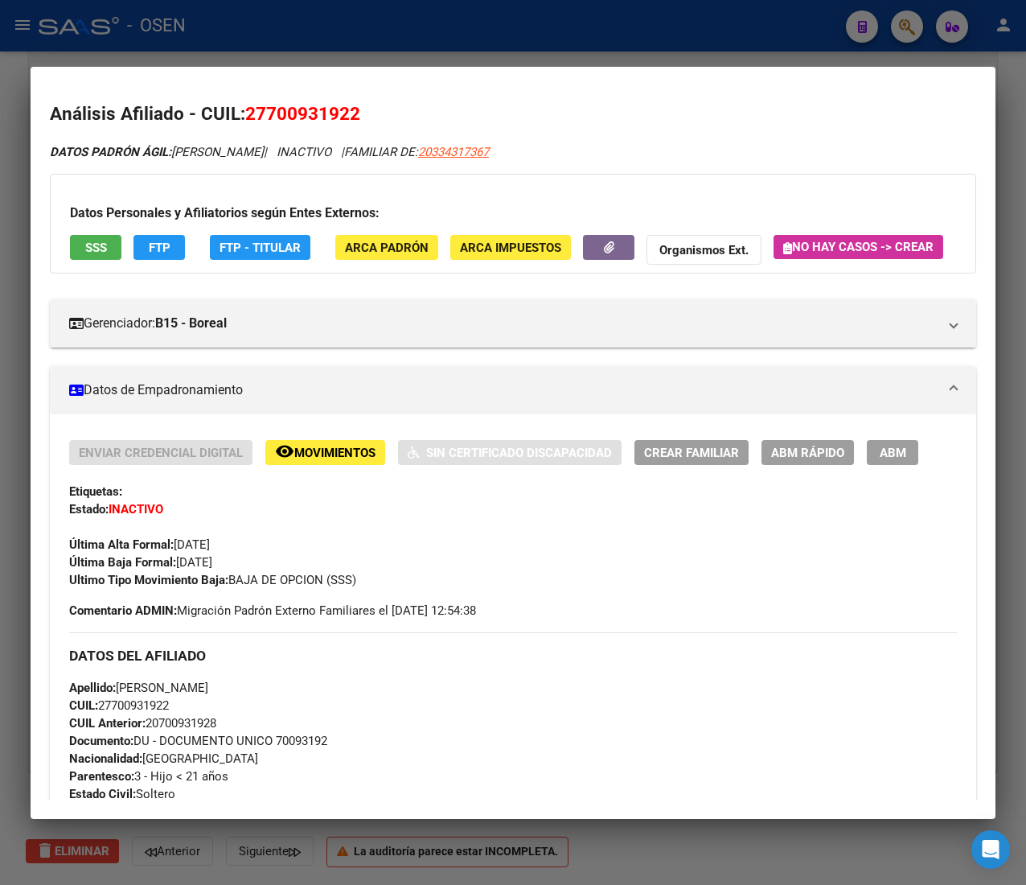
click at [232, 23] on div at bounding box center [513, 442] width 1026 height 885
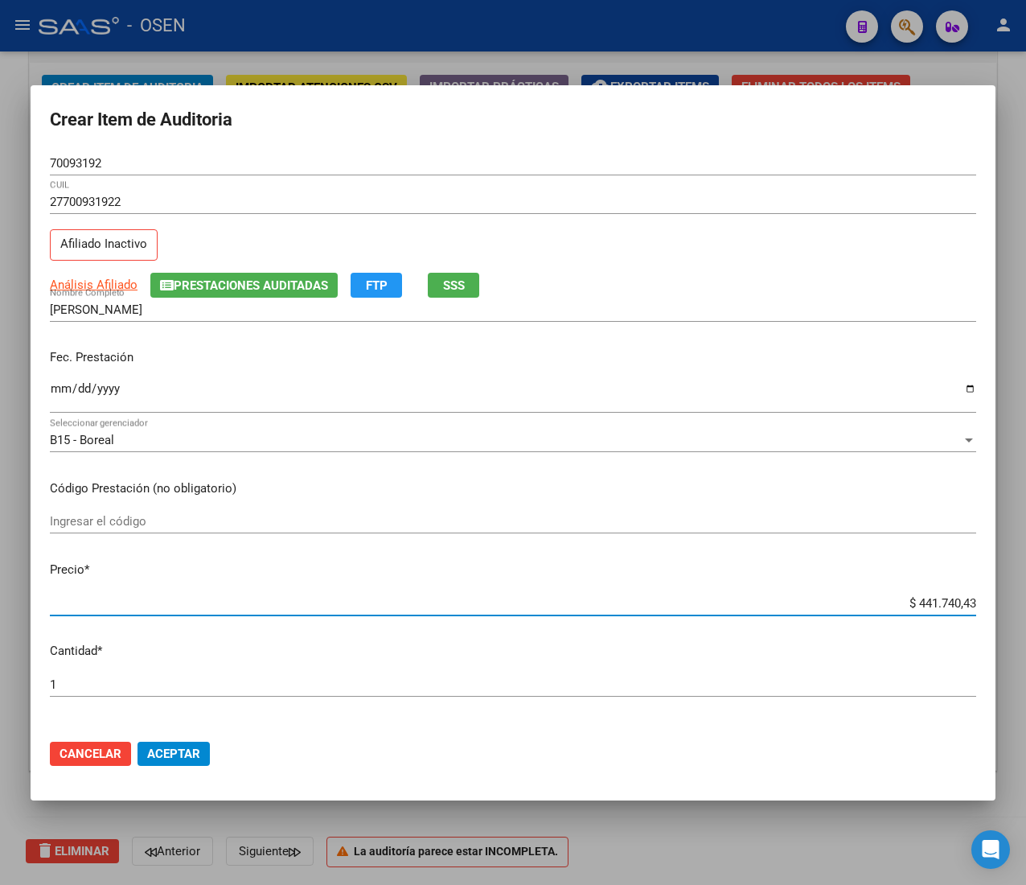
click at [918, 602] on input "$ 441.740,43" at bounding box center [513, 603] width 927 height 14
click at [167, 756] on span "Aceptar" at bounding box center [173, 754] width 53 height 14
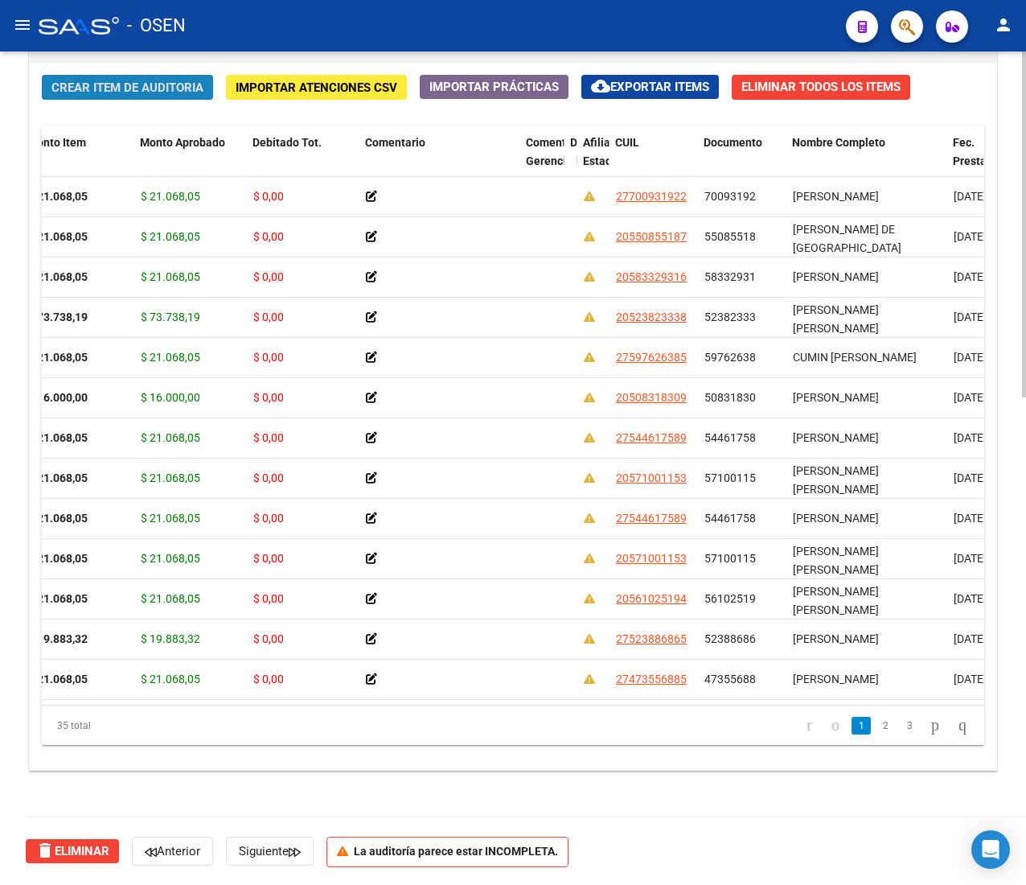
click at [113, 80] on span "Crear Item de Auditoria" at bounding box center [127, 87] width 152 height 14
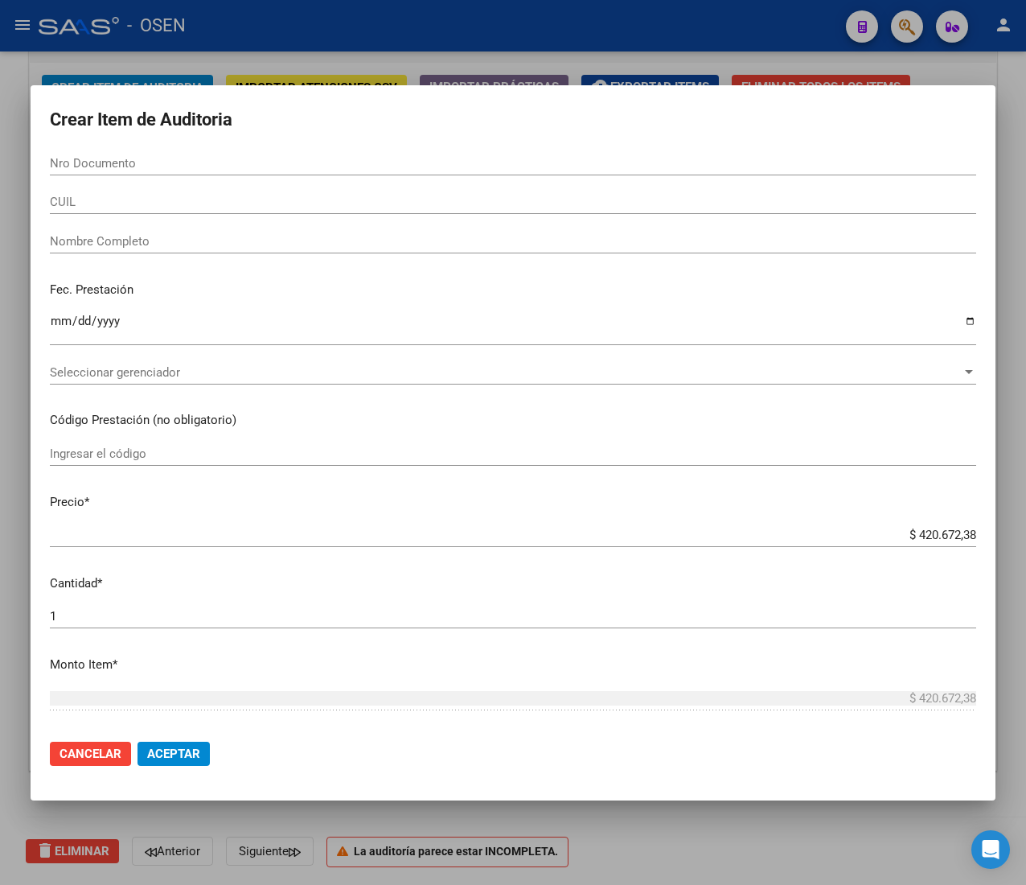
click at [150, 159] on input "Nro Documento" at bounding box center [513, 163] width 927 height 14
paste input "59944881"
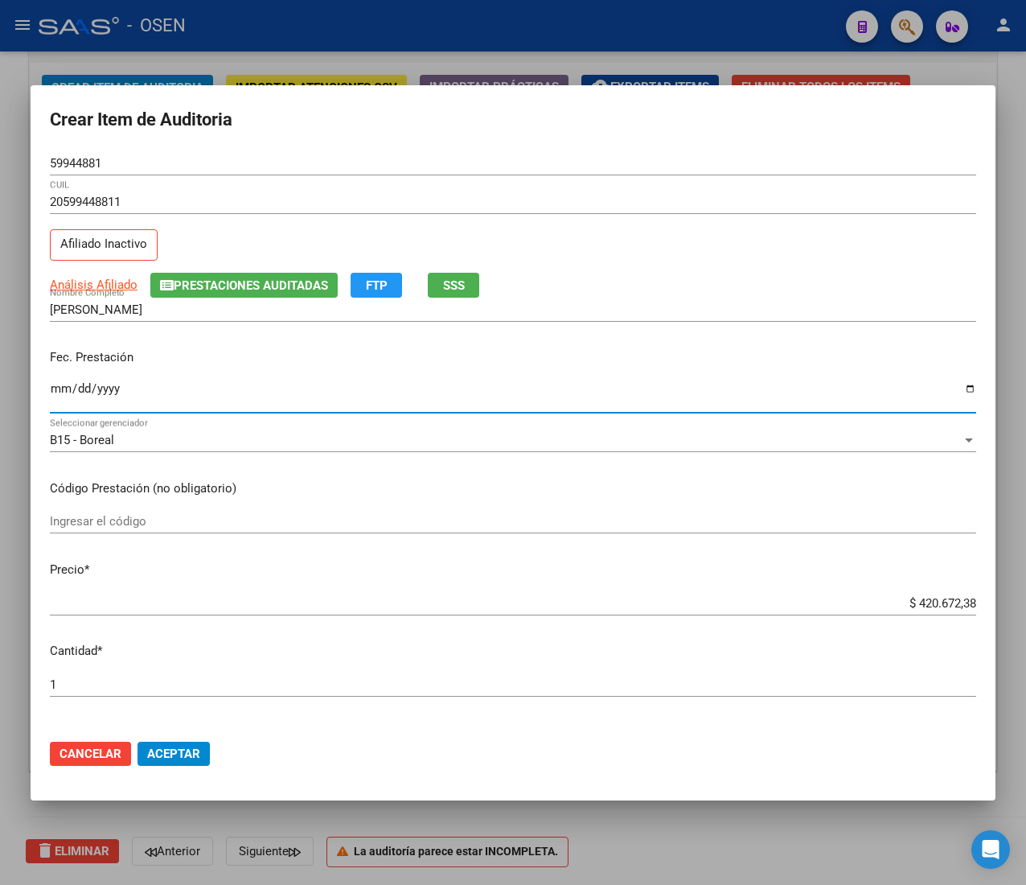
click at [59, 397] on input "Ingresar la fecha" at bounding box center [513, 395] width 927 height 26
click at [454, 283] on span "SSS" at bounding box center [454, 285] width 22 height 14
click at [944, 602] on input "$ 420.672,38" at bounding box center [513, 603] width 927 height 14
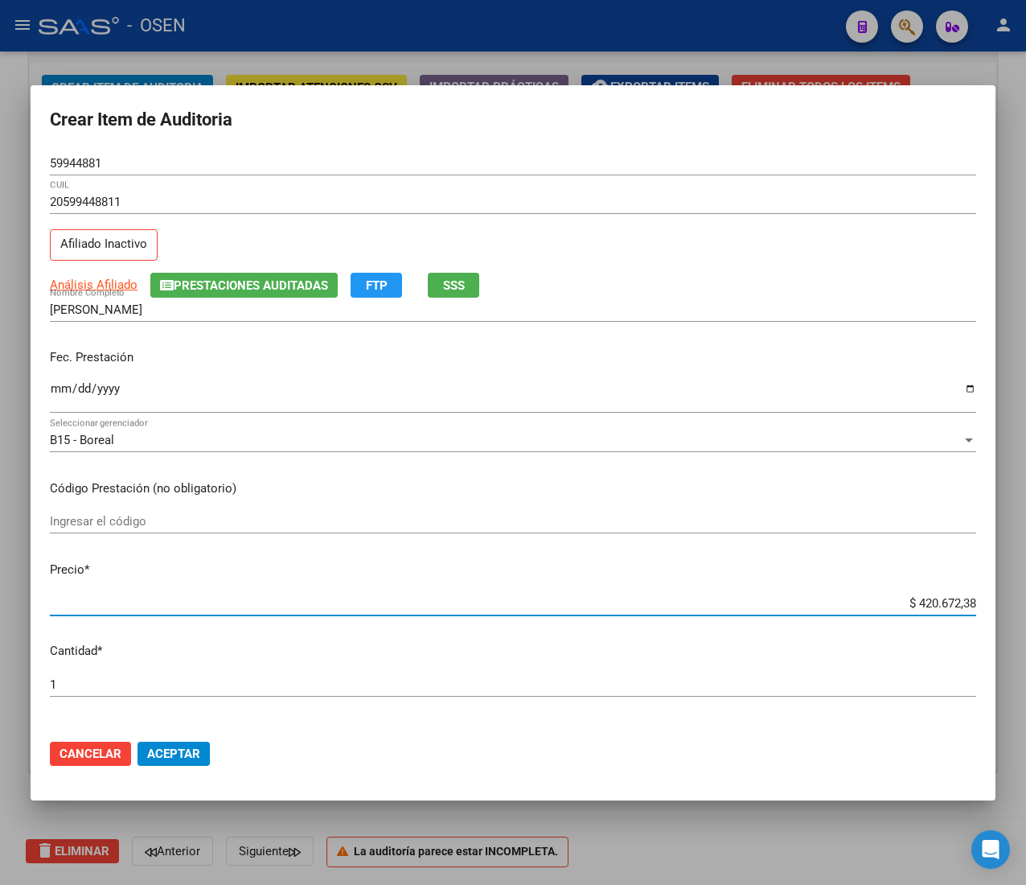
click at [944, 602] on input "$ 420.672,38" at bounding box center [513, 603] width 927 height 14
click at [88, 156] on input "59944881" at bounding box center [513, 163] width 927 height 14
click at [194, 759] on span "Aceptar" at bounding box center [173, 754] width 53 height 14
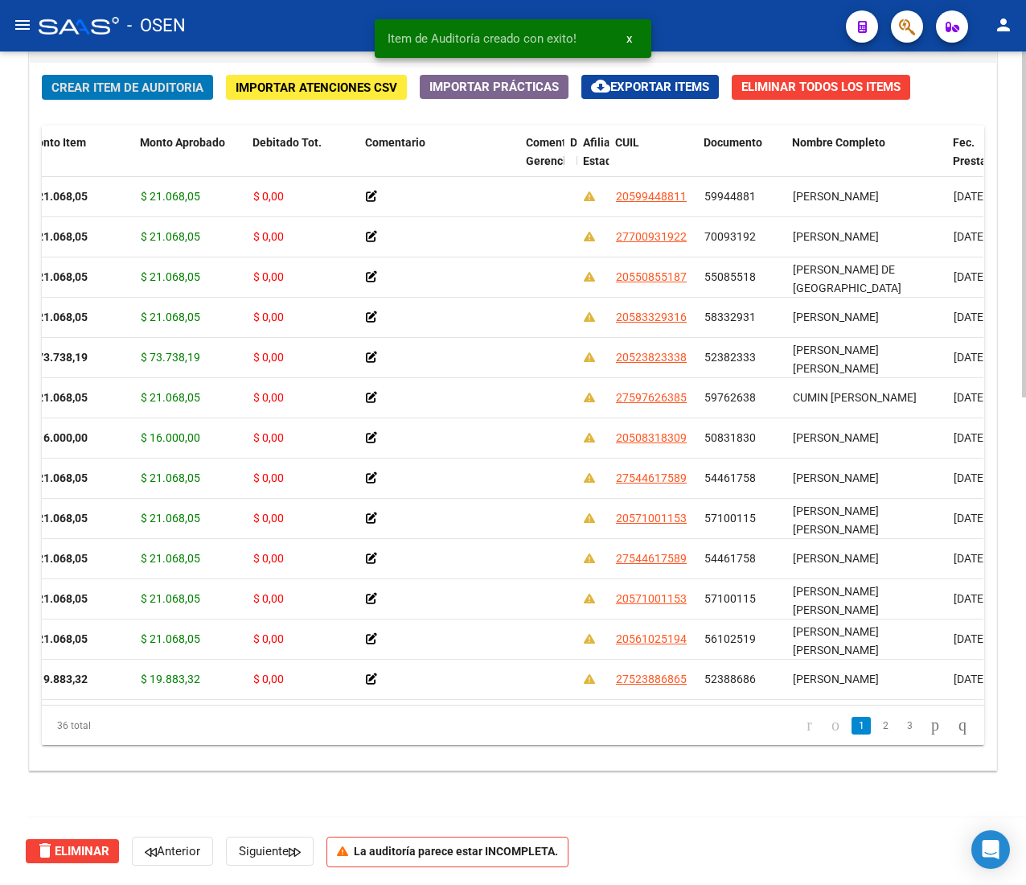
click at [146, 93] on span "Crear Item de Auditoria" at bounding box center [127, 87] width 152 height 14
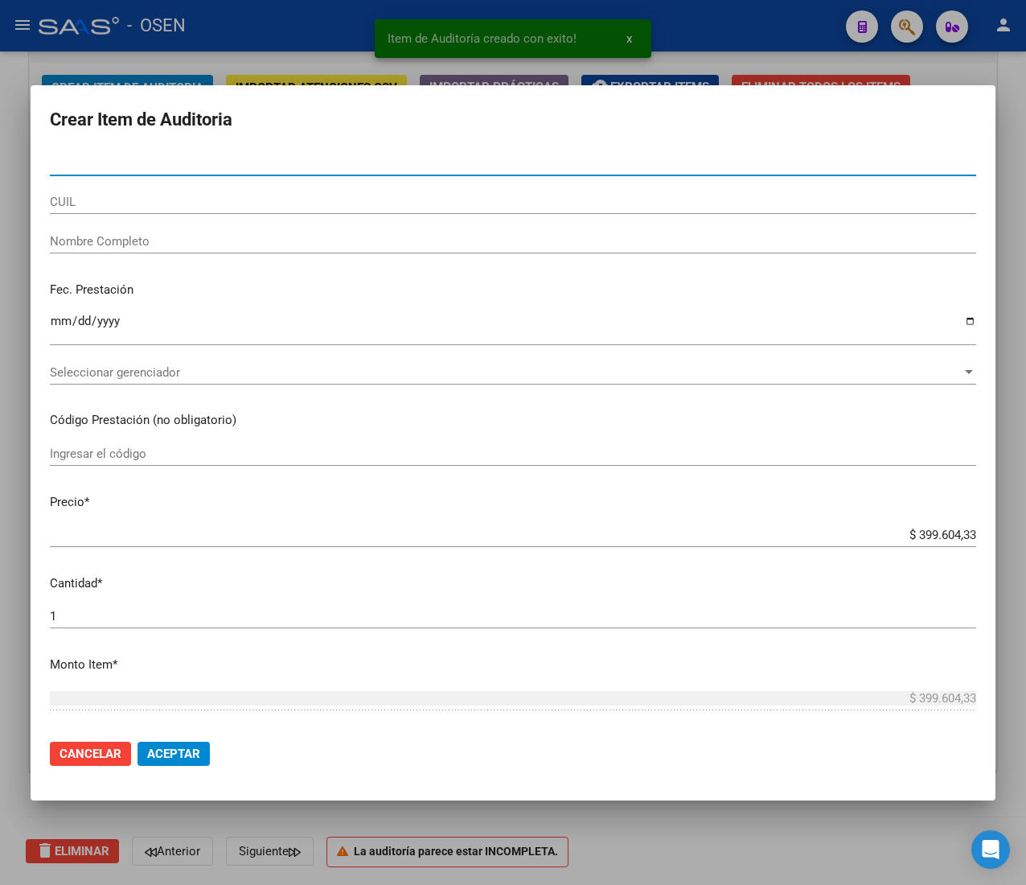
click at [110, 160] on input "Nro Documento" at bounding box center [513, 163] width 927 height 14
paste input "53120419"
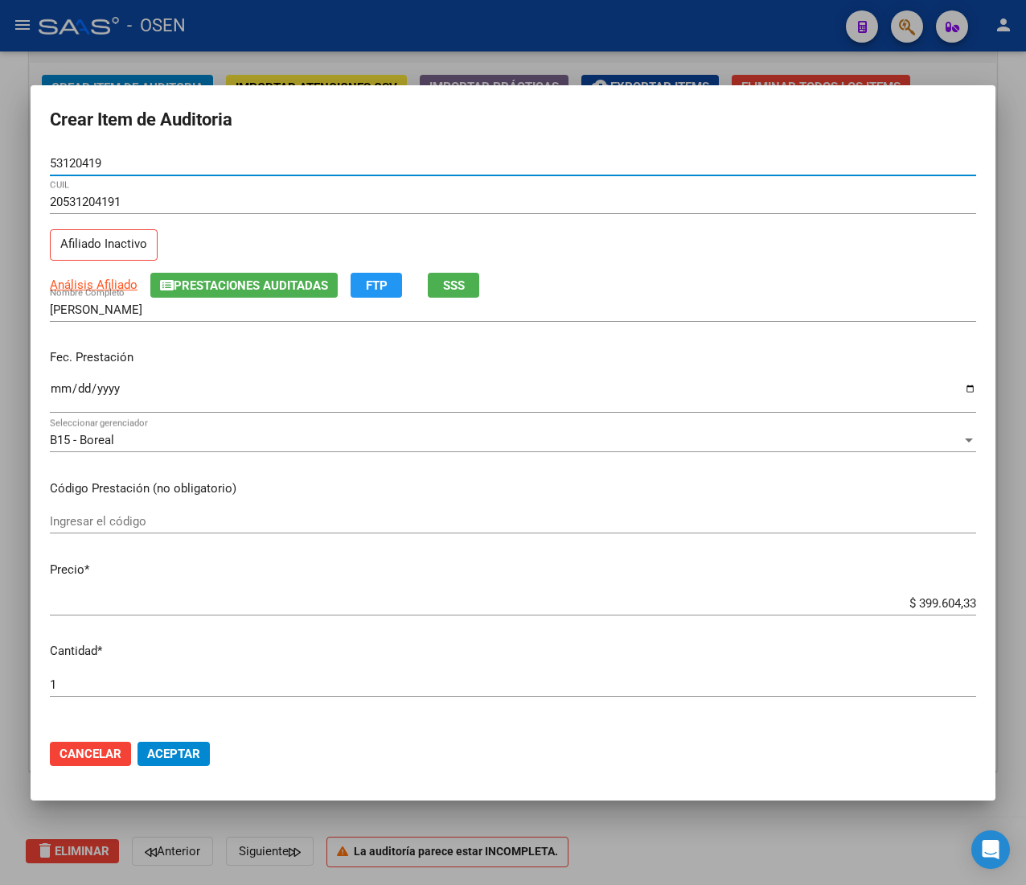
click at [68, 392] on input "Ingresar la fecha" at bounding box center [513, 395] width 927 height 26
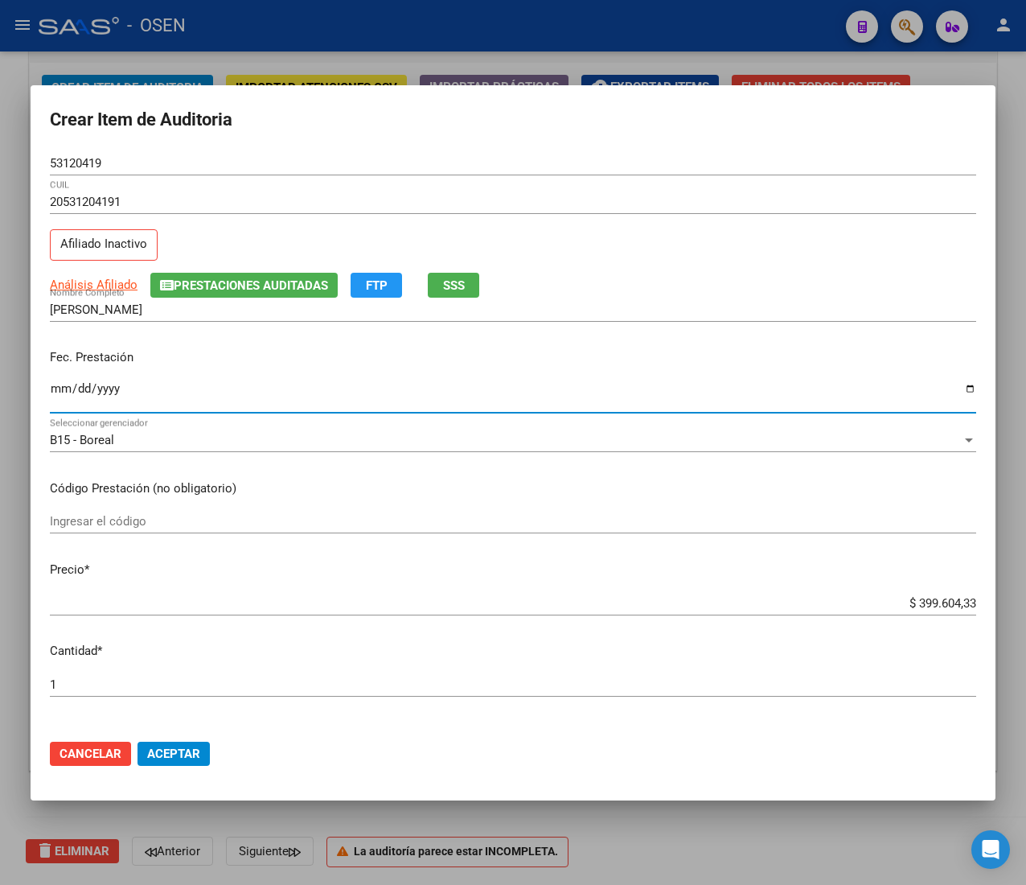
click at [449, 286] on span "SSS" at bounding box center [454, 285] width 22 height 14
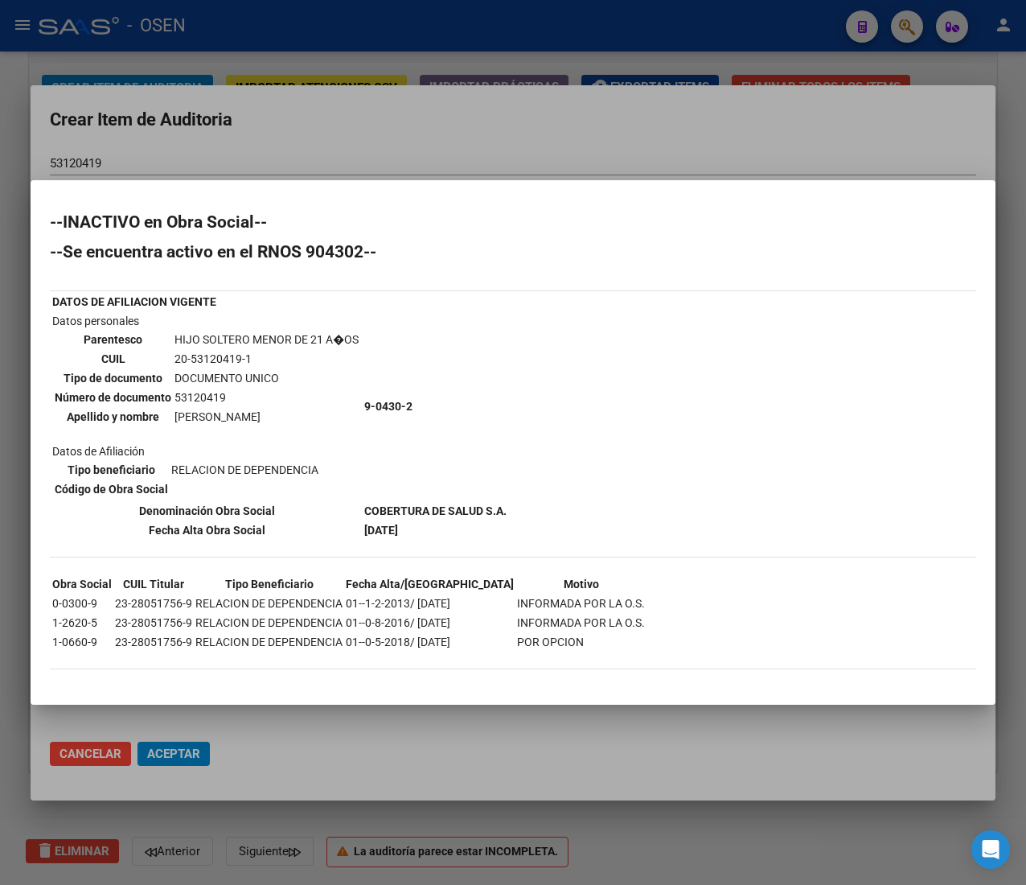
click at [460, 116] on div at bounding box center [513, 442] width 1026 height 885
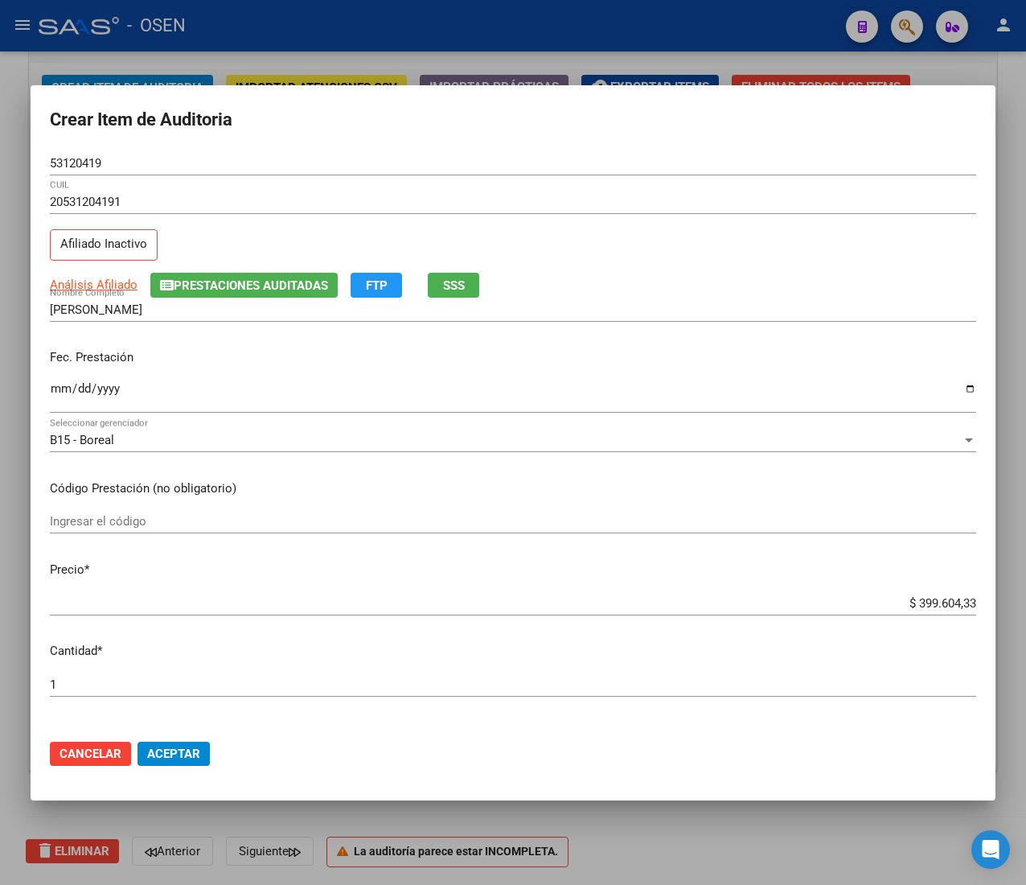
click at [925, 597] on input "$ 399.604,33" at bounding box center [513, 603] width 927 height 14
click at [81, 160] on input "53120419" at bounding box center [513, 163] width 927 height 14
drag, startPoint x: 210, startPoint y: 752, endPoint x: 197, endPoint y: 751, distance: 12.9
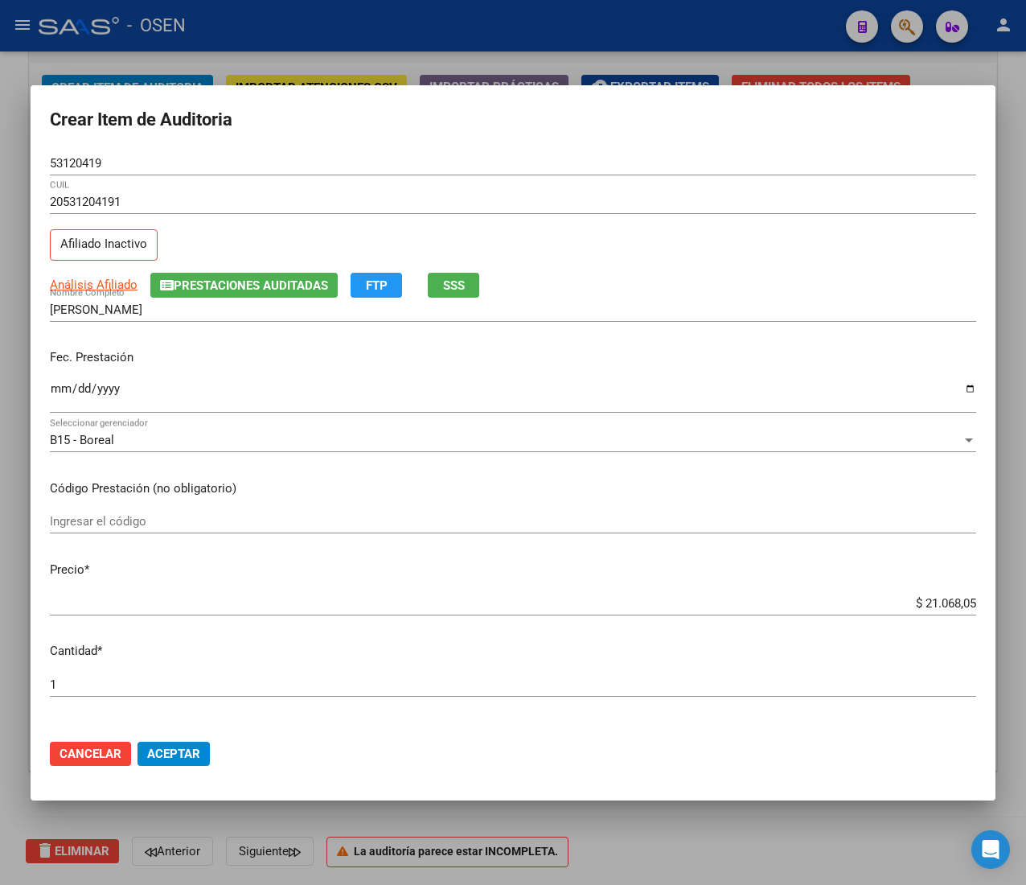
click at [206, 751] on button "Aceptar" at bounding box center [174, 754] width 72 height 24
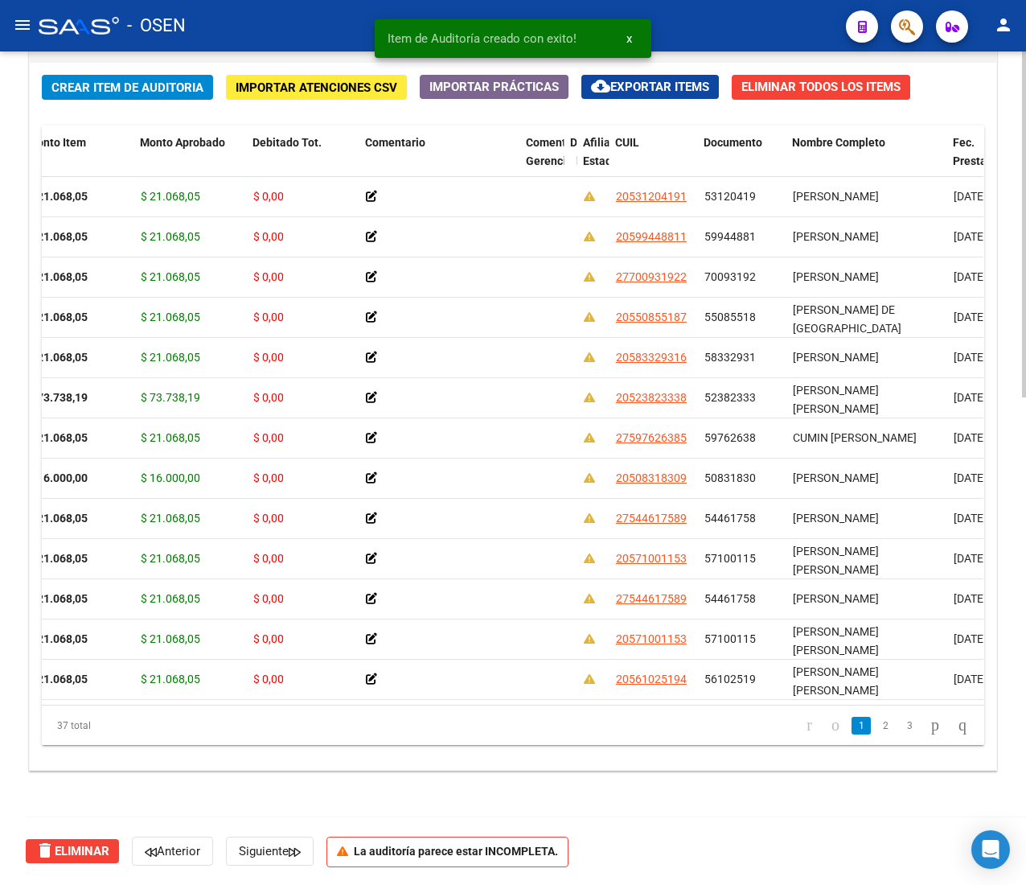
click at [155, 71] on div "Crear Item de Auditoria Importar Atenciones CSV Importar Prácticas cloud_downlo…" at bounding box center [513, 416] width 967 height 707
click at [117, 93] on span "Crear Item de Auditoria" at bounding box center [127, 87] width 152 height 14
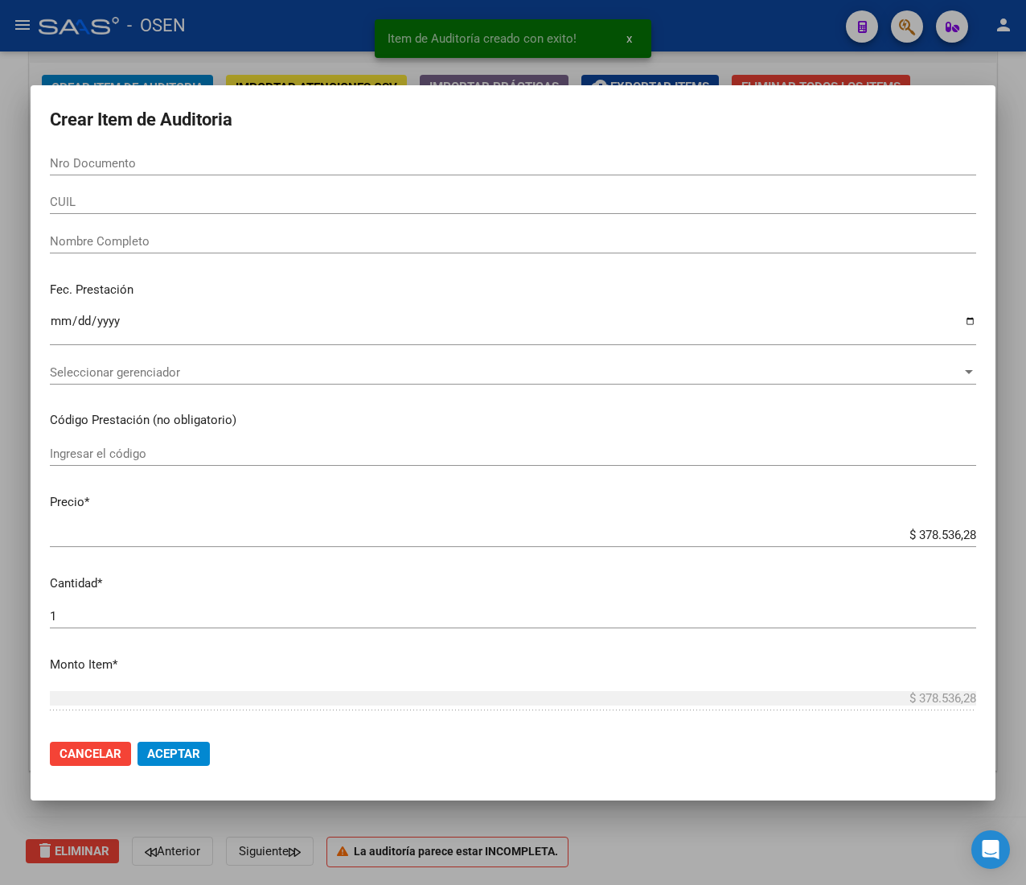
click at [100, 160] on input "Nro Documento" at bounding box center [513, 163] width 927 height 14
paste input "55724144"
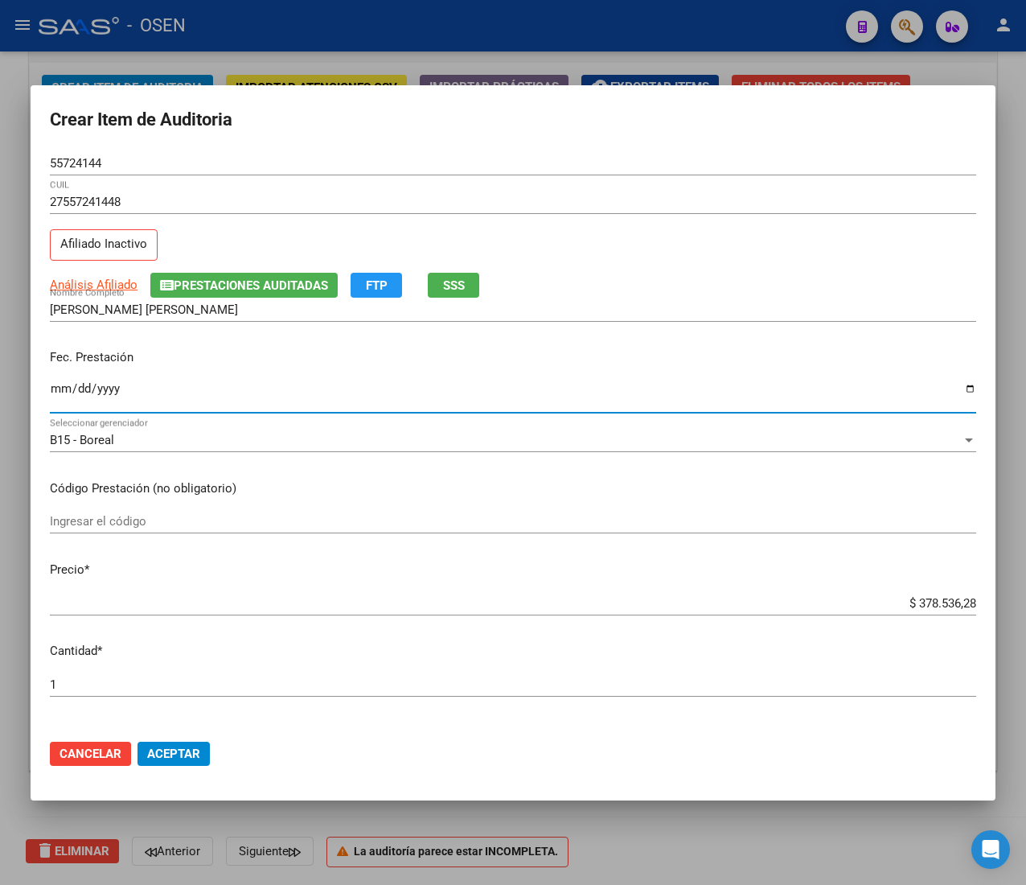
click at [58, 385] on input "Ingresar la fecha" at bounding box center [513, 395] width 927 height 26
click at [438, 282] on button "SSS" at bounding box center [453, 285] width 51 height 25
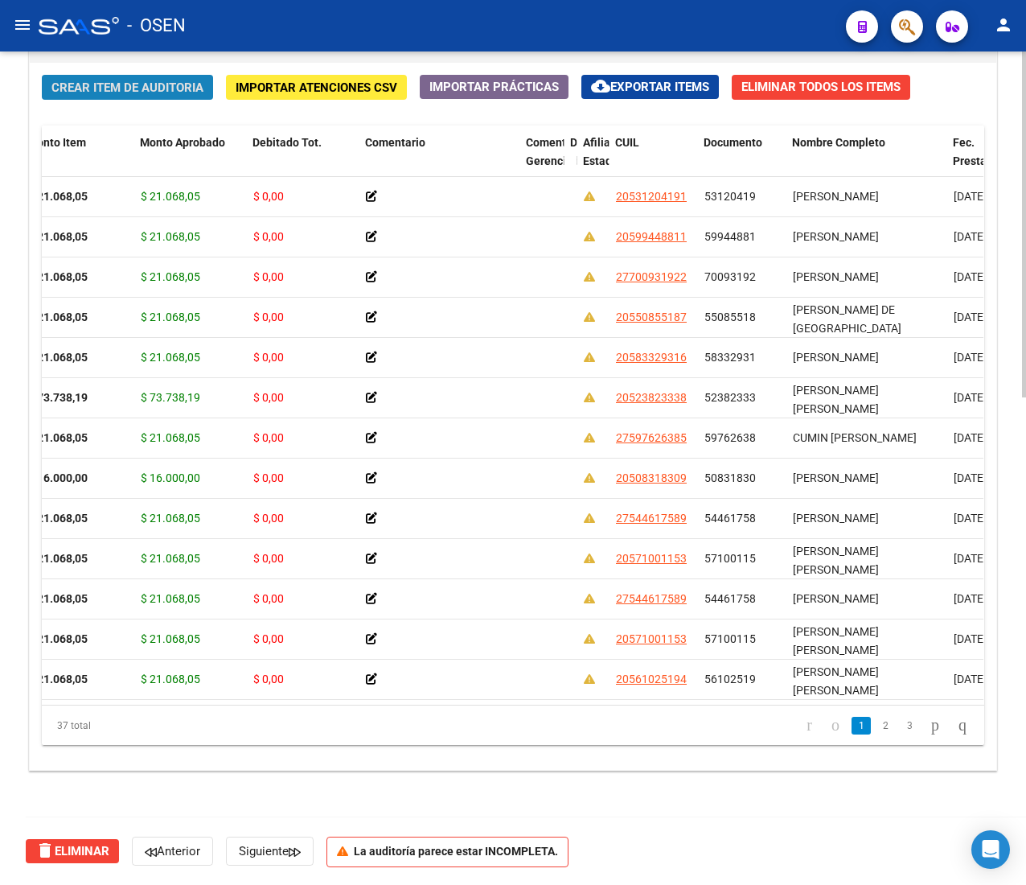
click at [146, 80] on span "Crear Item de Auditoria" at bounding box center [127, 87] width 152 height 14
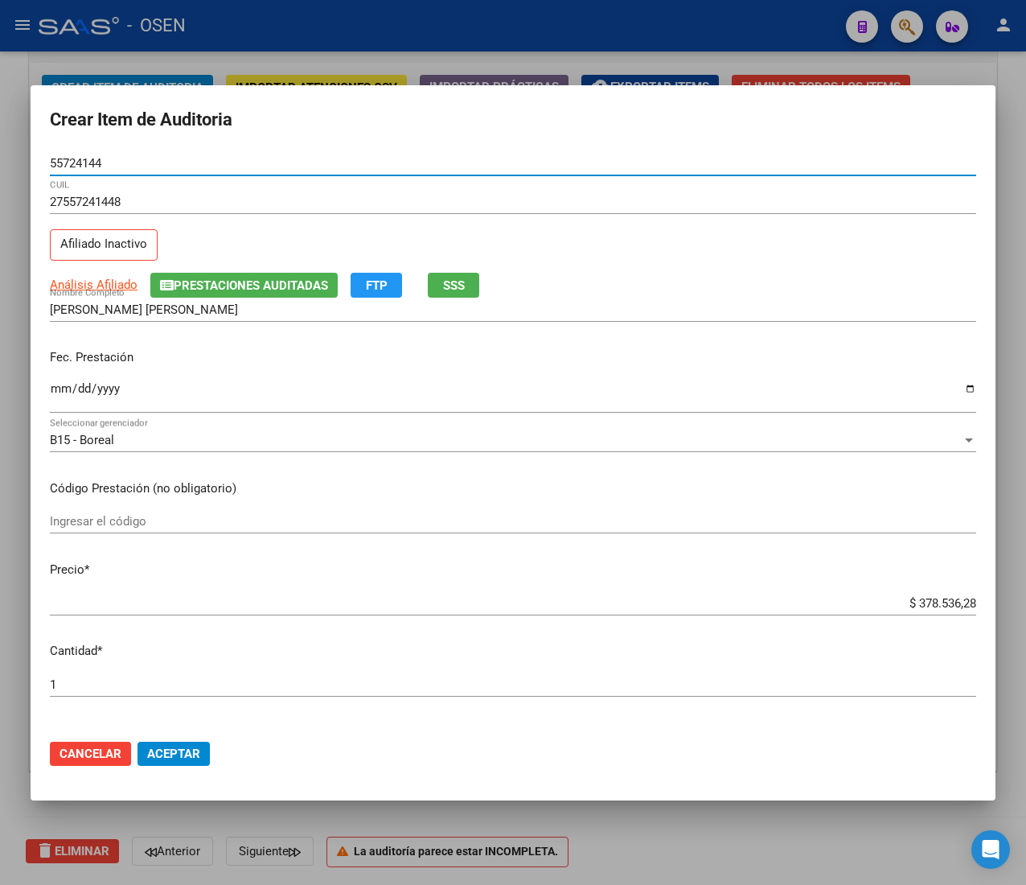
click at [59, 385] on input "Ingresar la fecha" at bounding box center [513, 395] width 927 height 26
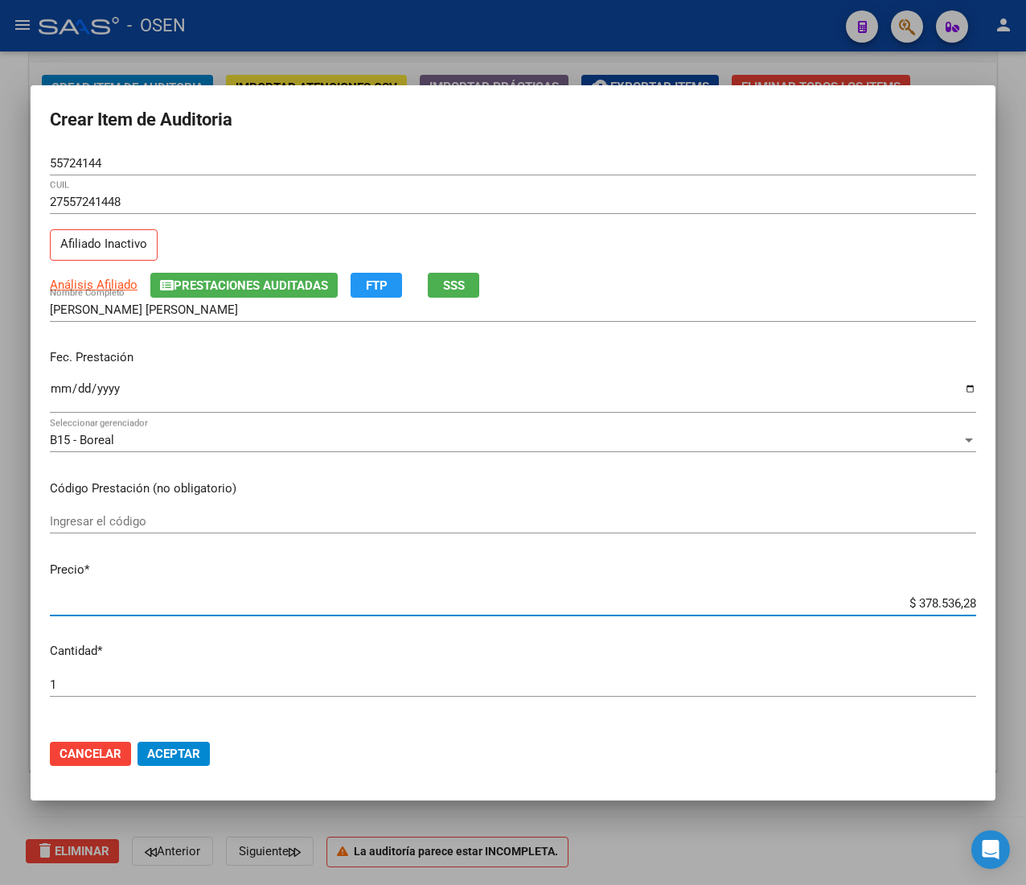
click at [914, 604] on input "$ 378.536,28" at bounding box center [513, 603] width 927 height 14
click at [76, 161] on input "55724144" at bounding box center [513, 163] width 927 height 14
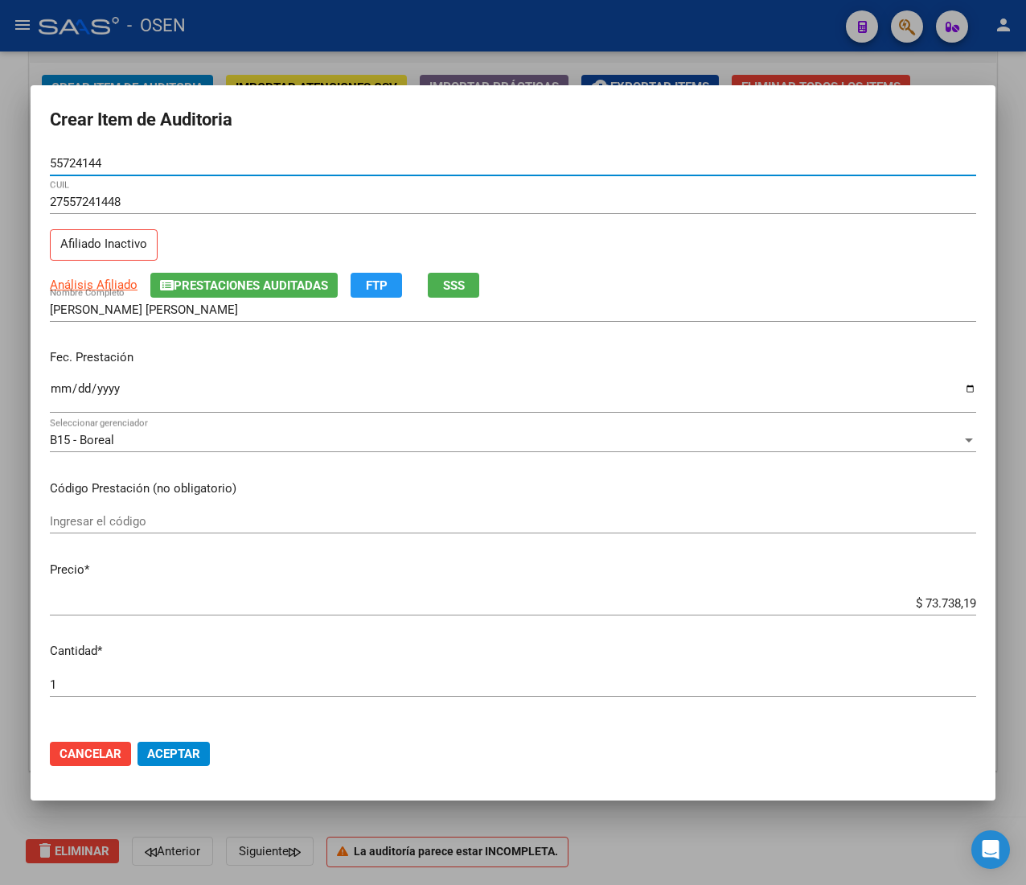
click at [76, 161] on input "55724144" at bounding box center [513, 163] width 927 height 14
click at [183, 755] on span "Aceptar" at bounding box center [173, 754] width 53 height 14
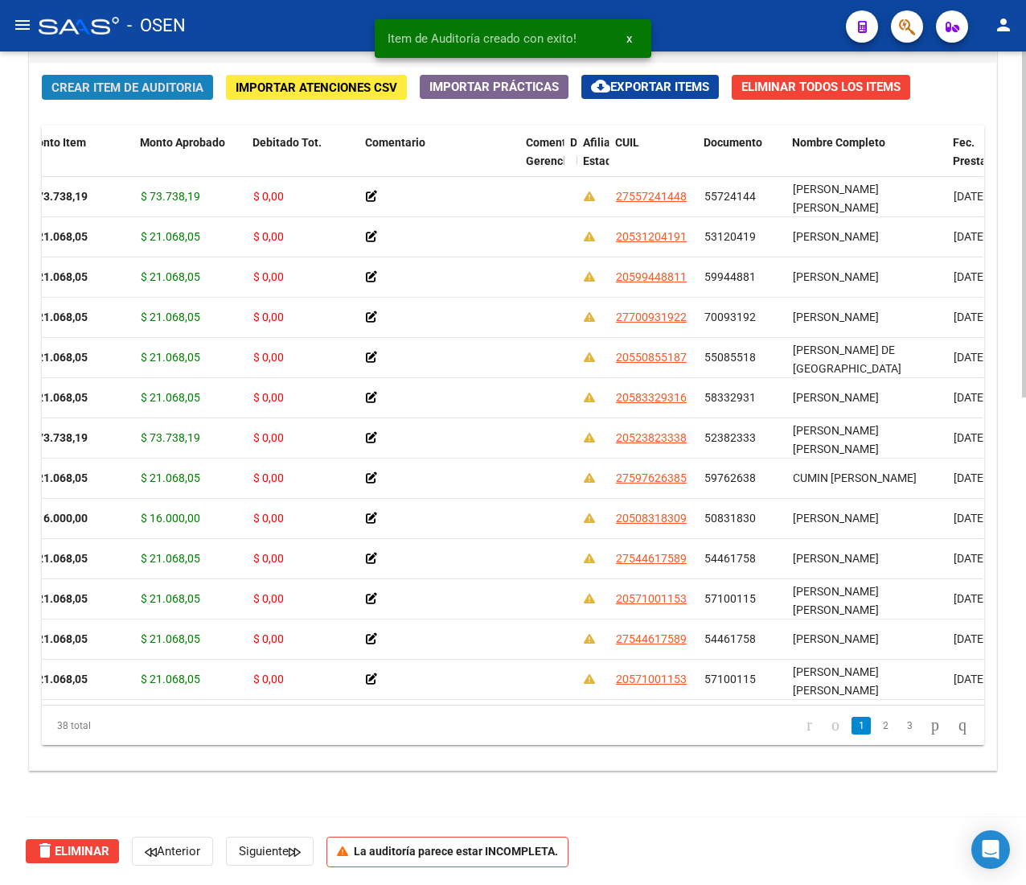
click at [142, 98] on button "Crear Item de Auditoria" at bounding box center [127, 87] width 171 height 25
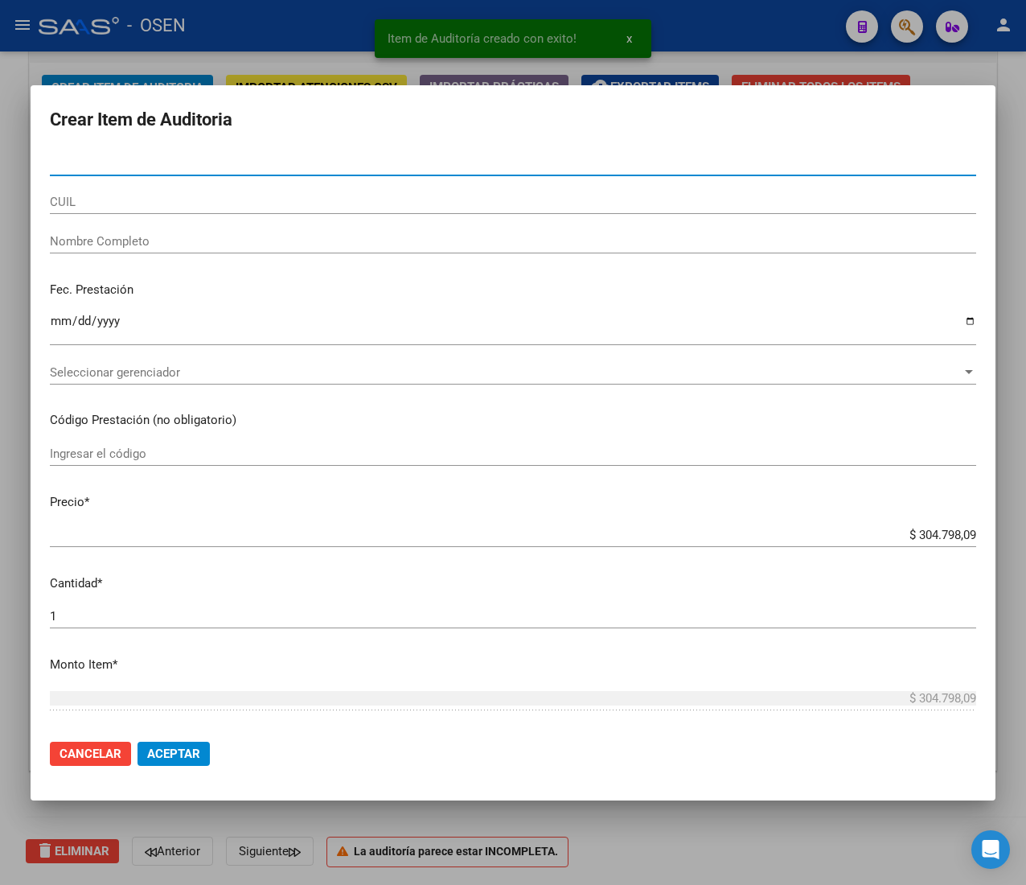
click at [106, 157] on input "Nro Documento" at bounding box center [513, 163] width 927 height 14
paste input "55352870"
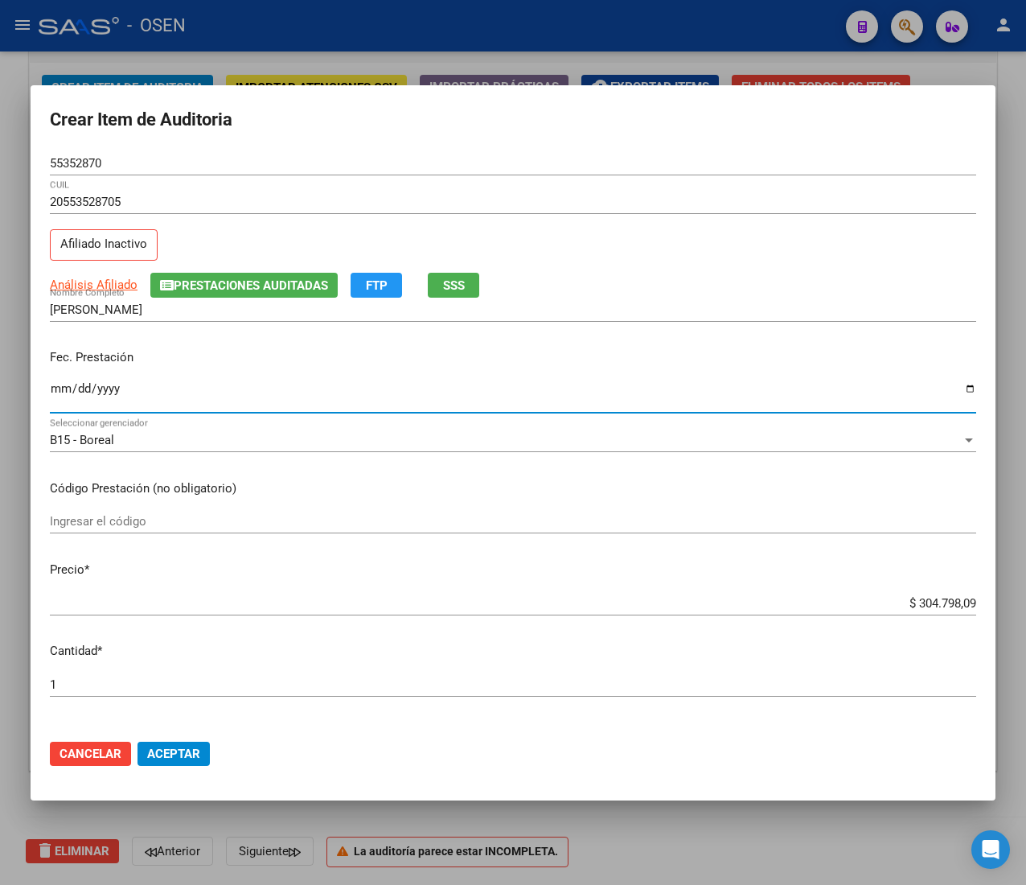
click at [51, 389] on input "Ingresar la fecha" at bounding box center [513, 395] width 927 height 26
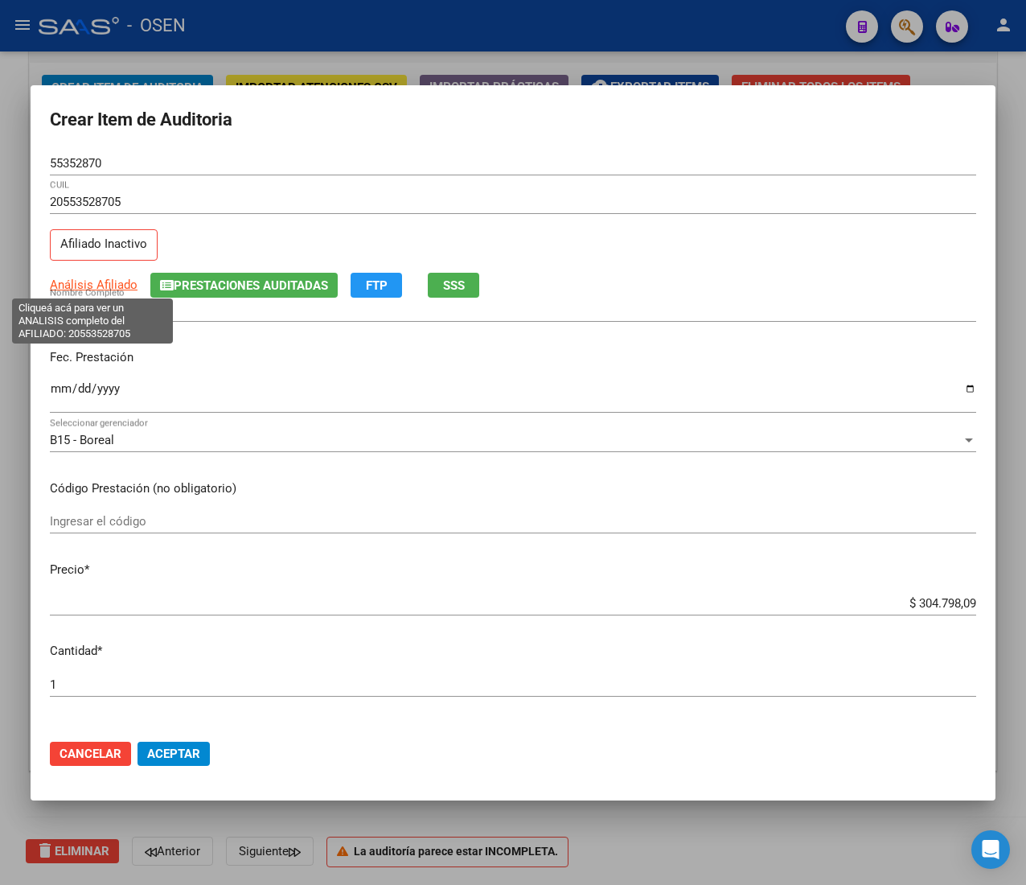
click at [106, 285] on span "Análisis Afiliado" at bounding box center [94, 285] width 88 height 14
click at [936, 603] on input "$ 304.798,09" at bounding box center [513, 603] width 927 height 14
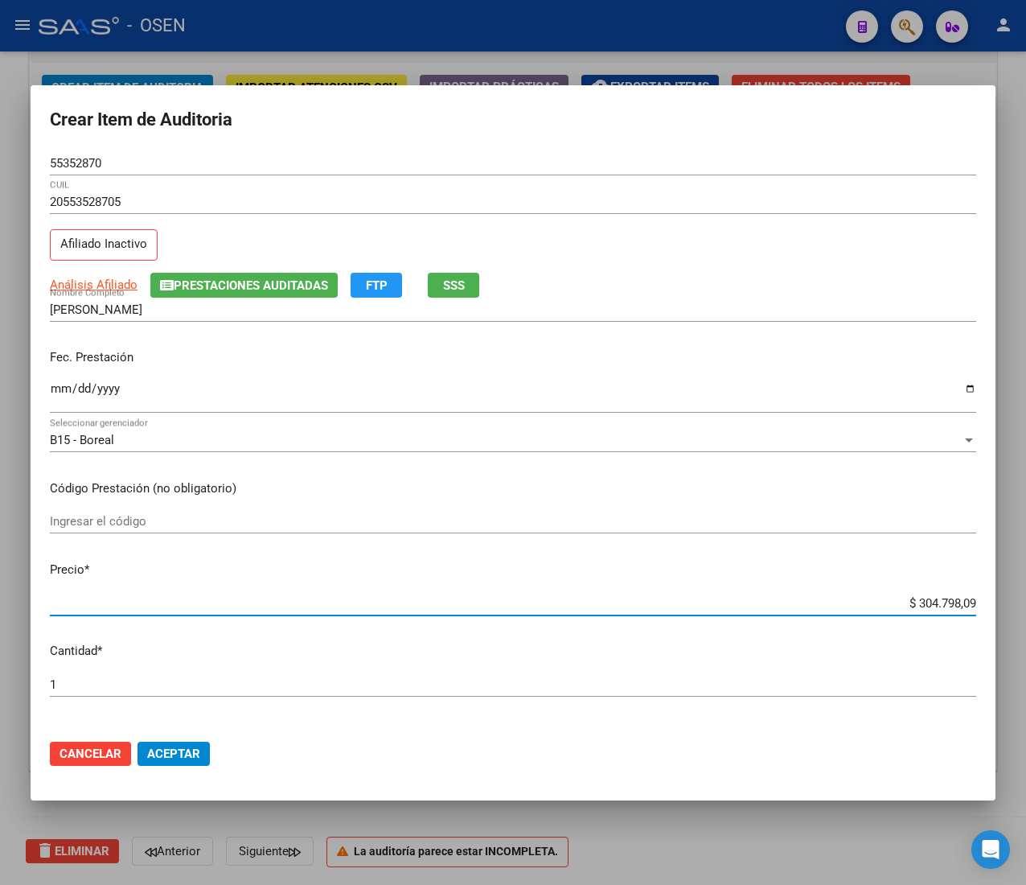
click at [936, 603] on input "$ 304.798,09" at bounding box center [513, 603] width 927 height 14
click at [156, 755] on span "Aceptar" at bounding box center [173, 754] width 53 height 14
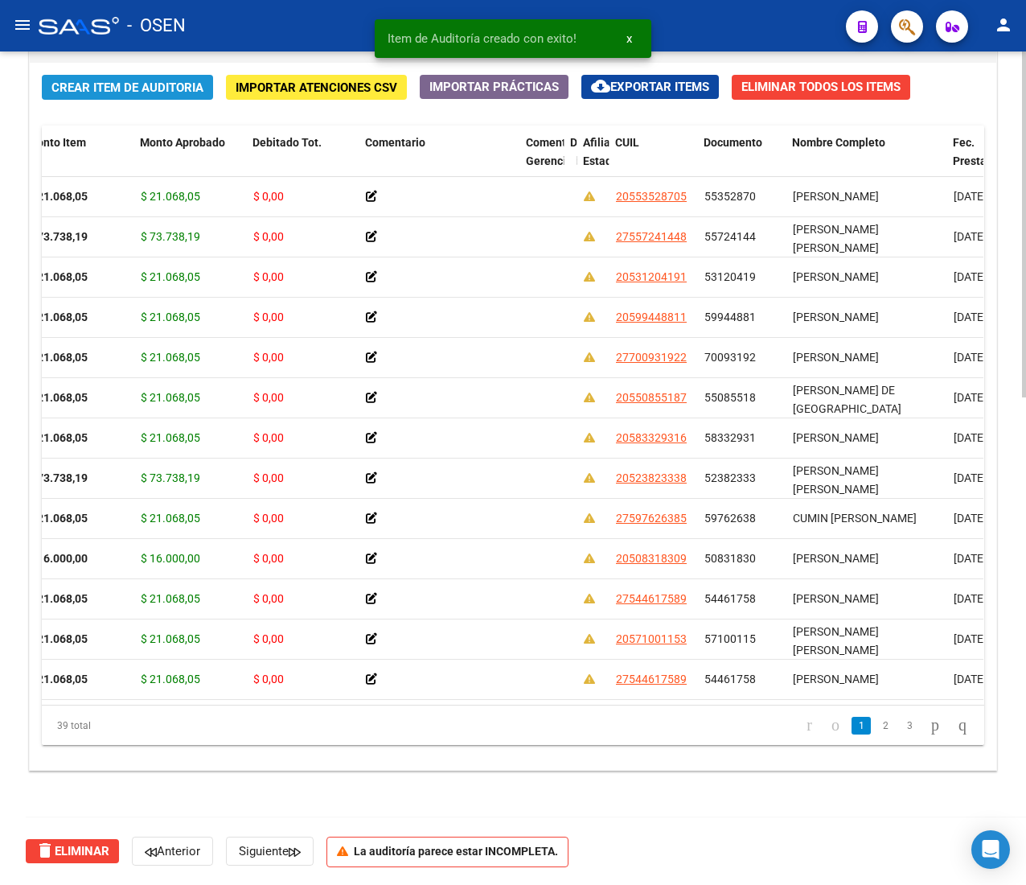
click at [130, 80] on span "Crear Item de Auditoria" at bounding box center [127, 87] width 152 height 14
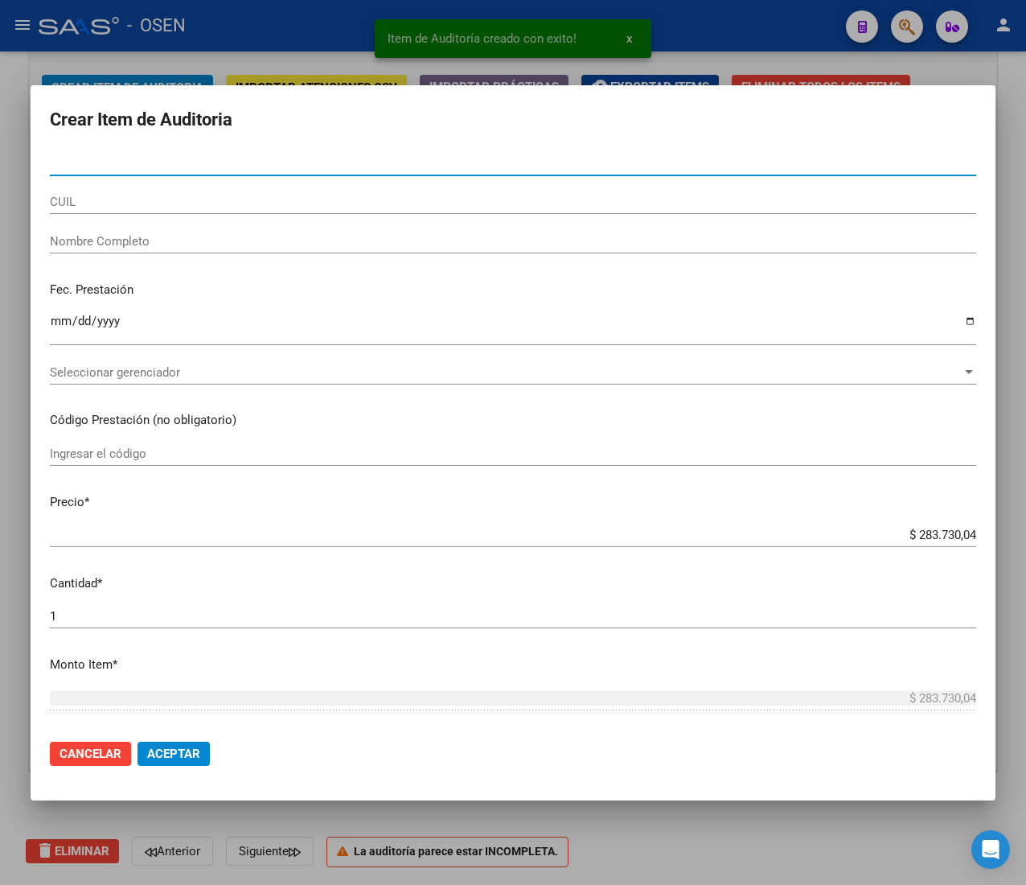
click at [113, 156] on input "Nro Documento" at bounding box center [513, 163] width 927 height 14
paste input "56102519"
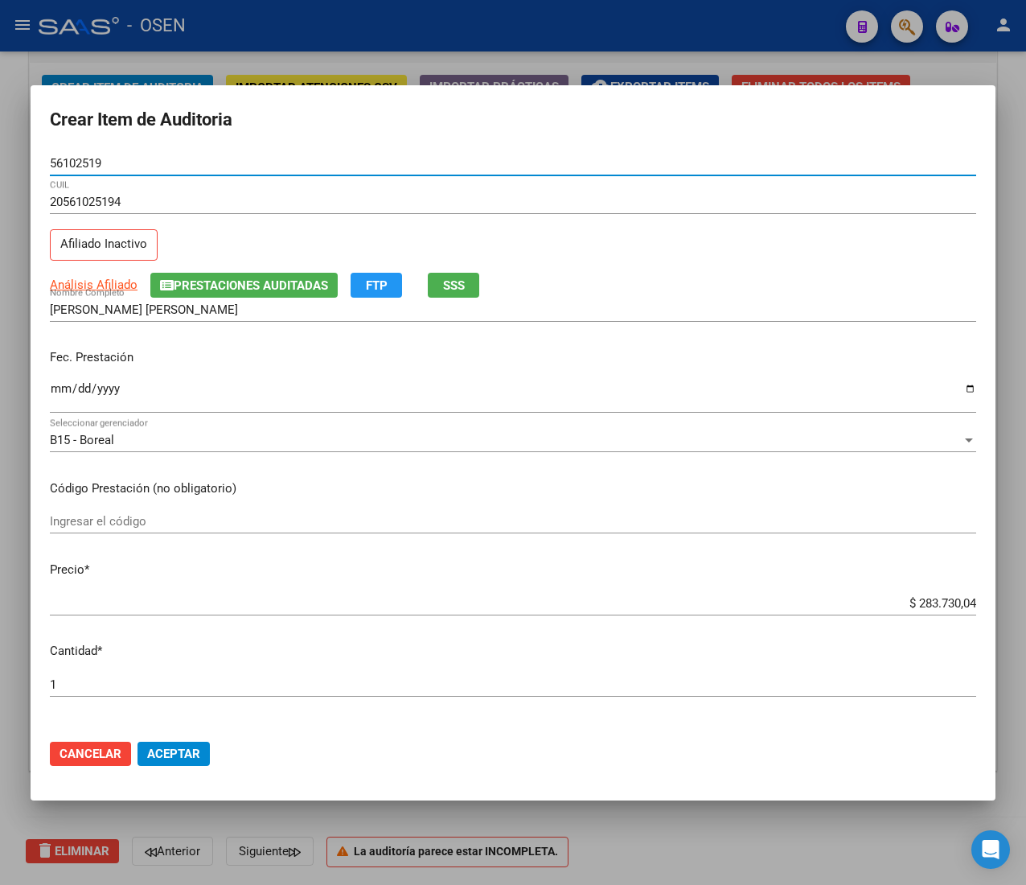
click at [56, 402] on input "Ingresar la fecha" at bounding box center [513, 395] width 927 height 26
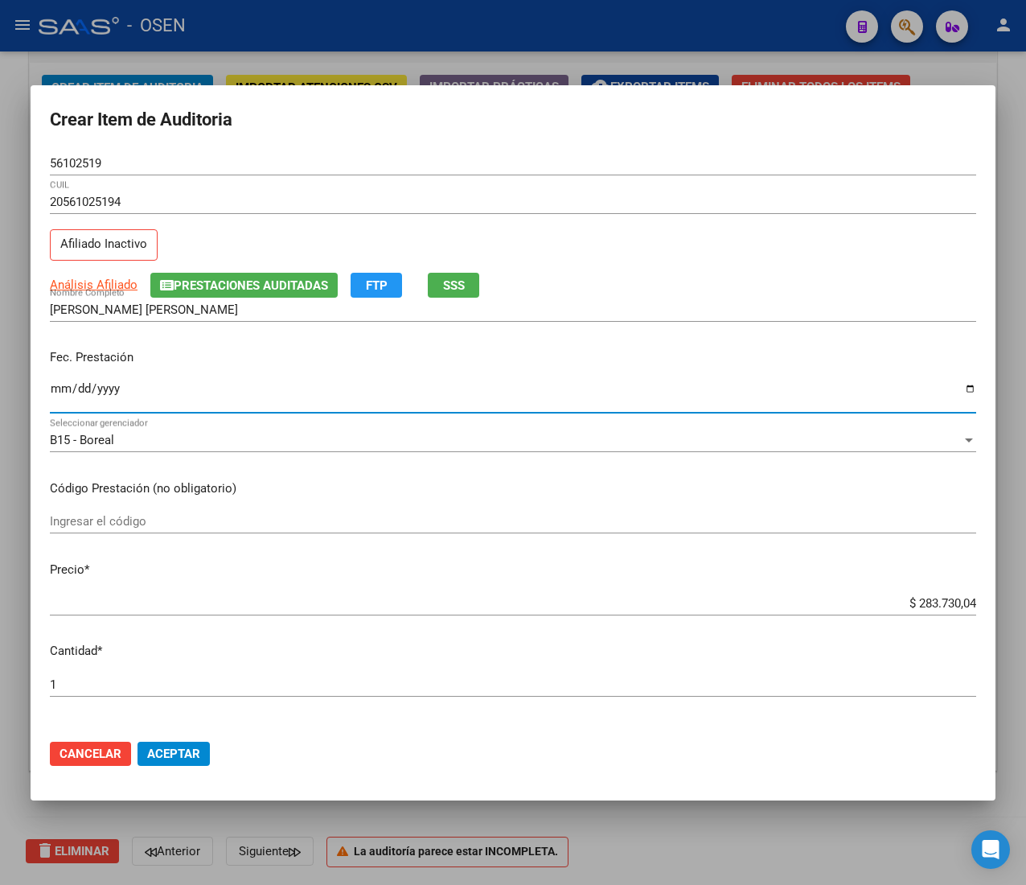
click at [931, 597] on input "$ 283.730,04" at bounding box center [513, 603] width 927 height 14
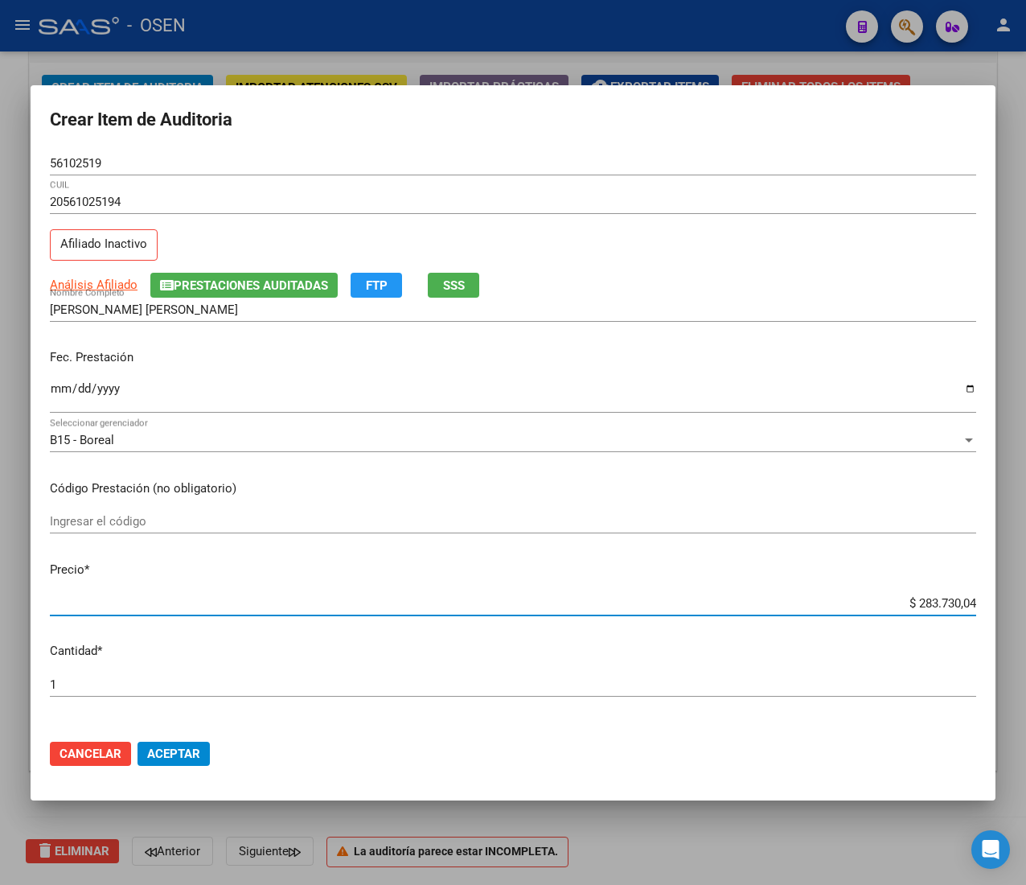
click at [931, 597] on input "$ 283.730,04" at bounding box center [513, 603] width 927 height 14
click at [174, 759] on span "Aceptar" at bounding box center [173, 754] width 53 height 14
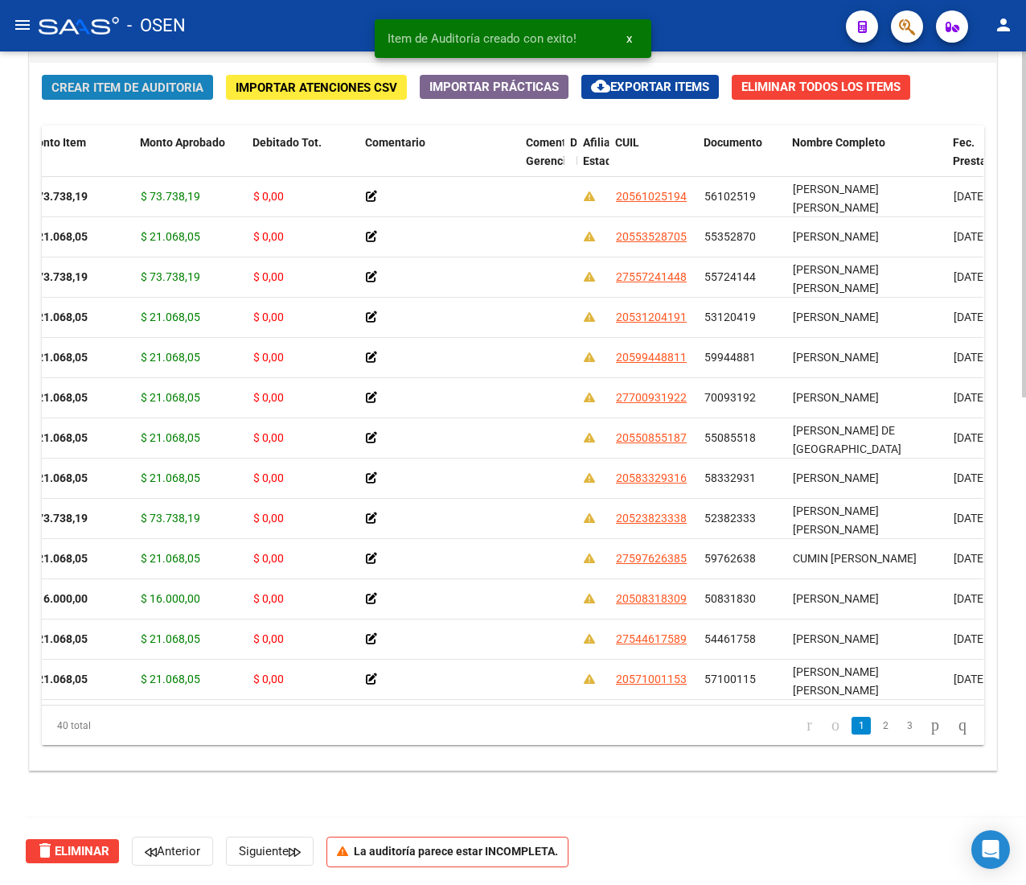
click at [85, 75] on button "Crear Item de Auditoria" at bounding box center [127, 87] width 171 height 25
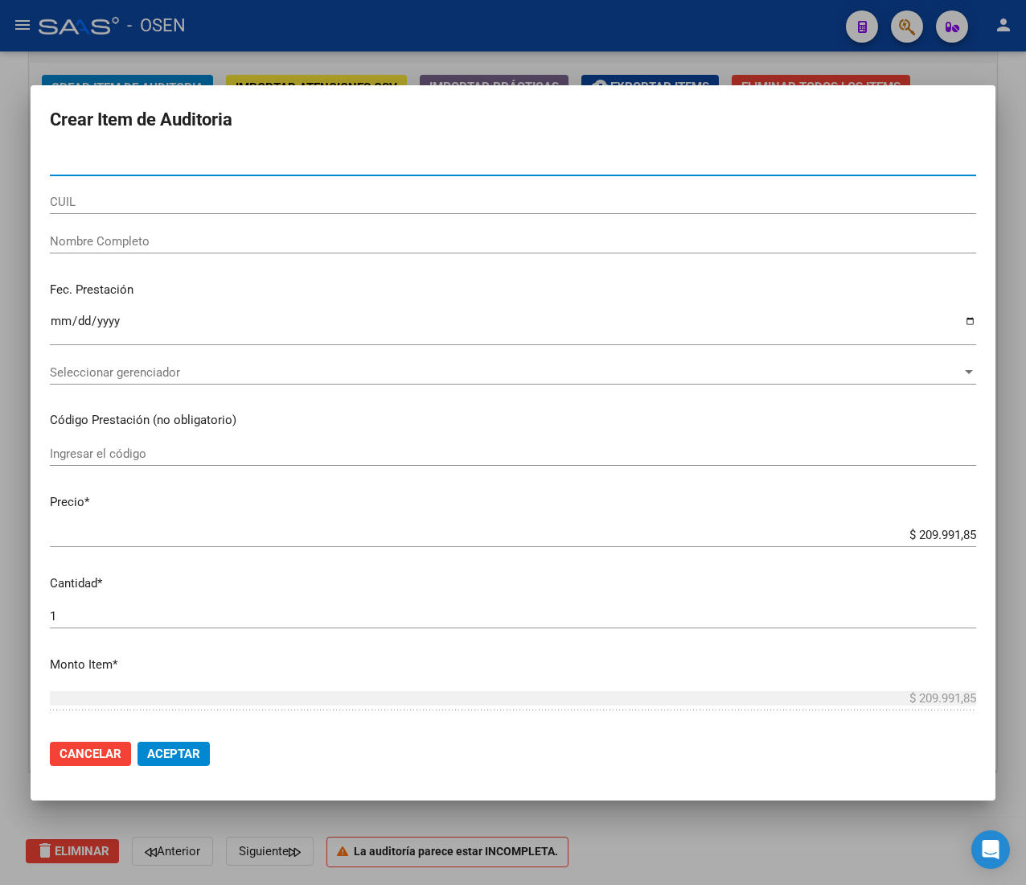
click at [156, 156] on input "Nro Documento" at bounding box center [513, 163] width 927 height 14
paste input "57100642"
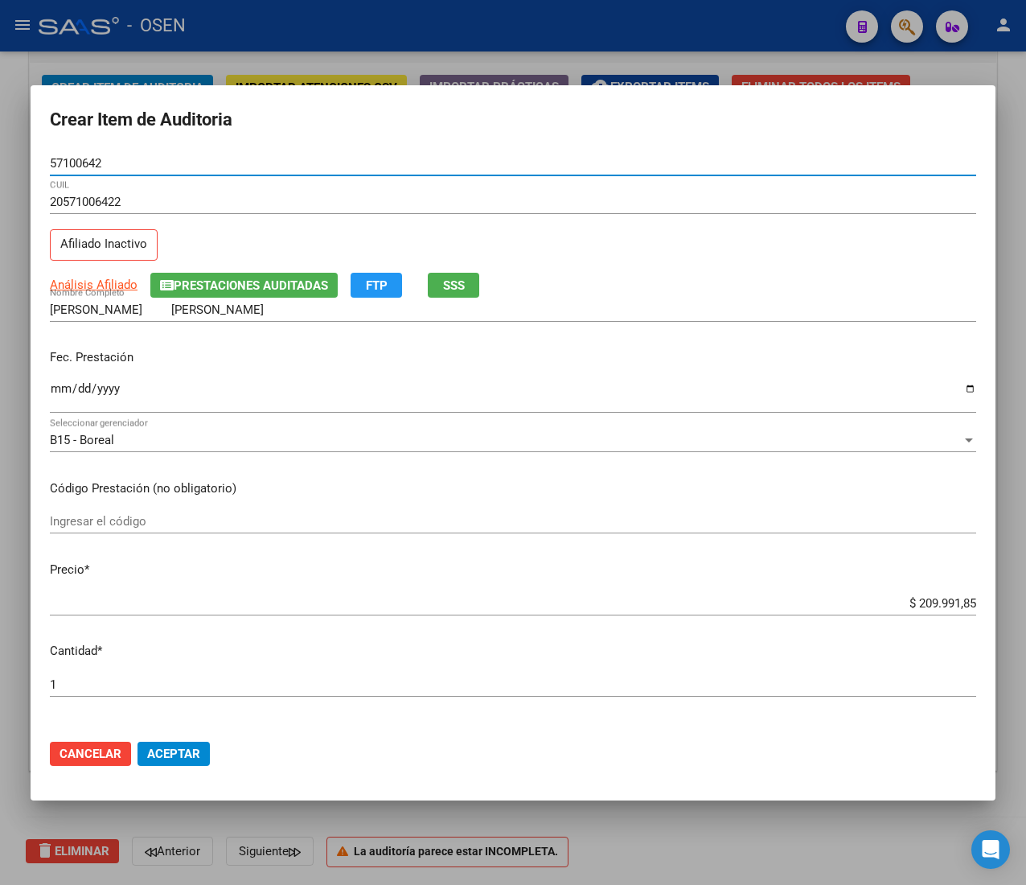
click at [58, 389] on input "Ingresar la fecha" at bounding box center [513, 395] width 927 height 26
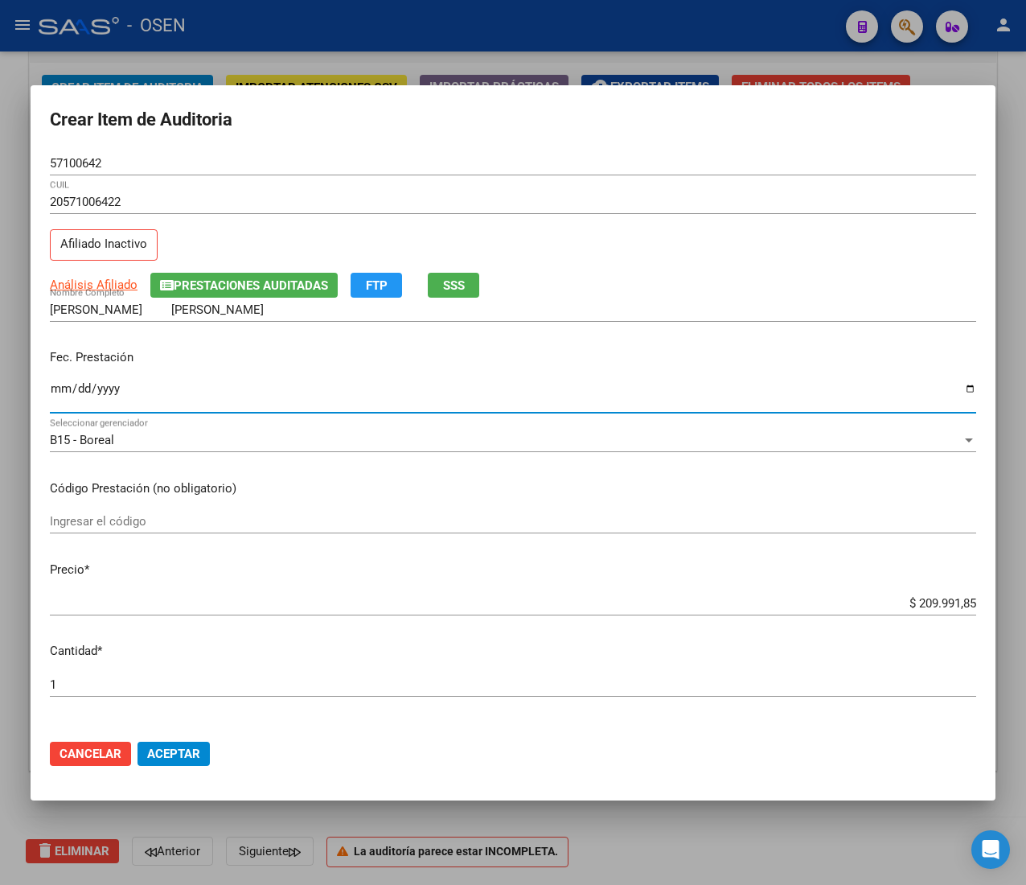
click at [458, 278] on span "SSS" at bounding box center [454, 285] width 22 height 14
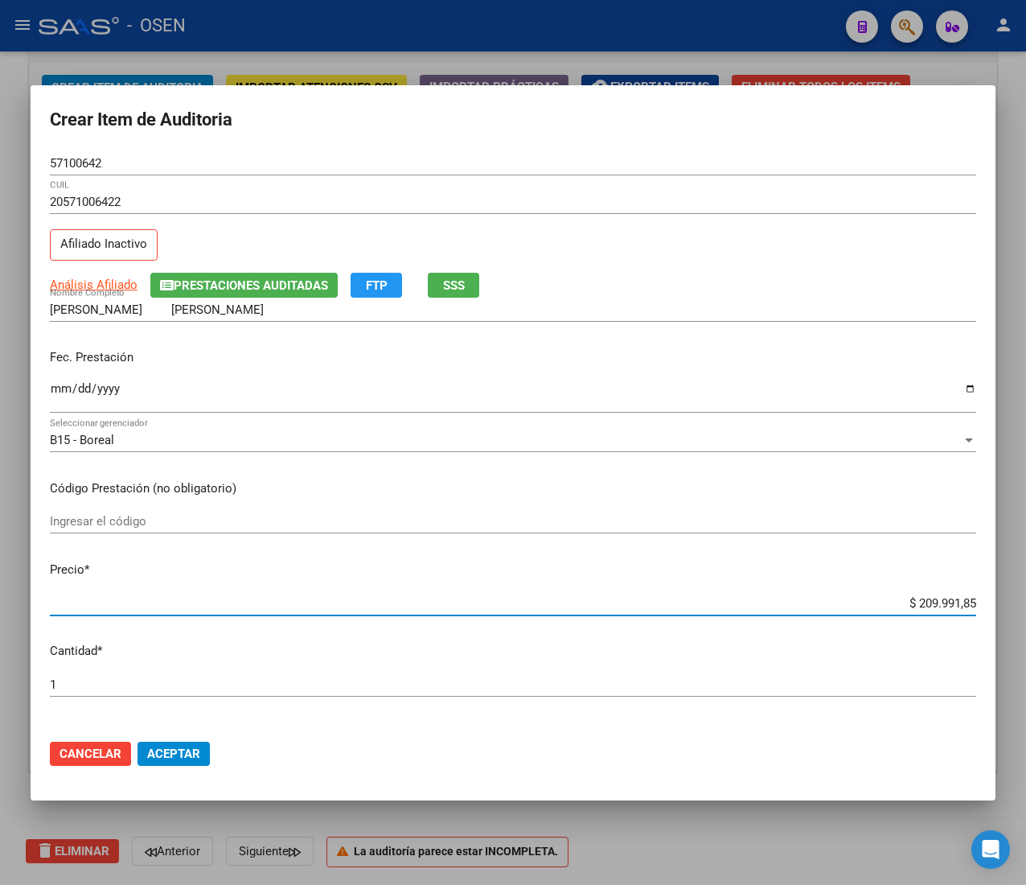
click at [908, 600] on input "$ 209.991,85" at bounding box center [513, 603] width 927 height 14
click at [90, 146] on form "Crear Item de Auditoria 57100642 Nro Documento 20571006422 CUIL Afiliado Inacti…" at bounding box center [513, 443] width 927 height 677
click at [82, 157] on input "57100642" at bounding box center [513, 163] width 927 height 14
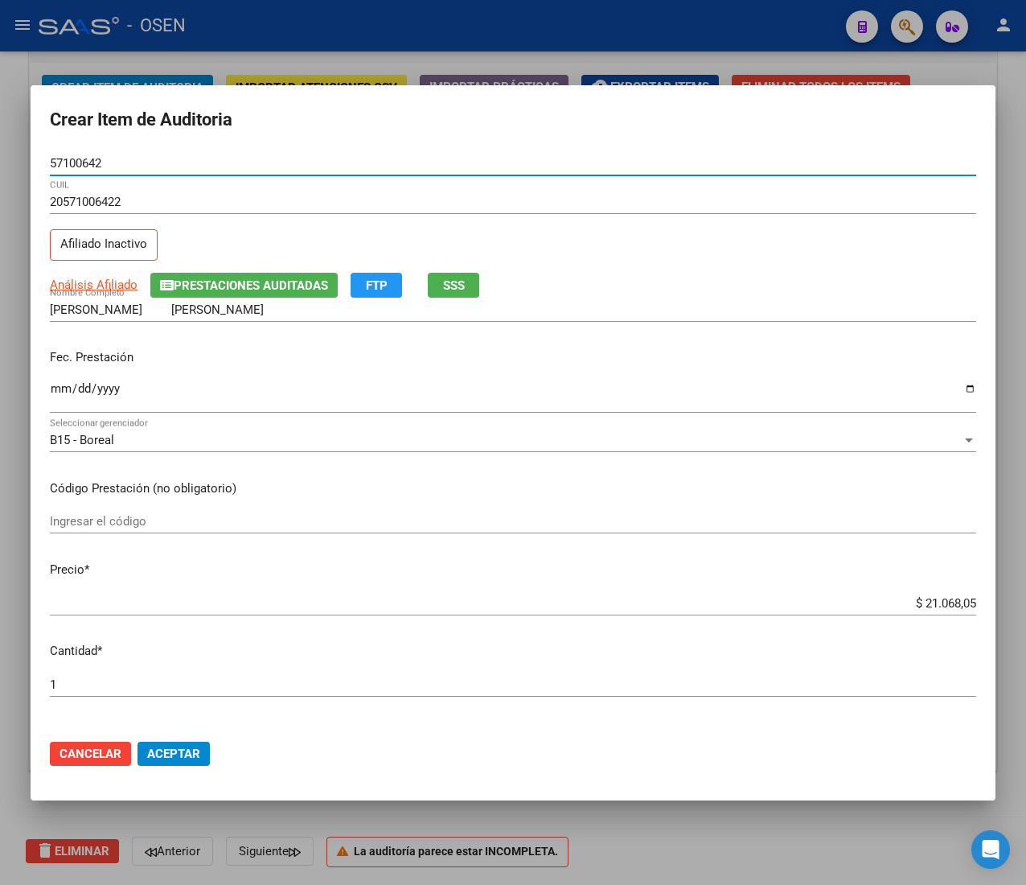
click at [82, 157] on input "57100642" at bounding box center [513, 163] width 927 height 14
click at [177, 755] on span "Aceptar" at bounding box center [173, 754] width 53 height 14
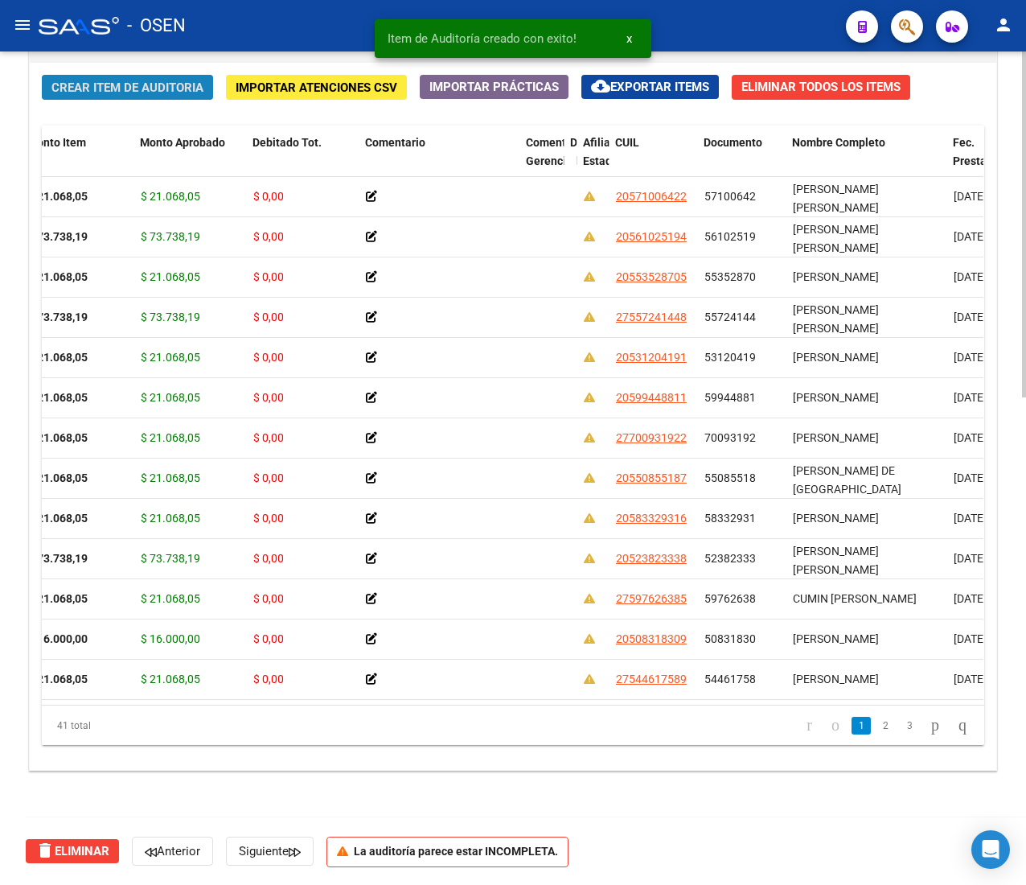
click at [62, 87] on span "Crear Item de Auditoria" at bounding box center [127, 87] width 152 height 14
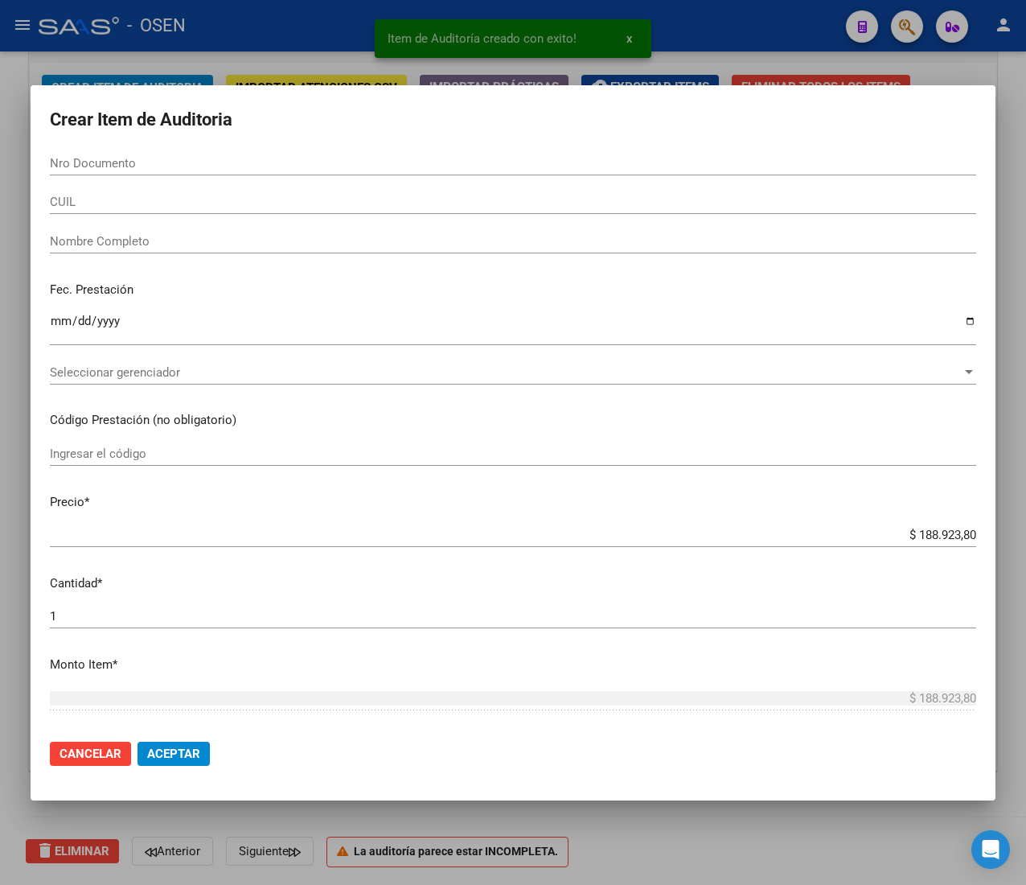
click at [123, 151] on div "Nro Documento" at bounding box center [513, 163] width 927 height 24
paste input "52578407"
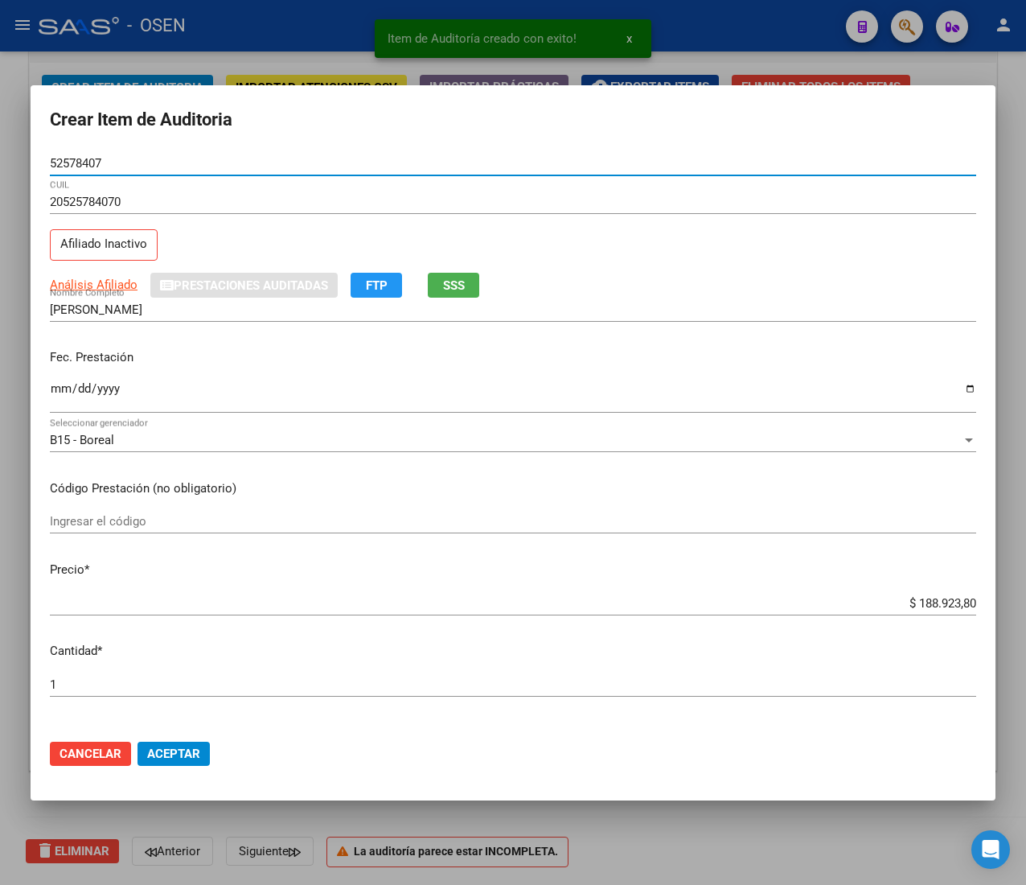
click at [58, 380] on div "Fec. Prestación Ingresar la fecha" at bounding box center [513, 382] width 927 height 92
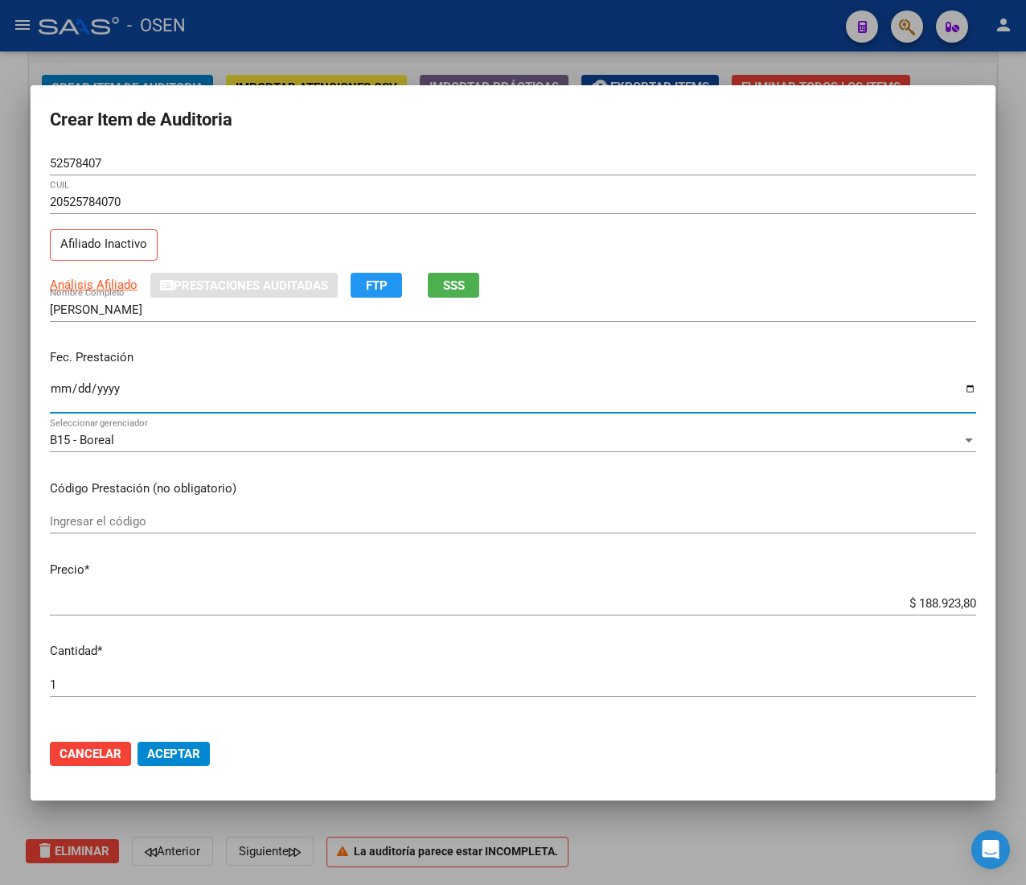
click at [60, 391] on input "Ingresar la fecha" at bounding box center [513, 395] width 927 height 26
click at [458, 282] on span "SSS" at bounding box center [454, 285] width 22 height 14
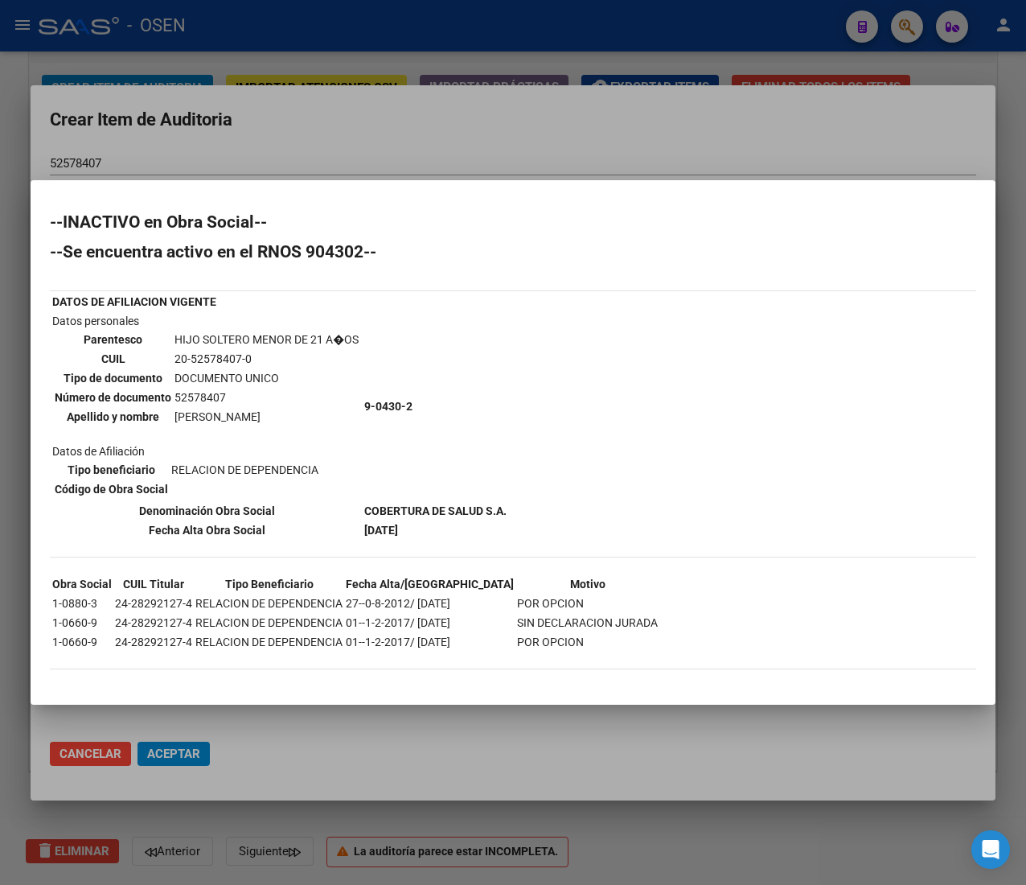
click at [302, 143] on div at bounding box center [513, 442] width 1026 height 885
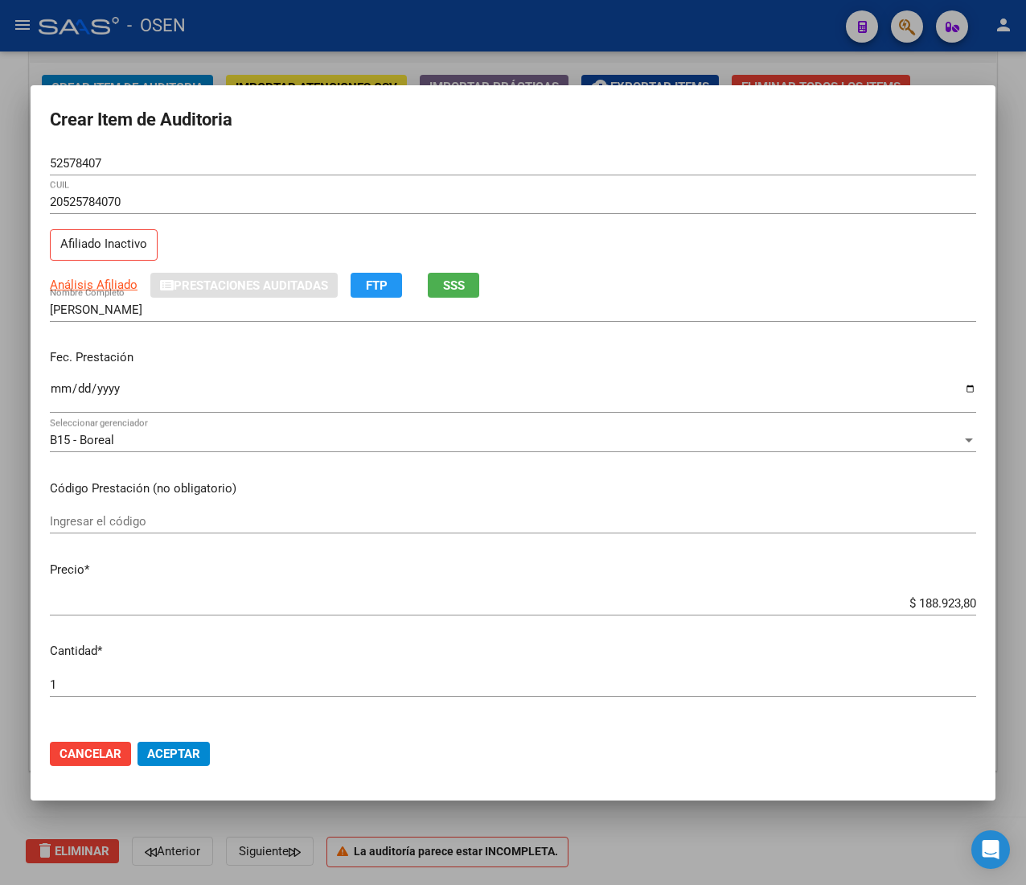
click at [87, 163] on input "52578407" at bounding box center [513, 163] width 927 height 14
click at [935, 607] on input "$ 188.923,80" at bounding box center [513, 603] width 927 height 14
click at [165, 755] on span "Aceptar" at bounding box center [173, 754] width 53 height 14
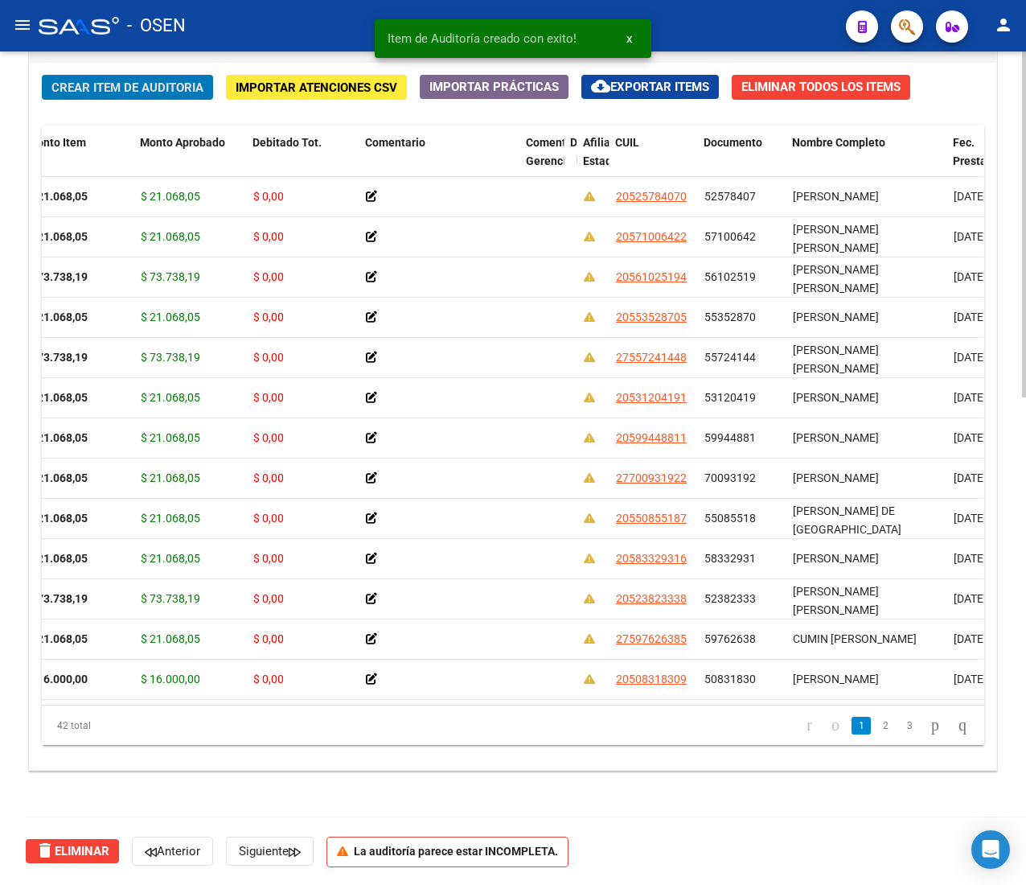
click at [130, 80] on span "Crear Item de Auditoria" at bounding box center [127, 87] width 152 height 14
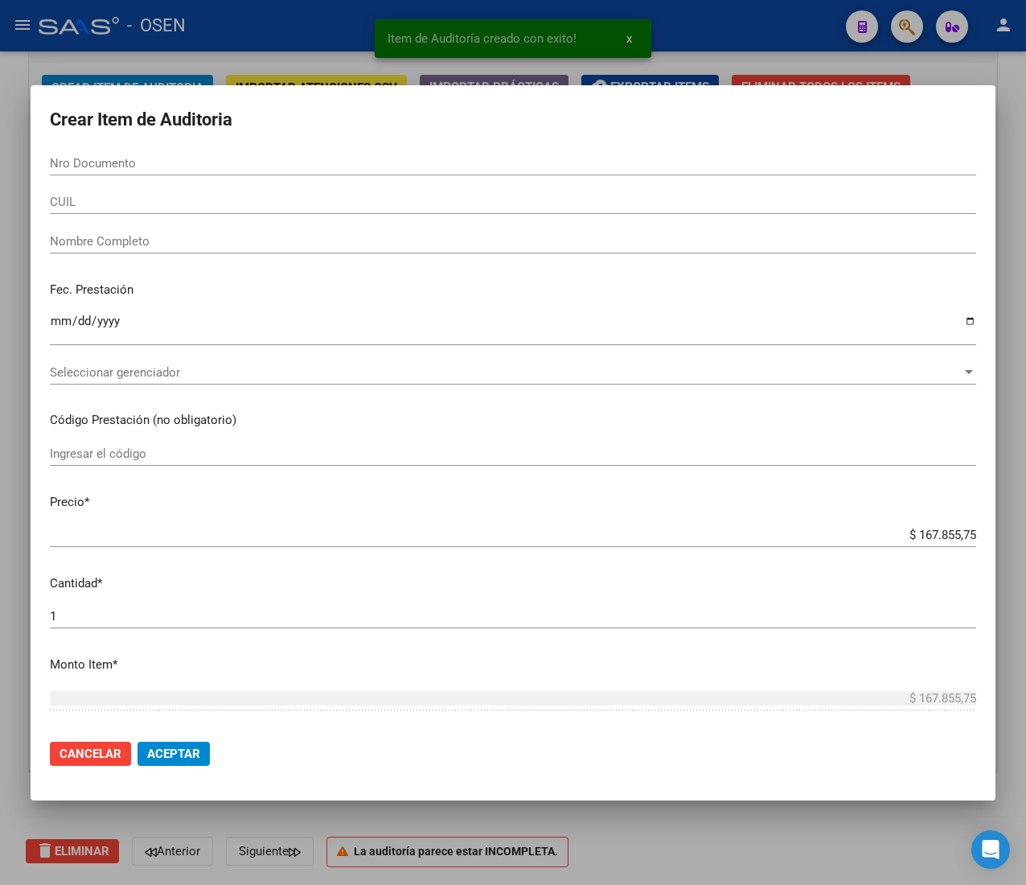
click at [143, 151] on div "Nro Documento" at bounding box center [513, 163] width 927 height 24
paste input "52388686"
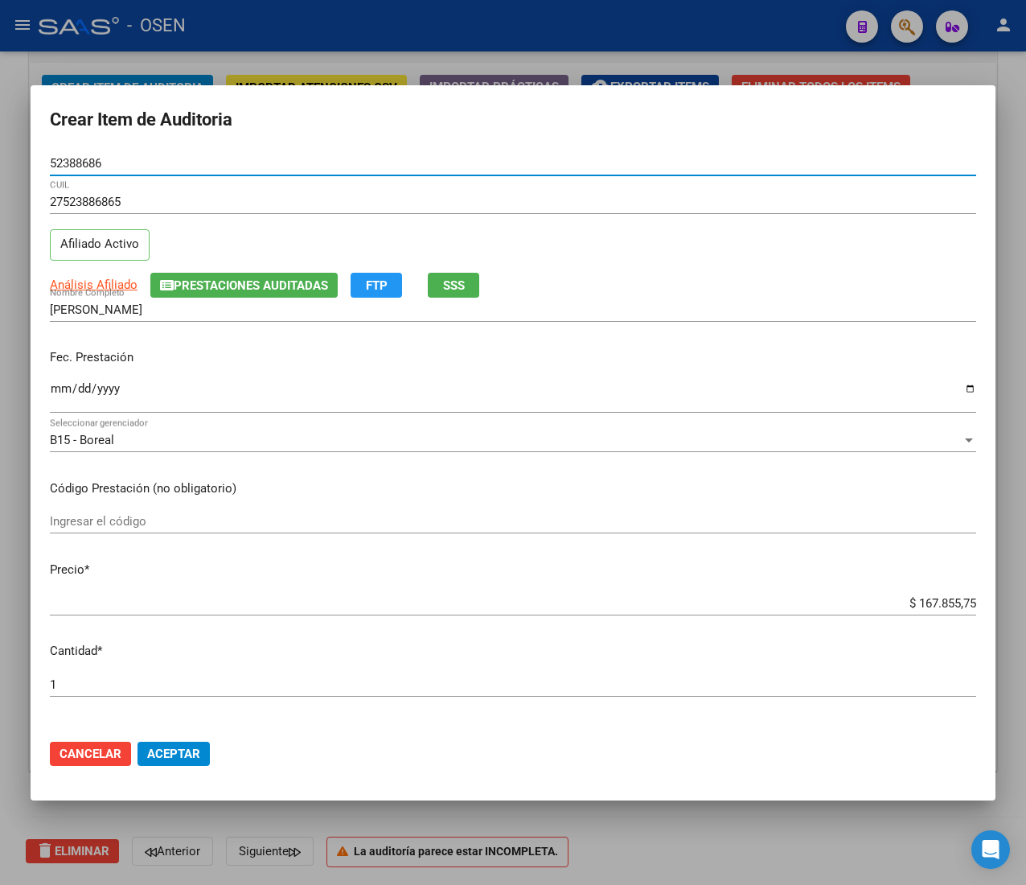
click at [55, 389] on input "Ingresar la fecha" at bounding box center [513, 395] width 927 height 26
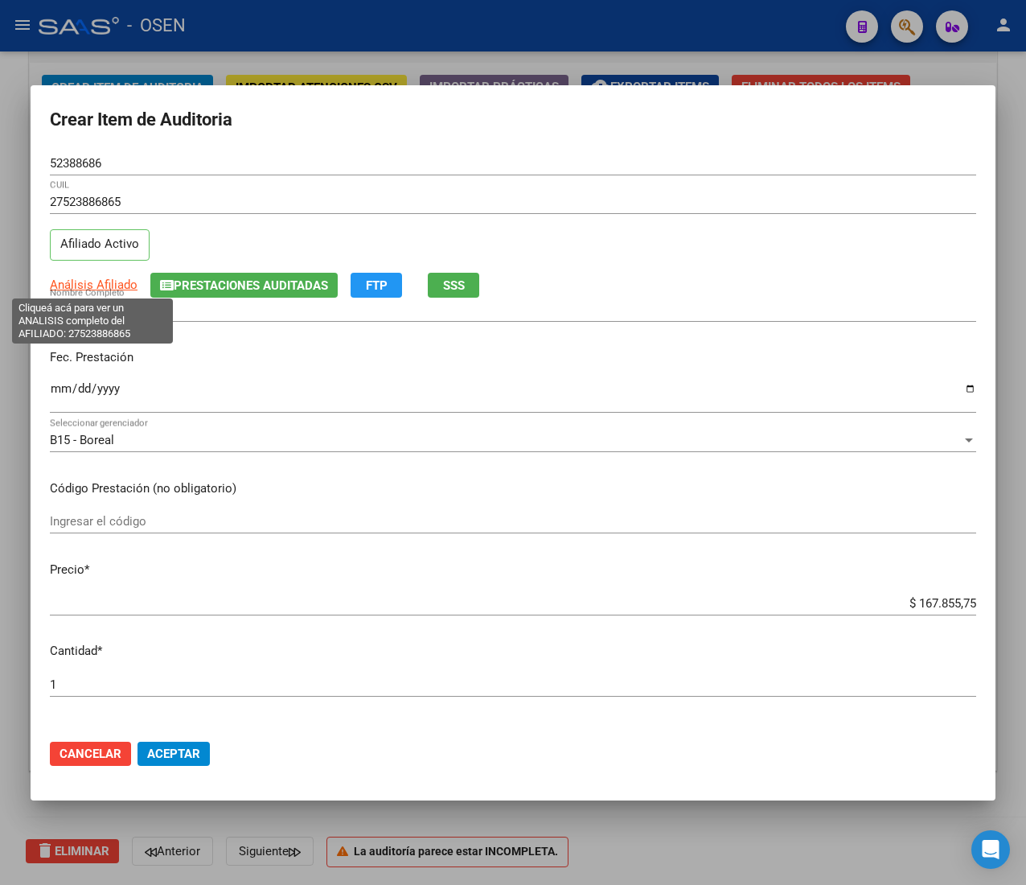
click at [117, 288] on span "Análisis Afiliado" at bounding box center [94, 285] width 88 height 14
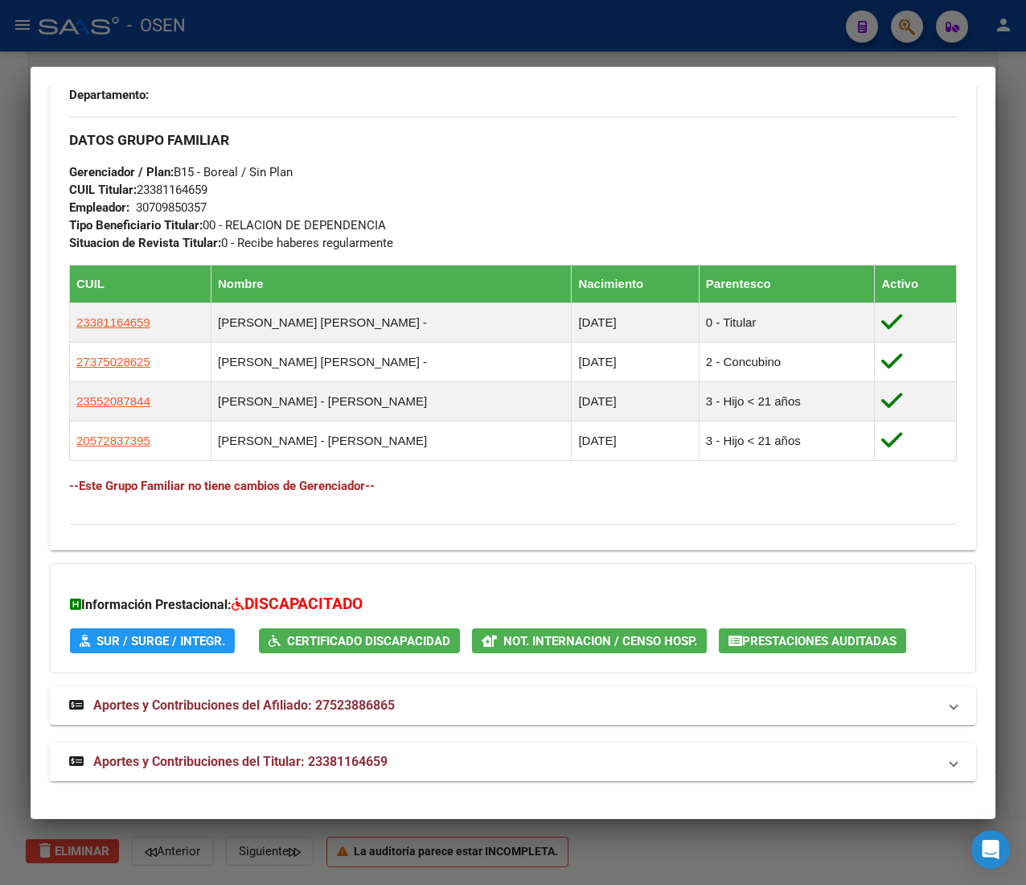
scroll to position [914, 0]
click at [471, 778] on mat-expansion-panel-header "Aportes y Contribuciones del Titular: 23381164659" at bounding box center [513, 762] width 927 height 39
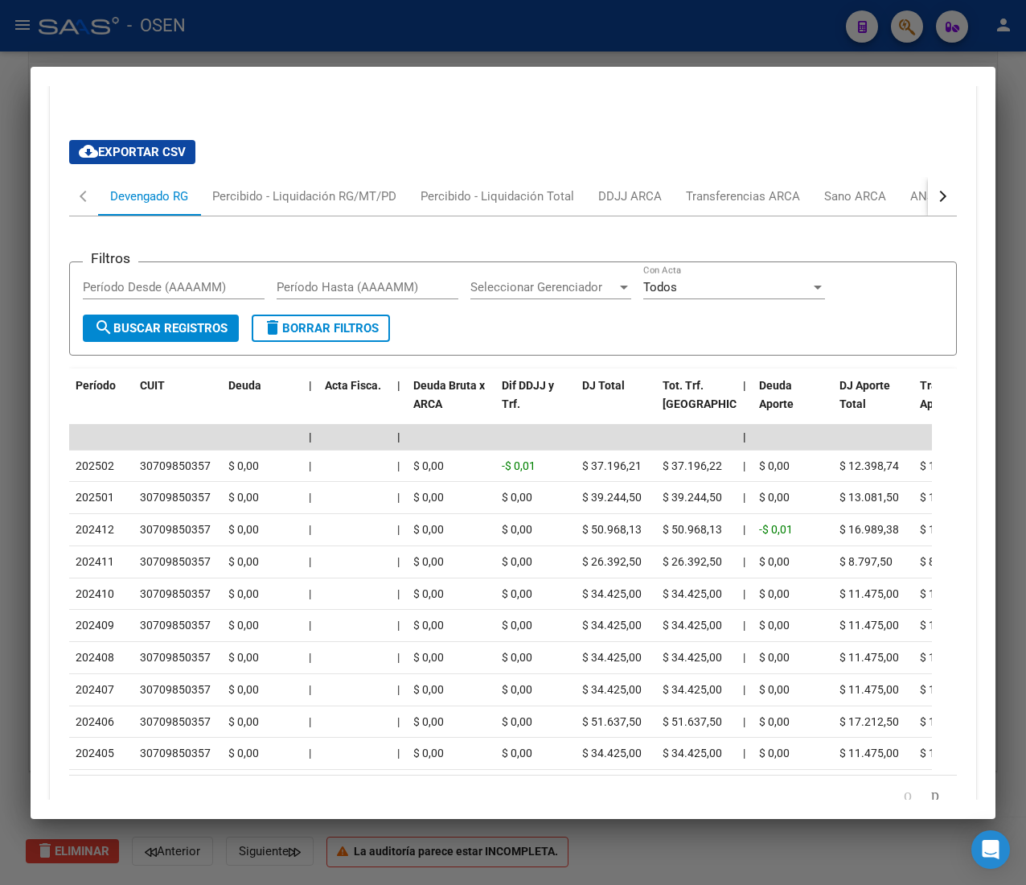
scroll to position [1707, 0]
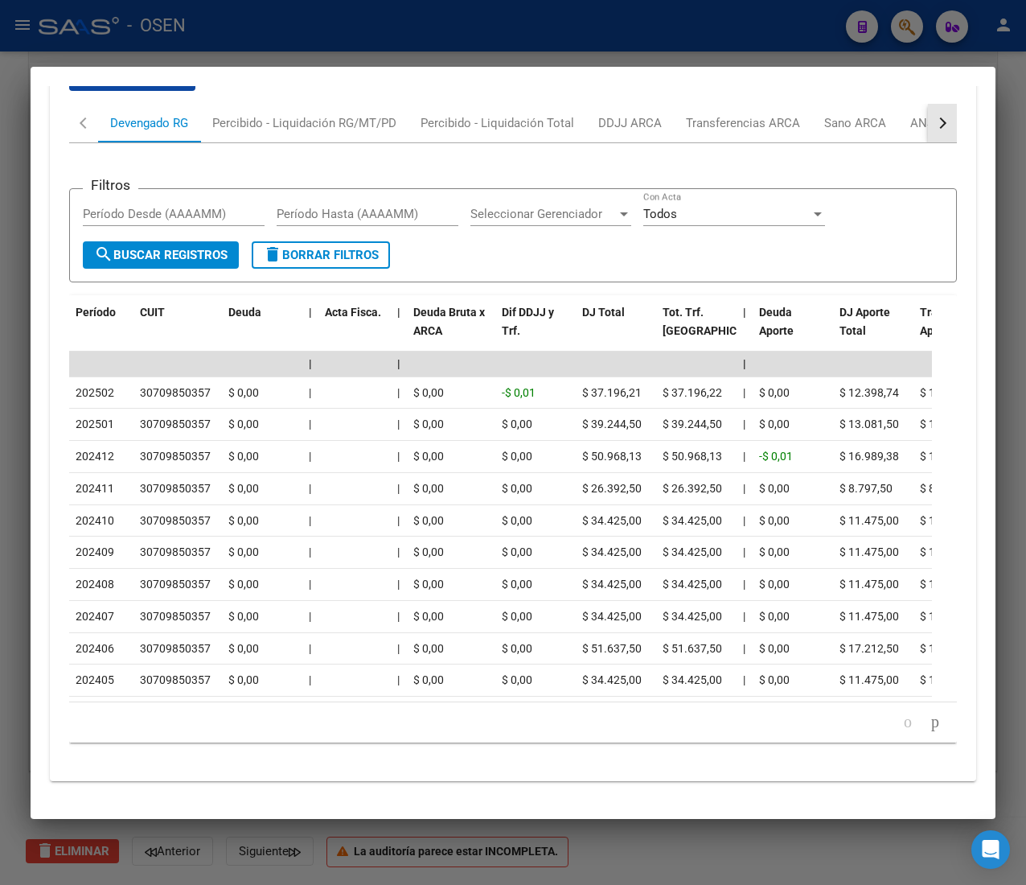
click at [928, 104] on button "button" at bounding box center [942, 123] width 29 height 39
click at [870, 114] on div "ANSES Desempleo" at bounding box center [845, 123] width 103 height 18
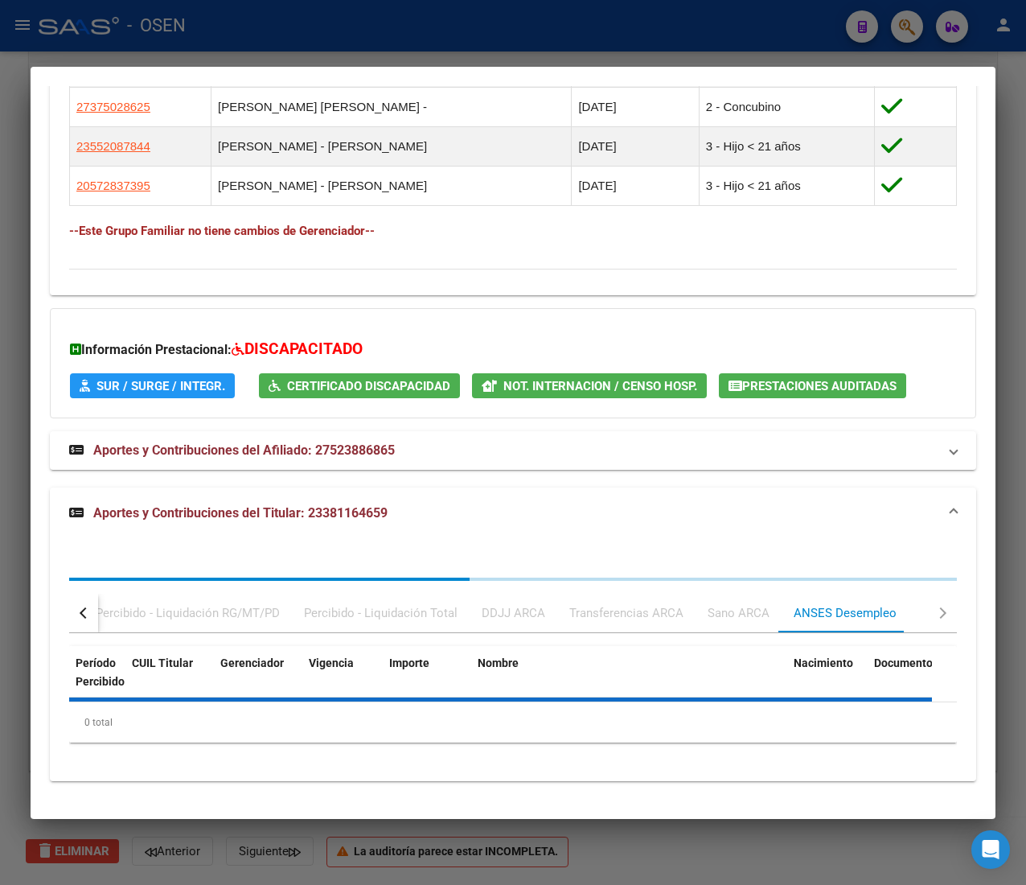
scroll to position [1243, 0]
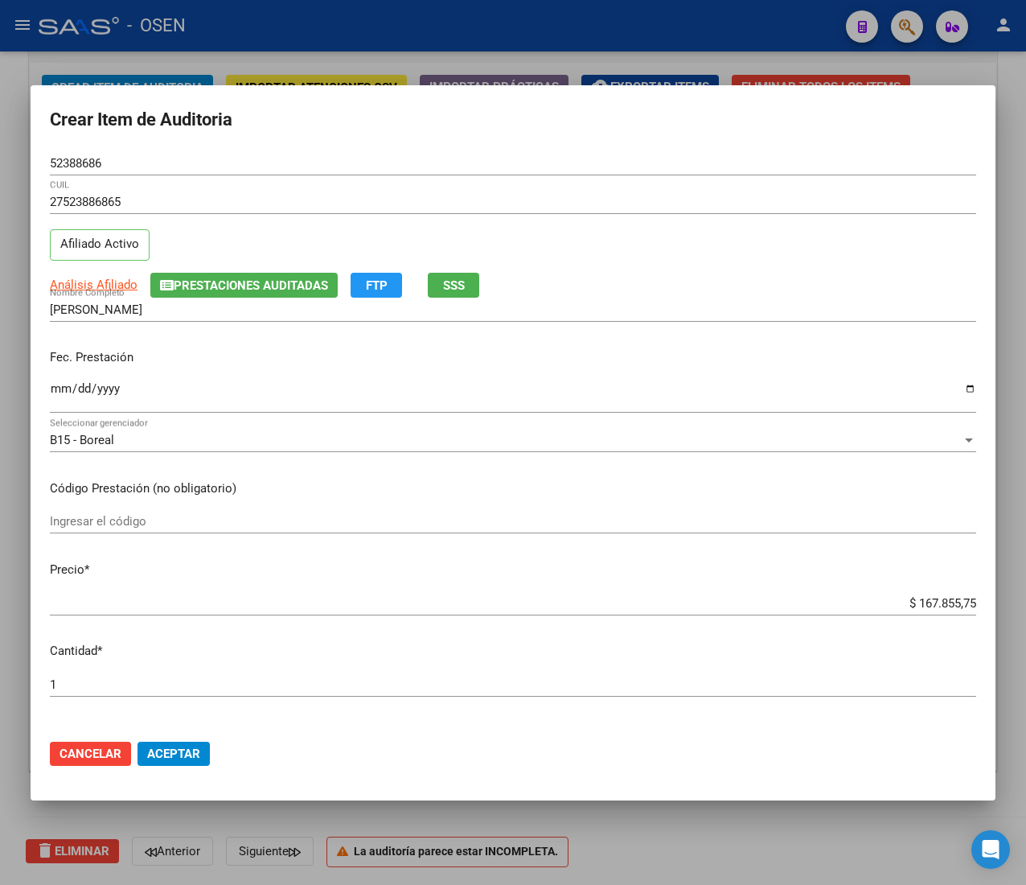
click at [931, 598] on input "$ 167.855,75" at bounding box center [513, 603] width 927 height 14
click at [195, 750] on span "Aceptar" at bounding box center [173, 754] width 53 height 14
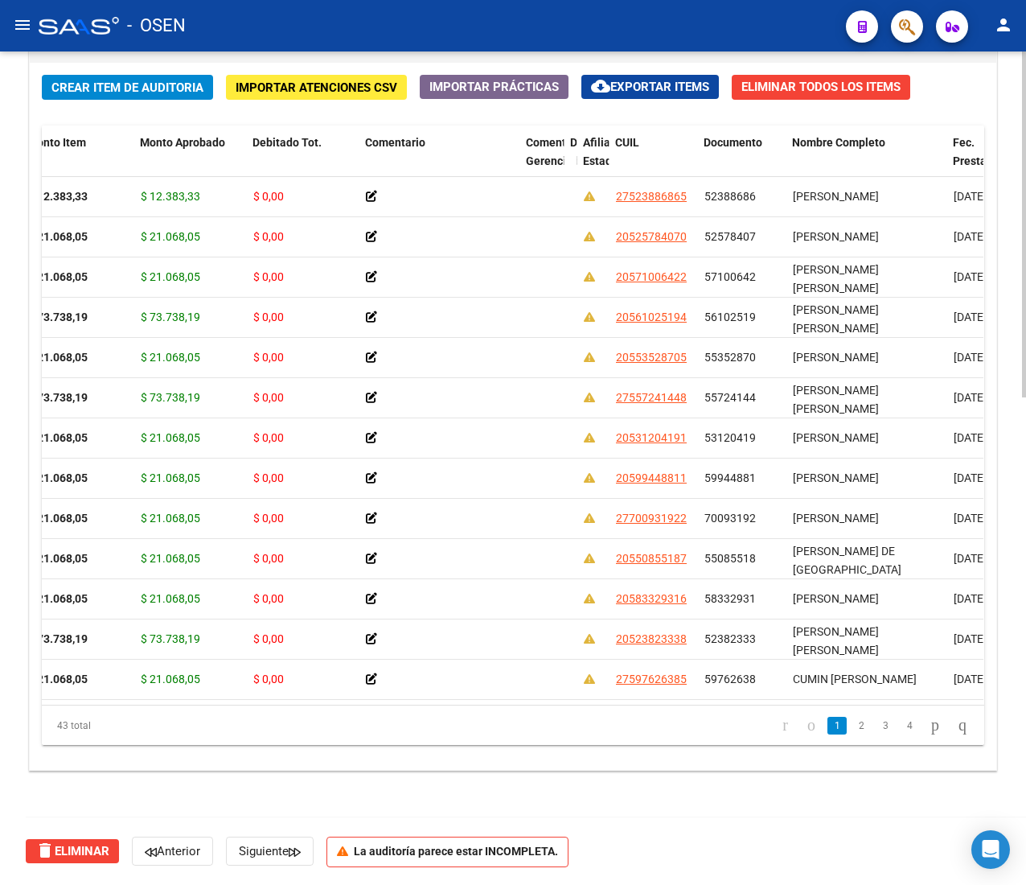
click at [175, 95] on button "Crear Item de Auditoria" at bounding box center [127, 87] width 171 height 25
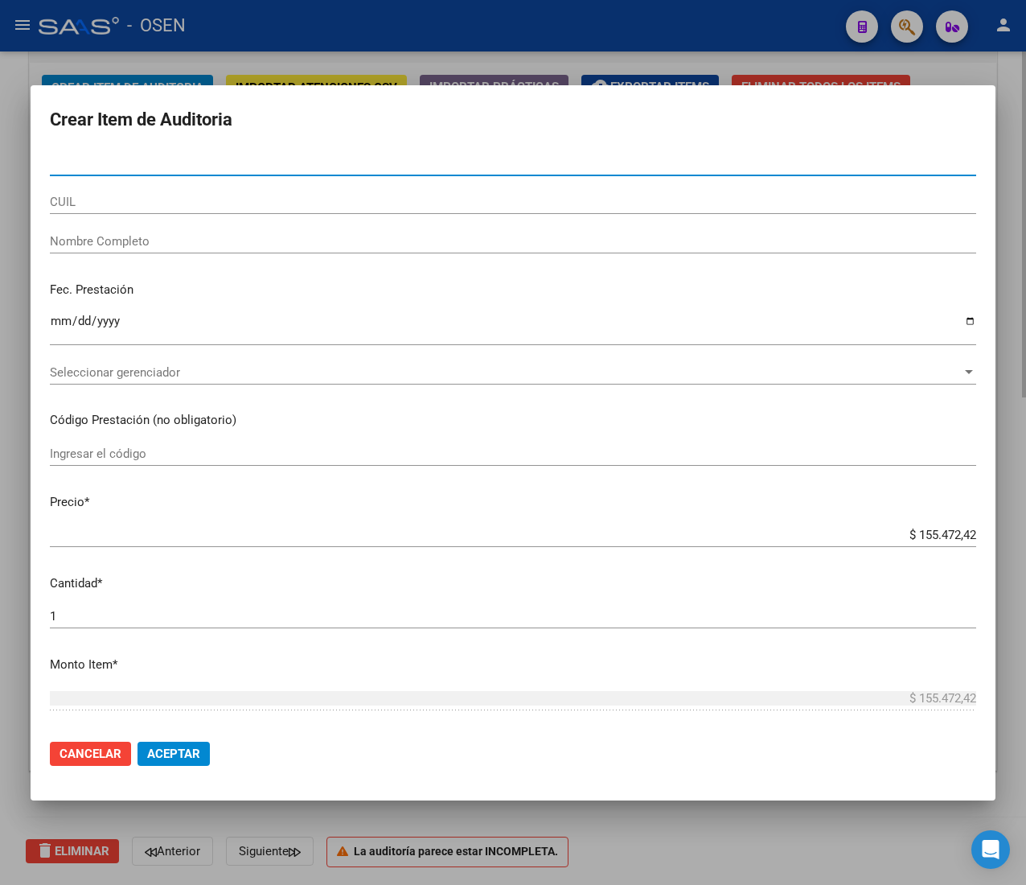
paste input "52388686"
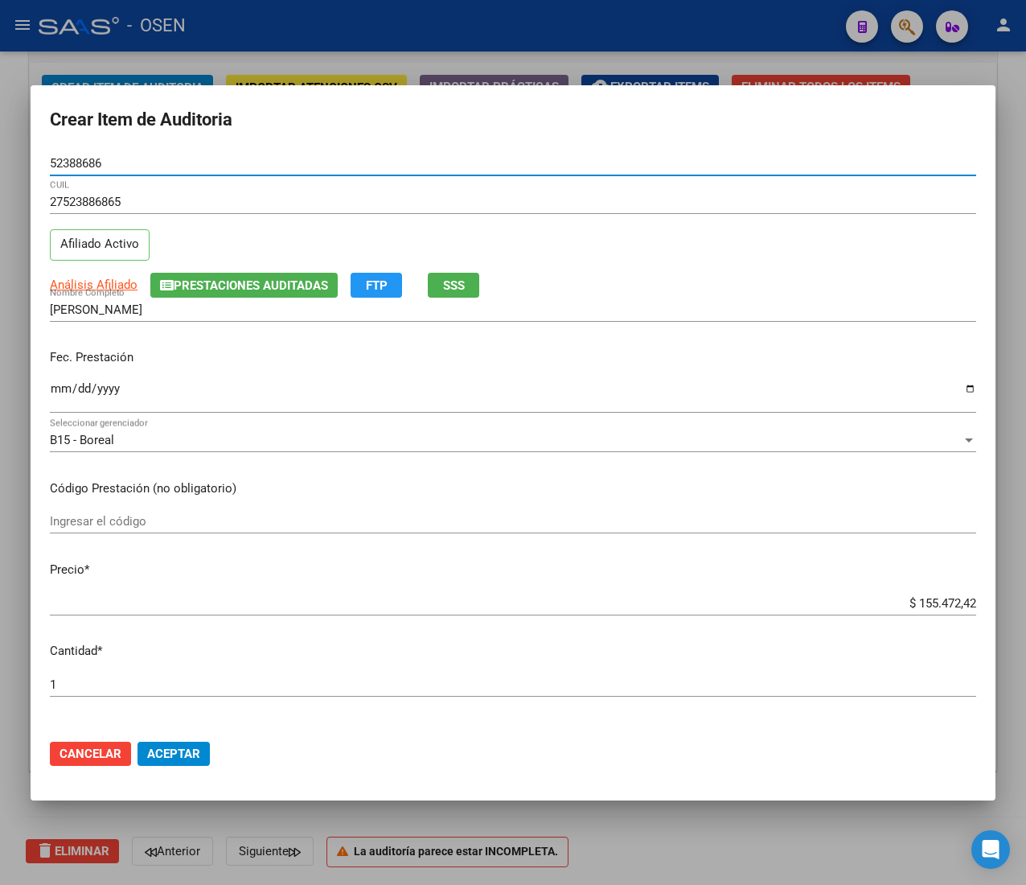
click at [72, 396] on input "Ingresar la fecha" at bounding box center [513, 395] width 927 height 26
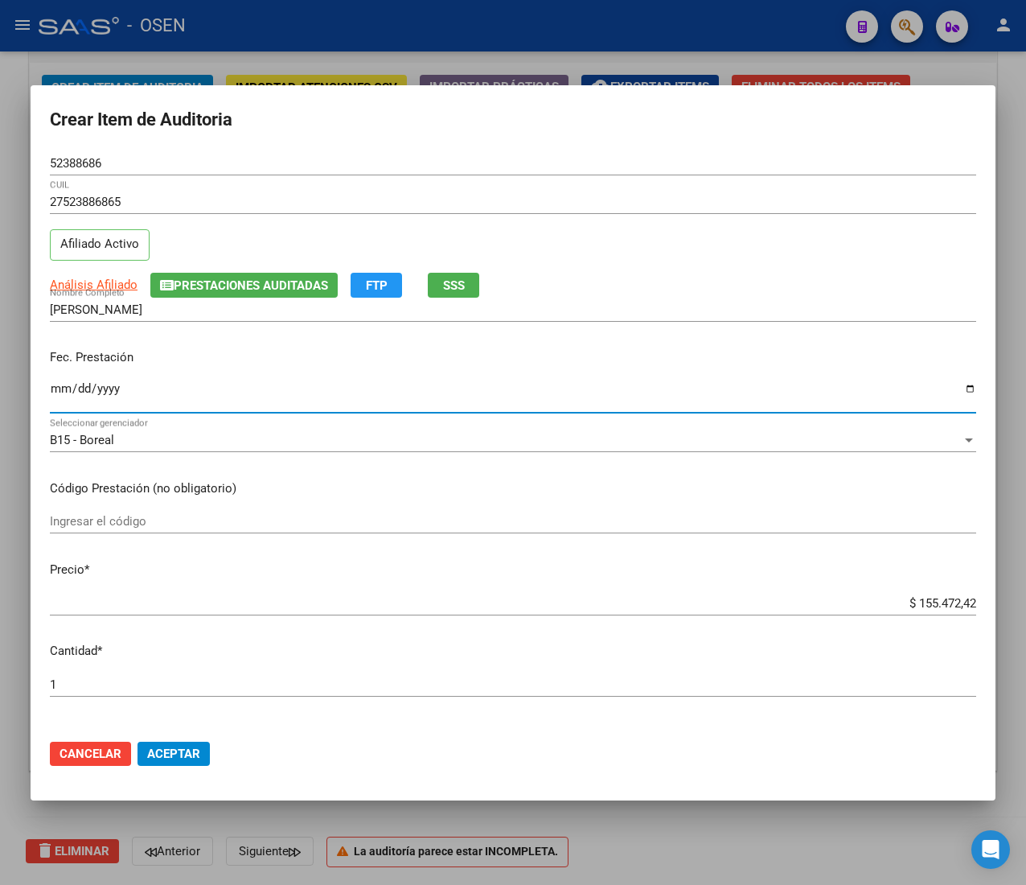
click at [58, 394] on input "Ingresar la fecha" at bounding box center [513, 395] width 927 height 26
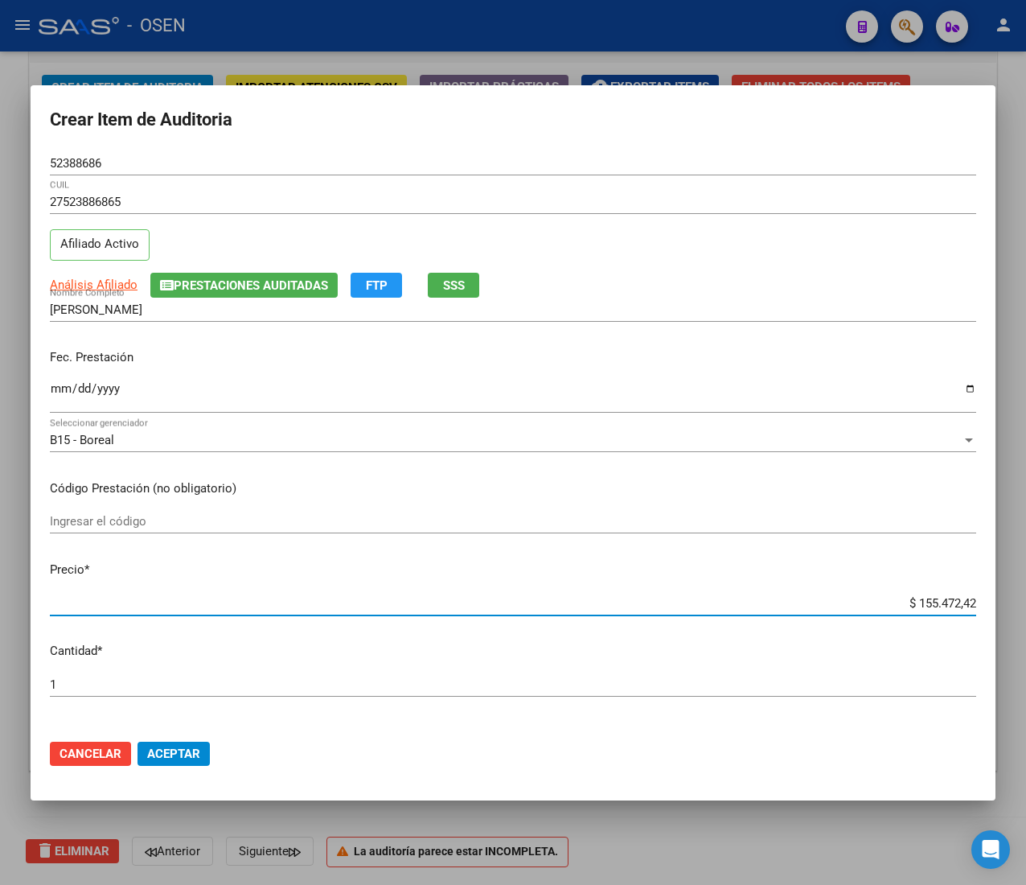
click at [928, 598] on input "$ 155.472,42" at bounding box center [513, 603] width 927 height 14
click at [180, 751] on span "Aceptar" at bounding box center [173, 754] width 53 height 14
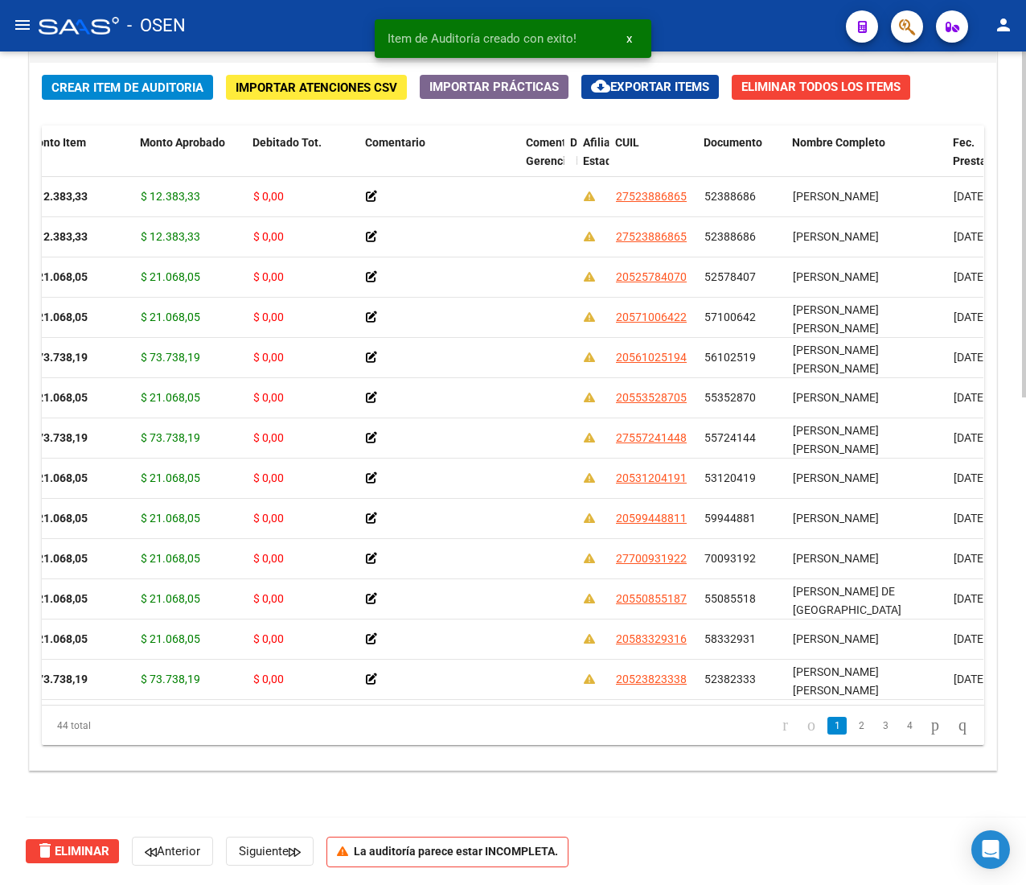
click at [105, 92] on span "Crear Item de Auditoria" at bounding box center [127, 87] width 152 height 14
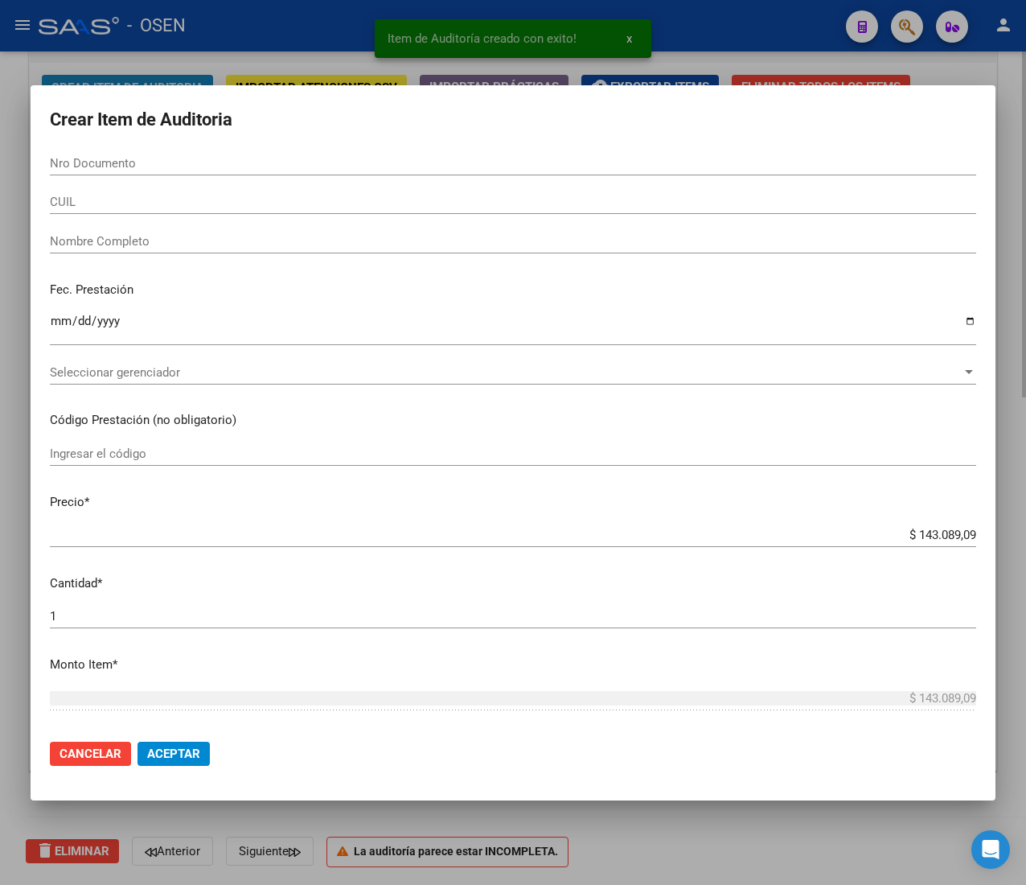
paste input "52388686"
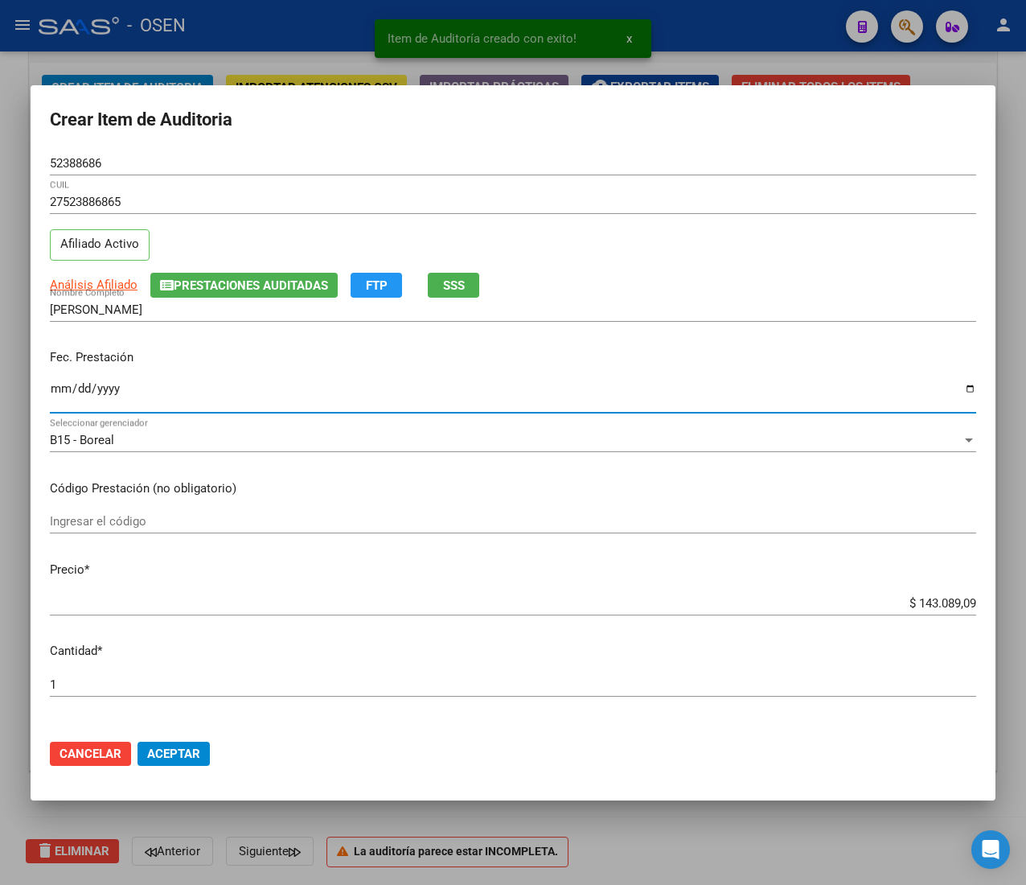
click at [59, 396] on input "Ingresar la fecha" at bounding box center [513, 395] width 927 height 26
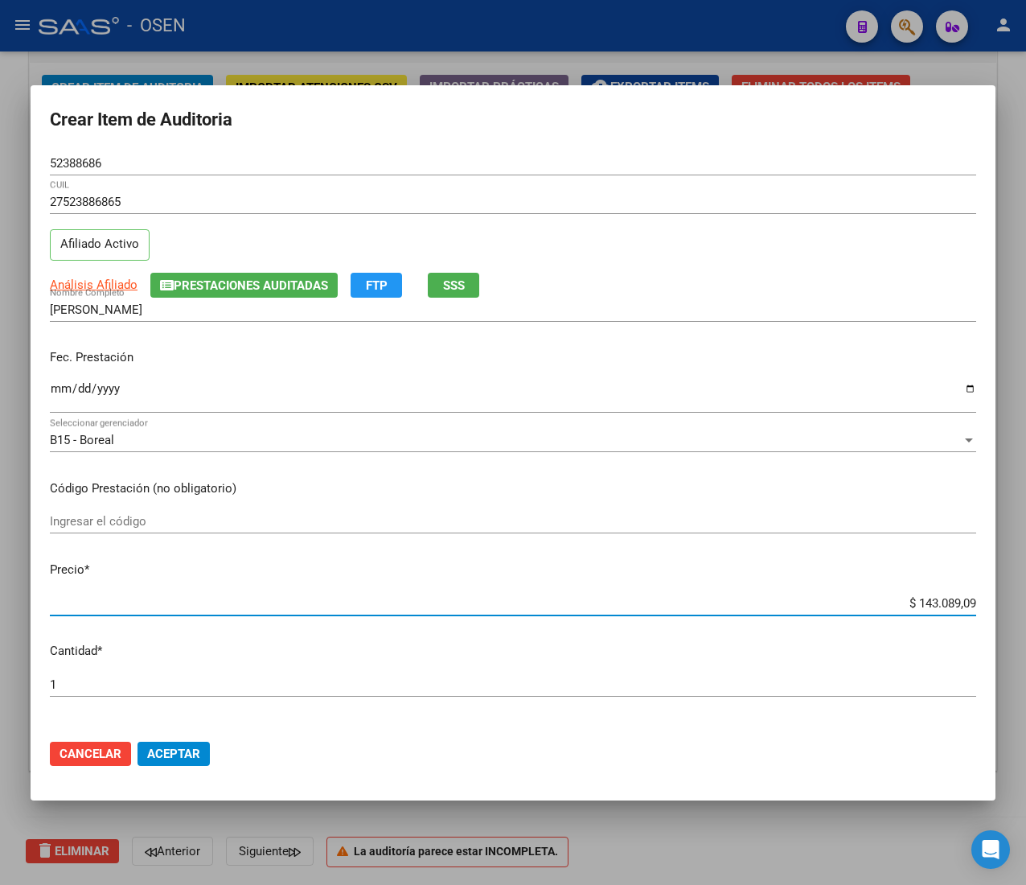
click at [907, 601] on input "$ 143.089,09" at bounding box center [513, 603] width 927 height 14
click at [191, 752] on span "Aceptar" at bounding box center [173, 754] width 53 height 14
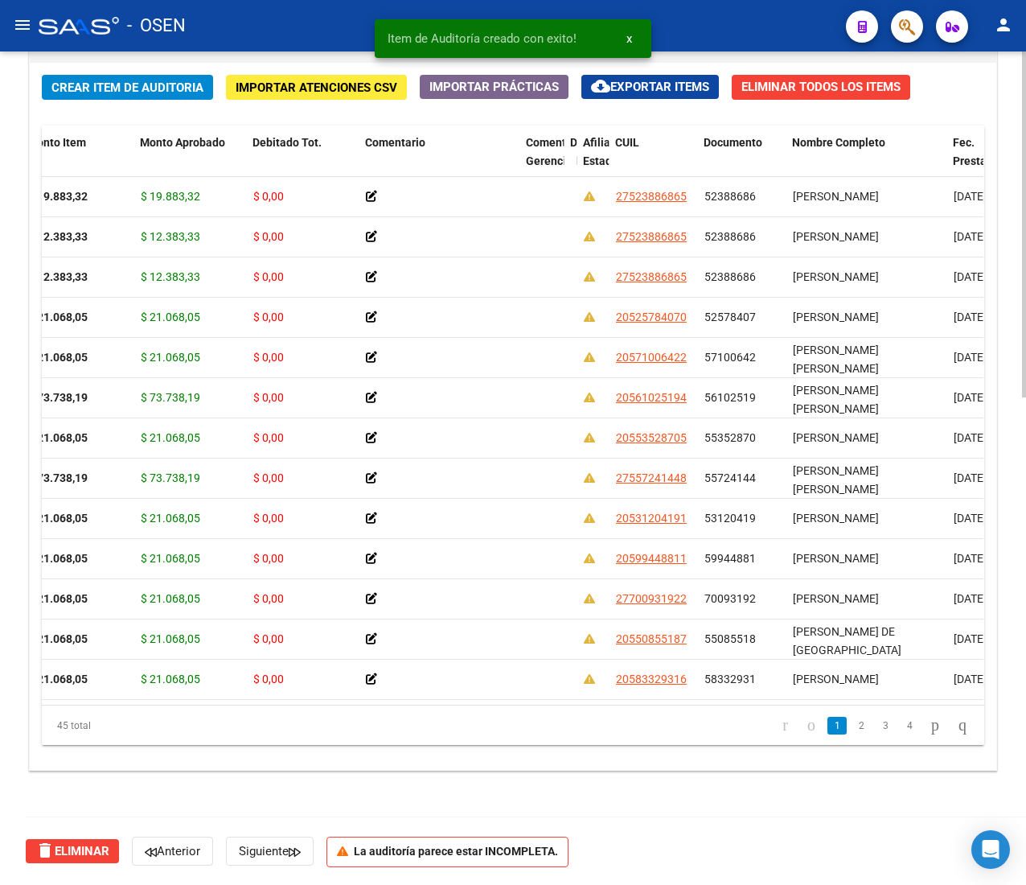
click at [104, 86] on span "Crear Item de Auditoria" at bounding box center [127, 87] width 152 height 14
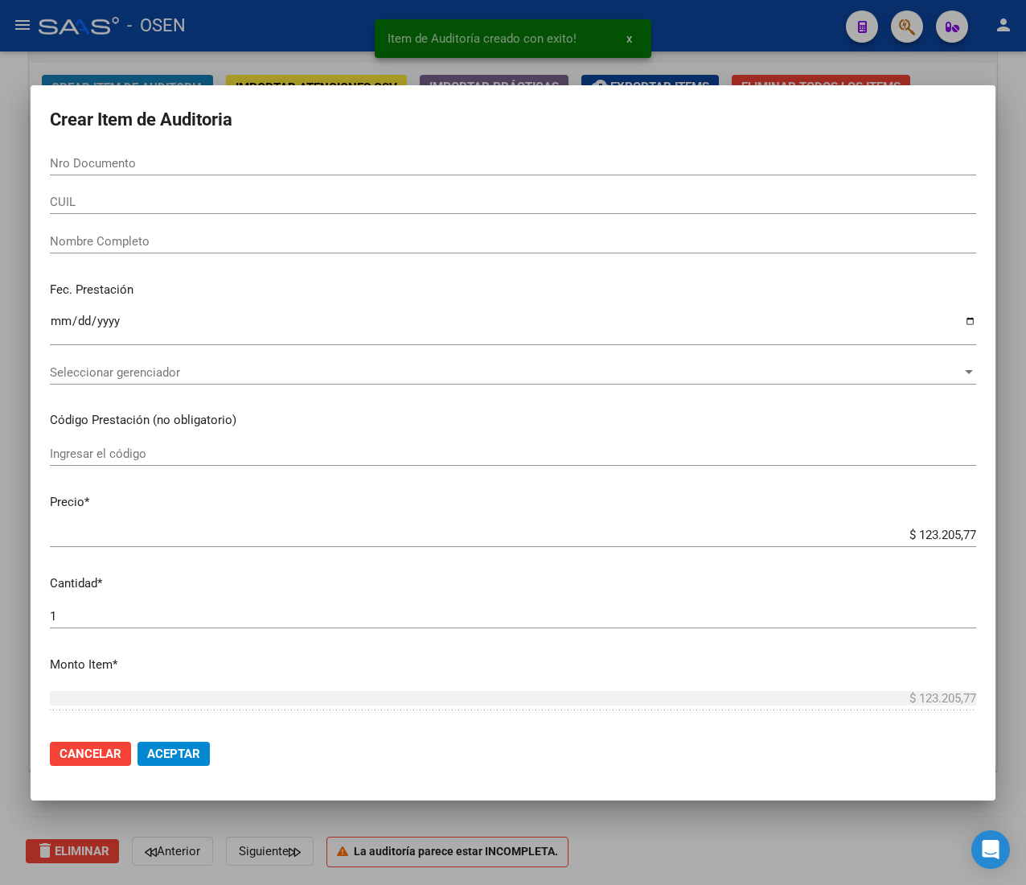
paste input "55085518"
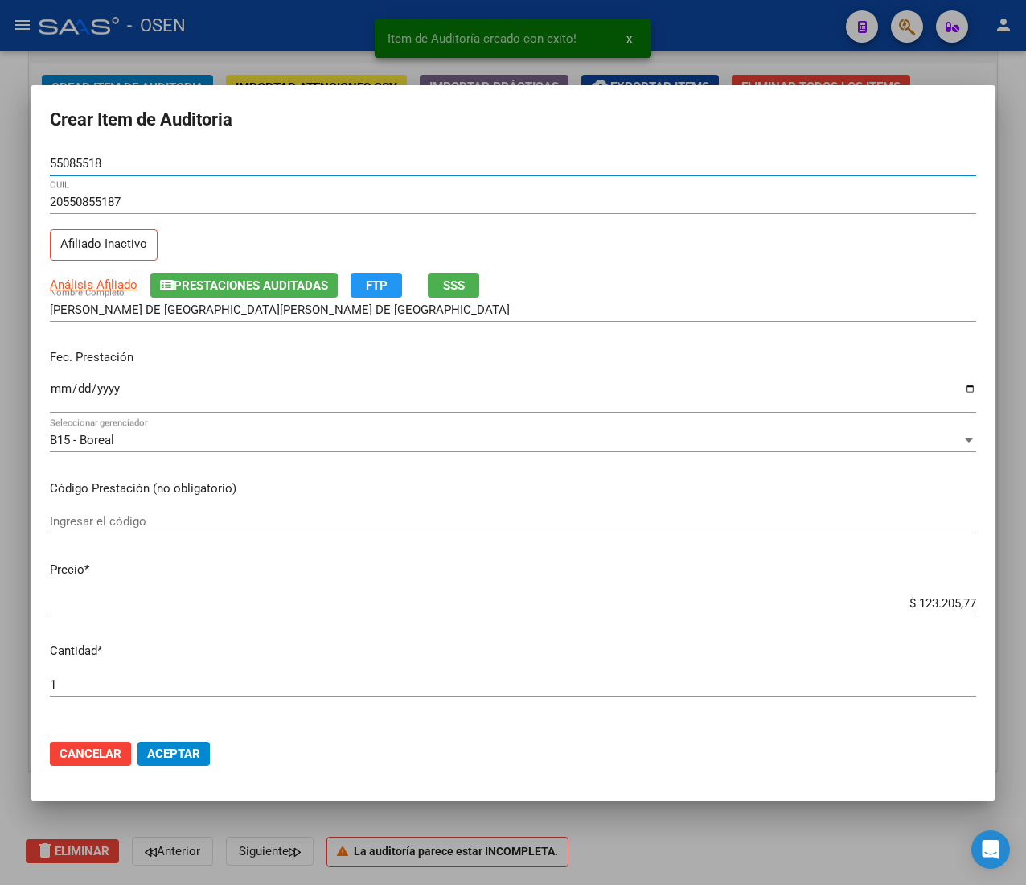
click at [58, 393] on input "Ingresar la fecha" at bounding box center [513, 395] width 927 height 26
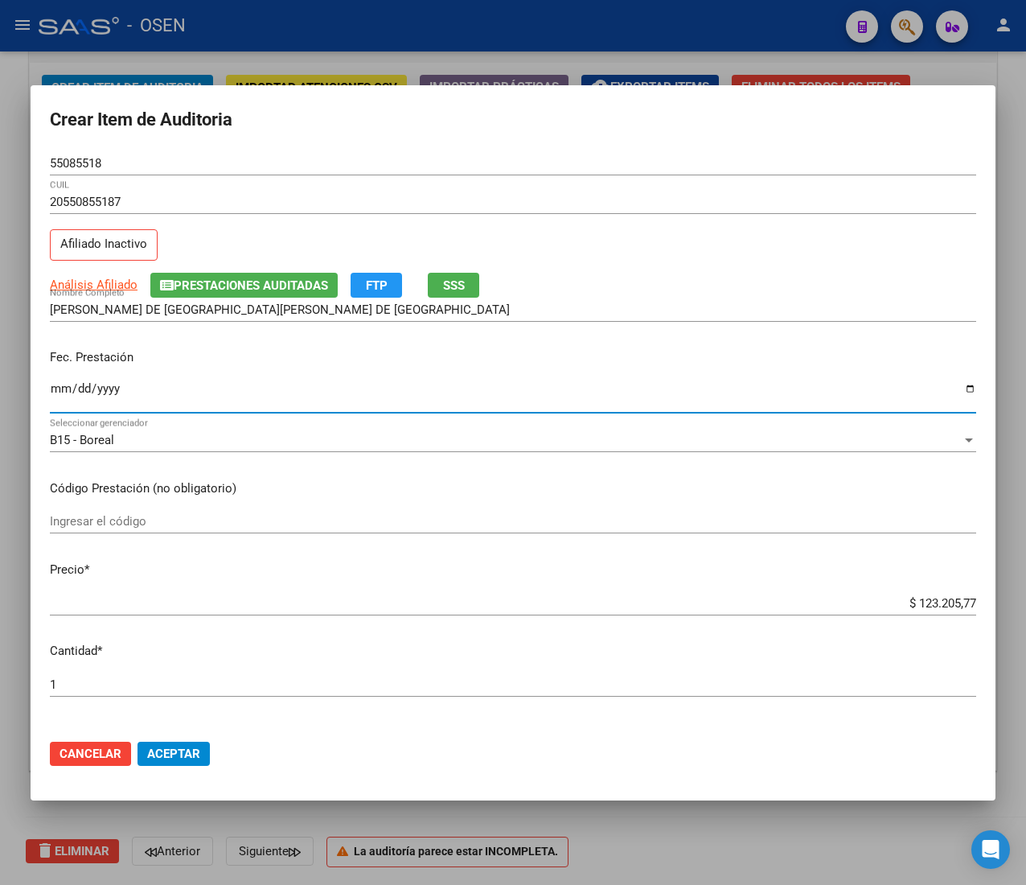
click at [911, 614] on div "$ 123.205,77 Ingresar el precio" at bounding box center [513, 603] width 927 height 24
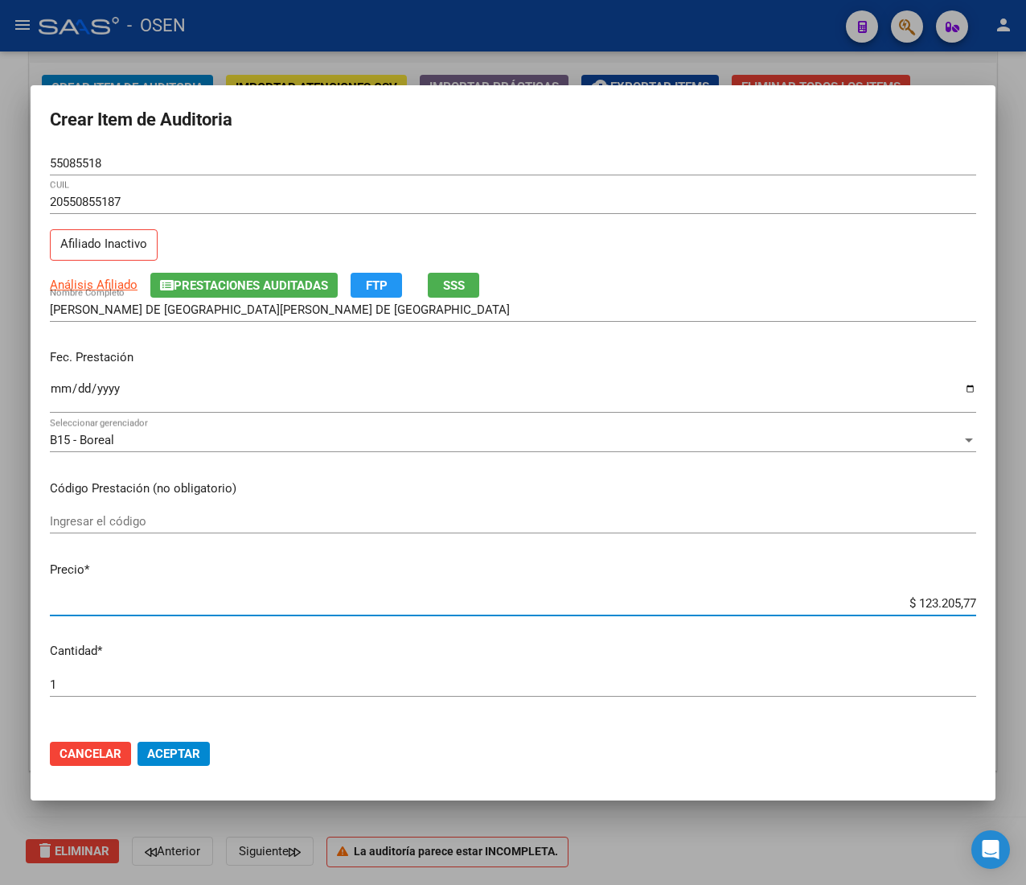
click at [911, 611] on div "$ 123.205,77 Ingresar el precio" at bounding box center [513, 603] width 927 height 24
click at [911, 610] on div "$ 123.205,77 Ingresar el precio" at bounding box center [513, 603] width 927 height 24
click at [911, 607] on input "$ 123.205,77" at bounding box center [513, 603] width 927 height 14
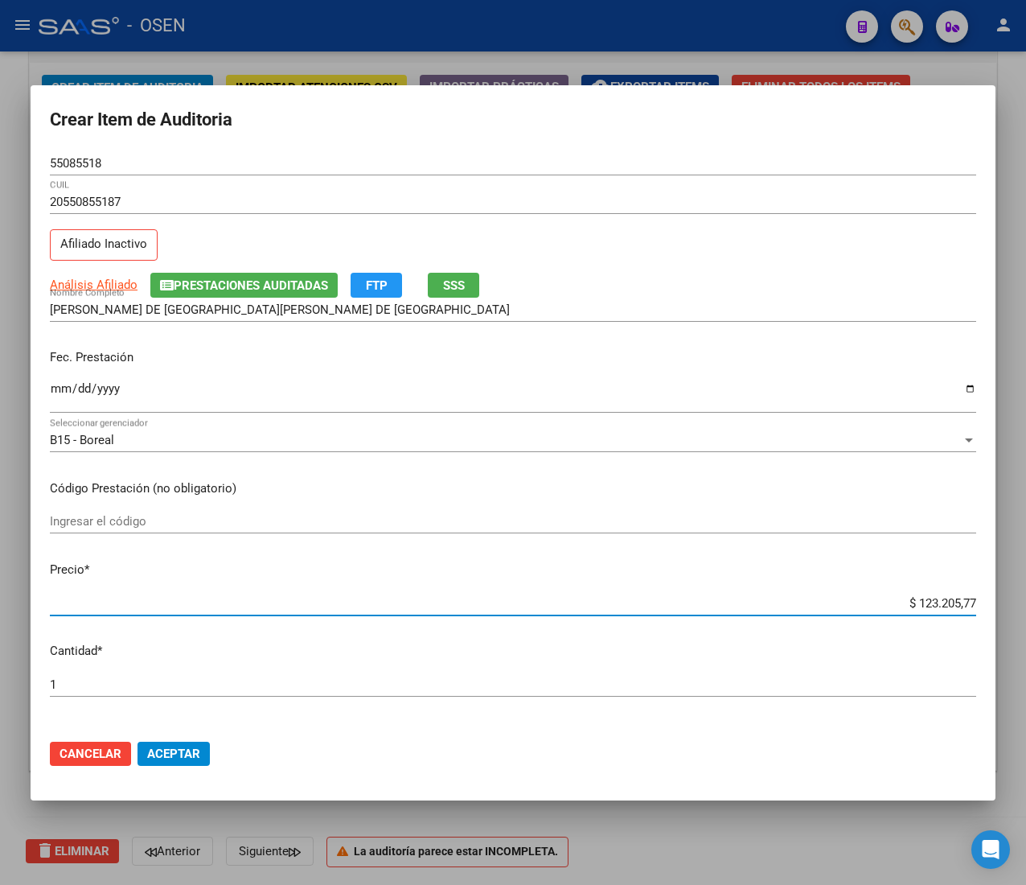
click at [911, 607] on input "$ 123.205,77" at bounding box center [513, 603] width 927 height 14
click at [190, 747] on span "Aceptar" at bounding box center [173, 754] width 53 height 14
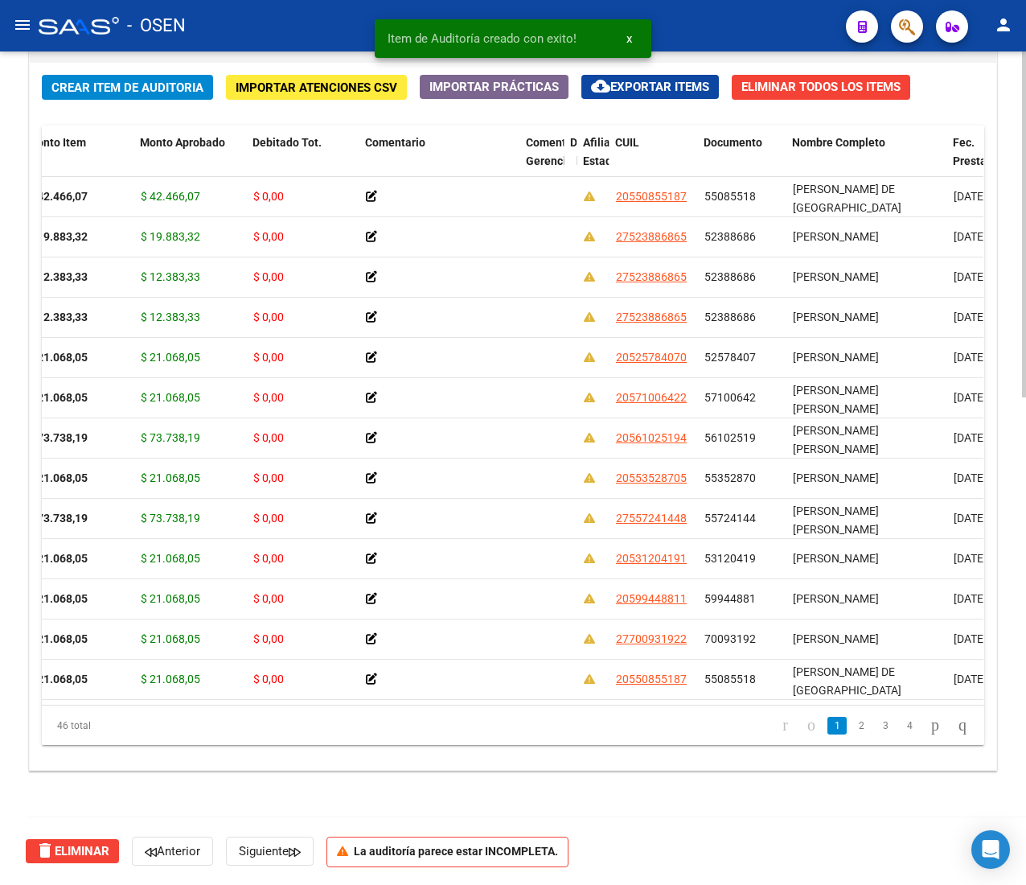
click at [120, 85] on span "Crear Item de Auditoria" at bounding box center [127, 87] width 152 height 14
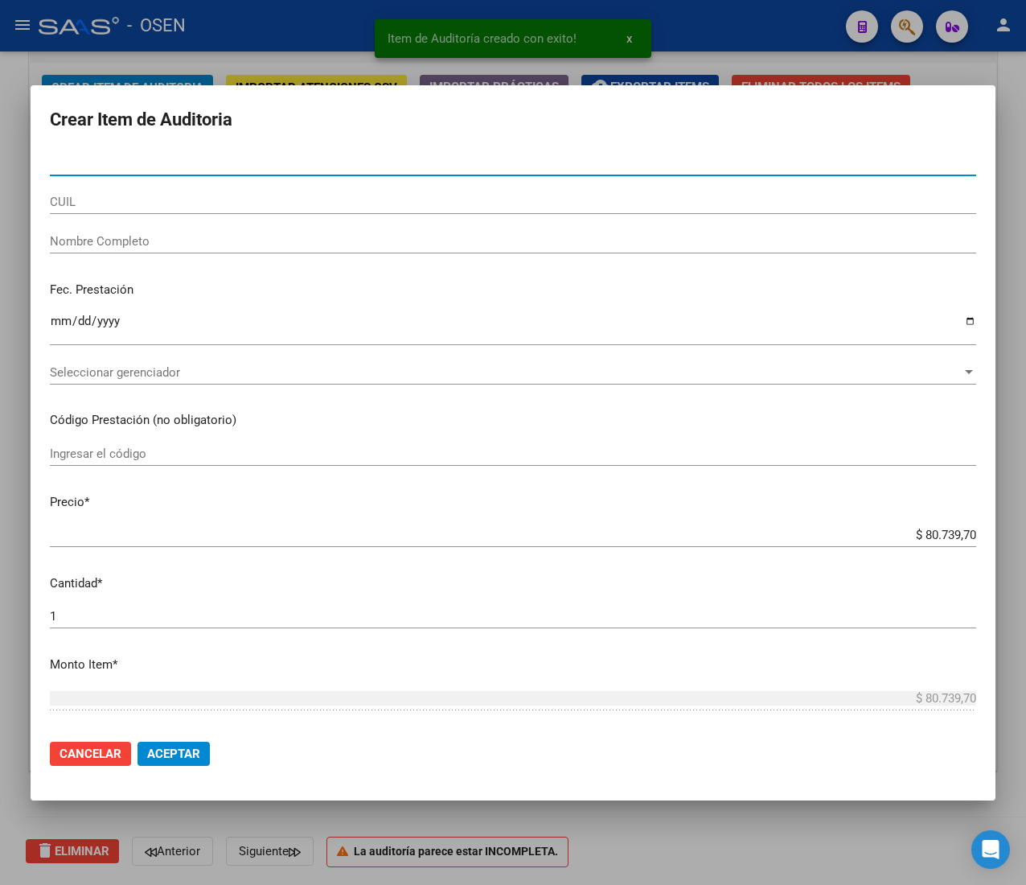
paste input "70093192"
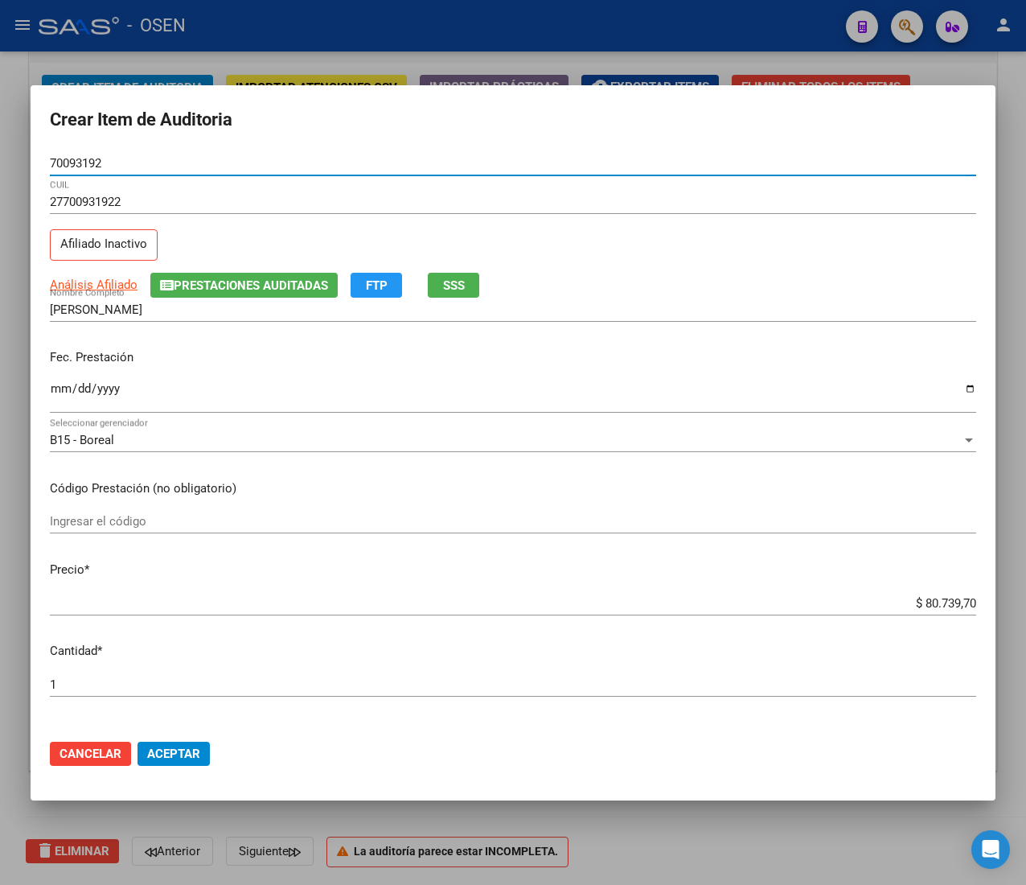
click at [52, 395] on input "Ingresar la fecha" at bounding box center [513, 395] width 927 height 26
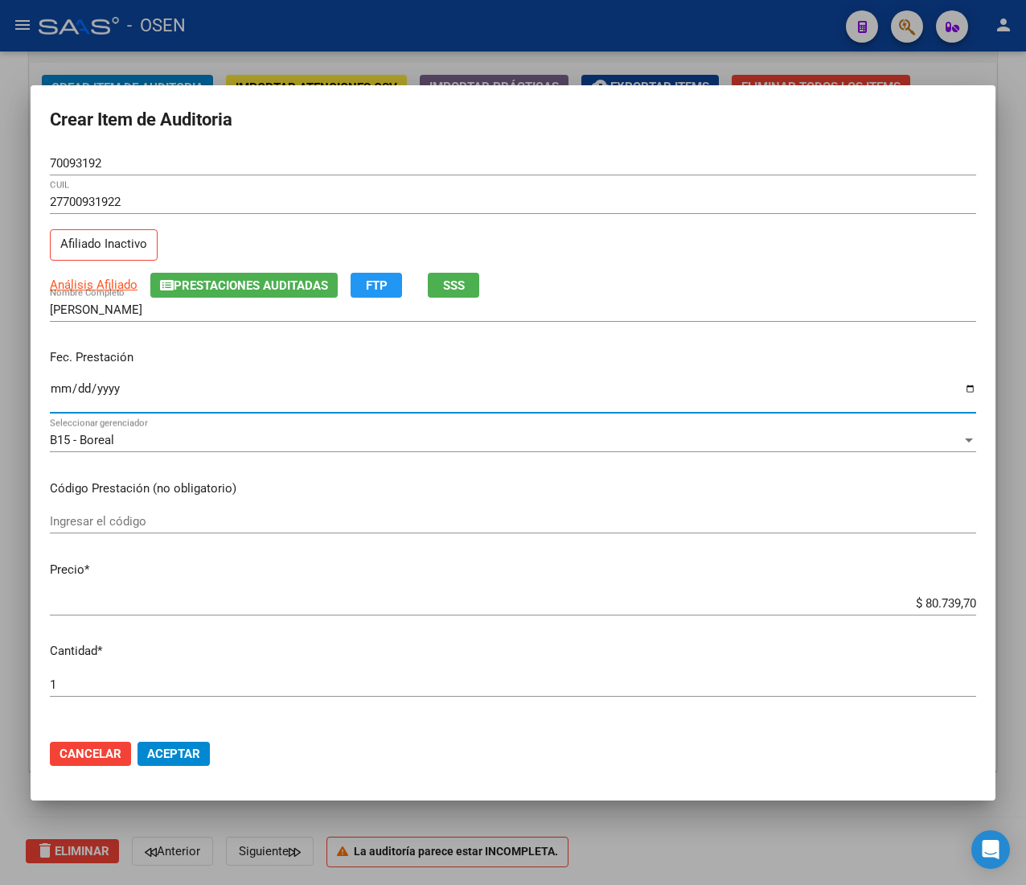
click at [912, 605] on input "$ 80.739,70" at bounding box center [513, 603] width 927 height 14
drag, startPoint x: 179, startPoint y: 763, endPoint x: 145, endPoint y: 707, distance: 65.0
click at [179, 763] on button "Aceptar" at bounding box center [174, 754] width 72 height 24
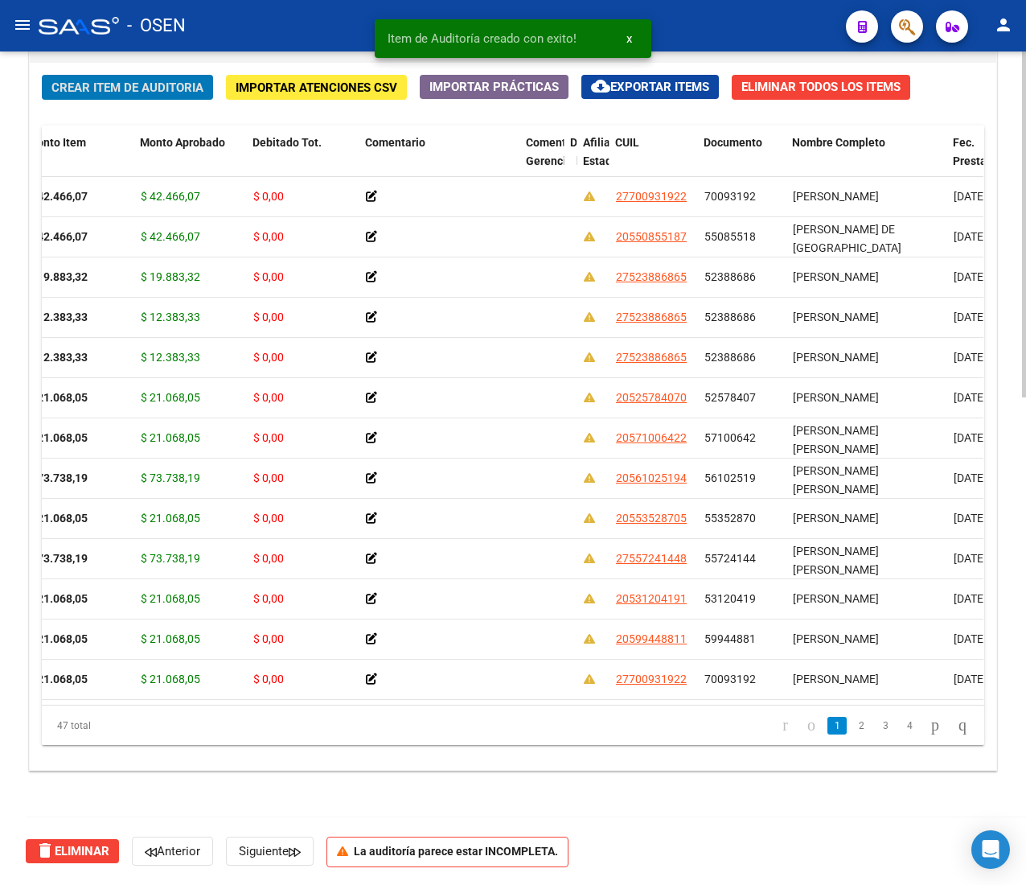
click at [161, 86] on span "Crear Item de Auditoria" at bounding box center [127, 87] width 152 height 14
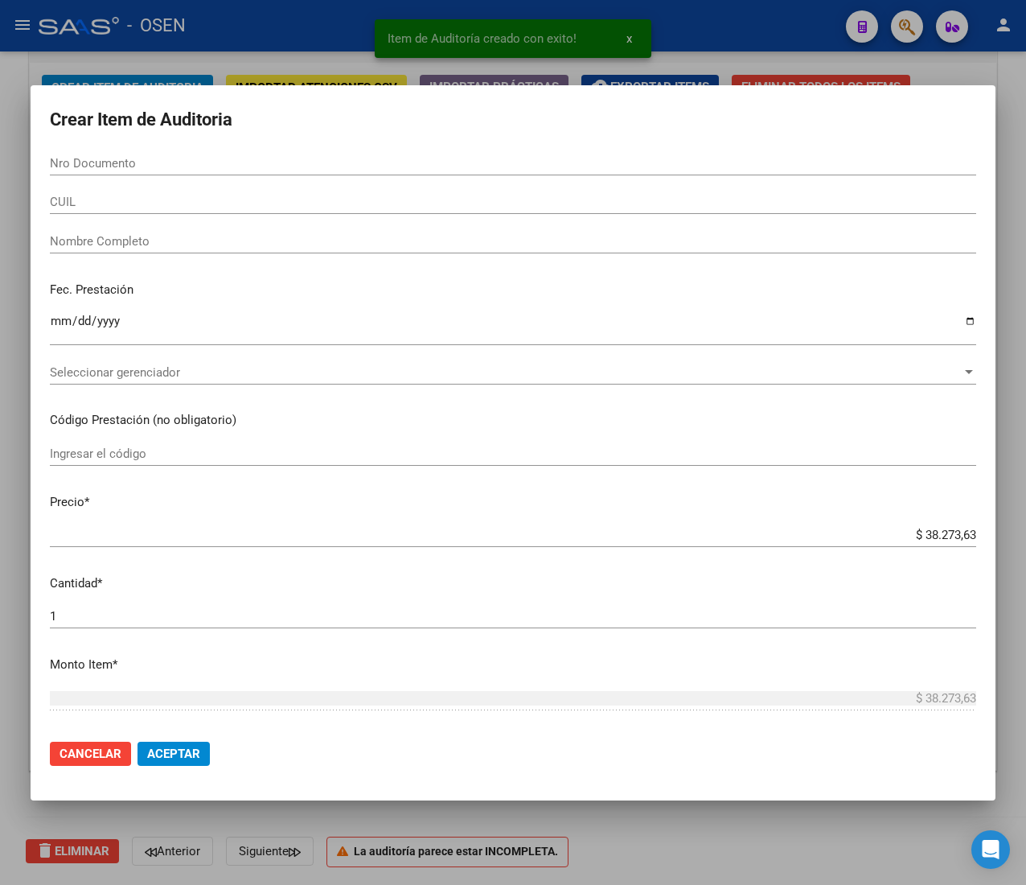
click at [181, 166] on input "Nro Documento" at bounding box center [513, 163] width 927 height 14
paste input "55352870"
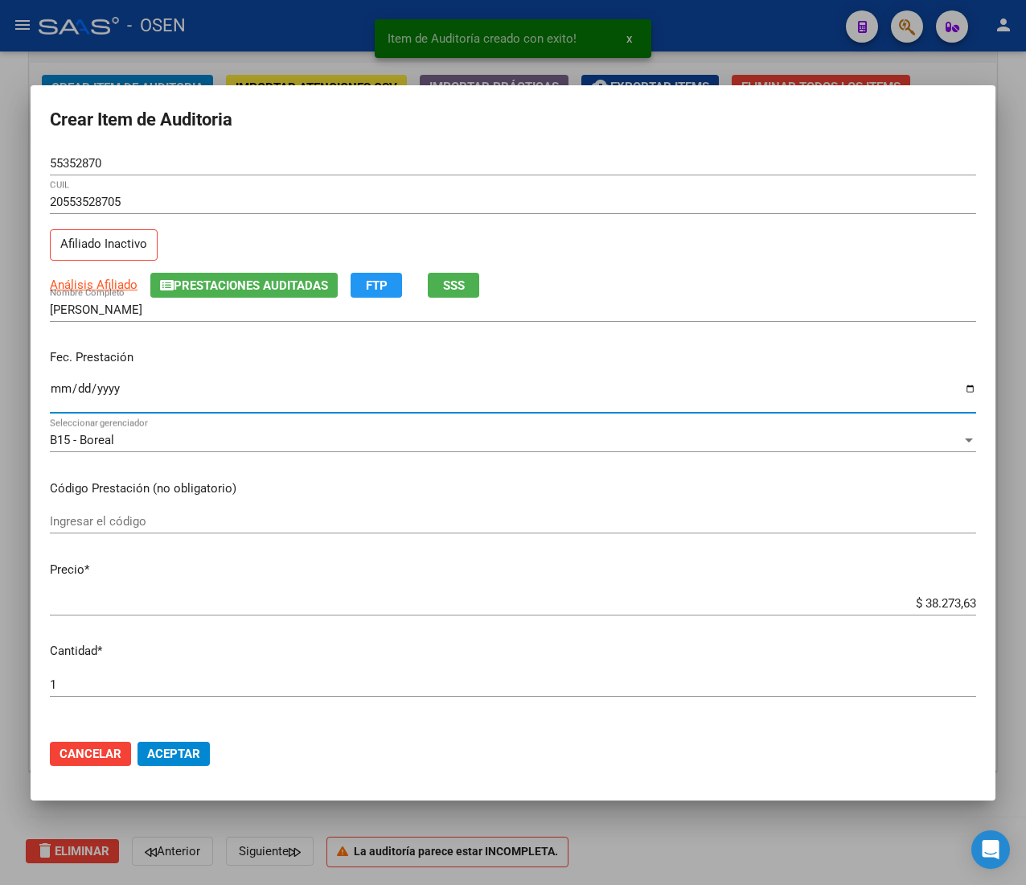
click at [56, 392] on input "Ingresar la fecha" at bounding box center [513, 395] width 927 height 26
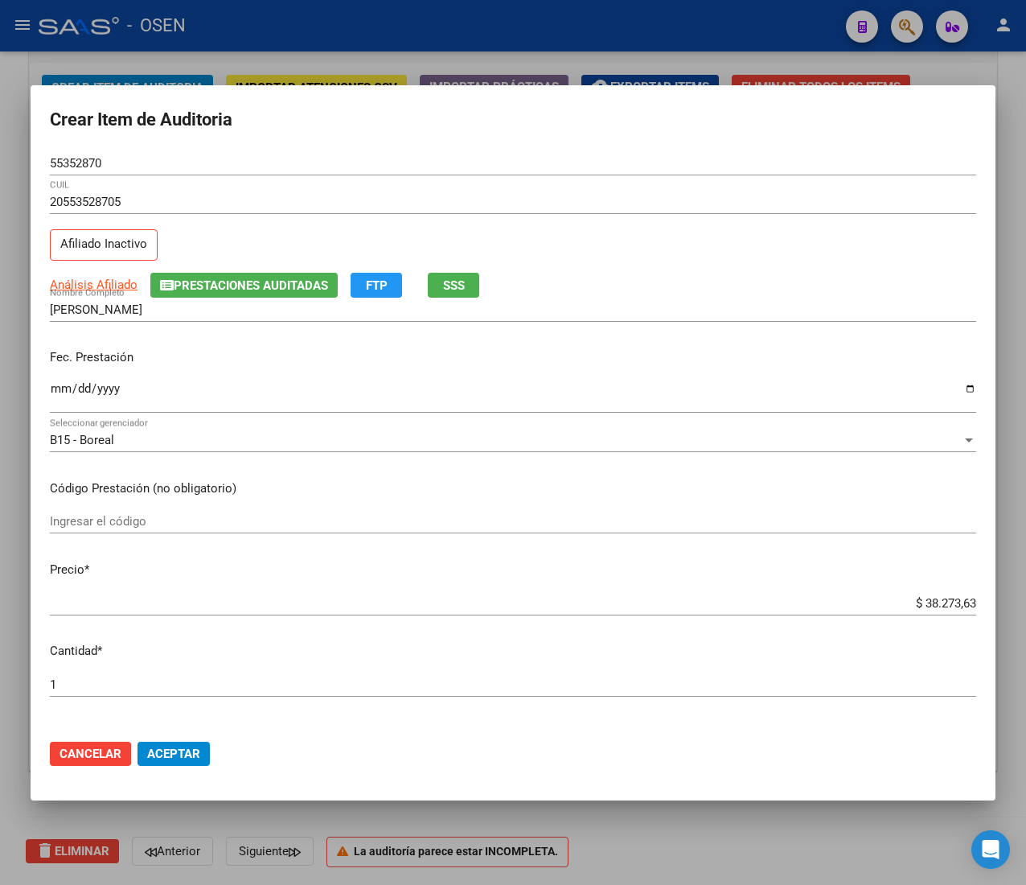
click at [168, 732] on mat-dialog-actions "Cancelar Aceptar" at bounding box center [513, 753] width 927 height 55
click at [168, 758] on span "Aceptar" at bounding box center [173, 754] width 53 height 14
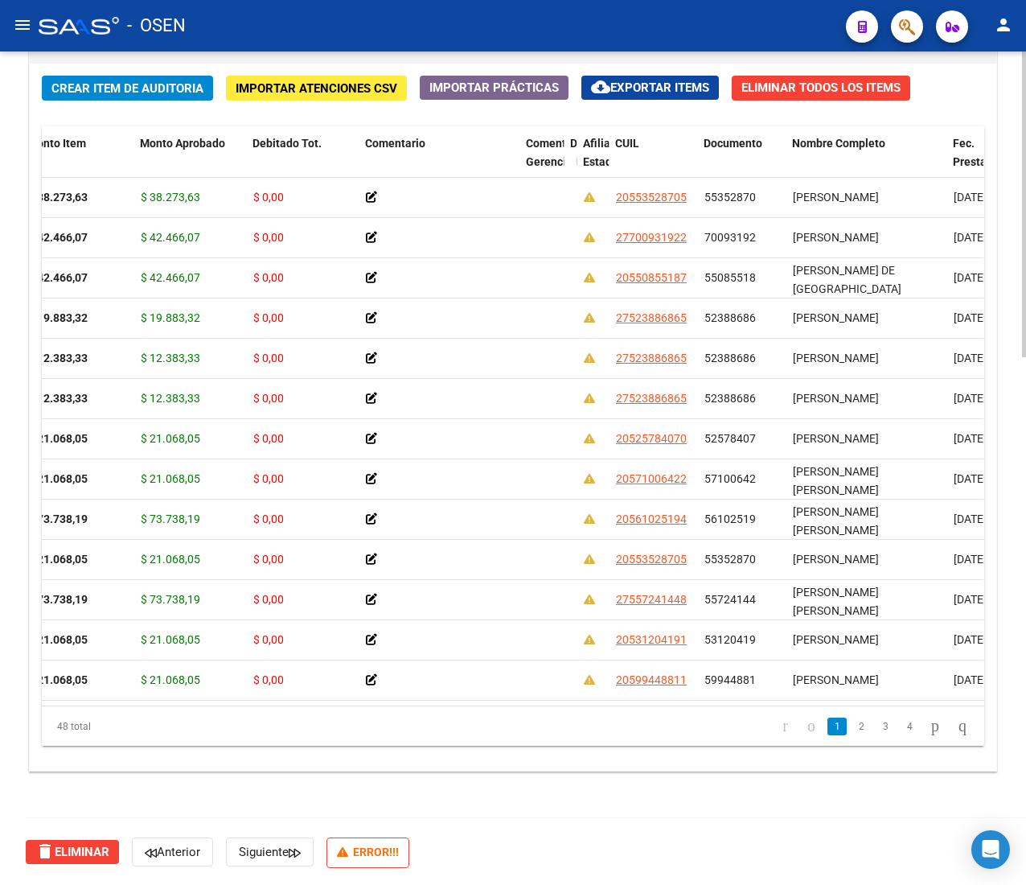
scroll to position [1438, 0]
click at [850, 137] on span "Nombre Completo" at bounding box center [838, 142] width 93 height 13
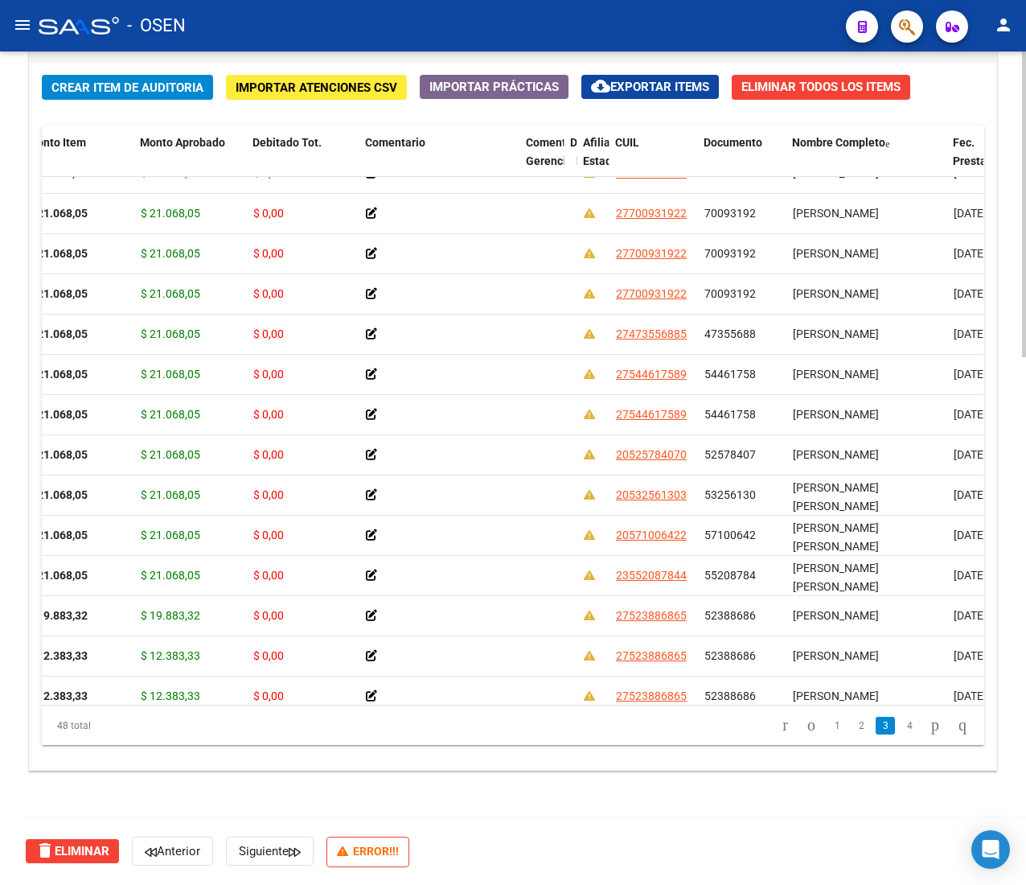
scroll to position [1158, 249]
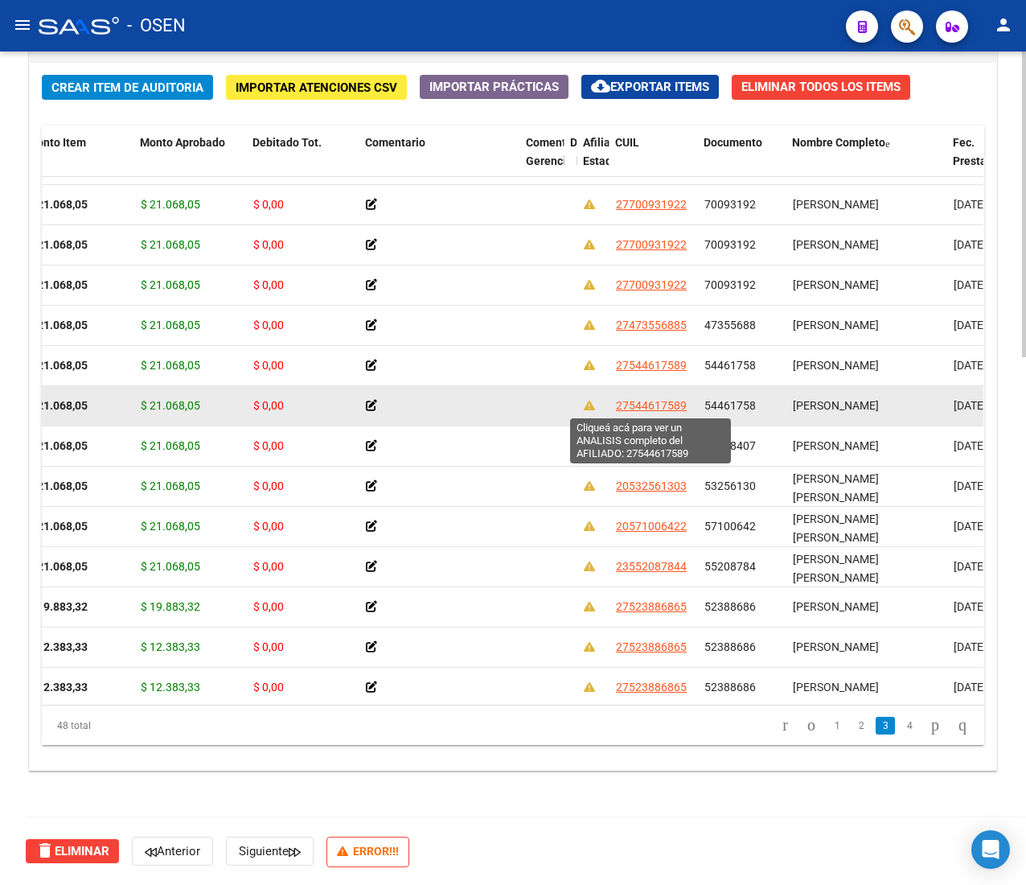
click at [655, 408] on span "27544617589" at bounding box center [651, 405] width 71 height 13
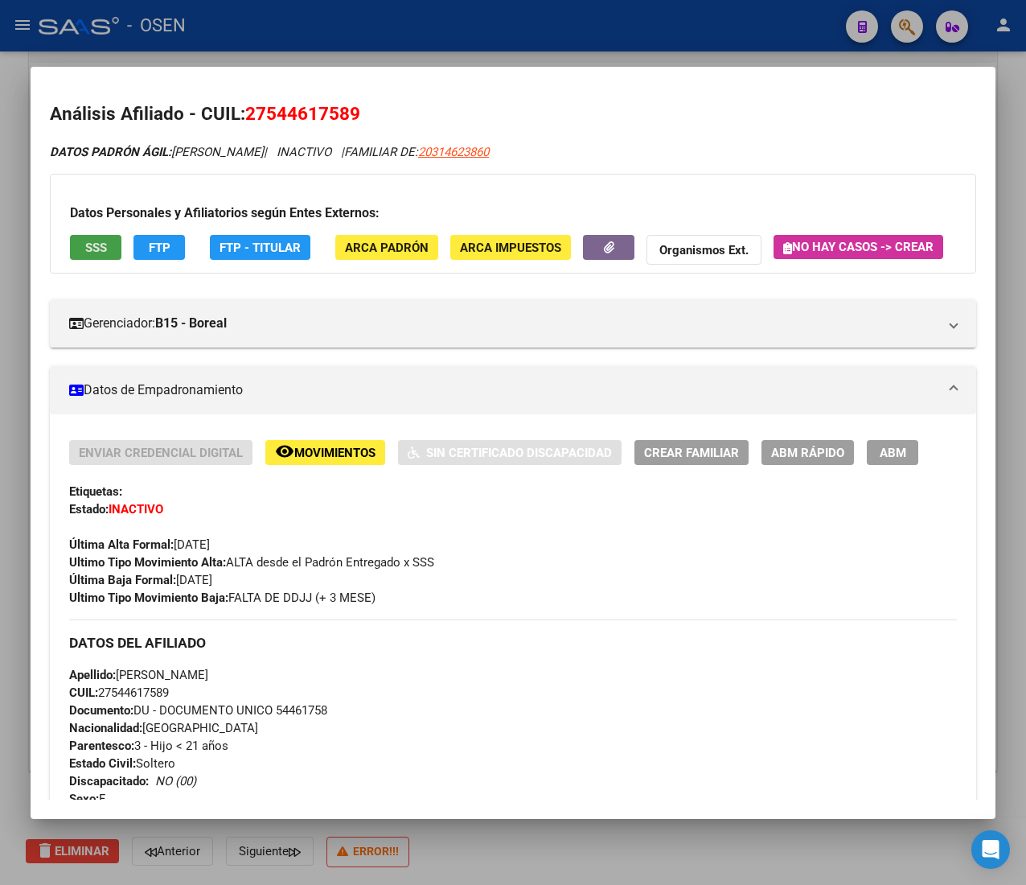
click at [120, 253] on button "SSS" at bounding box center [95, 247] width 51 height 25
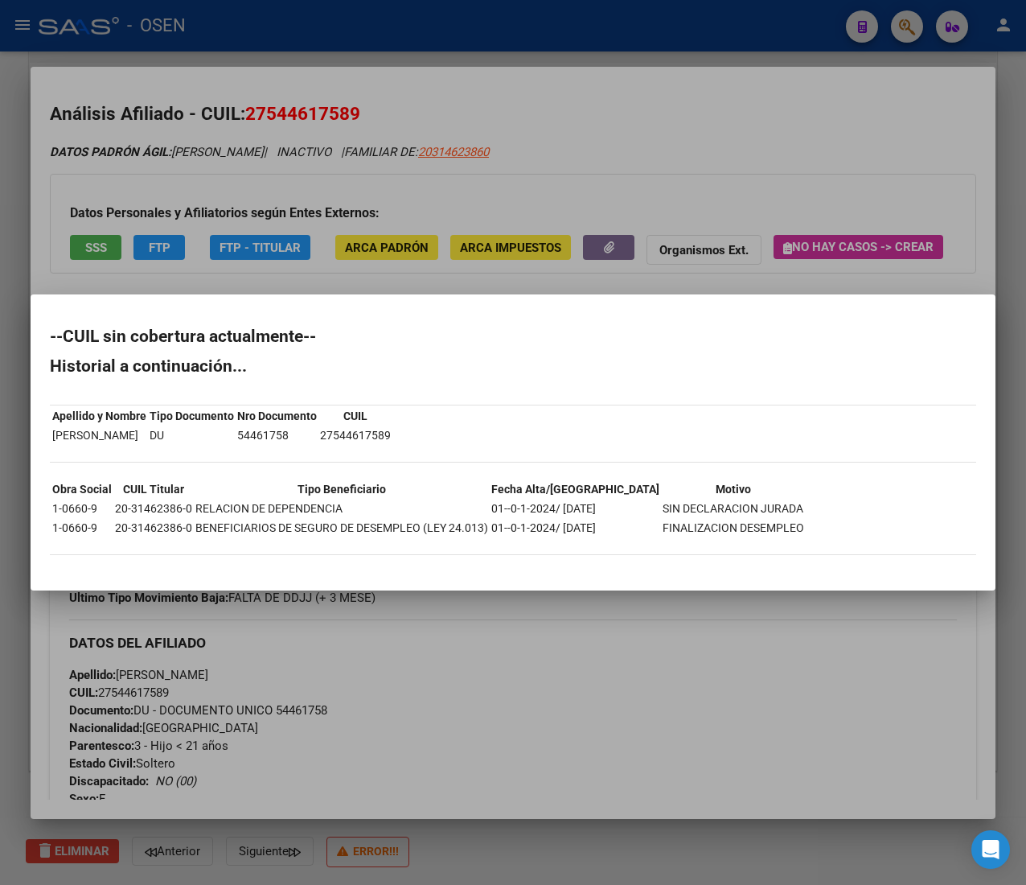
drag, startPoint x: 560, startPoint y: 507, endPoint x: 618, endPoint y: 511, distance: 58.1
click at [618, 511] on tr "1-0660-9 20-31462386-0 RELACION DE DEPENDENCIA 01--0-1-2024/ [DATE] SIN DECLARA…" at bounding box center [428, 509] width 754 height 18
click at [561, 673] on div at bounding box center [513, 442] width 1026 height 885
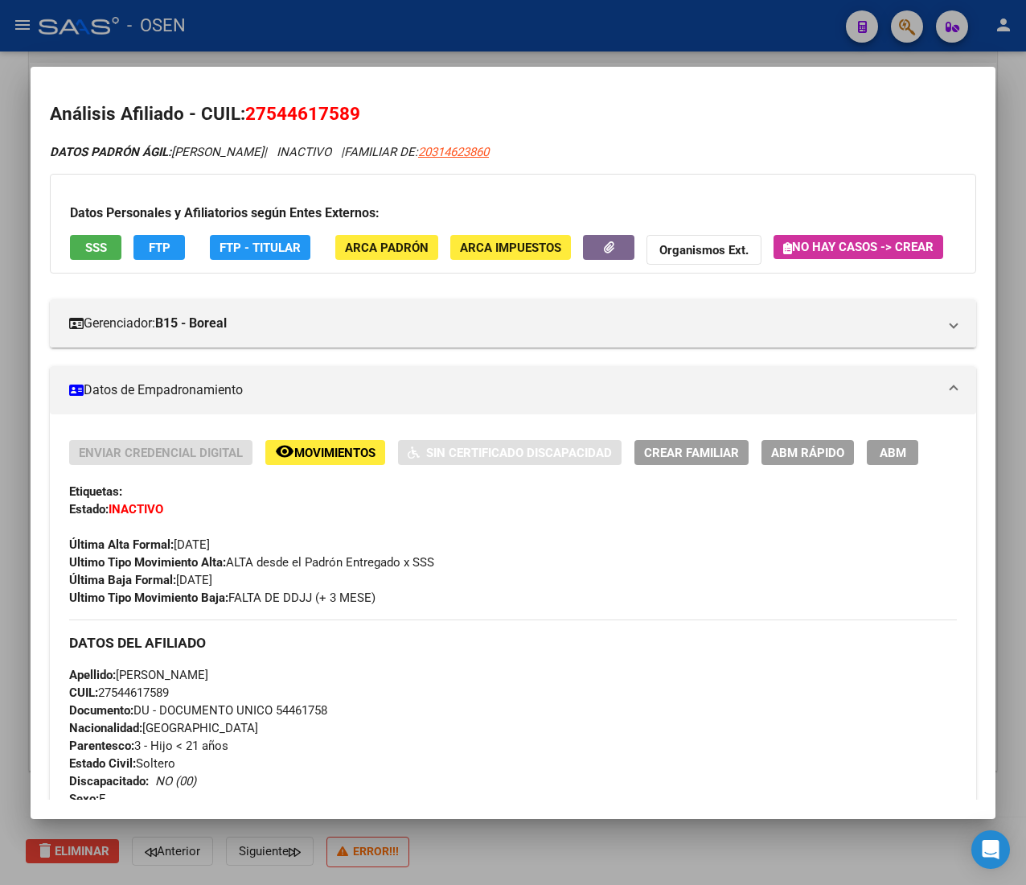
scroll to position [821, 0]
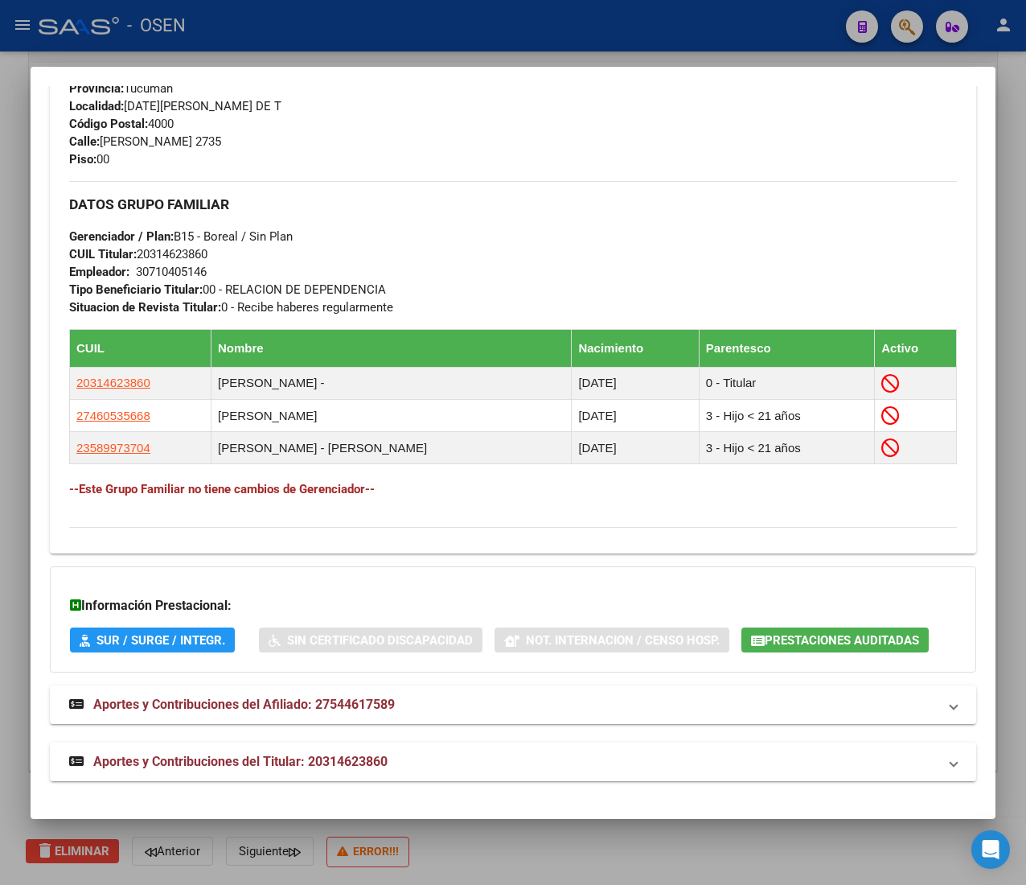
click at [547, 780] on mat-expansion-panel-header "Aportes y Contribuciones del Titular: 20314623860" at bounding box center [513, 762] width 927 height 39
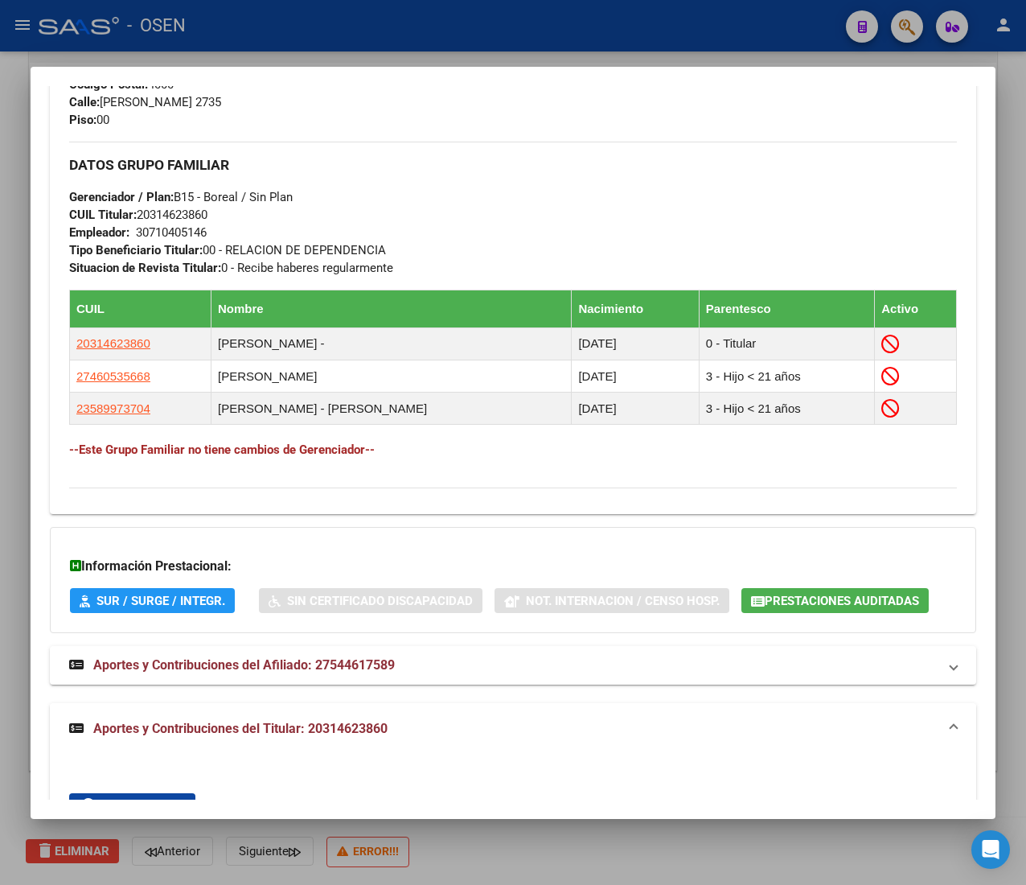
scroll to position [1220, 0]
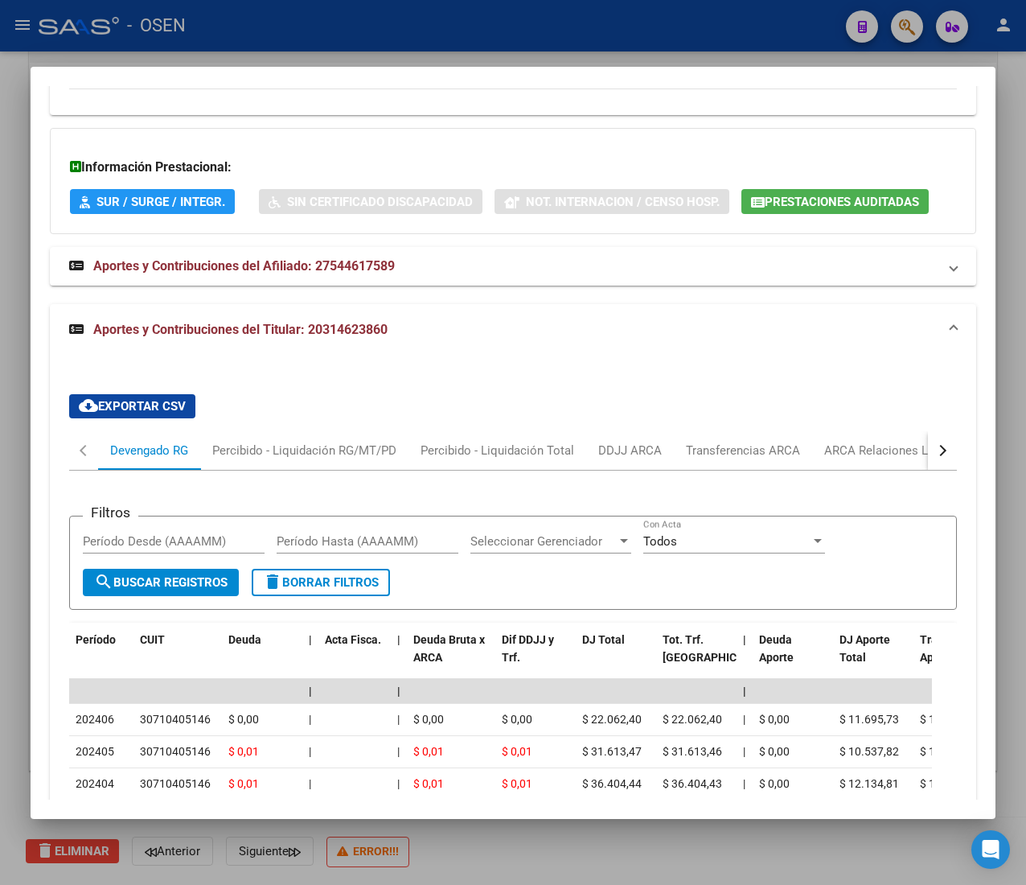
click at [928, 470] on button "button" at bounding box center [942, 450] width 29 height 39
click at [848, 459] on div "ANSES Desempleo" at bounding box center [846, 451] width 103 height 18
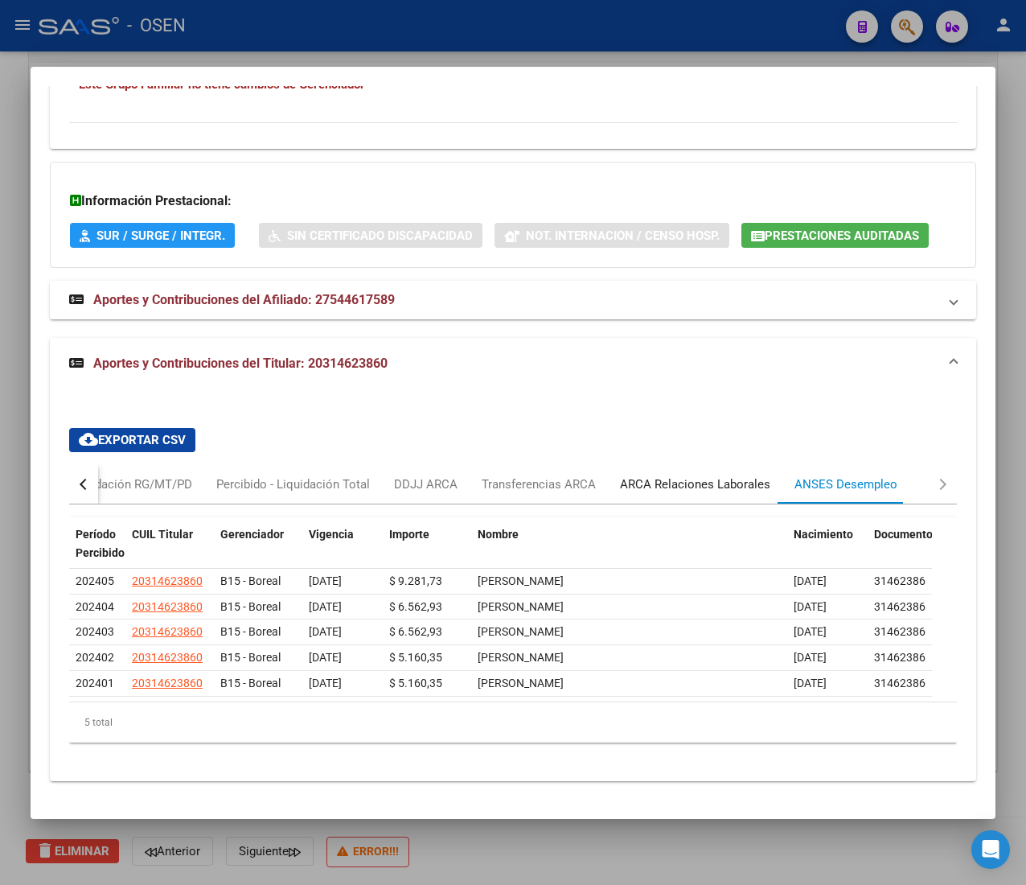
click at [711, 479] on div "ARCA Relaciones Laborales" at bounding box center [695, 484] width 175 height 39
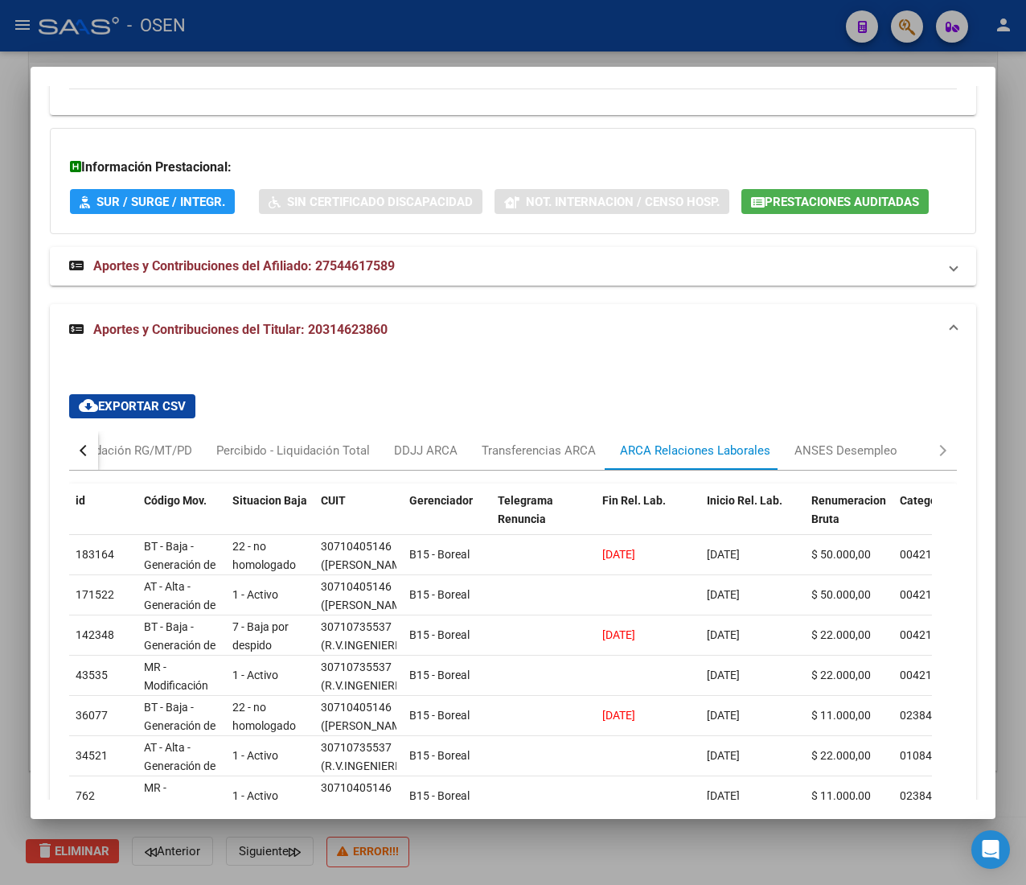
click at [76, 470] on button "button" at bounding box center [83, 450] width 29 height 39
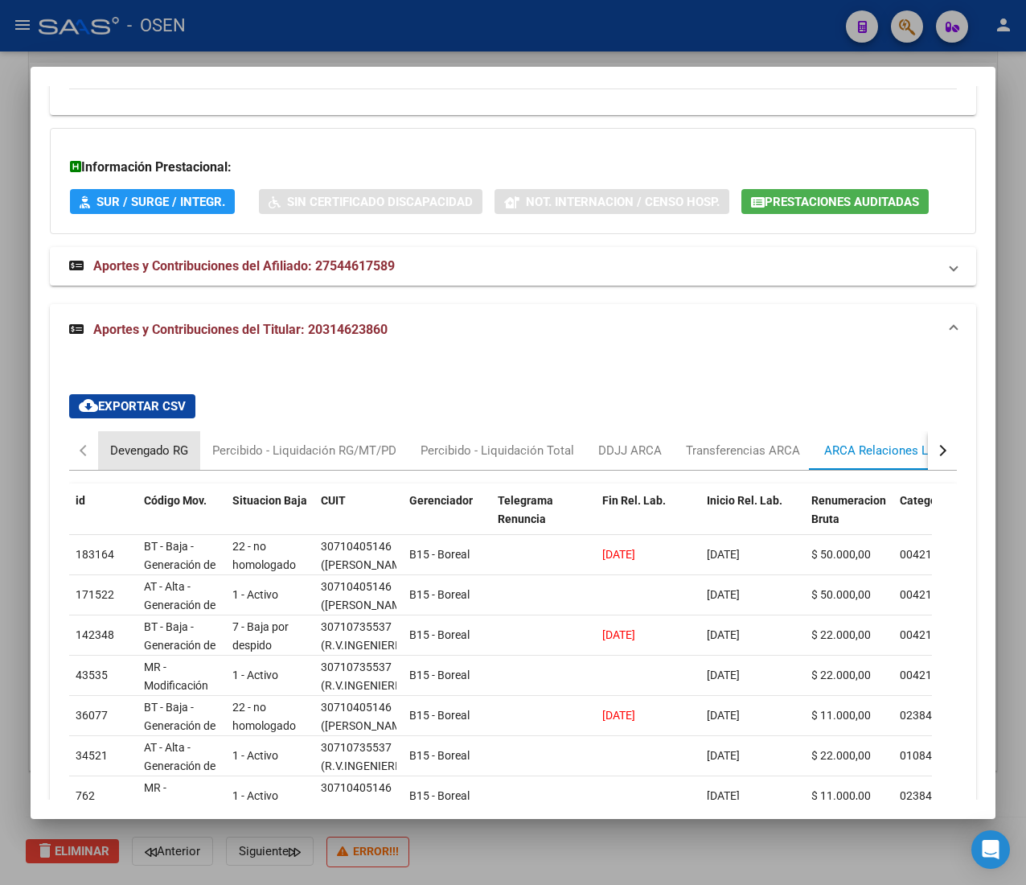
click at [175, 459] on div "Devengado RG" at bounding box center [149, 451] width 78 height 18
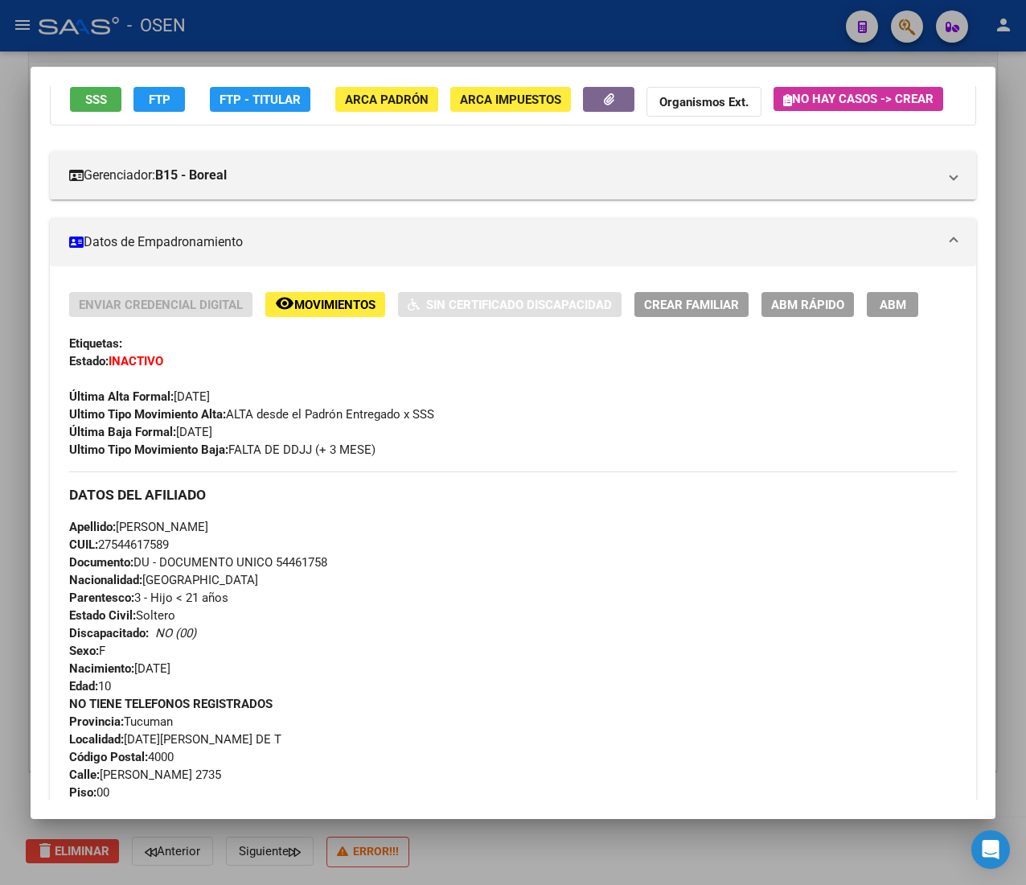
scroll to position [93, 0]
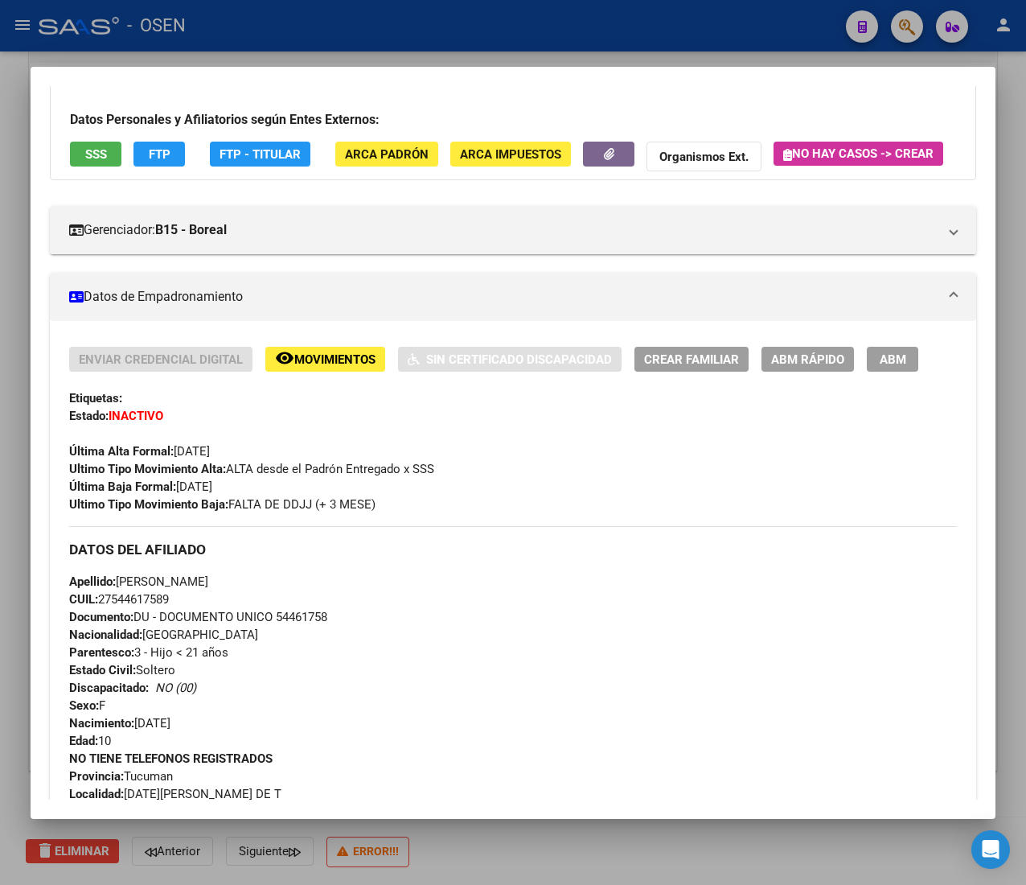
click at [300, 460] on div "Última Alta Formal: [DATE]" at bounding box center [513, 442] width 888 height 35
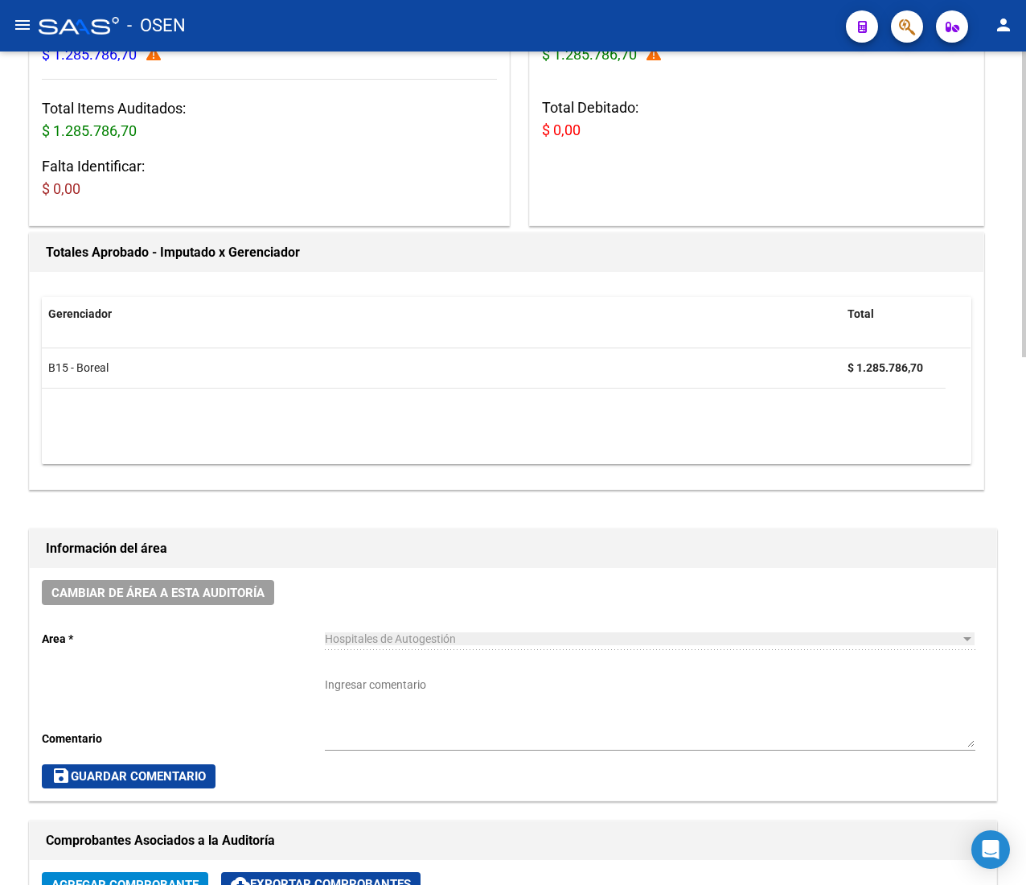
scroll to position [0, 0]
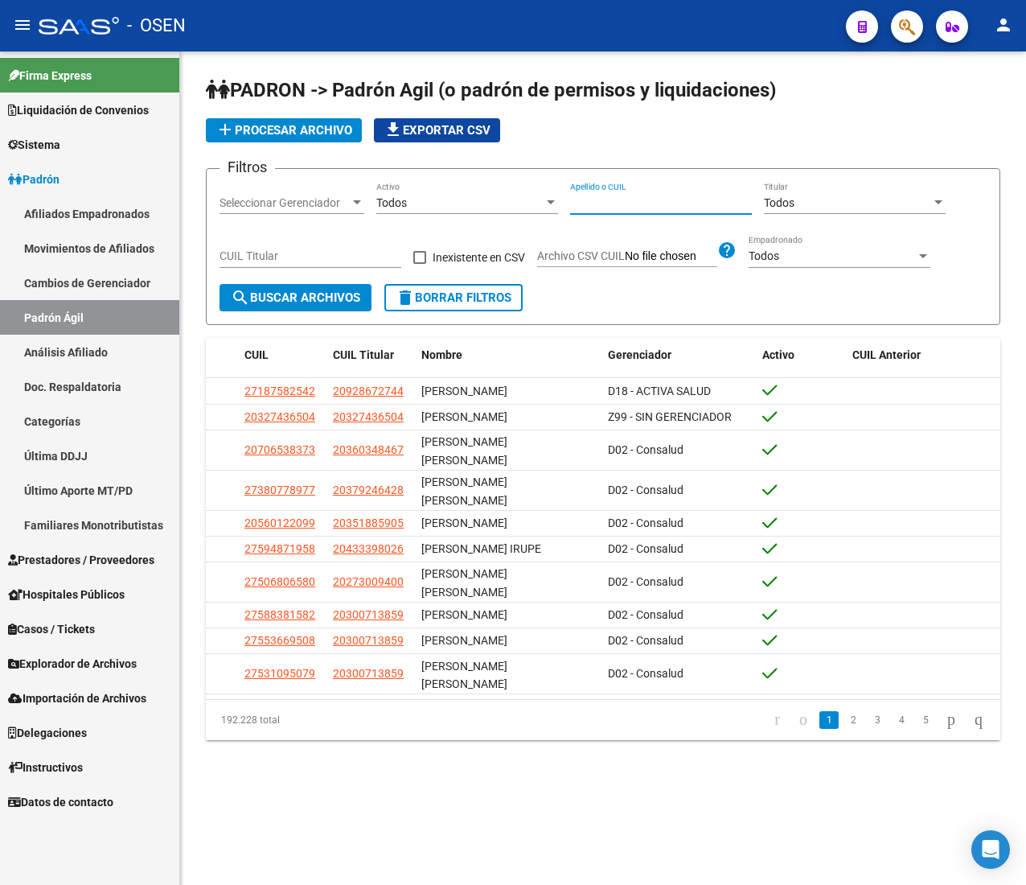
click at [611, 206] on input "Apellido o CUIL" at bounding box center [661, 203] width 182 height 14
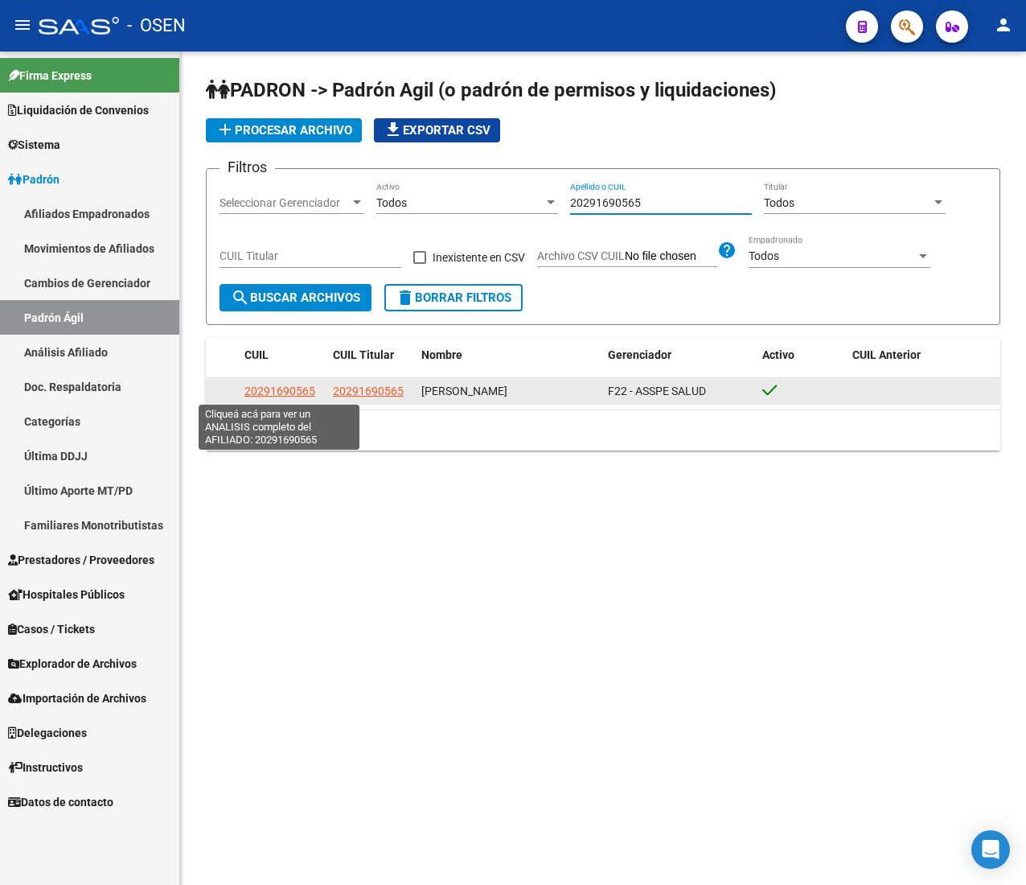
type input "20291690565"
click at [288, 393] on span "20291690565" at bounding box center [280, 391] width 71 height 13
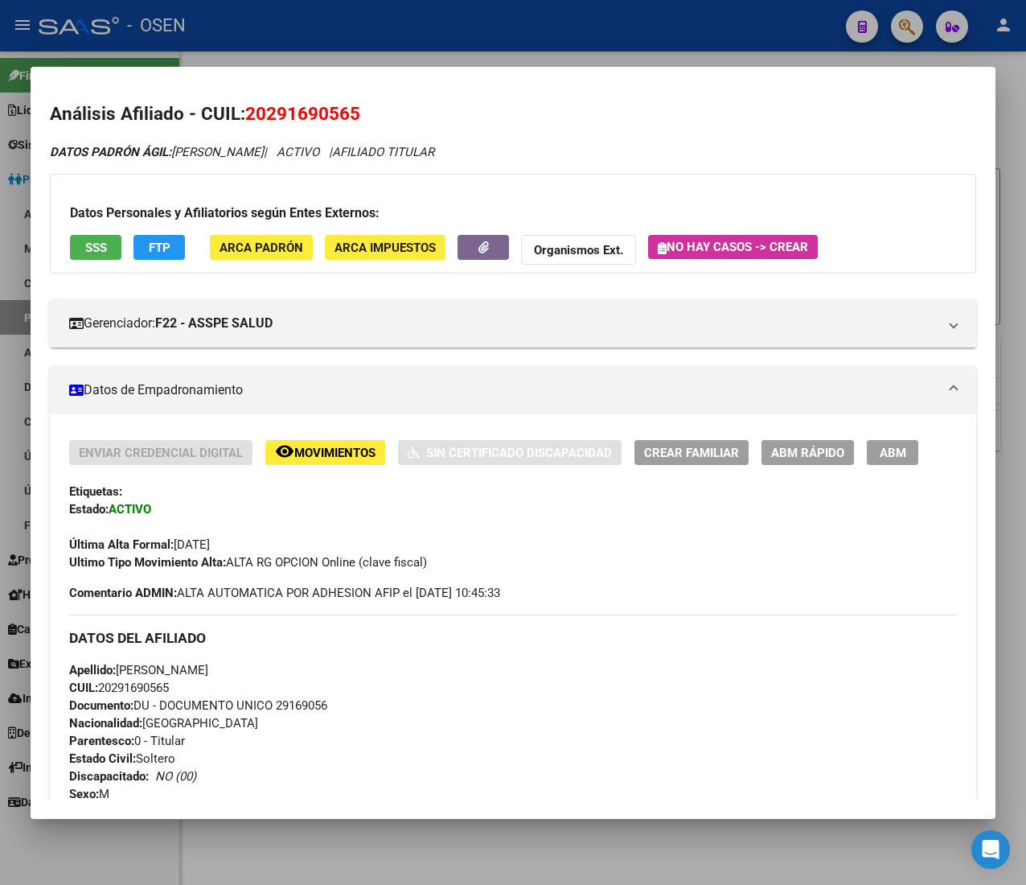
click at [360, 35] on div at bounding box center [513, 442] width 1026 height 885
